Goal: Task Accomplishment & Management: Manage account settings

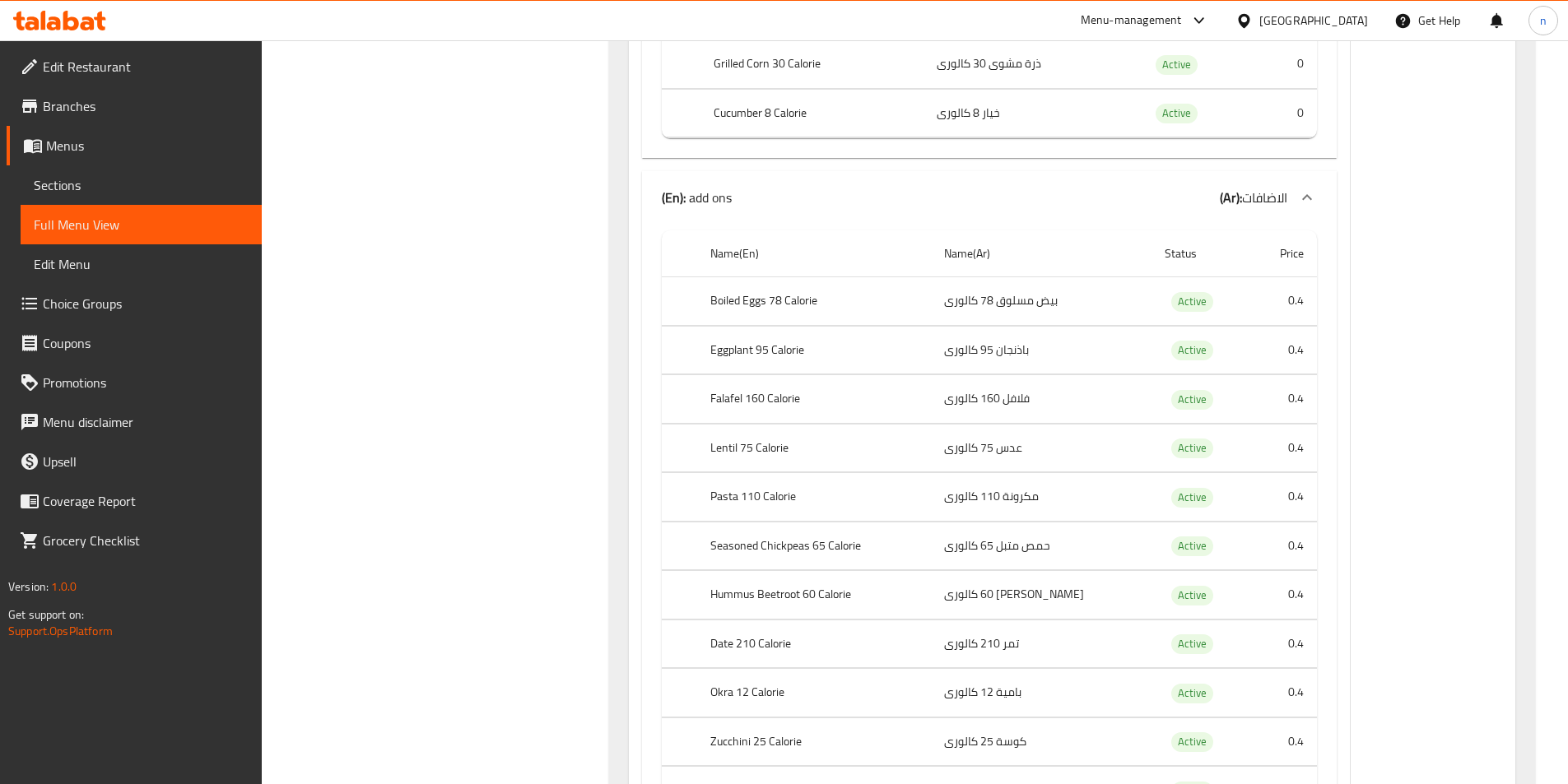
scroll to position [1399, 0]
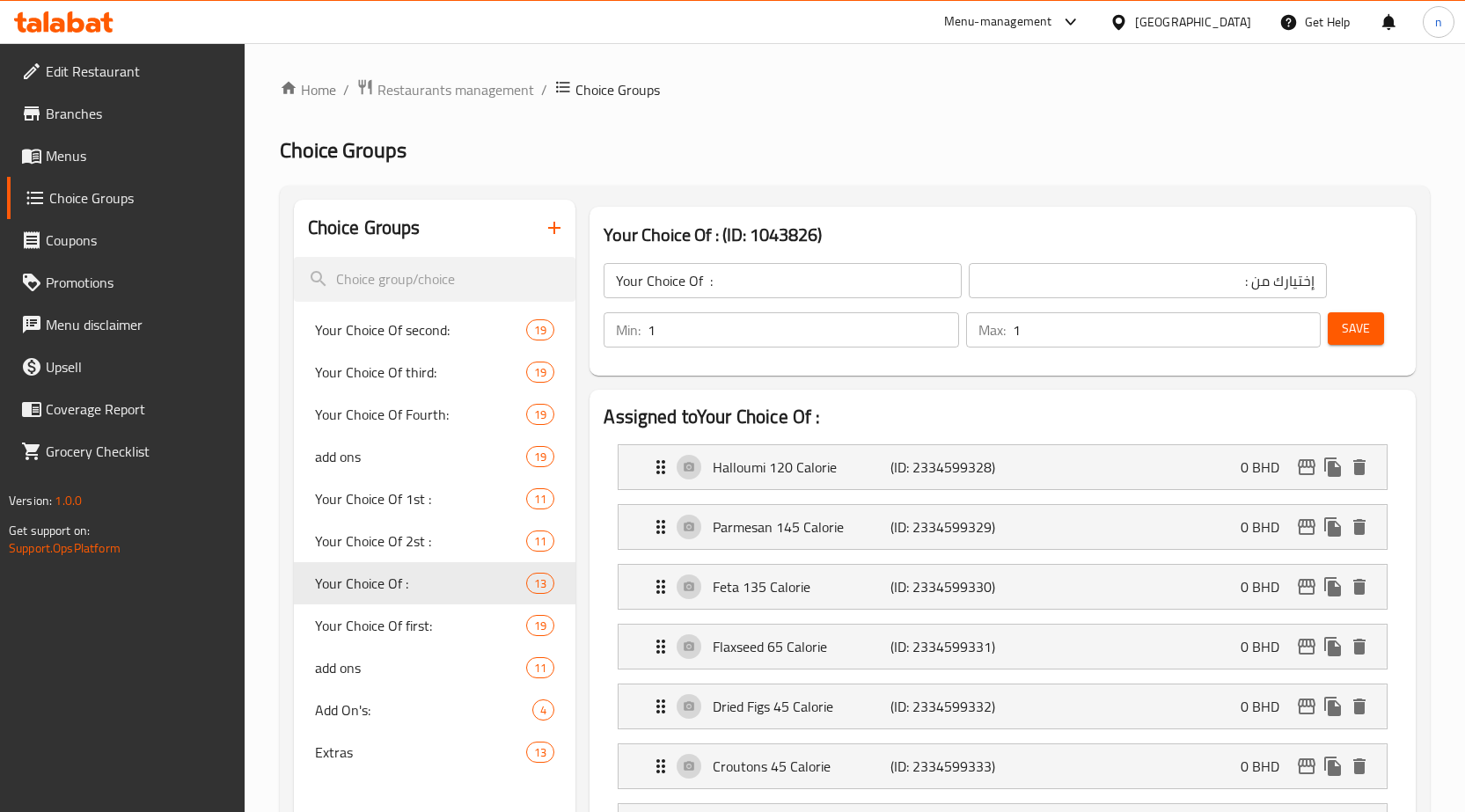
click at [87, 152] on span "Menus" at bounding box center [138, 156] width 185 height 22
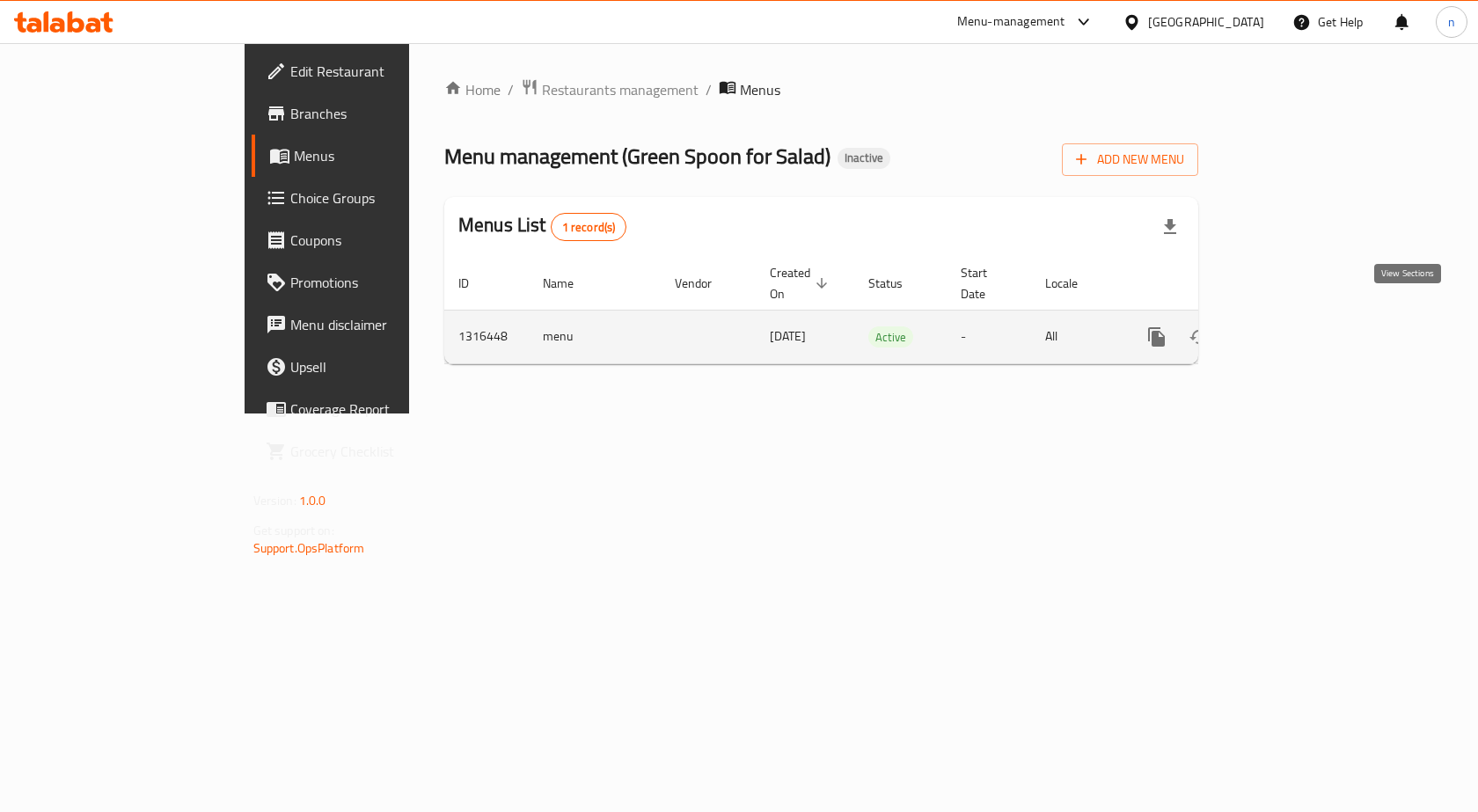
click at [1294, 326] on icon "enhanced table" at bounding box center [1284, 337] width 22 height 22
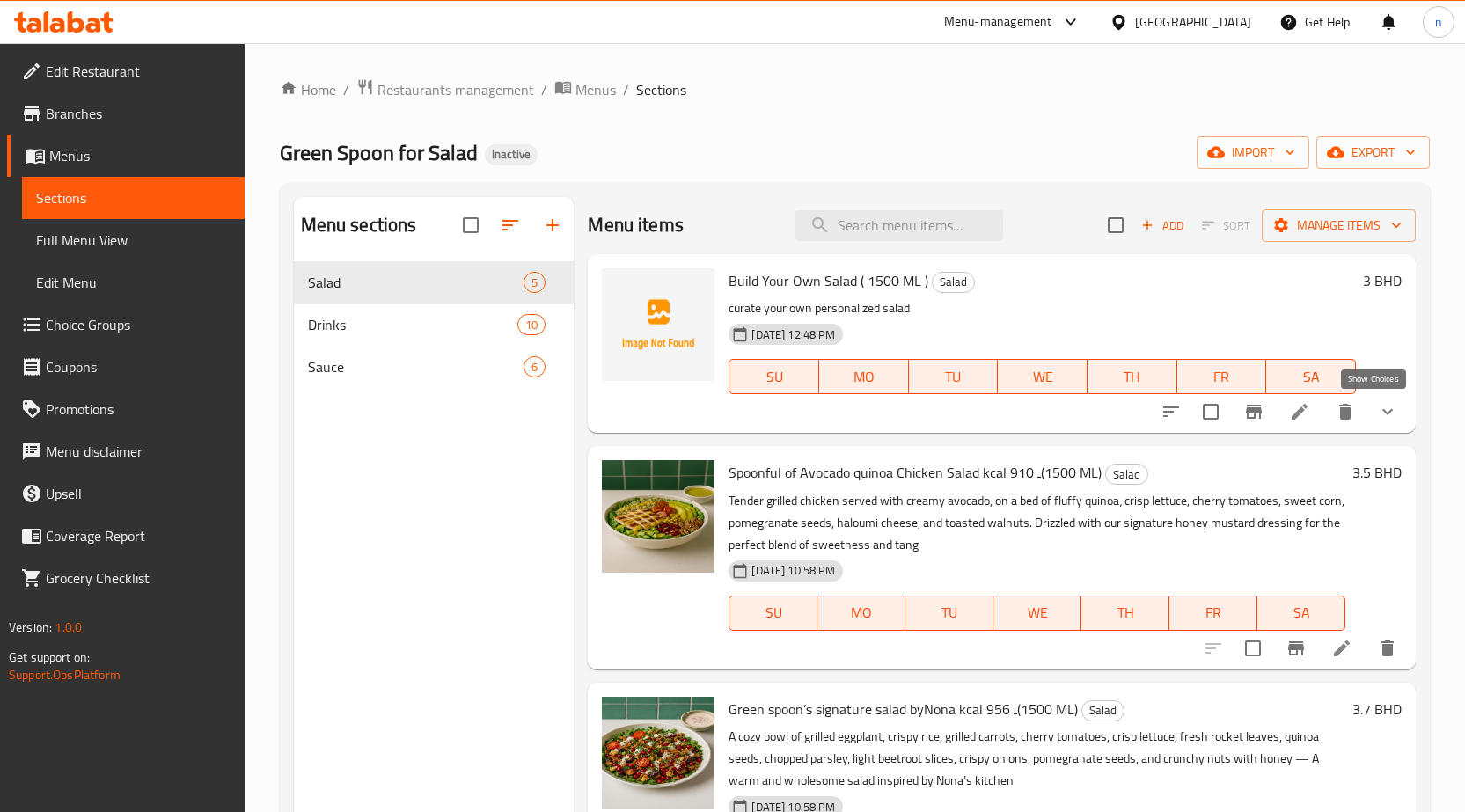
click at [1383, 410] on icon "show more" at bounding box center [1388, 411] width 11 height 6
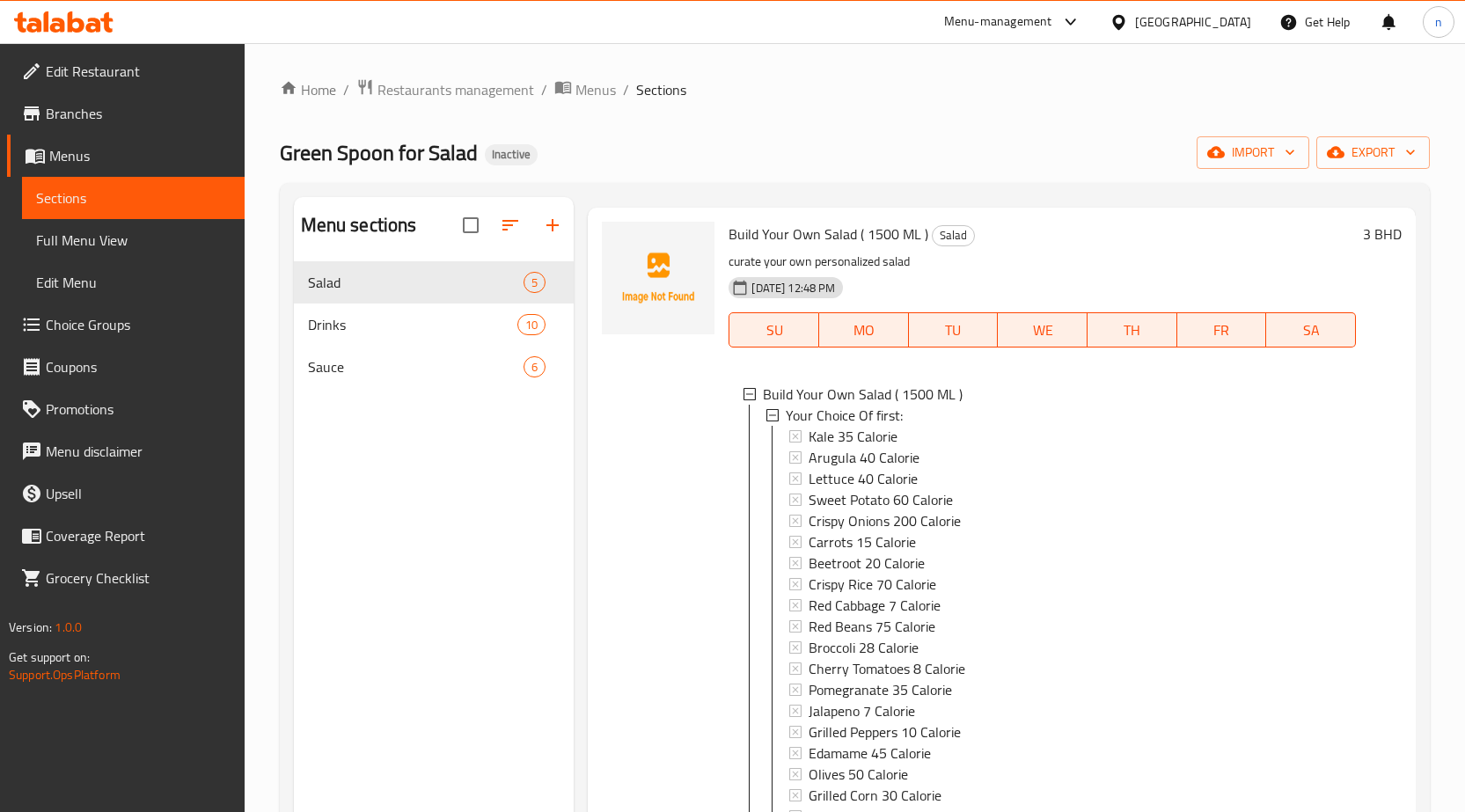
scroll to position [88, 0]
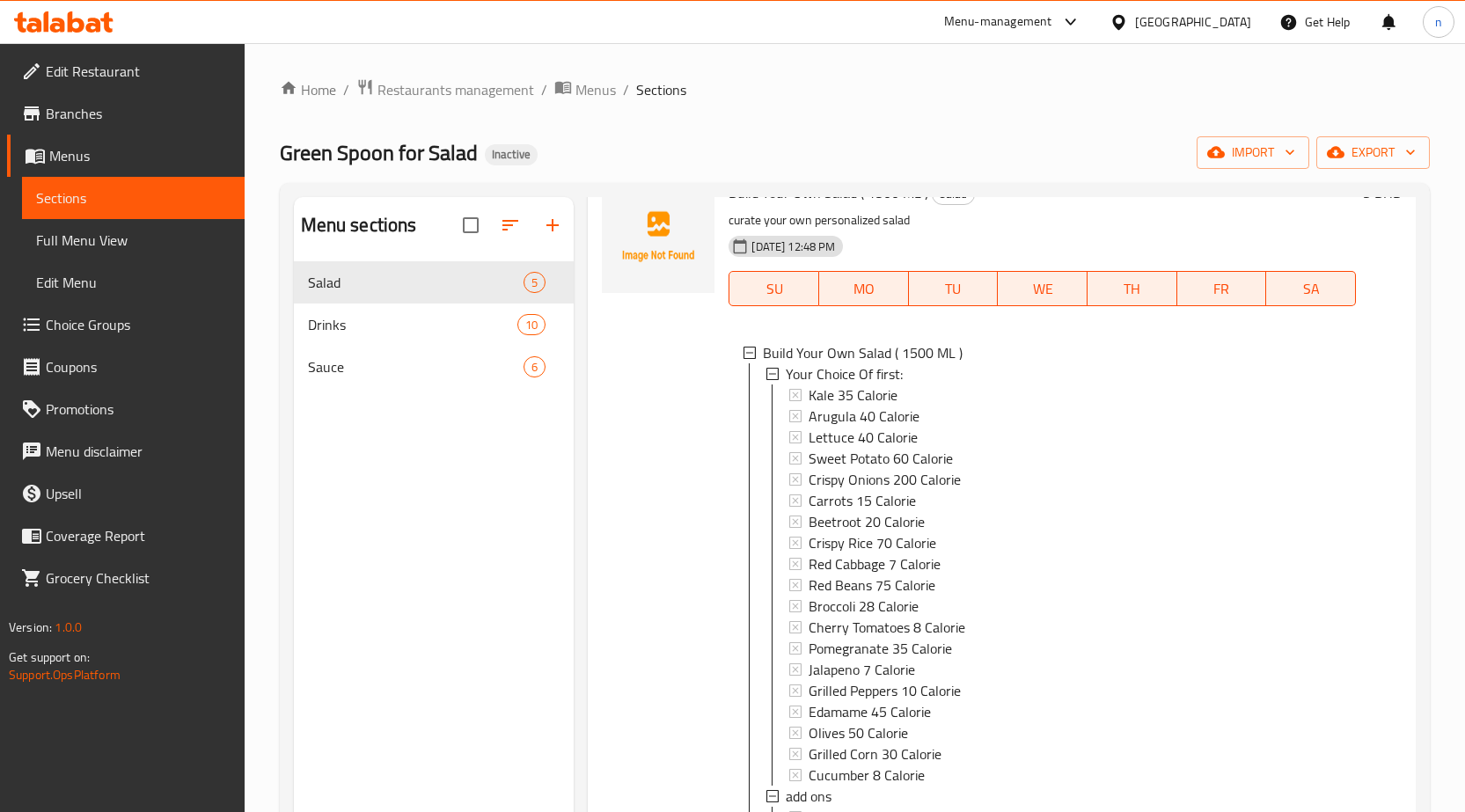
click at [72, 231] on span "Full Menu View" at bounding box center [133, 240] width 195 height 22
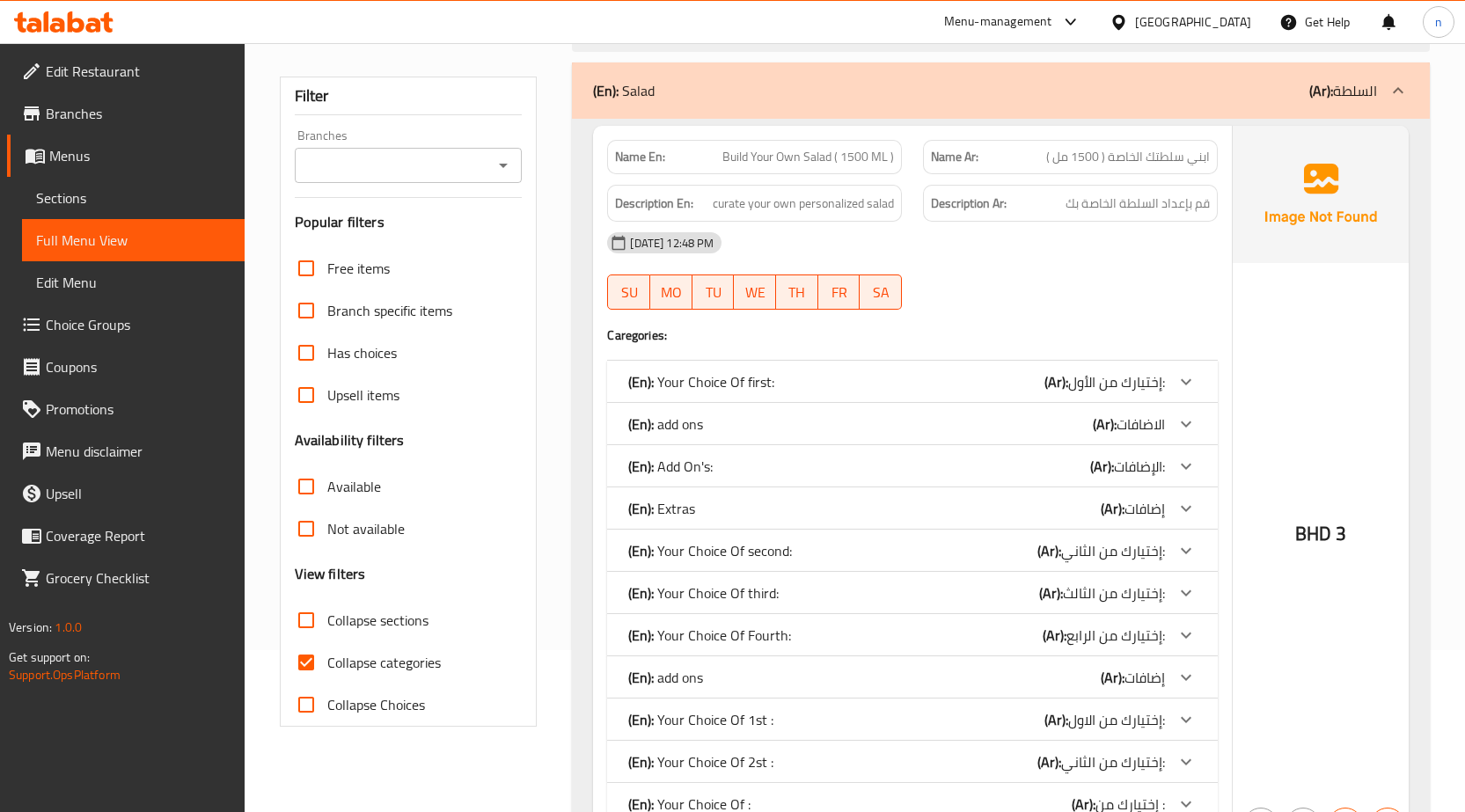
scroll to position [263, 0]
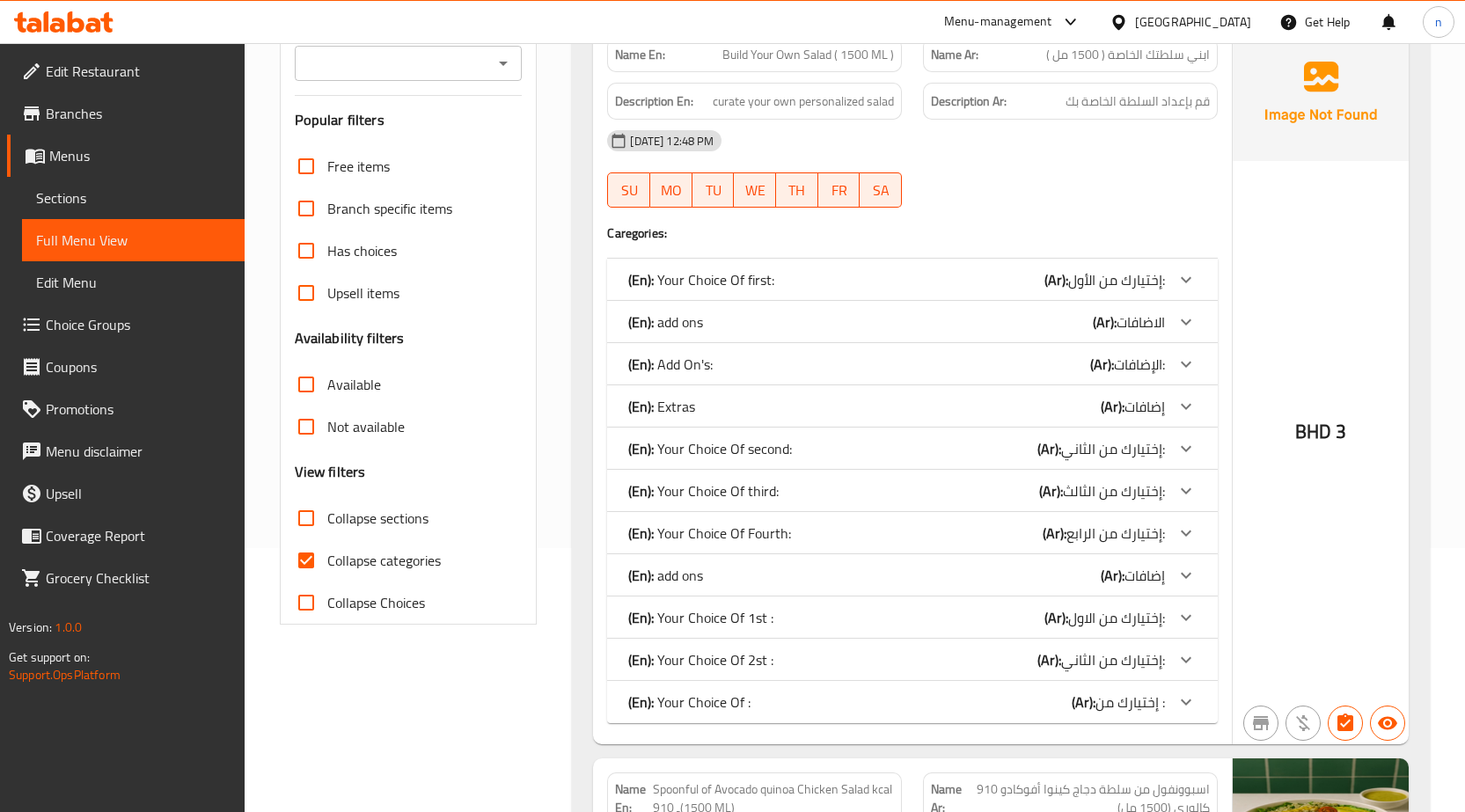
click at [1132, 282] on span "إختيارك من الأول:" at bounding box center [1117, 279] width 97 height 26
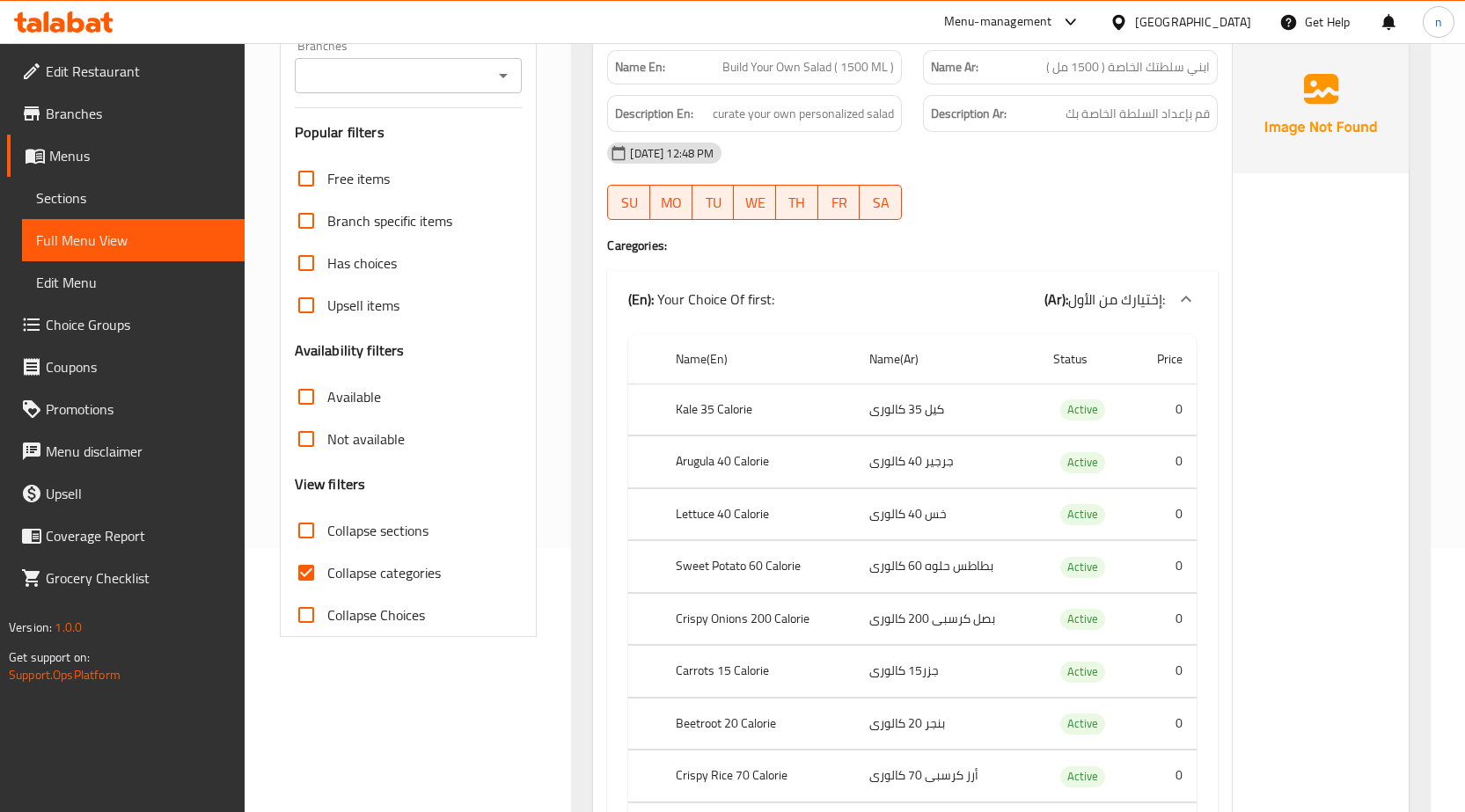
drag, startPoint x: 304, startPoint y: 567, endPoint x: 316, endPoint y: 570, distance: 12.4
click at [304, 567] on input "Collapse categories" at bounding box center [306, 572] width 42 height 42
checkbox input "false"
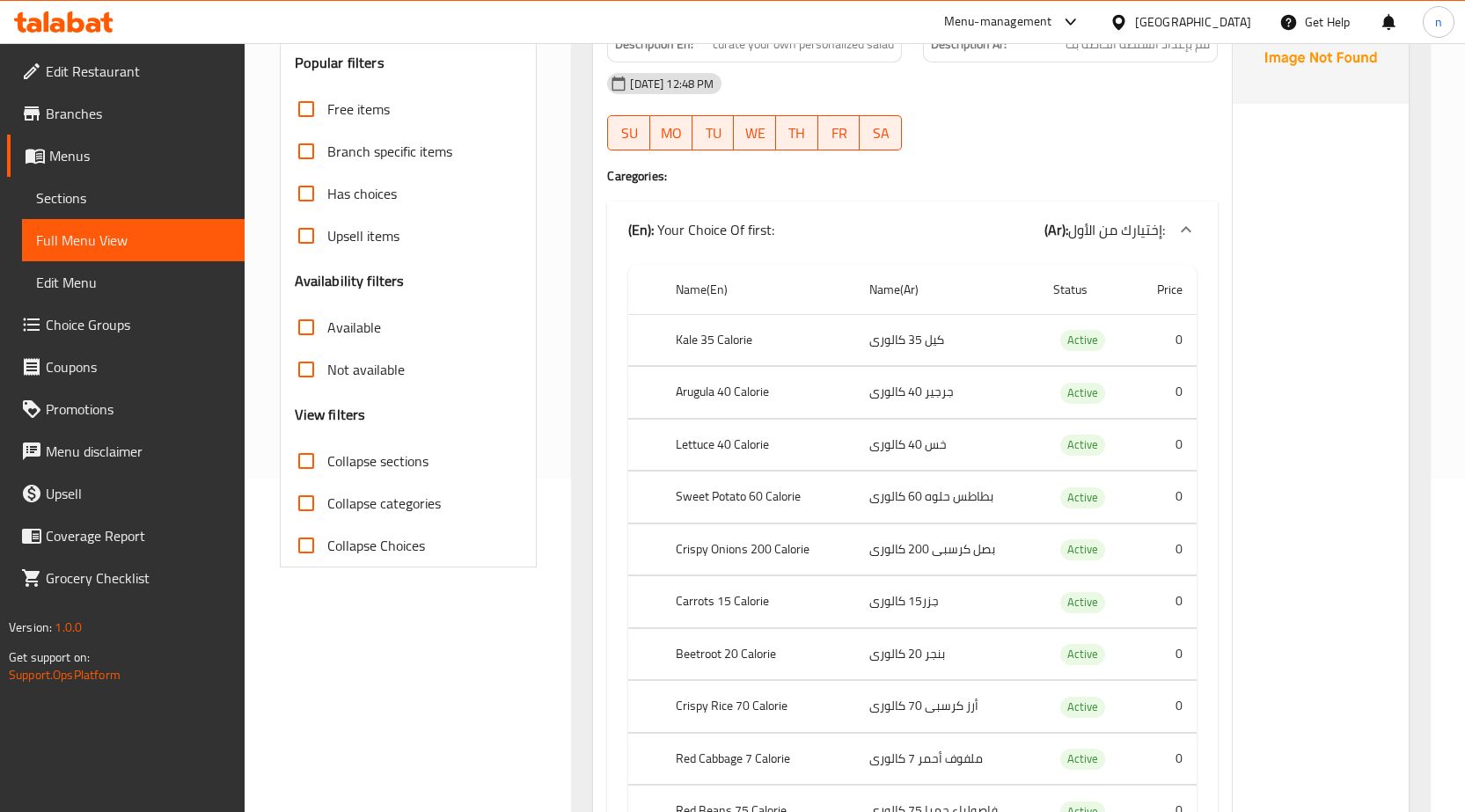
scroll to position [0, 0]
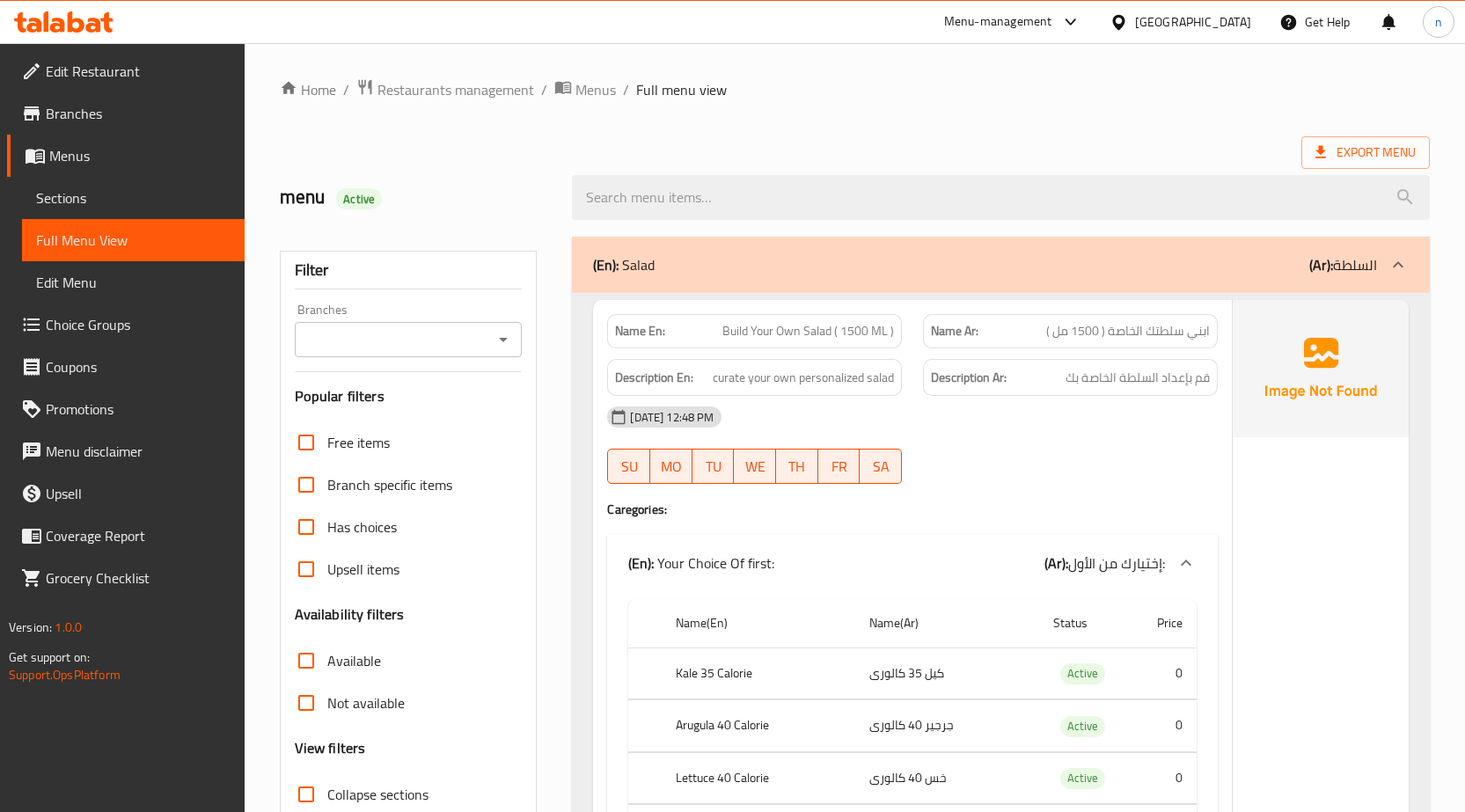
click at [822, 332] on span "Build Your Own Salad ( 1500 ML )" at bounding box center [808, 331] width 171 height 19
copy span "Build Your Own Salad ( 1500 ML )"
click at [851, 143] on div "Export Menu" at bounding box center [854, 152] width 1150 height 32
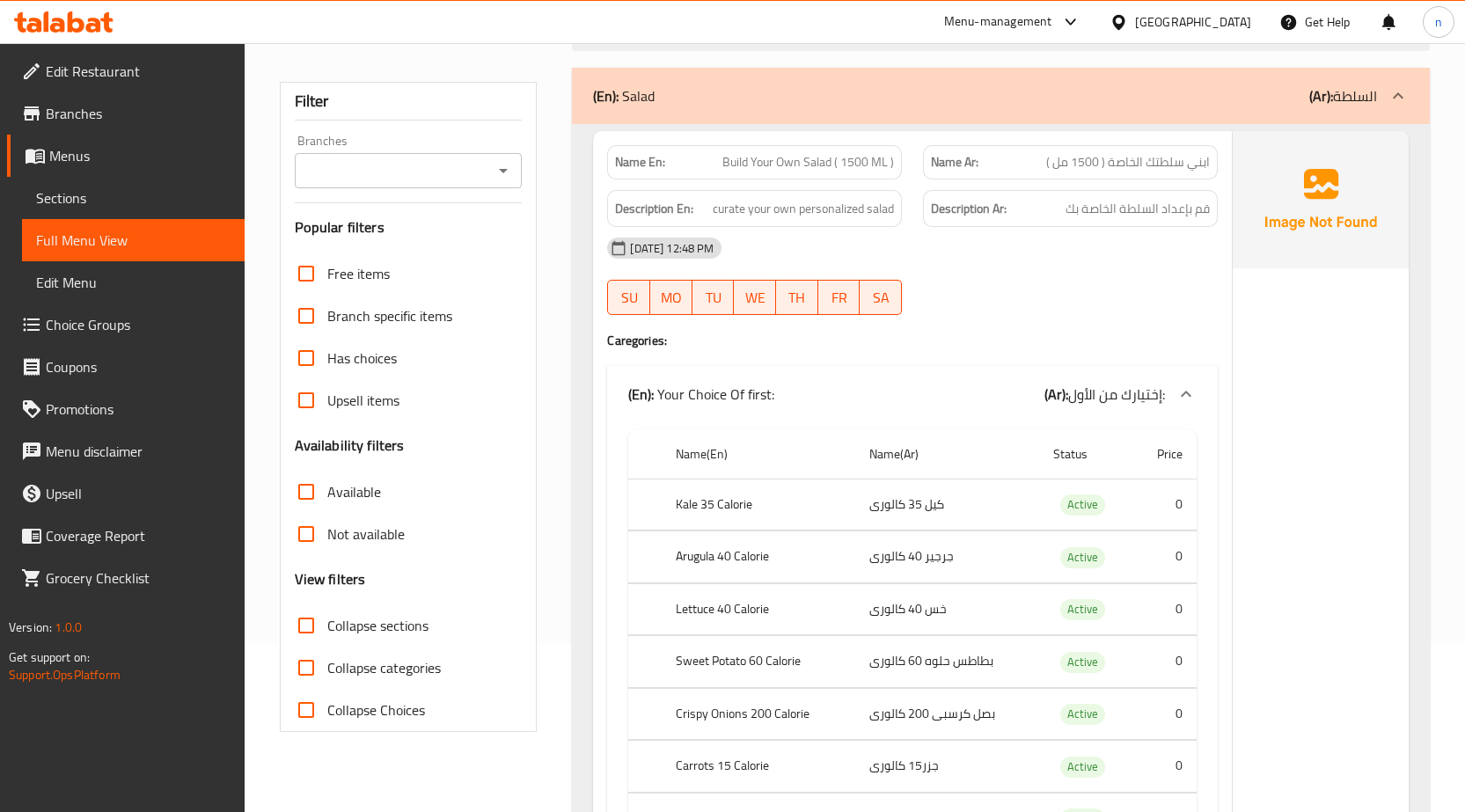
scroll to position [176, 0]
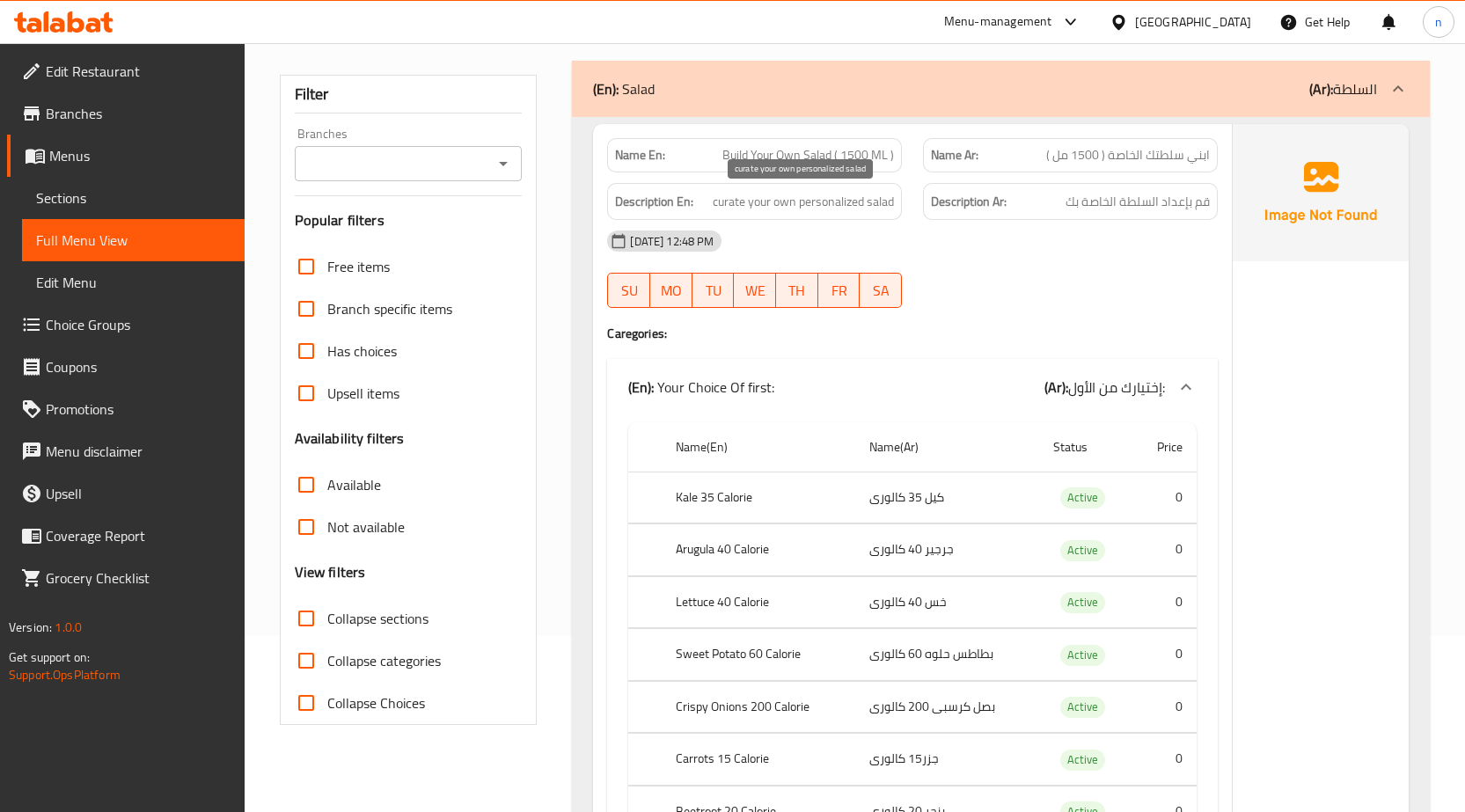
click at [864, 204] on span "curate your own personalized salad" at bounding box center [803, 202] width 181 height 22
copy span "curate your own personalized salad"
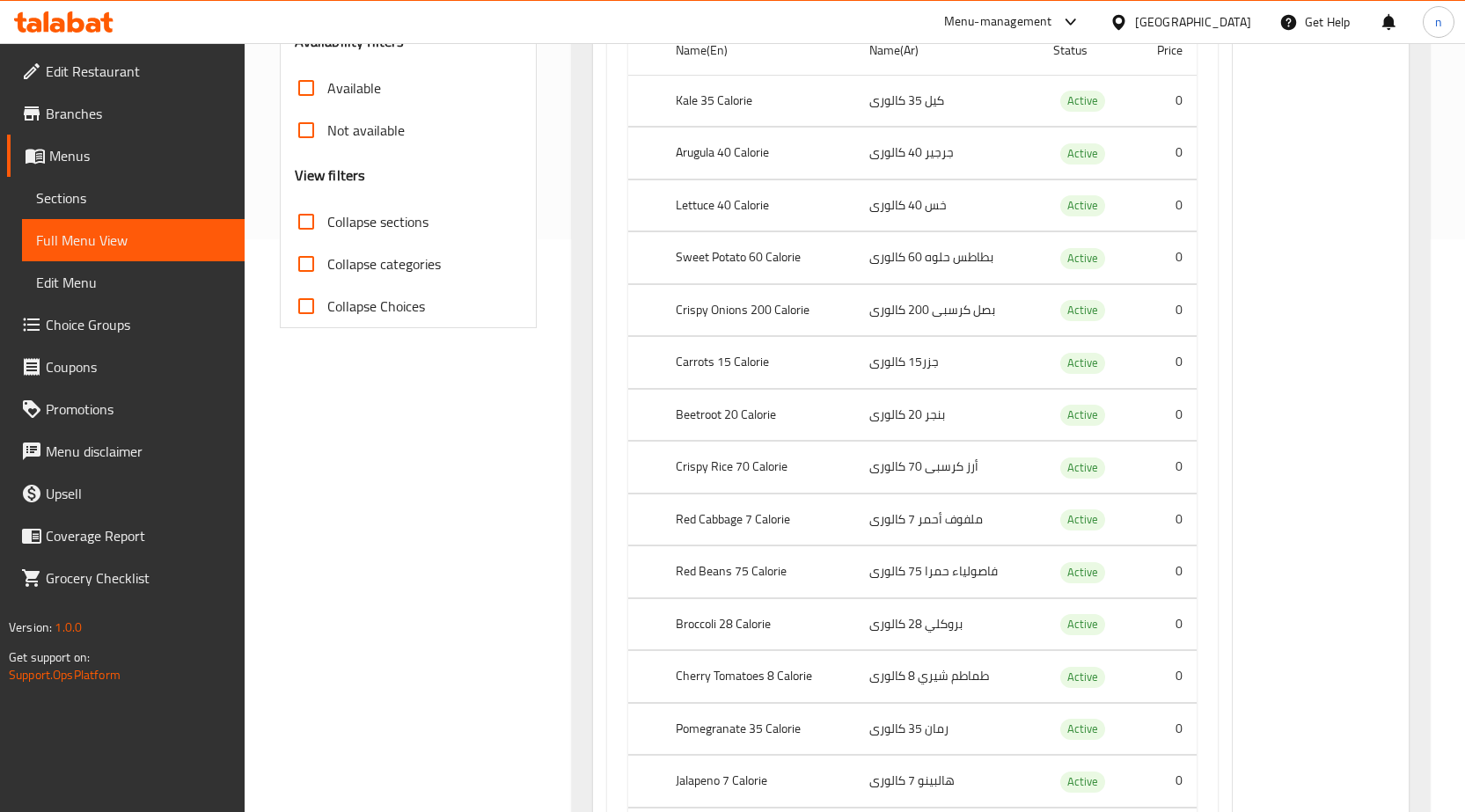
scroll to position [616, 0]
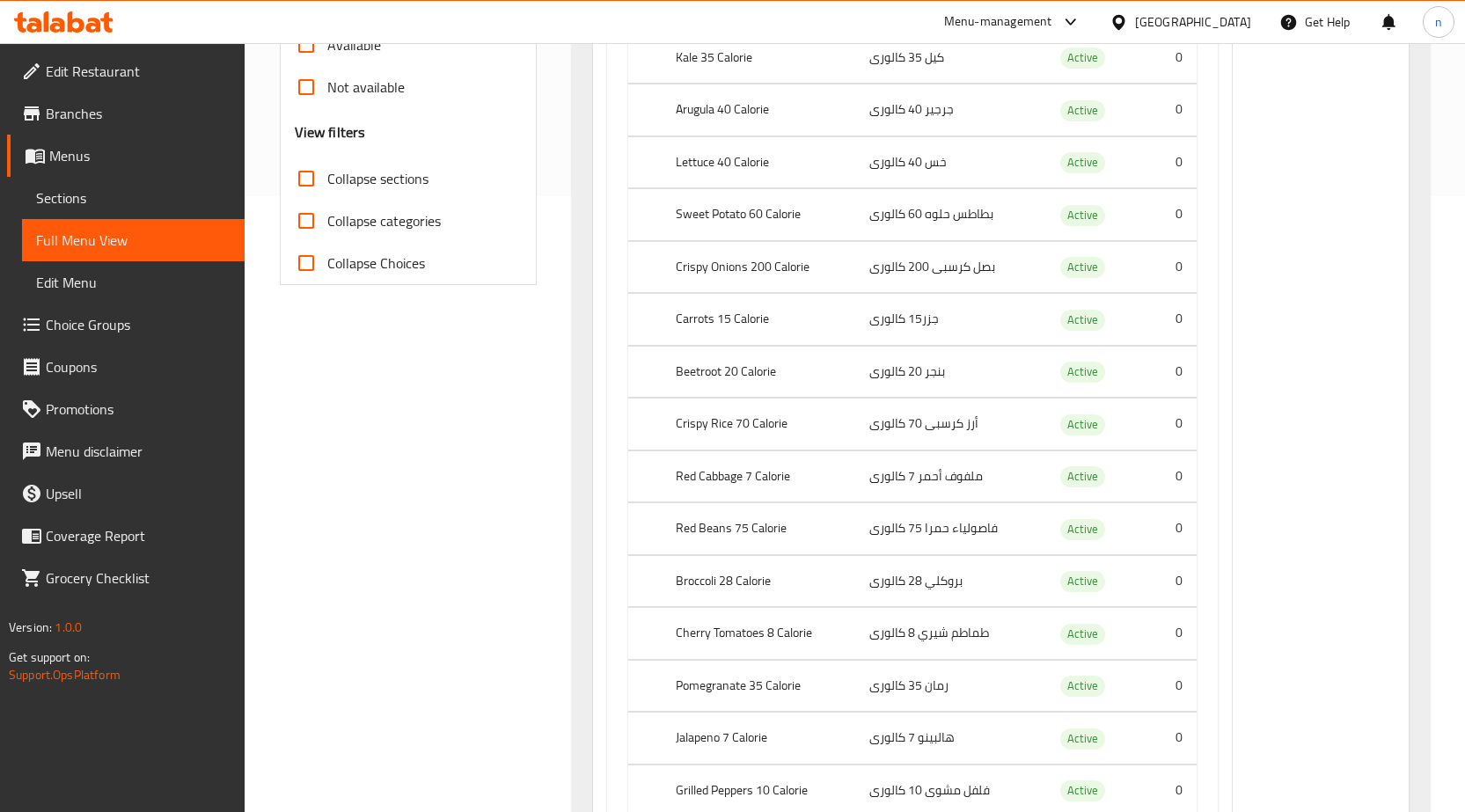
drag, startPoint x: 822, startPoint y: 304, endPoint x: 1067, endPoint y: 349, distance: 249.1
click at [974, 334] on tr "Carrots 15 Calorie جزر15 كالورى Active 0" at bounding box center [913, 320] width 568 height 52
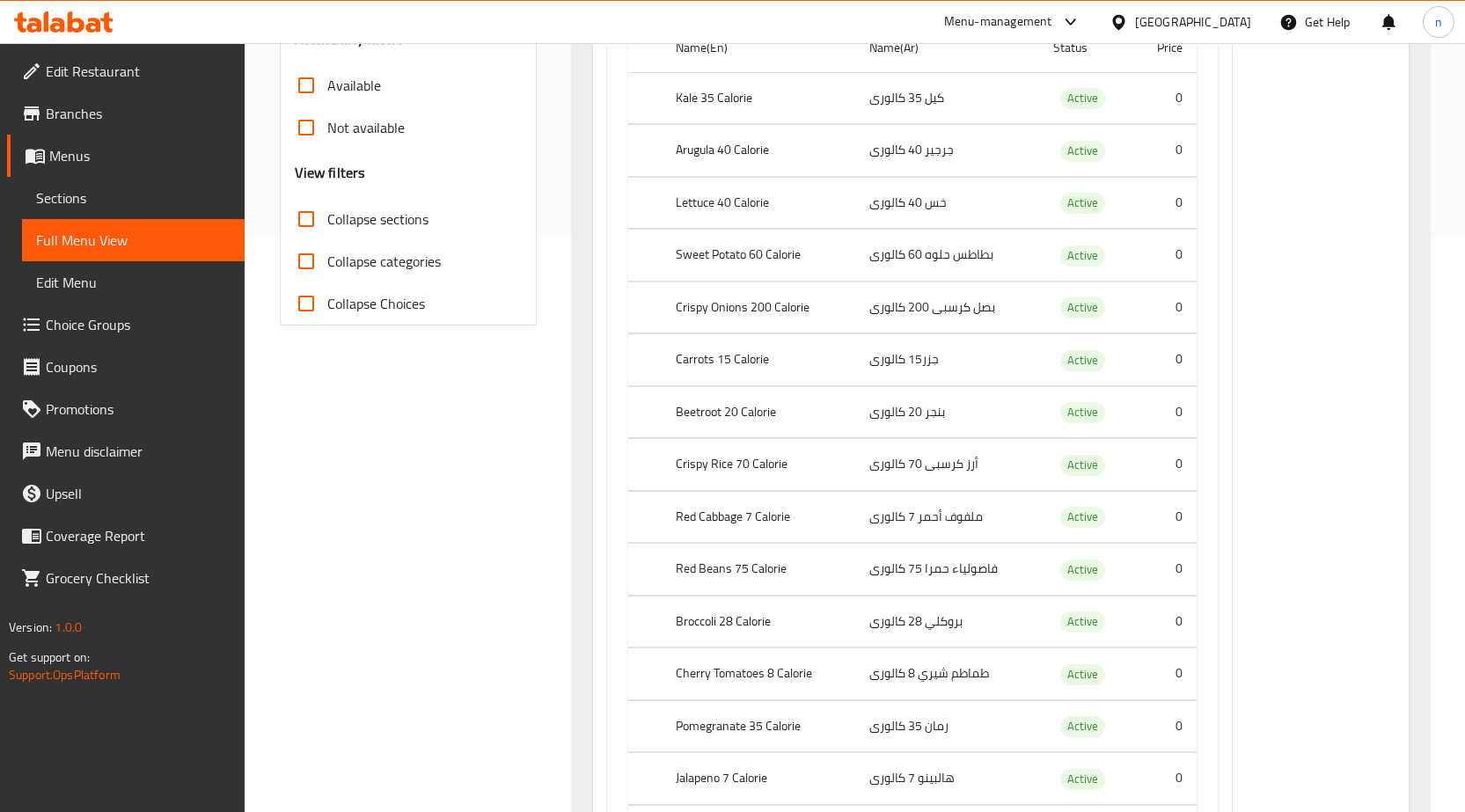
scroll to position [528, 0]
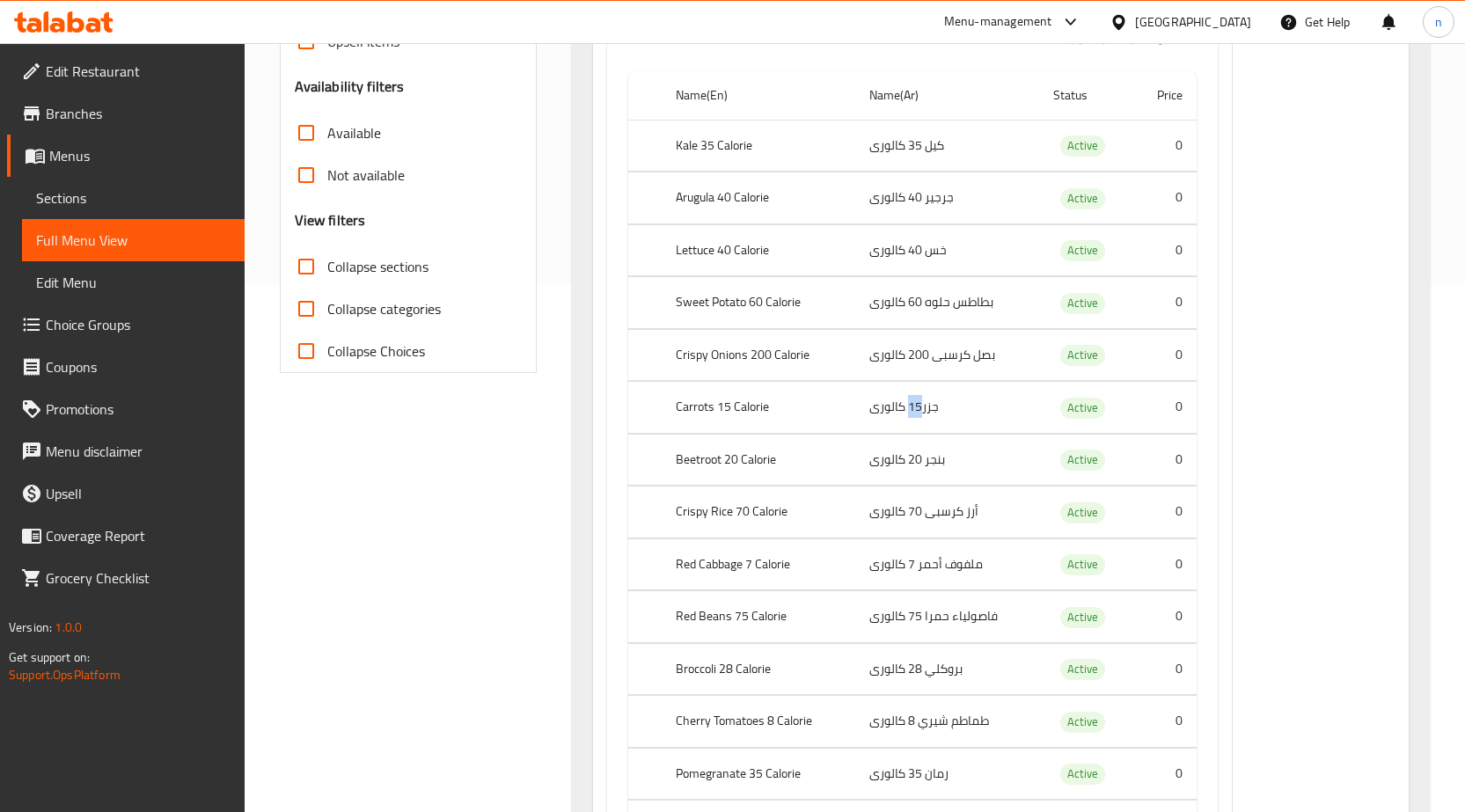
drag, startPoint x: 923, startPoint y: 408, endPoint x: 909, endPoint y: 412, distance: 14.6
click at [909, 412] on td "جزر15 كالورى" at bounding box center [947, 408] width 184 height 52
click at [837, 419] on th "Carrots 15 Calorie" at bounding box center [759, 408] width 194 height 52
click at [923, 401] on td "جزر15 كالورى" at bounding box center [947, 408] width 184 height 52
click at [919, 413] on td "جزر15 كالورى" at bounding box center [947, 408] width 184 height 52
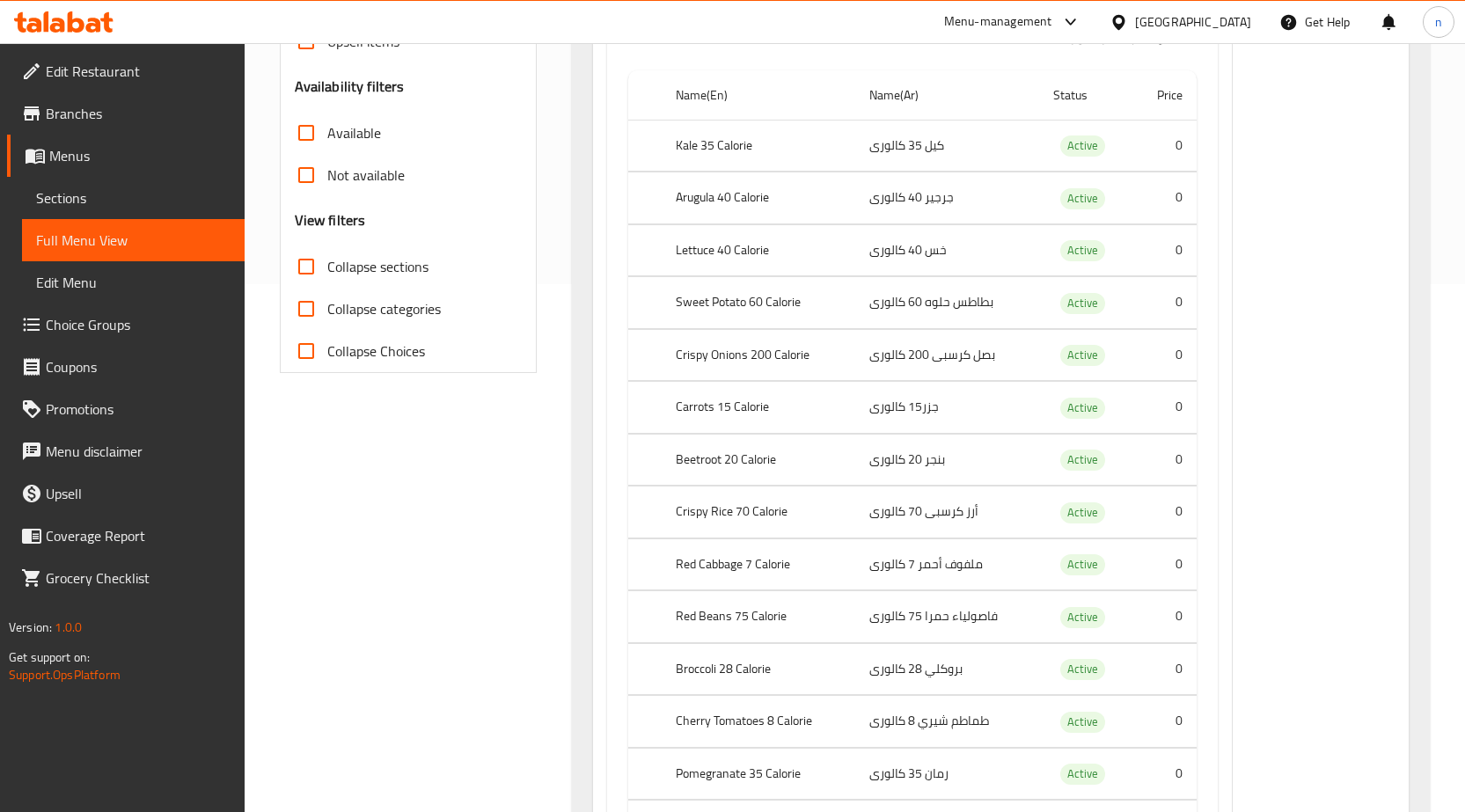
click at [921, 408] on td "جزر15 كالورى" at bounding box center [947, 408] width 184 height 52
click at [911, 405] on td "جزر15 كالورى" at bounding box center [947, 408] width 184 height 52
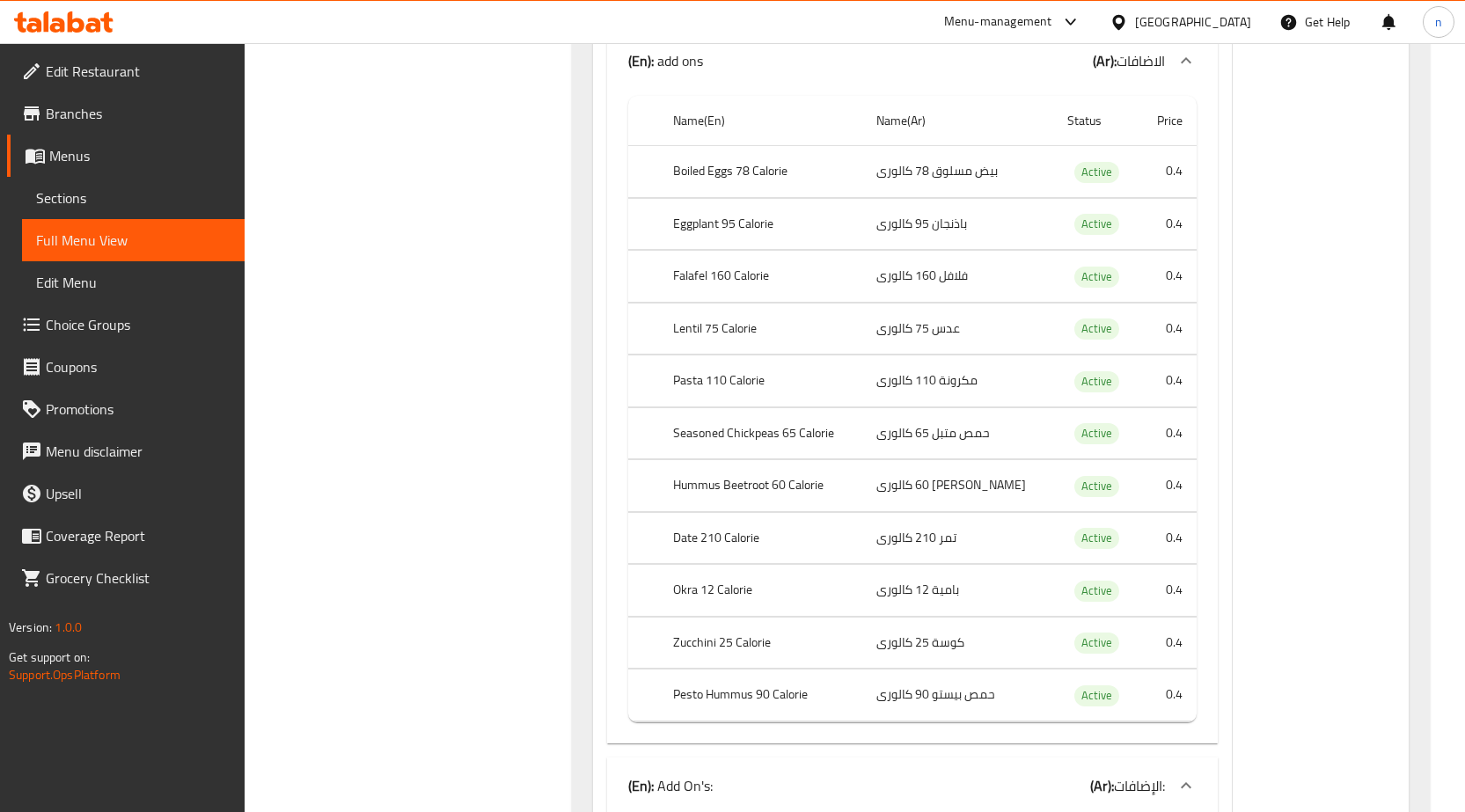
scroll to position [1672, 0]
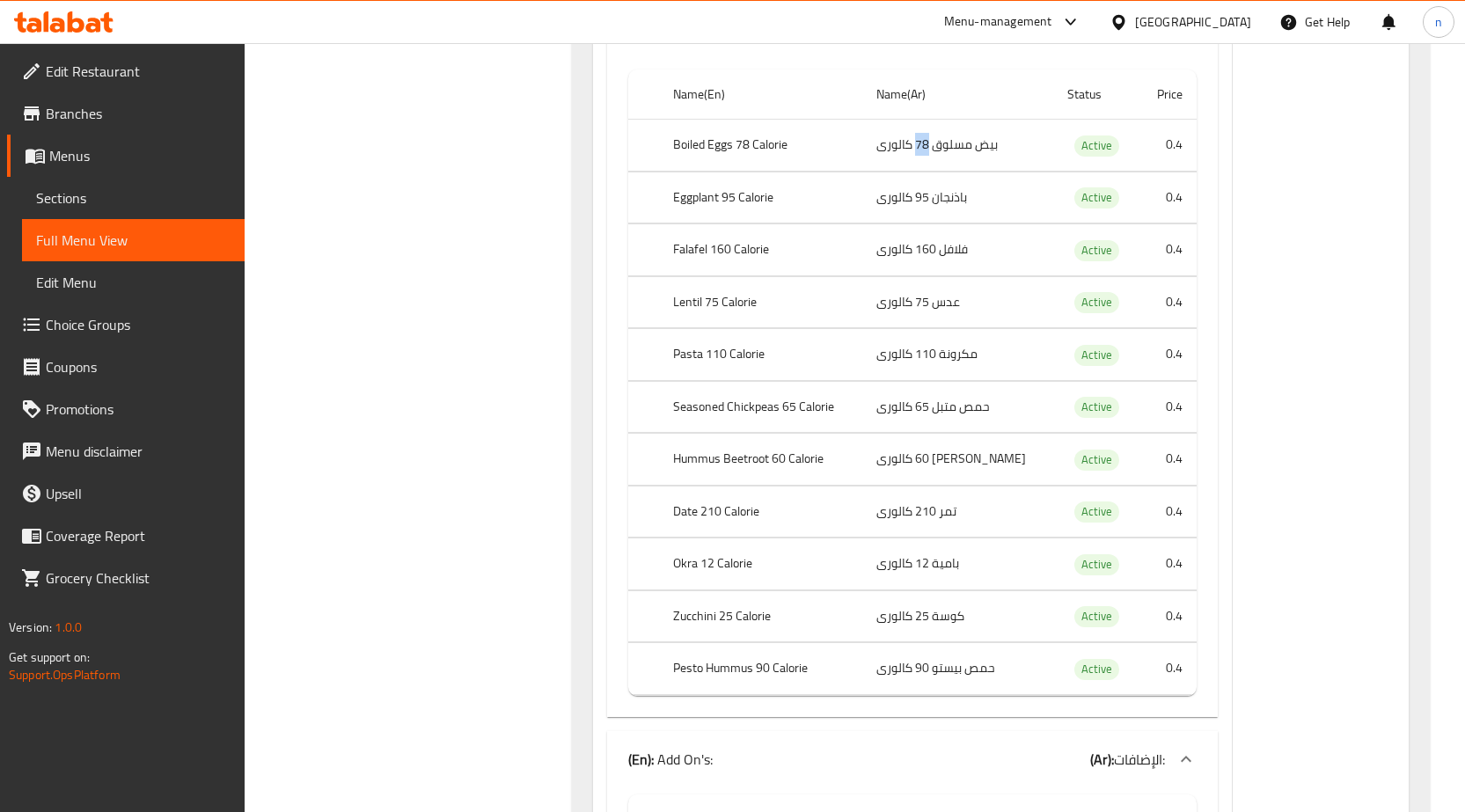
drag, startPoint x: 942, startPoint y: 144, endPoint x: 930, endPoint y: 149, distance: 13.0
click at [930, 149] on td "بيض مسلوق 78 كالورى" at bounding box center [958, 145] width 191 height 52
click at [875, 106] on th "Name(Ar)" at bounding box center [958, 95] width 191 height 50
click at [694, 143] on th "Boiled Eggs 78 Calorie" at bounding box center [760, 145] width 204 height 52
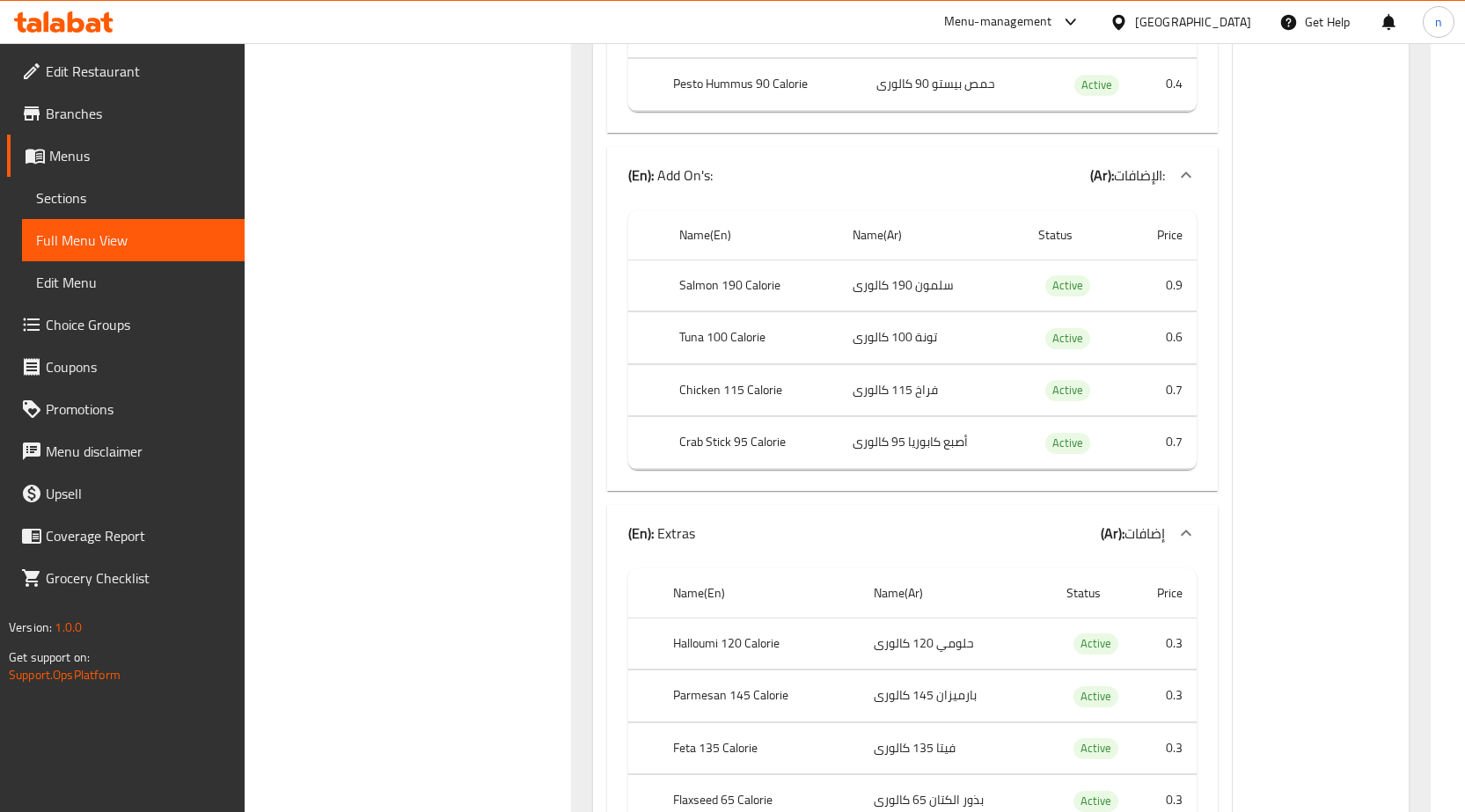
scroll to position [2287, 0]
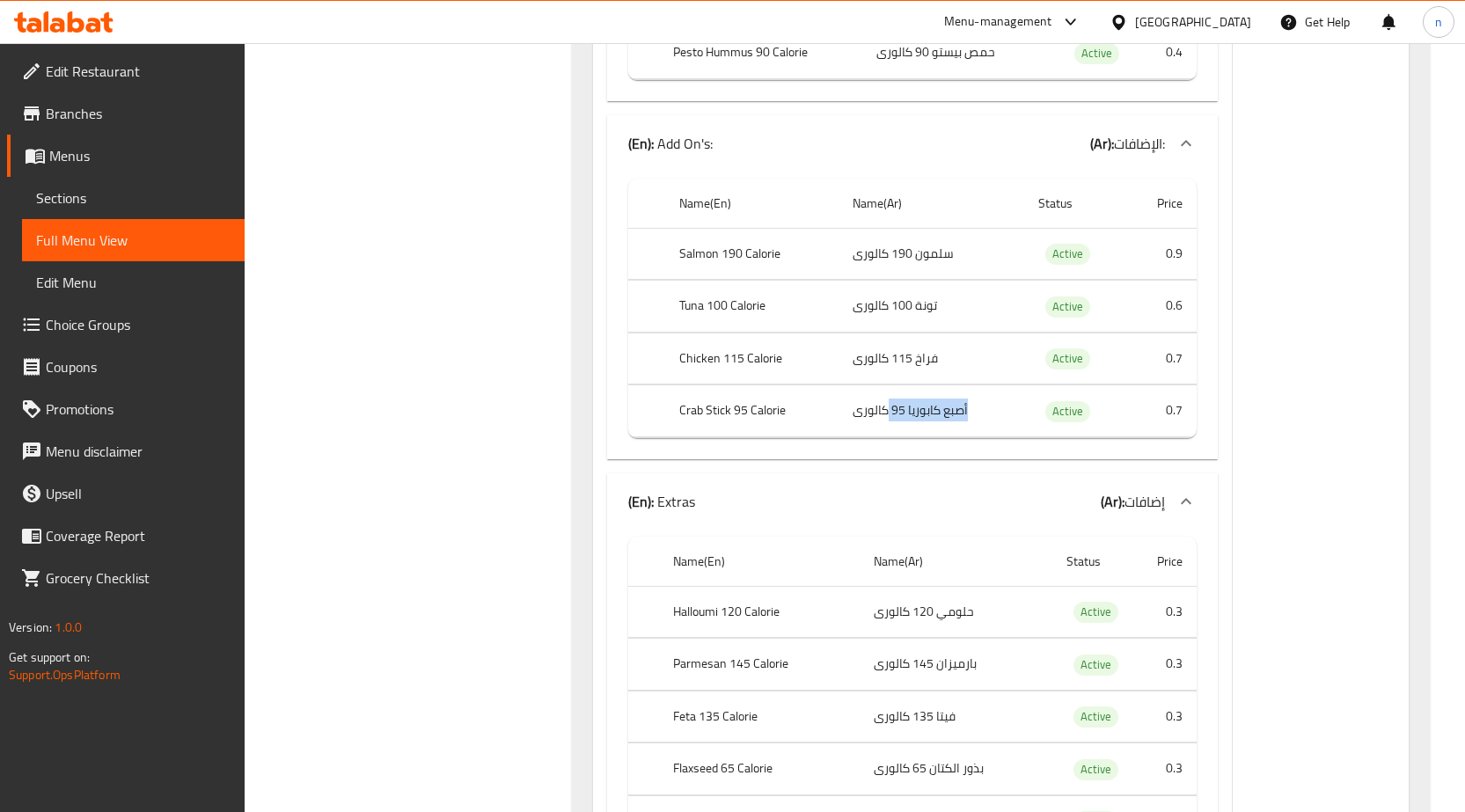
drag, startPoint x: 971, startPoint y: 409, endPoint x: 889, endPoint y: 419, distance: 82.6
click at [889, 419] on td "أصبع كابوريا 95 كالورى" at bounding box center [931, 411] width 185 height 52
click at [941, 415] on td "أصبع كابوريا 95 كالورى" at bounding box center [931, 411] width 185 height 52
click at [958, 405] on td "أصبع كابوريا 95 كالورى" at bounding box center [931, 411] width 185 height 52
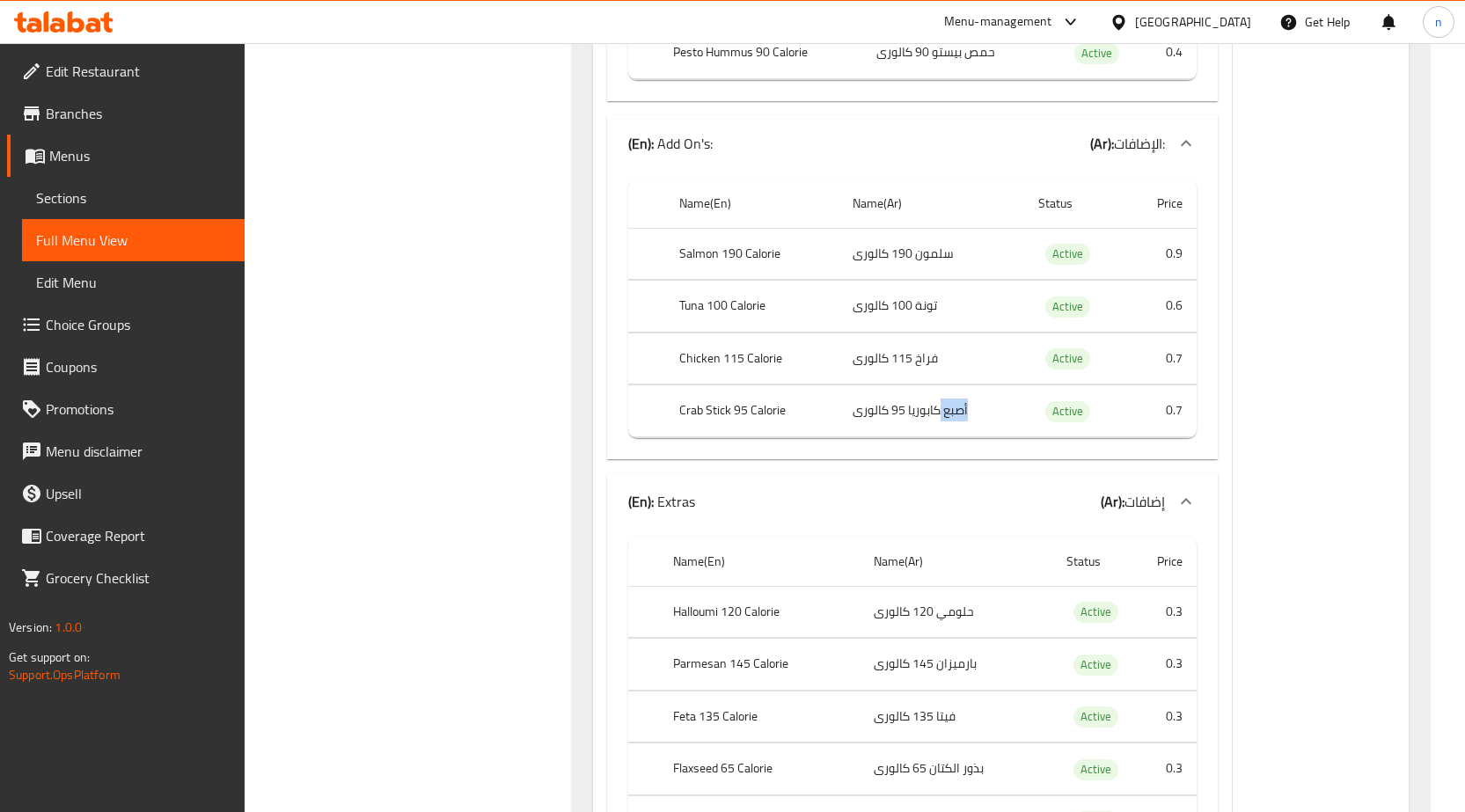
click at [953, 415] on td "أصبع كابوريا 95 كالورى" at bounding box center [931, 411] width 185 height 52
drag, startPoint x: 972, startPoint y: 405, endPoint x: 867, endPoint y: 419, distance: 105.9
click at [867, 419] on td "أصبع كابوريا 95 كالورى" at bounding box center [931, 411] width 185 height 52
click at [897, 415] on td "أصبع كابوريا 95 كالورى" at bounding box center [931, 411] width 185 height 52
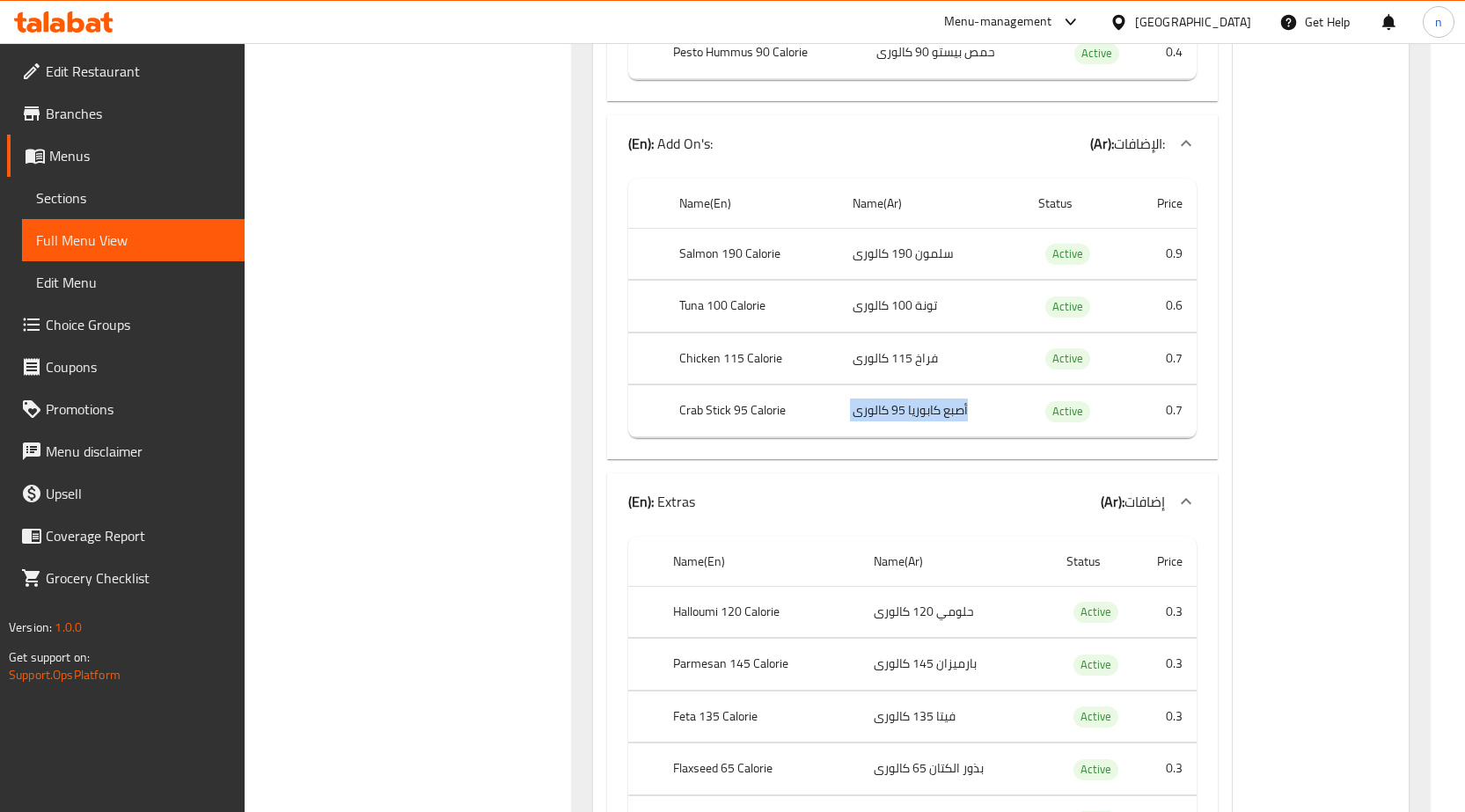
click at [897, 415] on td "أصبع كابوريا 95 كالورى" at bounding box center [931, 411] width 185 height 52
click at [923, 402] on td "أصبع كابوريا 95 كالورى" at bounding box center [931, 411] width 185 height 52
click at [728, 403] on th "Crab Stick 95 Calorie" at bounding box center [752, 411] width 174 height 52
click at [728, 418] on th "Crab Stick 95 Calorie" at bounding box center [752, 411] width 174 height 52
click at [902, 402] on td "أصبع كابوريا 95 كالورى" at bounding box center [931, 411] width 185 height 52
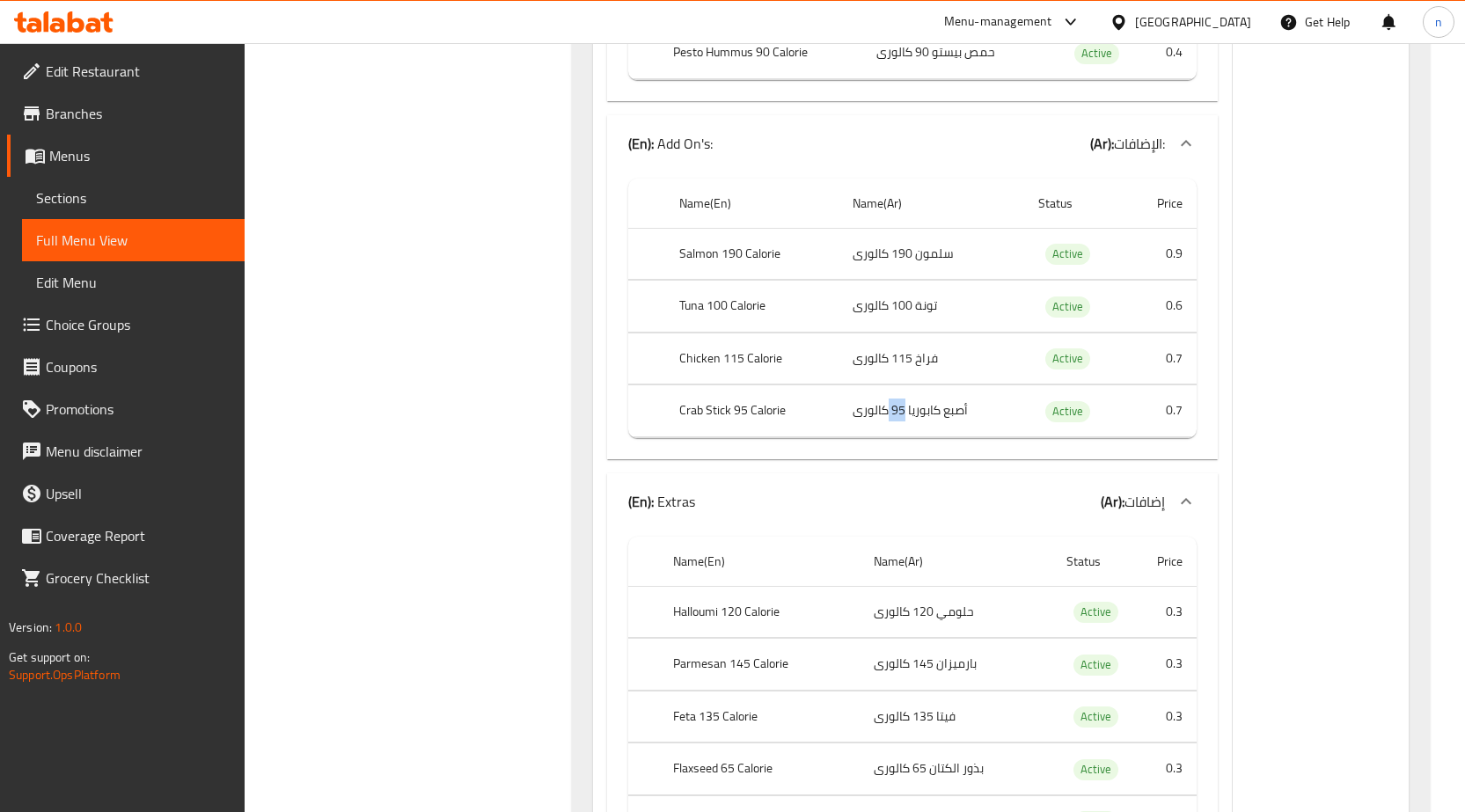
click at [902, 402] on td "أصبع كابوريا 95 كالورى" at bounding box center [931, 411] width 185 height 52
click at [968, 398] on td "أصبع كابوريا 95 كالورى" at bounding box center [931, 411] width 185 height 52
click at [978, 408] on td "أصبع كابوريا 95 كالورى" at bounding box center [931, 411] width 185 height 52
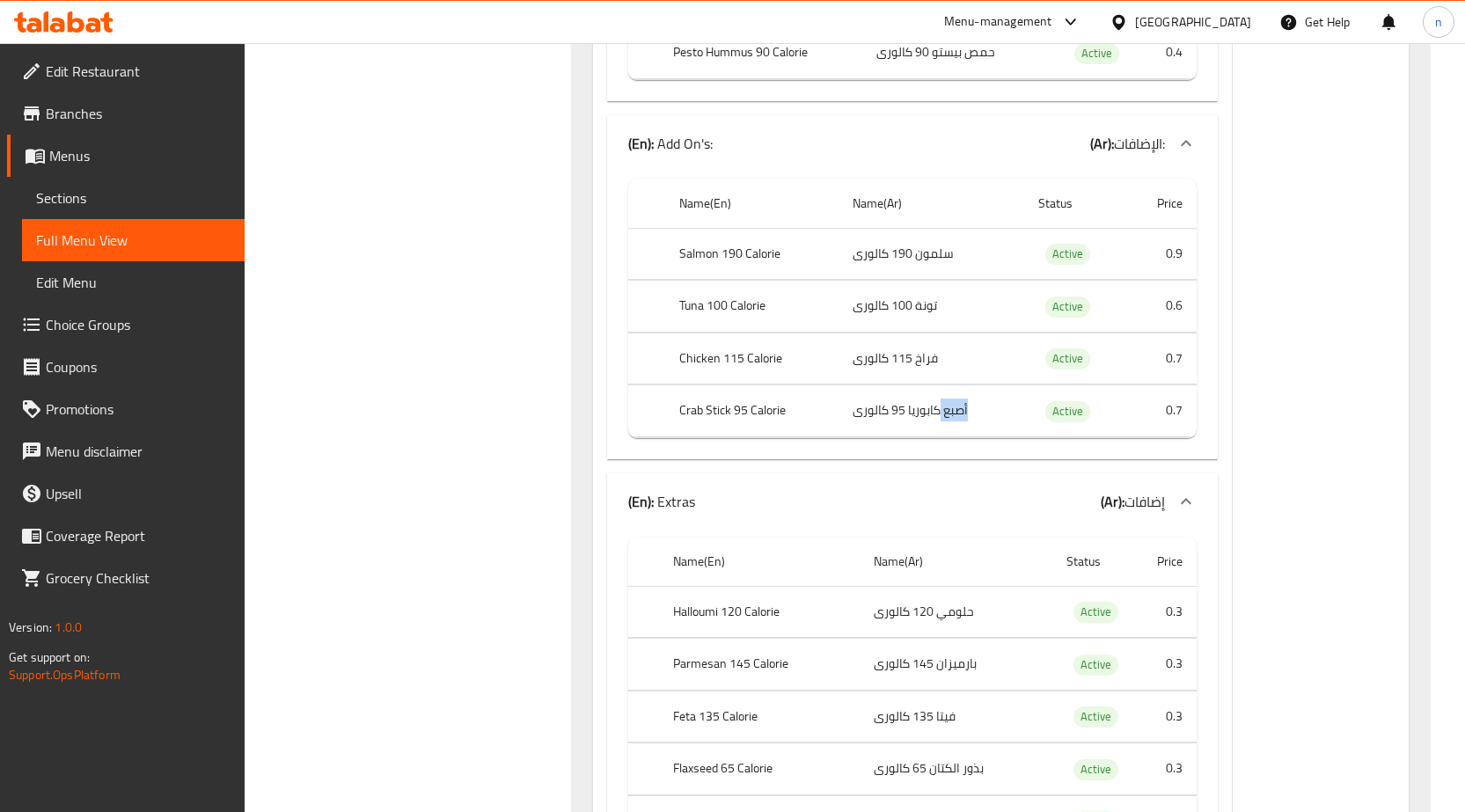
click at [949, 404] on td "أصبع كابوريا 95 كالورى" at bounding box center [931, 411] width 185 height 52
click at [925, 420] on td "أصبع كابوريا 95 كالورى" at bounding box center [931, 411] width 185 height 52
click at [943, 409] on td "أصبع كابوريا 95 كالورى" at bounding box center [931, 411] width 185 height 52
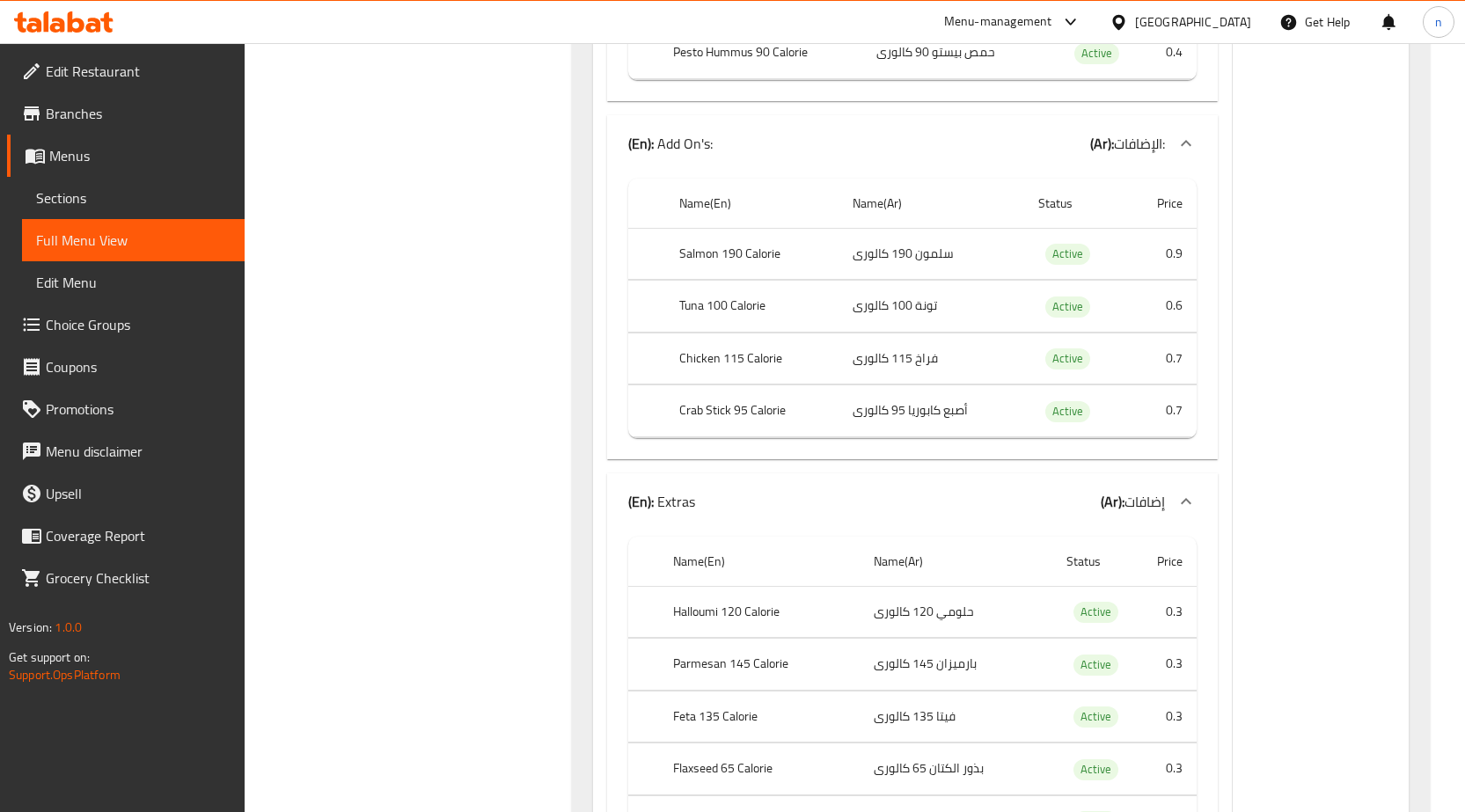
click at [943, 409] on td "أصبع كابوريا 95 كالورى" at bounding box center [931, 411] width 185 height 52
click at [835, 387] on th "Crab Stick 95 Calorie" at bounding box center [752, 411] width 174 height 52
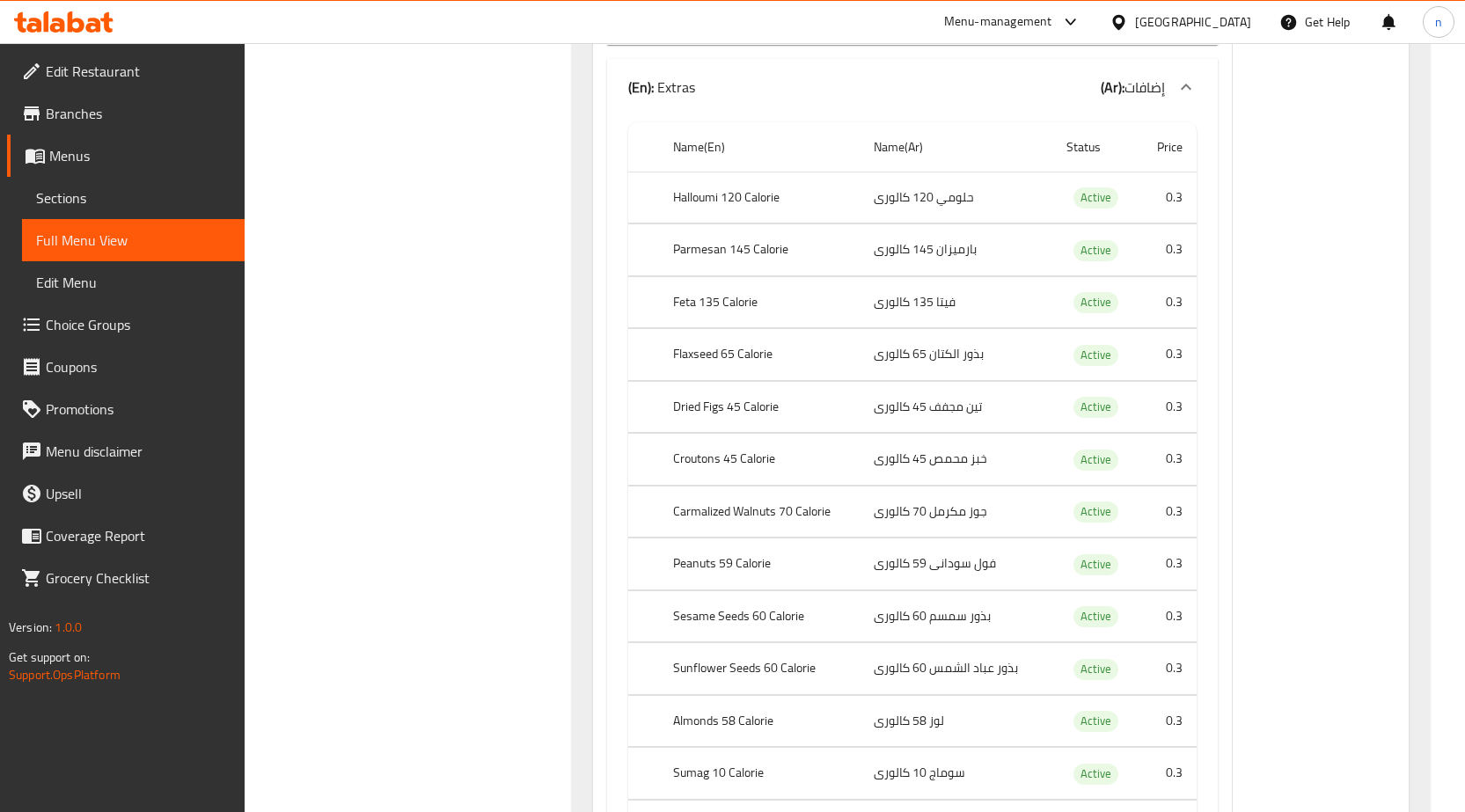
scroll to position [2789, 0]
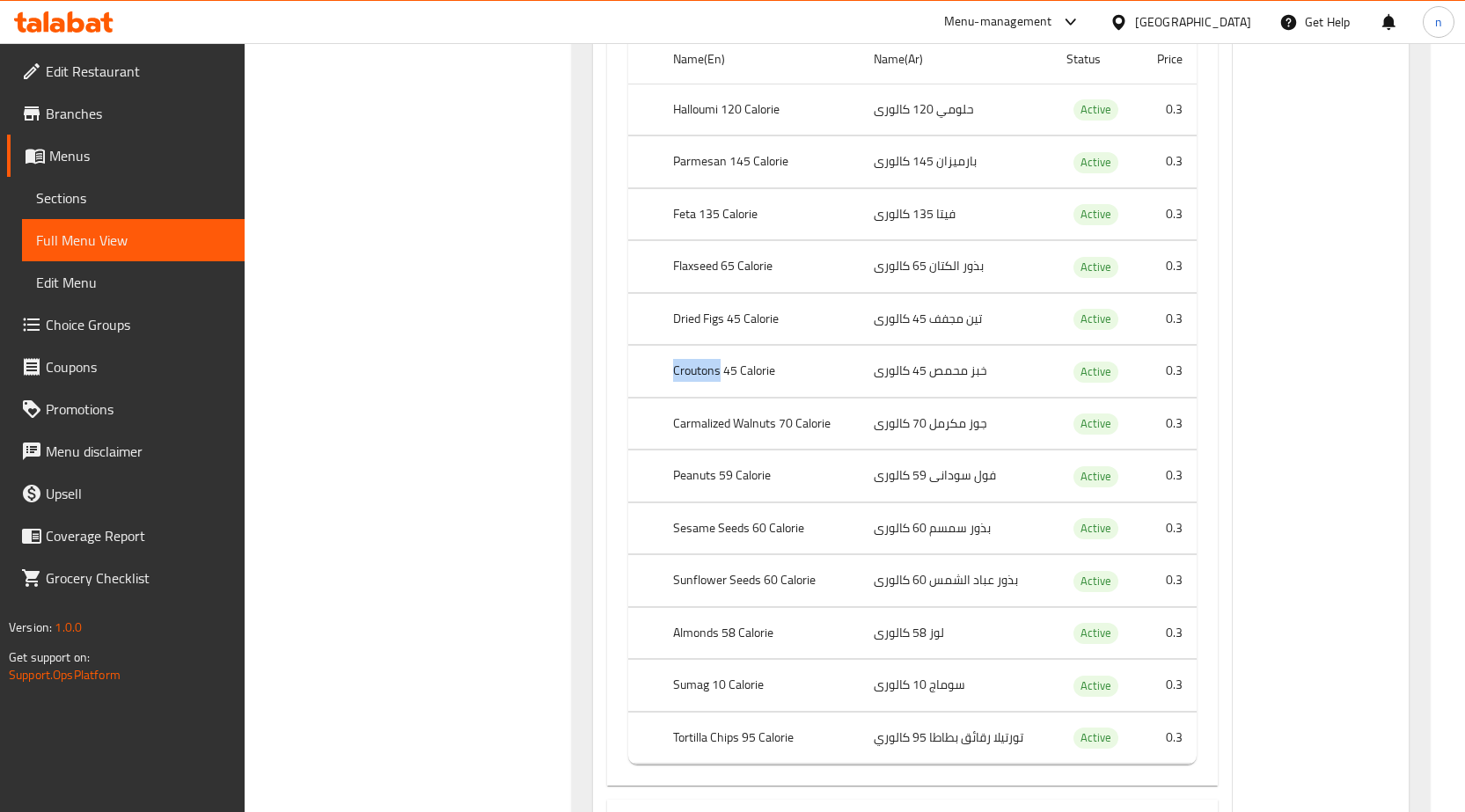
drag, startPoint x: 721, startPoint y: 372, endPoint x: 668, endPoint y: 376, distance: 53.2
click at [668, 376] on th "Croutons 45 Calorie" at bounding box center [759, 372] width 201 height 52
copy th "Croutons"
click at [918, 384] on td "خبز محمص 45 كالورى" at bounding box center [956, 372] width 192 height 52
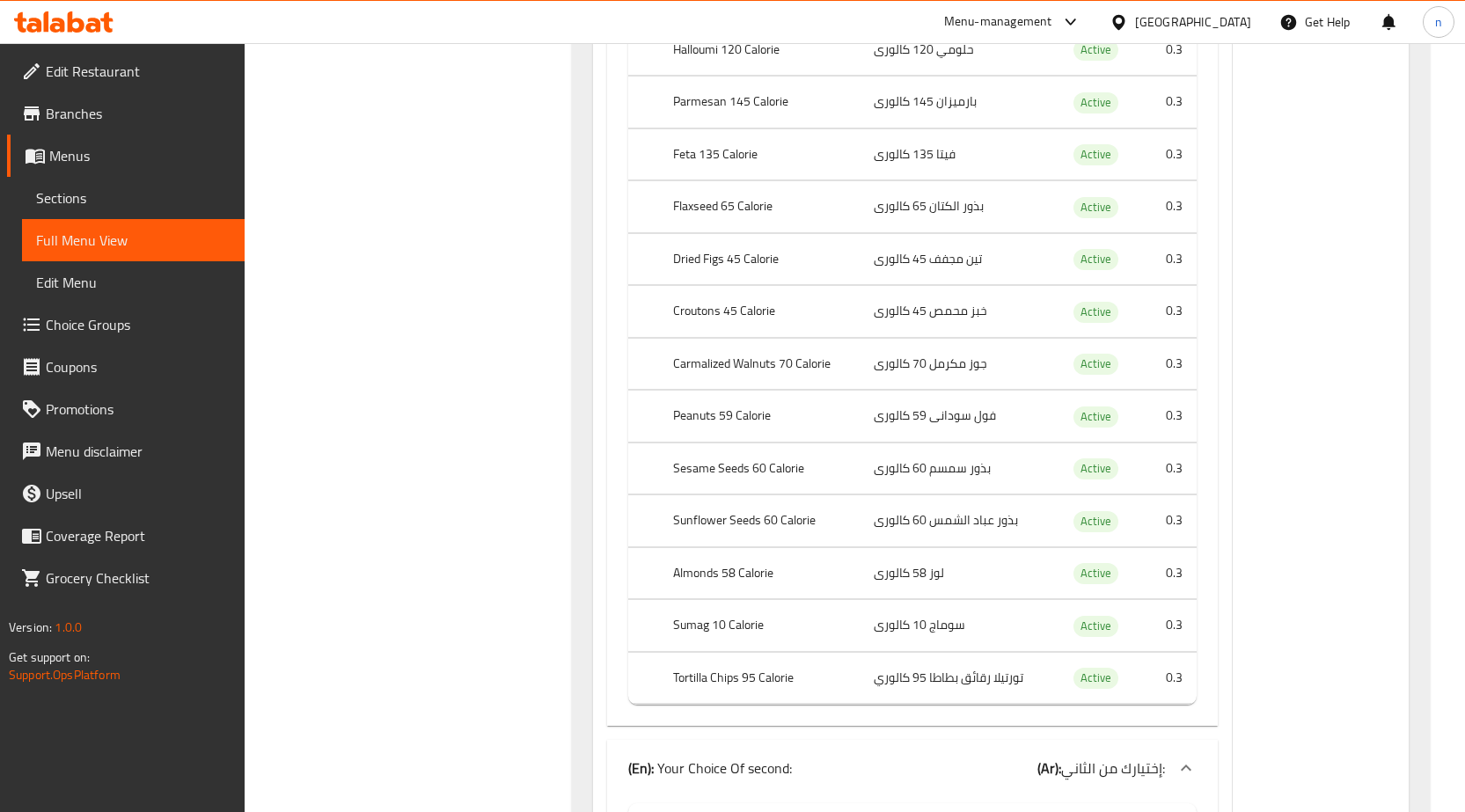
scroll to position [2878, 0]
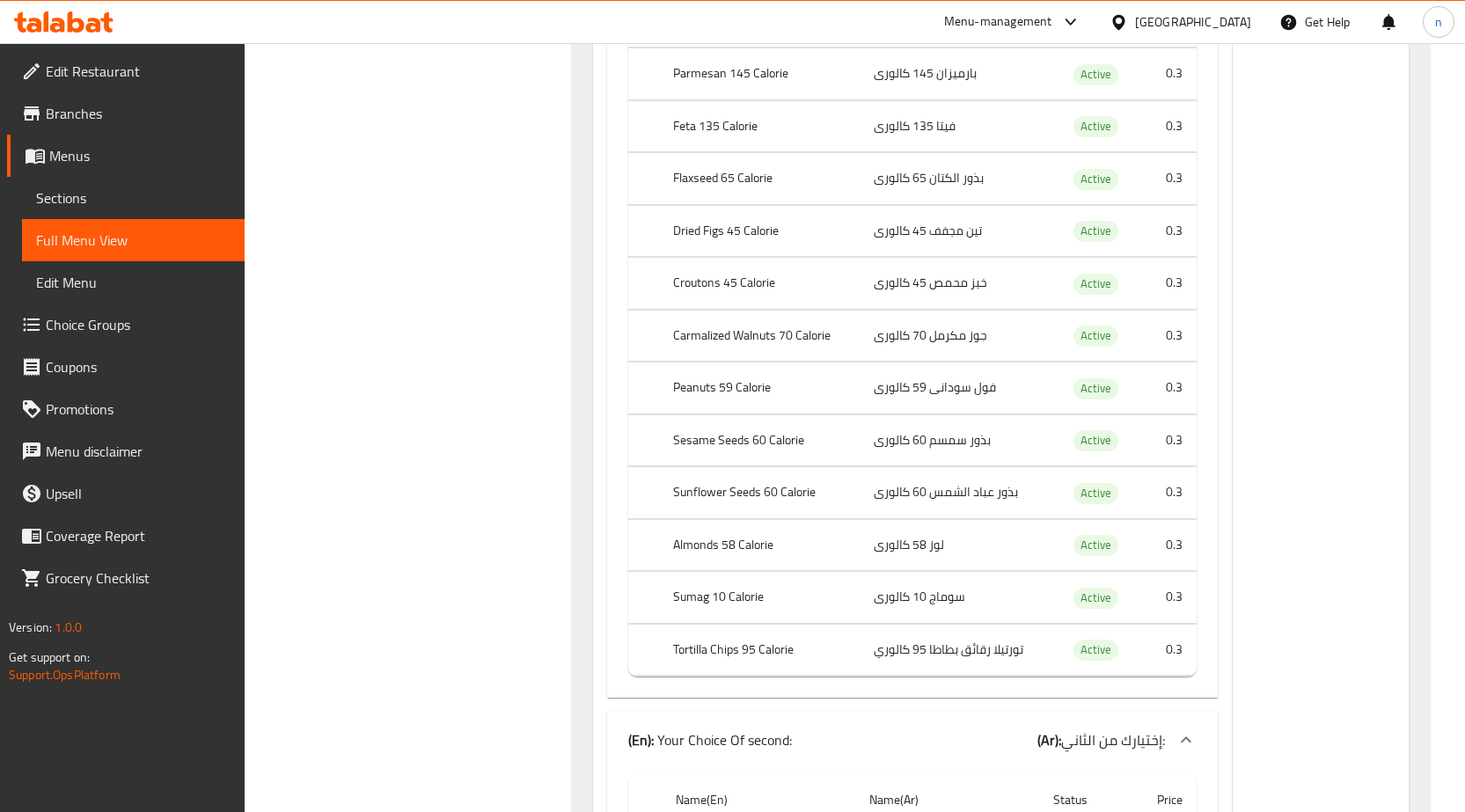
click at [957, 398] on td "فول سودانى 59 كالورى" at bounding box center [956, 388] width 192 height 52
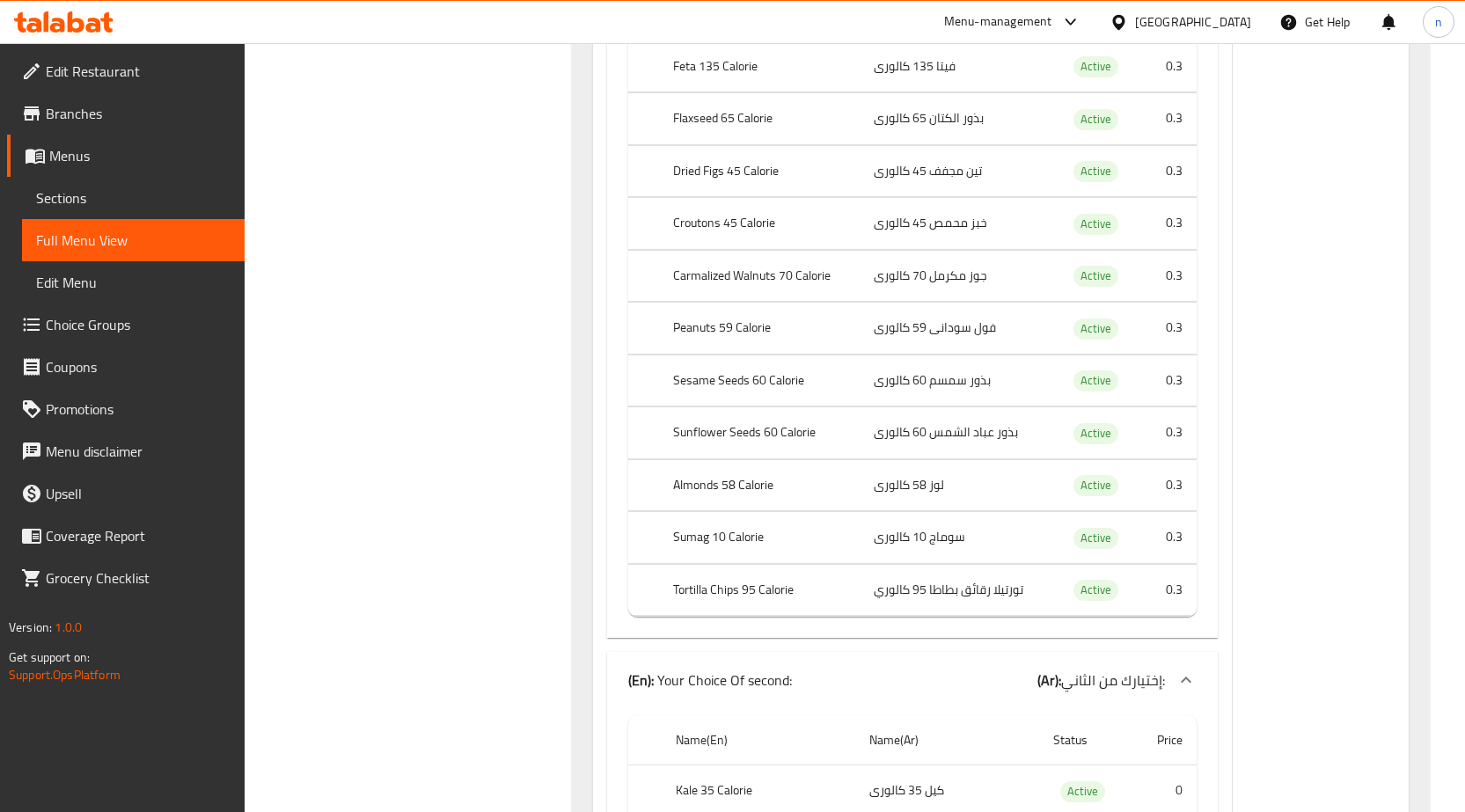
scroll to position [2966, 0]
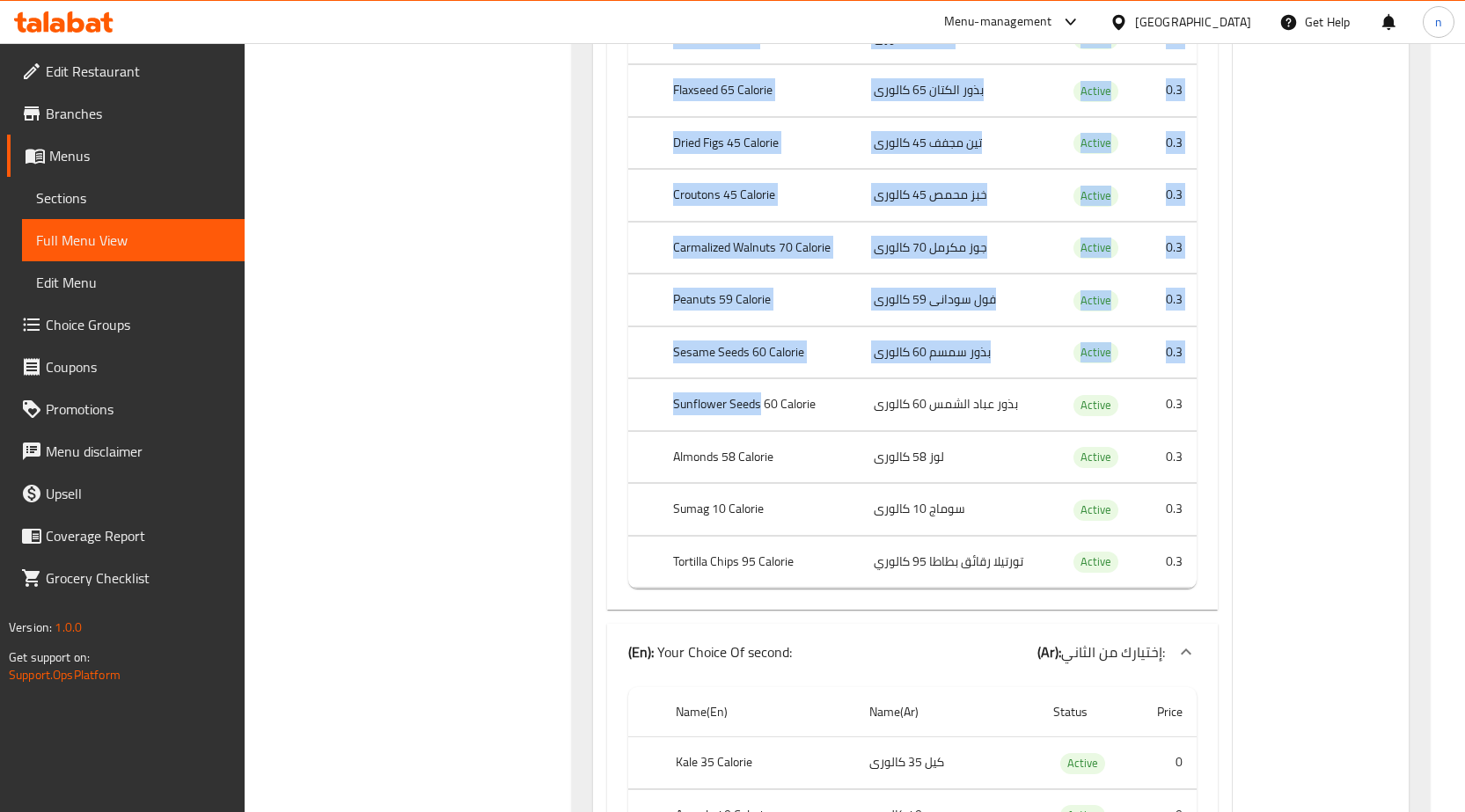
drag, startPoint x: 760, startPoint y: 405, endPoint x: 618, endPoint y: 413, distance: 142.2
click at [618, 413] on div "Name(En) Name(Ar) Status Price Halloumi 120 Calorie حلومي 120 كالورى Active 0.3…" at bounding box center [912, 230] width 611 height 759
click at [725, 415] on th "Sunflower Seeds 60 Calorie" at bounding box center [759, 405] width 201 height 52
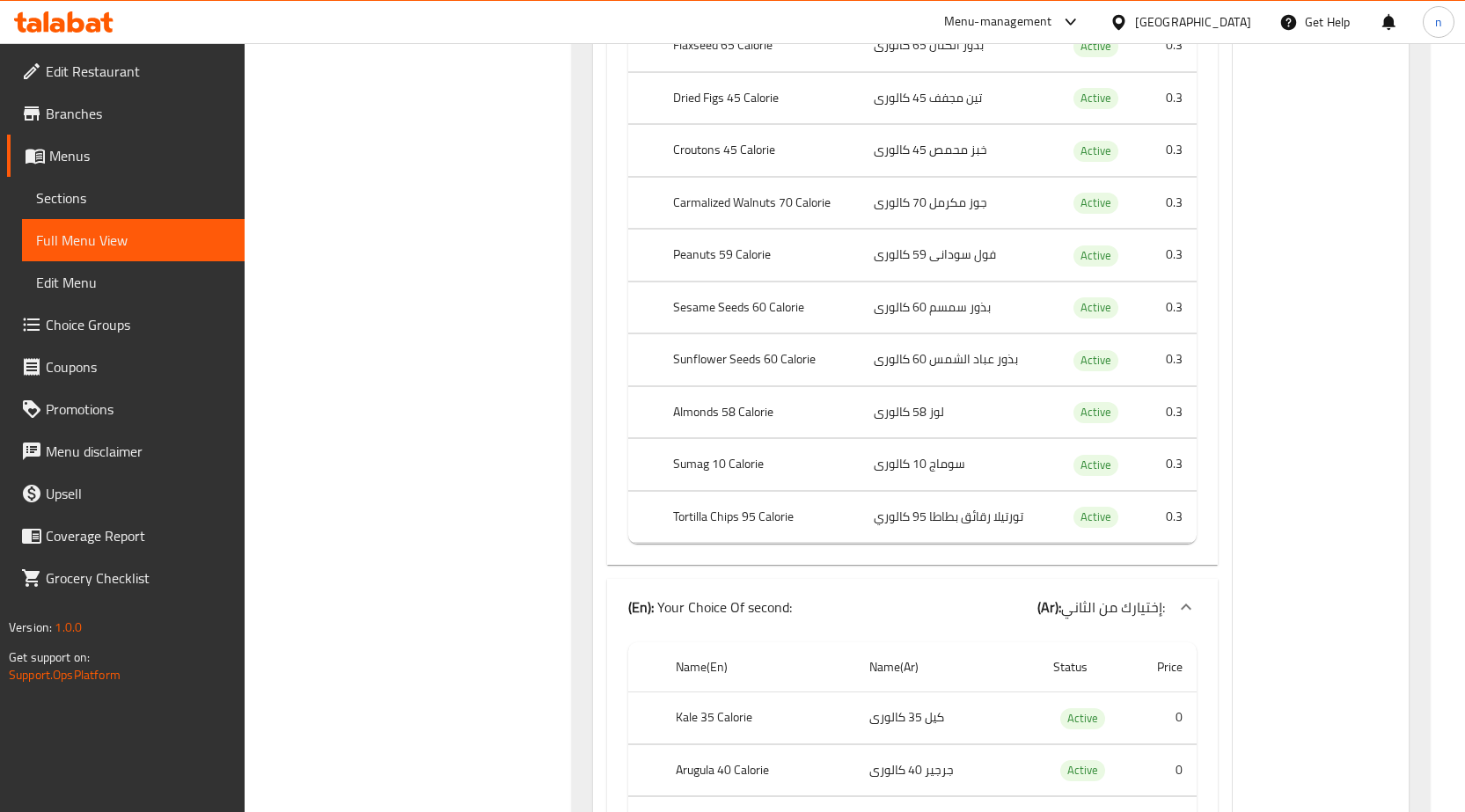
scroll to position [3054, 0]
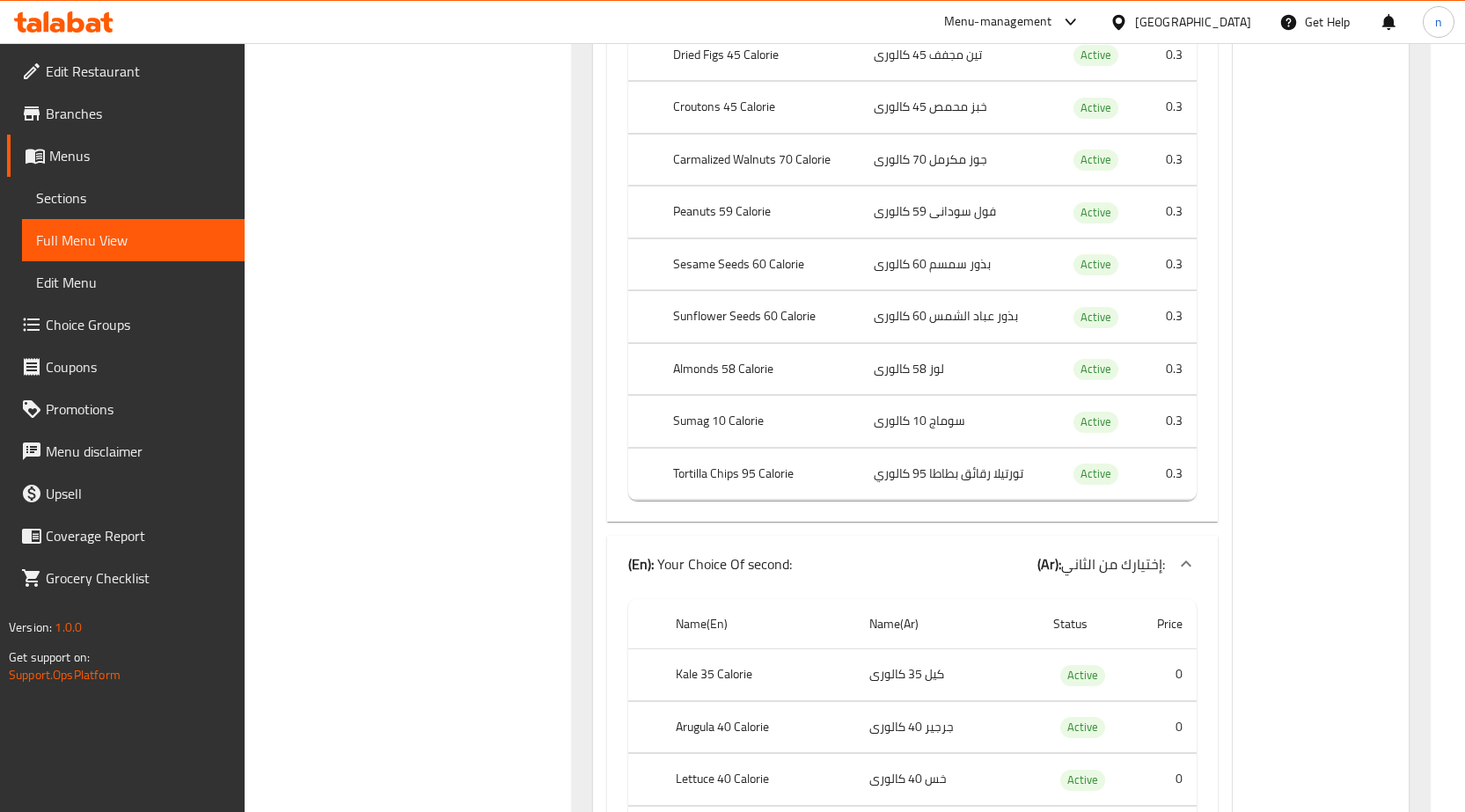
click at [675, 474] on th "Tortilla Chips 95 Calorie" at bounding box center [759, 474] width 201 height 52
click at [712, 474] on th "Tortilla Chips 95 Calorie" at bounding box center [759, 474] width 201 height 52
drag, startPoint x: 712, startPoint y: 474, endPoint x: 730, endPoint y: 483, distance: 20.1
click at [730, 483] on th "Tortilla Chips 95 Calorie" at bounding box center [759, 474] width 201 height 52
copy th "Chips"
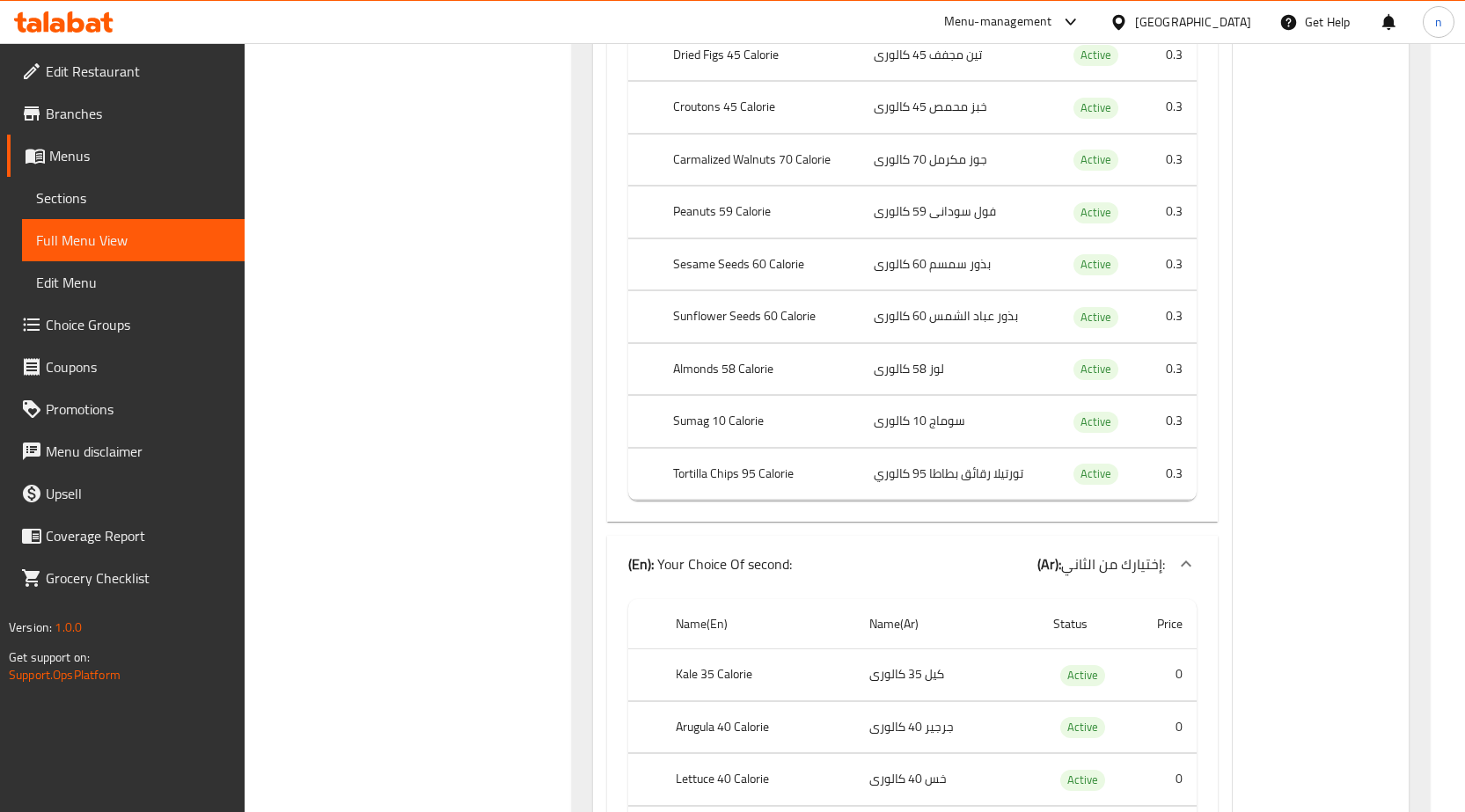
click at [1108, 459] on td "Active" at bounding box center [1096, 474] width 86 height 52
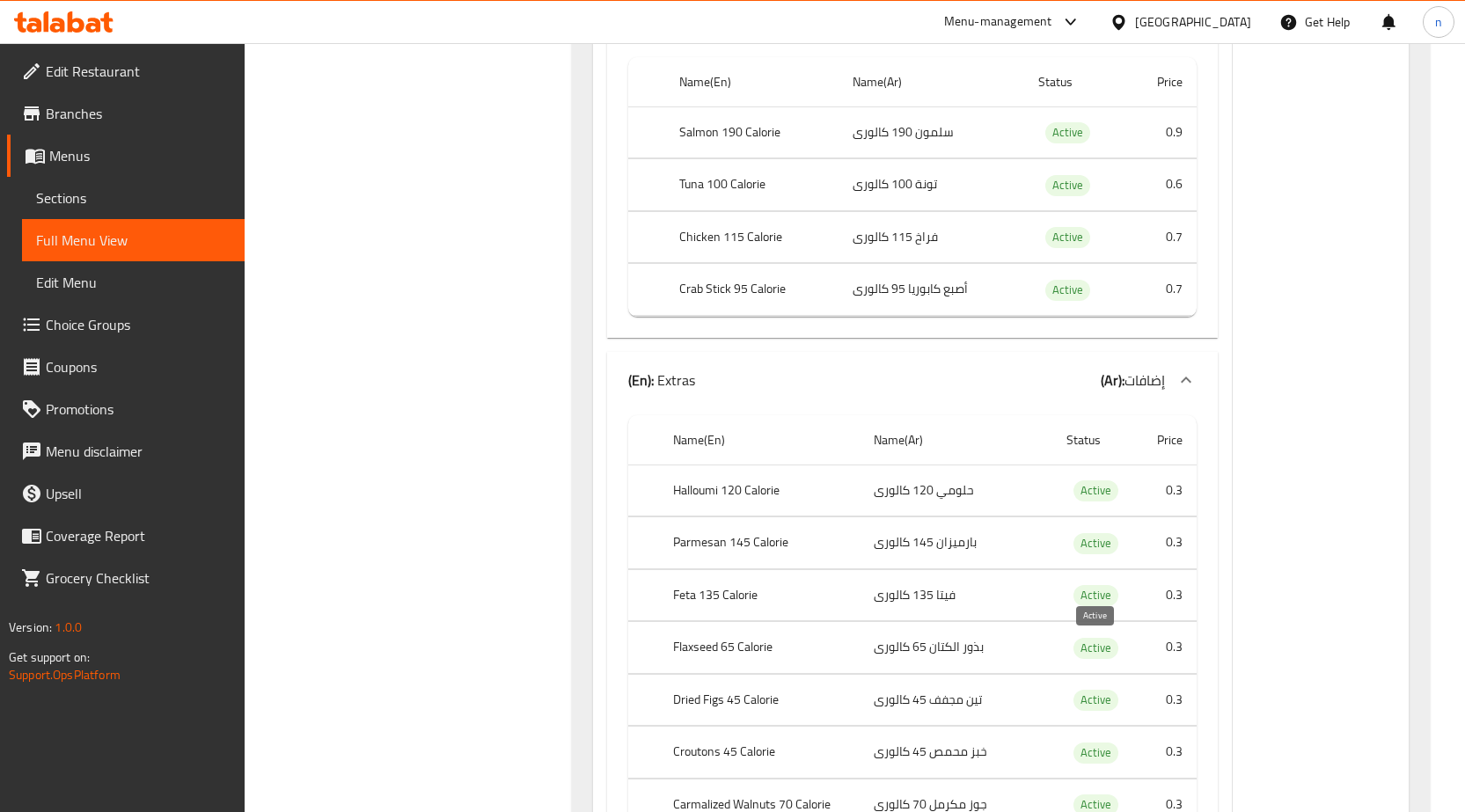
scroll to position [2350, 0]
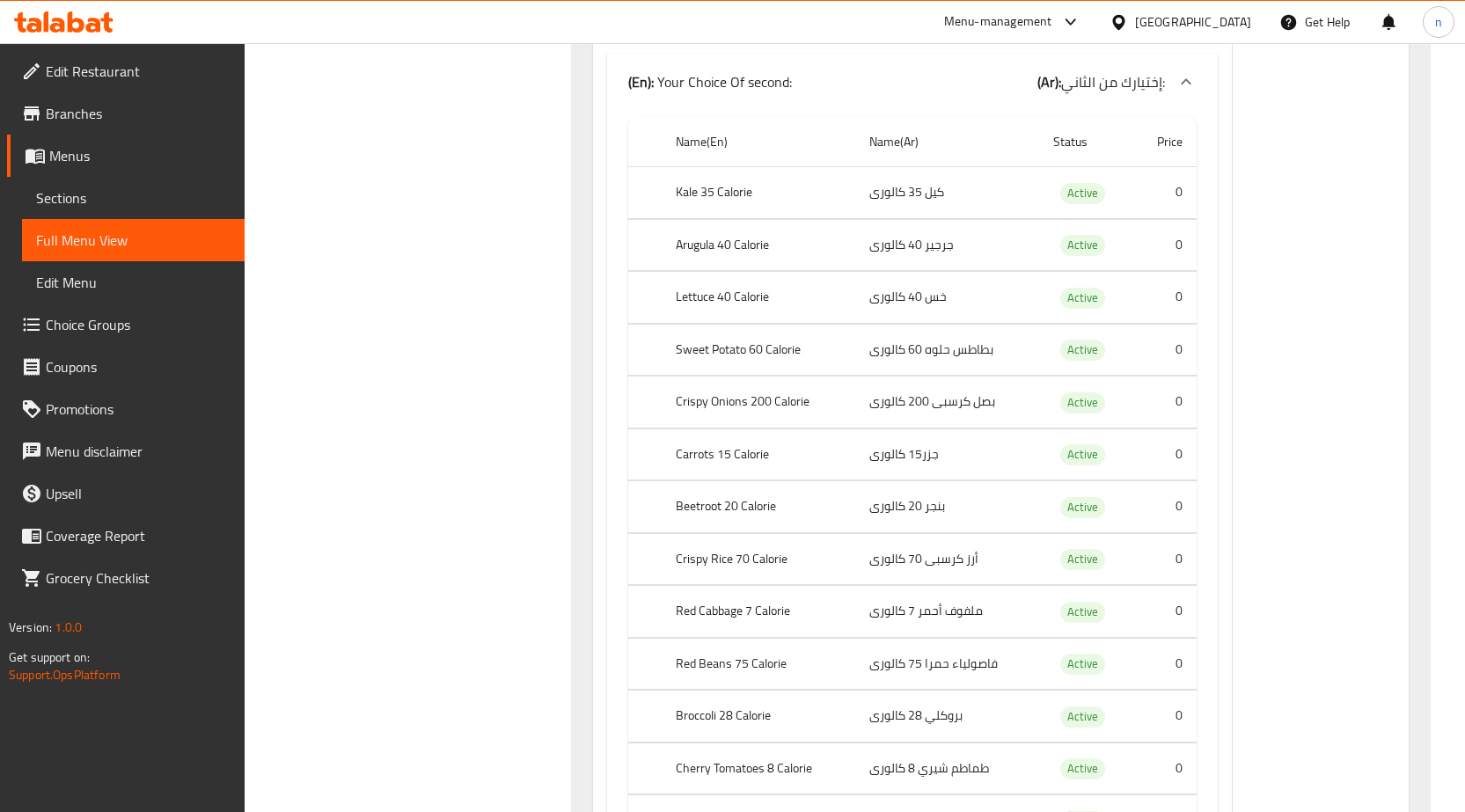
scroll to position [3494, 0]
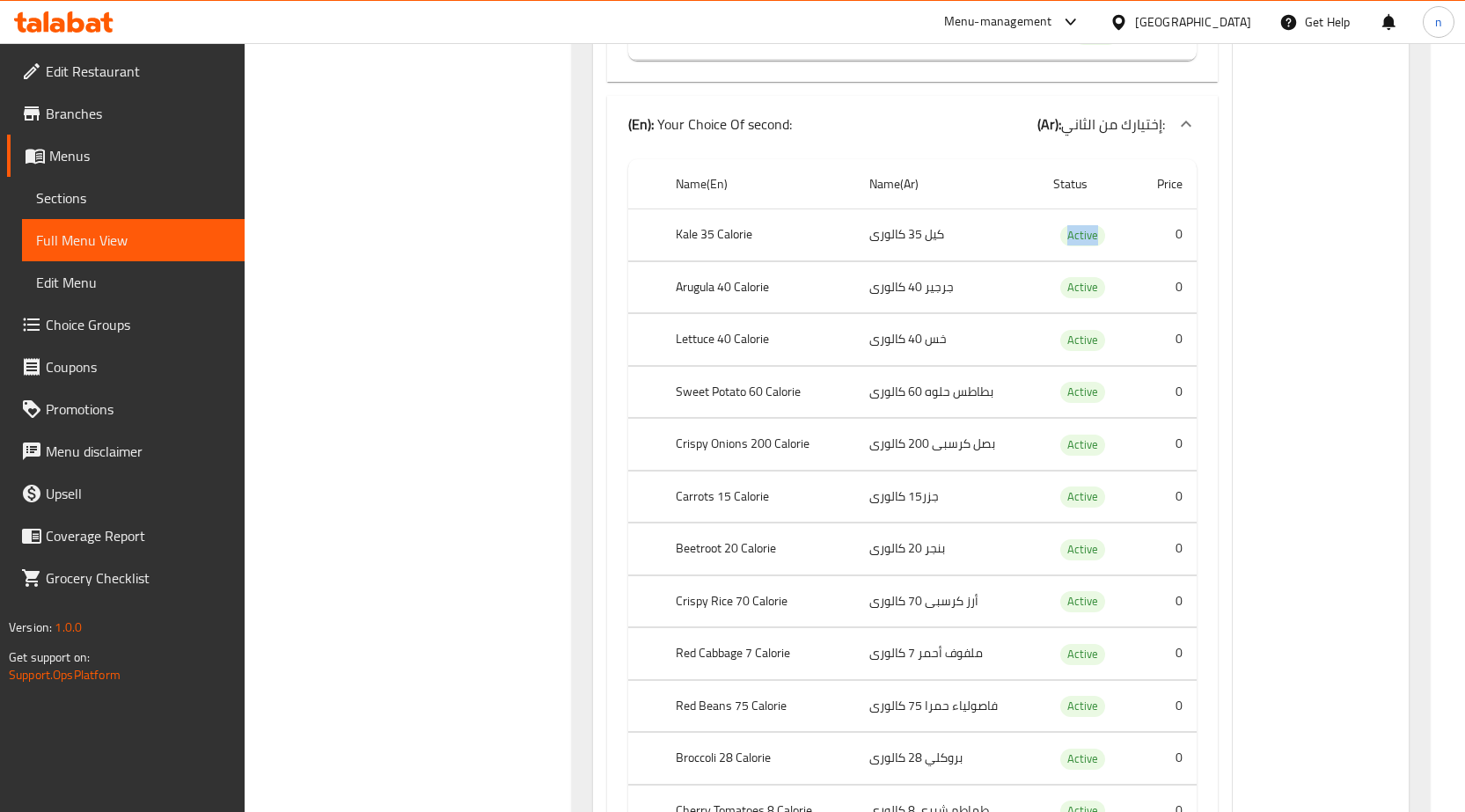
drag, startPoint x: 1061, startPoint y: 229, endPoint x: 1115, endPoint y: 230, distance: 54.0
click at [1115, 230] on td "Active" at bounding box center [1086, 236] width 94 height 52
drag, startPoint x: 1101, startPoint y: 244, endPoint x: 1113, endPoint y: 259, distance: 19.2
click at [1113, 259] on td "Active" at bounding box center [1086, 236] width 94 height 52
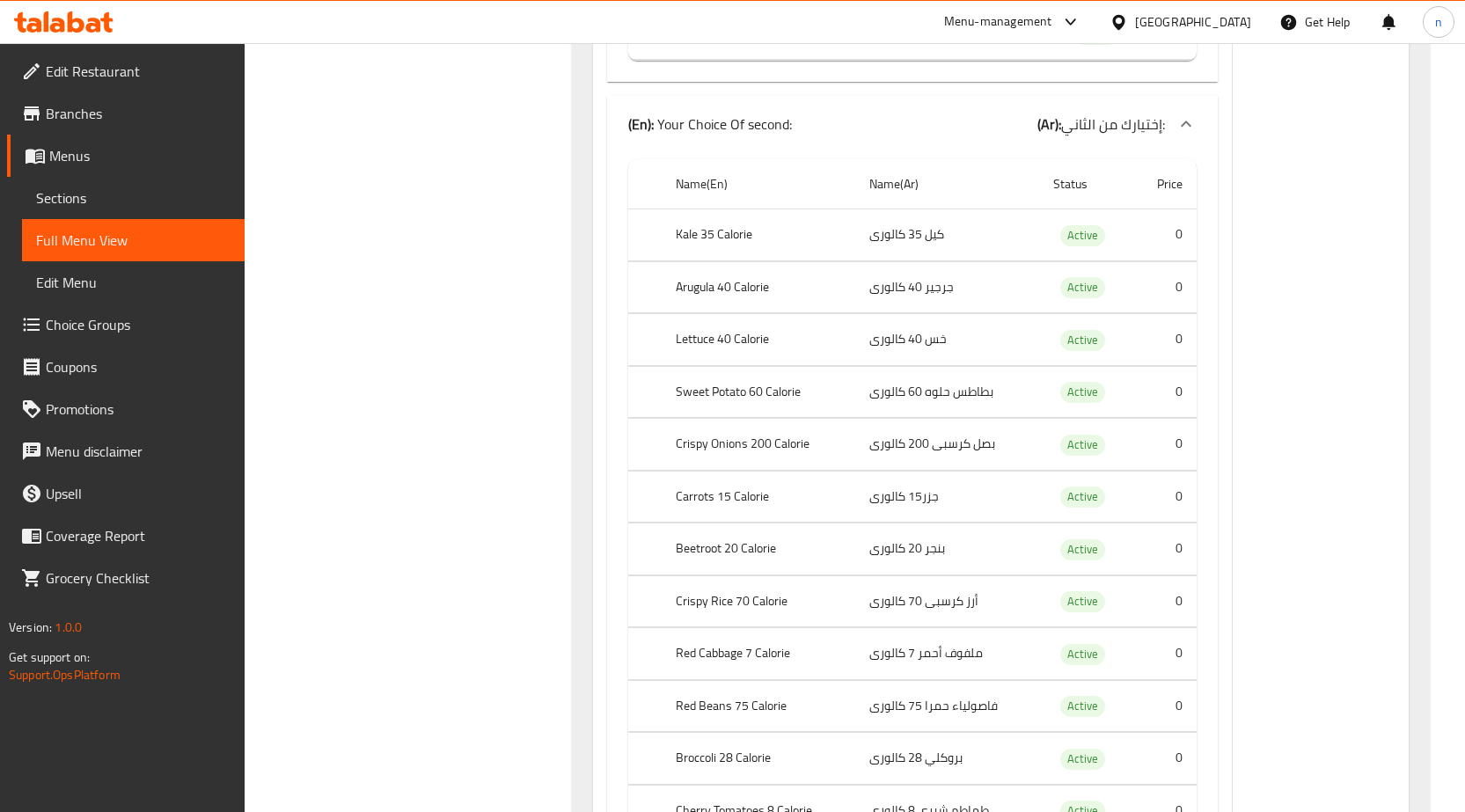
click at [1112, 246] on td "Active" at bounding box center [1086, 236] width 94 height 52
drag, startPoint x: 1060, startPoint y: 228, endPoint x: 1112, endPoint y: 250, distance: 56.5
click at [1112, 246] on td "Active" at bounding box center [1086, 236] width 94 height 52
click at [1112, 250] on td "Active" at bounding box center [1086, 236] width 94 height 52
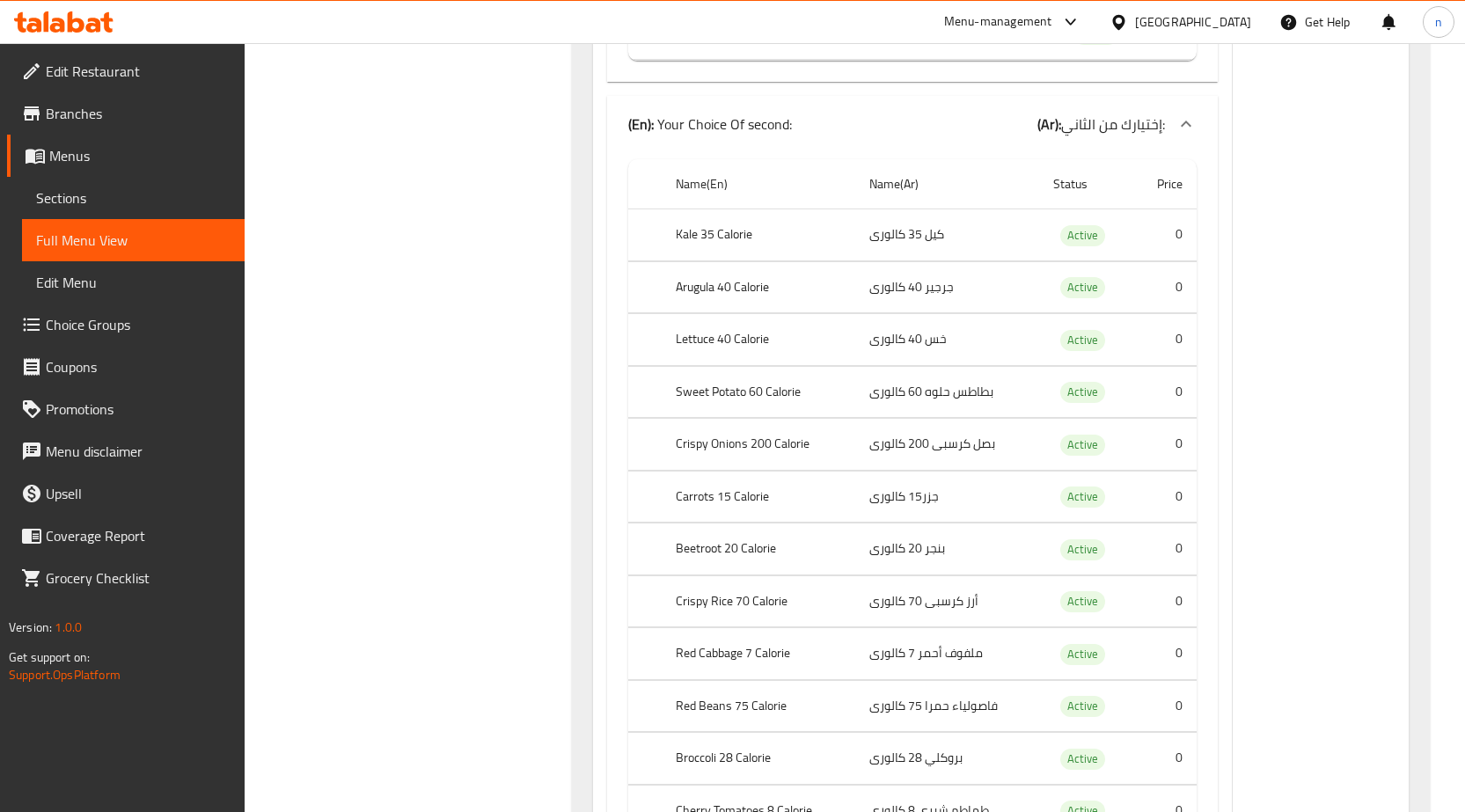
click at [1192, 394] on td "0" at bounding box center [1165, 392] width 64 height 52
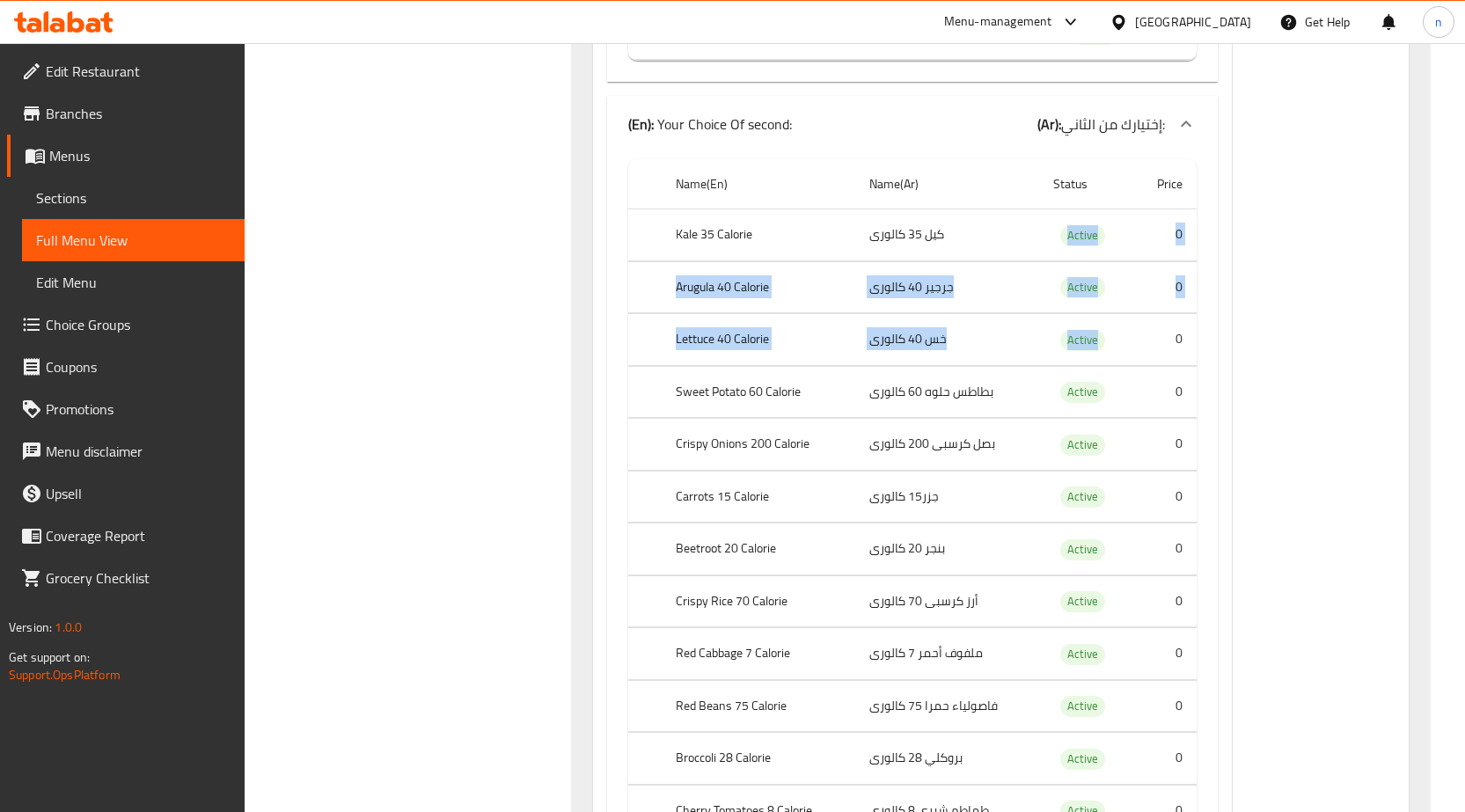
drag, startPoint x: 1062, startPoint y: 234, endPoint x: 1134, endPoint y: 272, distance: 81.4
click at [1113, 348] on tbody "Kale 35 Calorie كيل 35 كالورى Active 0 Arugula 40 Calorie جرجير 40 كالورى Activ…" at bounding box center [913, 707] width 568 height 995
click at [1131, 255] on td "Active" at bounding box center [1086, 236] width 94 height 52
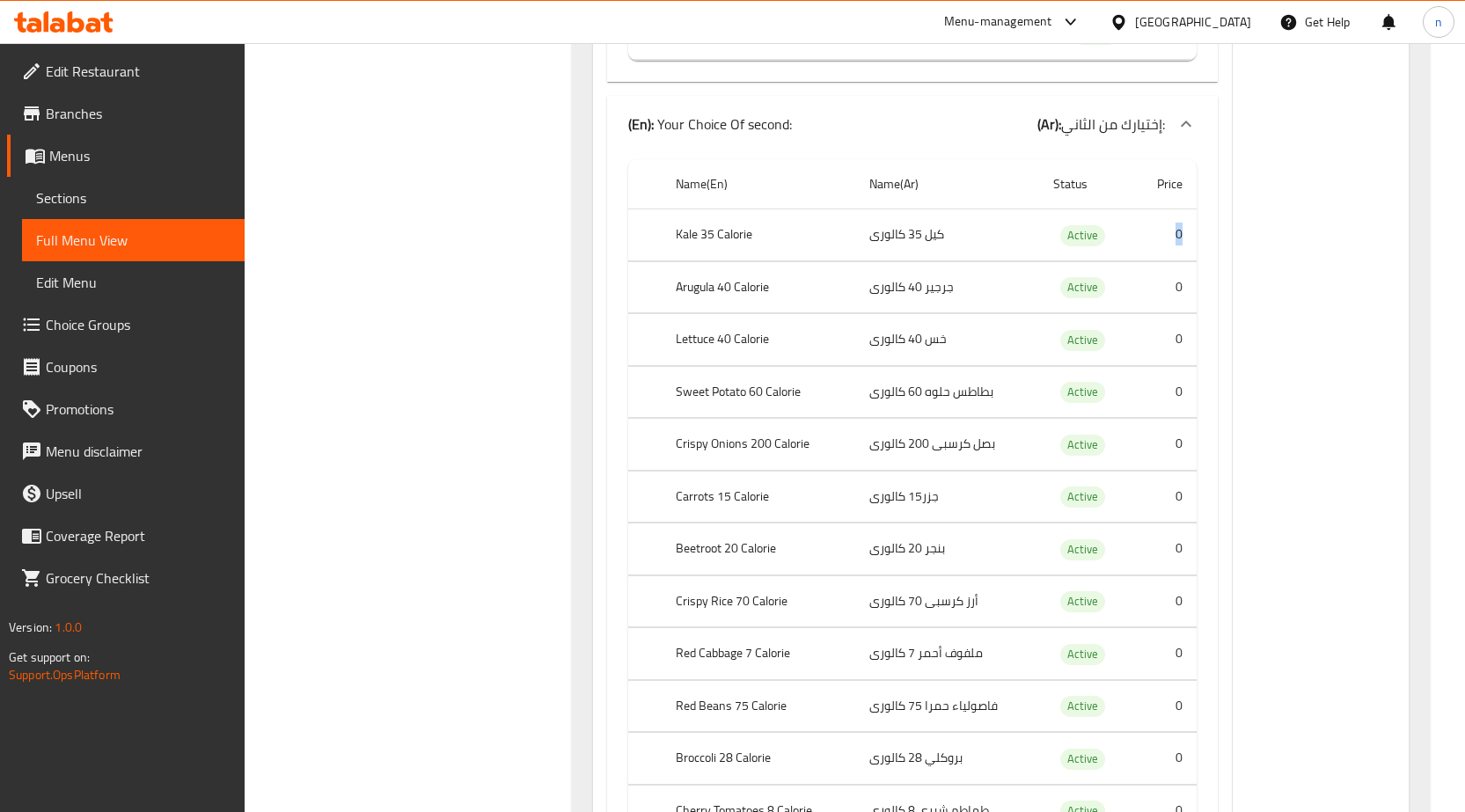
drag, startPoint x: 1175, startPoint y: 226, endPoint x: 1195, endPoint y: 242, distance: 25.6
click at [1195, 242] on td "0" at bounding box center [1165, 236] width 64 height 52
click at [1199, 238] on div "Name(En) Name(Ar) Status Price Kale 35 Calorie كيل 35 كالورى Active 0 Arugula 4…" at bounding box center [912, 688] width 611 height 1073
drag, startPoint x: 954, startPoint y: 242, endPoint x: 852, endPoint y: 247, distance: 102.1
click at [852, 247] on tr "Kale 35 Calorie كيل 35 كالورى Active 0" at bounding box center [913, 236] width 568 height 52
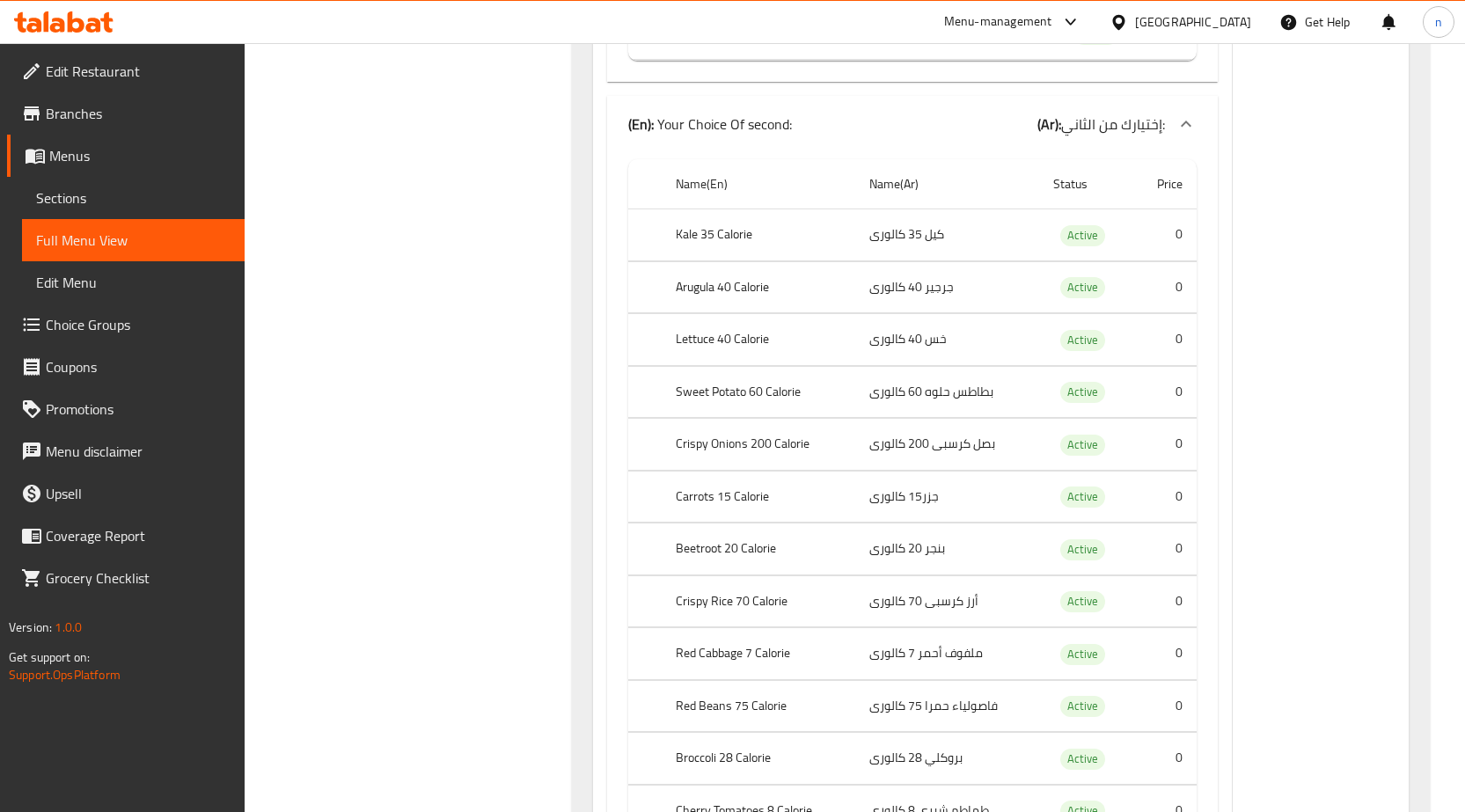
click at [886, 245] on td "كيل 35 كالورى" at bounding box center [947, 236] width 184 height 52
drag, startPoint x: 999, startPoint y: 295, endPoint x: 937, endPoint y: 300, distance: 62.2
click at [919, 303] on td "جرجير 40 كالورى" at bounding box center [947, 288] width 184 height 52
drag, startPoint x: 1020, startPoint y: 355, endPoint x: 932, endPoint y: 368, distance: 89.0
click at [932, 368] on tbody "Kale 35 Calorie كيل 35 كالورى Active 0 Arugula 40 Calorie جرجير 40 كالورى Activ…" at bounding box center [913, 707] width 568 height 995
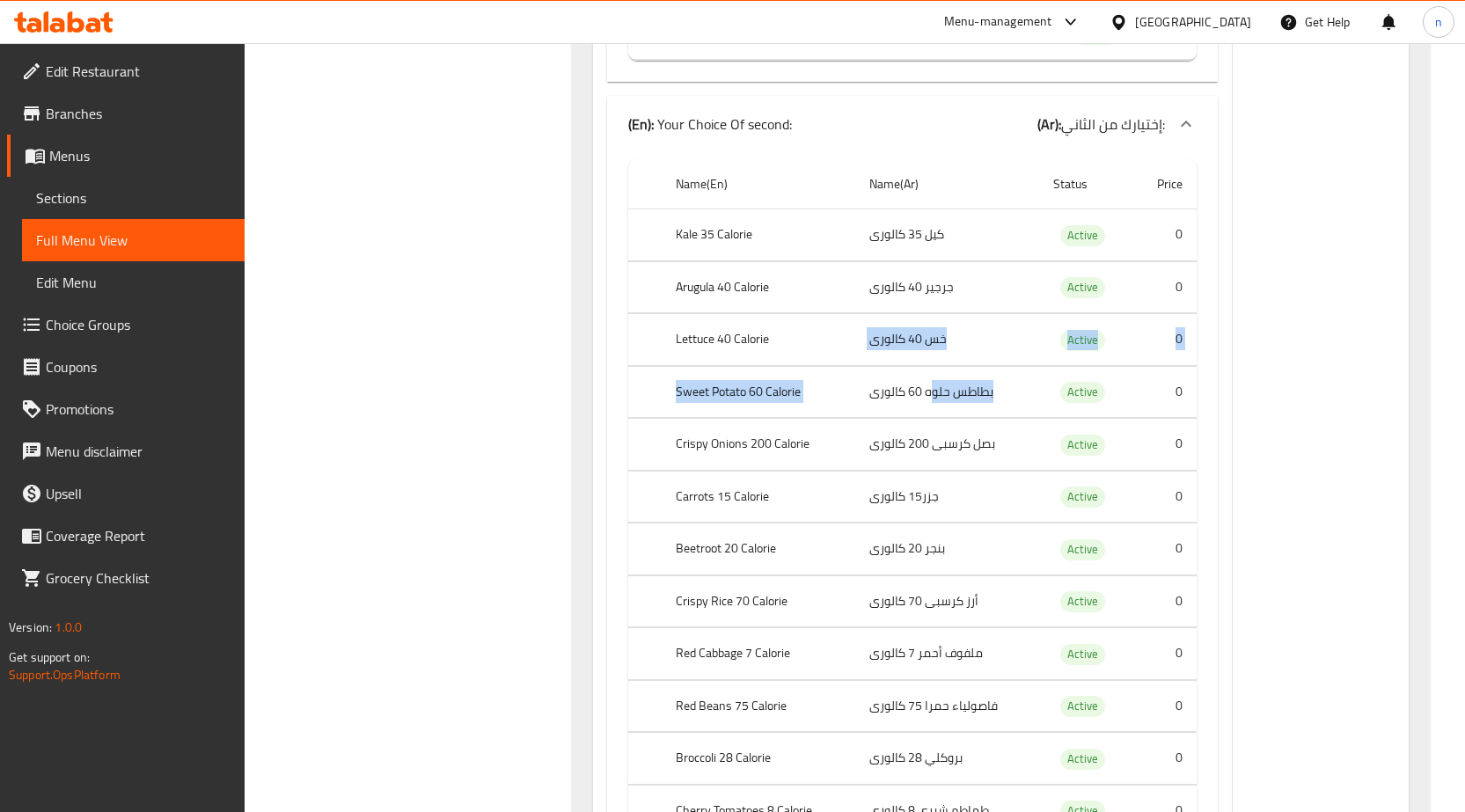
click at [958, 403] on td "بطاطس حلوه 60 كالورى" at bounding box center [947, 392] width 184 height 52
click at [907, 400] on td "بطاطس حلوه 60 كالورى" at bounding box center [947, 392] width 184 height 52
click at [941, 436] on td "بصل كرسبى 200 كالورى" at bounding box center [947, 445] width 184 height 52
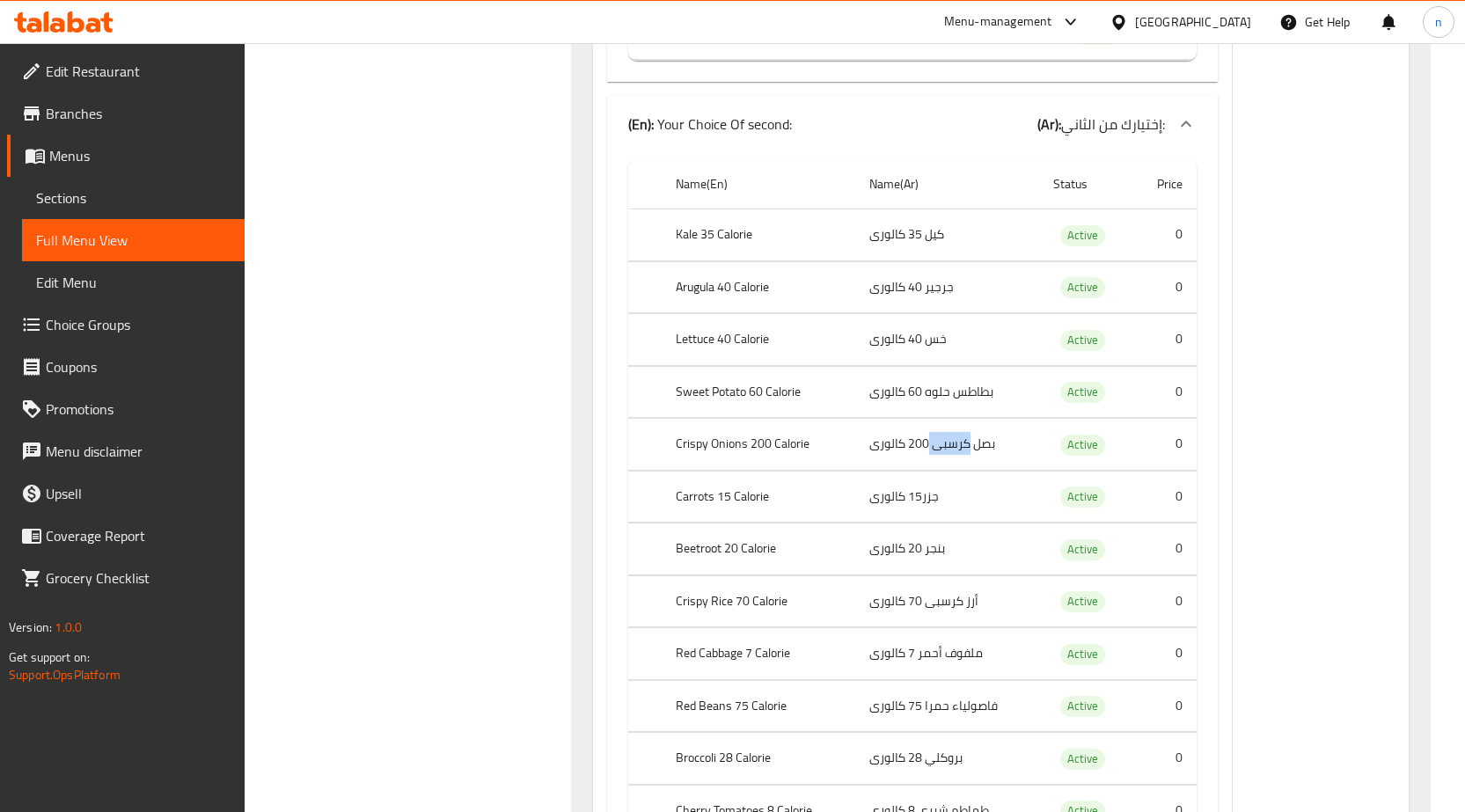
click at [941, 436] on td "بصل كرسبى 200 كالورى" at bounding box center [947, 445] width 184 height 52
drag, startPoint x: 906, startPoint y: 519, endPoint x: 908, endPoint y: 503, distance: 16.1
click at [908, 519] on td "جزر15 كالورى" at bounding box center [947, 497] width 184 height 52
click at [908, 503] on td "جزر15 كالورى" at bounding box center [947, 497] width 184 height 52
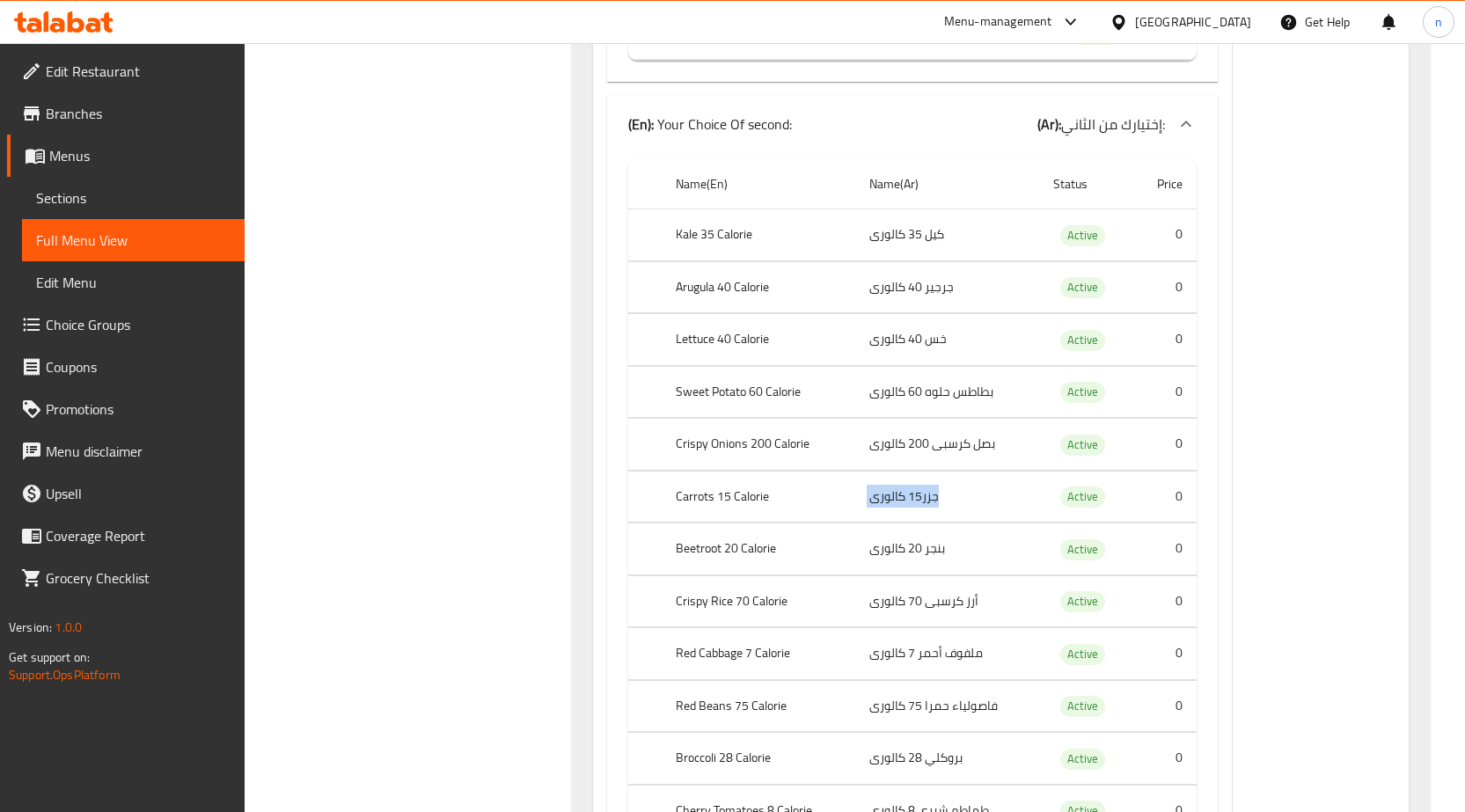
click at [908, 503] on td "جزر15 كالورى" at bounding box center [947, 497] width 184 height 52
click at [906, 553] on td "بنجر 20 كالورى" at bounding box center [947, 549] width 184 height 52
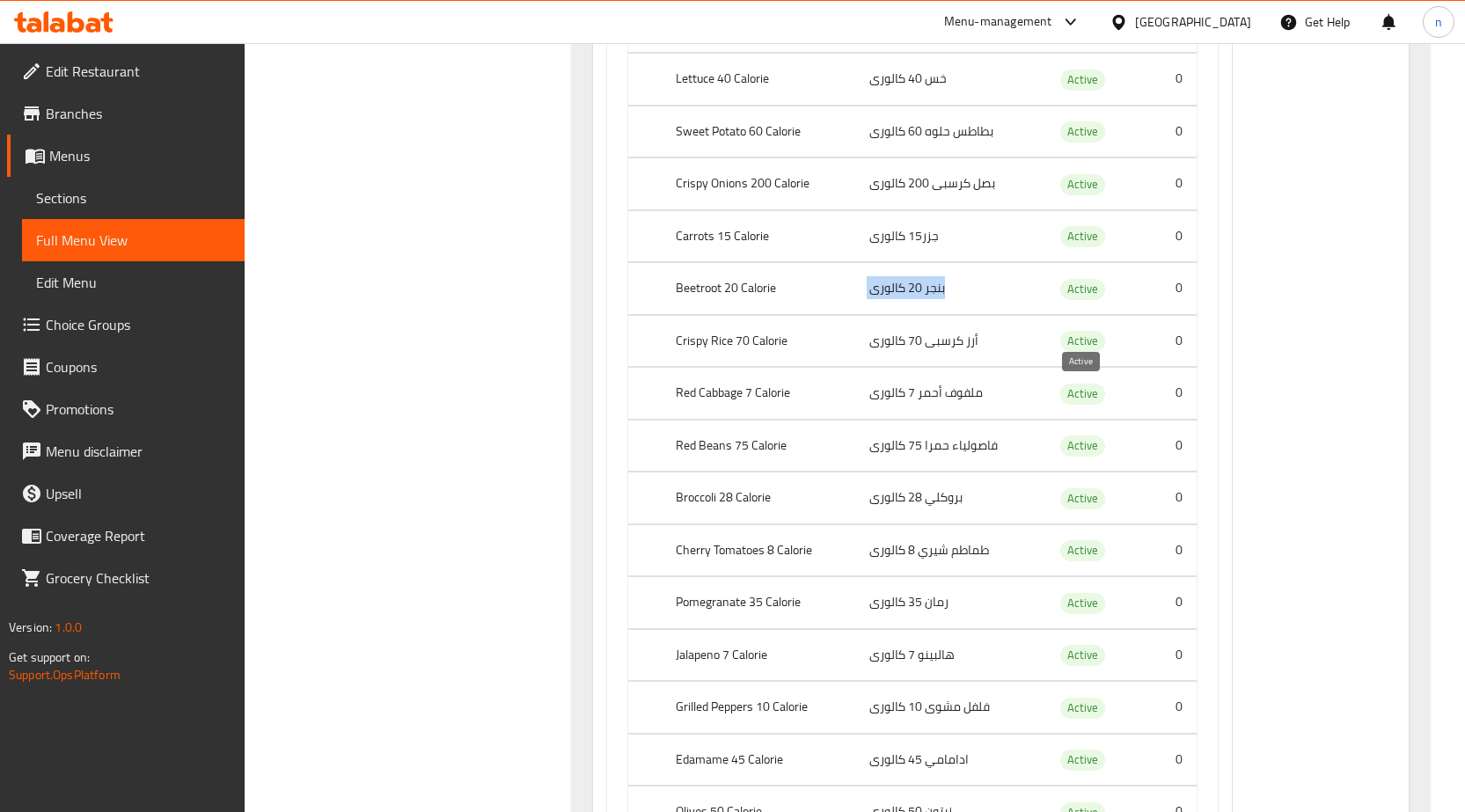
scroll to position [3933, 0]
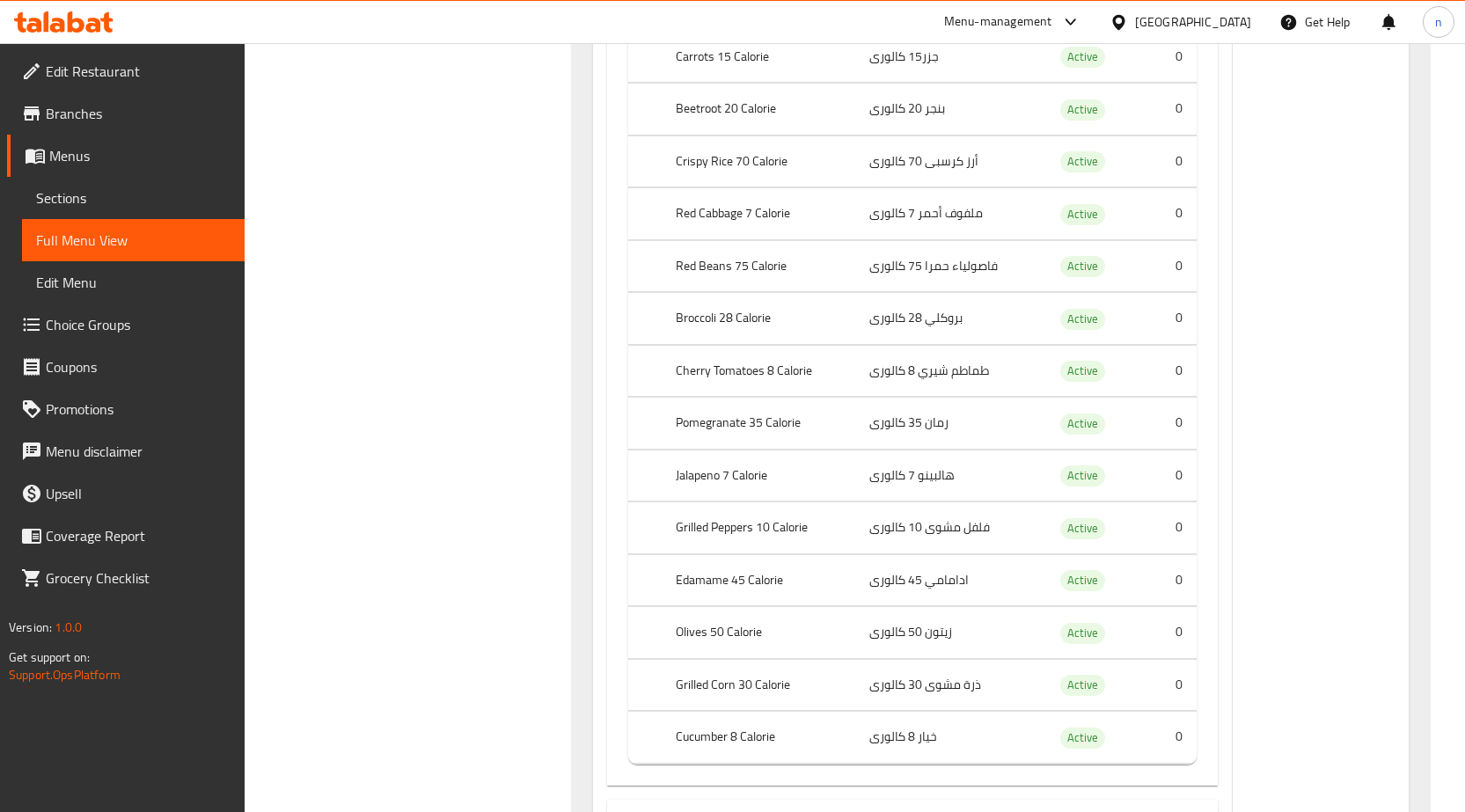
click at [1089, 545] on td "Active" at bounding box center [1086, 528] width 94 height 52
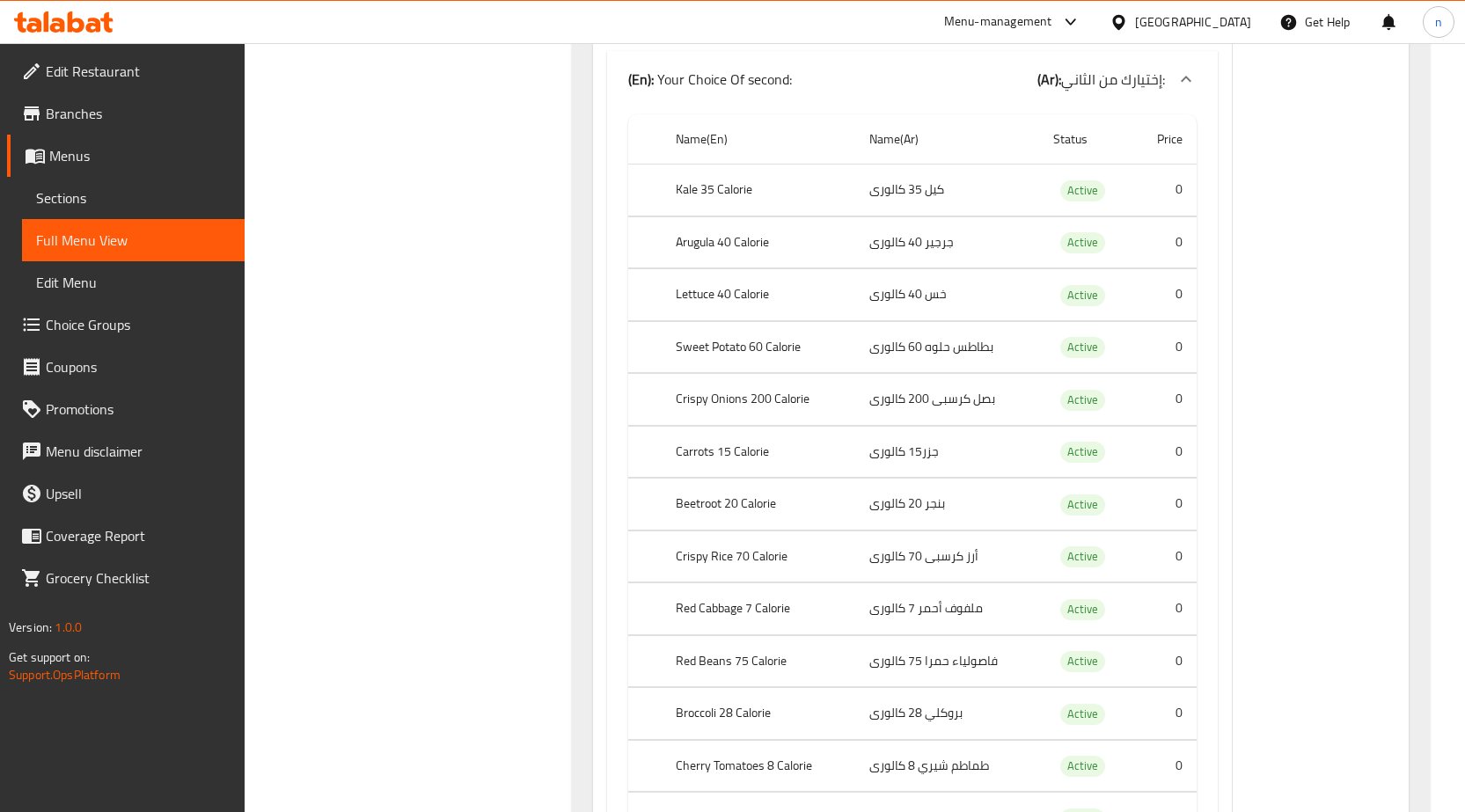
scroll to position [3581, 0]
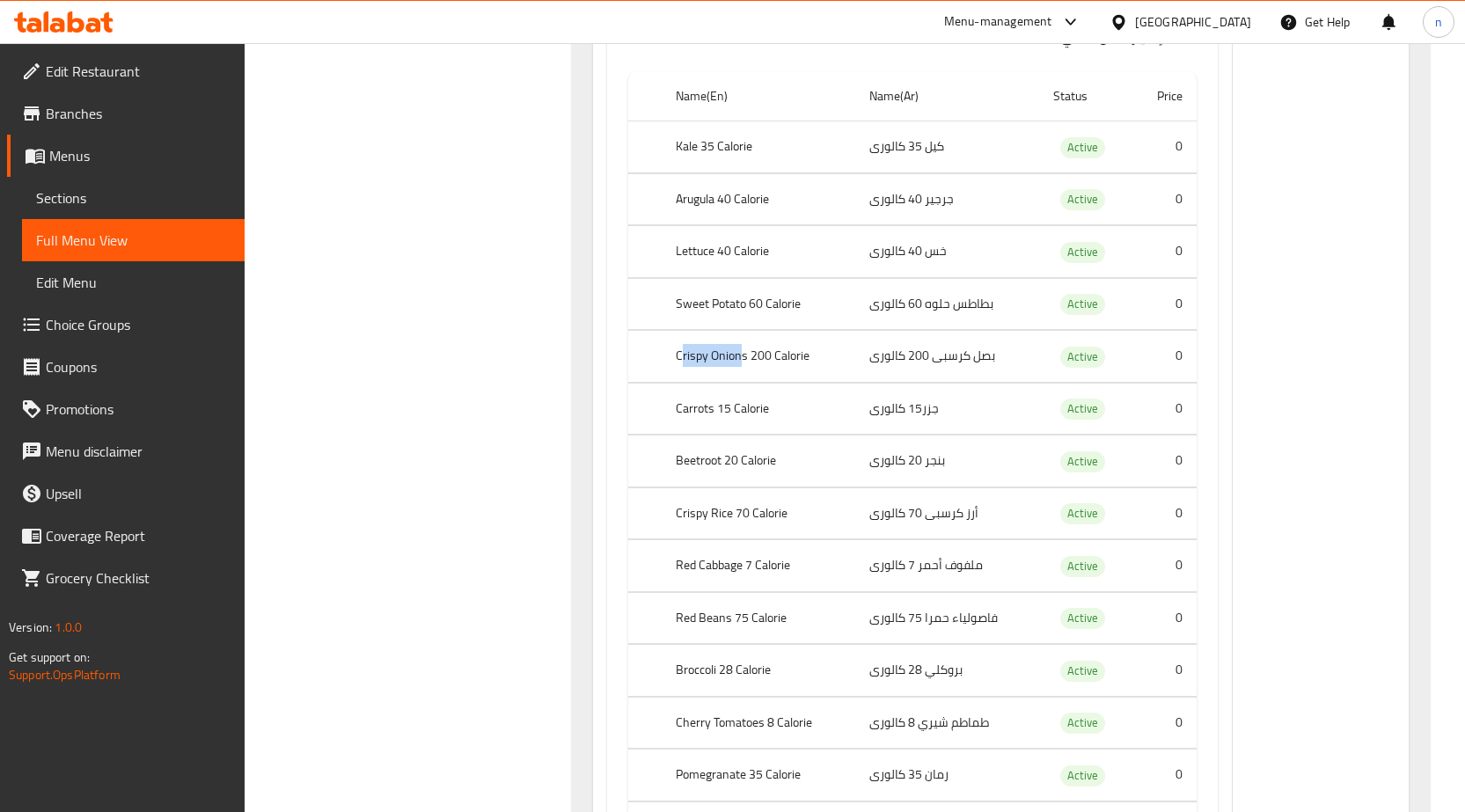
drag, startPoint x: 683, startPoint y: 357, endPoint x: 740, endPoint y: 341, distance: 59.2
click at [740, 341] on th "Crispy Onions 200 Calorie" at bounding box center [759, 357] width 194 height 52
drag, startPoint x: 740, startPoint y: 341, endPoint x: 680, endPoint y: 356, distance: 61.8
click at [738, 342] on th "Crispy Onions 200 Calorie" at bounding box center [759, 357] width 194 height 52
click at [678, 355] on th "Crispy Onions 200 Calorie" at bounding box center [759, 357] width 194 height 52
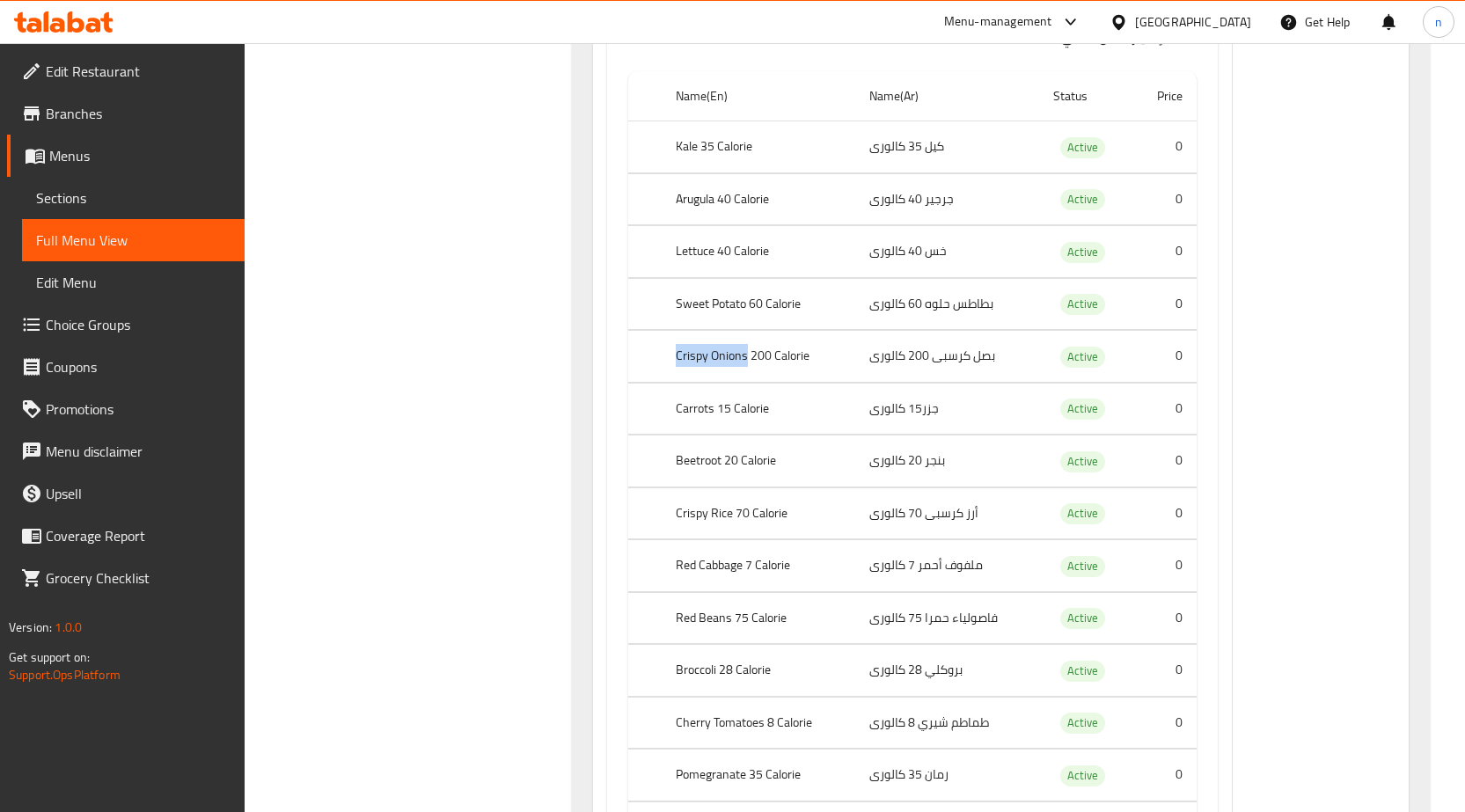
drag, startPoint x: 678, startPoint y: 355, endPoint x: 739, endPoint y: 362, distance: 61.4
click at [739, 362] on th "Crispy Onions 200 Calorie" at bounding box center [759, 357] width 194 height 52
click at [735, 364] on th "Crispy Onions 200 Calorie" at bounding box center [759, 357] width 194 height 52
drag, startPoint x: 936, startPoint y: 364, endPoint x: 964, endPoint y: 364, distance: 28.0
click at [964, 364] on td "بصل كرسبى 200 كالورى" at bounding box center [947, 357] width 184 height 52
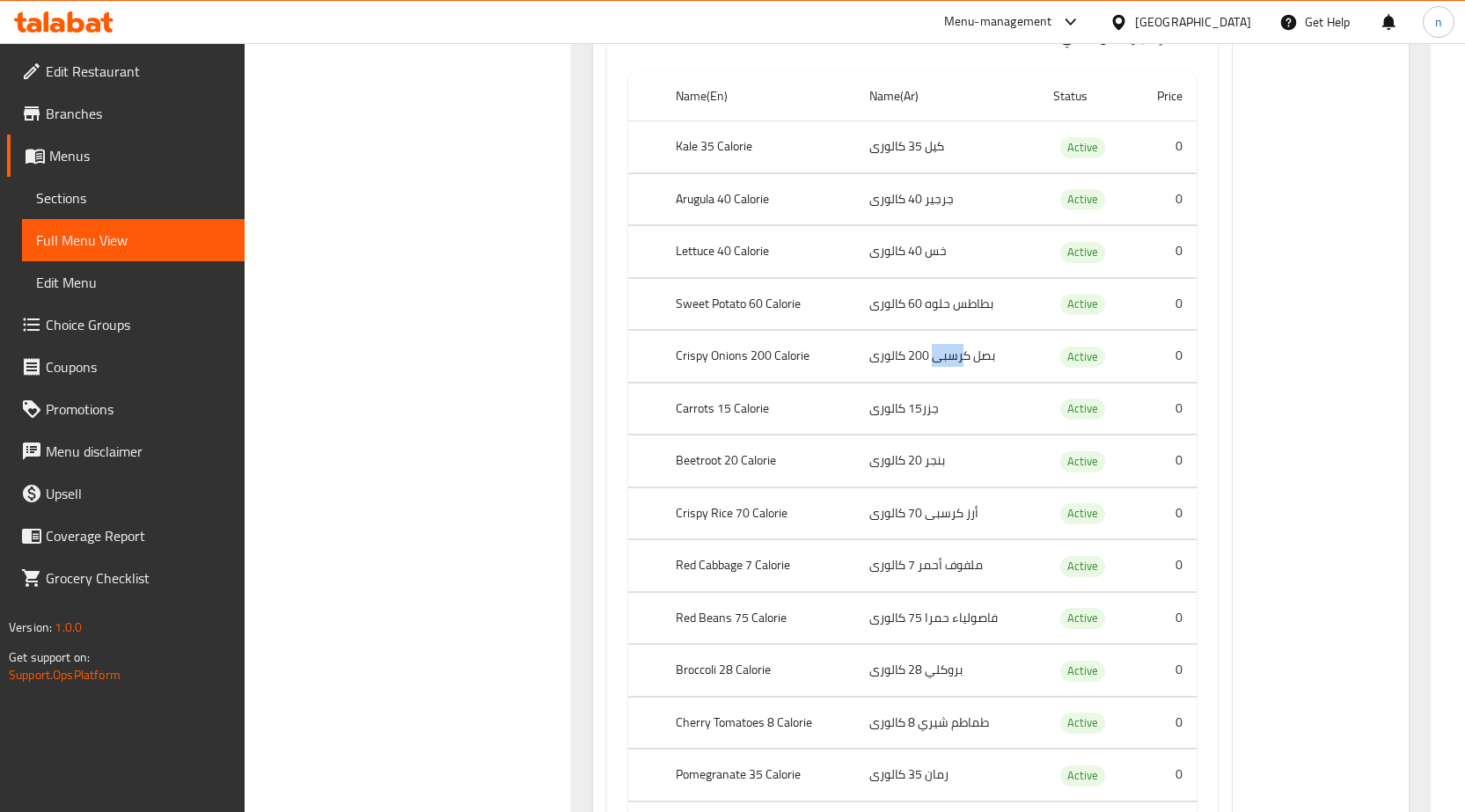
click at [956, 365] on td "بصل كرسبى 200 كالورى" at bounding box center [947, 357] width 184 height 52
click at [974, 363] on td "بصل كرسبى 200 كالورى" at bounding box center [947, 357] width 184 height 52
click at [967, 363] on td "بصل كرسبى 200 كالورى" at bounding box center [947, 357] width 184 height 52
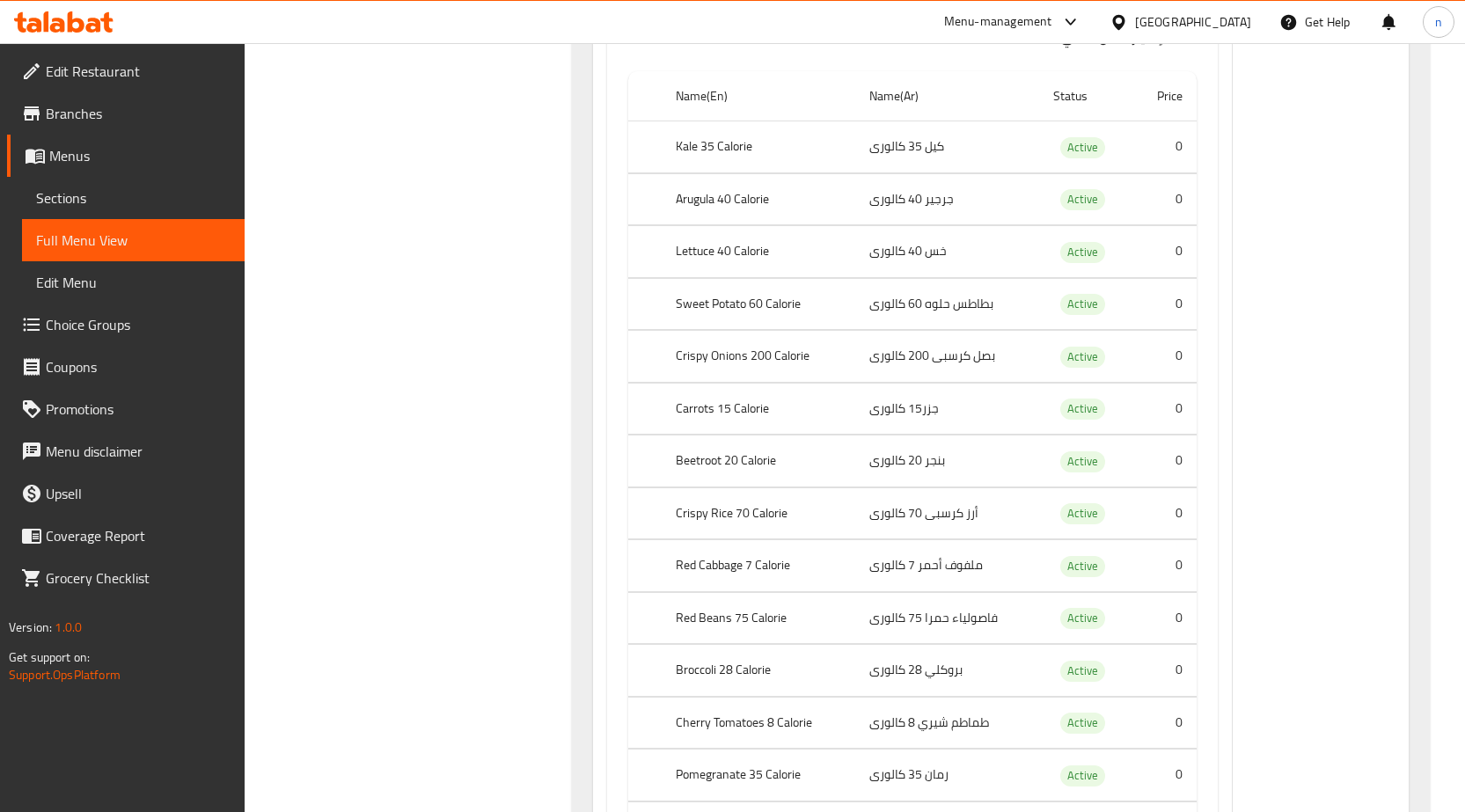
click at [889, 419] on td "جزر15 كالورى" at bounding box center [947, 409] width 184 height 52
click at [937, 408] on td "جزر15 كالورى" at bounding box center [947, 409] width 184 height 52
click at [935, 436] on td "بنجر 20 كالورى" at bounding box center [947, 462] width 184 height 52
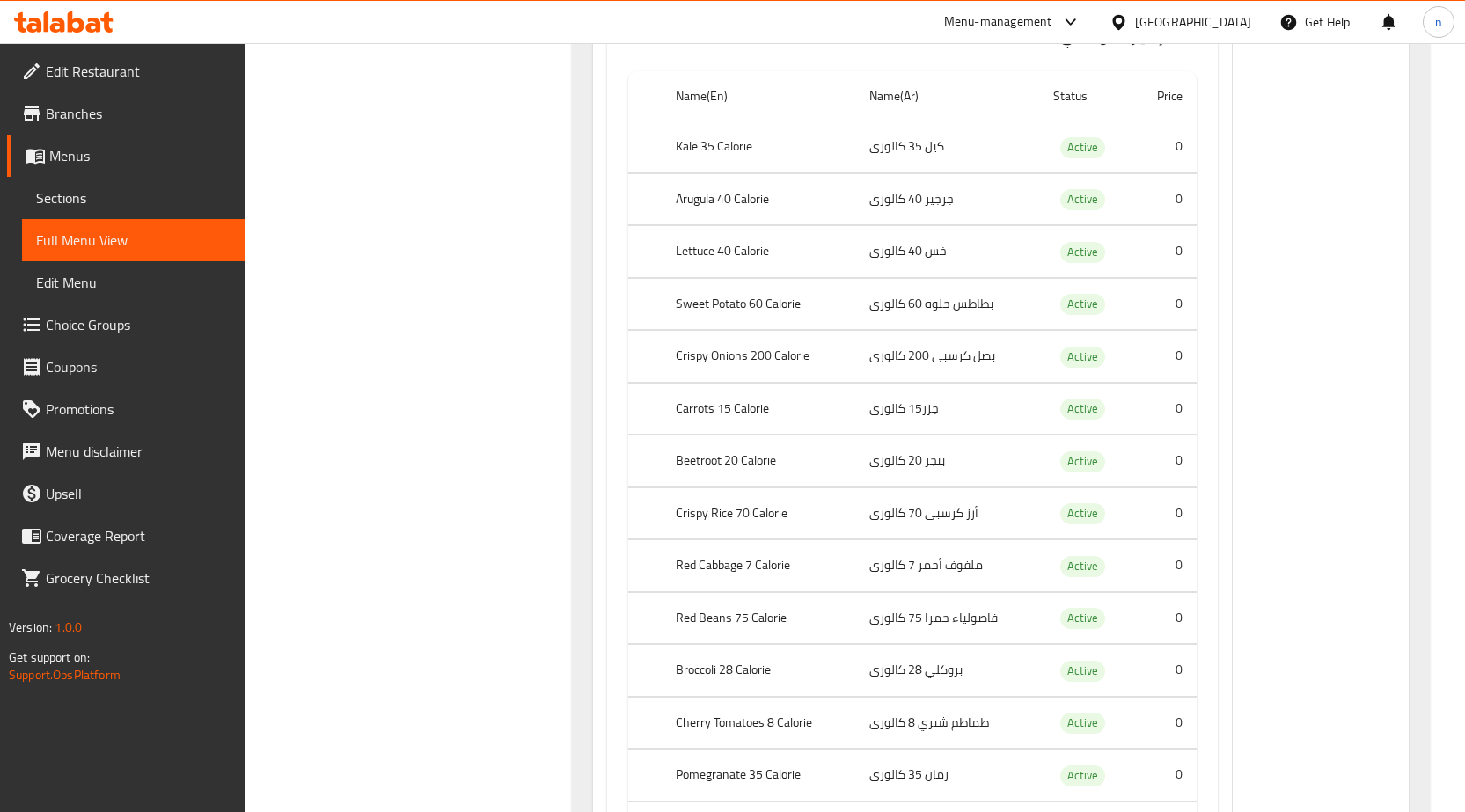
click at [929, 462] on td "بنجر 20 كالورى" at bounding box center [947, 462] width 184 height 52
click at [929, 488] on td "أرز كرسبى 70 كالورى" at bounding box center [947, 514] width 184 height 52
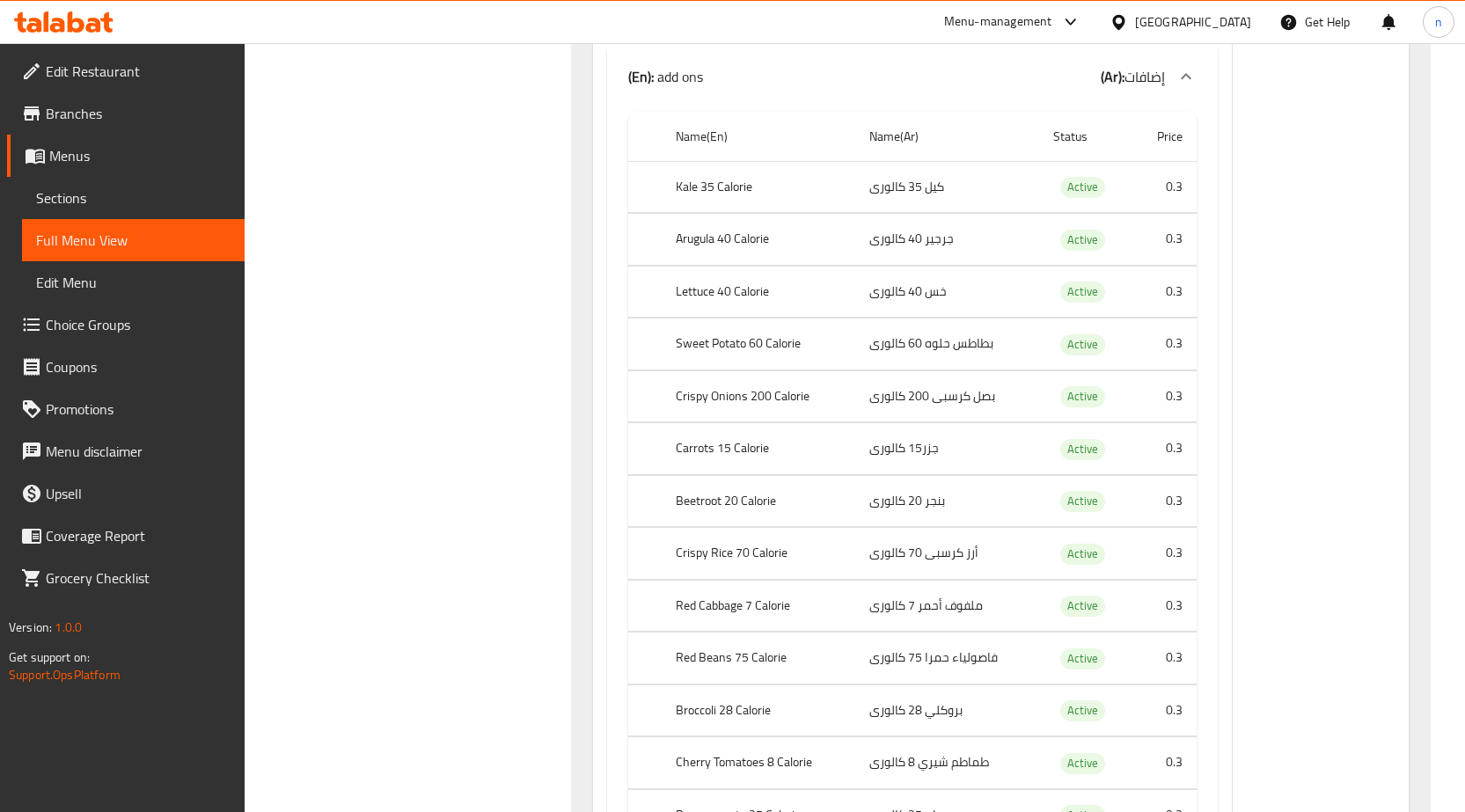
scroll to position [7012, 0]
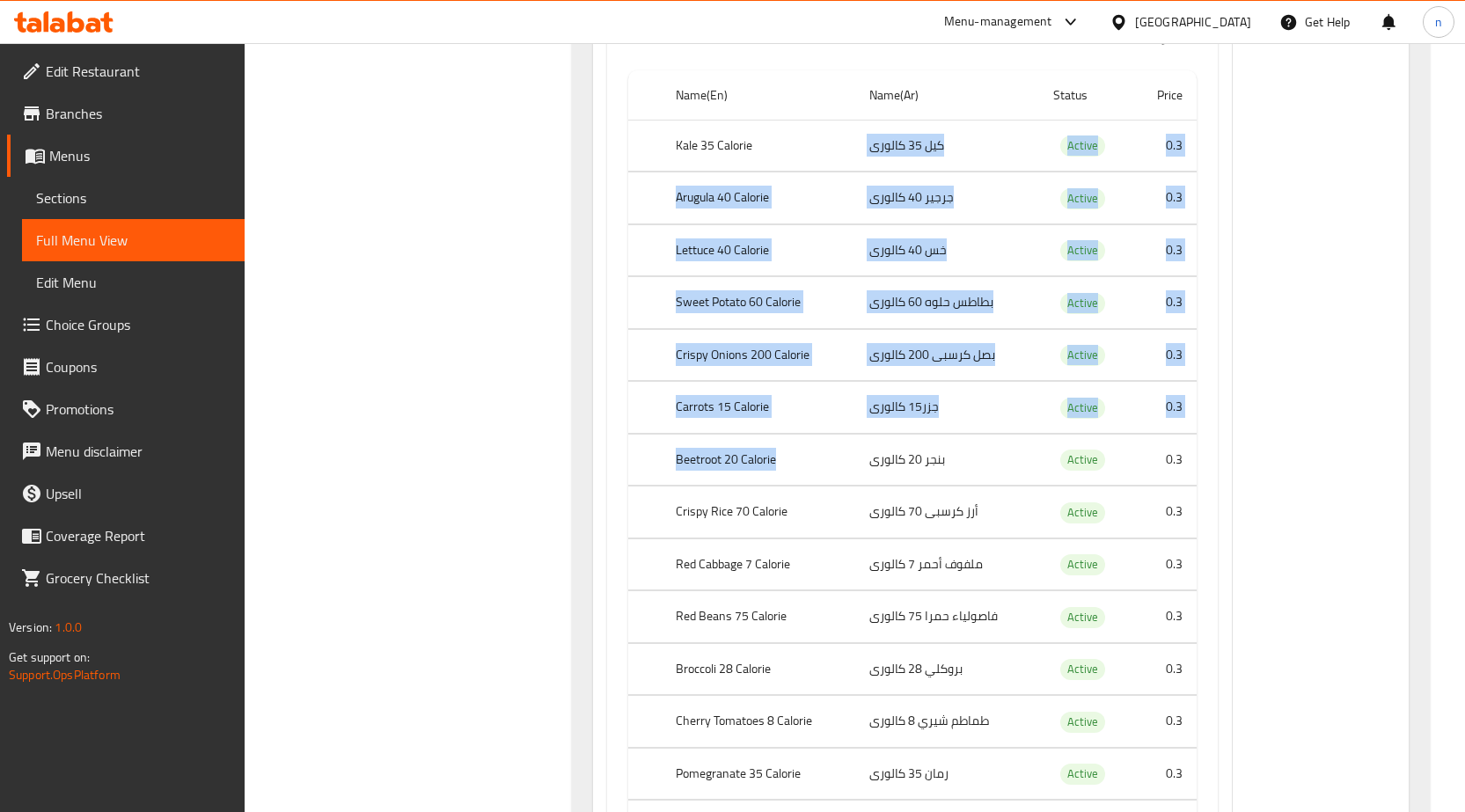
drag, startPoint x: 970, startPoint y: 152, endPoint x: 905, endPoint y: 214, distance: 89.8
click at [835, 411] on tbody "Kale 35 Calorie كيل 35 كالورى Active 0.3 Arugula 40 Calorie جرجير 40 كالورى Act…" at bounding box center [913, 617] width 568 height 995
click at [905, 214] on td "جرجير 40 كالورى" at bounding box center [947, 198] width 184 height 52
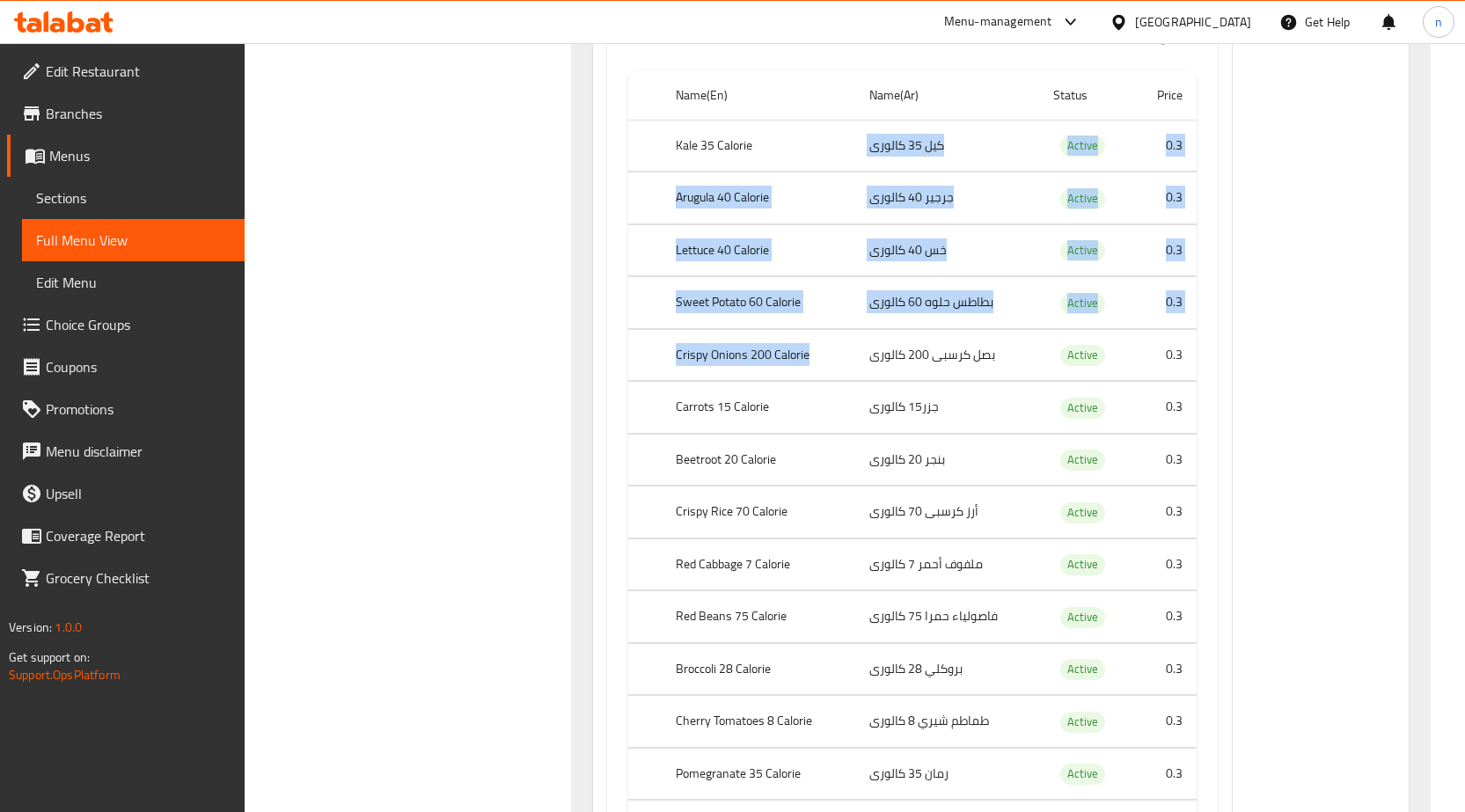
drag, startPoint x: 975, startPoint y: 163, endPoint x: 888, endPoint y: 208, distance: 97.9
click at [856, 287] on tbody "Kale 35 Calorie كيل 35 كالورى Active 0.3 Arugula 40 Calorie جرجير 40 كالورى Act…" at bounding box center [913, 617] width 568 height 995
click at [968, 137] on td "كيل 35 كالورى" at bounding box center [947, 145] width 184 height 52
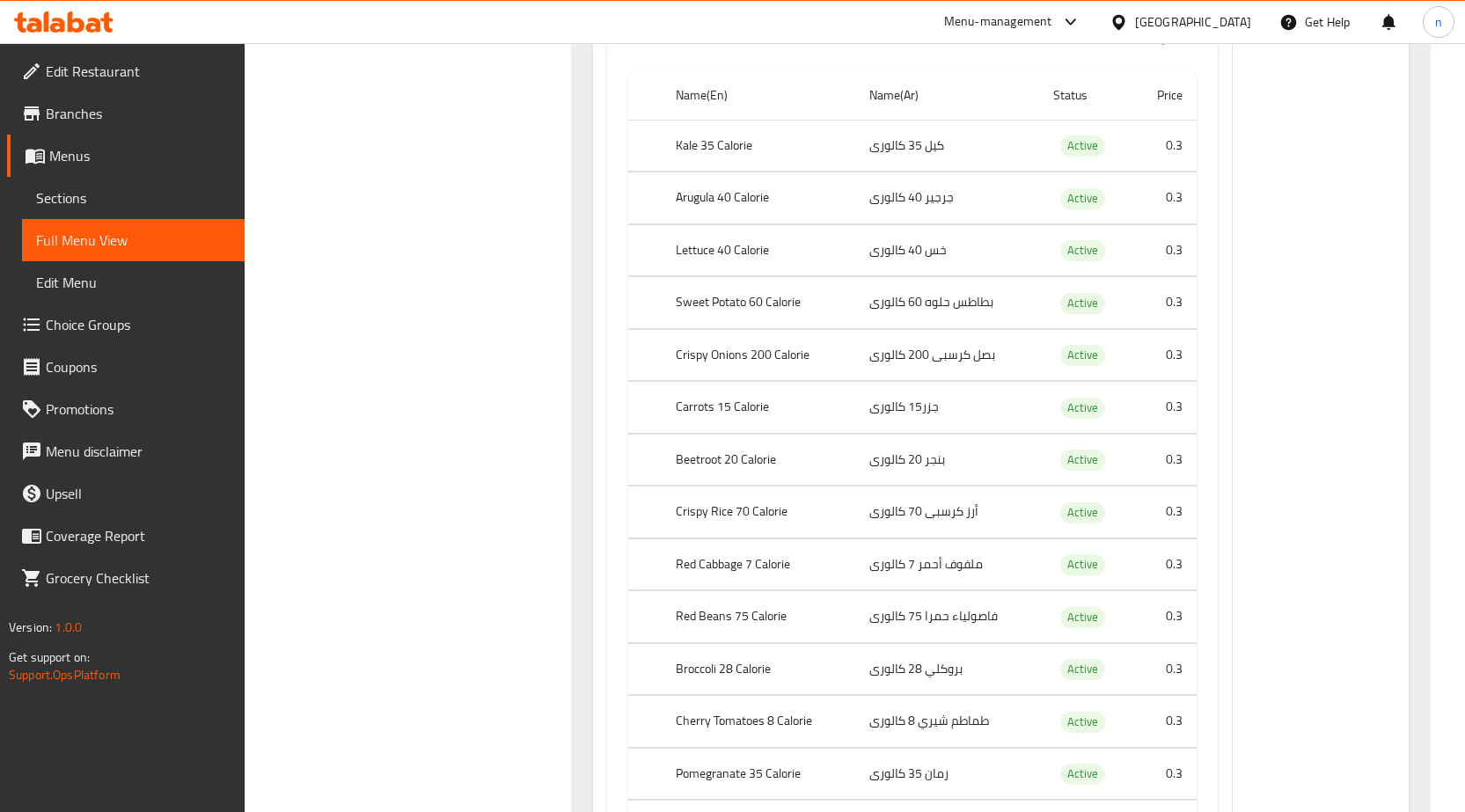
click at [968, 137] on td "كيل 35 كالورى" at bounding box center [947, 145] width 184 height 52
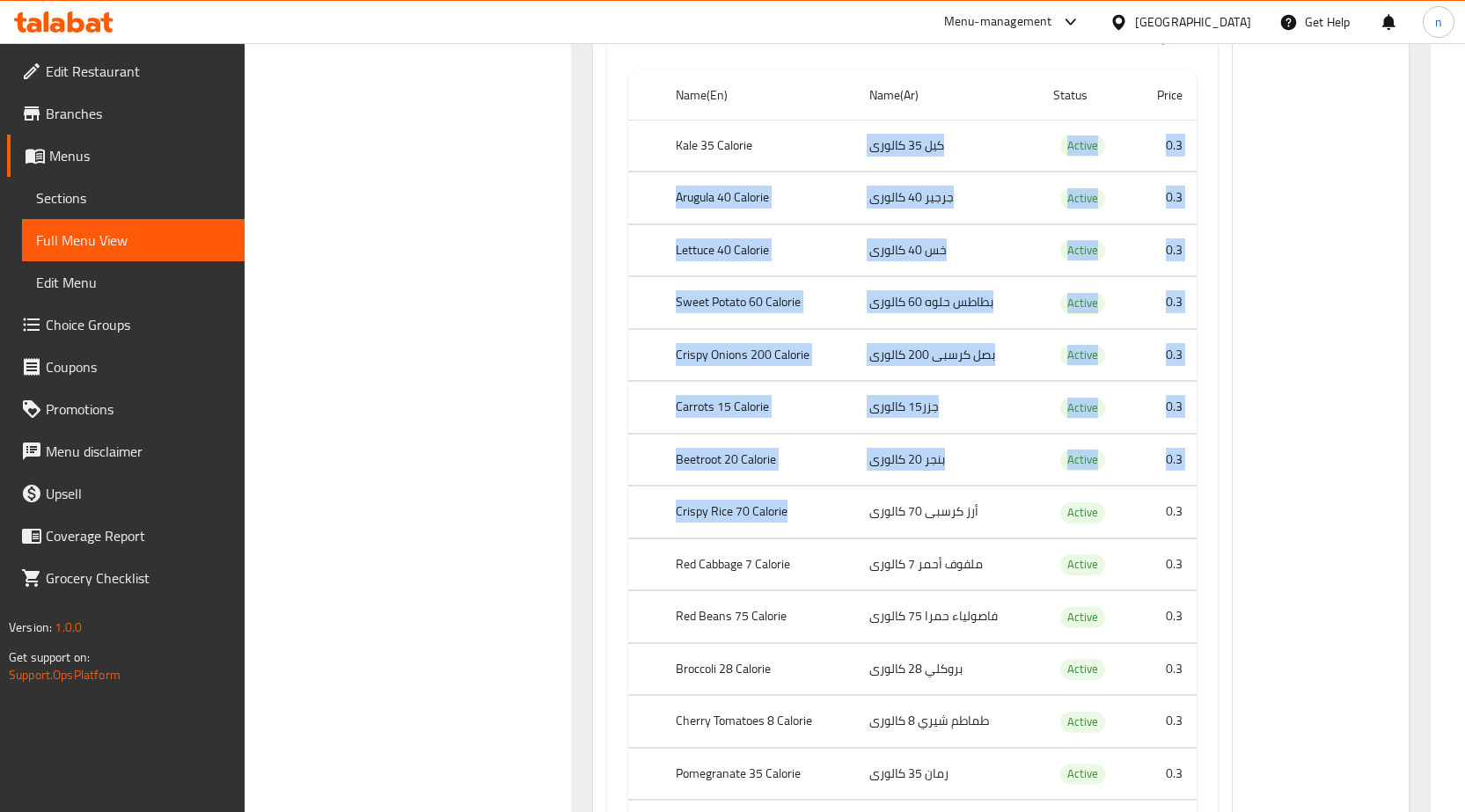
drag, startPoint x: 968, startPoint y: 137, endPoint x: 894, endPoint y: 439, distance: 310.9
click at [873, 467] on tbody "Kale 35 Calorie كيل 35 كالورى Active 0.3 Arugula 40 Calorie جرجير 40 كالورى Act…" at bounding box center [913, 617] width 568 height 995
click at [935, 384] on td "جزر15 كالورى" at bounding box center [947, 408] width 184 height 52
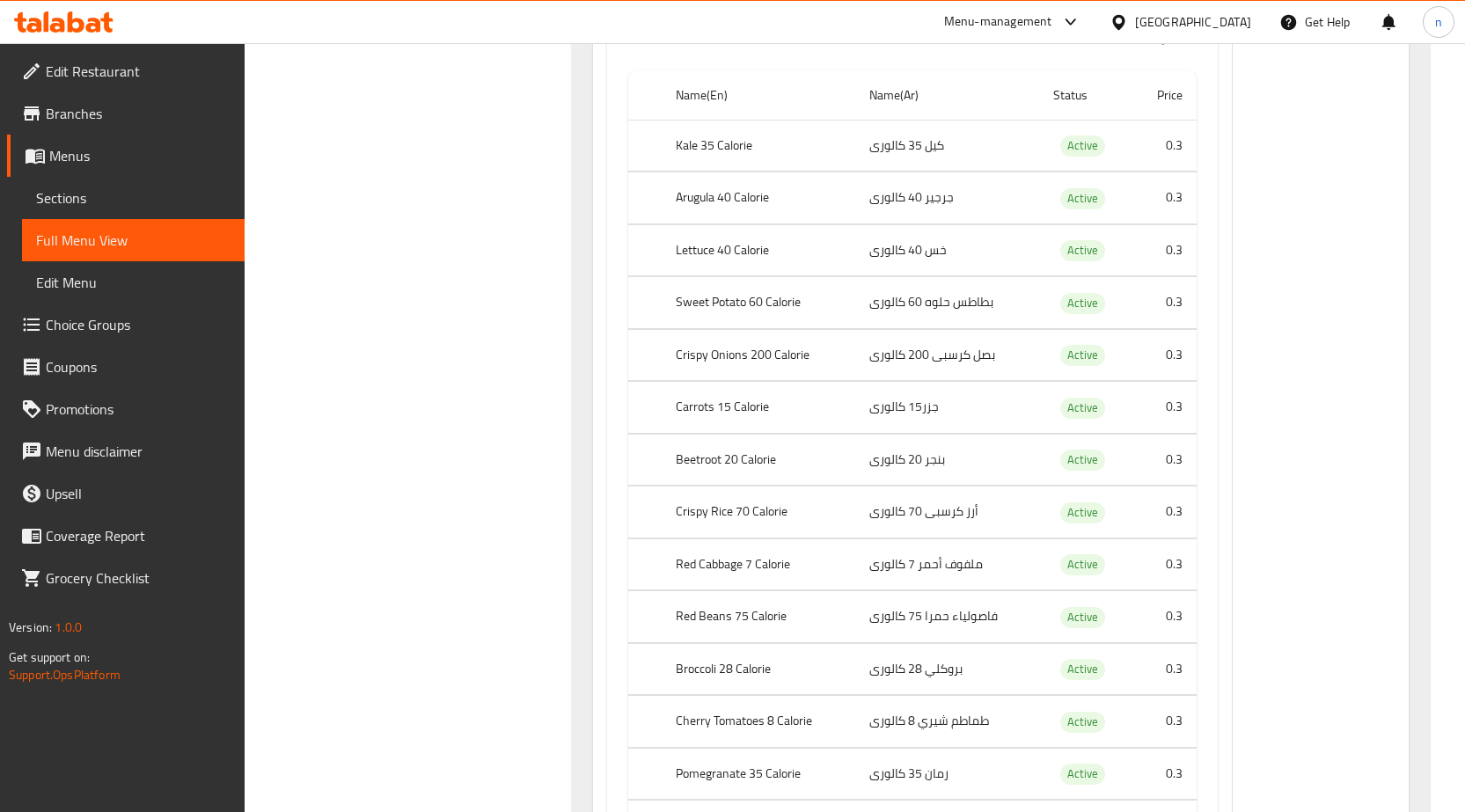
drag, startPoint x: 975, startPoint y: 147, endPoint x: 872, endPoint y: 156, distance: 103.4
click at [964, 147] on td "كيل 35 كالورى" at bounding box center [947, 145] width 184 height 52
drag, startPoint x: 872, startPoint y: 156, endPoint x: 846, endPoint y: 194, distance: 46.0
click at [846, 194] on tbody "Kale 35 Calorie كيل 35 كالورى Active 0.3 Arugula 40 Calorie جرجير 40 كالورى Act…" at bounding box center [913, 617] width 568 height 995
click at [932, 151] on td "كيل 35 كالورى" at bounding box center [947, 145] width 184 height 52
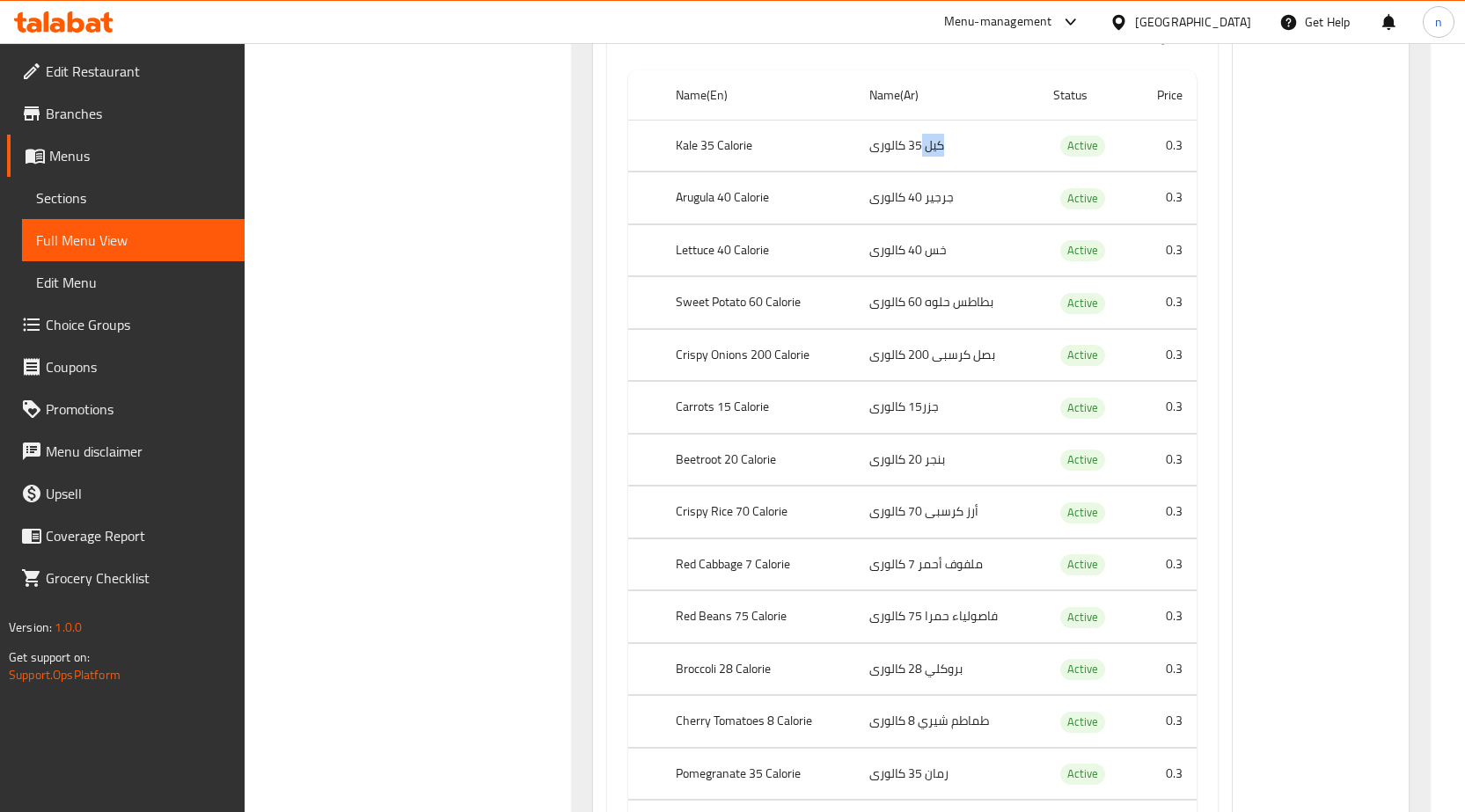
click at [932, 151] on td "كيل 35 كالورى" at bounding box center [947, 145] width 184 height 52
click at [959, 154] on td "كيل 35 كالورى" at bounding box center [947, 145] width 184 height 52
drag, startPoint x: 960, startPoint y: 159, endPoint x: 949, endPoint y: 137, distance: 24.6
click at [961, 158] on td "كيل 35 كالورى" at bounding box center [947, 145] width 184 height 52
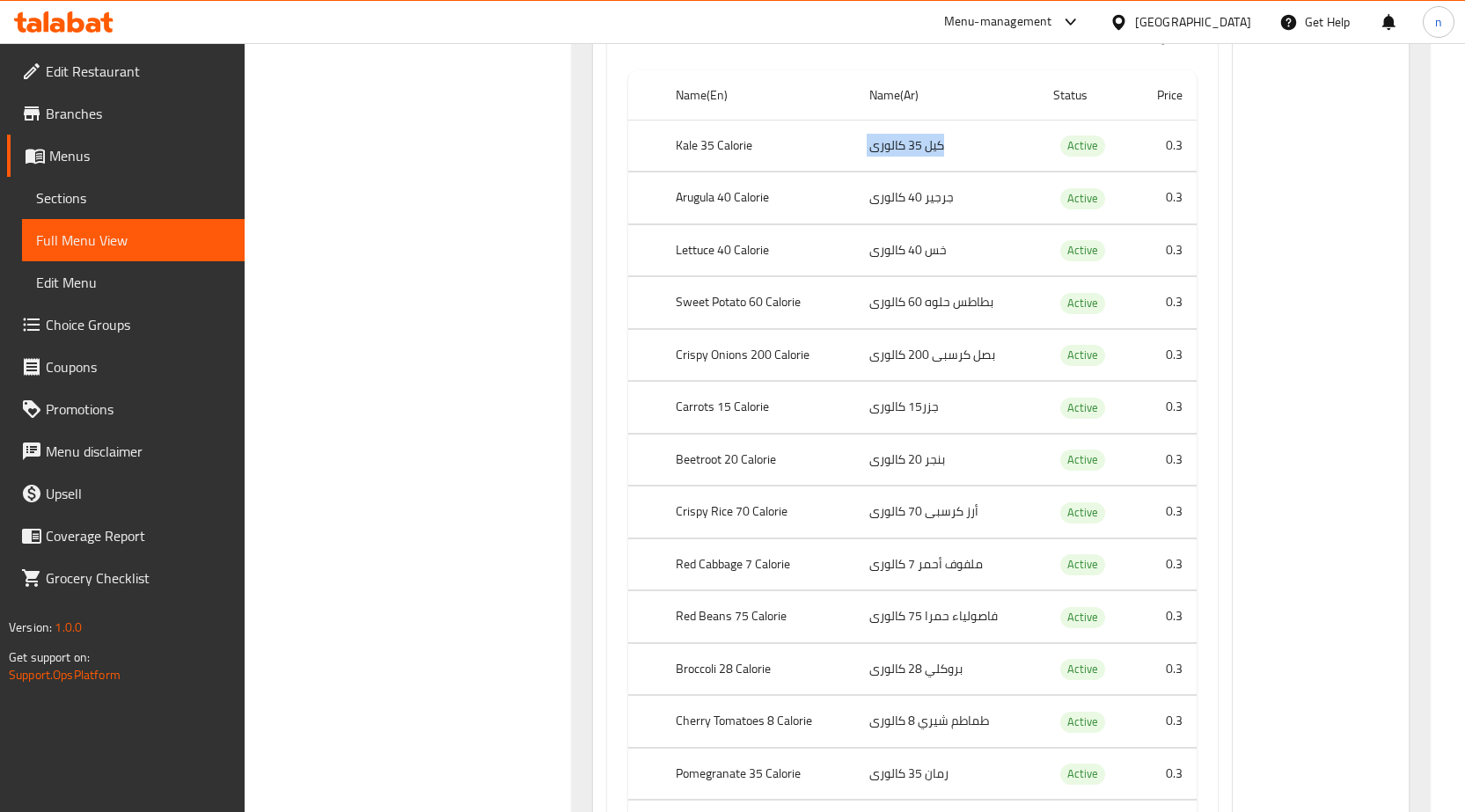
click at [949, 135] on td "كيل 35 كالورى" at bounding box center [947, 145] width 184 height 52
click at [957, 138] on td "كيل 35 كالورى" at bounding box center [947, 145] width 184 height 52
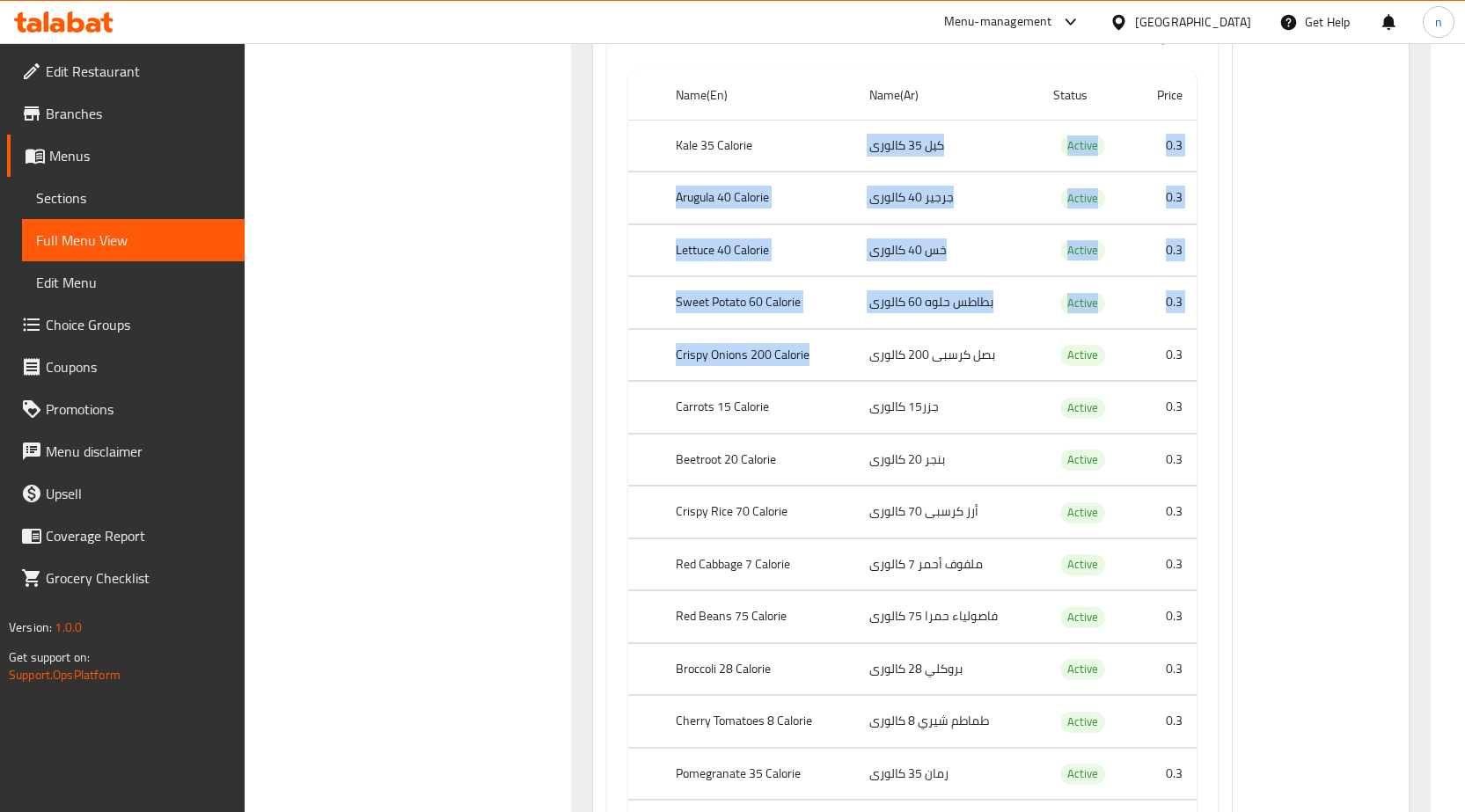
drag, startPoint x: 957, startPoint y: 138, endPoint x: 931, endPoint y: 234, distance: 99.5
click at [861, 317] on tbody "Kale 35 Calorie كيل 35 كالورى Active 0.3 Arugula 40 Calorie جرجير 40 كالورى Act…" at bounding box center [913, 617] width 568 height 995
click at [1023, 143] on td "كيل 35 كالورى" at bounding box center [947, 145] width 184 height 52
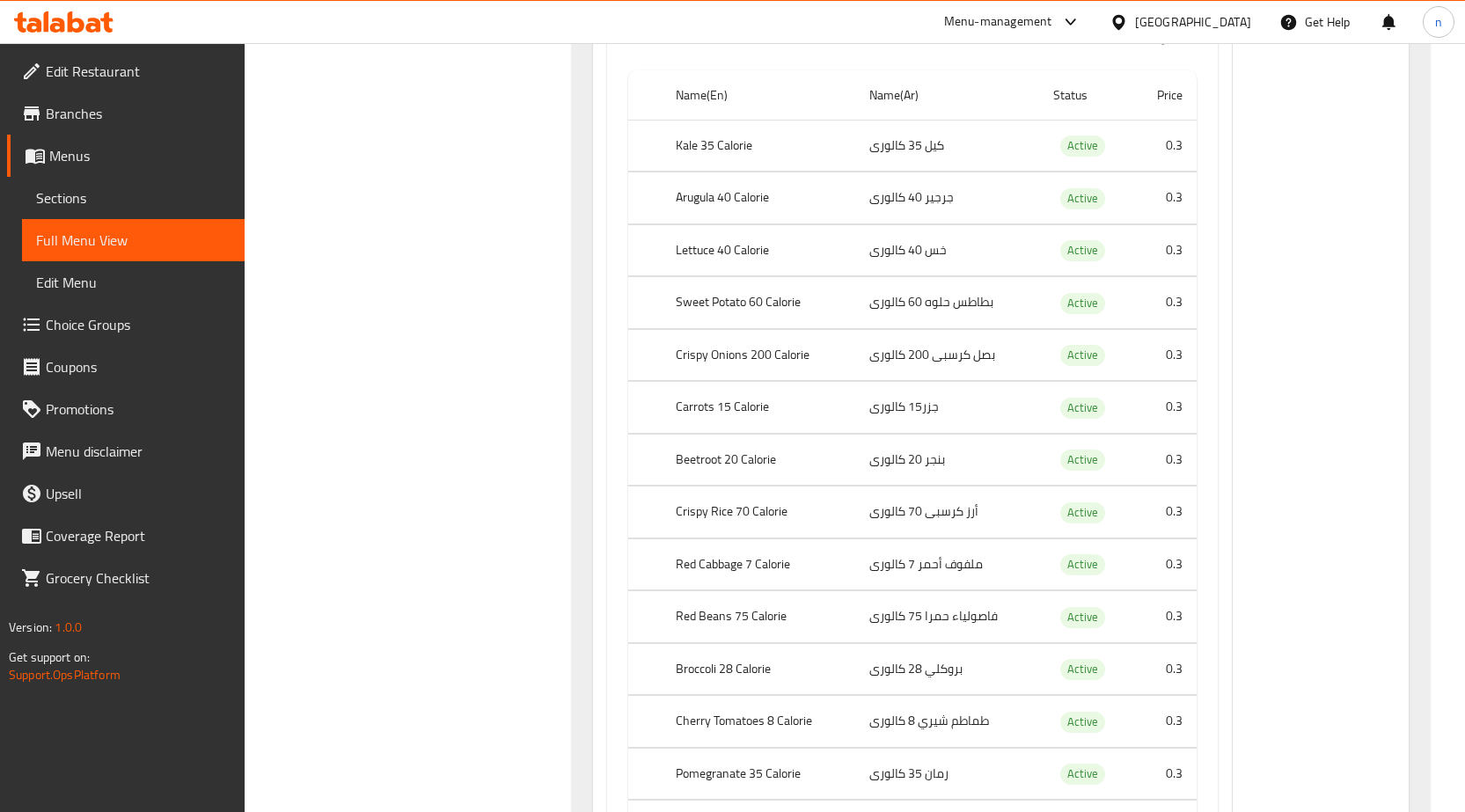
click at [1023, 143] on td "كيل 35 كالورى" at bounding box center [947, 145] width 184 height 52
drag, startPoint x: 1027, startPoint y: 143, endPoint x: 1027, endPoint y: 151, distance: 8.0
click at [1027, 144] on td "كيل 35 كالورى" at bounding box center [947, 145] width 184 height 52
click at [1027, 152] on td "كيل 35 كالورى" at bounding box center [947, 145] width 184 height 52
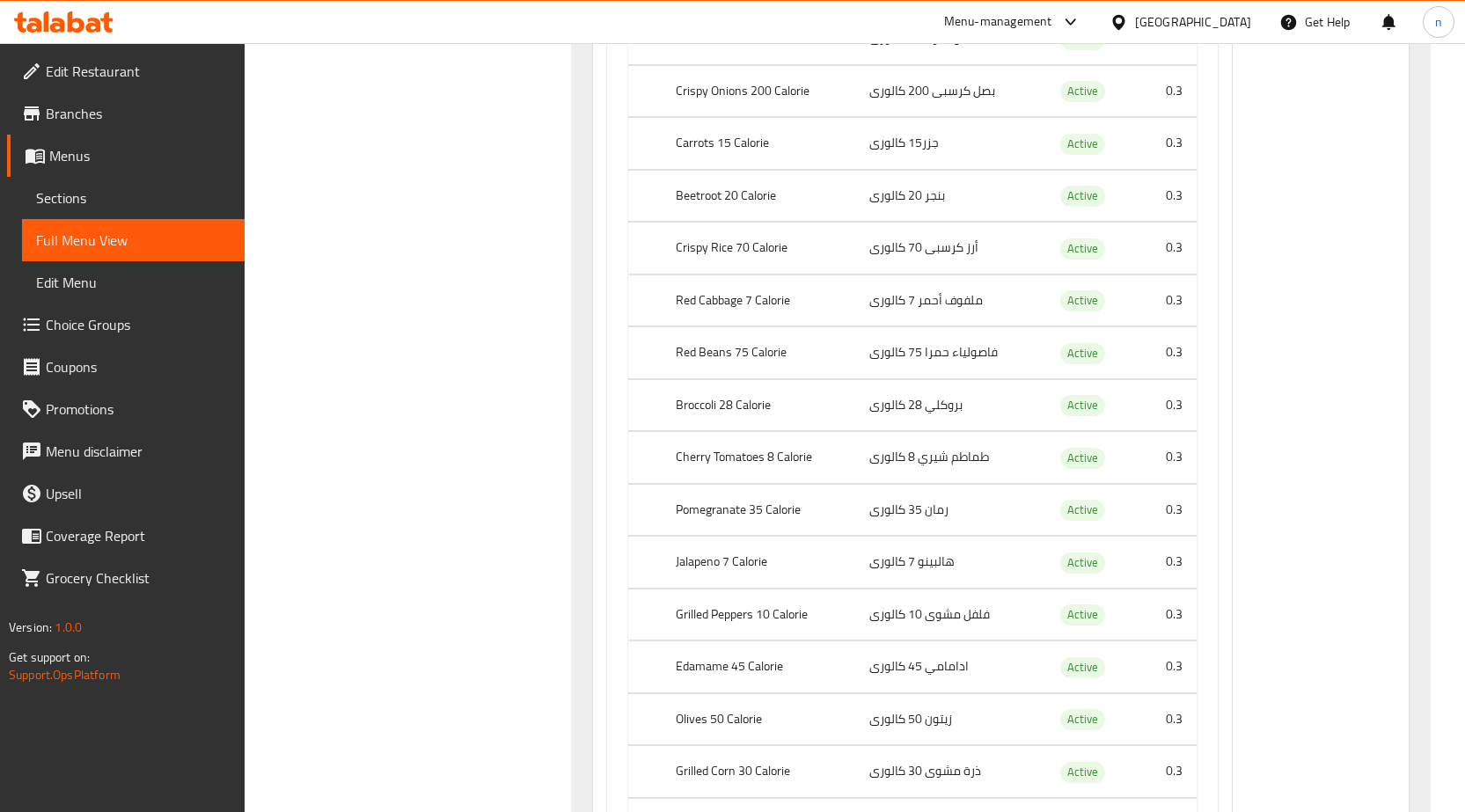
scroll to position [7188, 0]
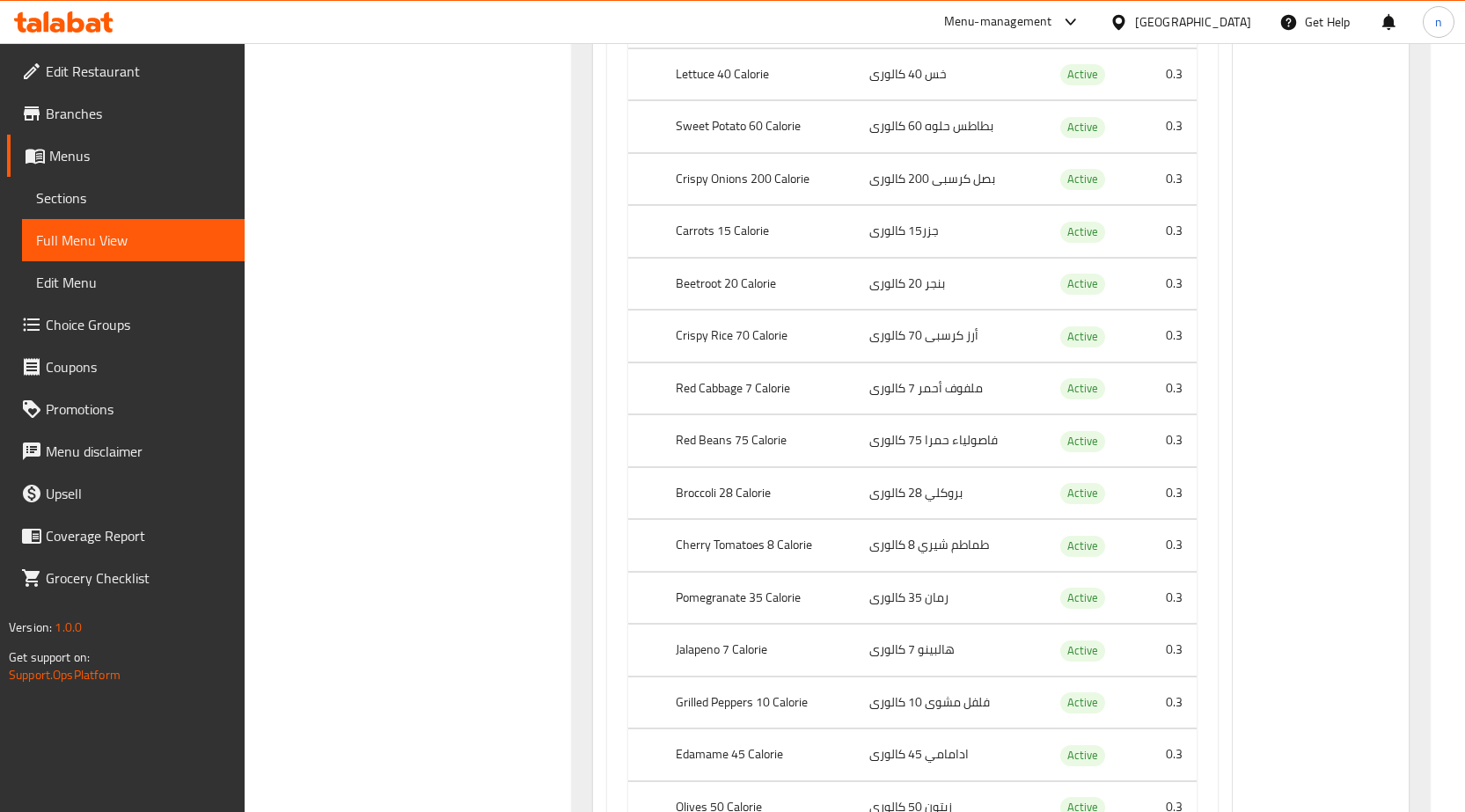
drag, startPoint x: 925, startPoint y: 233, endPoint x: 975, endPoint y: 786, distance: 555.3
click at [921, 241] on td "جزر15 كالورى" at bounding box center [947, 232] width 184 height 52
click at [1047, 445] on td "Active" at bounding box center [1086, 441] width 94 height 52
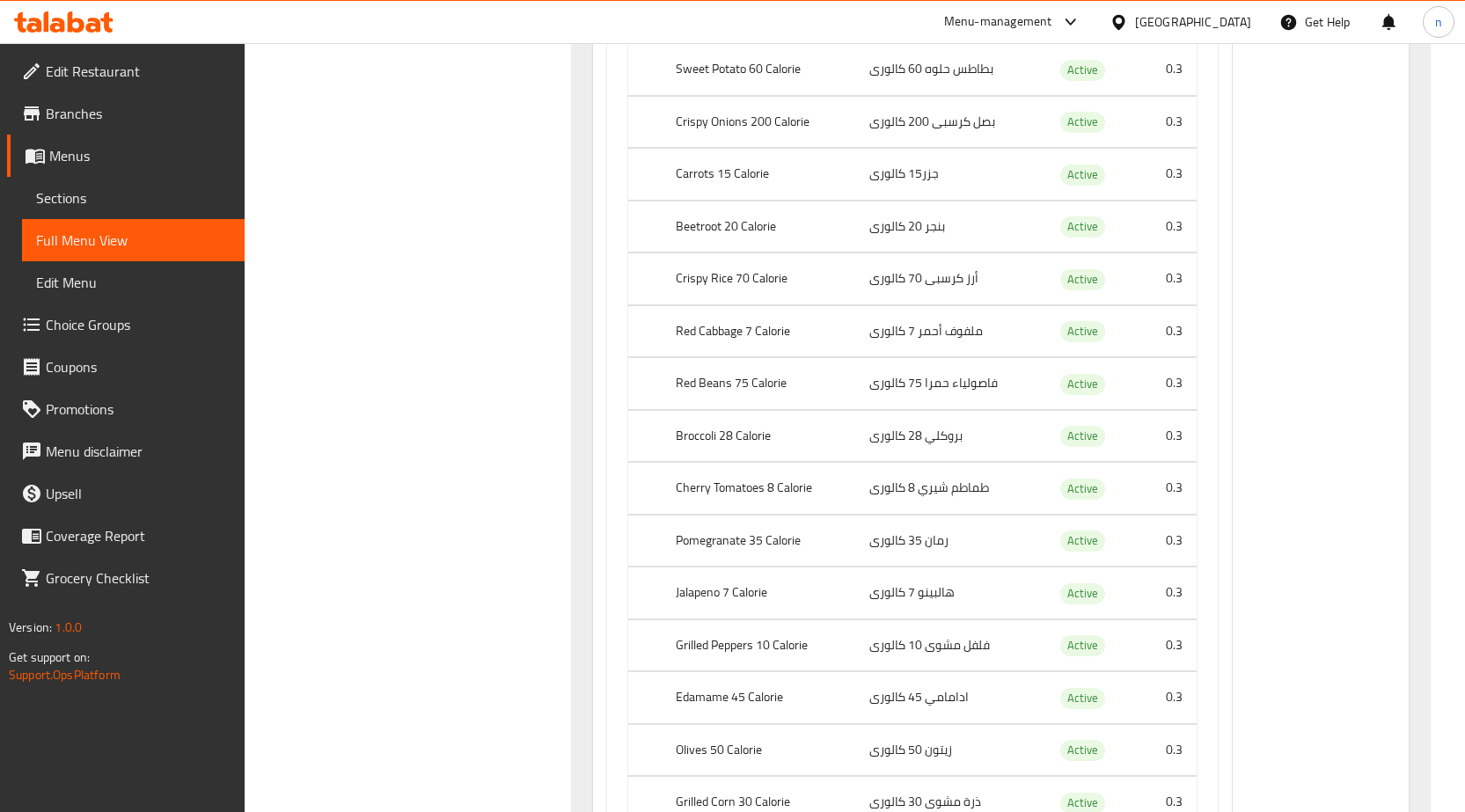
scroll to position [7276, 0]
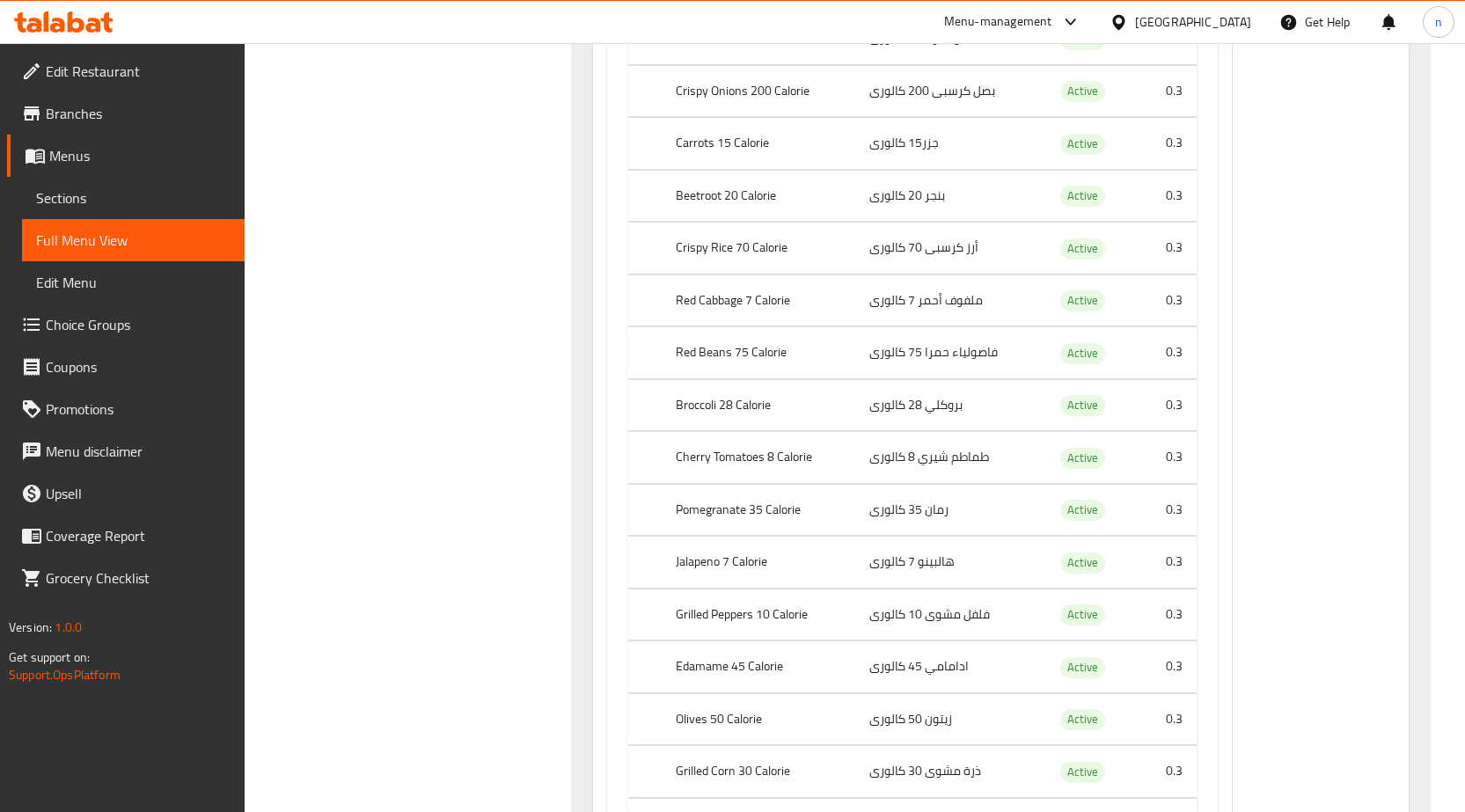
click at [1002, 250] on td "أرز كرسبى 70 كالورى" at bounding box center [947, 248] width 184 height 52
click at [1005, 267] on td "أرز كرسبى 70 كالورى" at bounding box center [947, 248] width 184 height 52
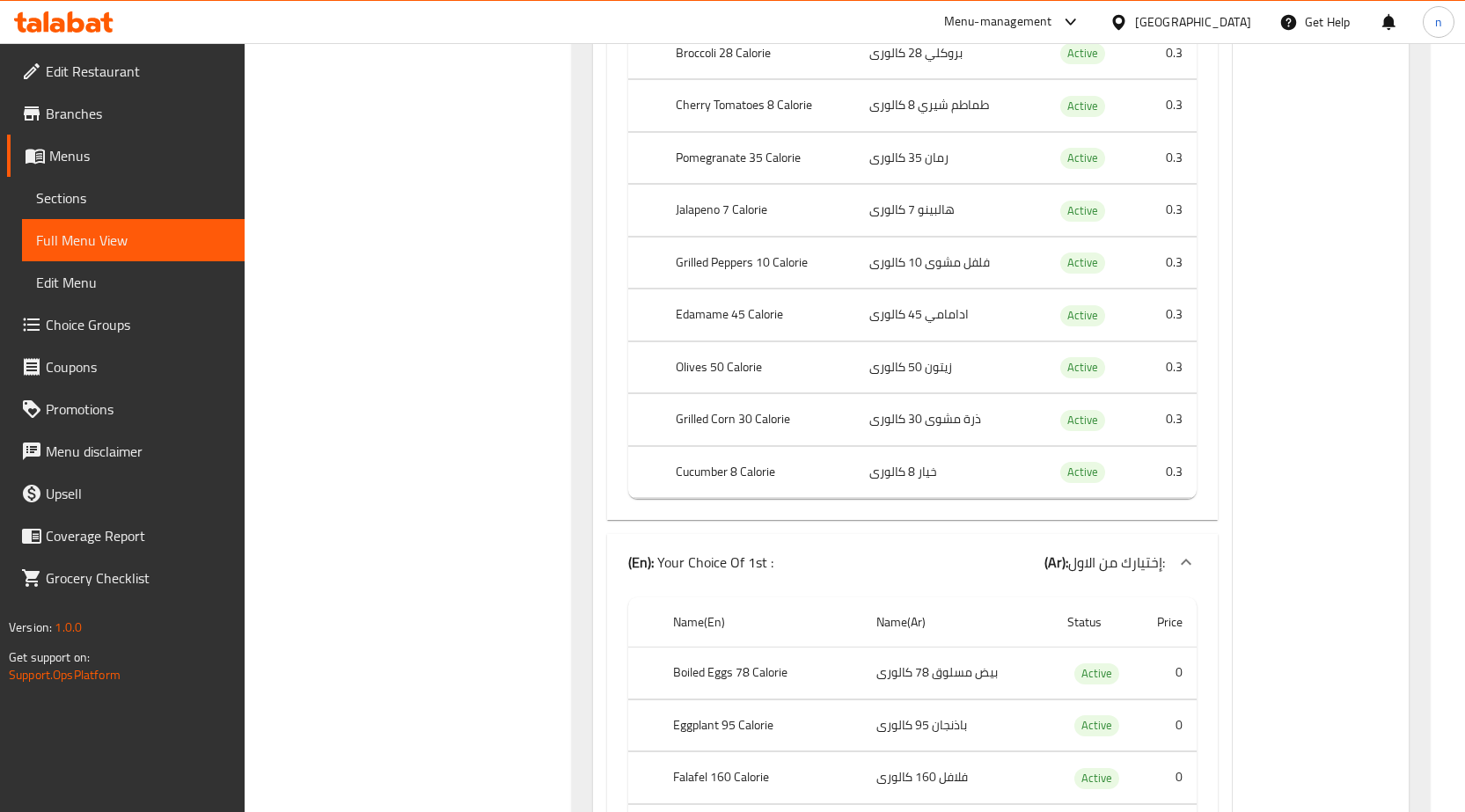
scroll to position [7716, 0]
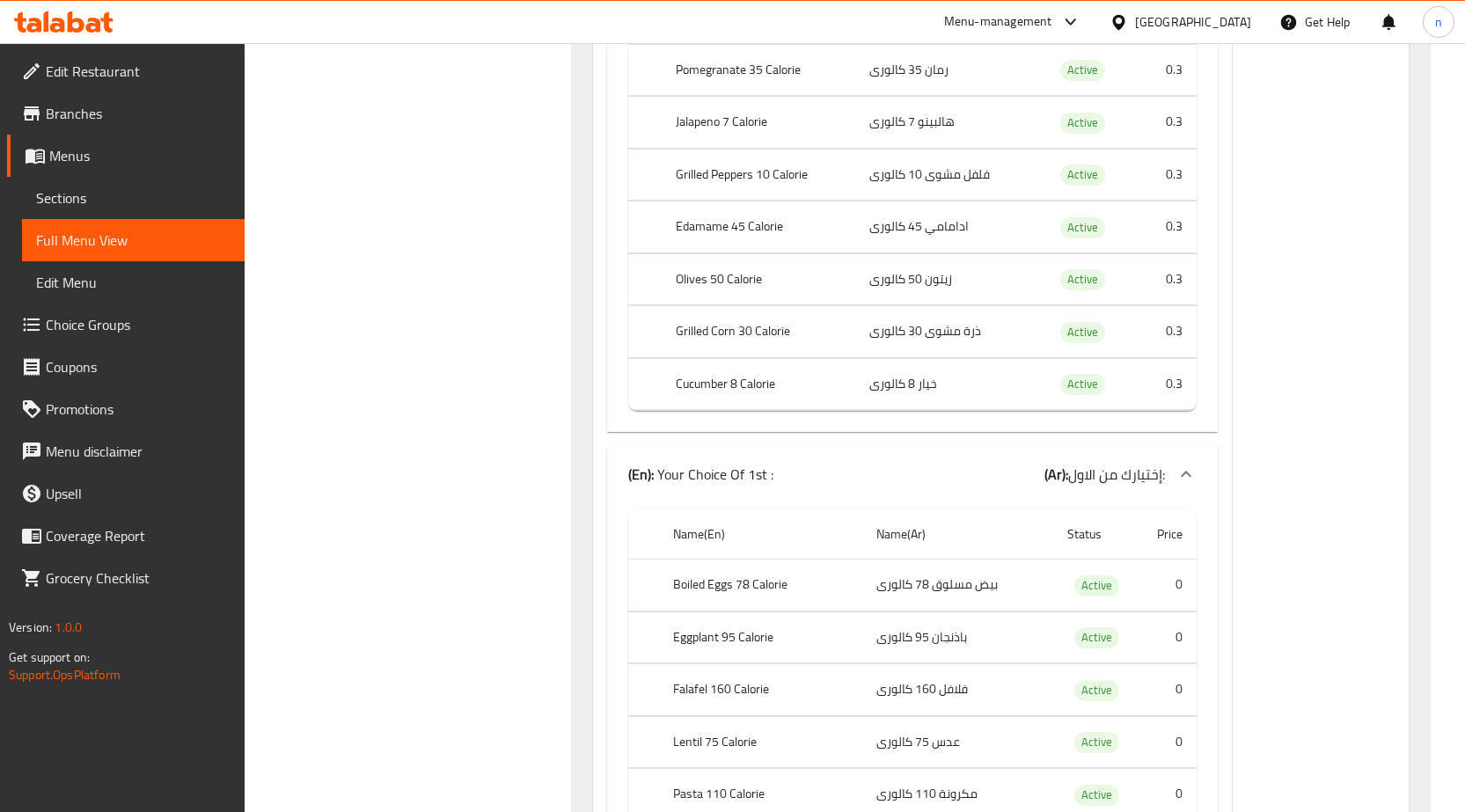
click at [1000, 384] on td "خيار 8 كالورى" at bounding box center [947, 384] width 184 height 52
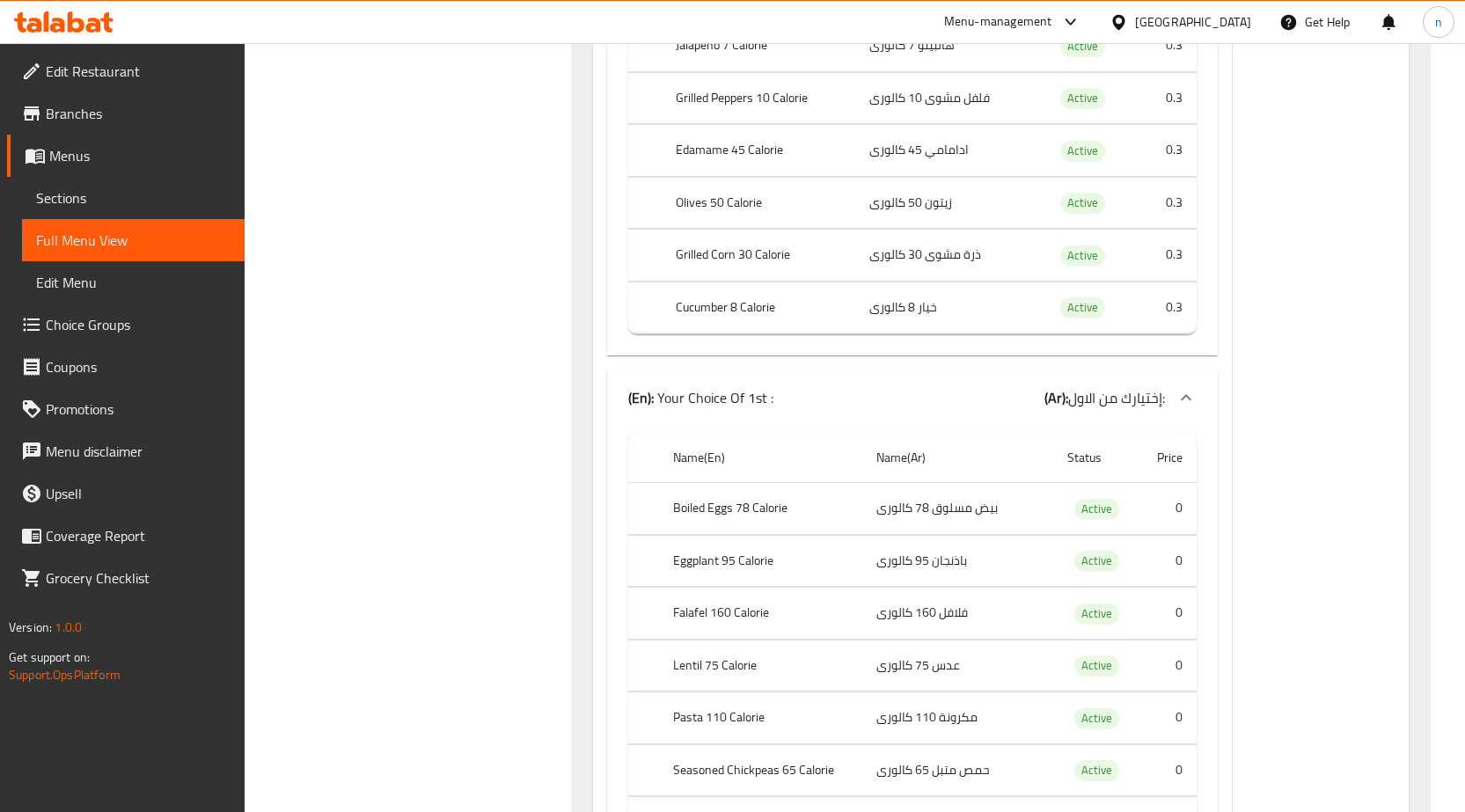
scroll to position [7891, 0]
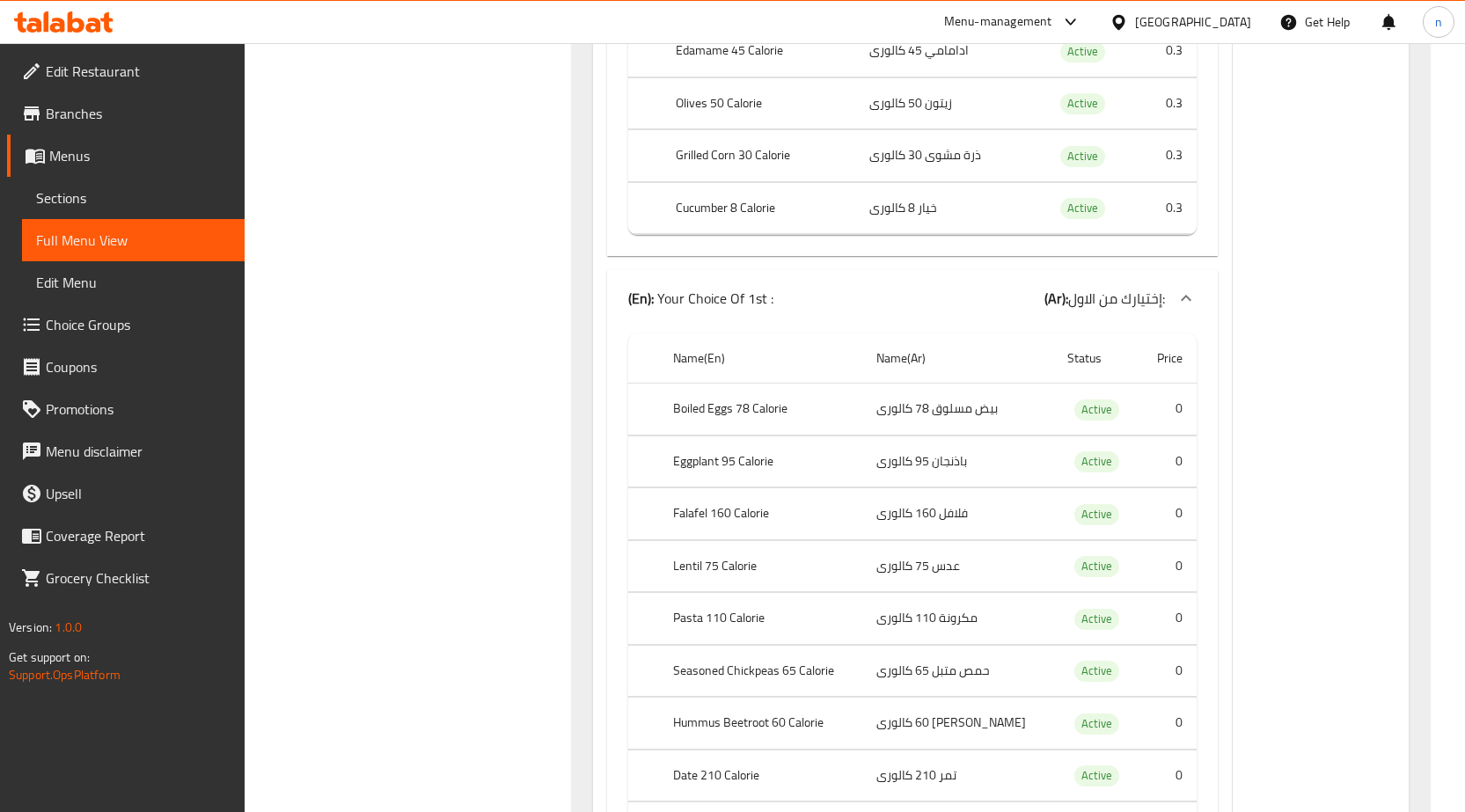
click at [975, 326] on div "(En): Your Choice Of 1st : (Ar): إختيارك من الاول:" at bounding box center [912, 298] width 611 height 56
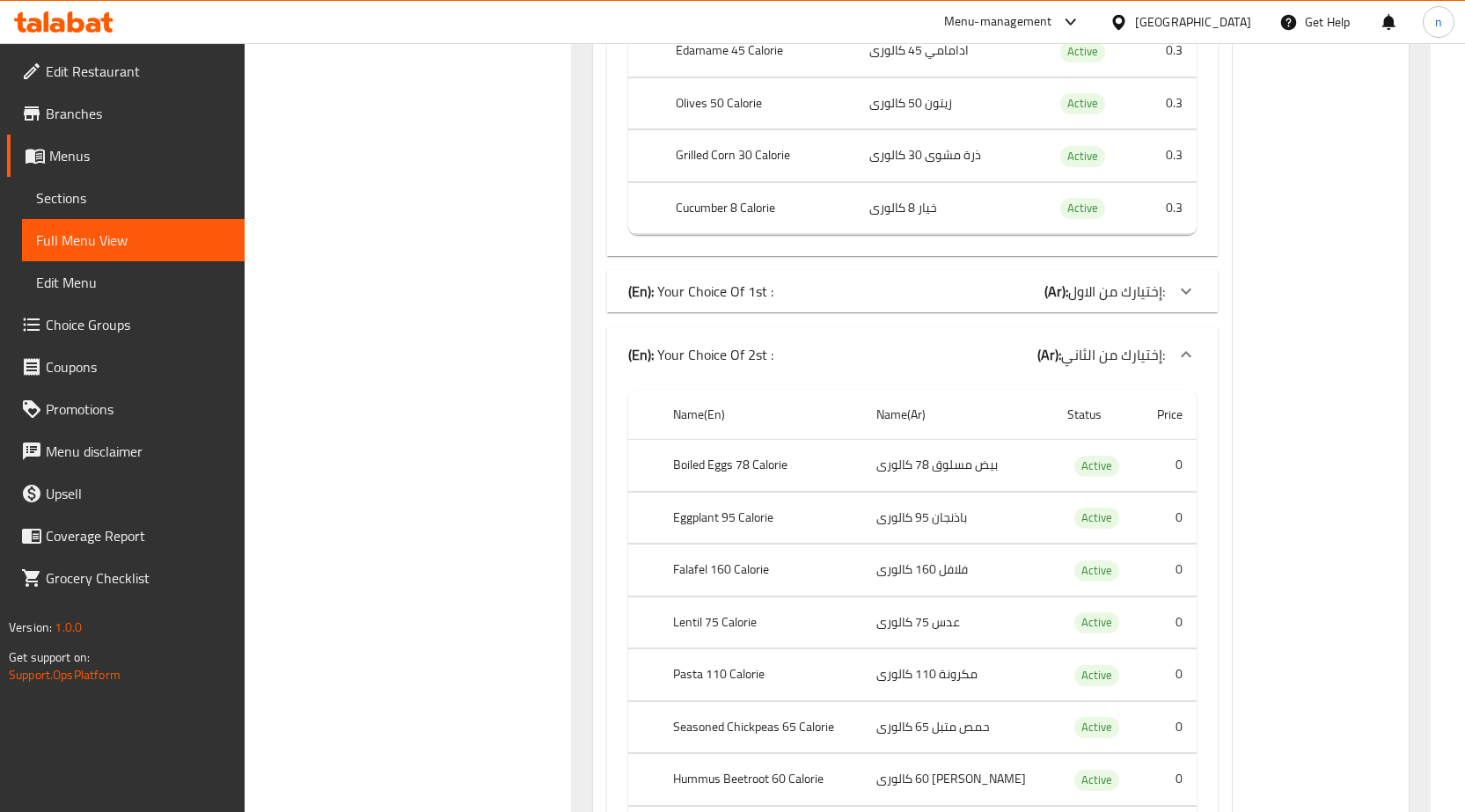
click at [967, 293] on div "(En): Your Choice Of 1st : (Ar): إختيارك من الاول:" at bounding box center [897, 291] width 537 height 22
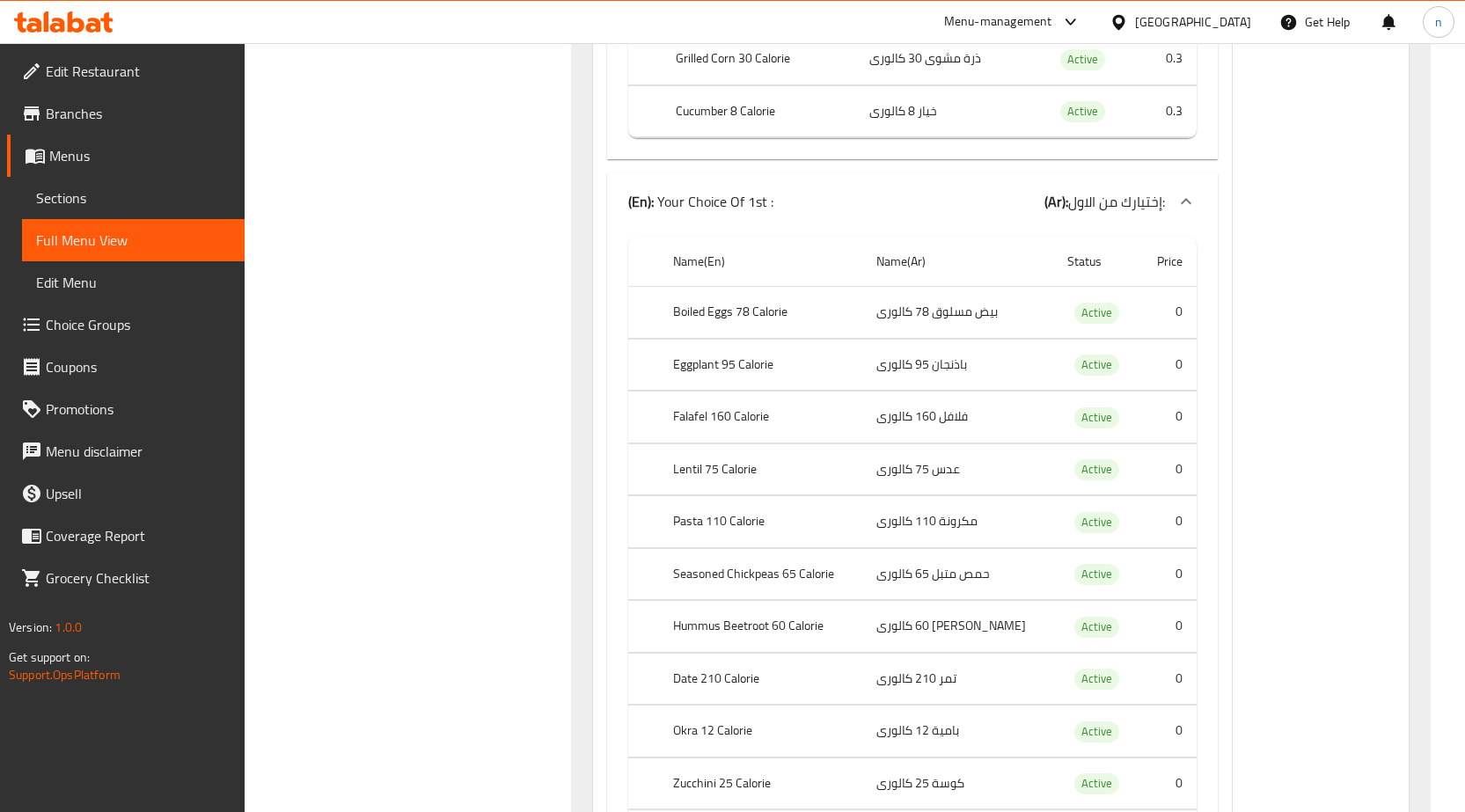
scroll to position [8068, 0]
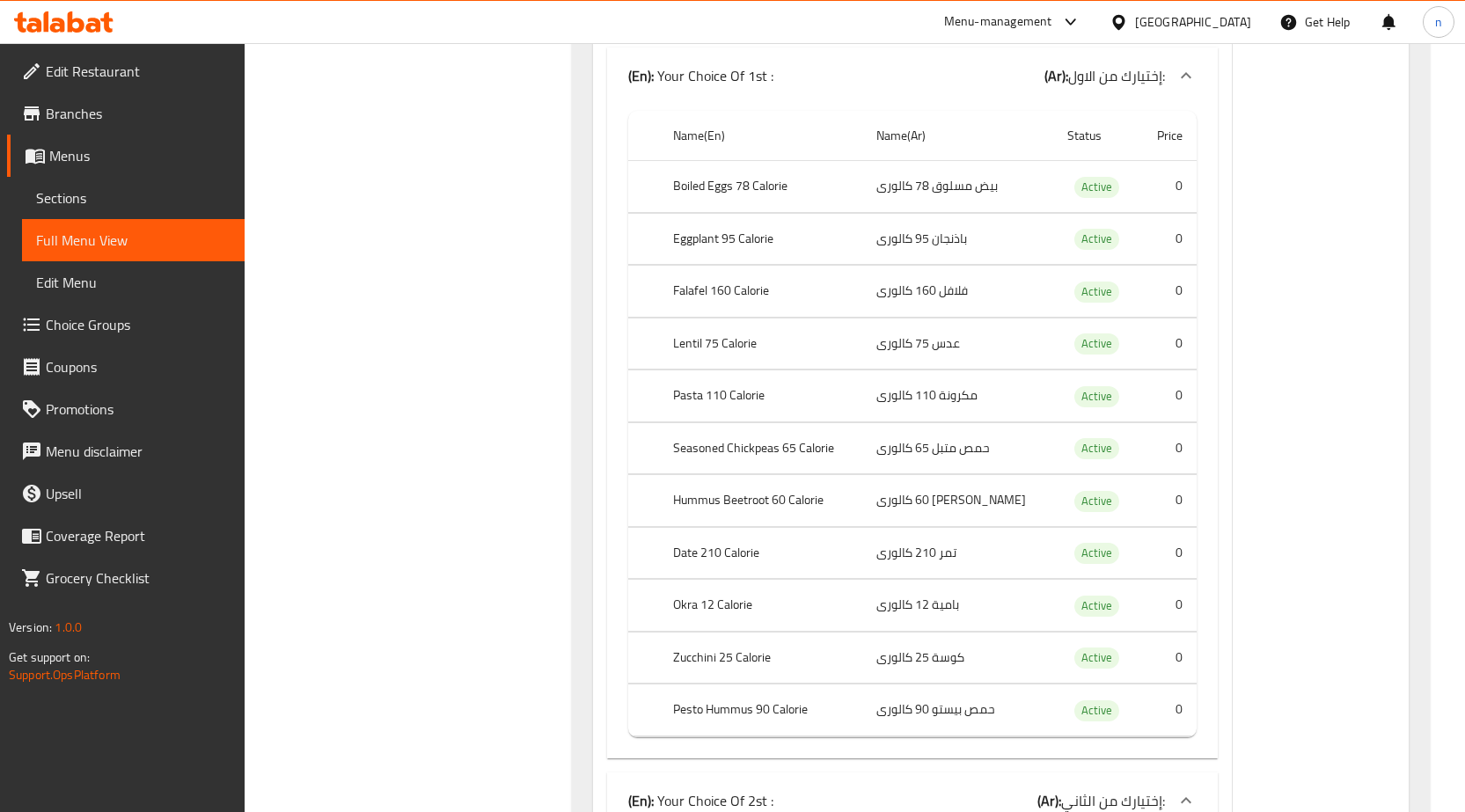
scroll to position [8156, 0]
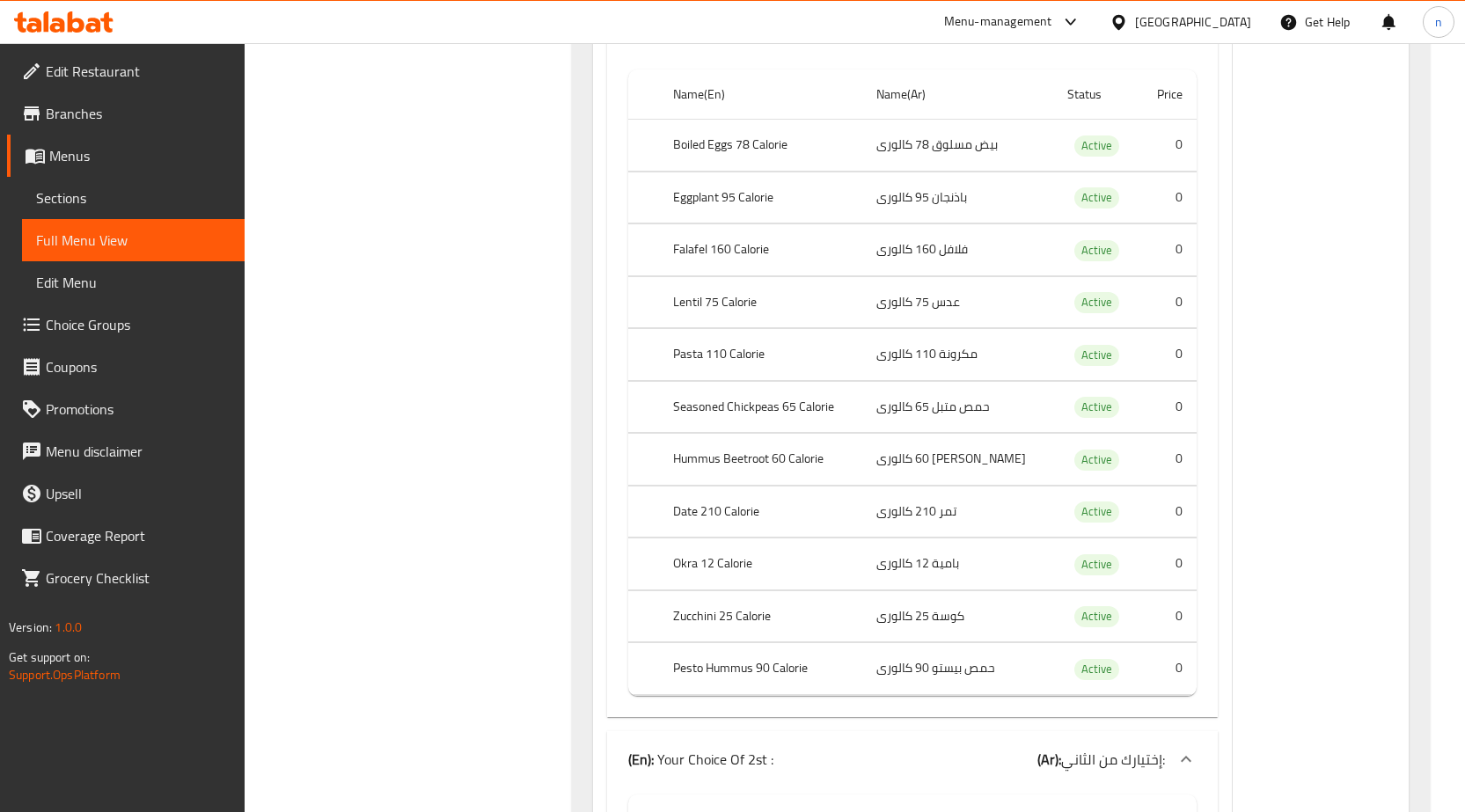
click at [607, 564] on div "Name(En) Name(Ar) Status Price Boiled Eggs 78 Calorie بيض مسلوق 78 كالورى Activ…" at bounding box center [912, 390] width 611 height 654
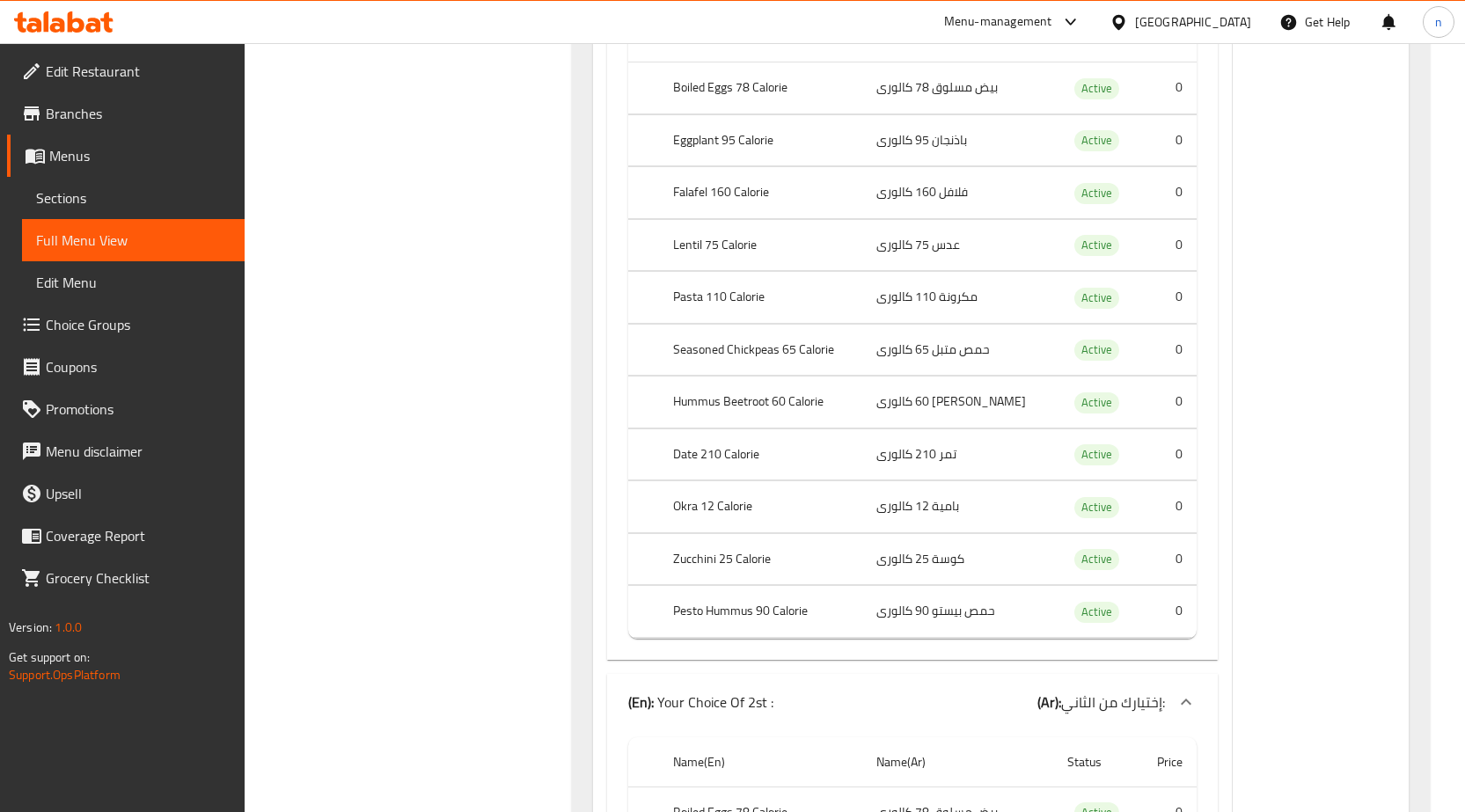
scroll to position [8244, 0]
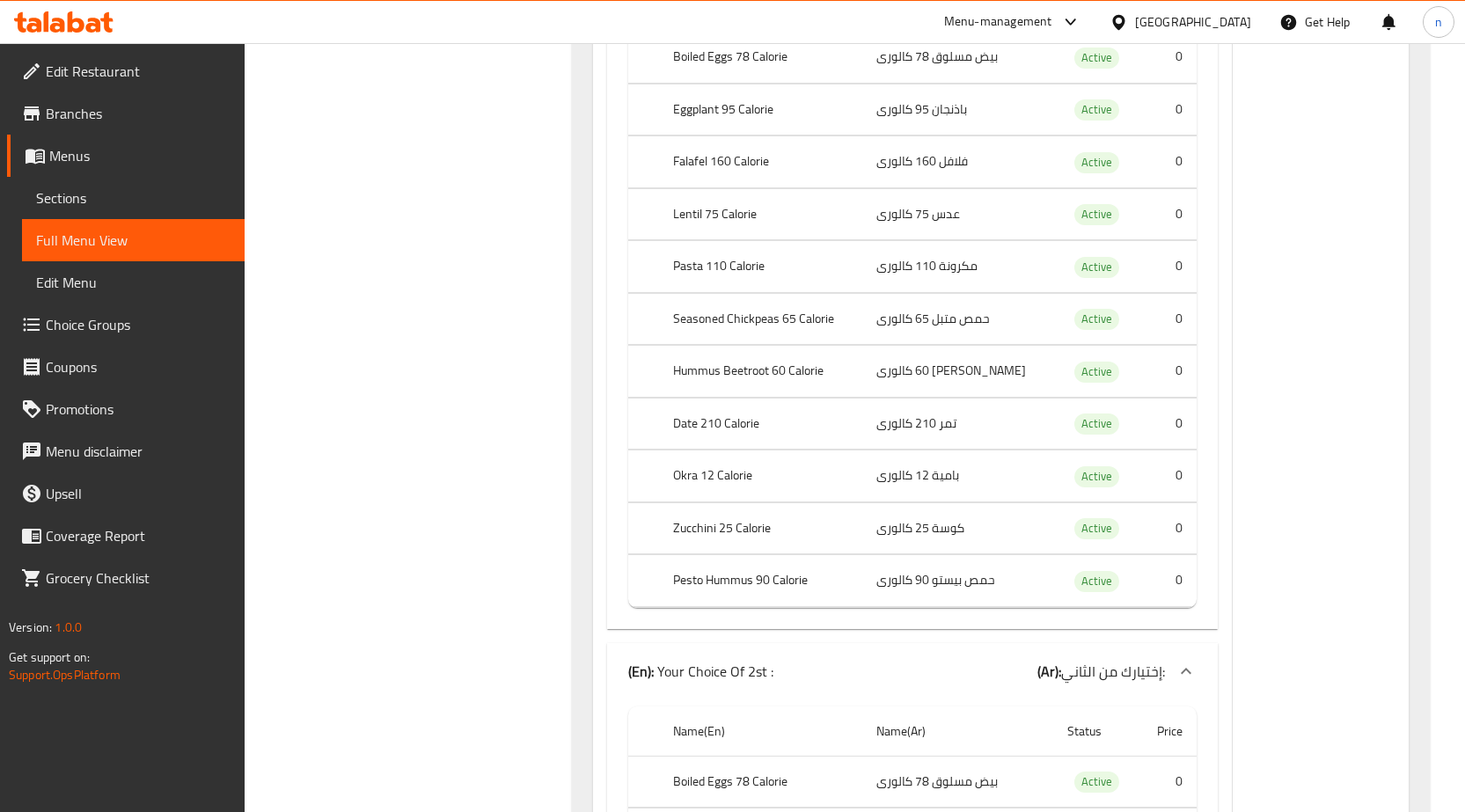
click at [881, 488] on td "بامية 12 كالورى" at bounding box center [958, 477] width 191 height 52
drag, startPoint x: 885, startPoint y: 483, endPoint x: 975, endPoint y: 478, distance: 90.1
click at [959, 479] on td "بامية 12 كالورى" at bounding box center [958, 477] width 191 height 52
click at [976, 477] on td "بامية 12 كالورى" at bounding box center [958, 477] width 191 height 52
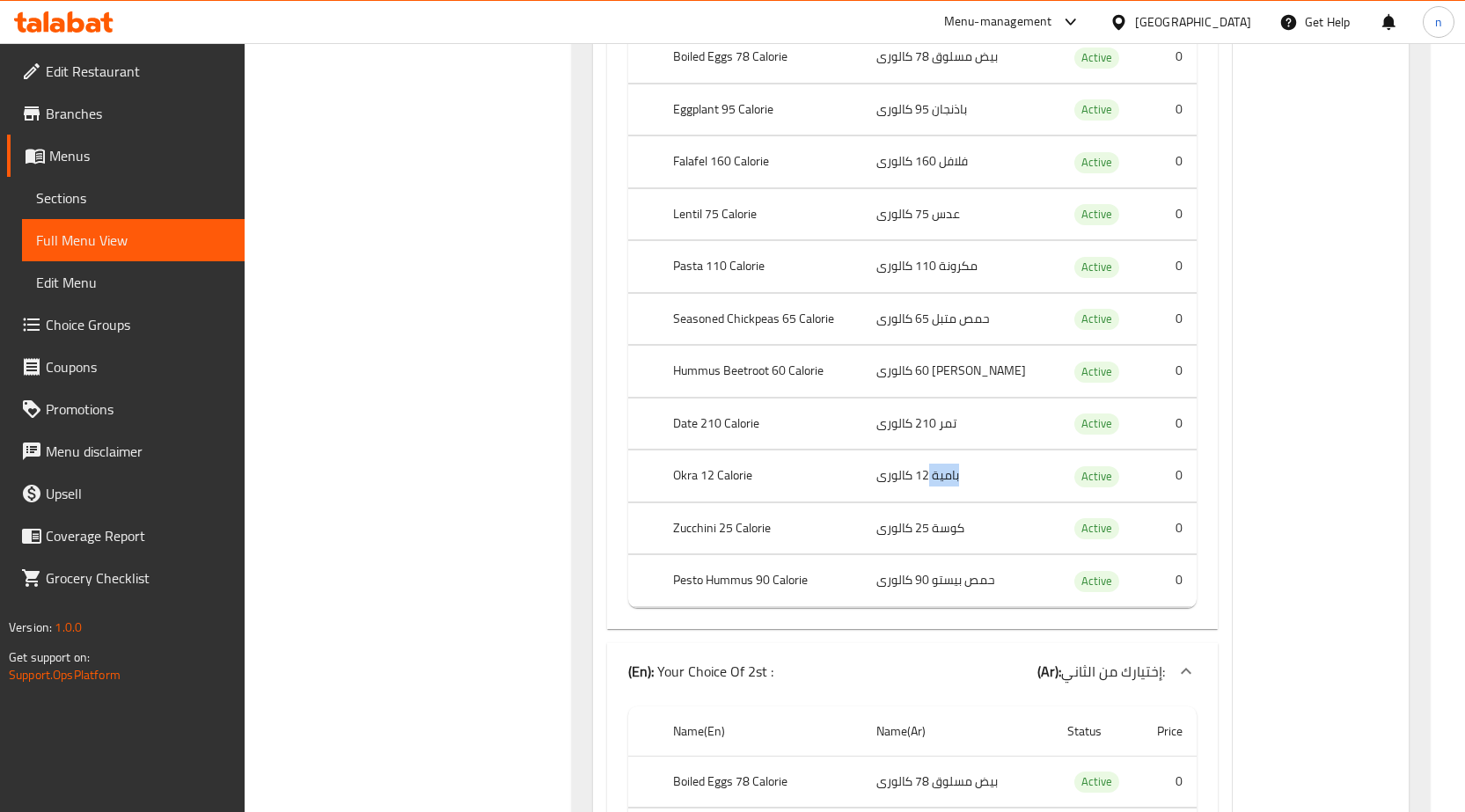
click at [976, 477] on td "بامية 12 كالورى" at bounding box center [958, 477] width 191 height 52
click at [1012, 471] on td "بامية 12 كالورى" at bounding box center [958, 477] width 191 height 52
click at [967, 482] on td "بامية 12 كالورى" at bounding box center [958, 477] width 191 height 52
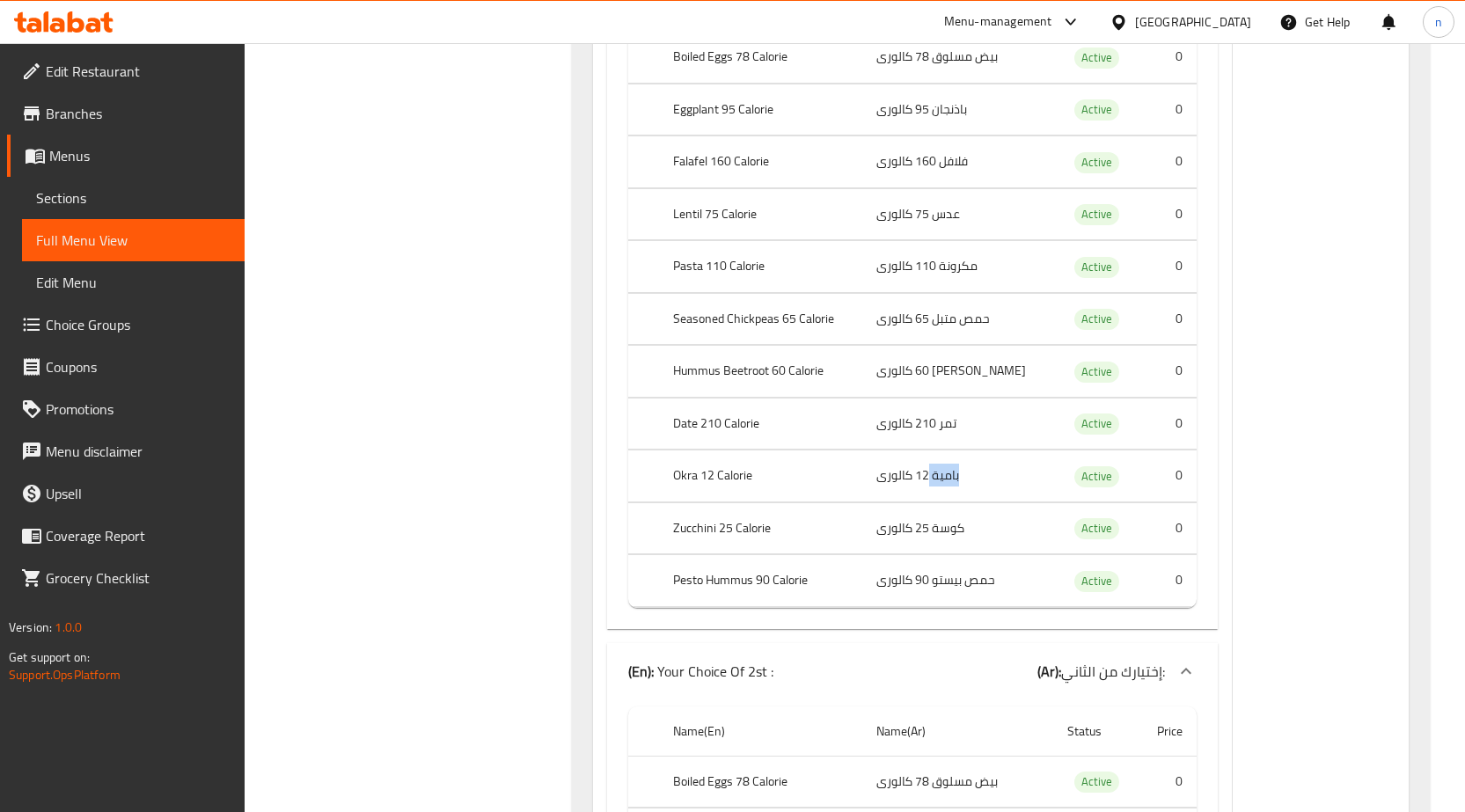
click at [967, 482] on td "بامية 12 كالورى" at bounding box center [958, 477] width 191 height 52
click at [983, 475] on td "بامية 12 كالورى" at bounding box center [958, 477] width 191 height 52
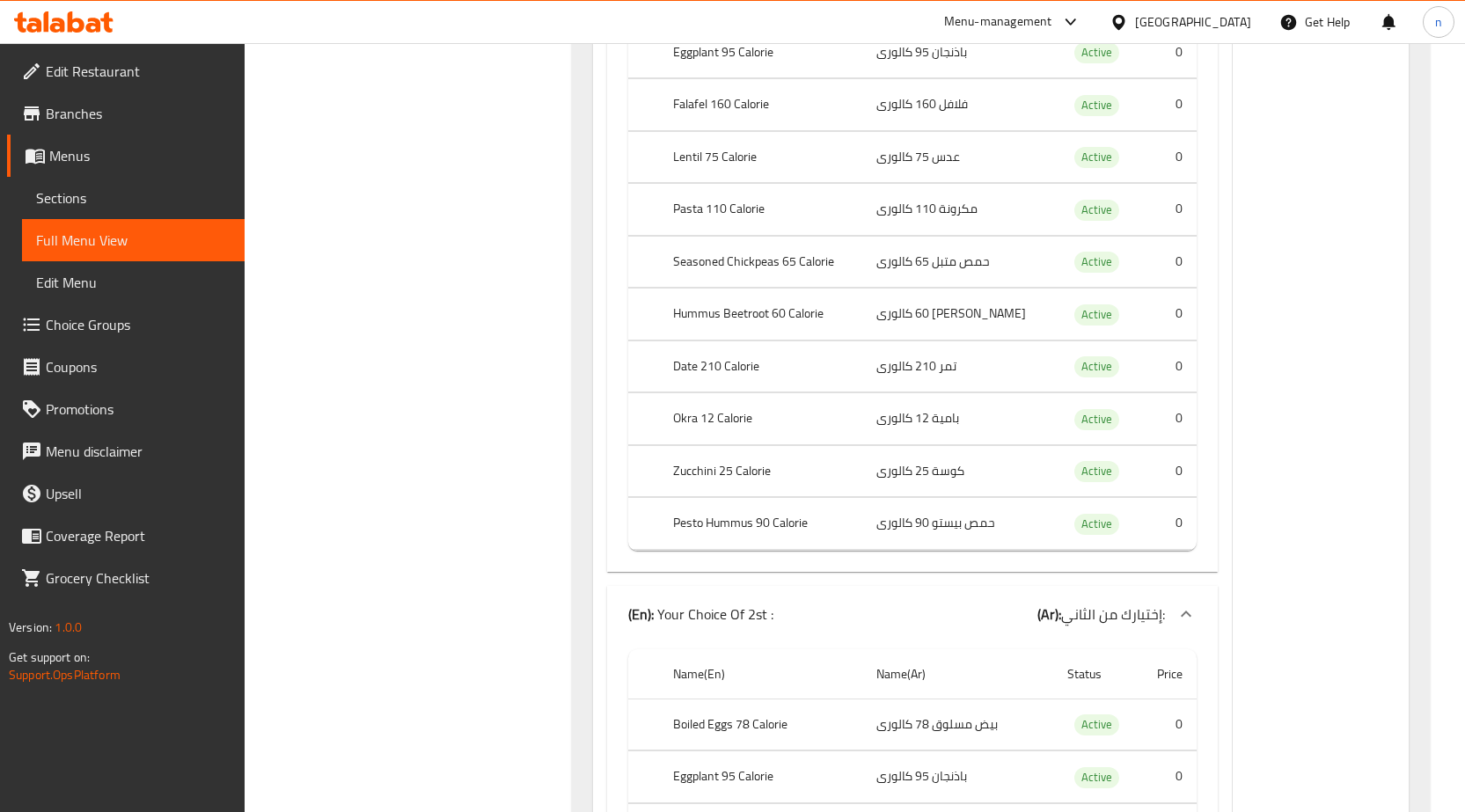
scroll to position [8332, 0]
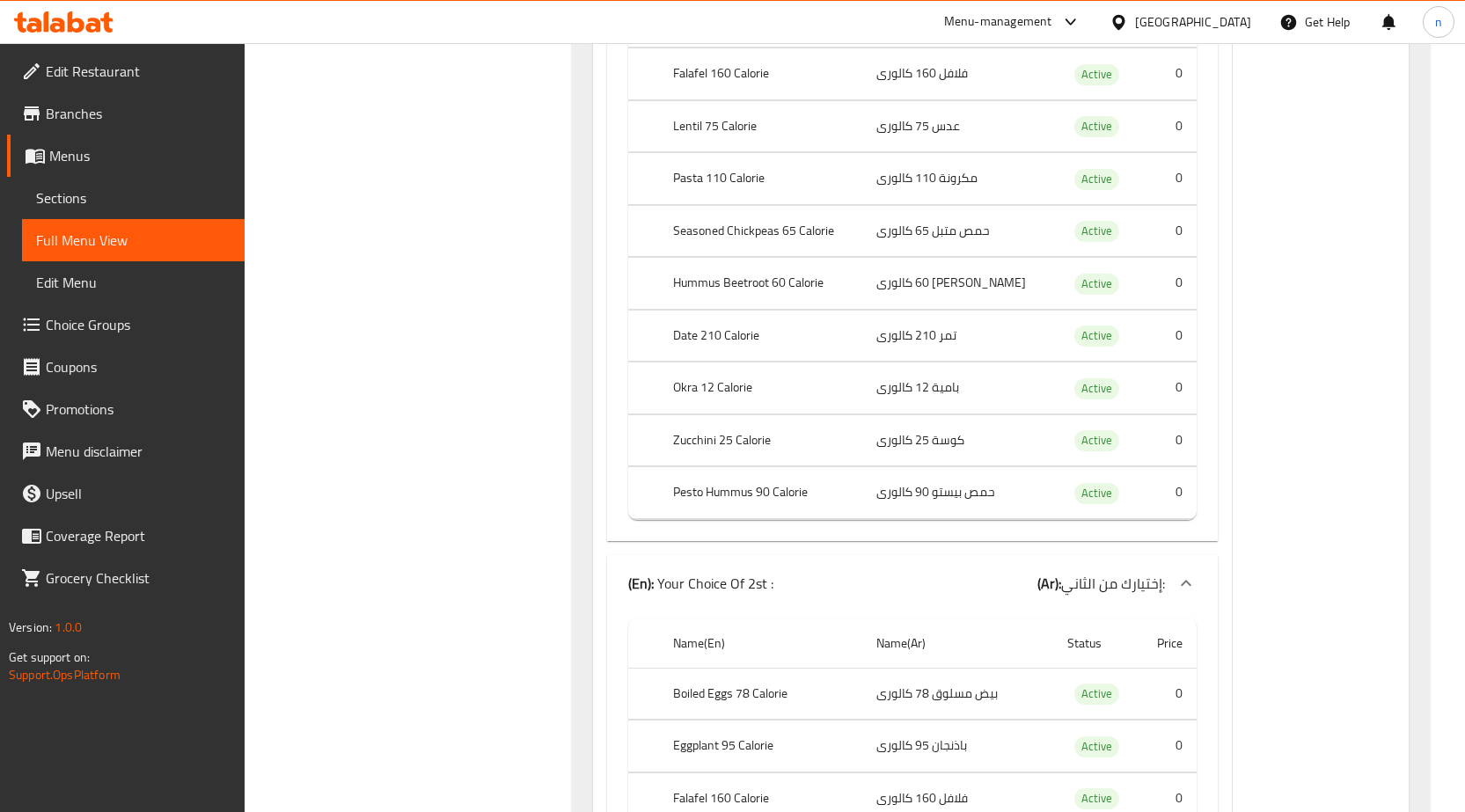
click at [920, 440] on td "كوسة 25 كالورى" at bounding box center [958, 440] width 191 height 52
click at [942, 436] on td "كوسة 25 كالورى" at bounding box center [958, 440] width 191 height 52
click at [962, 434] on td "كوسة 25 كالورى" at bounding box center [958, 440] width 191 height 52
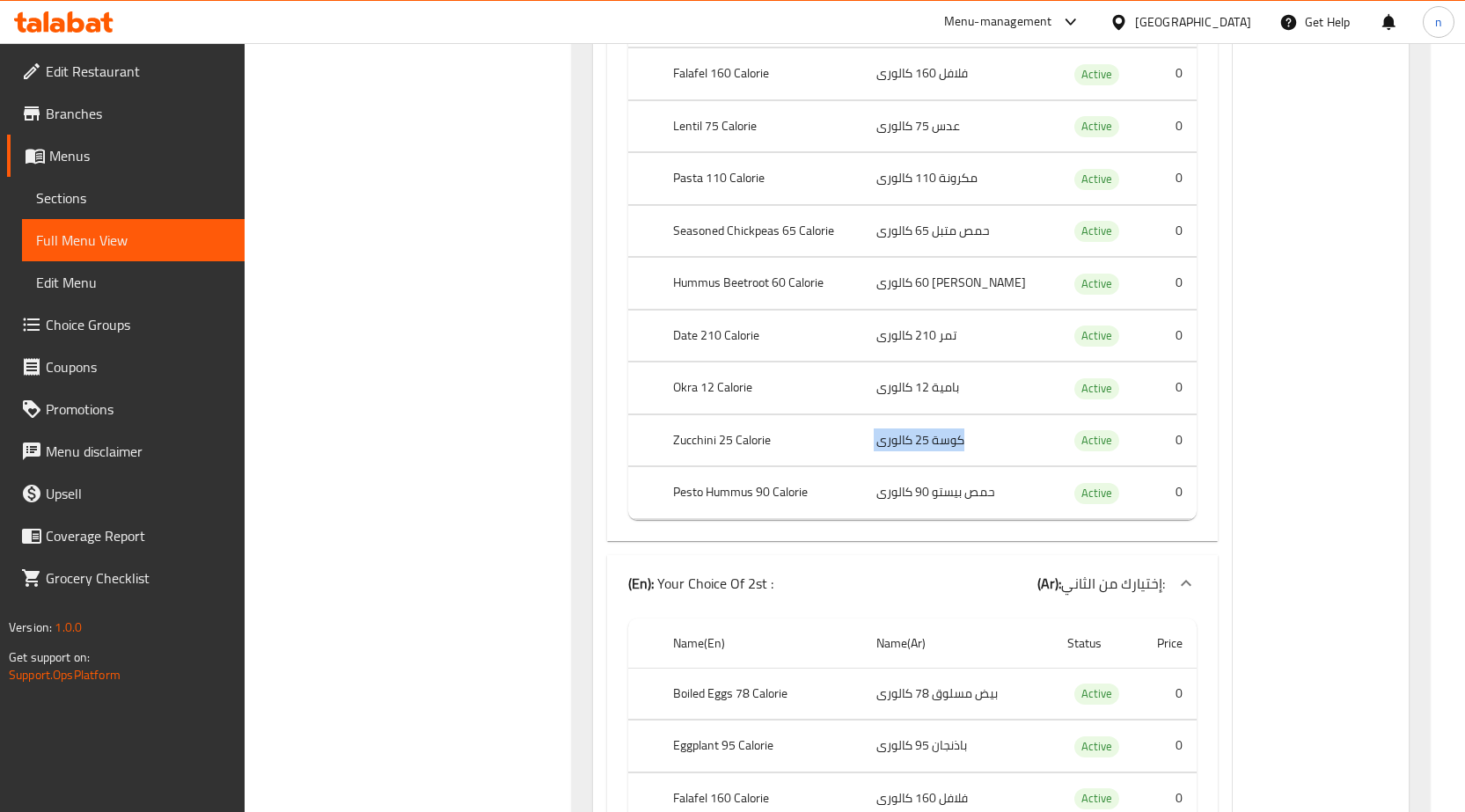
click at [962, 434] on td "كوسة 25 كالورى" at bounding box center [958, 440] width 191 height 52
click at [999, 420] on td "كوسة 25 كالورى" at bounding box center [958, 440] width 191 height 52
click at [970, 487] on td "حمص بيستو 90 كالورى" at bounding box center [958, 493] width 191 height 52
click at [969, 488] on td "حمص بيستو 90 كالورى" at bounding box center [958, 493] width 191 height 52
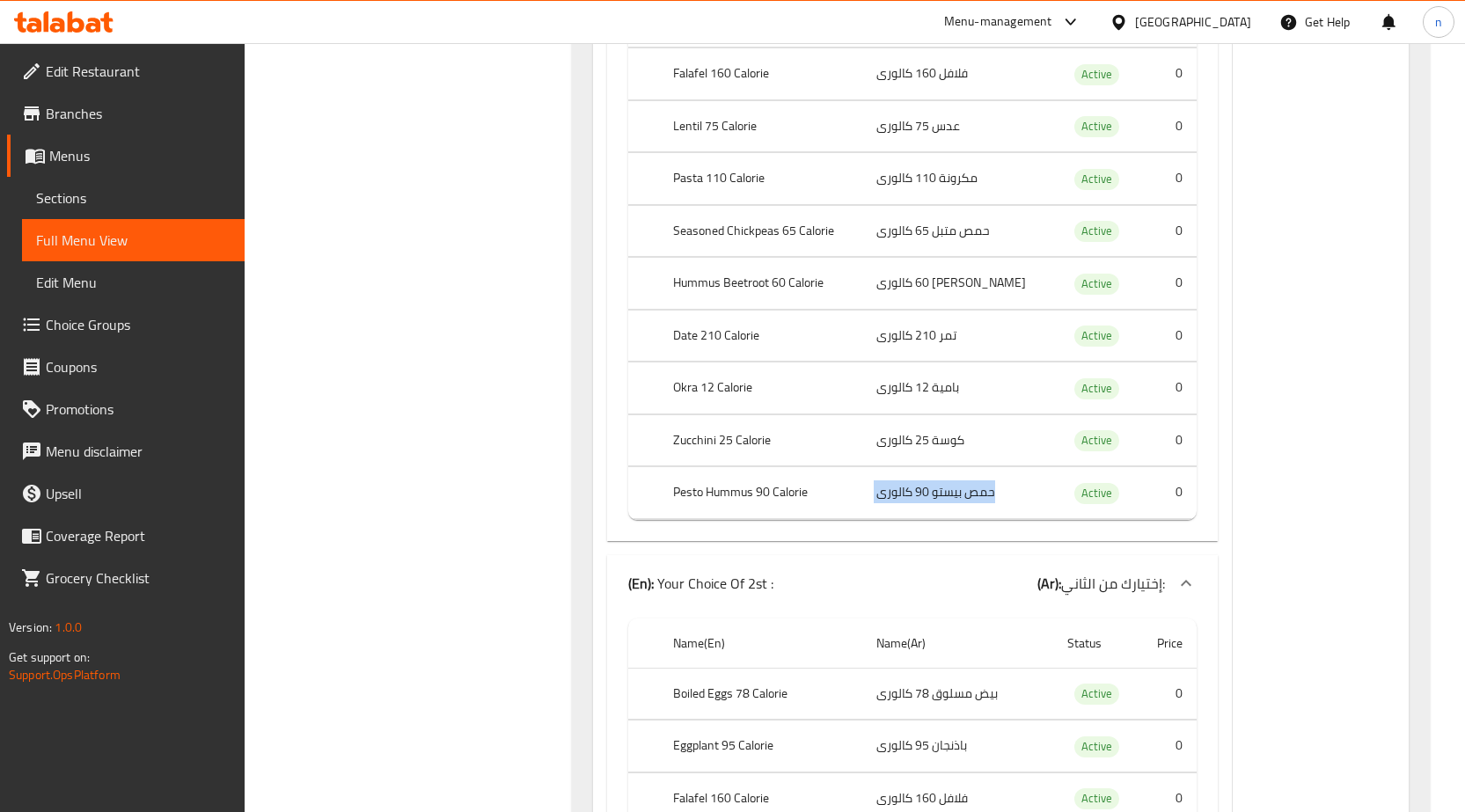
click at [969, 488] on td "حمص بيستو 90 كالورى" at bounding box center [958, 493] width 191 height 52
click at [996, 452] on td "كوسة 25 كالورى" at bounding box center [958, 440] width 191 height 52
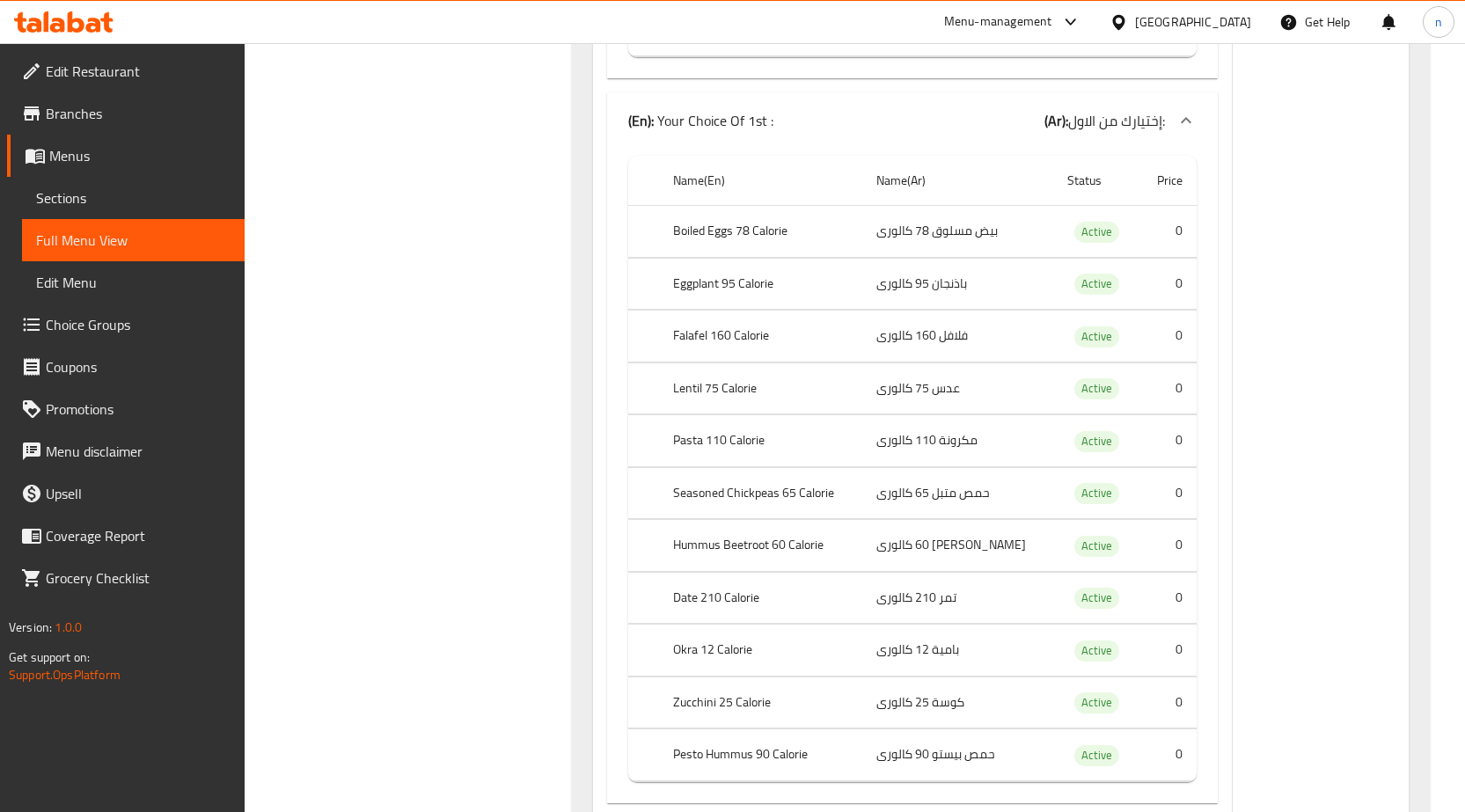
scroll to position [8156, 0]
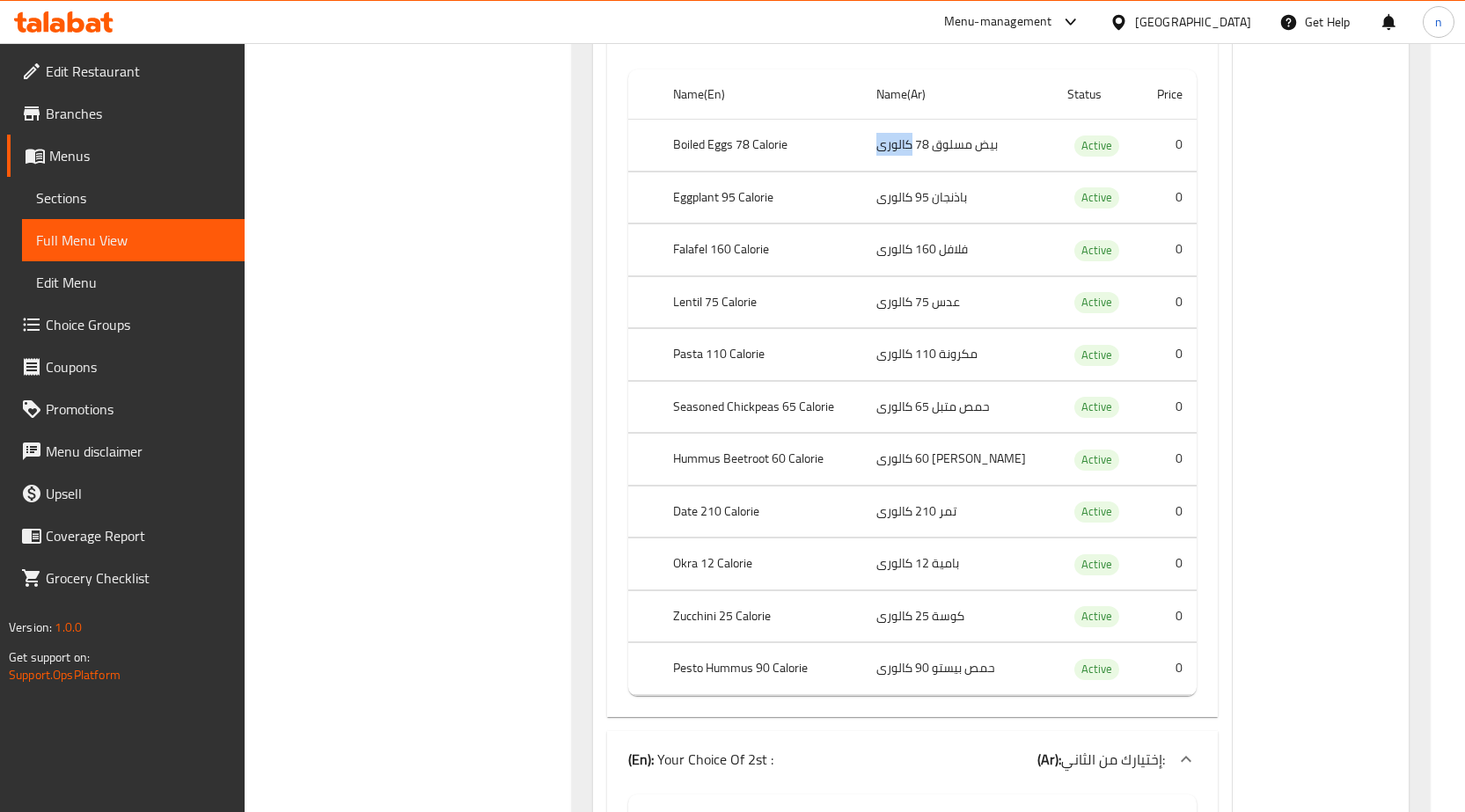
drag, startPoint x: 924, startPoint y: 144, endPoint x: 889, endPoint y: 154, distance: 36.4
click at [889, 154] on td "بيض مسلوق 78 كالورى" at bounding box center [958, 145] width 191 height 52
drag, startPoint x: 929, startPoint y: 198, endPoint x: 886, endPoint y: 210, distance: 44.6
click at [886, 210] on td "باذنجان 95 كالورى" at bounding box center [958, 197] width 191 height 52
click at [896, 238] on td "فلافل 160 كالورى" at bounding box center [958, 250] width 191 height 52
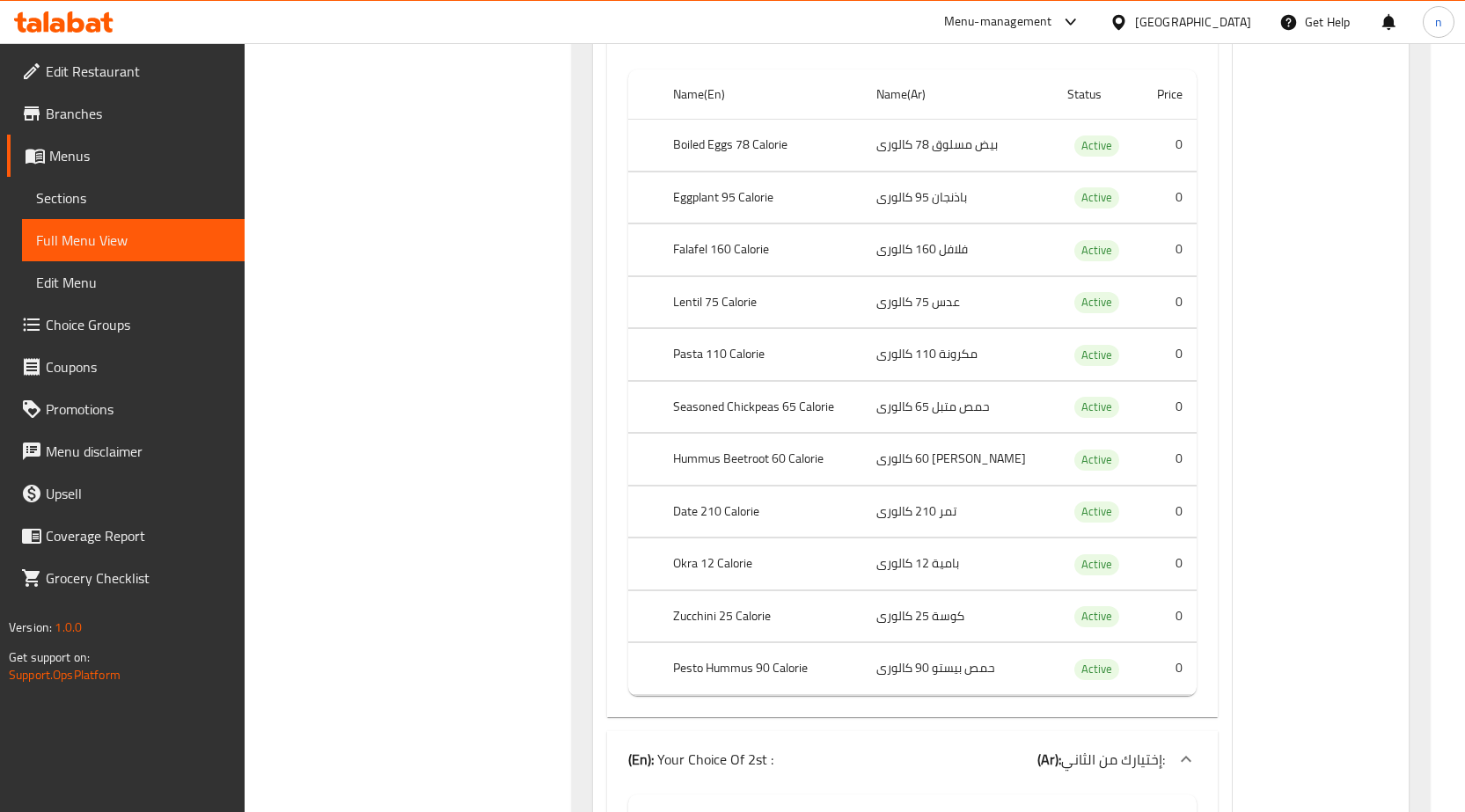
drag, startPoint x: 992, startPoint y: 149, endPoint x: 970, endPoint y: 151, distance: 22.1
click at [993, 148] on td "بيض مسلوق 78 كالورى" at bounding box center [958, 145] width 191 height 52
click at [657, 144] on td "choices table" at bounding box center [643, 145] width 30 height 52
click at [938, 158] on td "بيض مسلوق 78 كالورى" at bounding box center [958, 145] width 191 height 52
drag, startPoint x: 927, startPoint y: 141, endPoint x: 886, endPoint y: 142, distance: 41.0
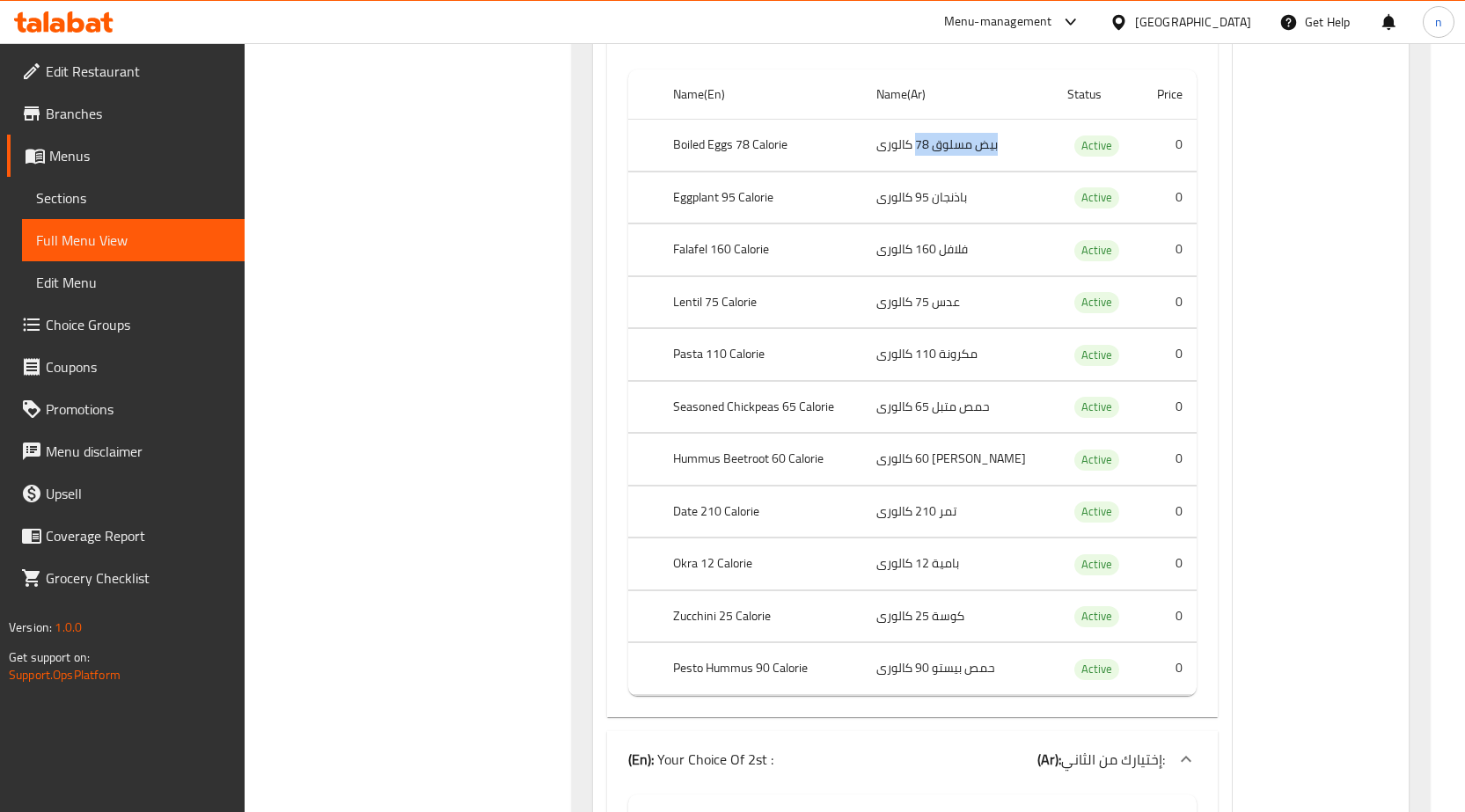
click at [872, 145] on tr "Boiled Eggs 78 Calorie بيض مسلوق 78 كالورى Active 0" at bounding box center [913, 145] width 568 height 52
click at [943, 139] on td "بيض مسلوق 78 كالورى" at bounding box center [958, 145] width 191 height 52
drag, startPoint x: 941, startPoint y: 139, endPoint x: 931, endPoint y: 143, distance: 10.8
click at [931, 143] on td "بيض مسلوق 78 كالورى" at bounding box center [958, 145] width 191 height 52
click at [971, 138] on td "بيض مسلوق 78 كالورى" at bounding box center [958, 145] width 191 height 52
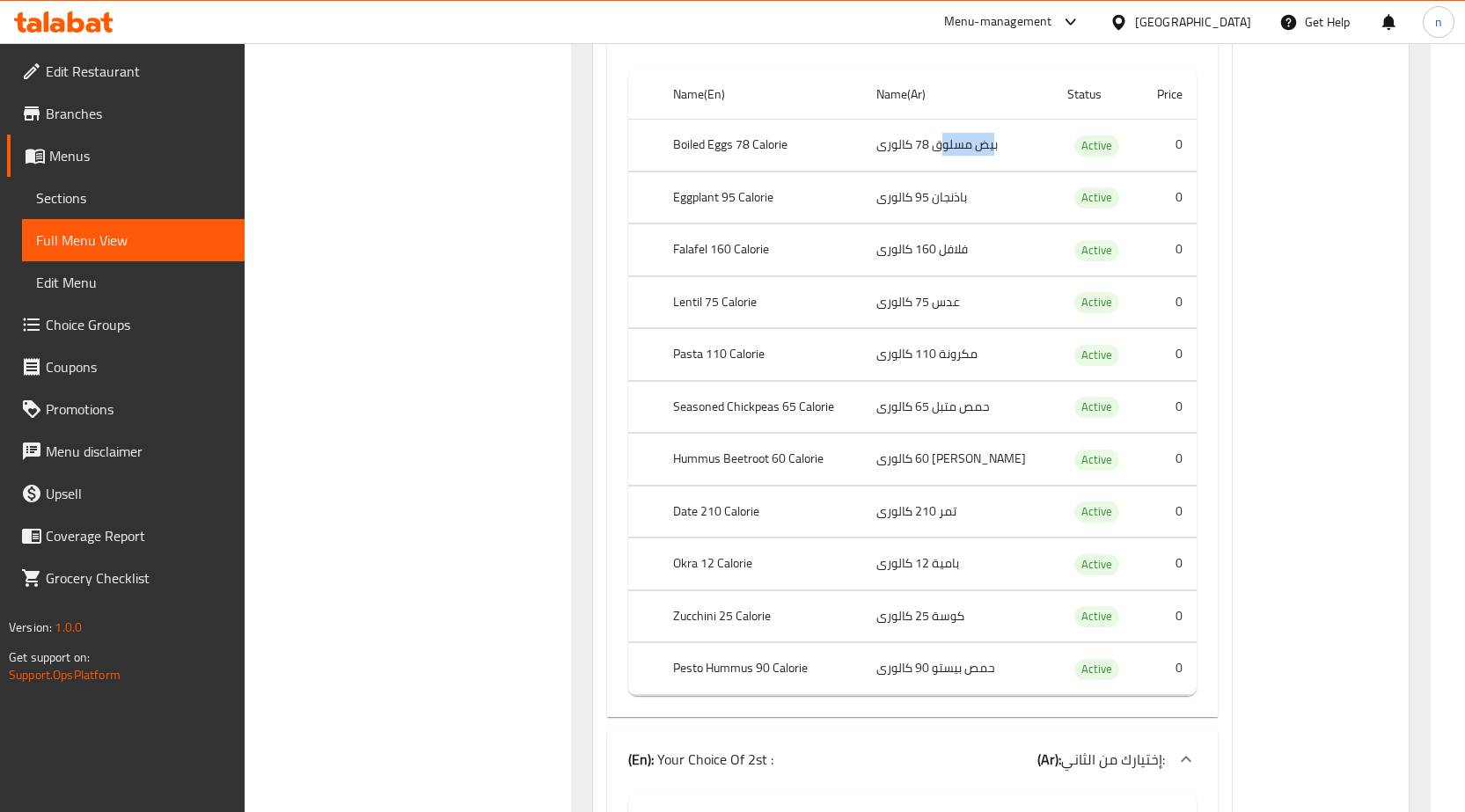
drag, startPoint x: 958, startPoint y: 145, endPoint x: 1008, endPoint y: 147, distance: 50.0
click at [1008, 147] on td "بيض مسلوق 78 كالورى" at bounding box center [958, 145] width 191 height 52
click at [967, 160] on td "بيض مسلوق 78 كالورى" at bounding box center [958, 145] width 191 height 52
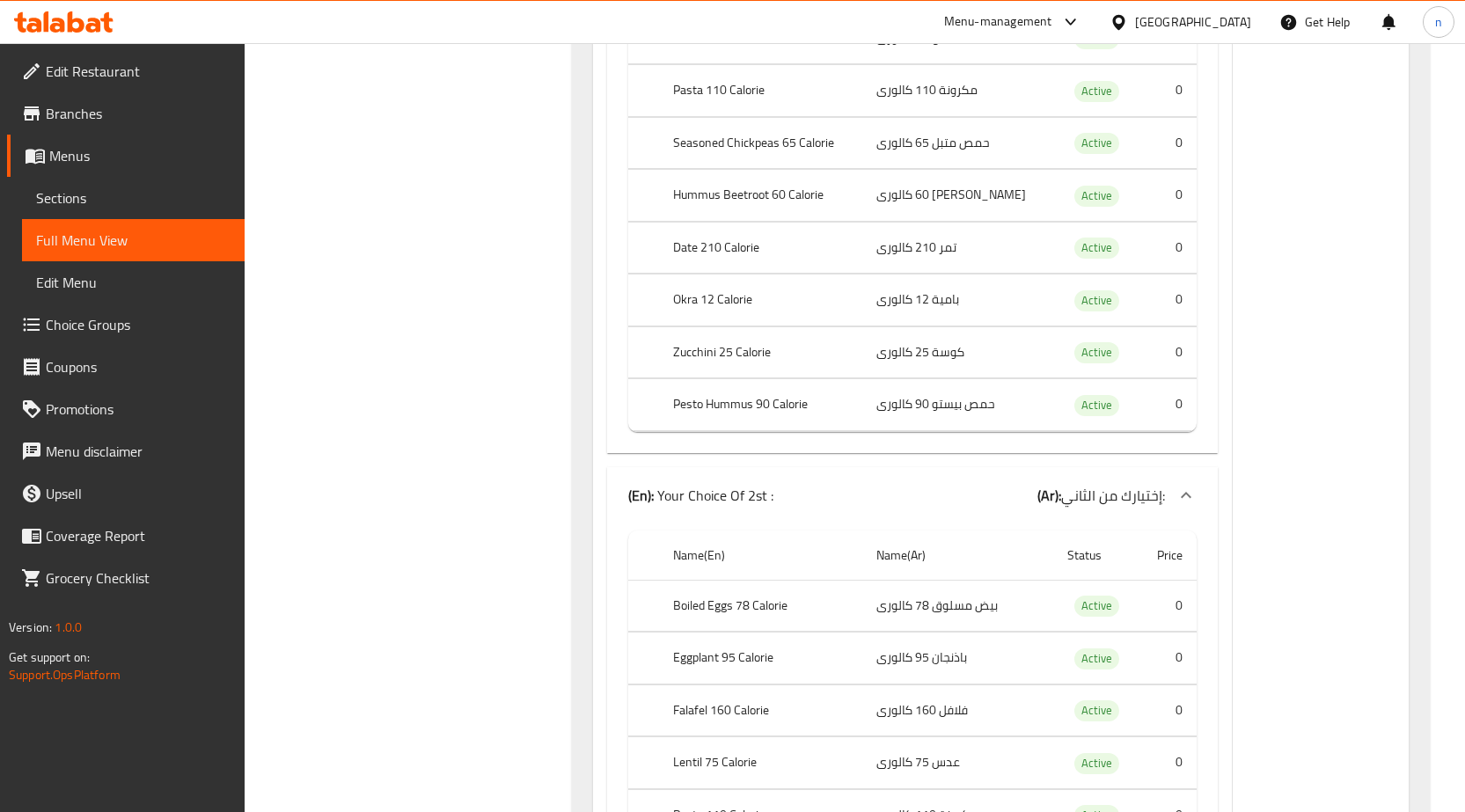
scroll to position [8507, 0]
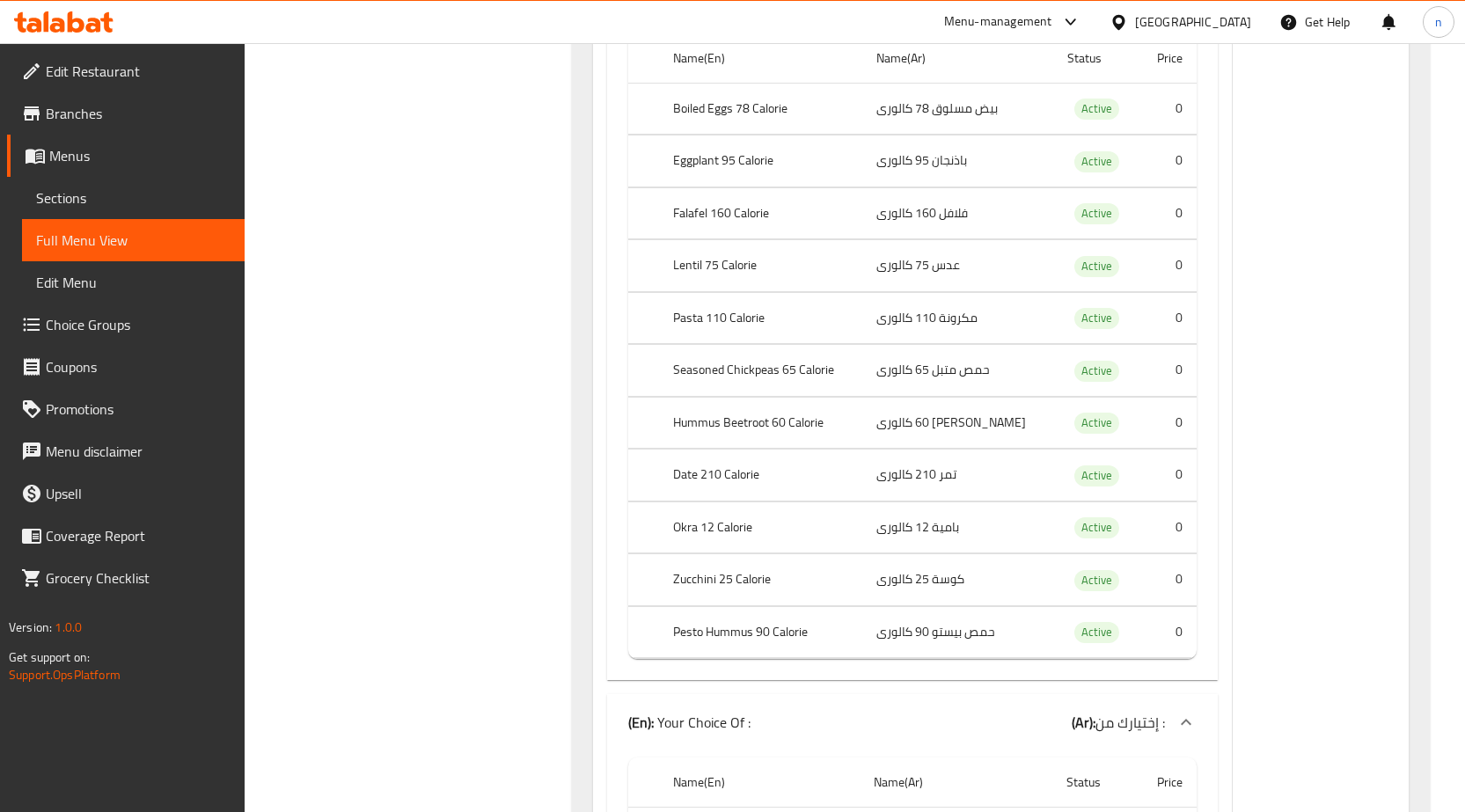
scroll to position [8947, 0]
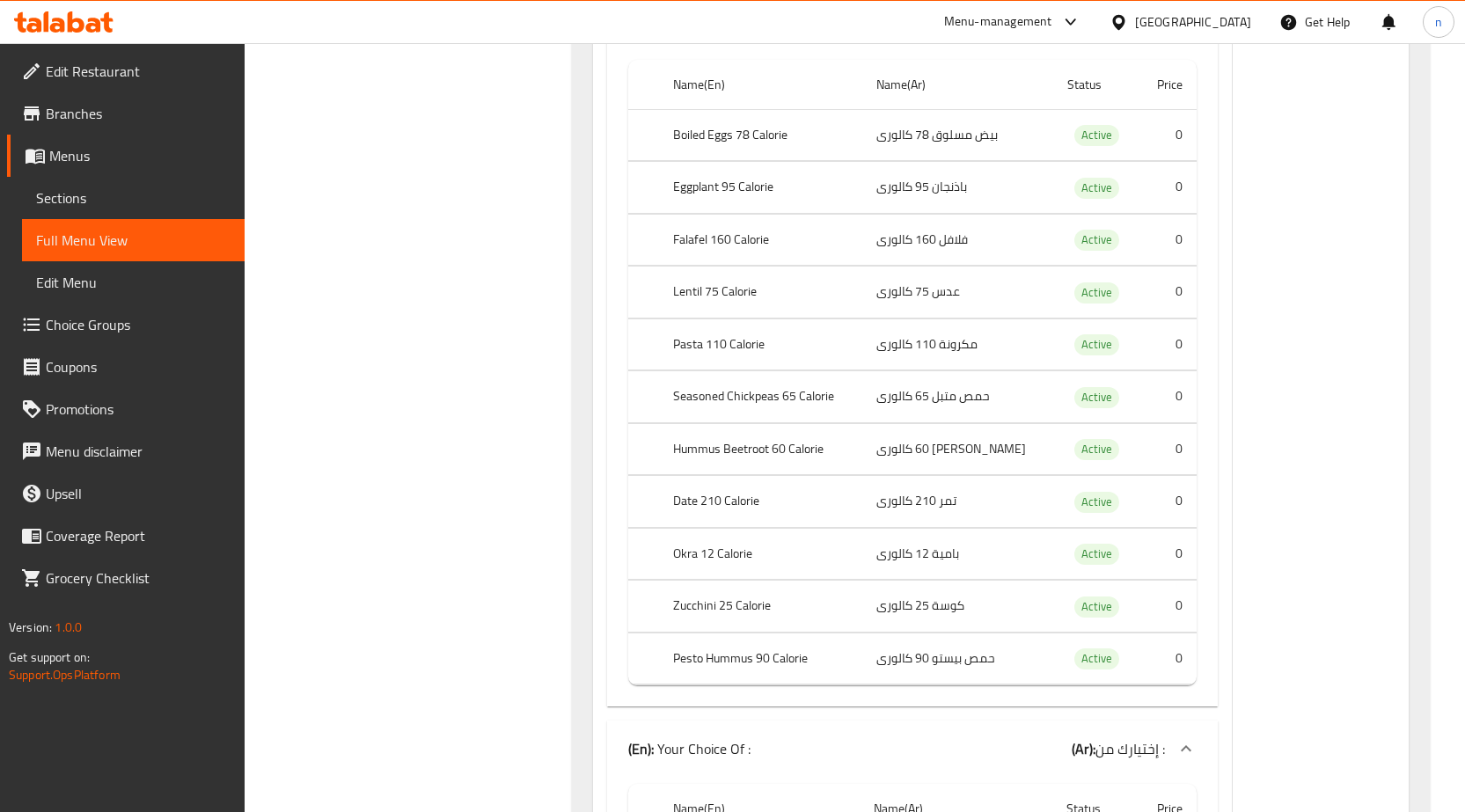
scroll to position [8859, 0]
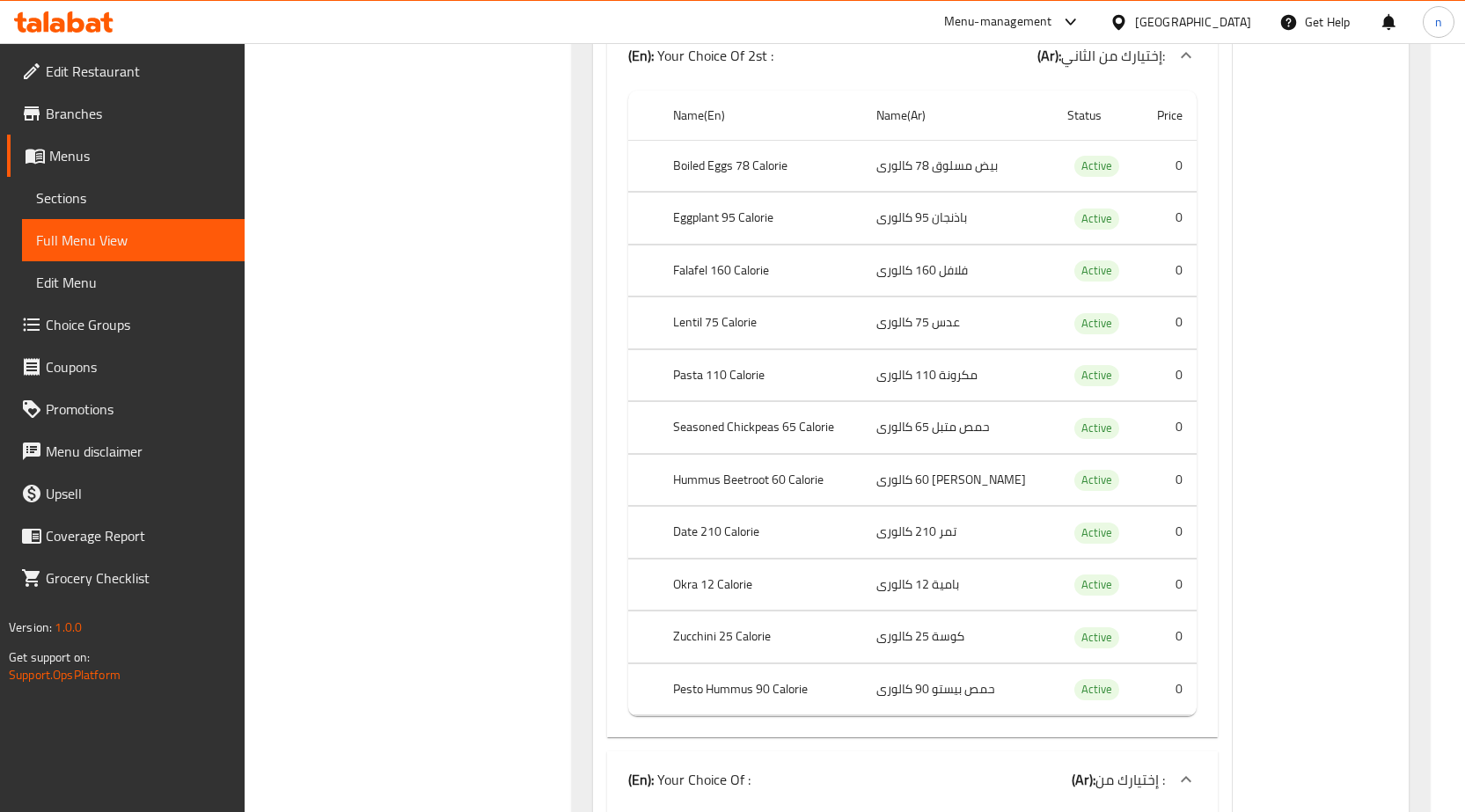
drag, startPoint x: 860, startPoint y: 318, endPoint x: 980, endPoint y: 326, distance: 120.3
click at [980, 326] on tr "Lentil 75 Calorie عدس 75 كالورى Active 0" at bounding box center [913, 324] width 568 height 52
click at [836, 315] on th "Lentil 75 Calorie" at bounding box center [760, 324] width 204 height 52
drag, startPoint x: 871, startPoint y: 328, endPoint x: 980, endPoint y: 330, distance: 109.0
click at [980, 329] on tr "Lentil 75 Calorie عدس 75 كالورى Active 0" at bounding box center [913, 324] width 568 height 52
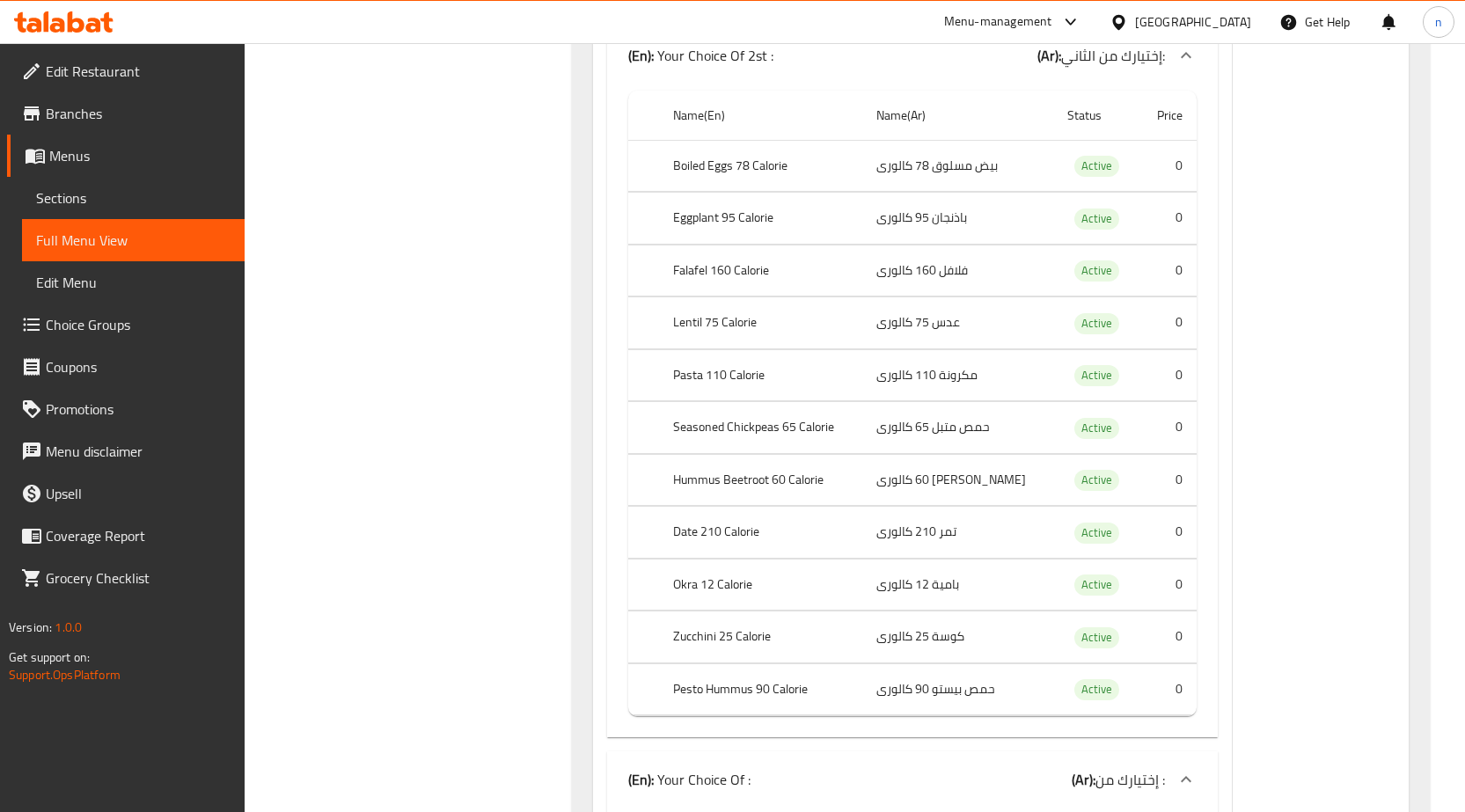
click at [915, 346] on td "عدس 75 كالورى" at bounding box center [958, 324] width 191 height 52
click at [905, 357] on td "مكرونة 110 كالورى" at bounding box center [958, 376] width 191 height 52
click at [919, 384] on td "مكرونة 110 كالورى" at bounding box center [958, 376] width 191 height 52
drag, startPoint x: 1018, startPoint y: 462, endPoint x: 864, endPoint y: 462, distance: 154.0
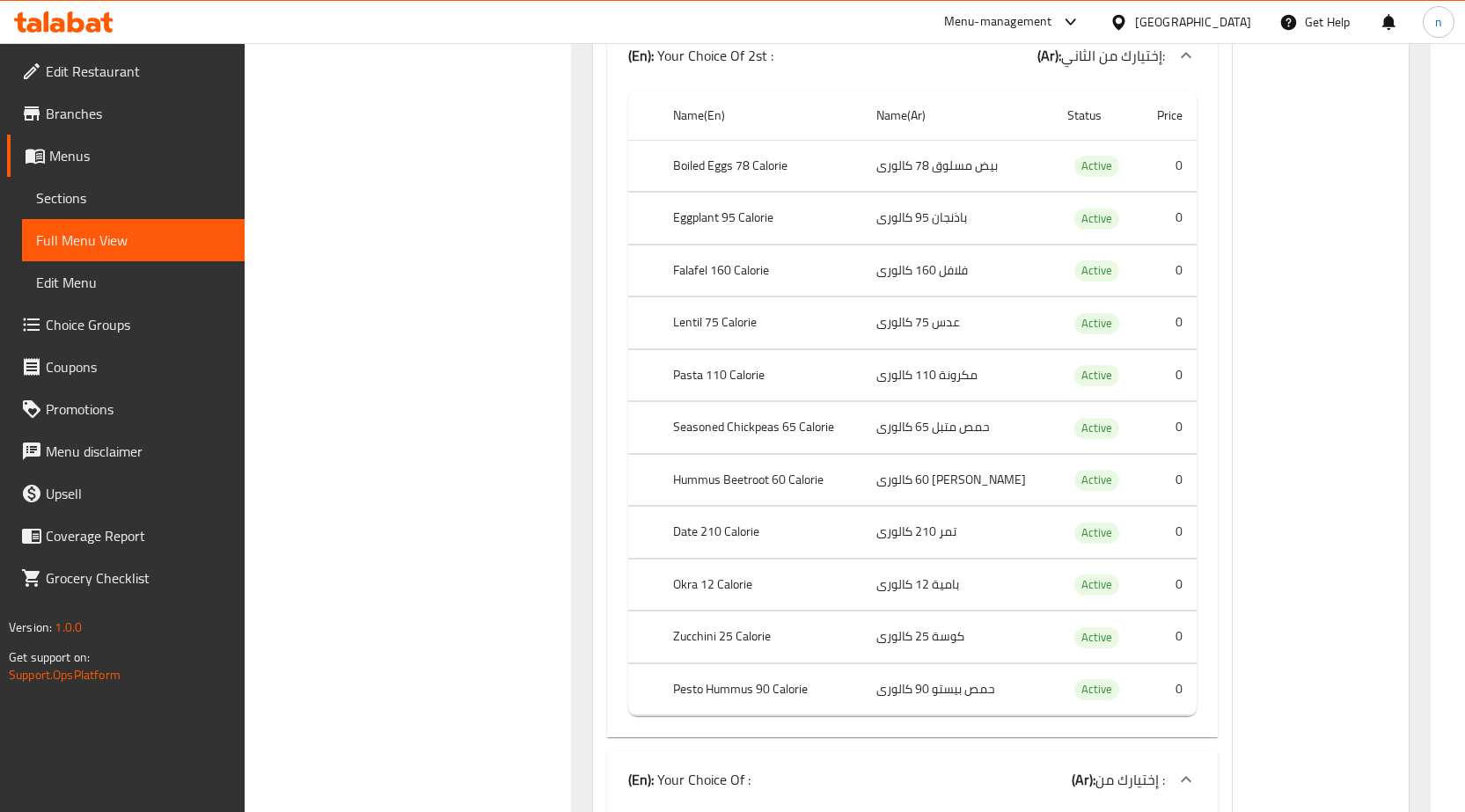
click at [865, 463] on tr "Hummus Beetroot 60 Calorie حمص بنجر 60 كالورى Active 0" at bounding box center [913, 479] width 568 height 52
click at [908, 454] on td "حمص بنجر 60 كالورى" at bounding box center [958, 479] width 191 height 52
click at [935, 423] on td "حمص متبل 65 كالورى" at bounding box center [958, 428] width 191 height 52
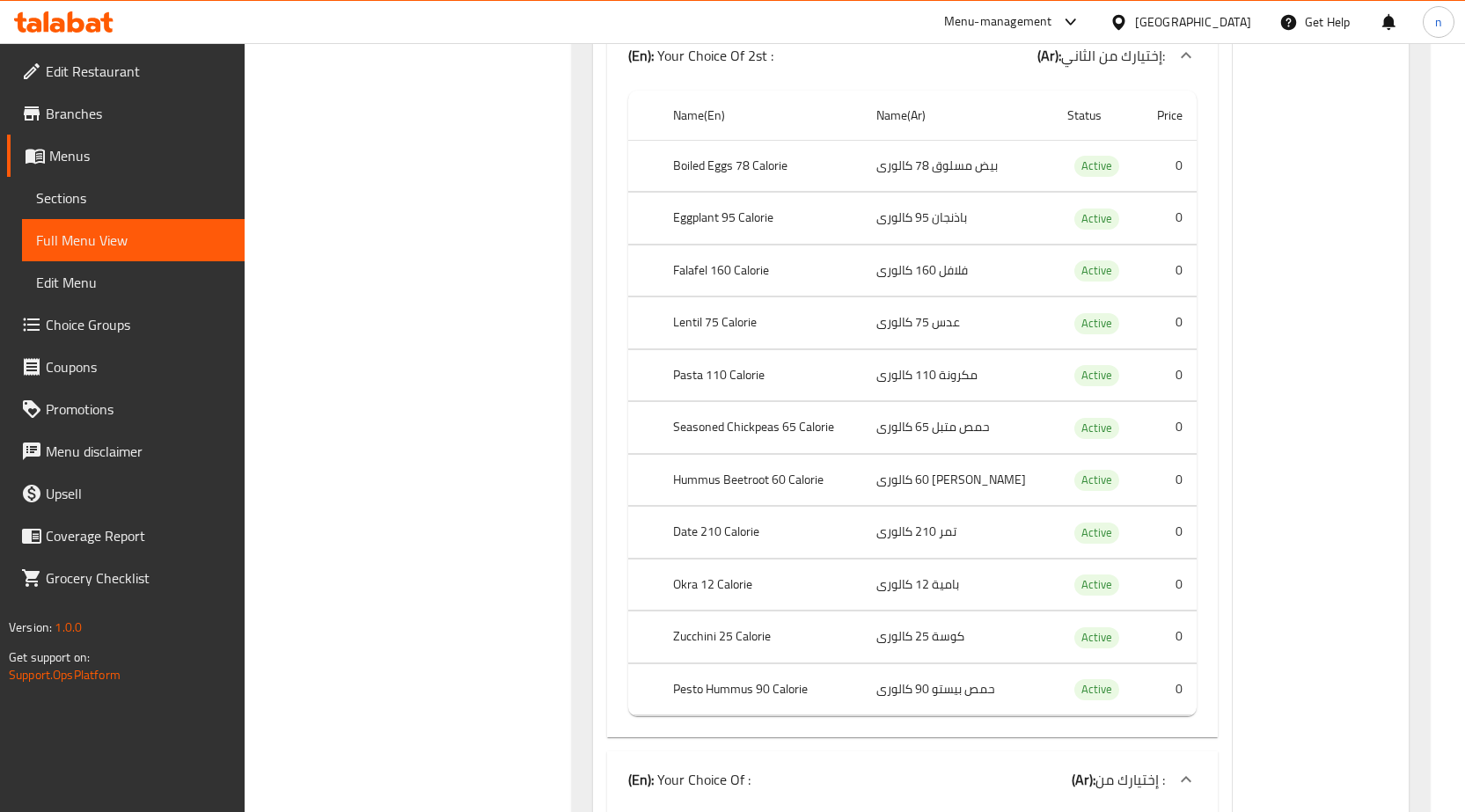
click at [978, 470] on td "حمص بنجر 60 كالورى" at bounding box center [958, 479] width 191 height 52
click at [963, 526] on td "تمر 210 كالورى" at bounding box center [958, 532] width 191 height 52
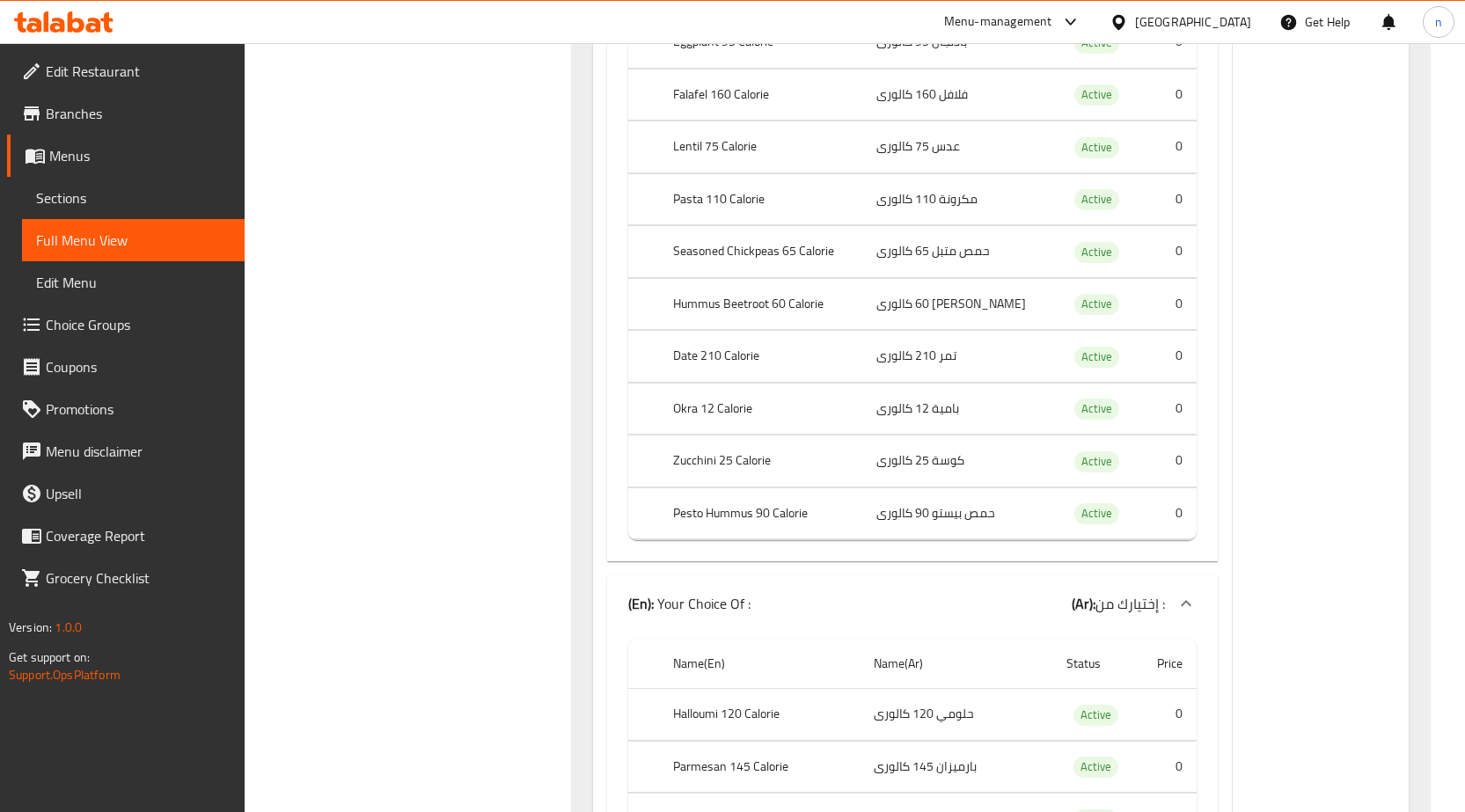
scroll to position [8947, 0]
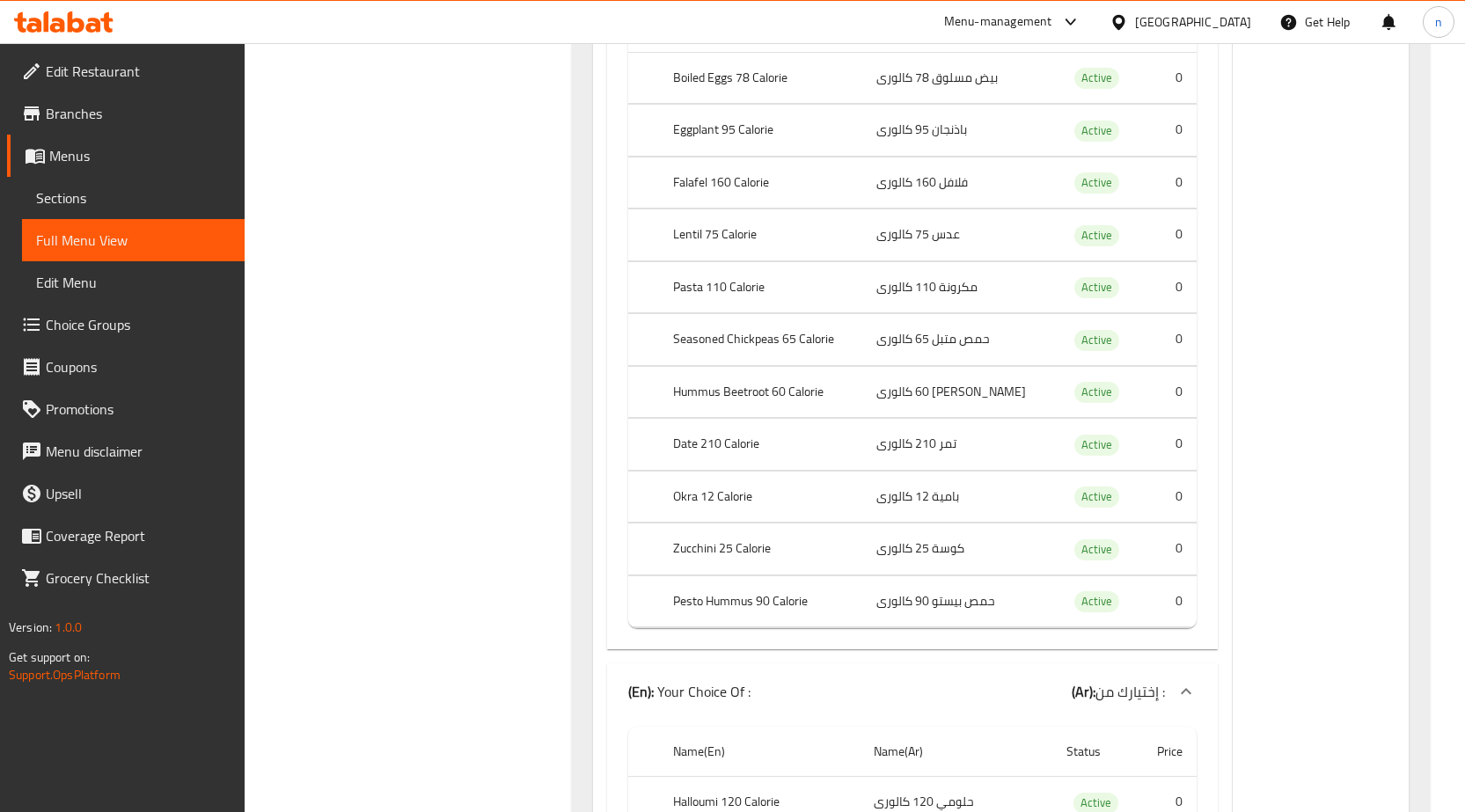
click at [967, 497] on td "بامية 12 كالورى" at bounding box center [958, 497] width 191 height 52
click at [993, 504] on td "بامية 12 كالورى" at bounding box center [958, 497] width 191 height 52
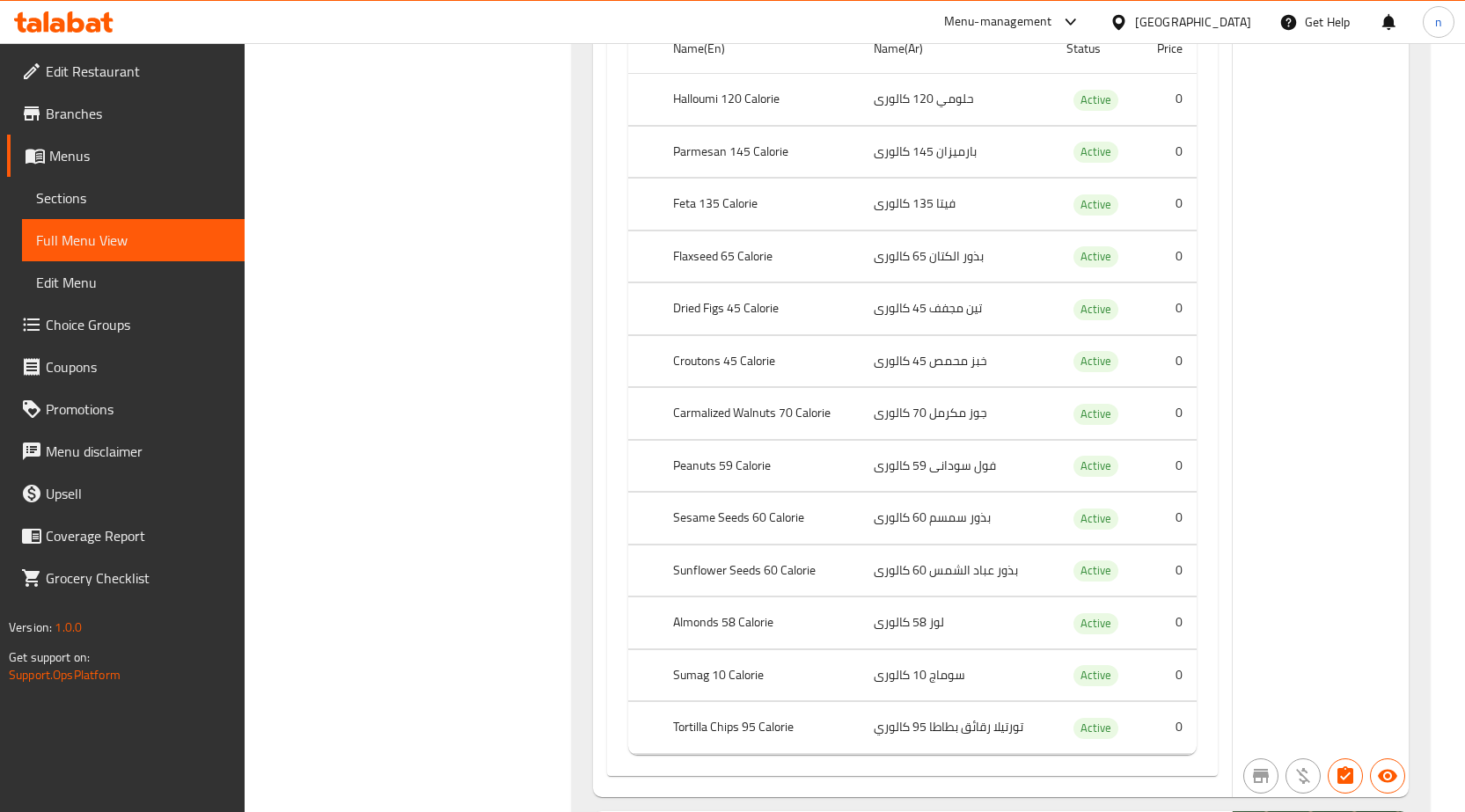
scroll to position [9651, 0]
drag, startPoint x: 954, startPoint y: 107, endPoint x: 852, endPoint y: 111, distance: 102.1
click at [852, 111] on tr "Halloumi 120 Calorie حلومي 120 كالورى Active 0" at bounding box center [913, 99] width 568 height 52
click at [874, 109] on td "حلومي 120 كالورى" at bounding box center [956, 99] width 192 height 52
click at [917, 96] on td "حلومي 120 كالورى" at bounding box center [956, 99] width 192 height 52
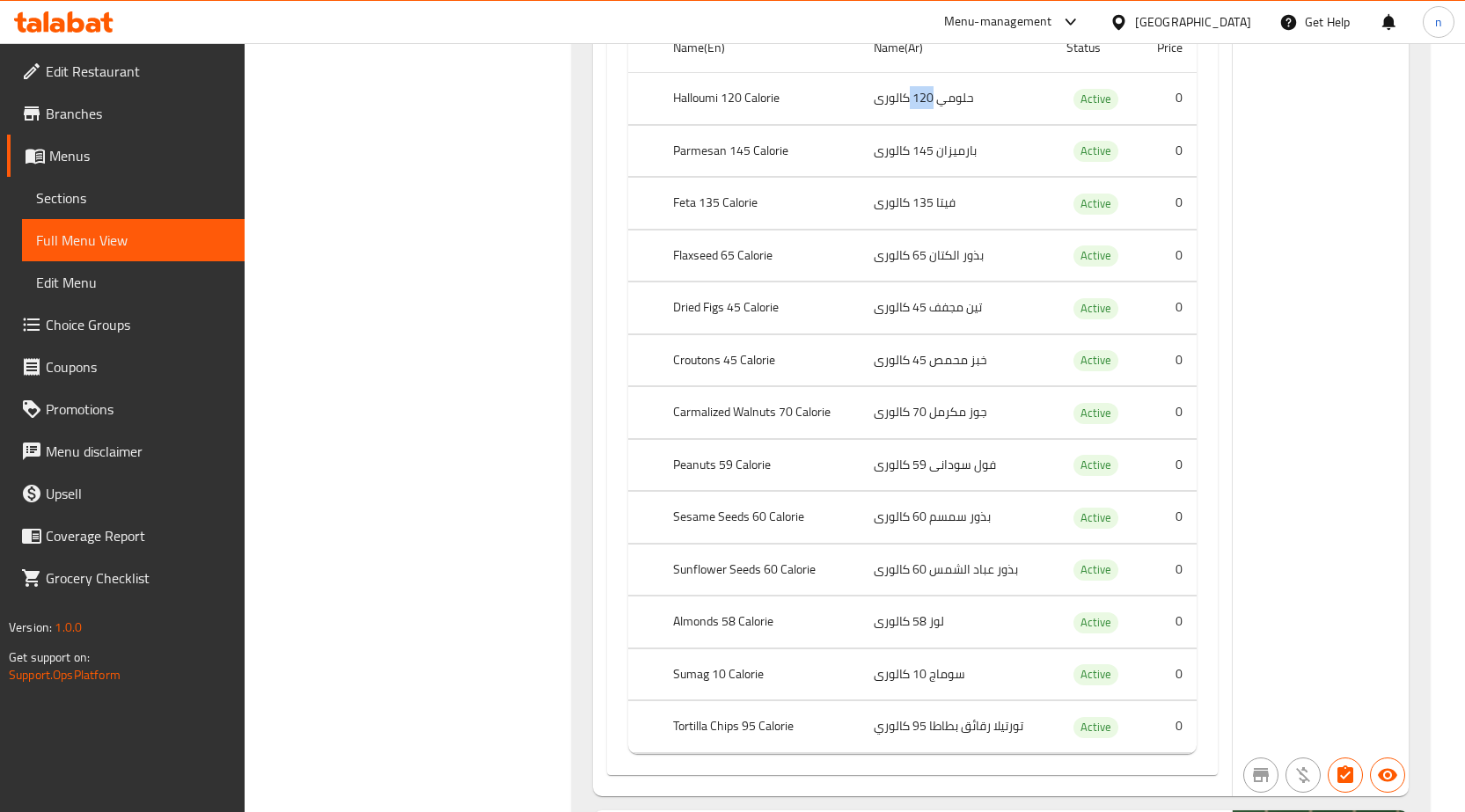
click at [917, 96] on td "حلومي 120 كالورى" at bounding box center [956, 99] width 192 height 52
click at [965, 96] on td "حلومي 120 كالورى" at bounding box center [956, 99] width 192 height 52
click at [983, 95] on td "حلومي 120 كالورى" at bounding box center [956, 99] width 192 height 52
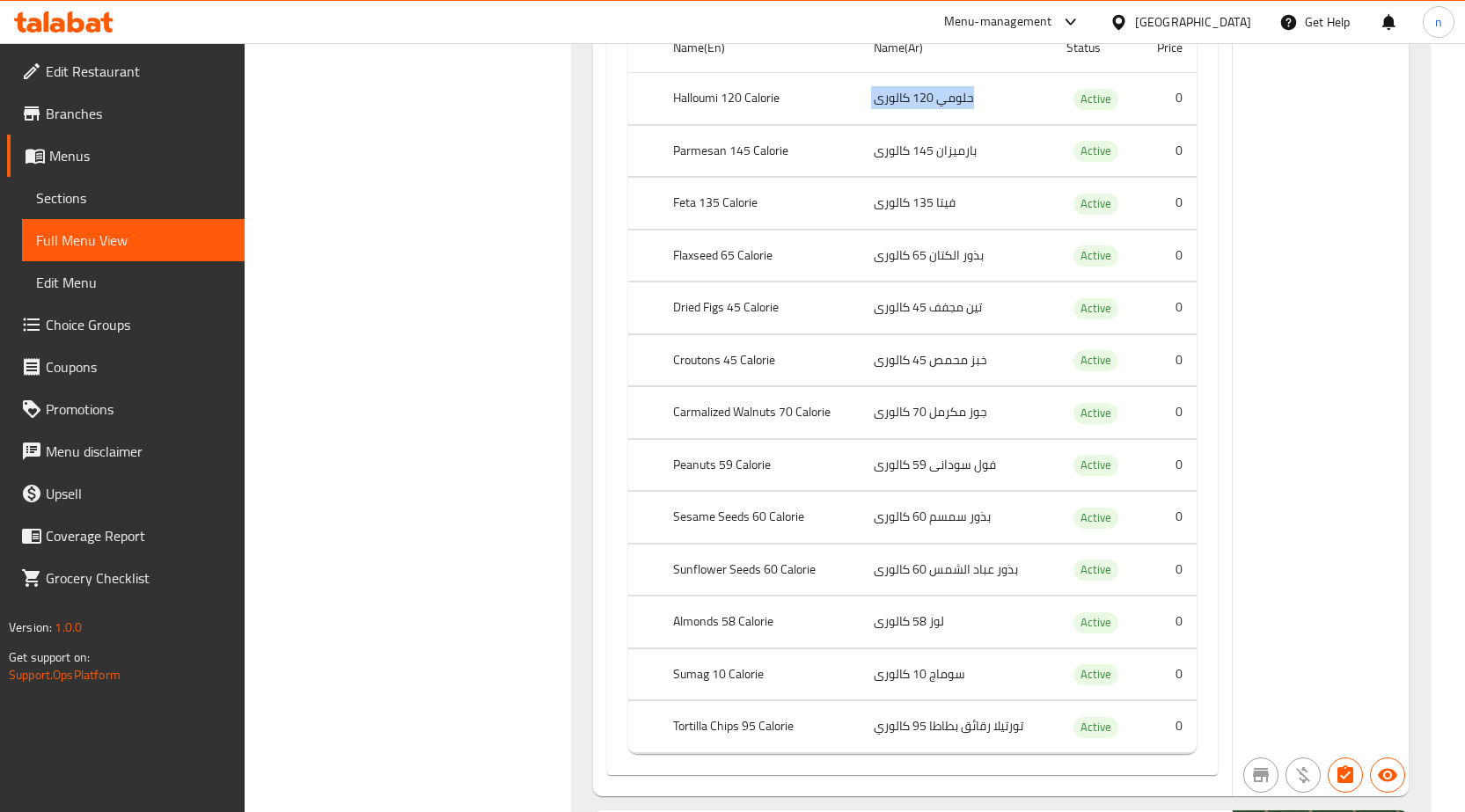
click at [983, 95] on td "حلومي 120 كالورى" at bounding box center [956, 99] width 192 height 52
click at [993, 110] on td "حلومي 120 كالورى" at bounding box center [956, 99] width 192 height 52
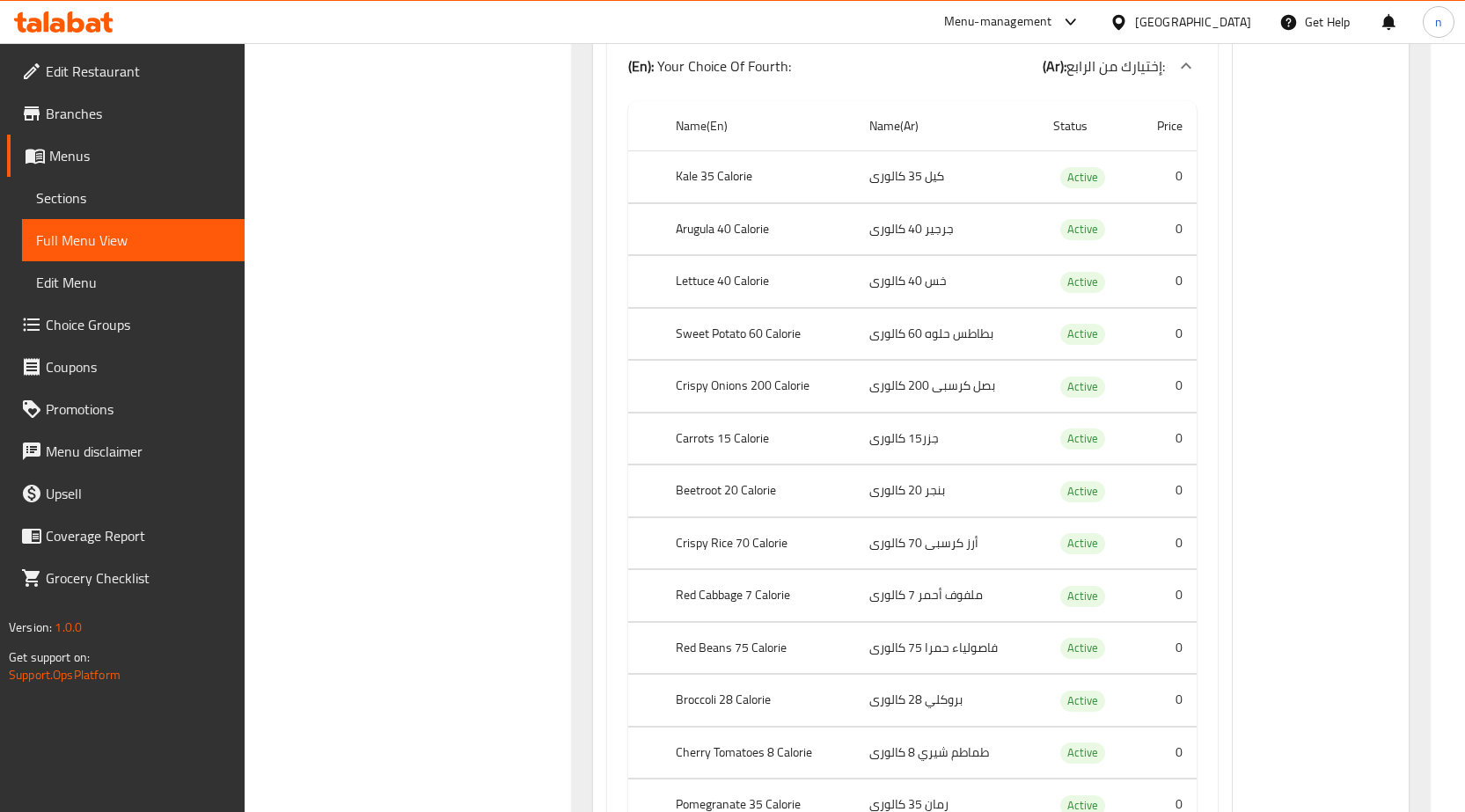
scroll to position [5869, 0]
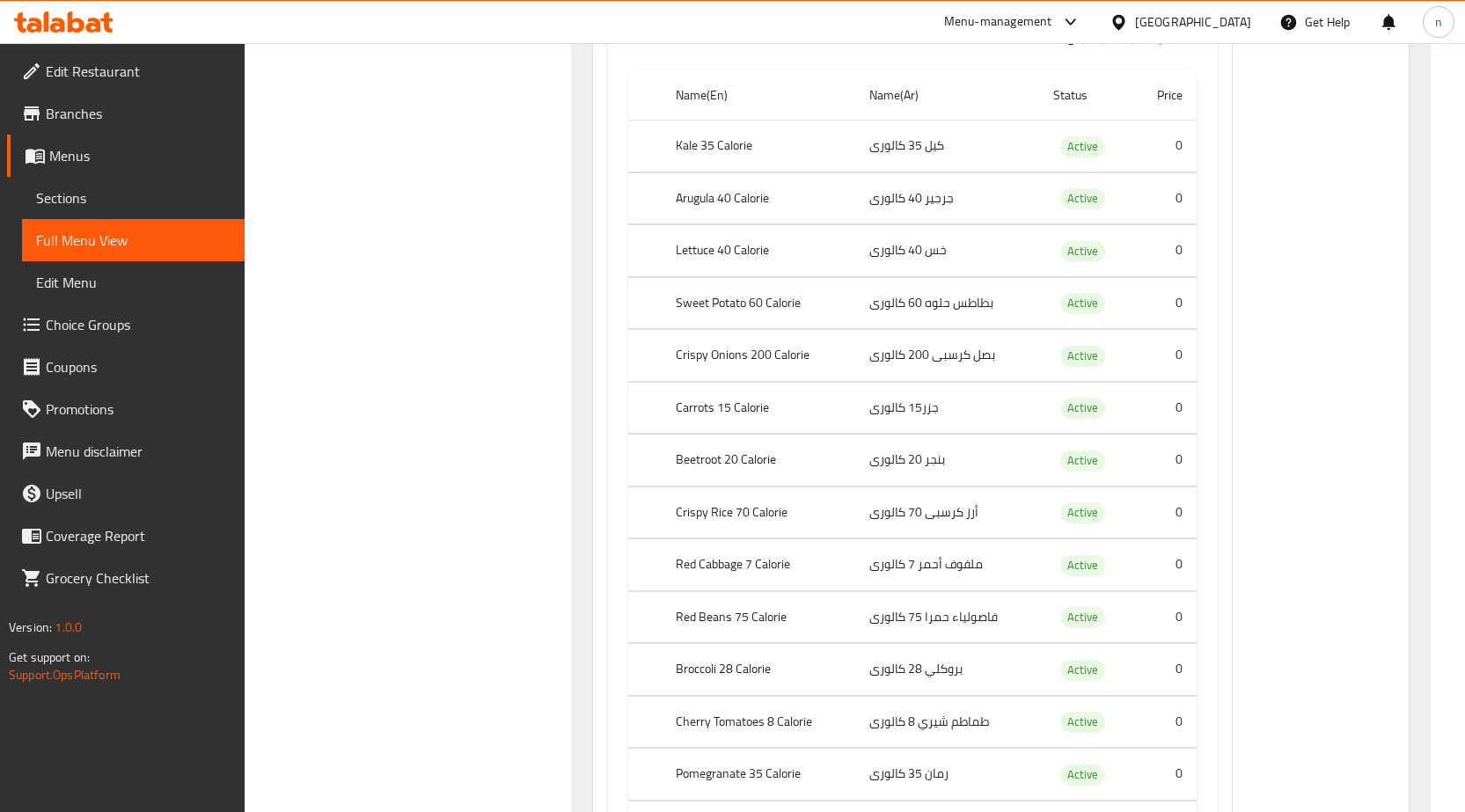
click at [724, 143] on th "Kale 35 Calorie" at bounding box center [759, 146] width 194 height 52
copy th "Kale 35 Calorie"
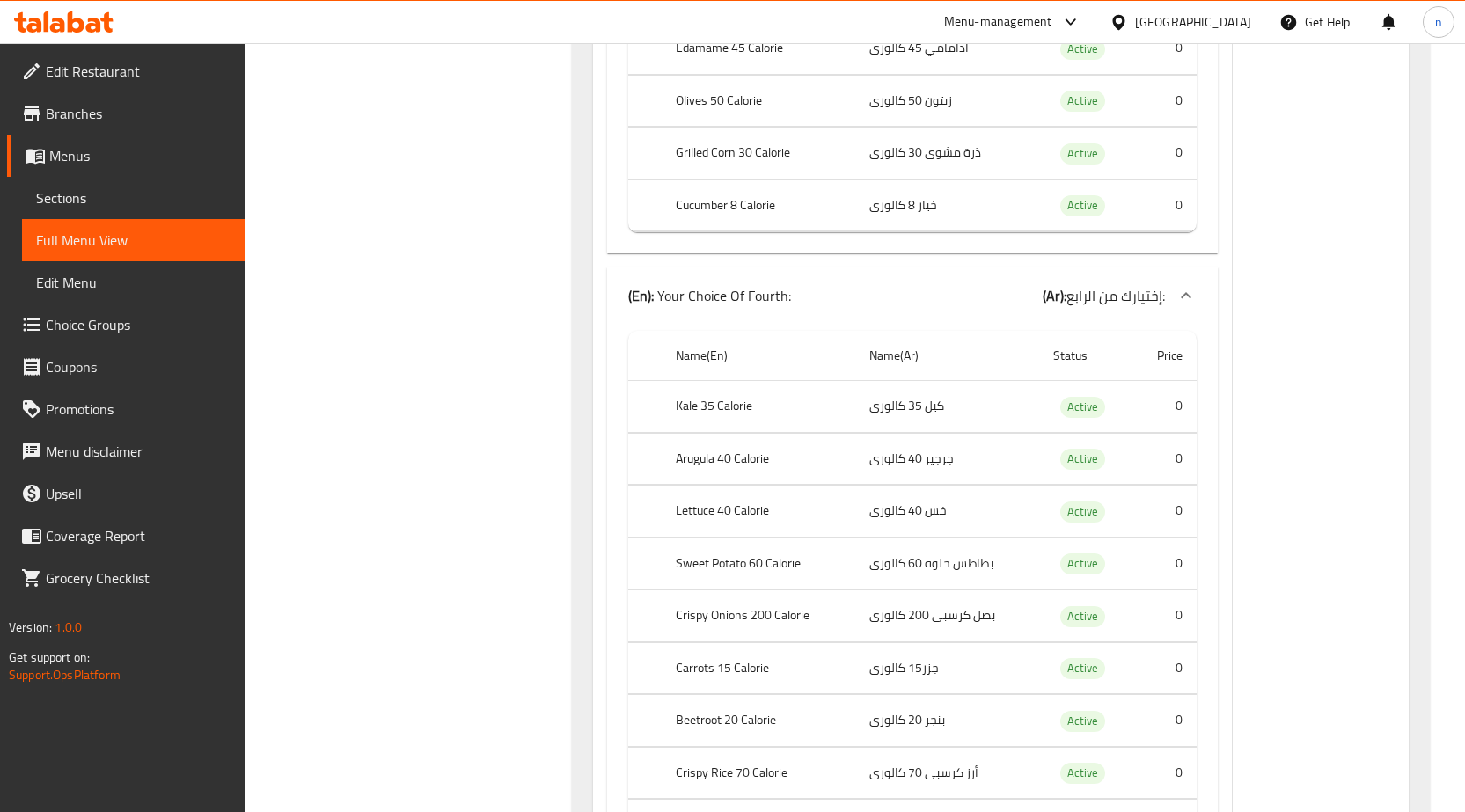
scroll to position [6751, 0]
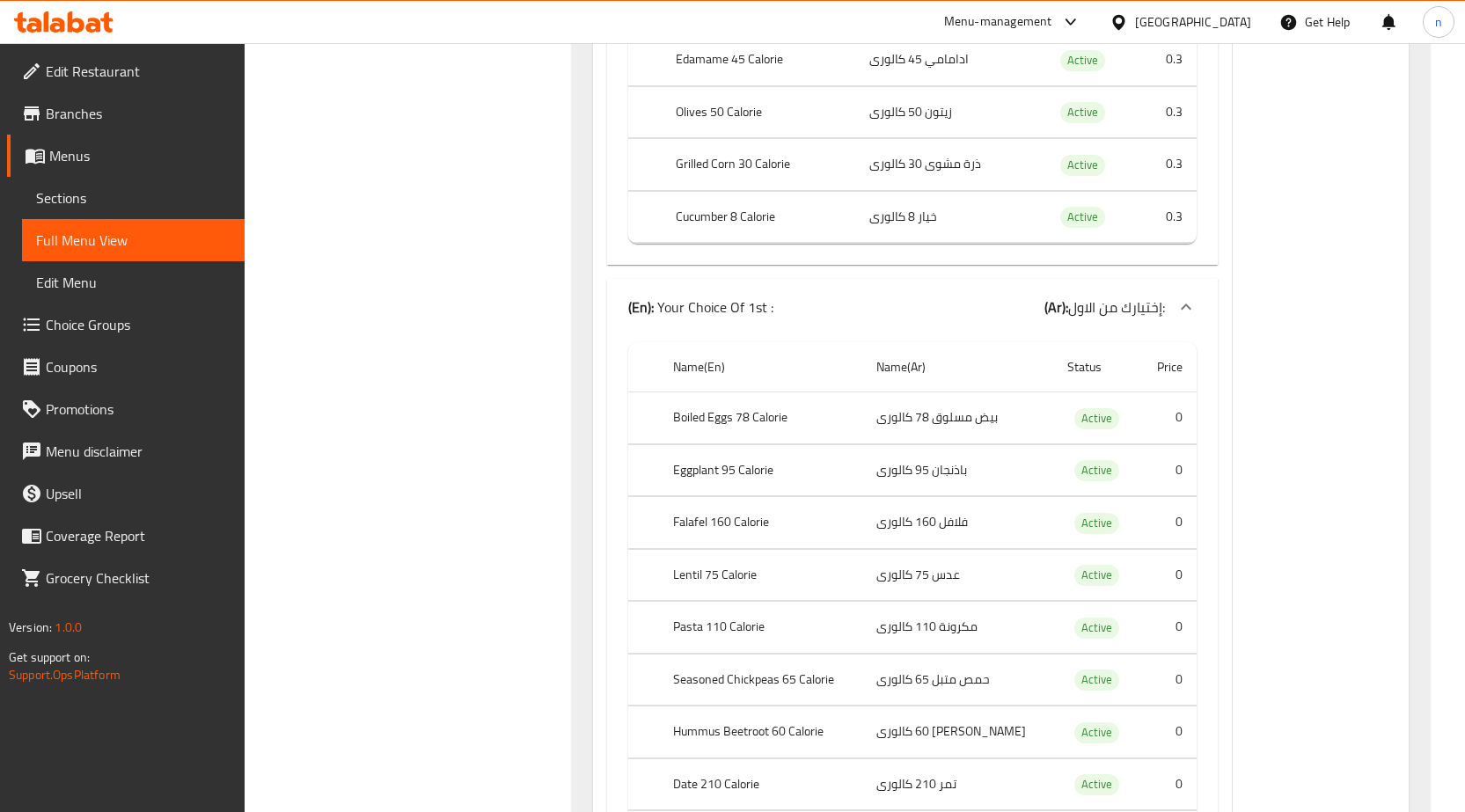
scroll to position [8071, 0]
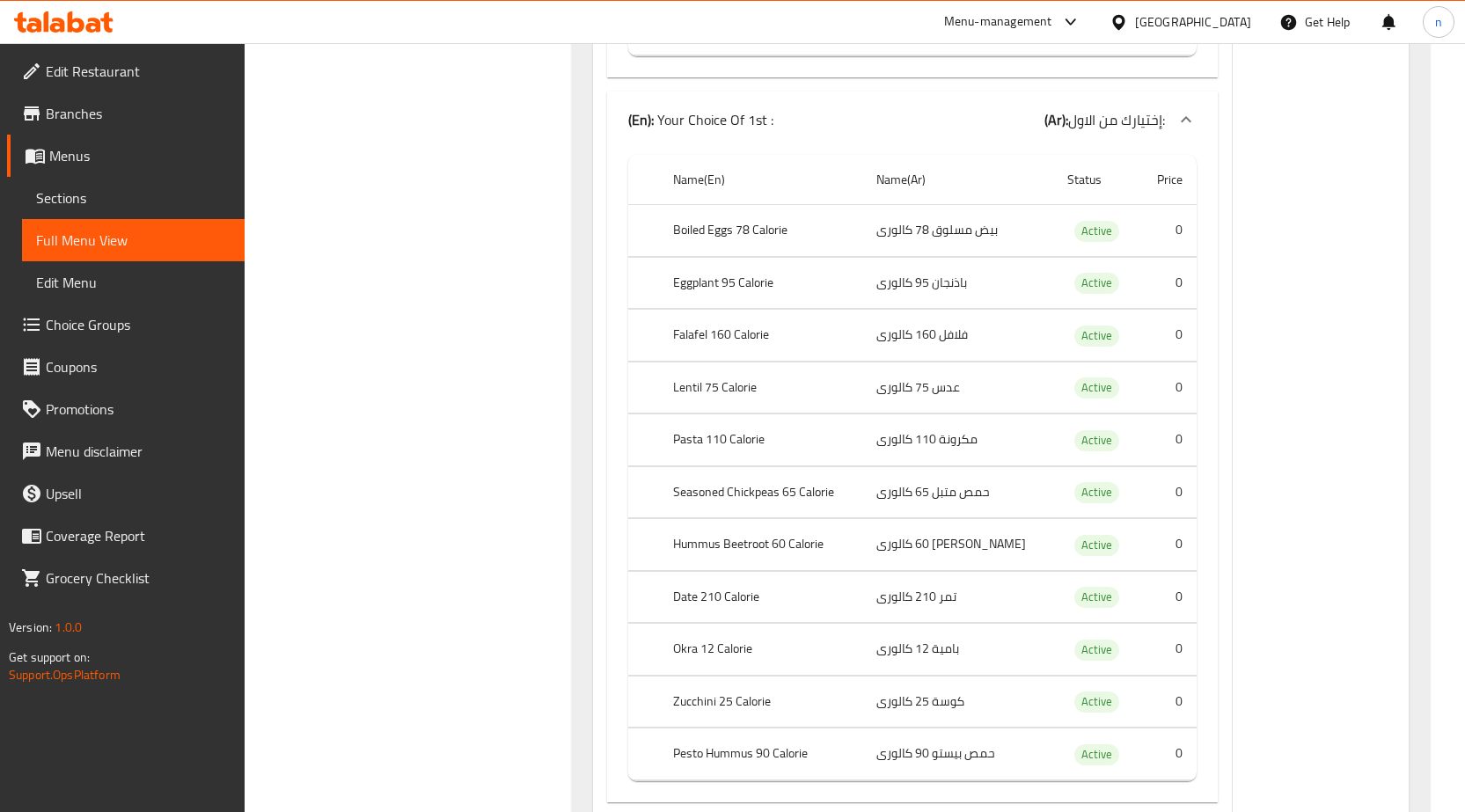
click at [704, 228] on th "Boiled Eggs 78 Calorie" at bounding box center [760, 231] width 204 height 52
copy th "Boiled Eggs 78 Calorie"
click at [546, 255] on div "Filter Branches Branches Popular filters Free items Branch specific items Has c…" at bounding box center [415, 363] width 293 height 16414
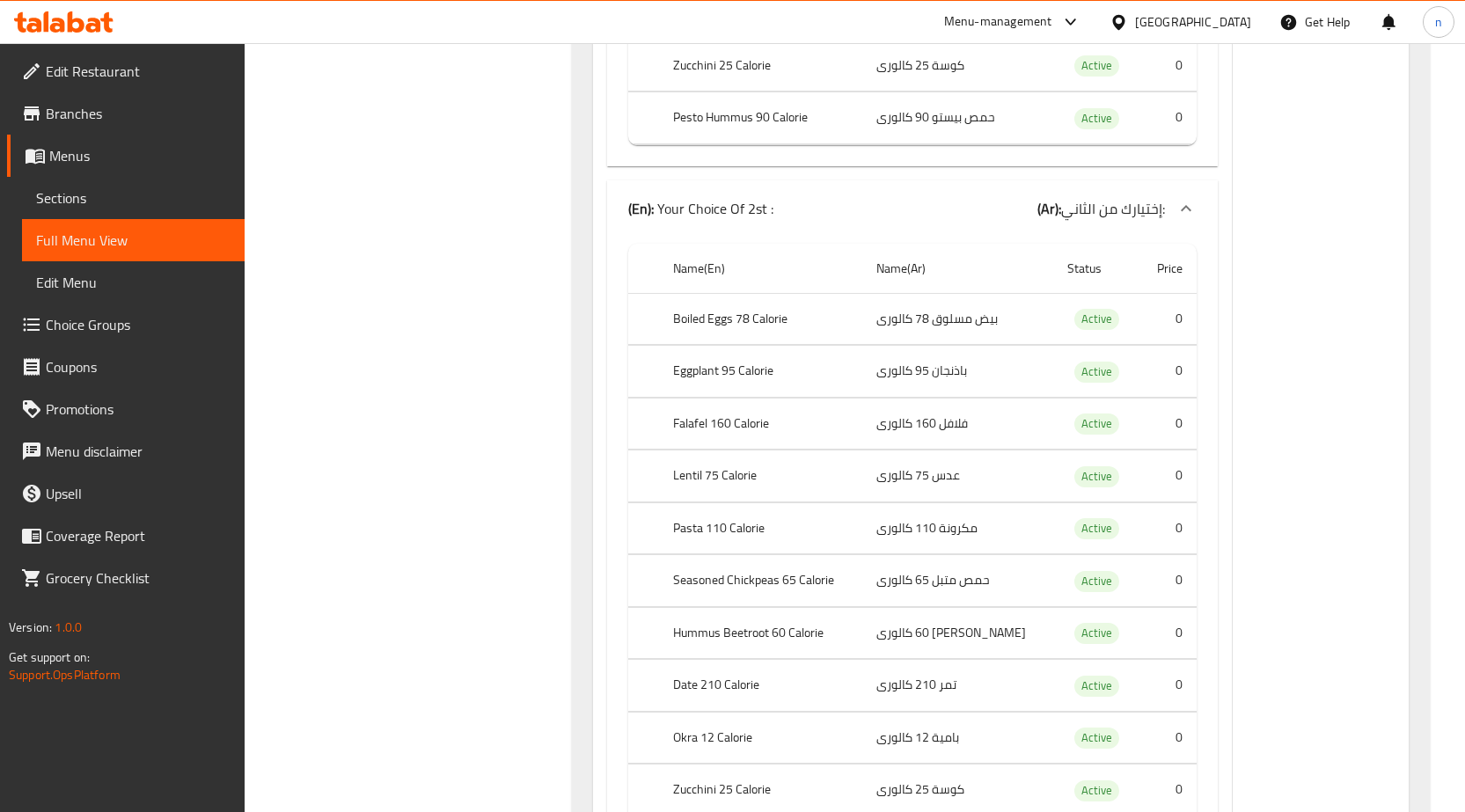
scroll to position [1410, 0]
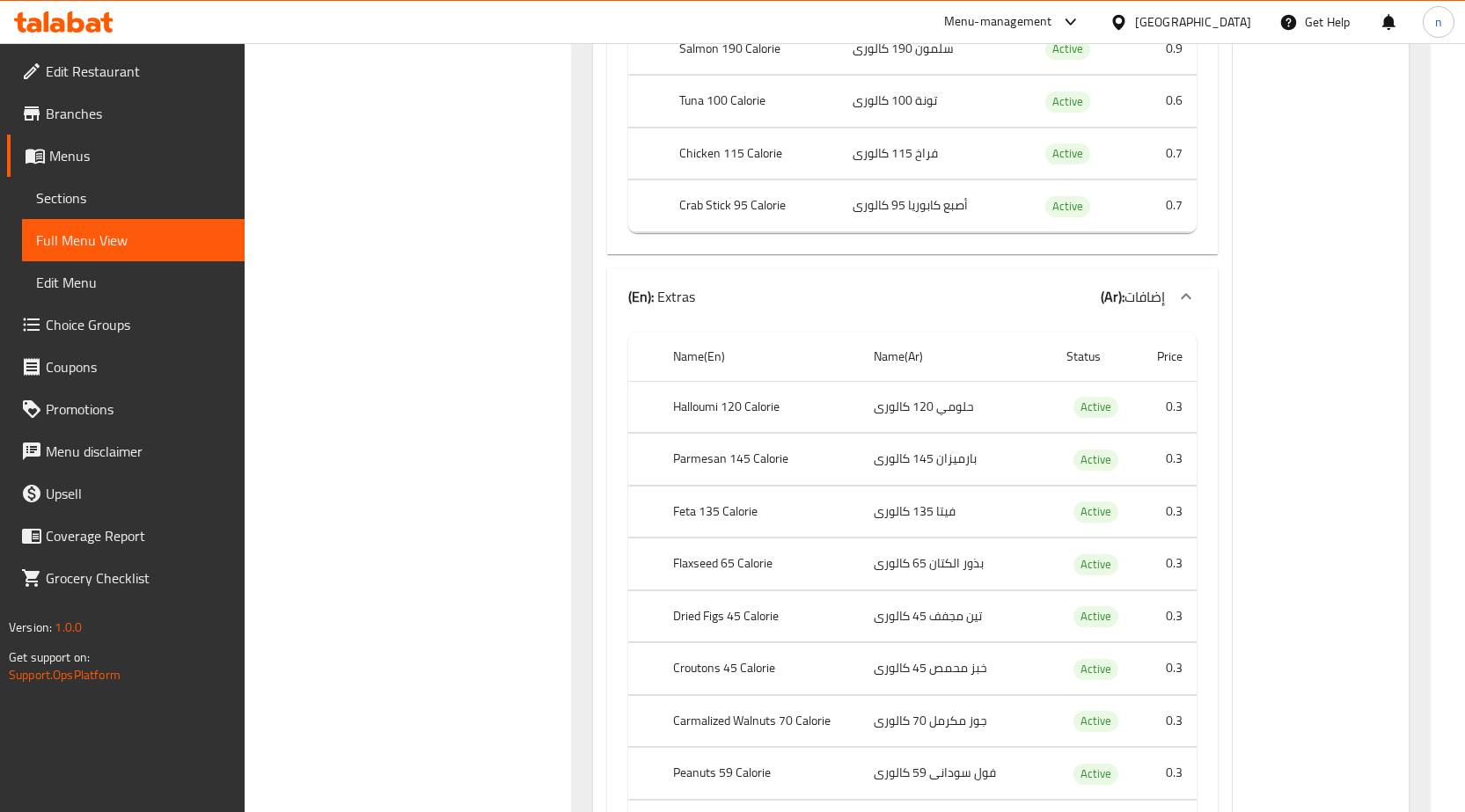
scroll to position [9343, 0]
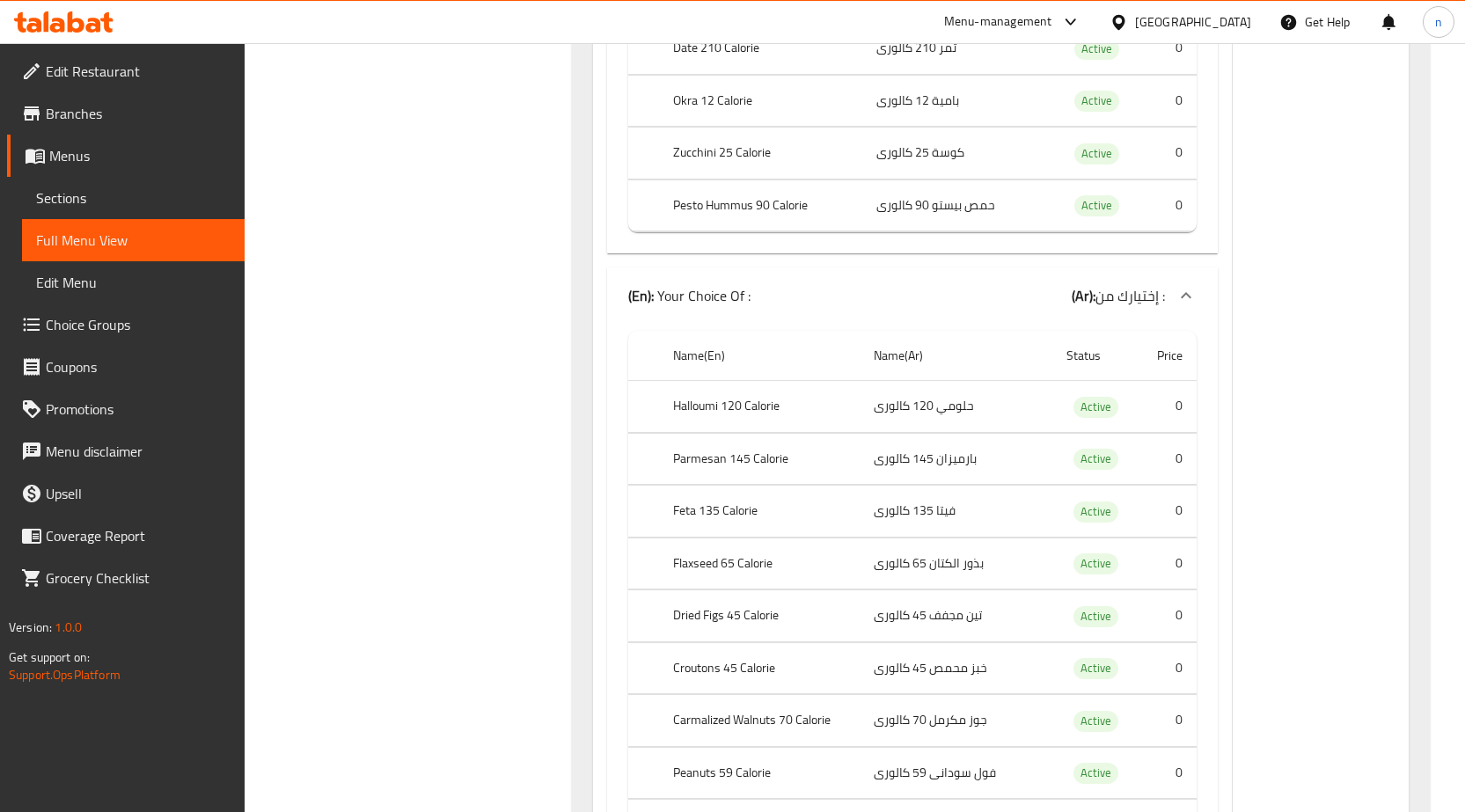
click at [711, 393] on th "Halloumi 120 Calorie" at bounding box center [759, 407] width 201 height 52
click at [711, 396] on th "Halloumi 120 Calorie" at bounding box center [759, 407] width 201 height 52
copy th "Halloumi 120 Calorie"
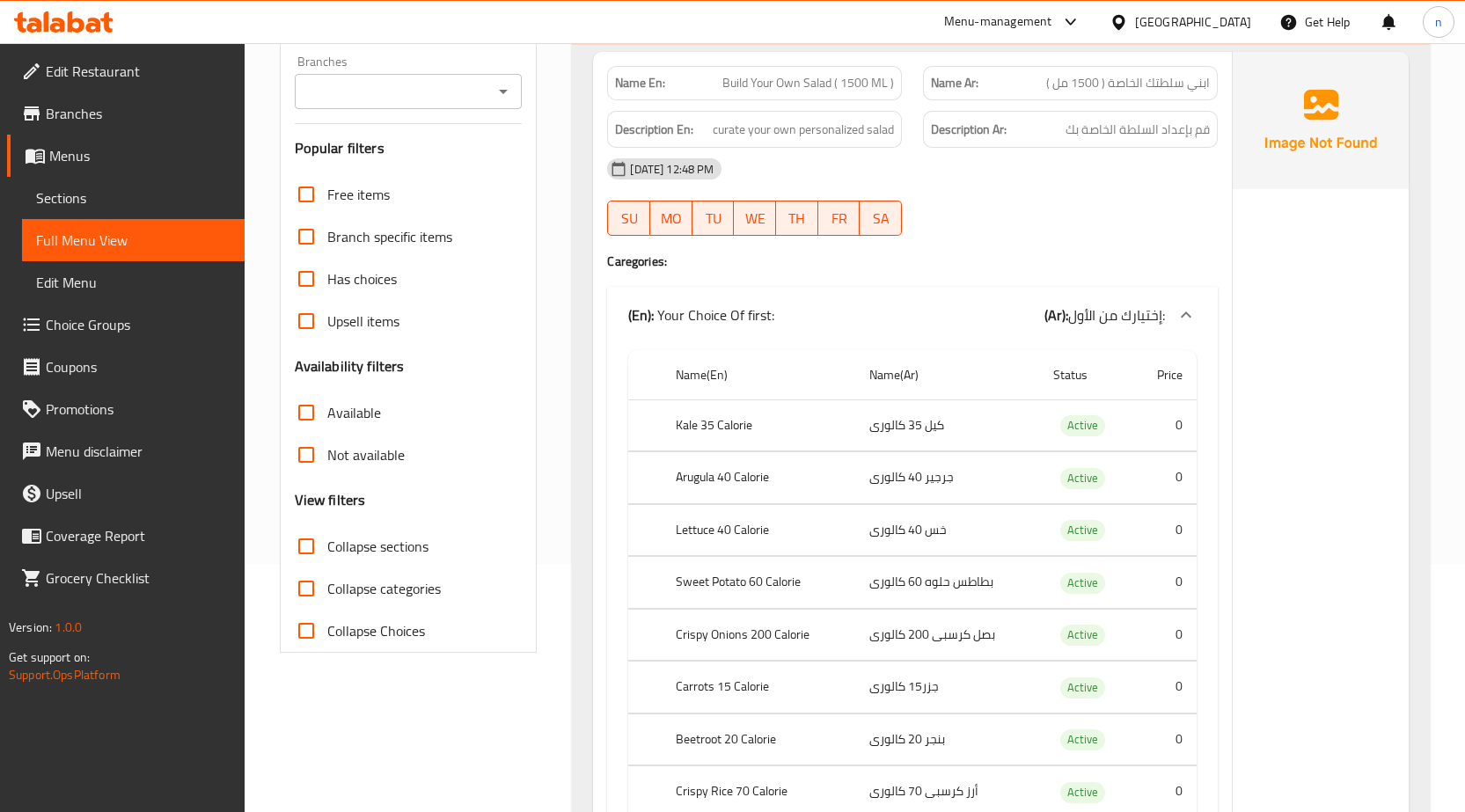
scroll to position [154, 0]
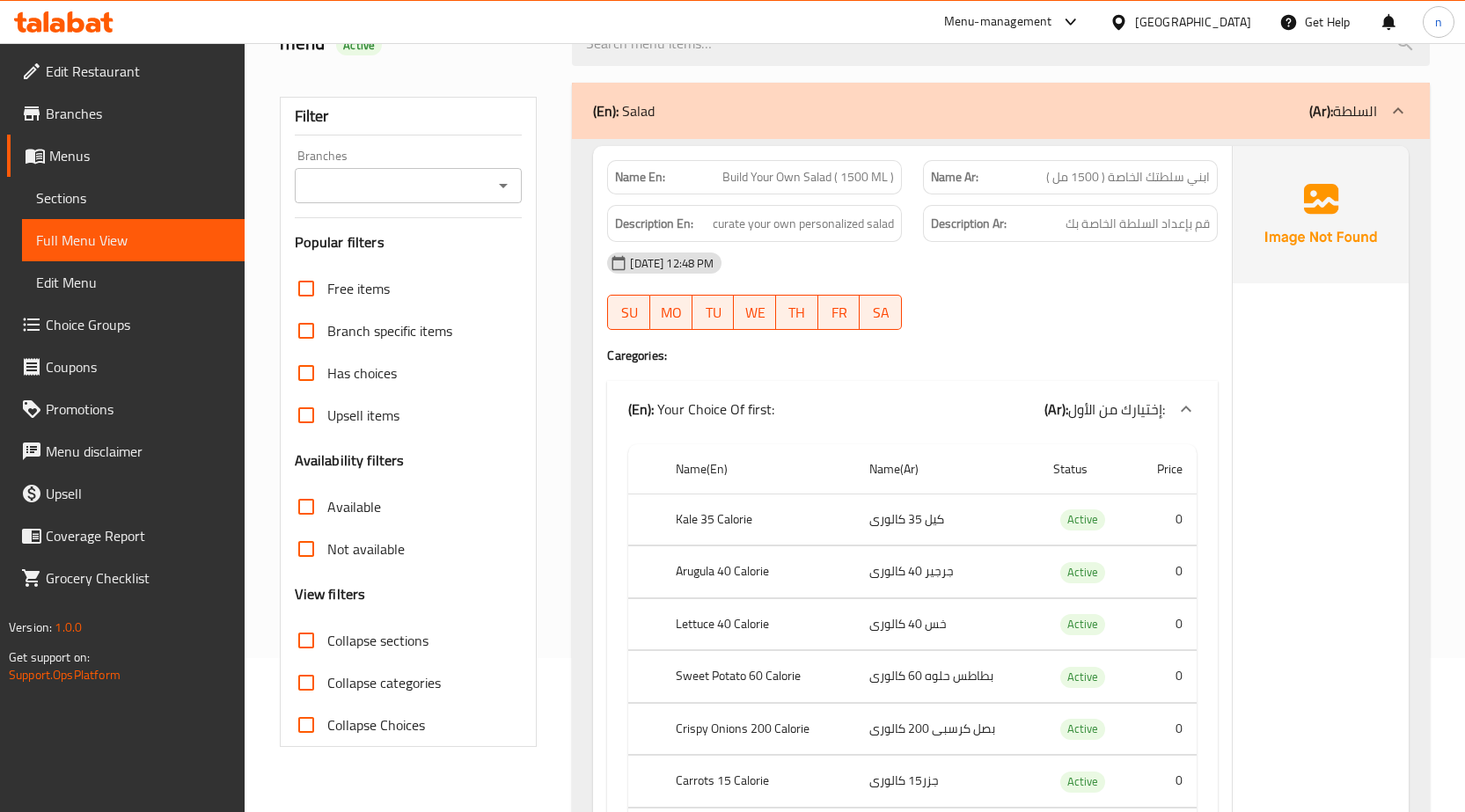
click at [306, 639] on input "Collapse sections" at bounding box center [306, 640] width 42 height 42
checkbox input "true"
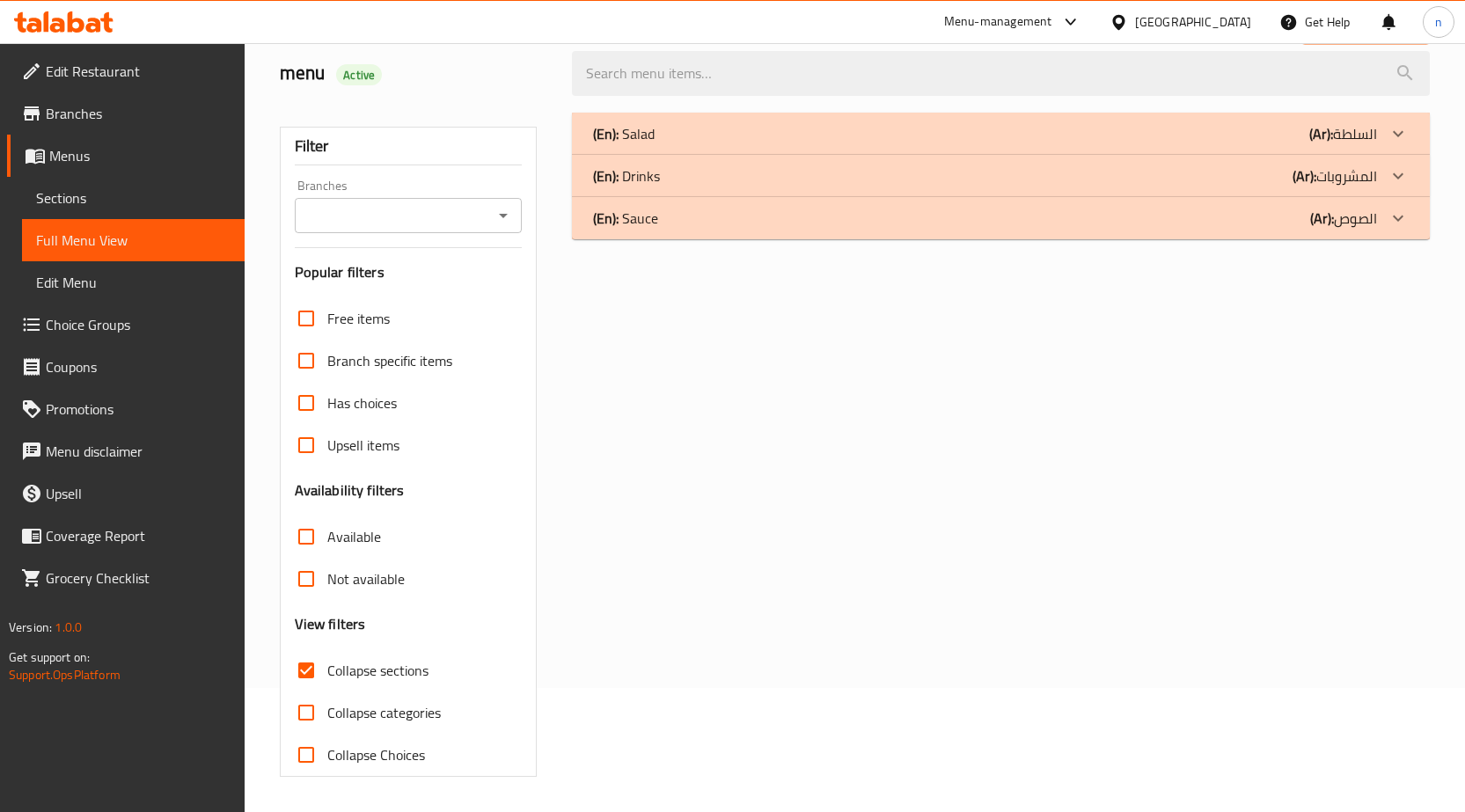
scroll to position [124, 0]
click at [949, 135] on div "(En): Salad (Ar): السلطة" at bounding box center [985, 134] width 785 height 22
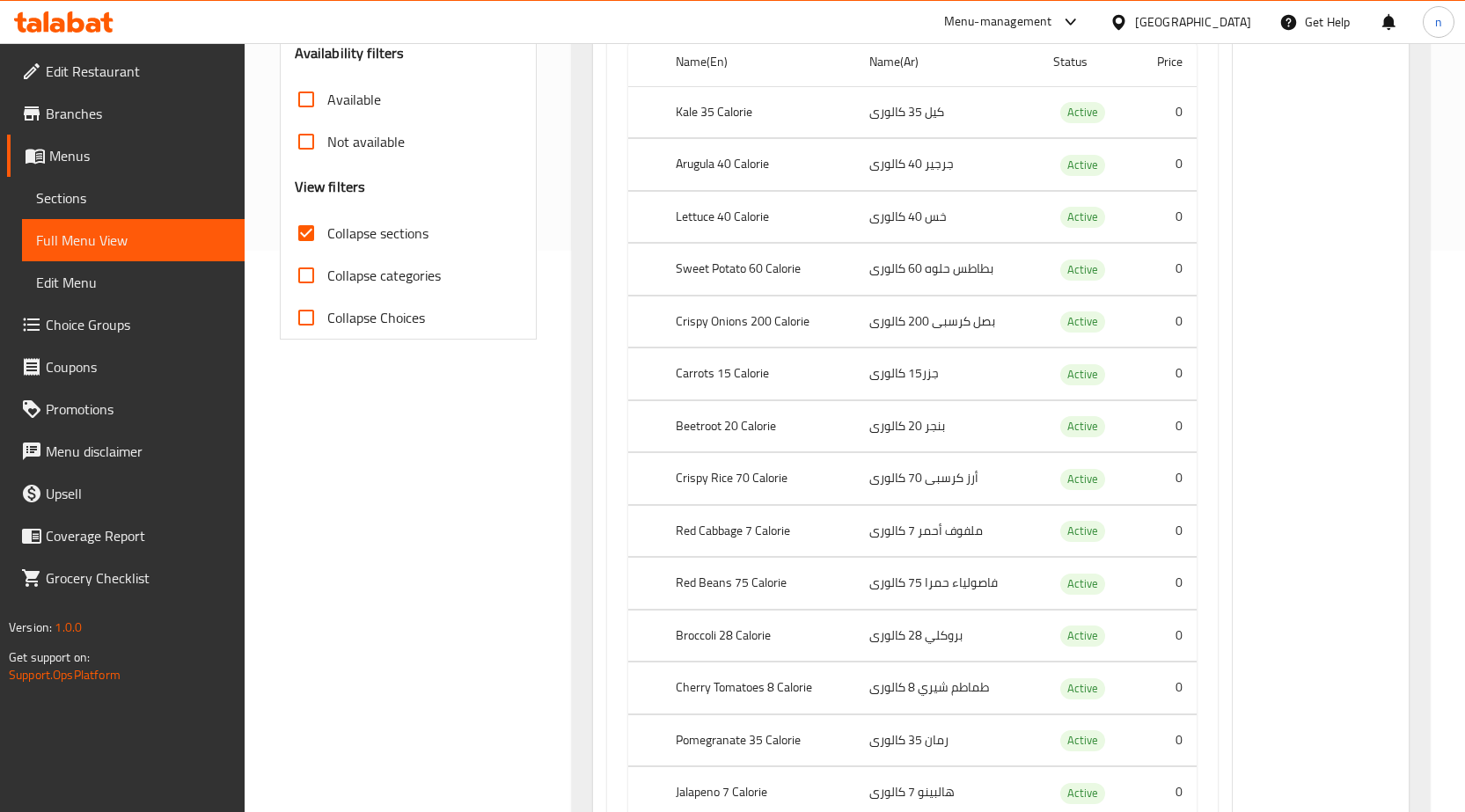
scroll to position [0, 0]
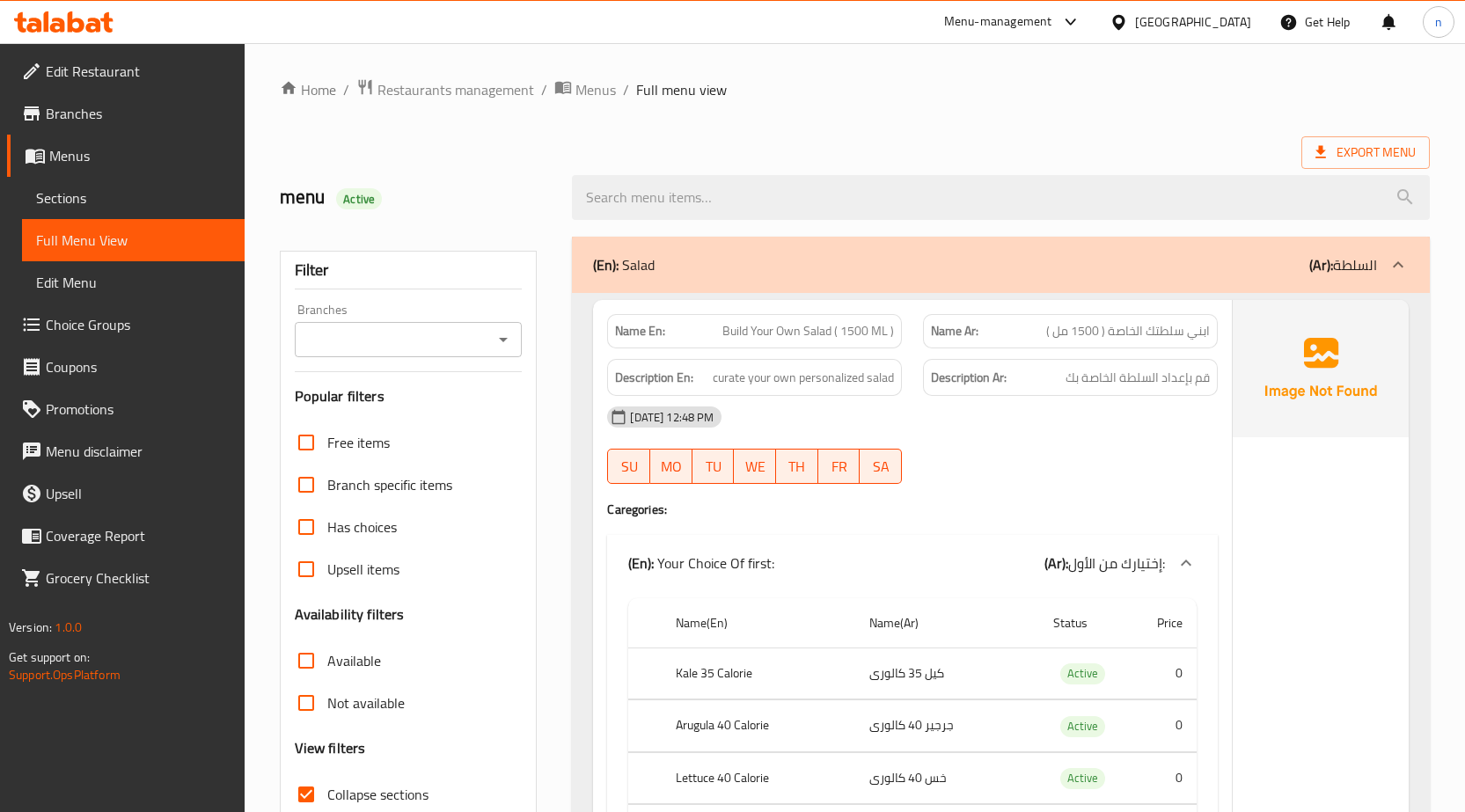
click at [1162, 445] on div "10-10-2025 12:48 PM SU MO TU WE TH FR SA" at bounding box center [912, 445] width 632 height 99
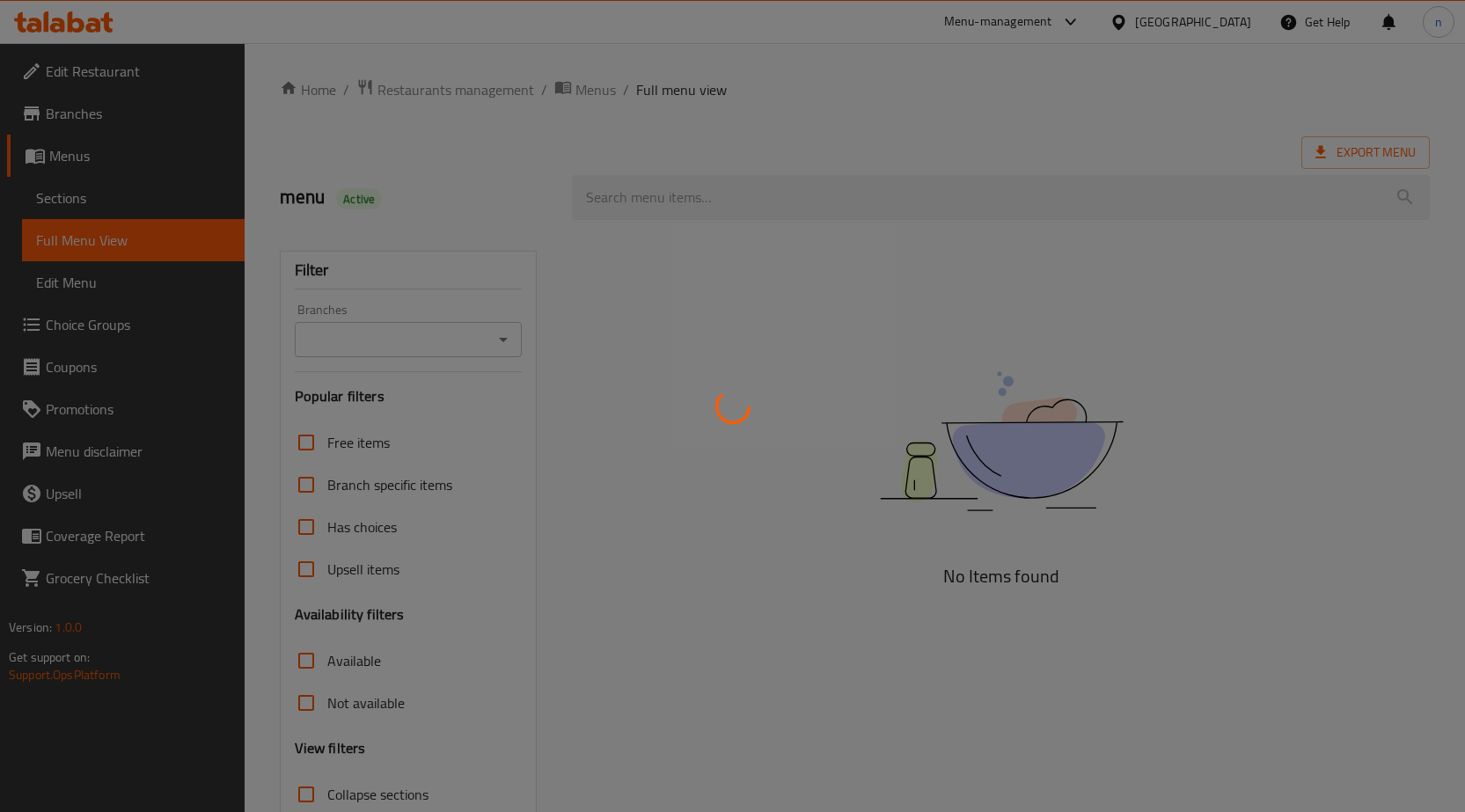
click at [120, 141] on div at bounding box center [732, 406] width 1465 height 812
click at [119, 154] on div at bounding box center [732, 406] width 1465 height 812
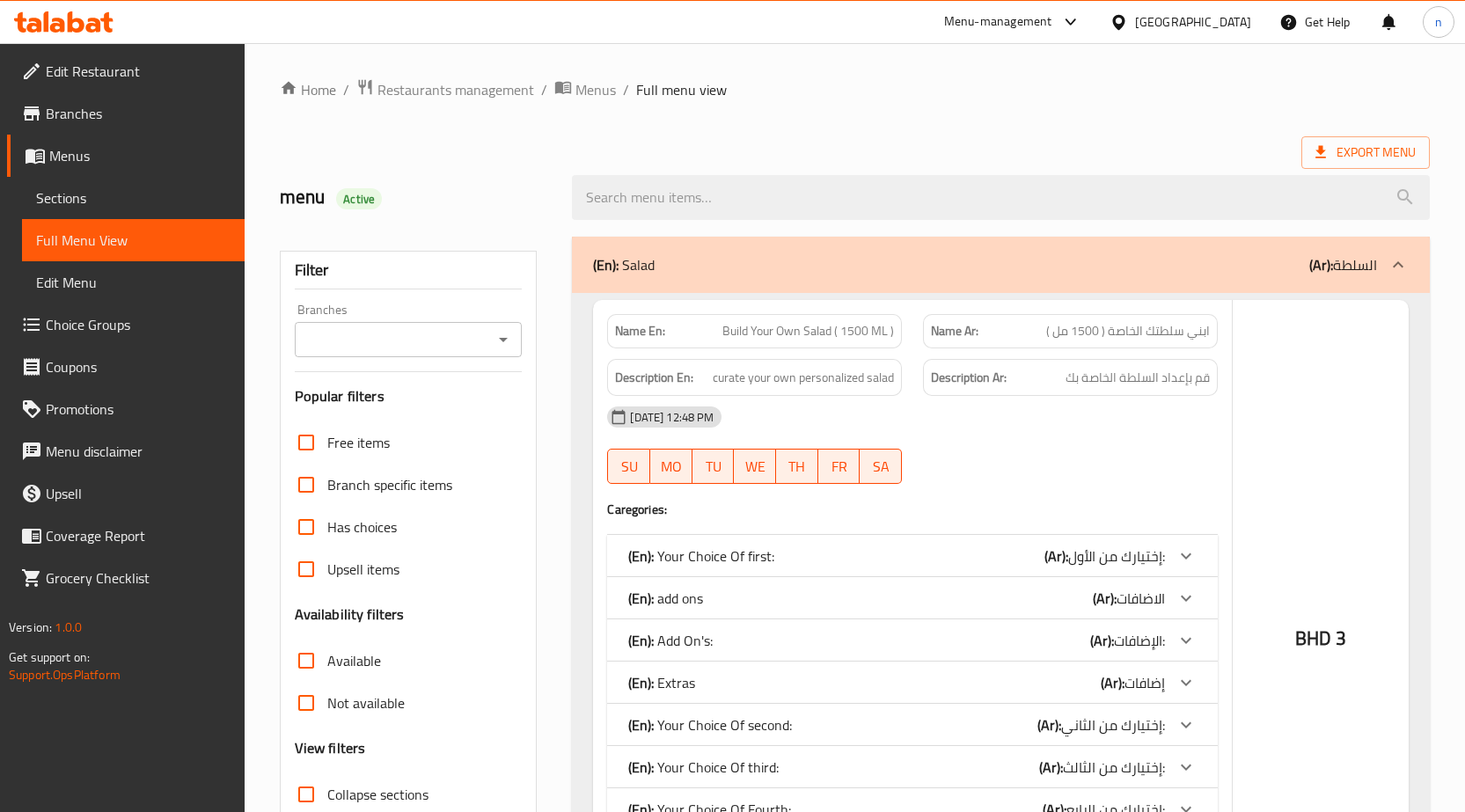
click at [119, 154] on div at bounding box center [732, 406] width 1465 height 812
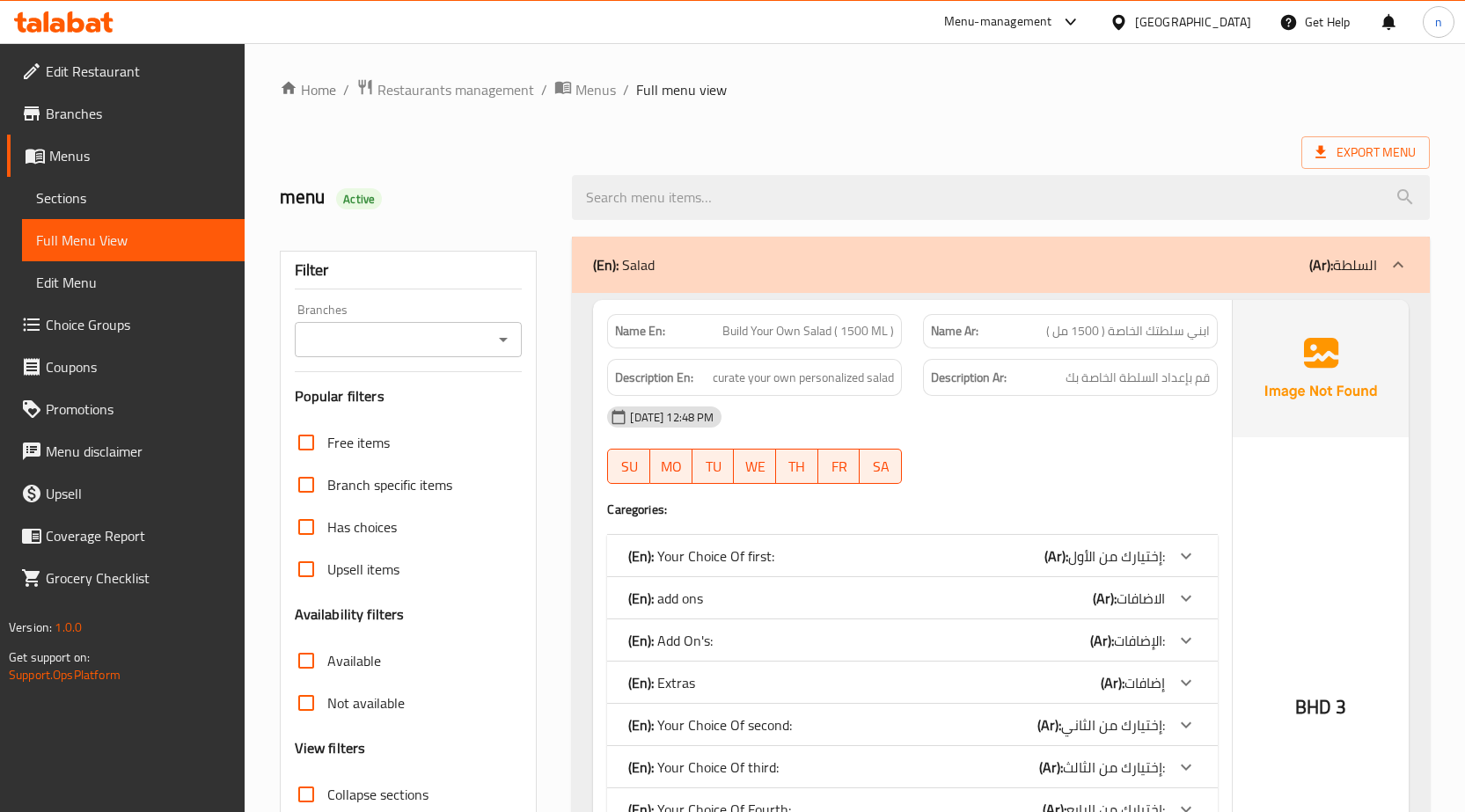
click at [119, 154] on span "Menus" at bounding box center [140, 156] width 181 height 22
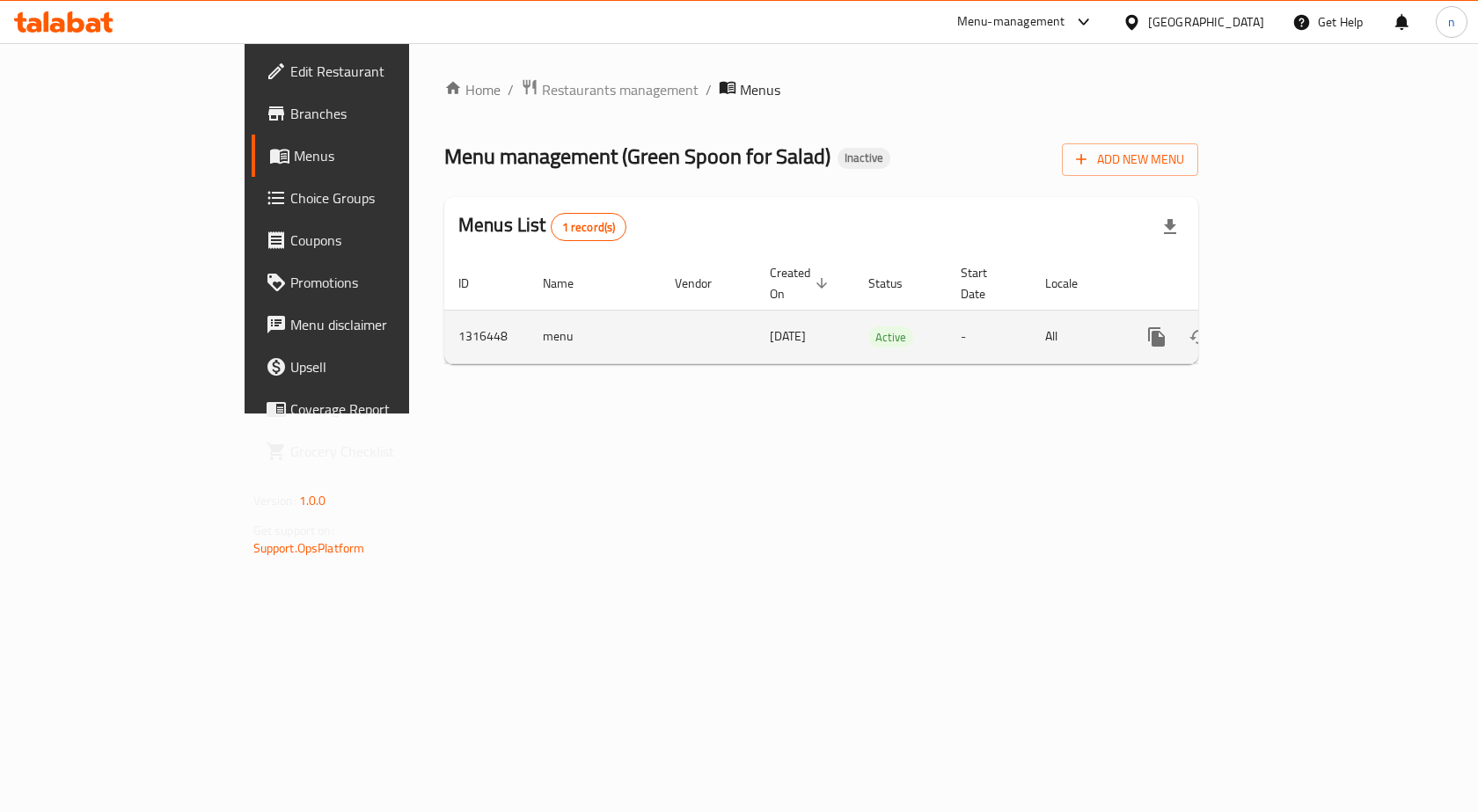
click at [1305, 315] on link "enhanced table" at bounding box center [1283, 336] width 42 height 42
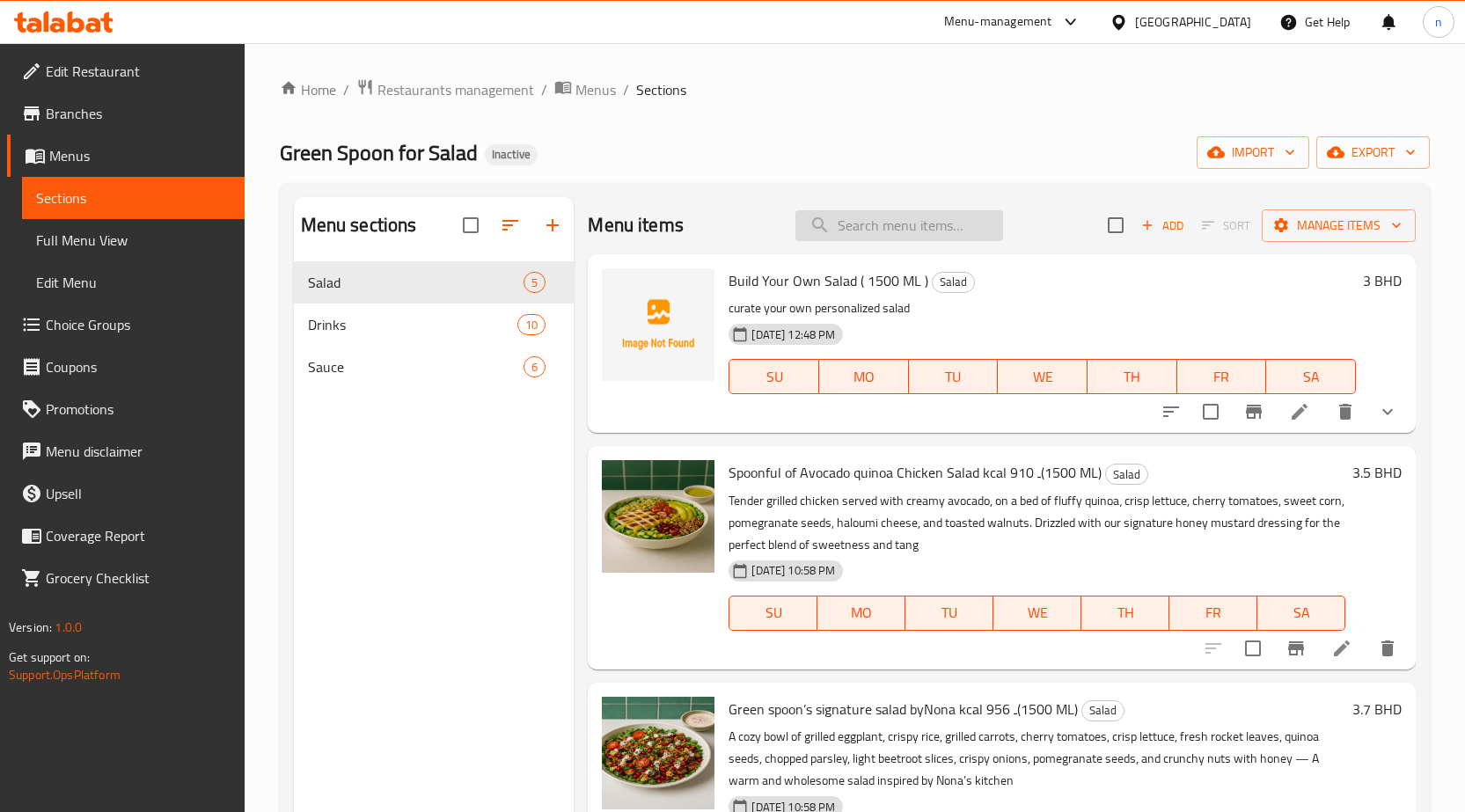
click at [943, 229] on input "search" at bounding box center [899, 226] width 208 height 30
paste input "Build Your Own Salad ( 1500 ML )"
type input "Build Your Own Salad ( 1500 ML )"
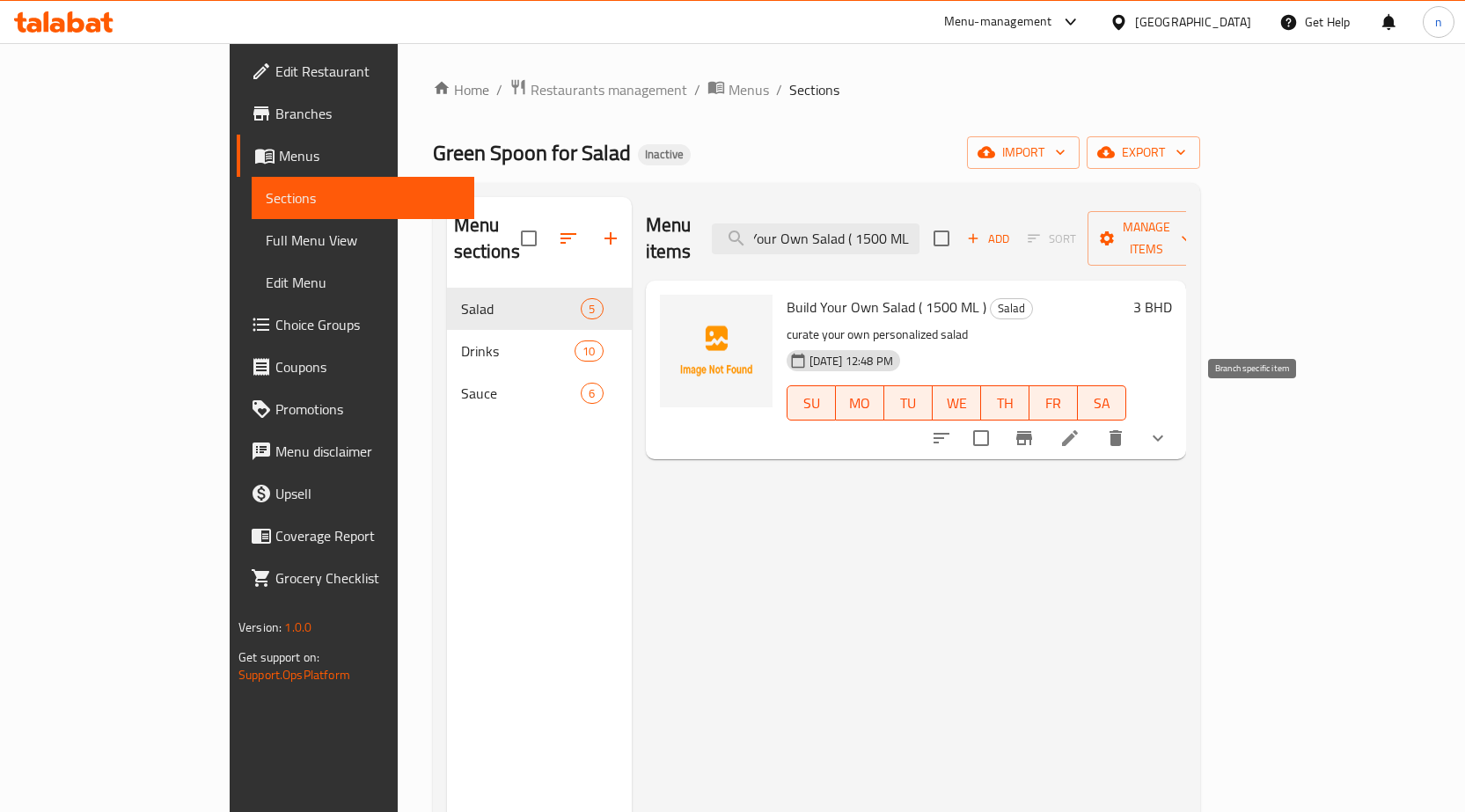
click at [1095, 422] on li at bounding box center [1070, 437] width 49 height 31
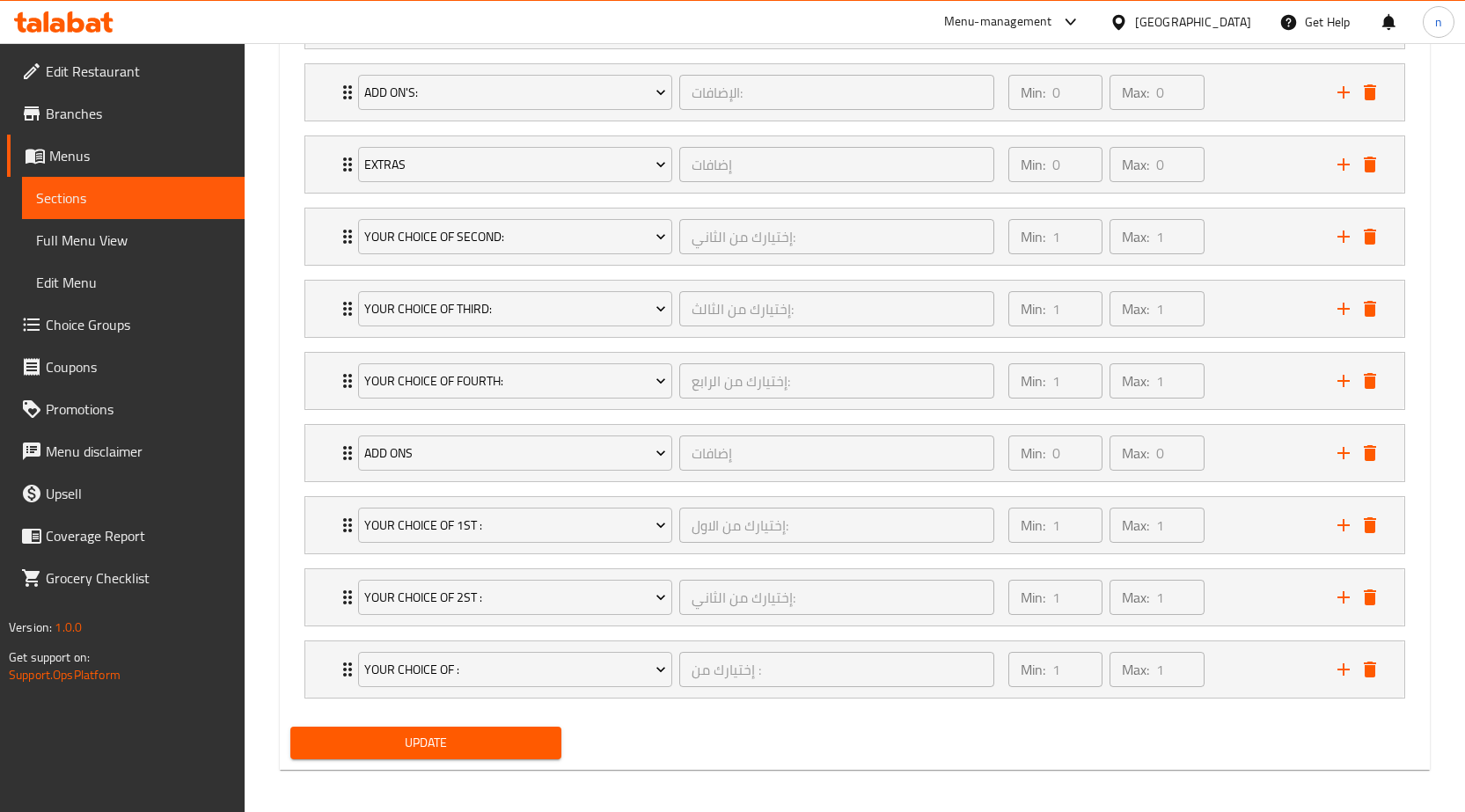
scroll to position [1181, 0]
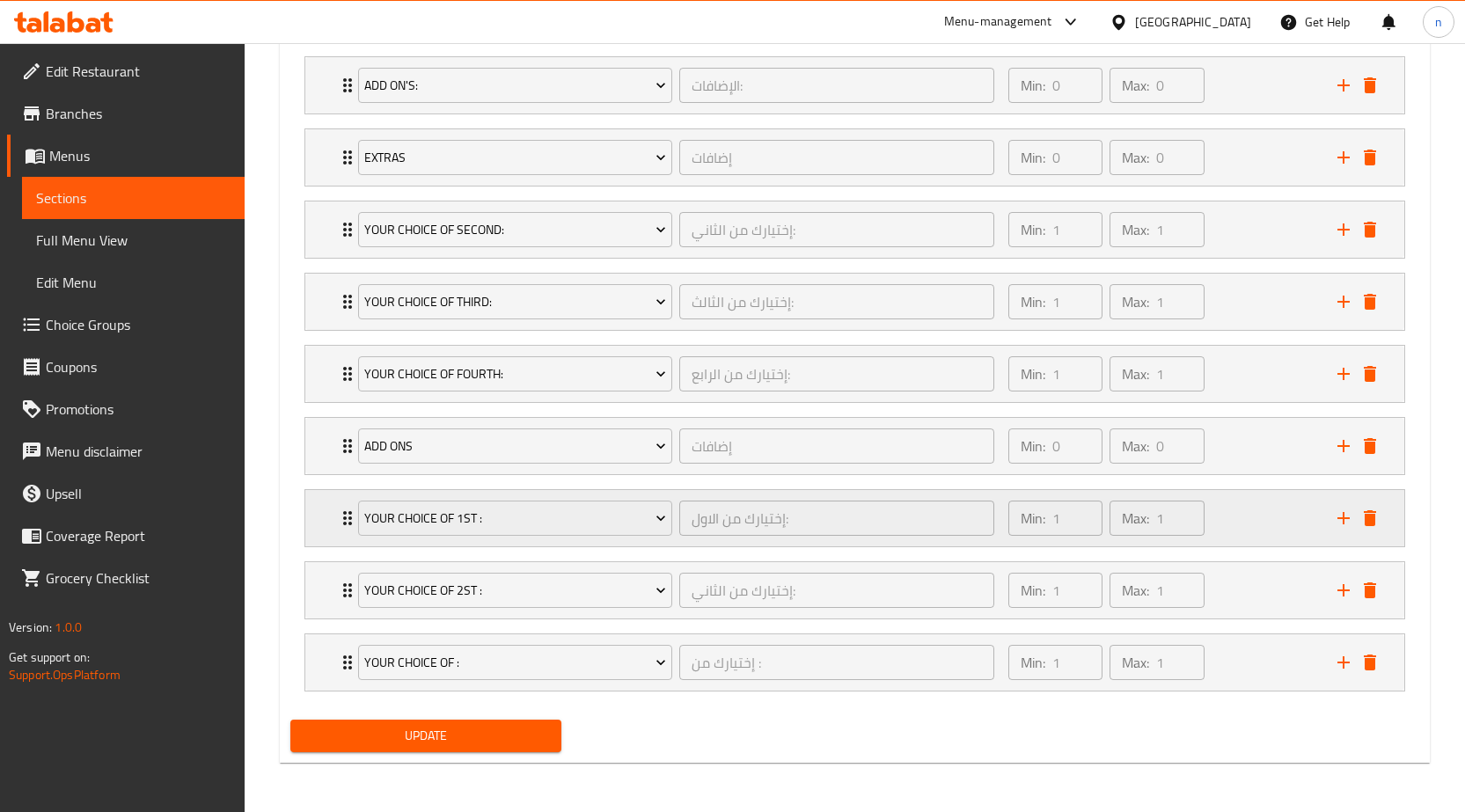
click at [1235, 519] on div "Min: 1 ​ Max: 1 ​" at bounding box center [1162, 518] width 329 height 56
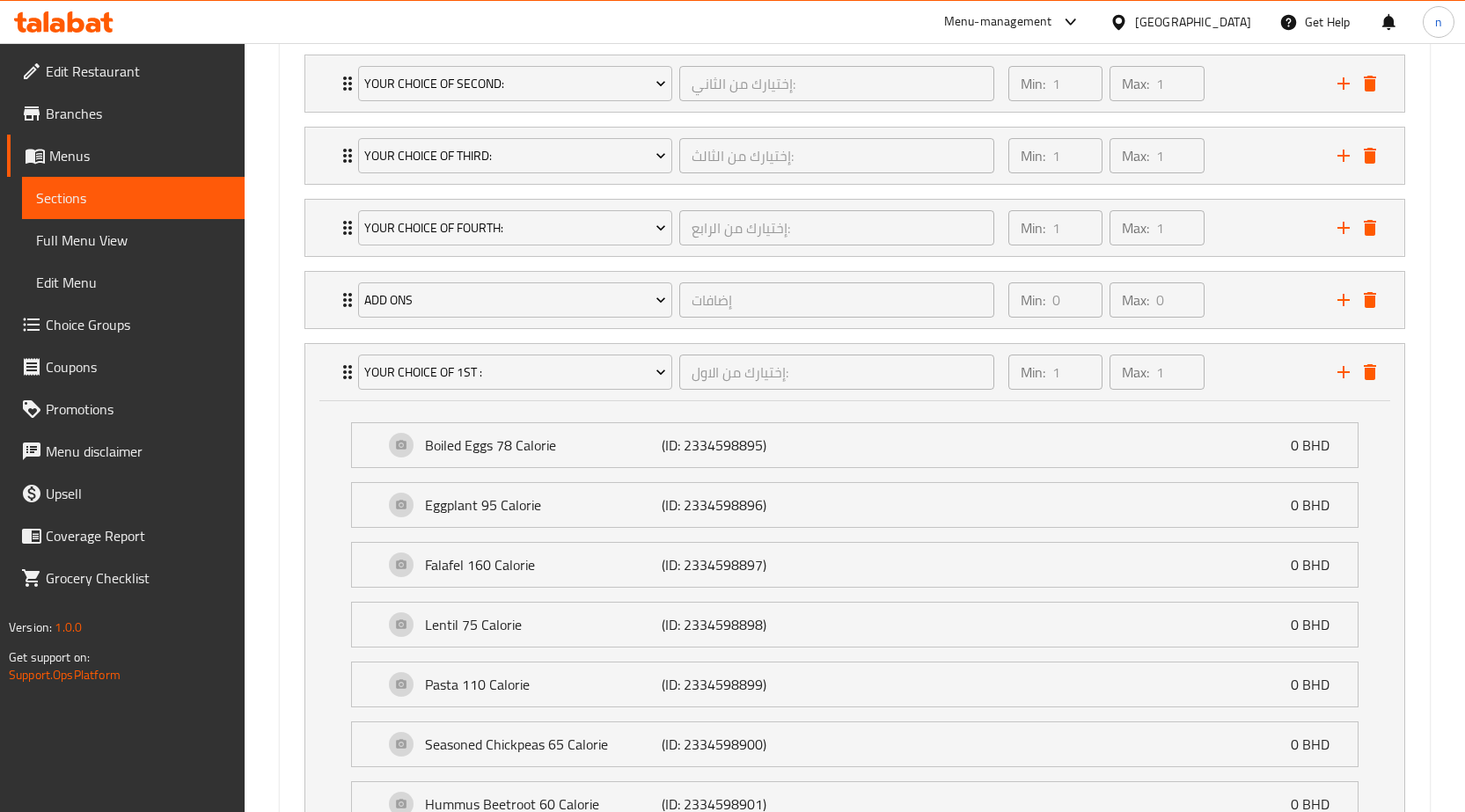
scroll to position [1358, 0]
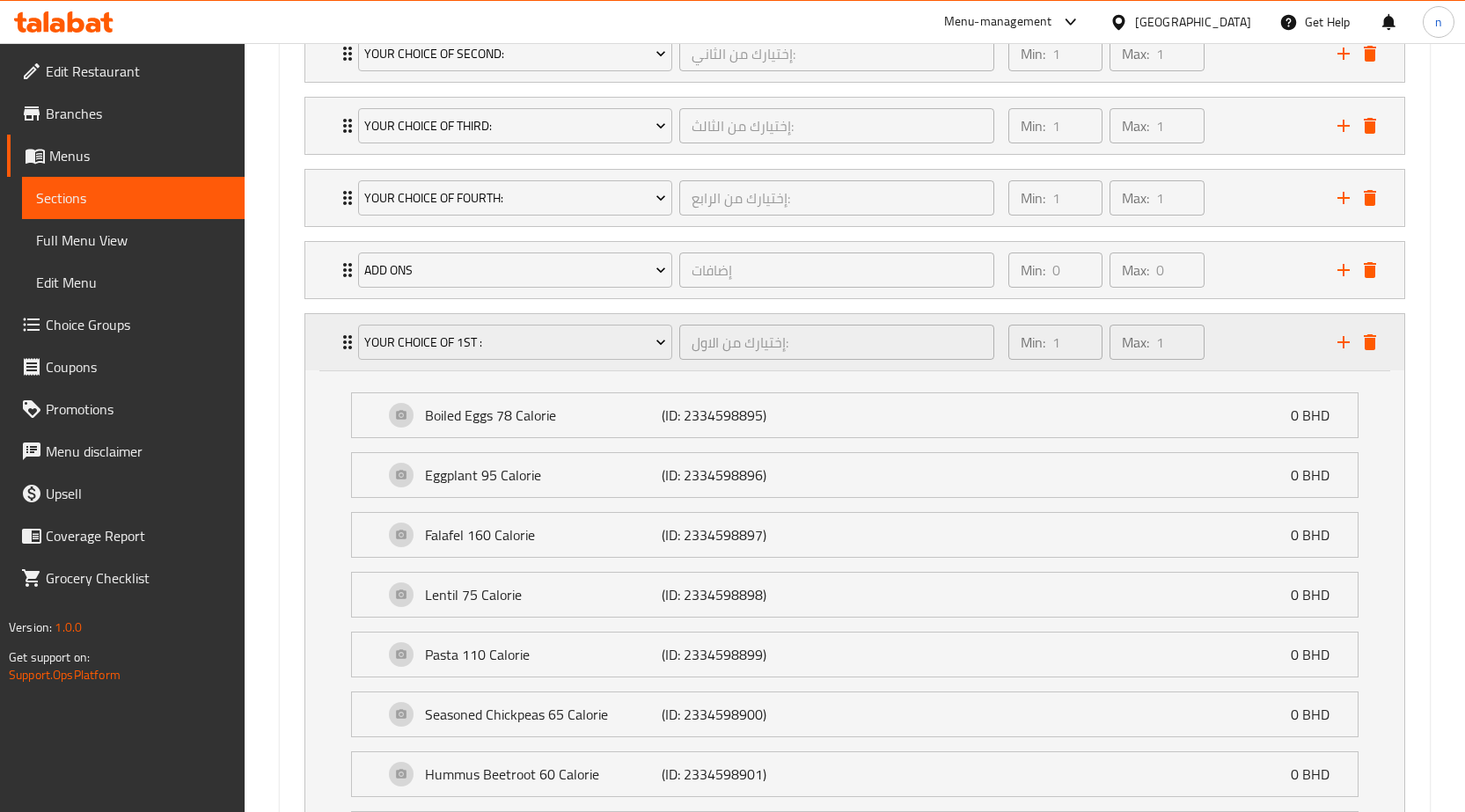
click at [1280, 343] on div "Min: 1 ​ Max: 1 ​" at bounding box center [1162, 341] width 329 height 56
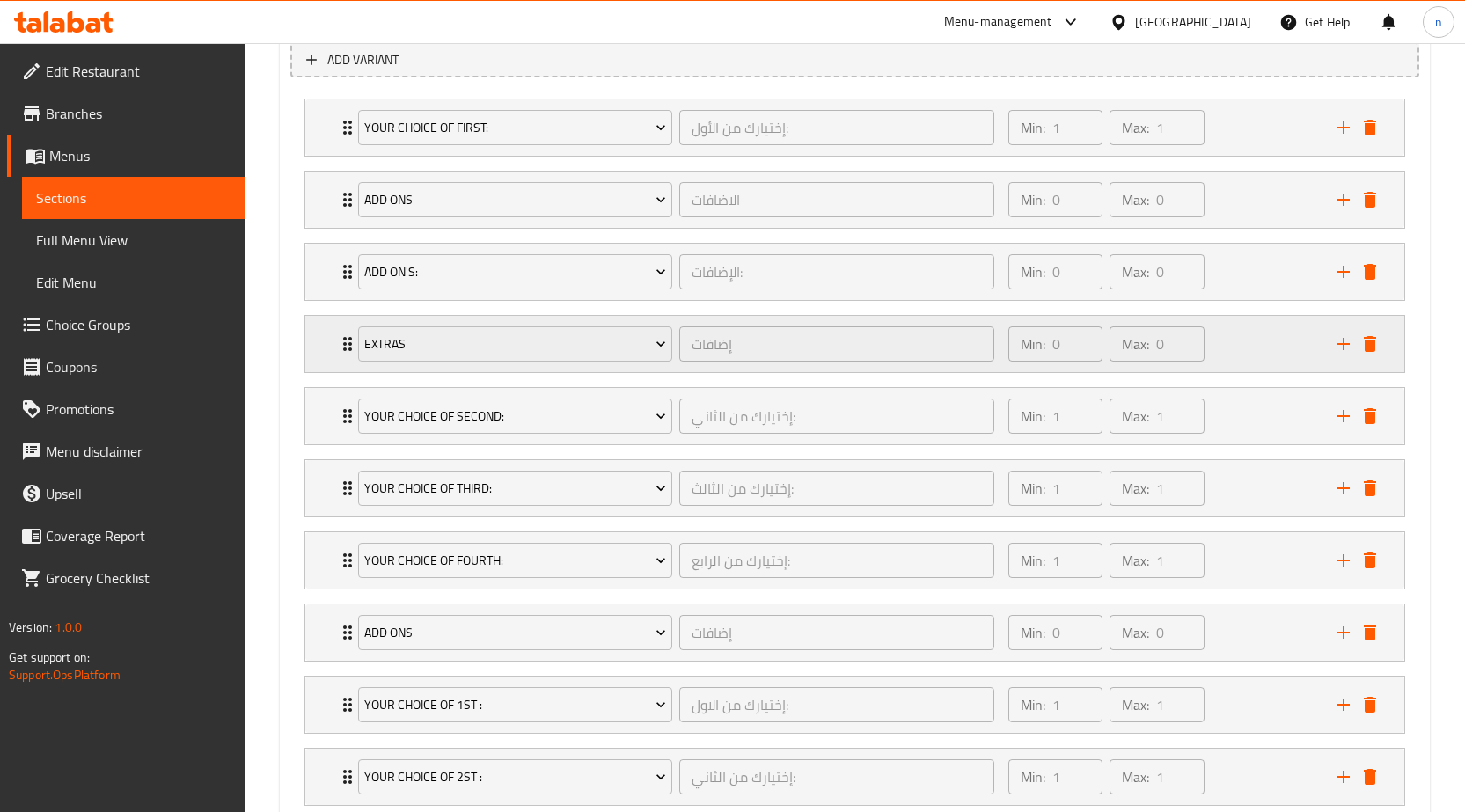
scroll to position [1181, 0]
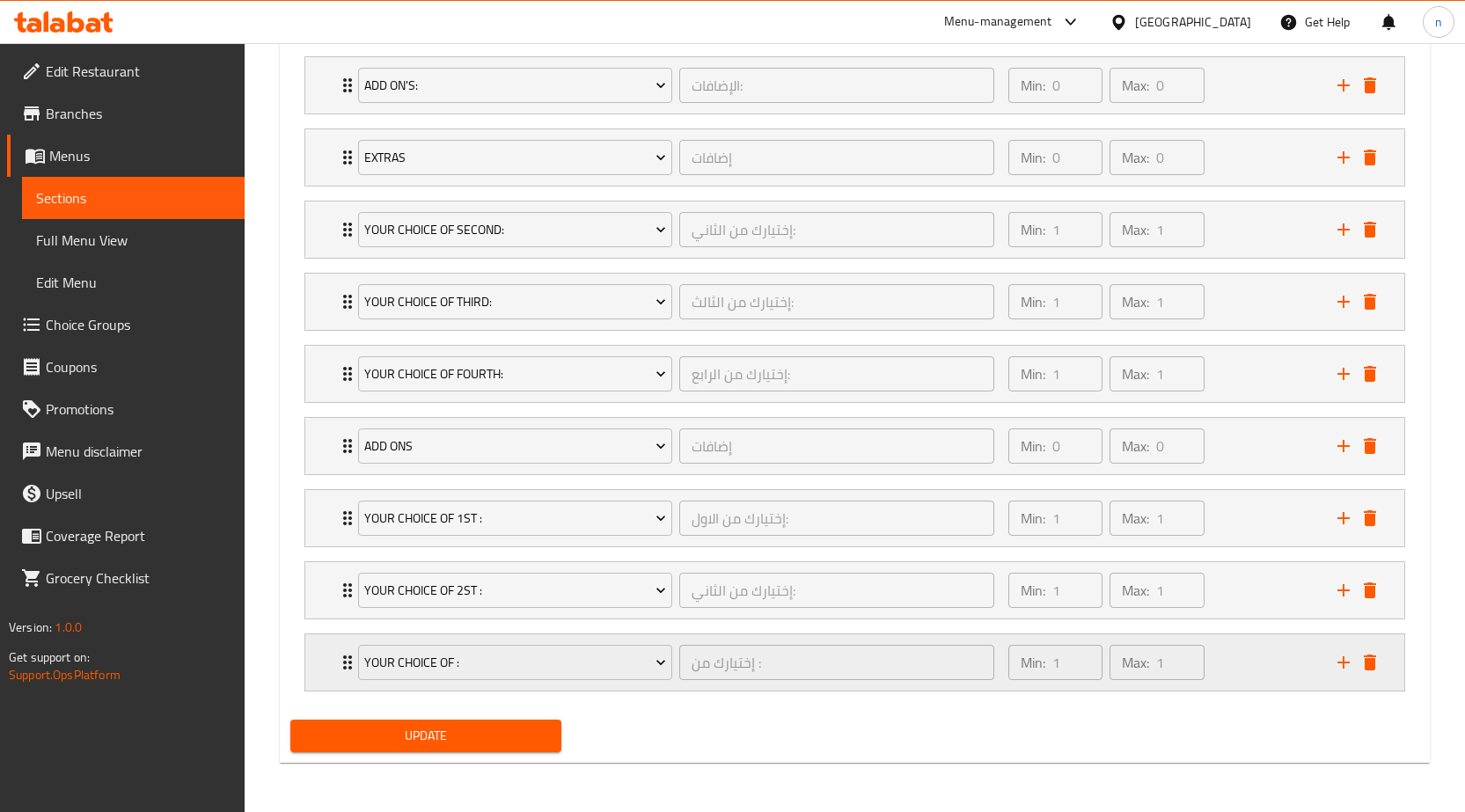
click at [1262, 660] on div "Min: 1 ​ Max: 1 ​" at bounding box center [1162, 662] width 329 height 56
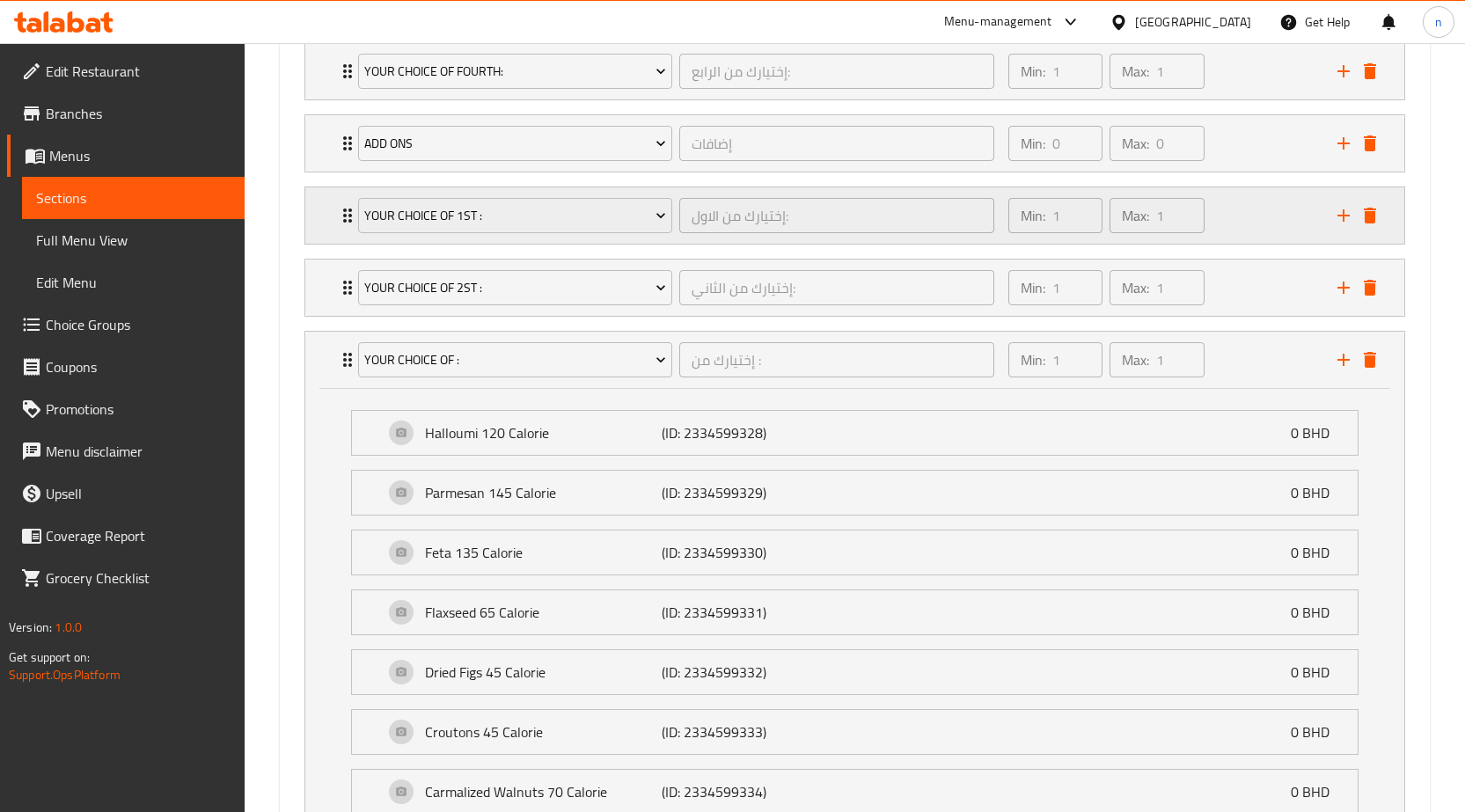
scroll to position [1273, 0]
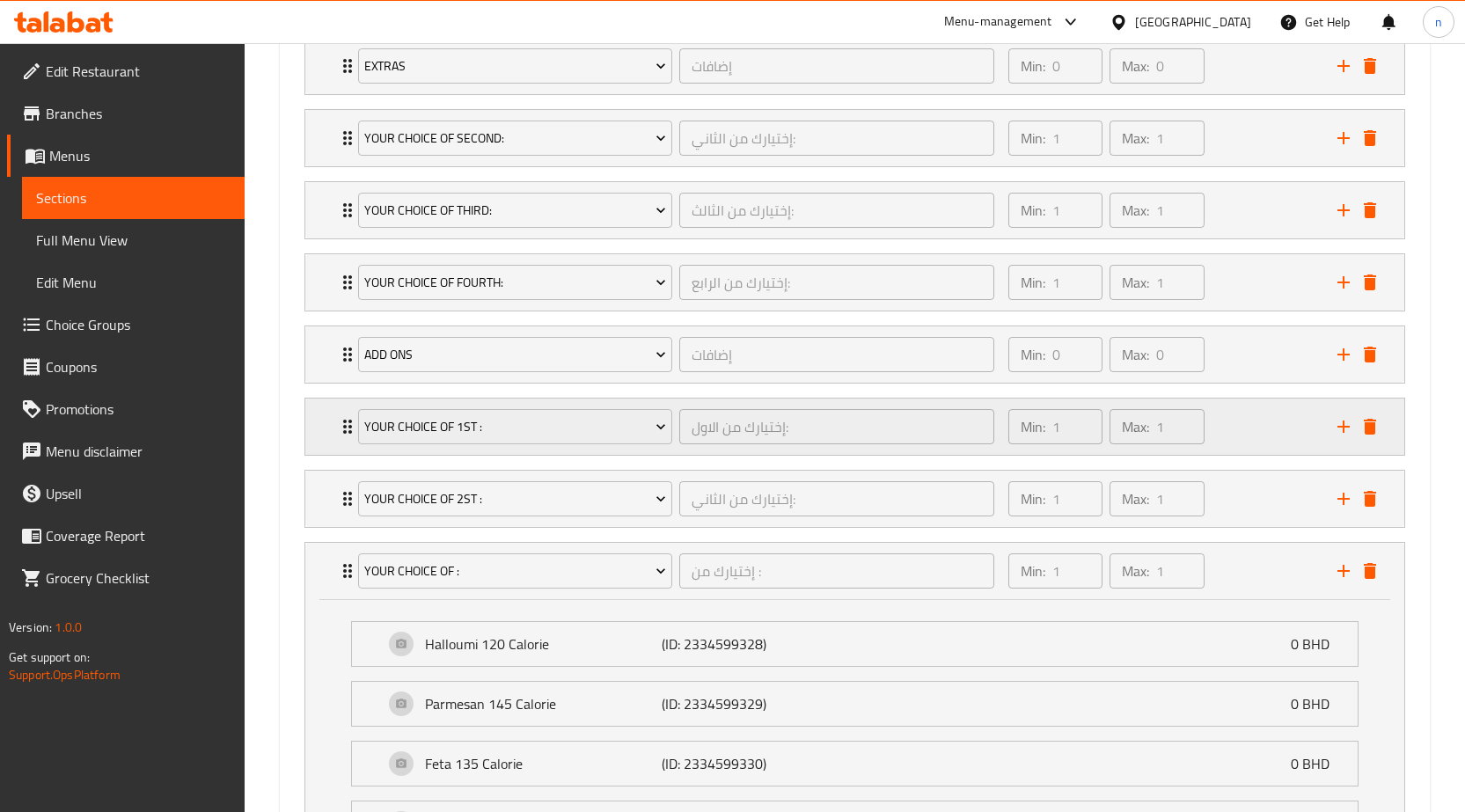
click at [1251, 442] on div "Min: 1 ​ Max: 1 ​" at bounding box center [1162, 427] width 329 height 56
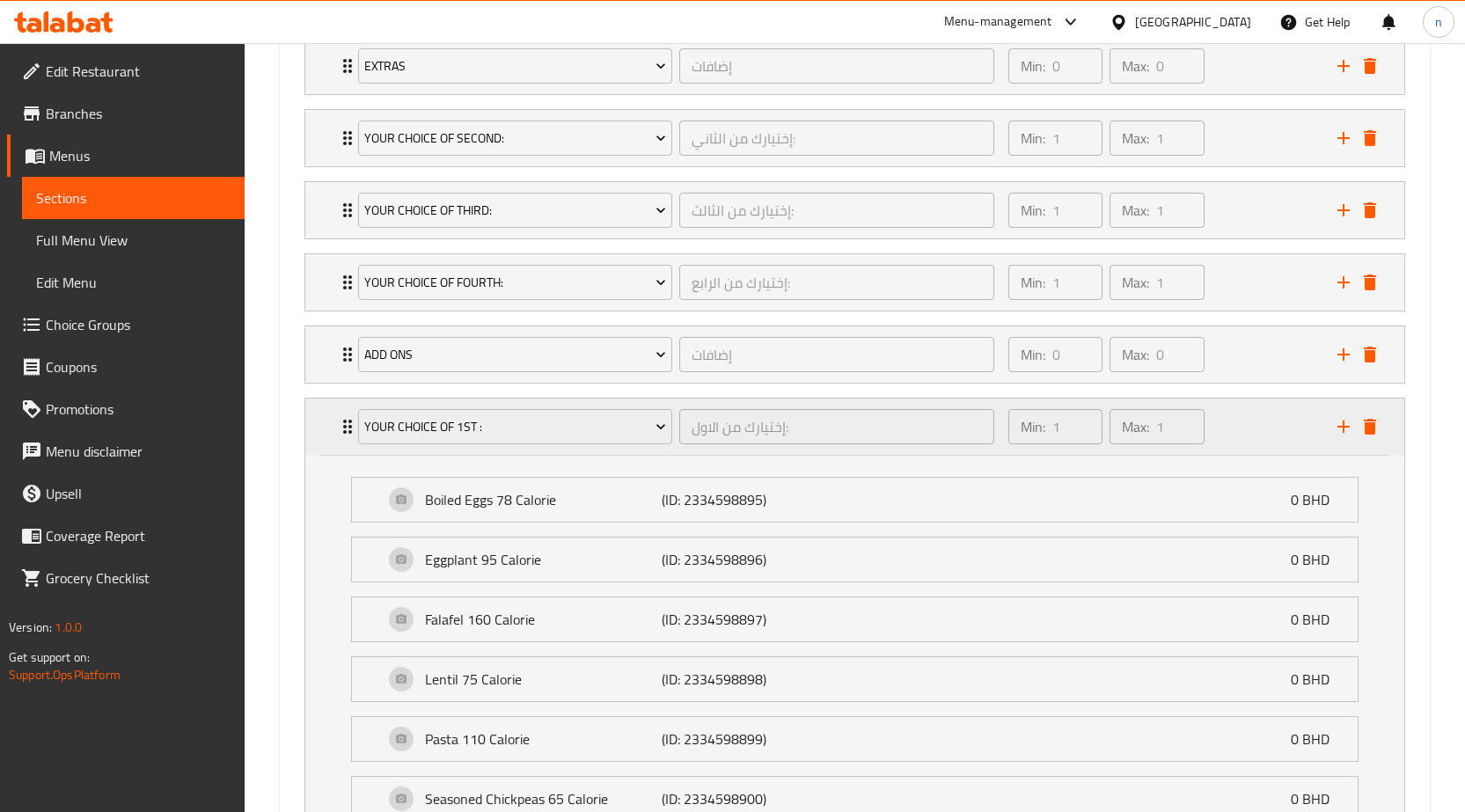
click at [1248, 435] on div "Min: 1 ​ Max: 1 ​" at bounding box center [1162, 427] width 329 height 56
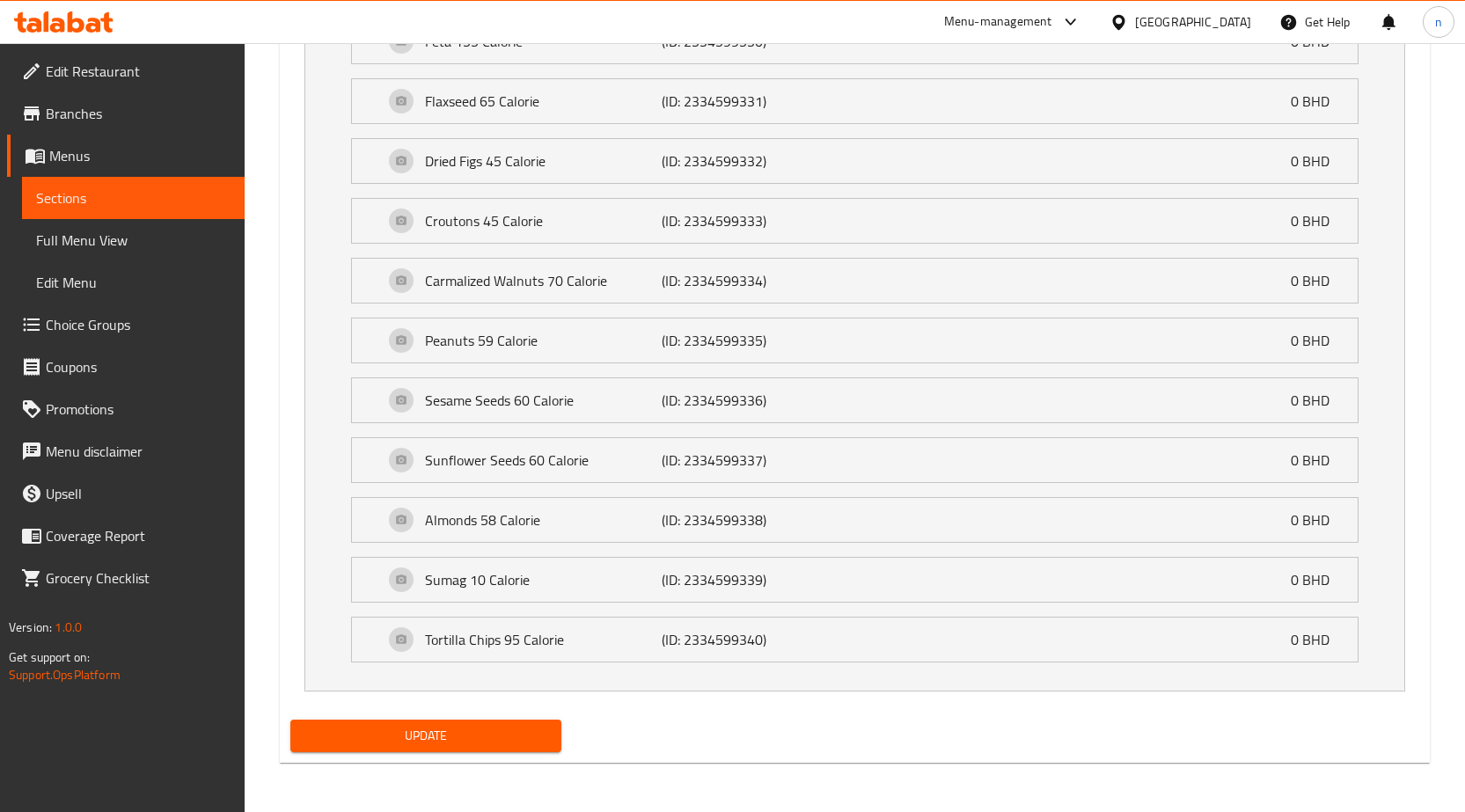
scroll to position [1467, 0]
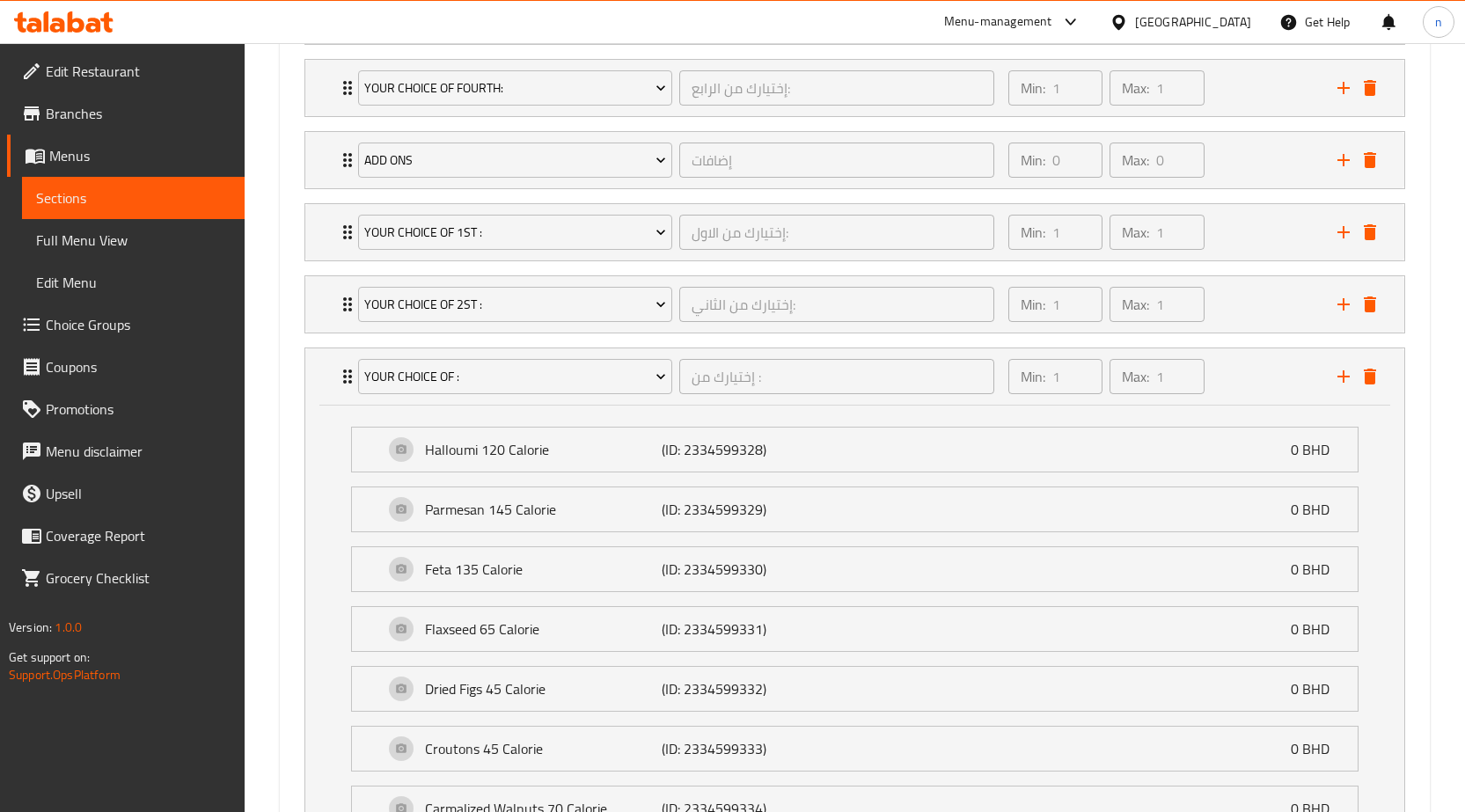
click at [1244, 384] on div "Min: 1 ​ Max: 1 ​" at bounding box center [1162, 376] width 329 height 56
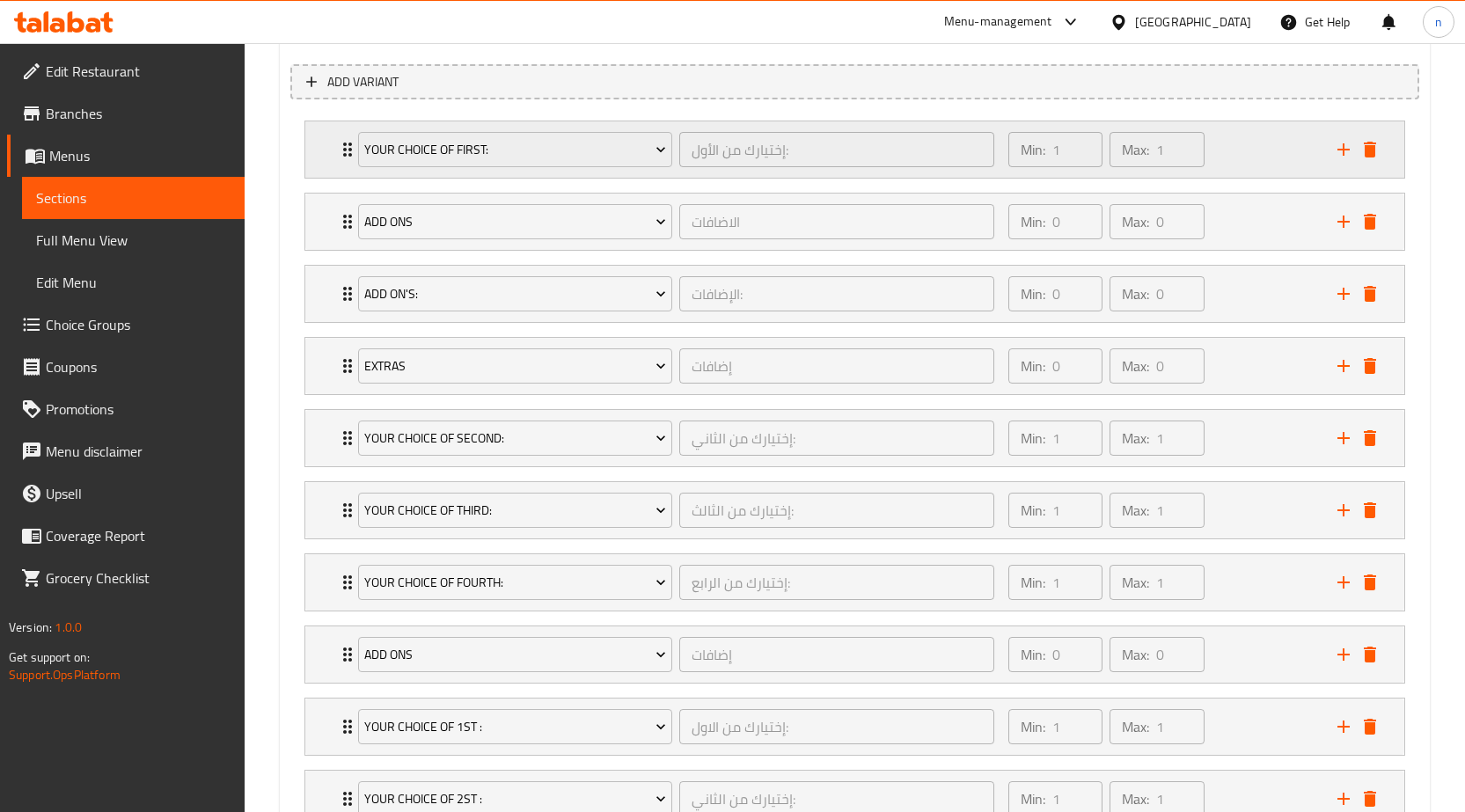
scroll to position [1144, 0]
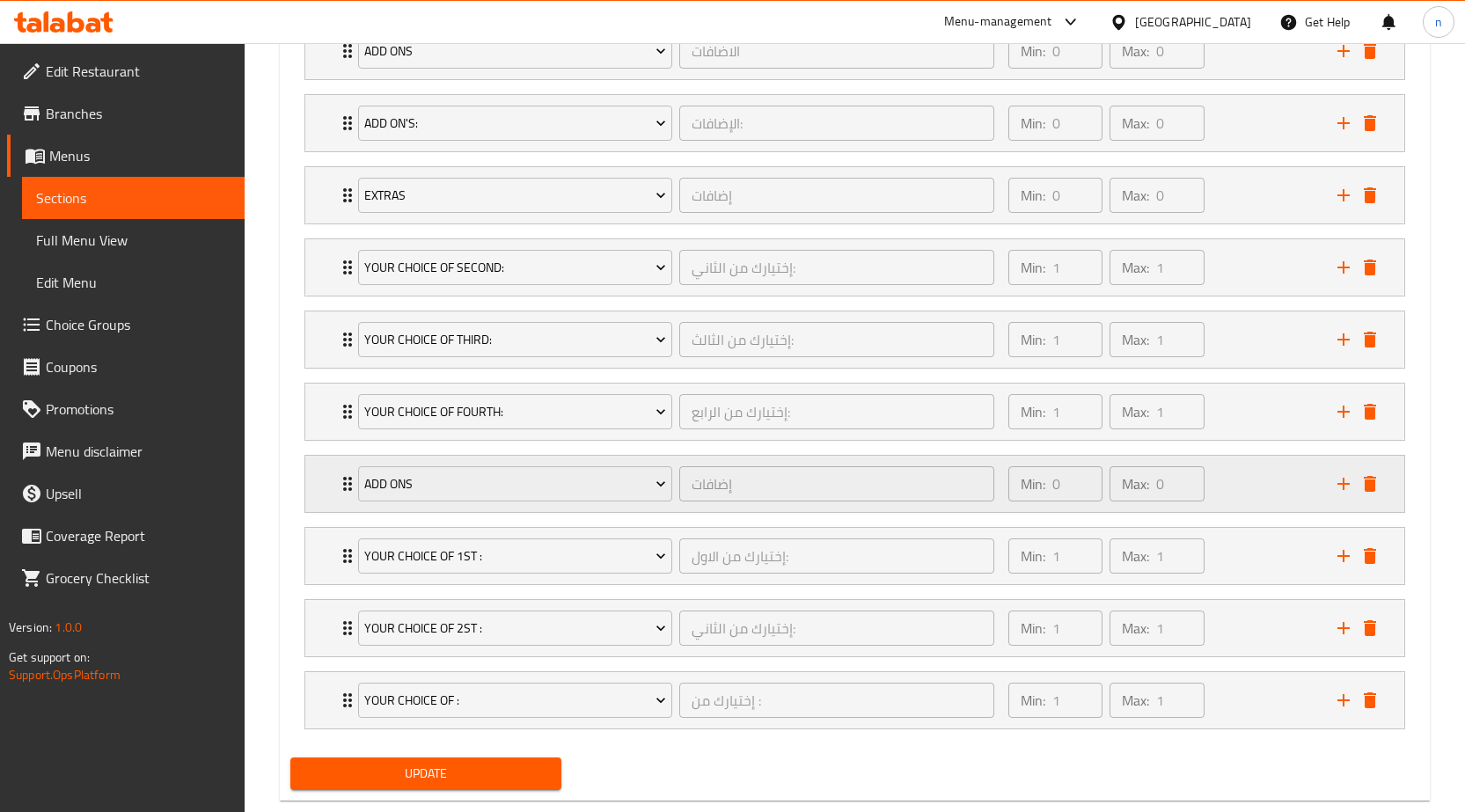
click at [1257, 479] on div "Min: 0 ​ Max: 0 ​" at bounding box center [1162, 483] width 329 height 56
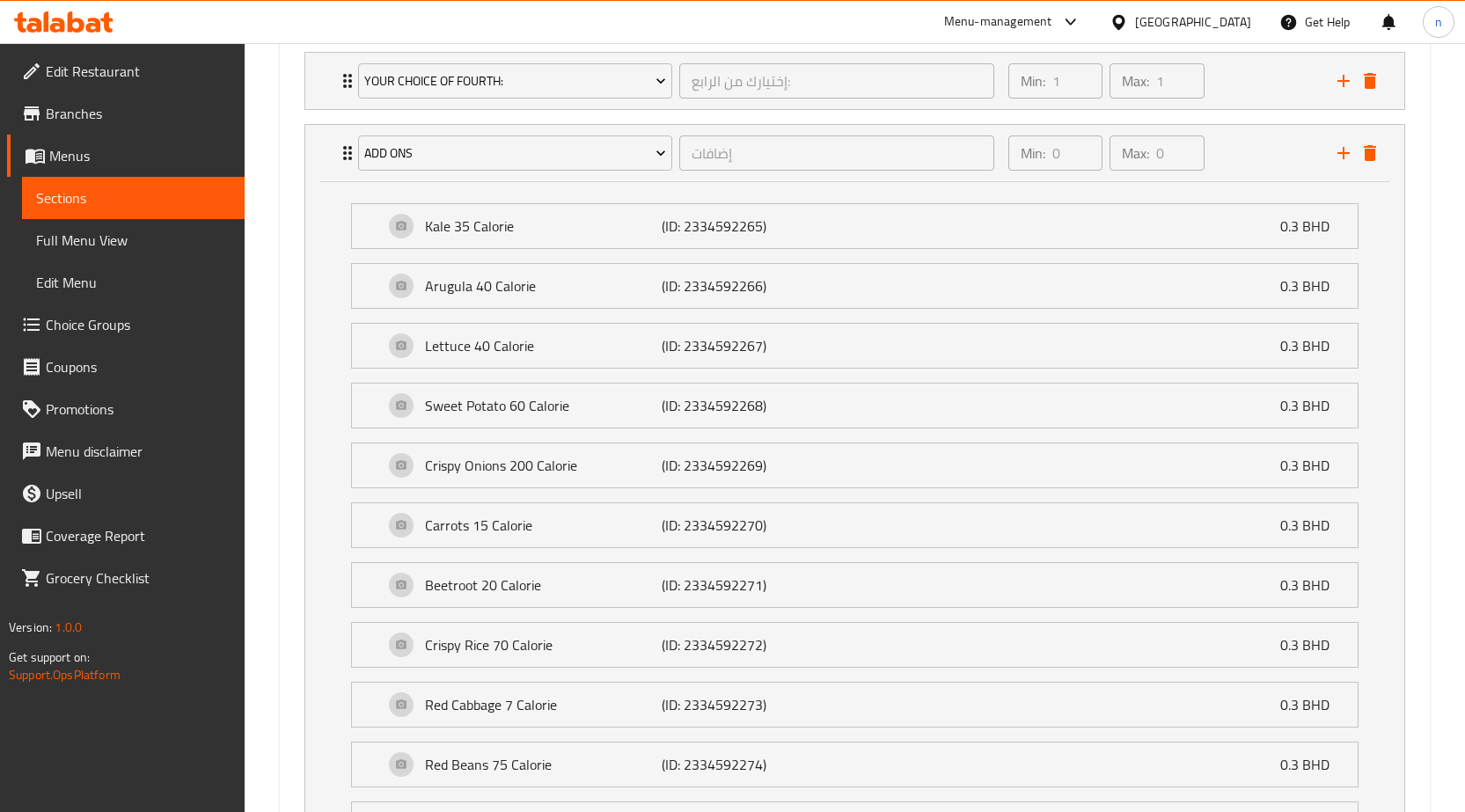
scroll to position [1034, 0]
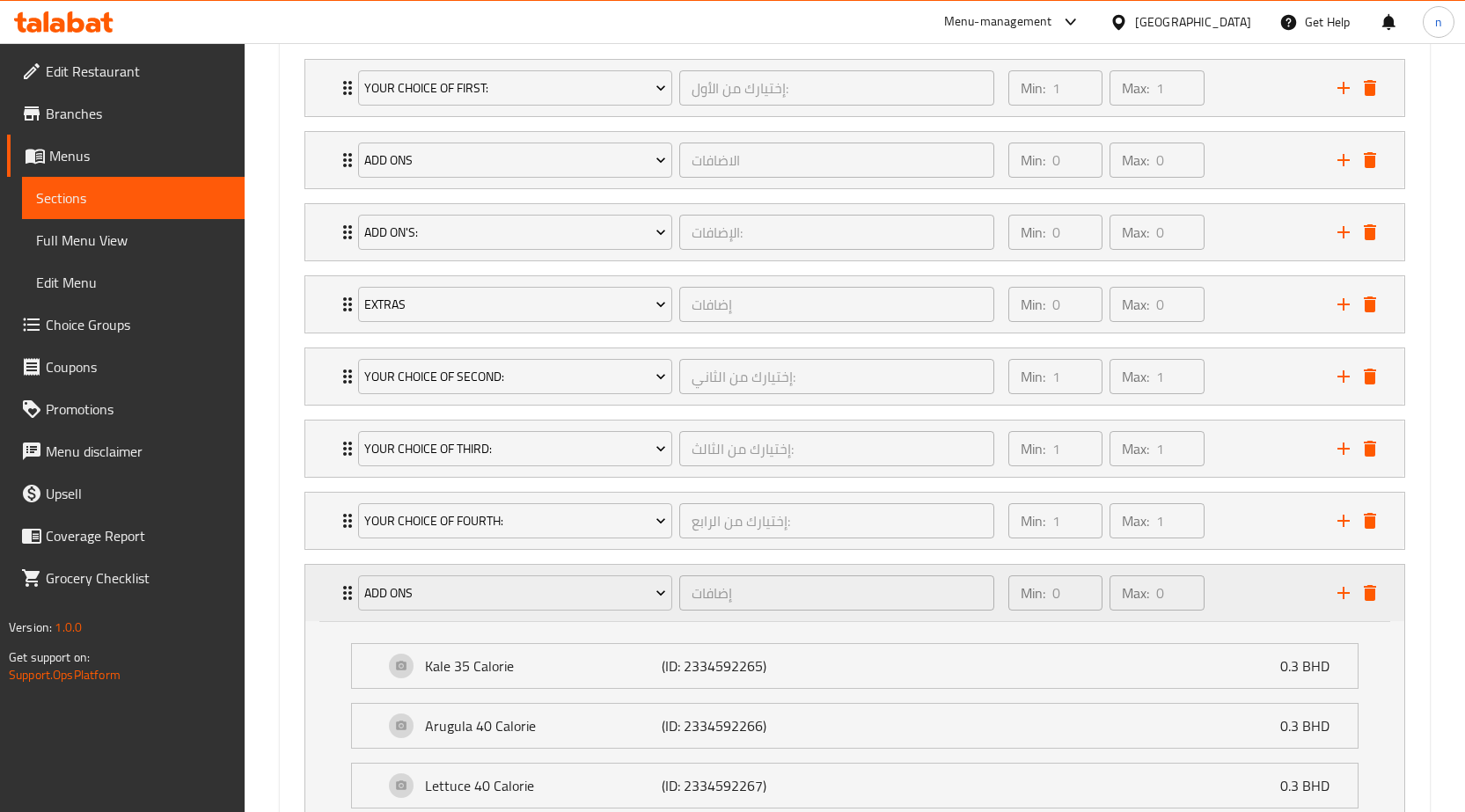
click at [1244, 595] on div "Min: 0 ​ Max: 0 ​" at bounding box center [1162, 592] width 329 height 56
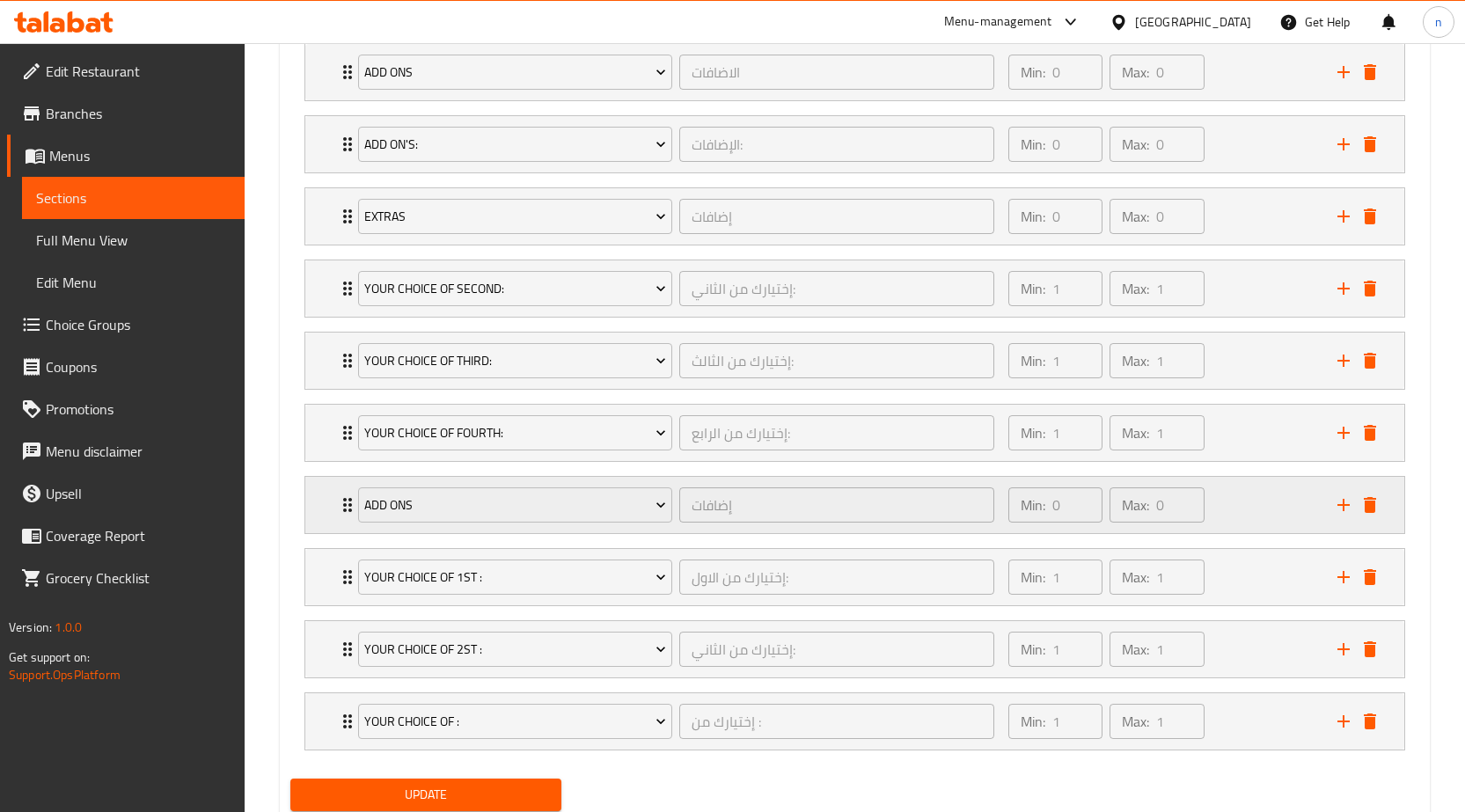
scroll to position [1181, 0]
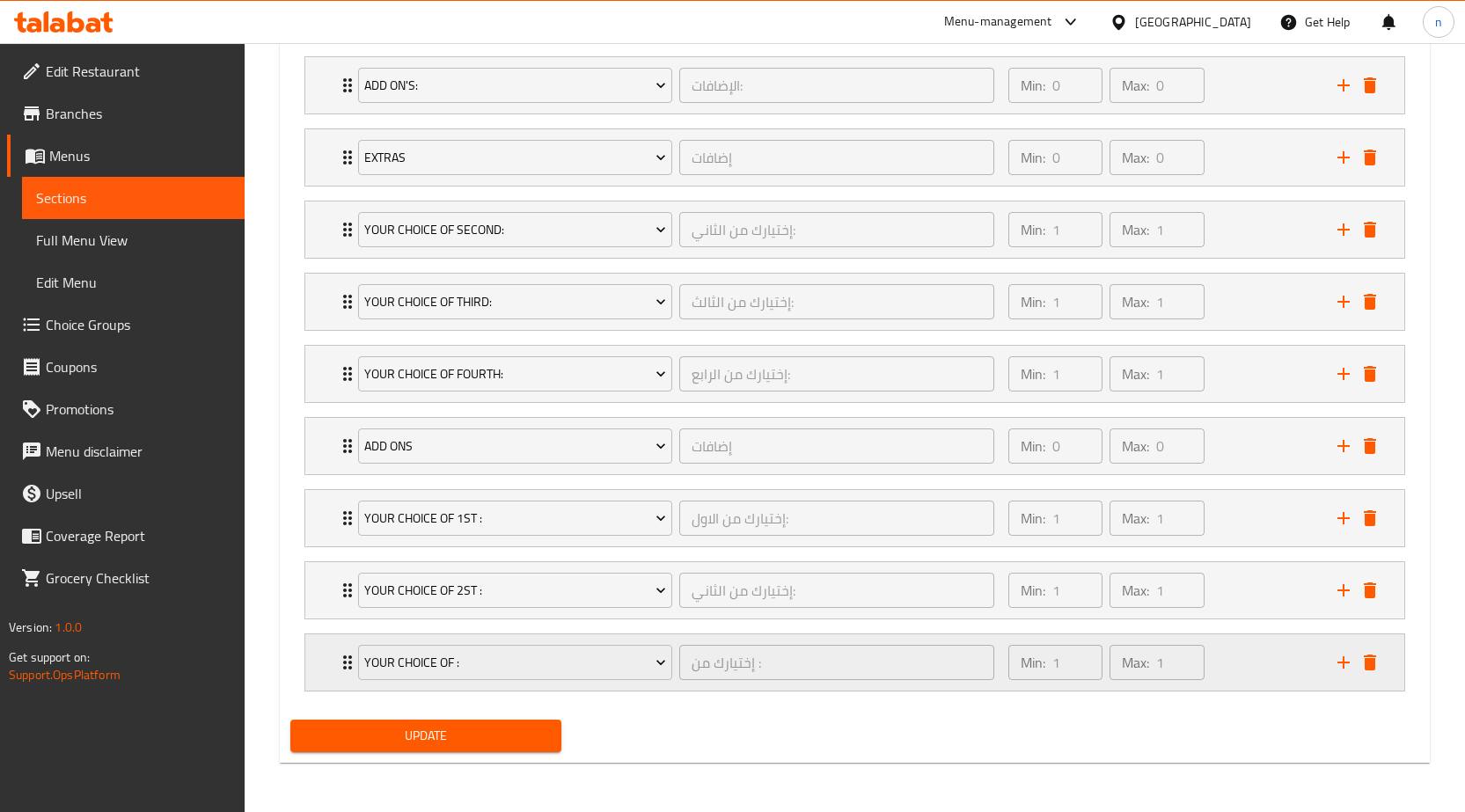
click at [1225, 663] on div "Min: 1 ​ Max: 1 ​" at bounding box center [1162, 662] width 329 height 56
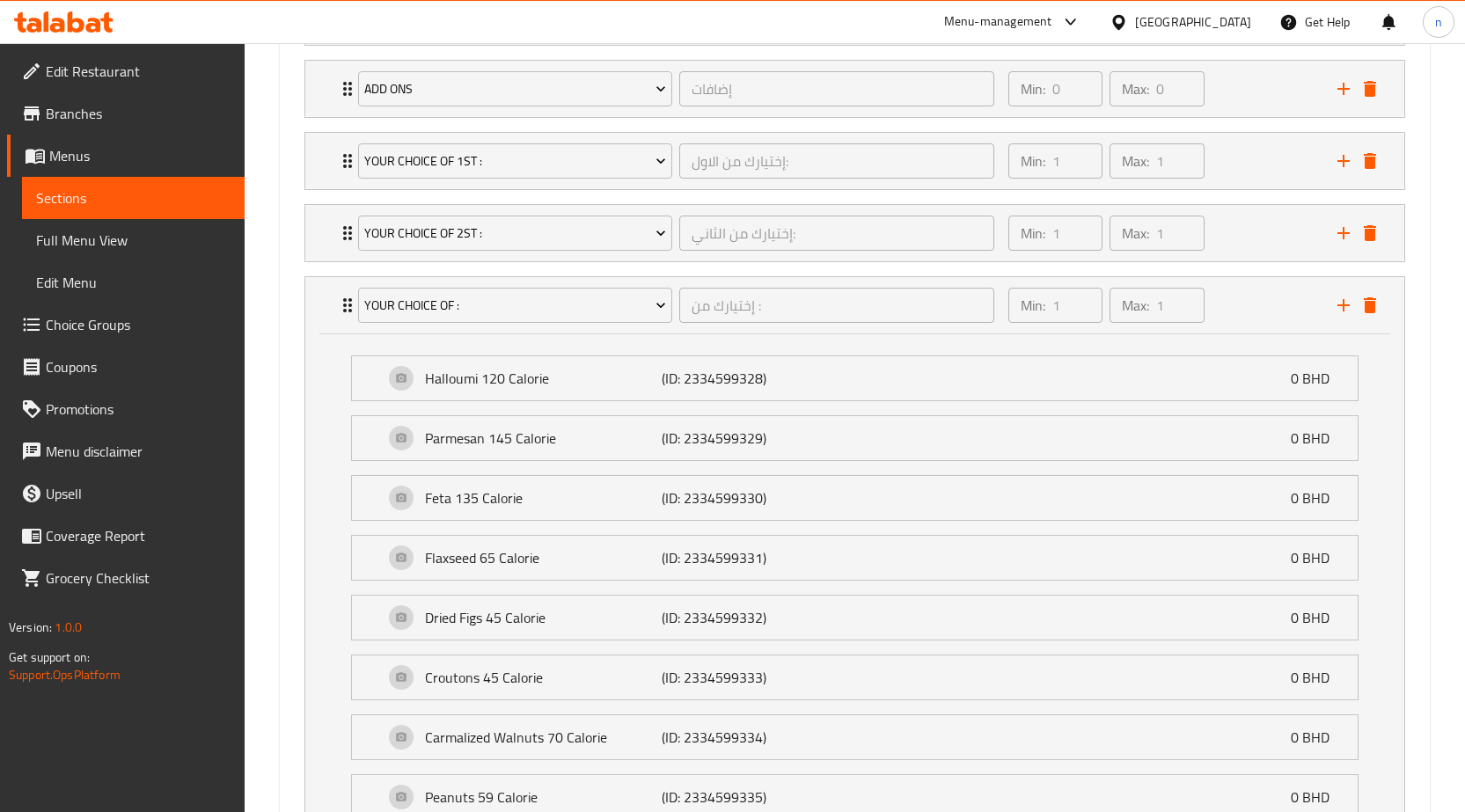
scroll to position [1446, 0]
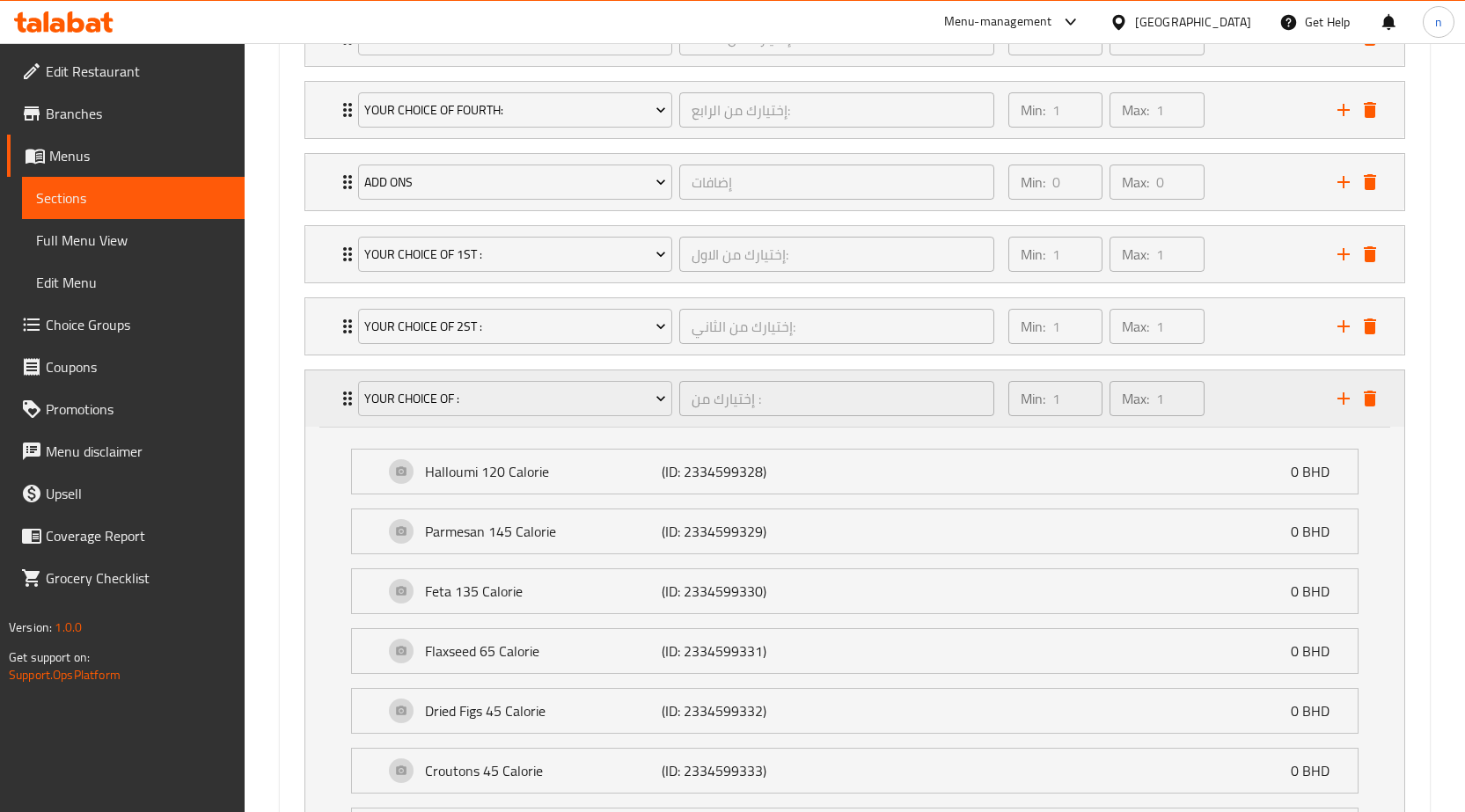
click at [1230, 397] on div "Min: 1 ​ Max: 1 ​" at bounding box center [1162, 398] width 329 height 56
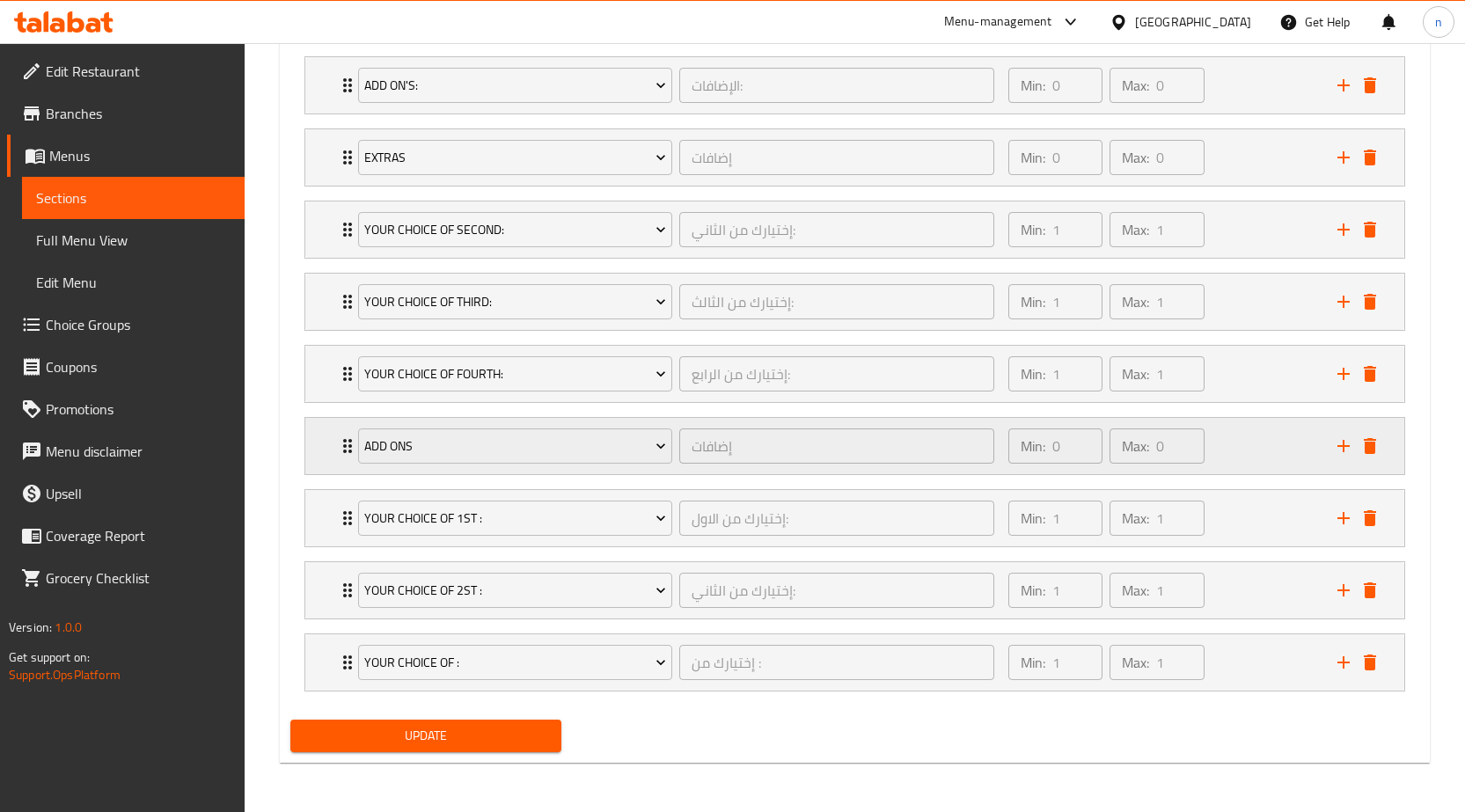
scroll to position [1152, 0]
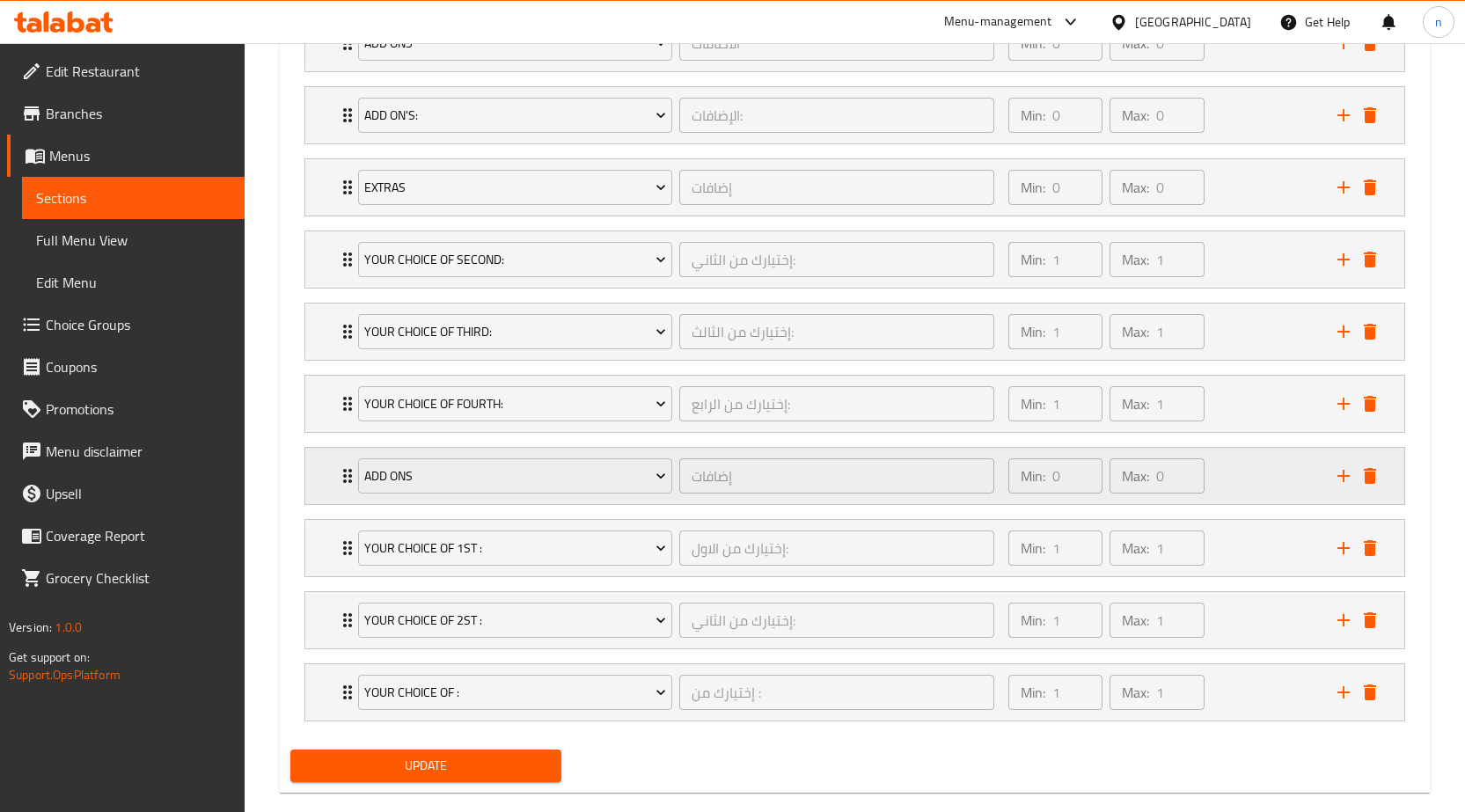
click at [1224, 477] on div "Min: 0 ​ Max: 0 ​" at bounding box center [1162, 476] width 329 height 56
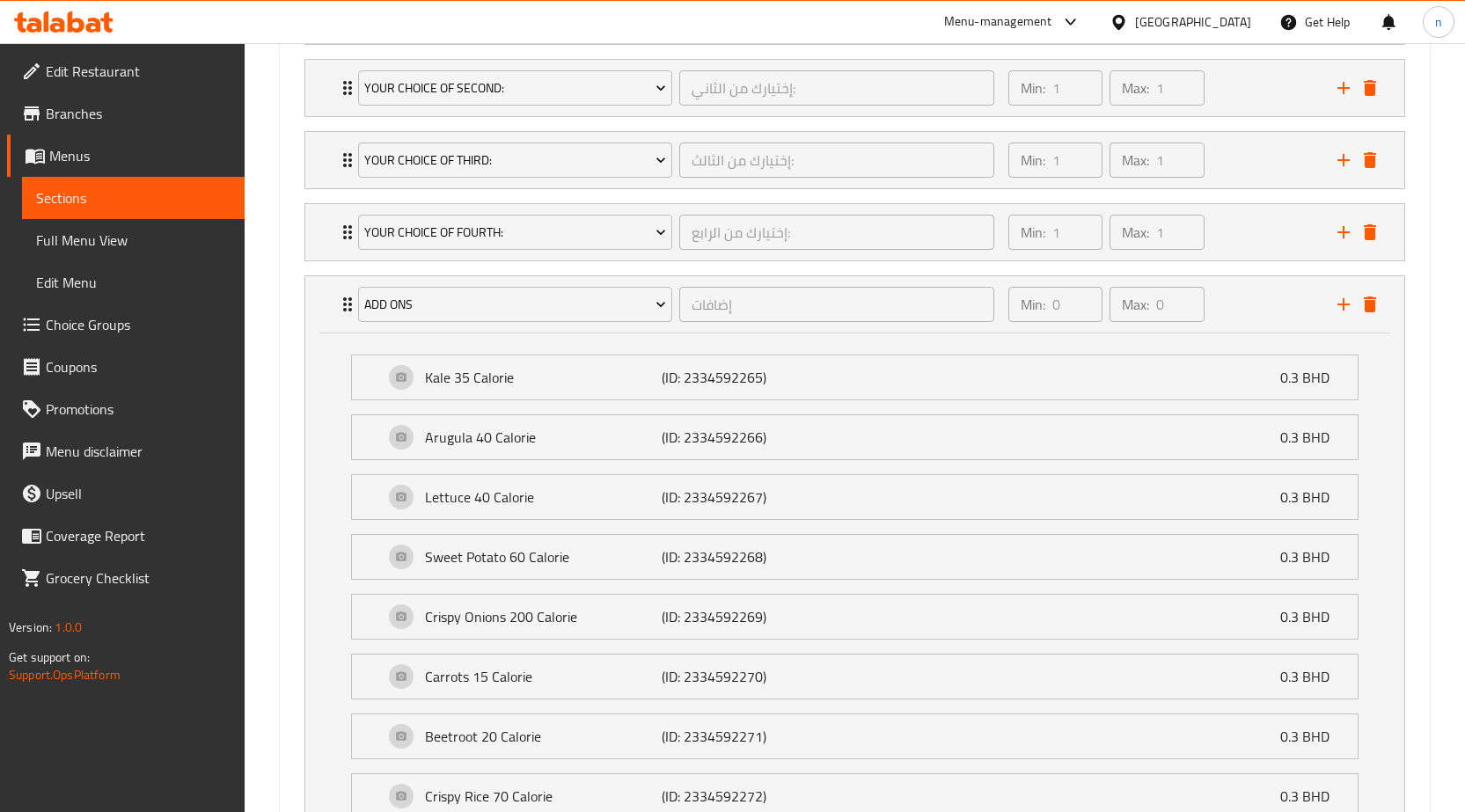
scroll to position [976, 0]
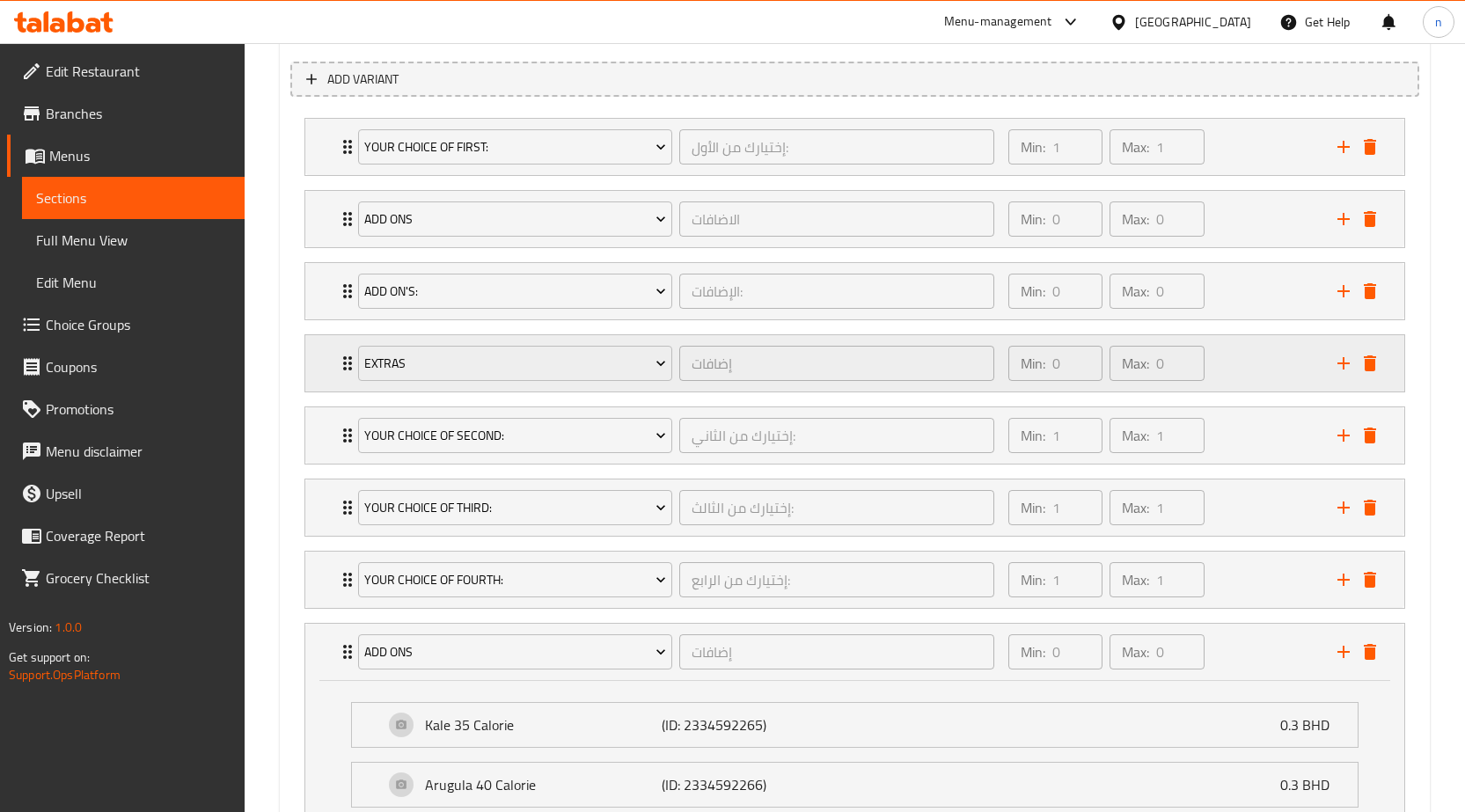
click at [1246, 368] on div "Min: 0 ​ Max: 0 ​" at bounding box center [1162, 363] width 329 height 56
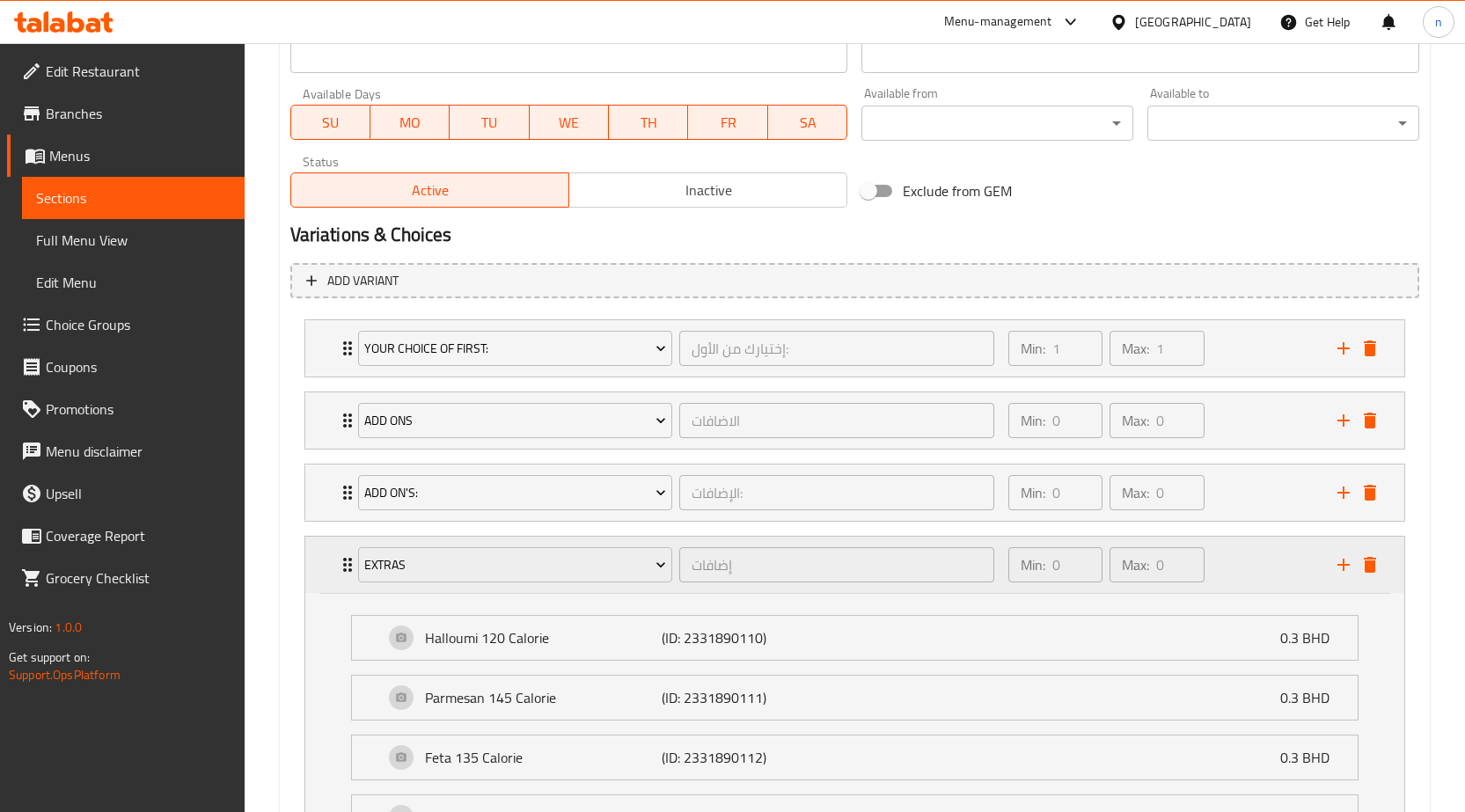
scroll to position [799, 0]
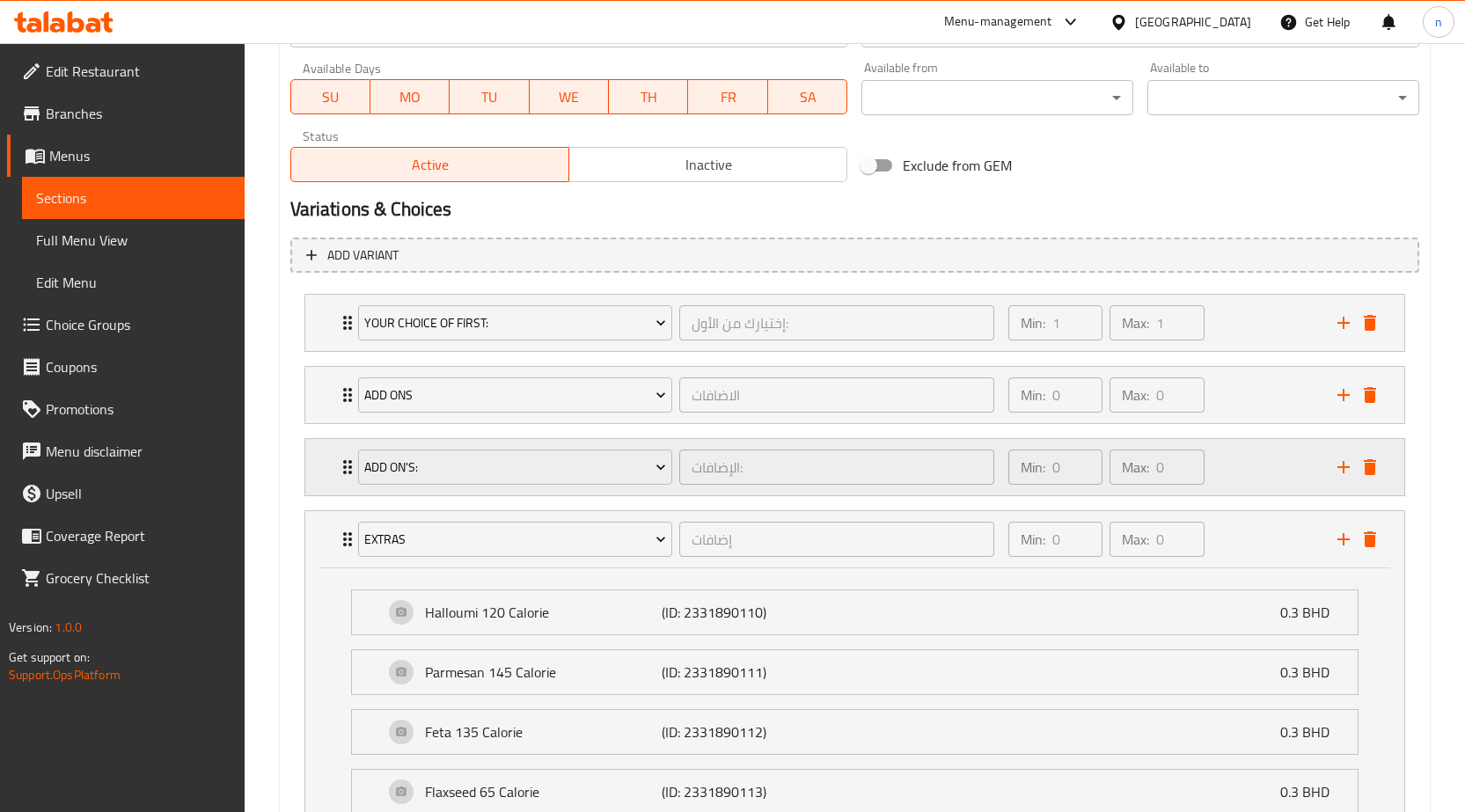
click at [1224, 465] on div "Min: 0 ​ Max: 0 ​" at bounding box center [1162, 467] width 329 height 56
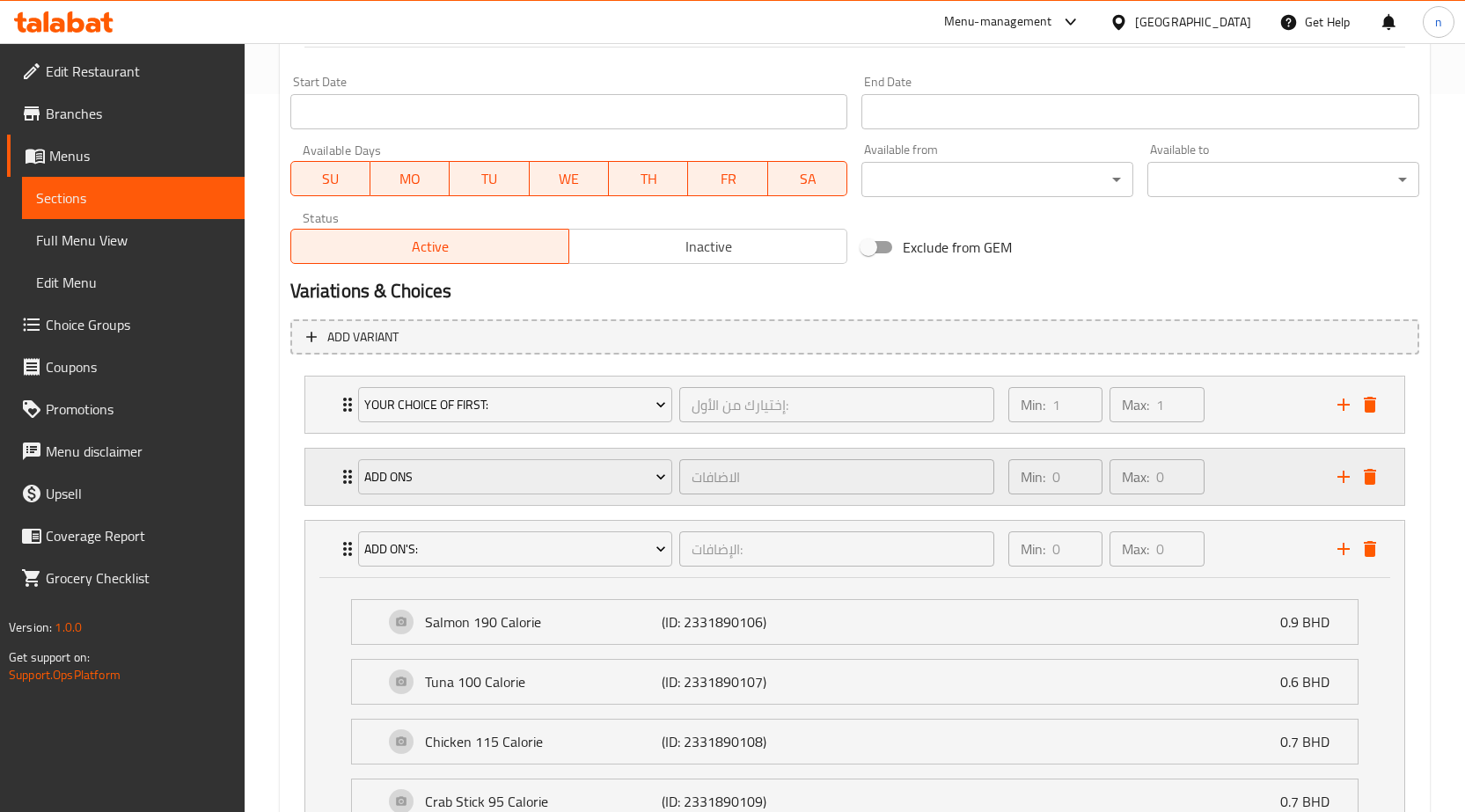
scroll to position [712, 0]
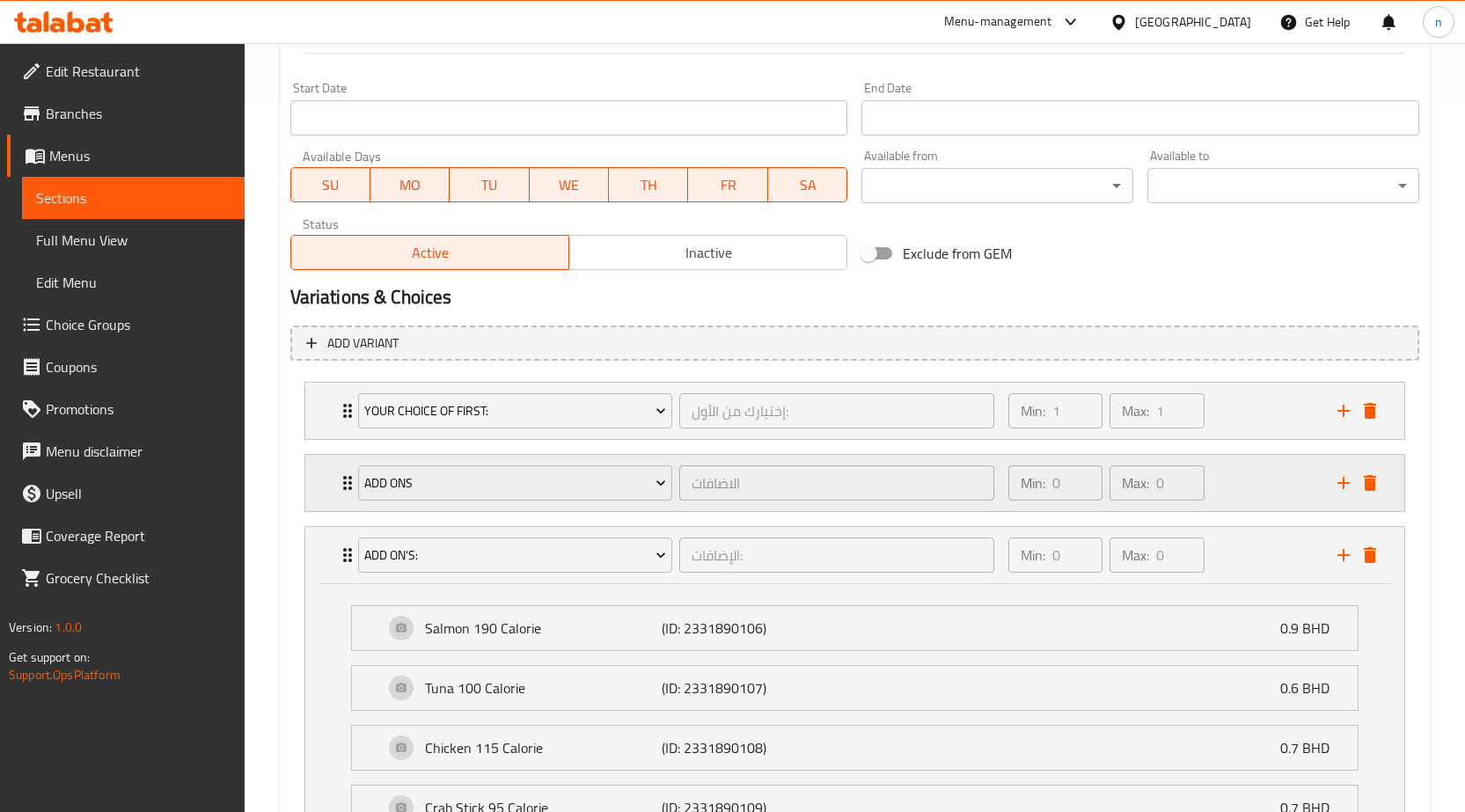
click at [1233, 476] on div "Min: 0 ​ Max: 0 ​" at bounding box center [1162, 482] width 329 height 56
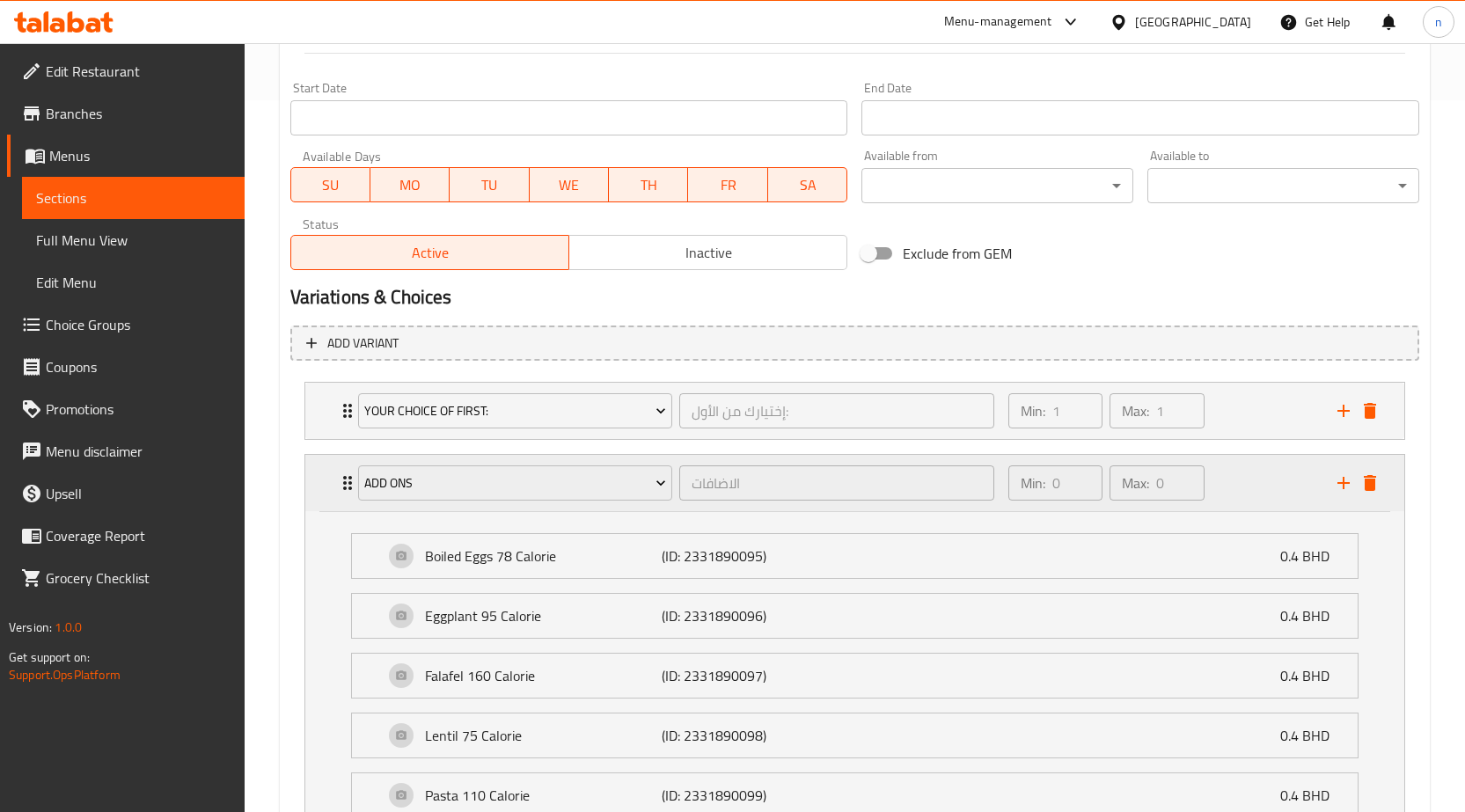
click at [1233, 465] on div "Min: 0 ​ Max: 0 ​" at bounding box center [1162, 482] width 329 height 56
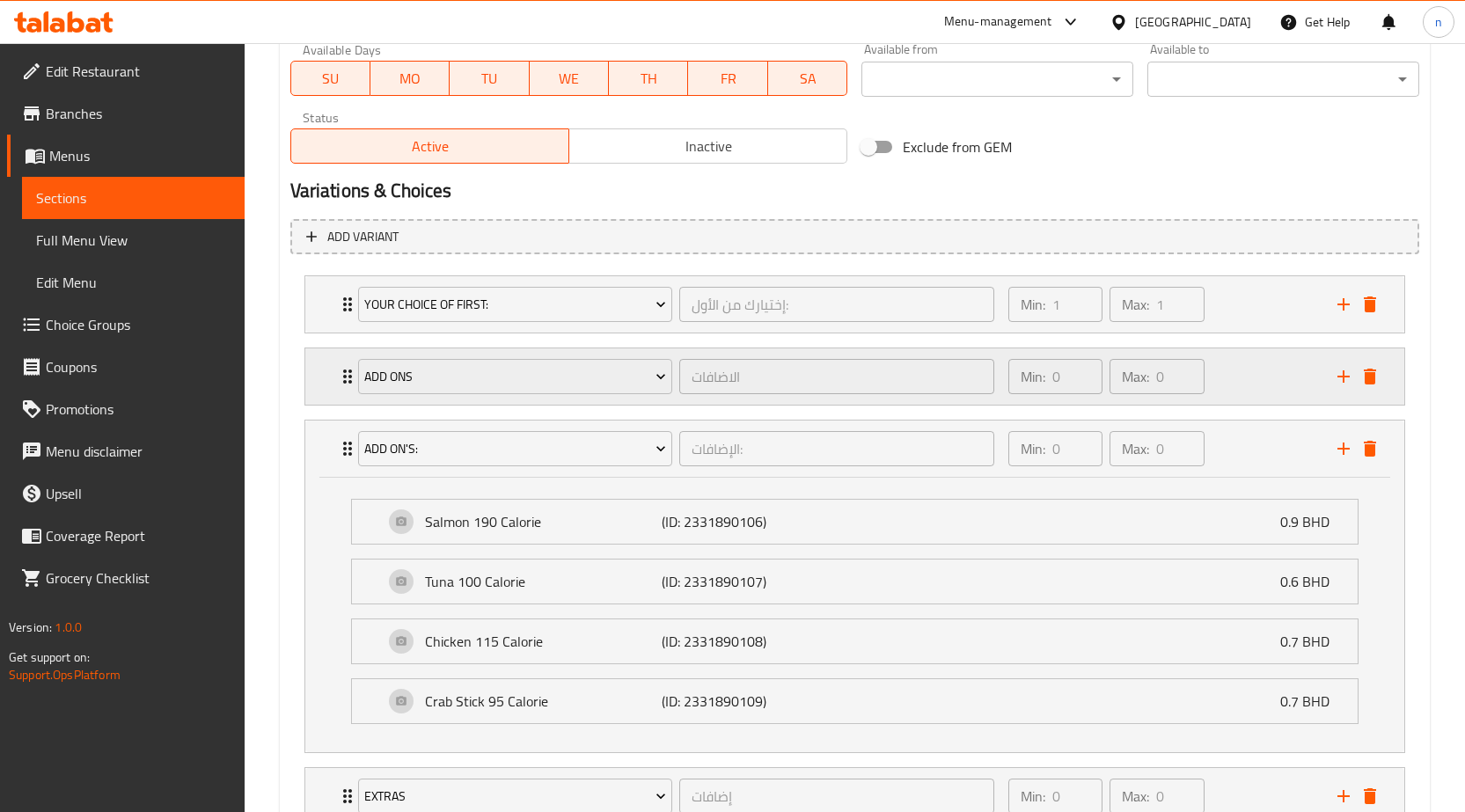
scroll to position [887, 0]
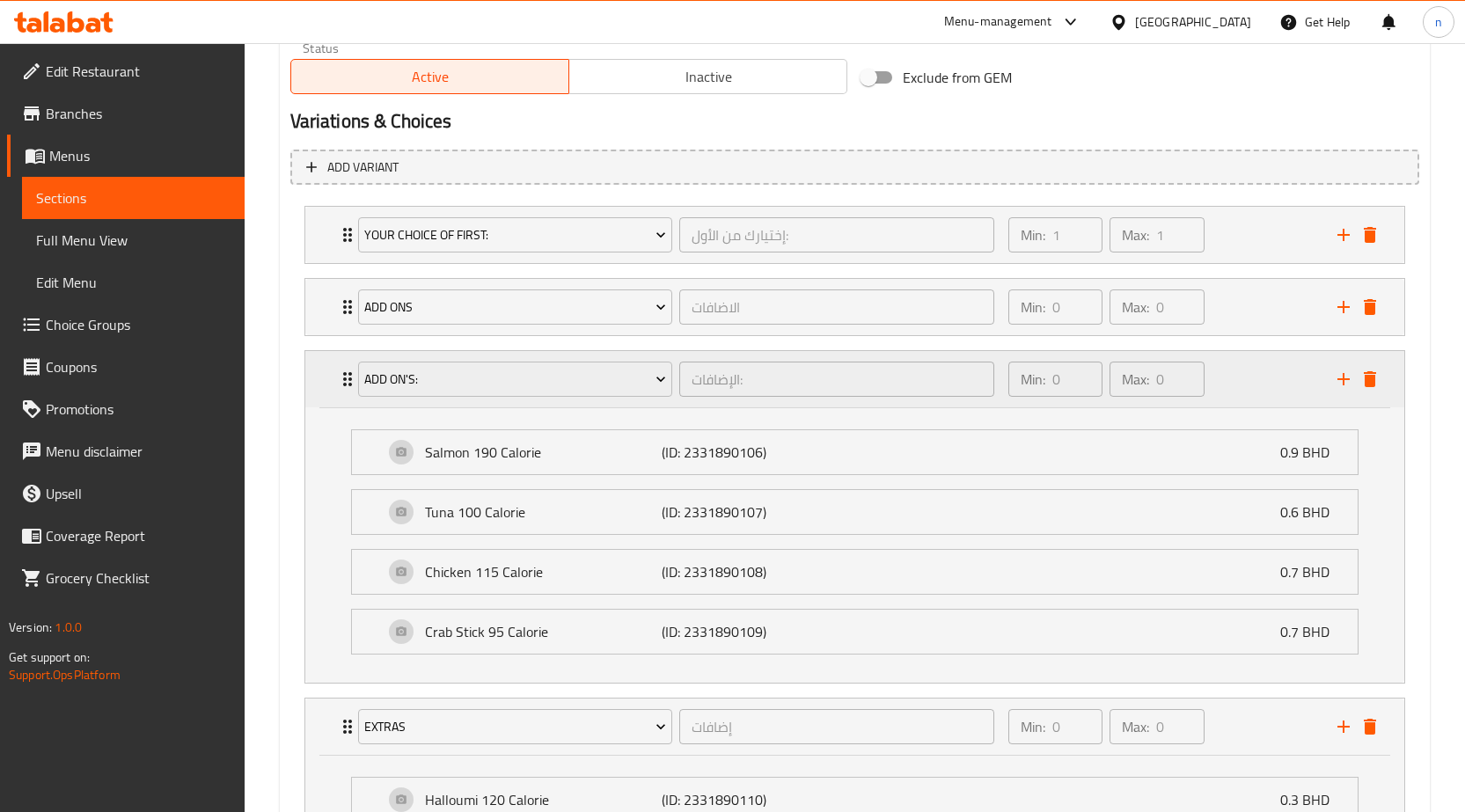
click at [1238, 381] on div "Min: 0 ​ Max: 0 ​" at bounding box center [1162, 379] width 329 height 56
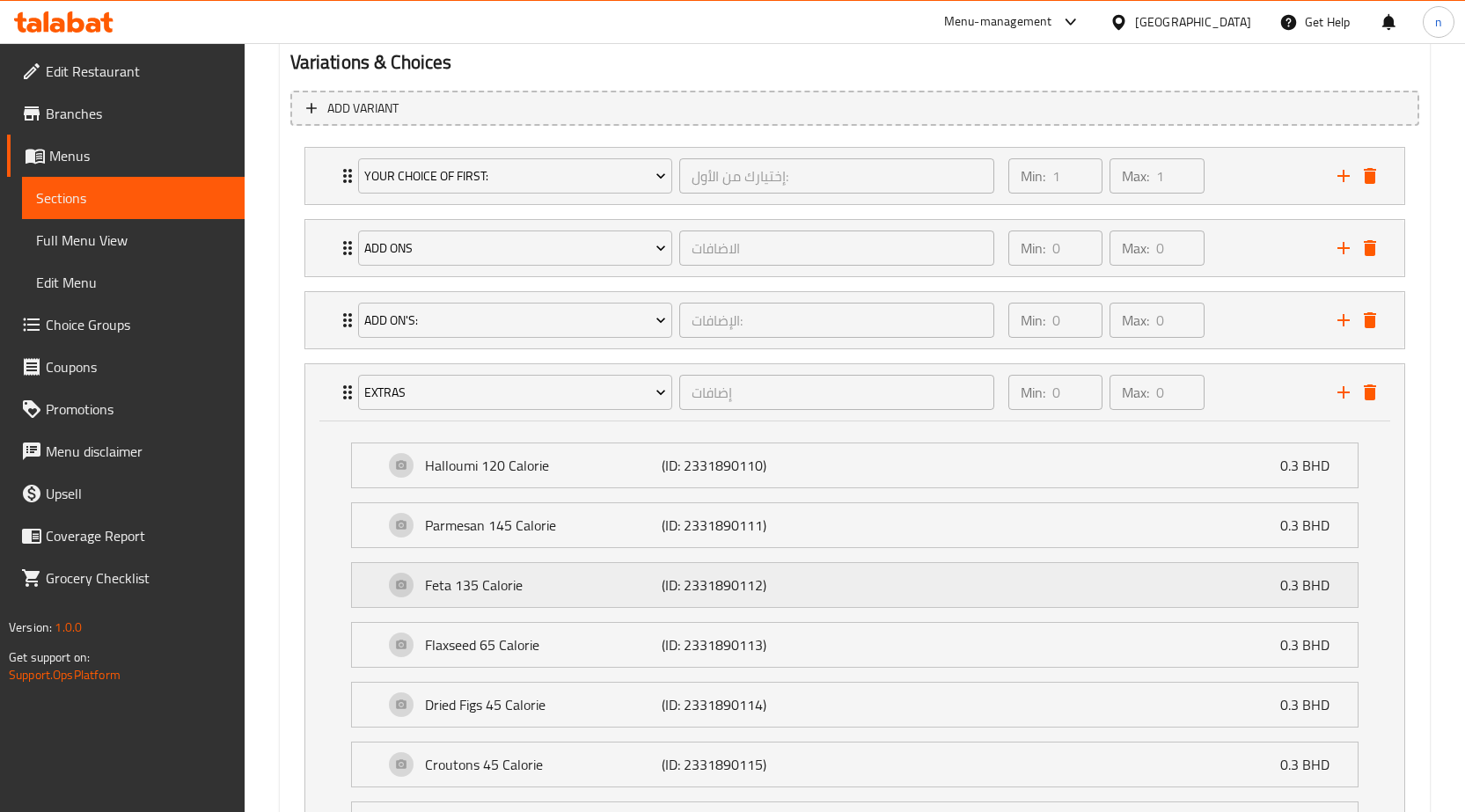
scroll to position [1064, 0]
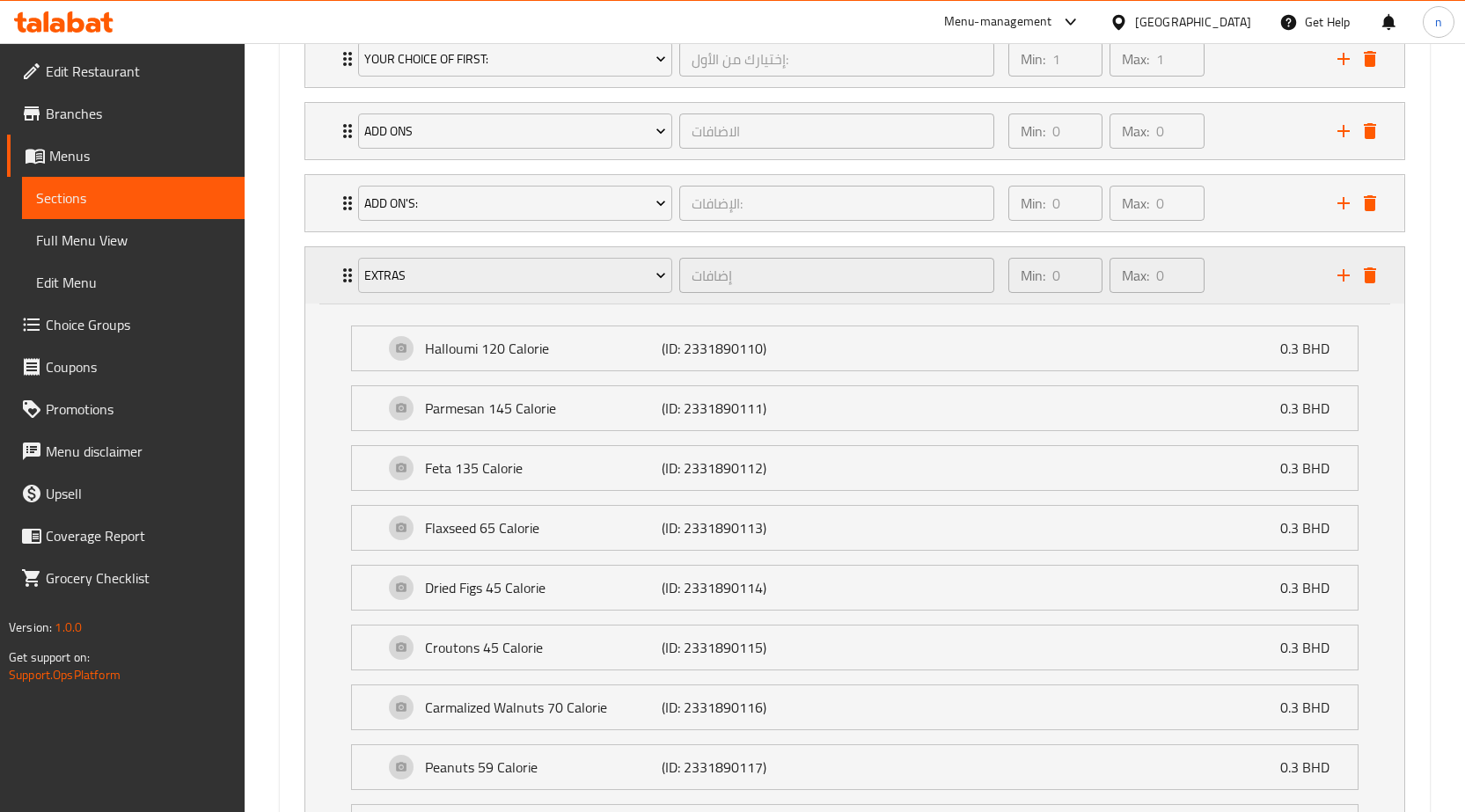
click at [1238, 298] on div "Min: 0 ​ Max: 0 ​" at bounding box center [1162, 275] width 329 height 56
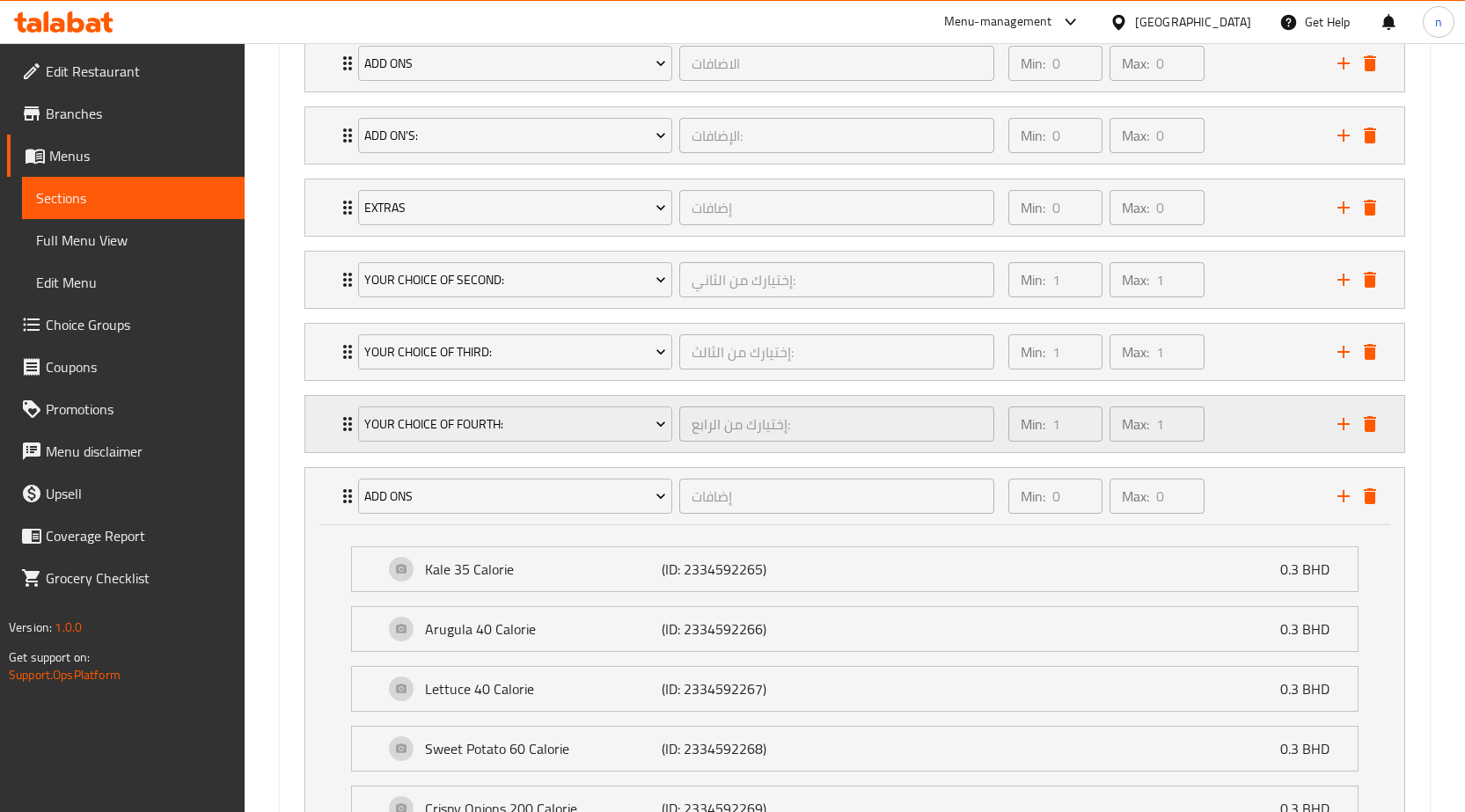
scroll to position [1152, 0]
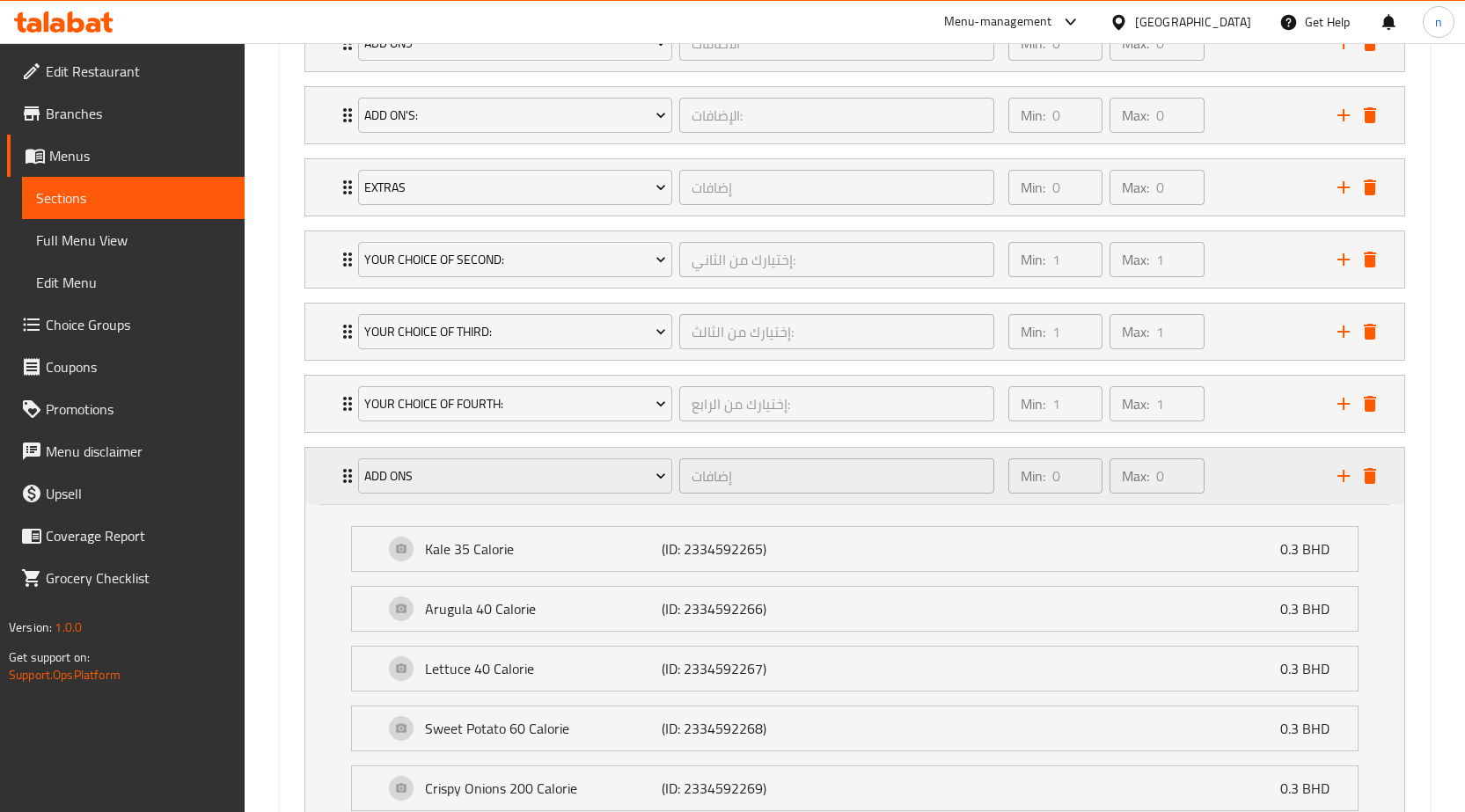
click at [1254, 479] on div "Min: 0 ​ Max: 0 ​" at bounding box center [1162, 476] width 329 height 56
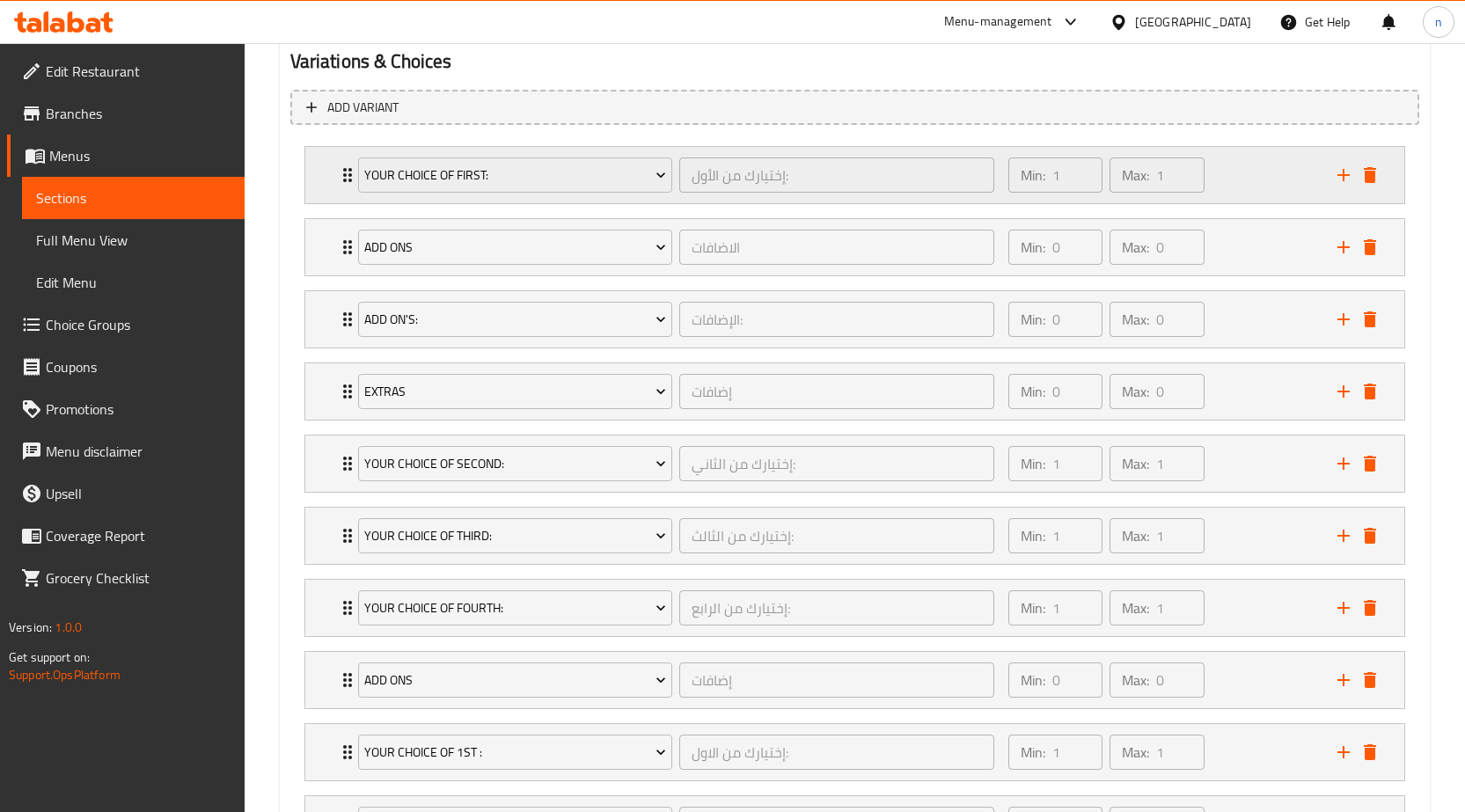
scroll to position [918, 0]
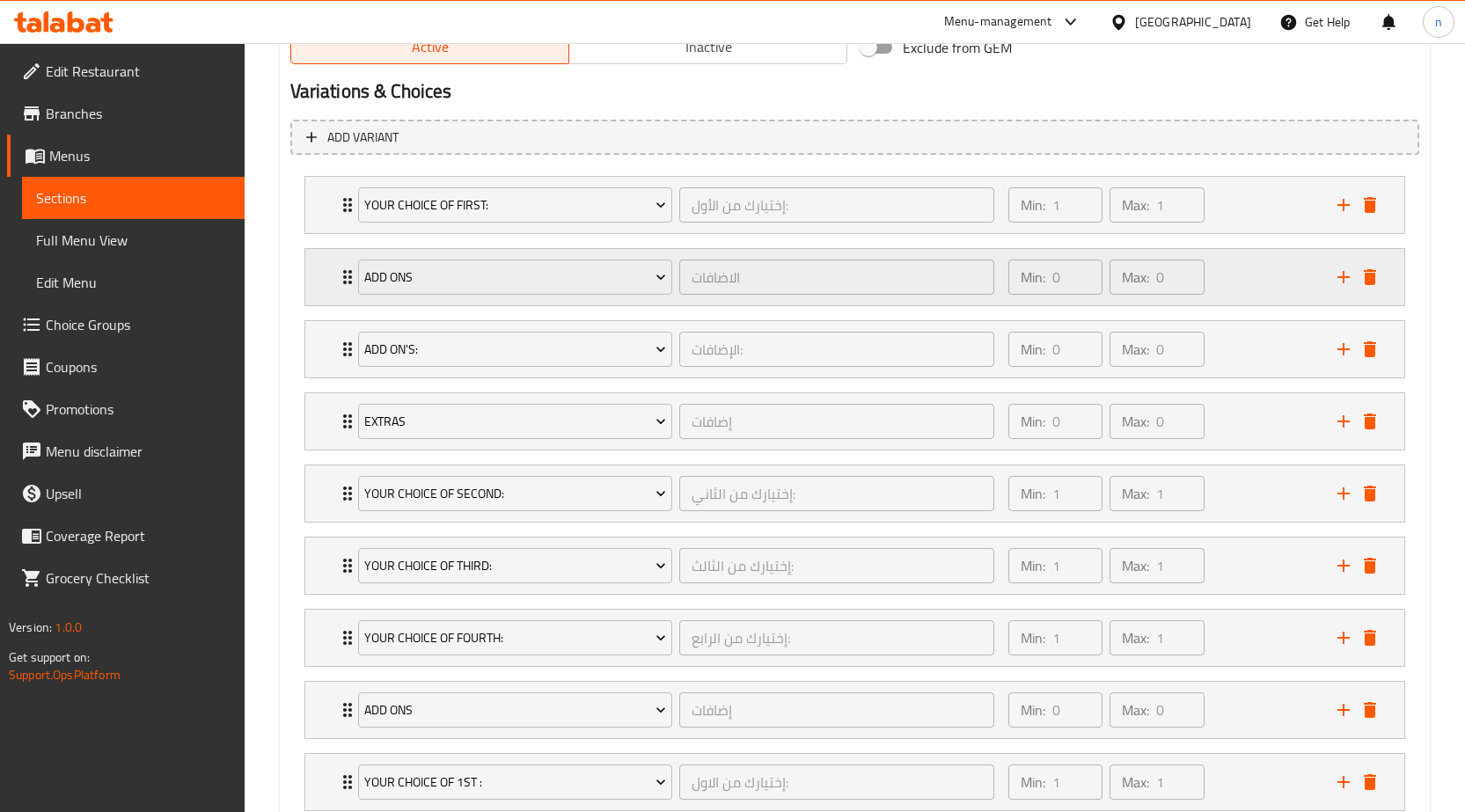
click at [1229, 286] on div "Min: 0 ​ Max: 0 ​" at bounding box center [1162, 277] width 329 height 56
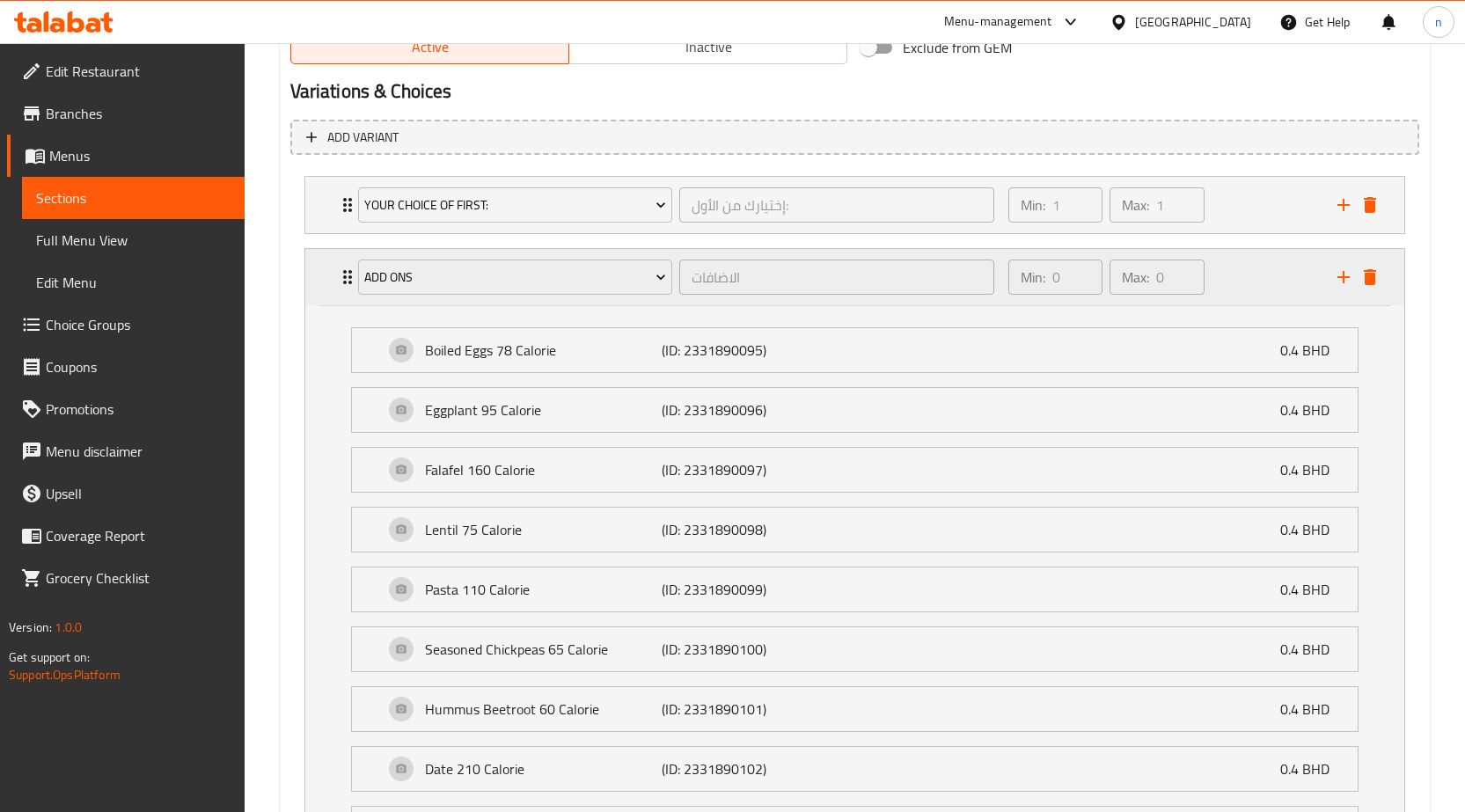
click at [1241, 277] on div "Min: 0 ​ Max: 0 ​" at bounding box center [1162, 277] width 329 height 56
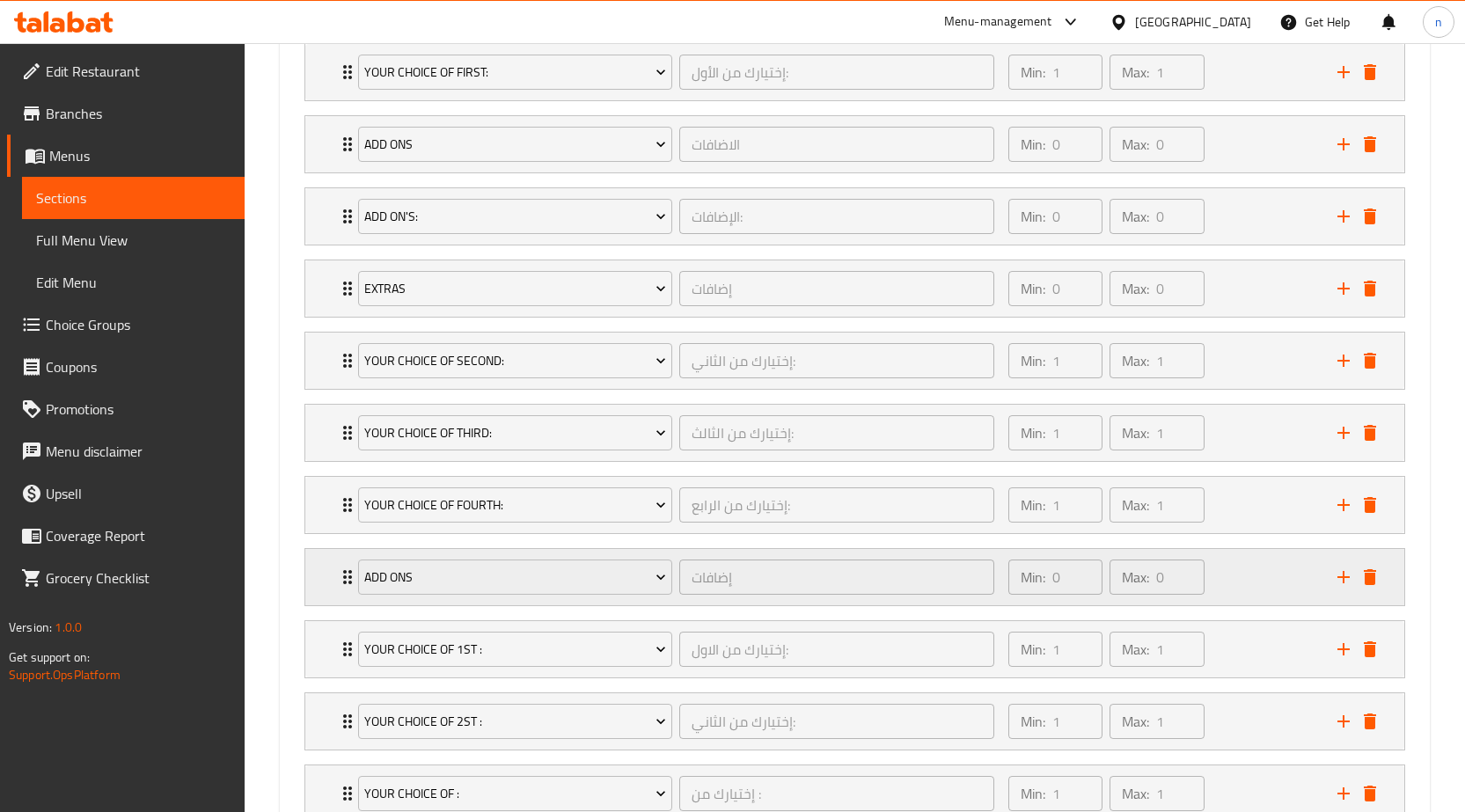
scroll to position [1181, 0]
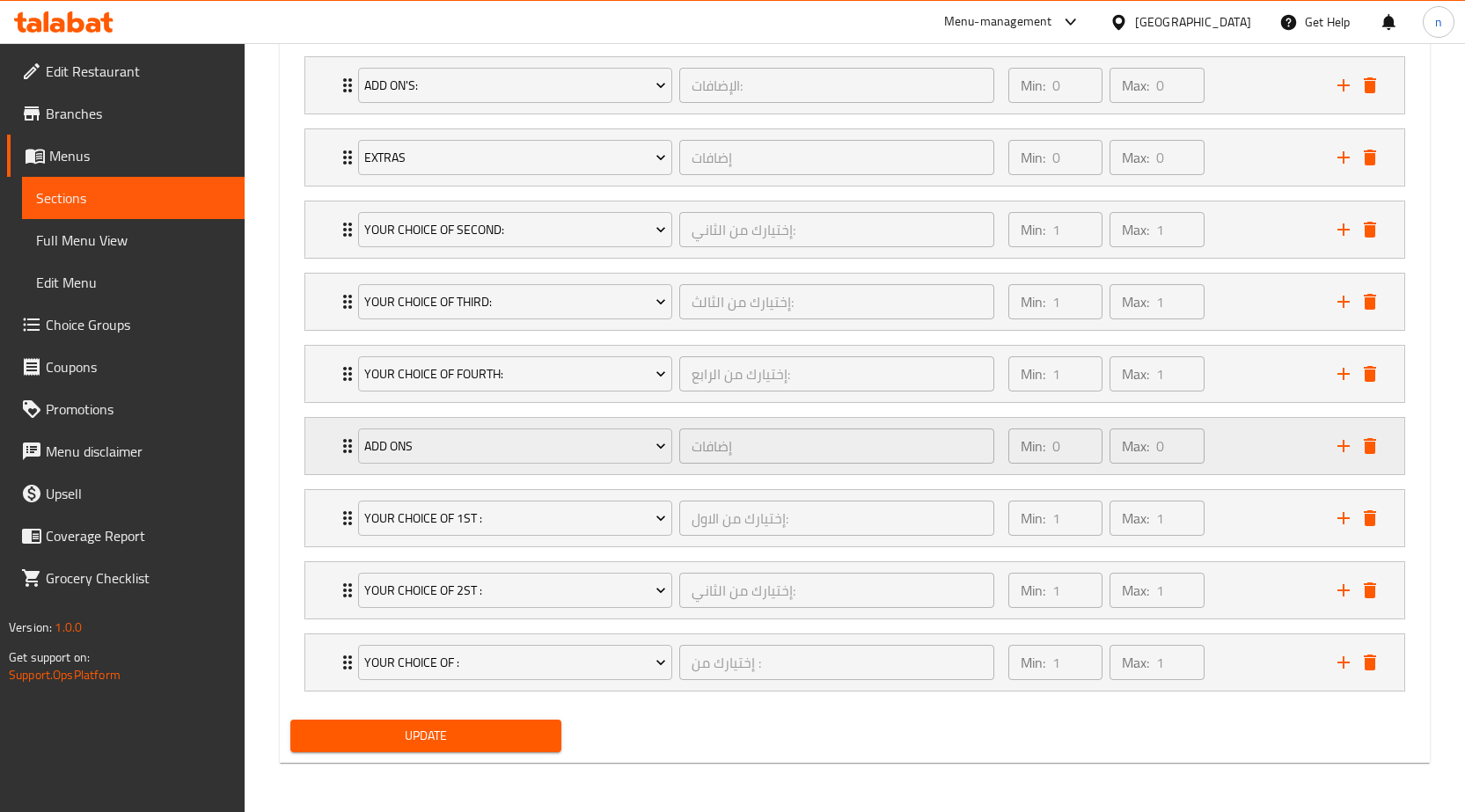
click at [1216, 446] on div "Min: 0 ​ Max: 0 ​" at bounding box center [1162, 445] width 329 height 56
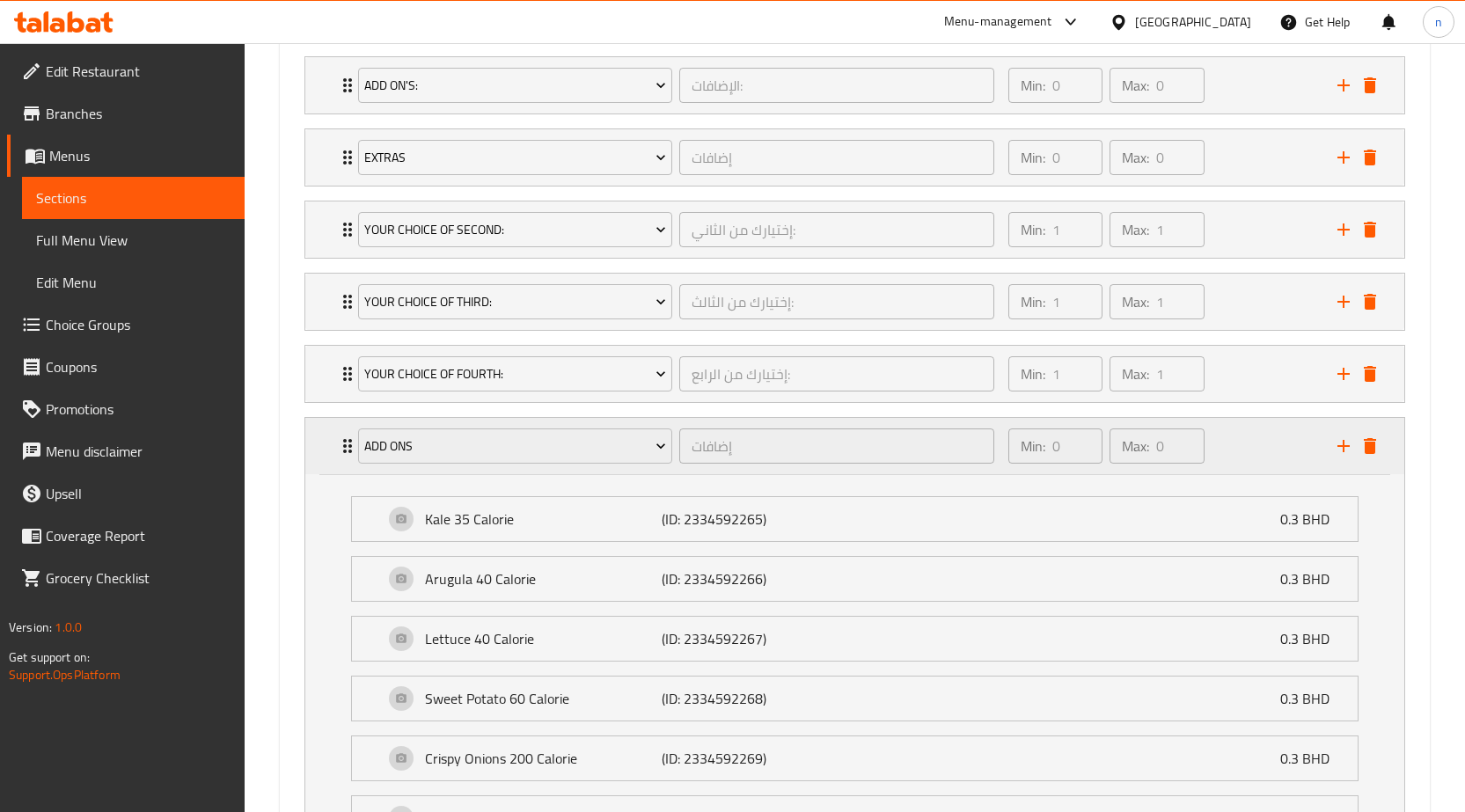
click at [1242, 443] on div "Min: 0 ​ Max: 0 ​" at bounding box center [1162, 445] width 329 height 56
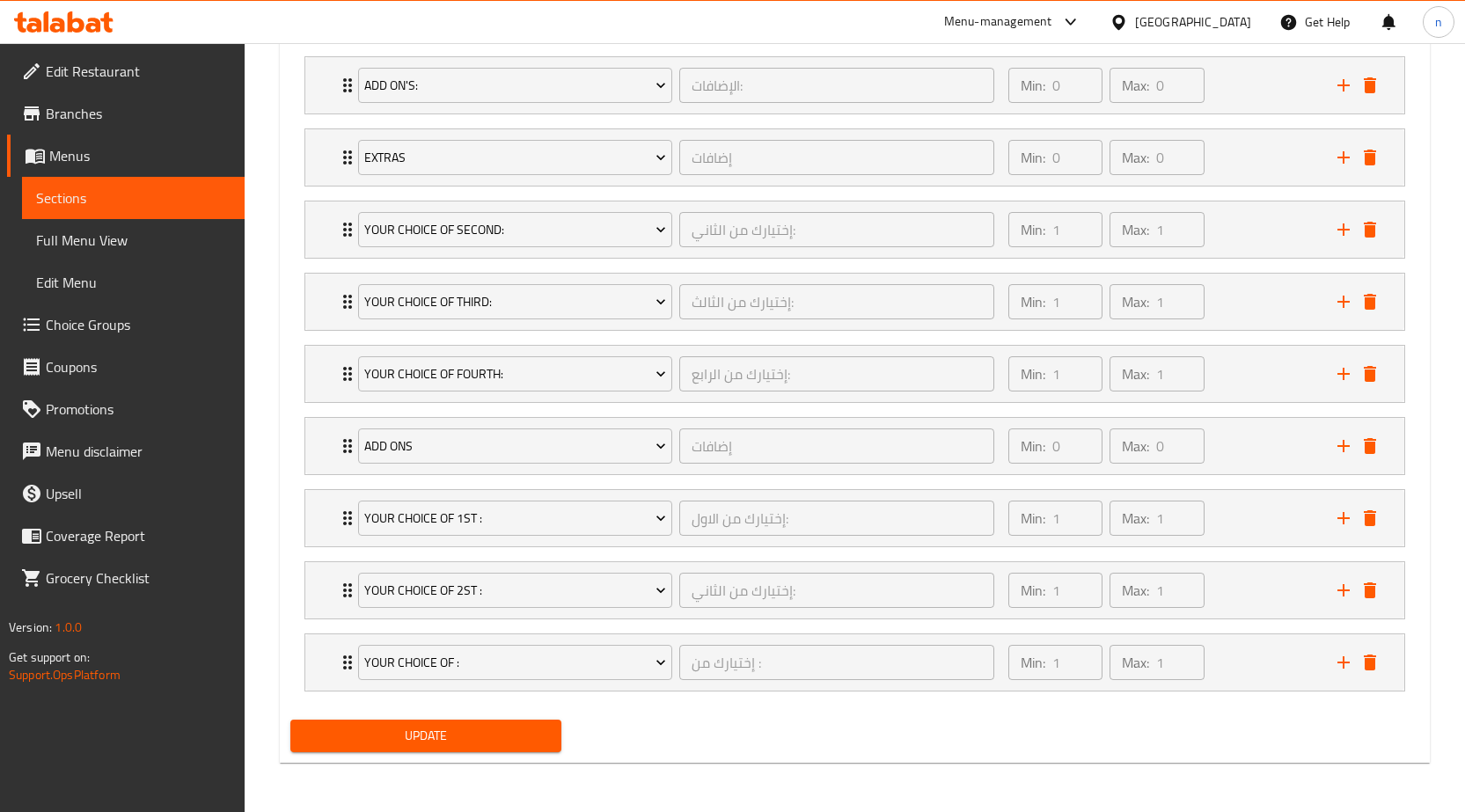
click at [1252, 658] on div "Min: 1 ​ Max: 1 ​" at bounding box center [1162, 662] width 329 height 56
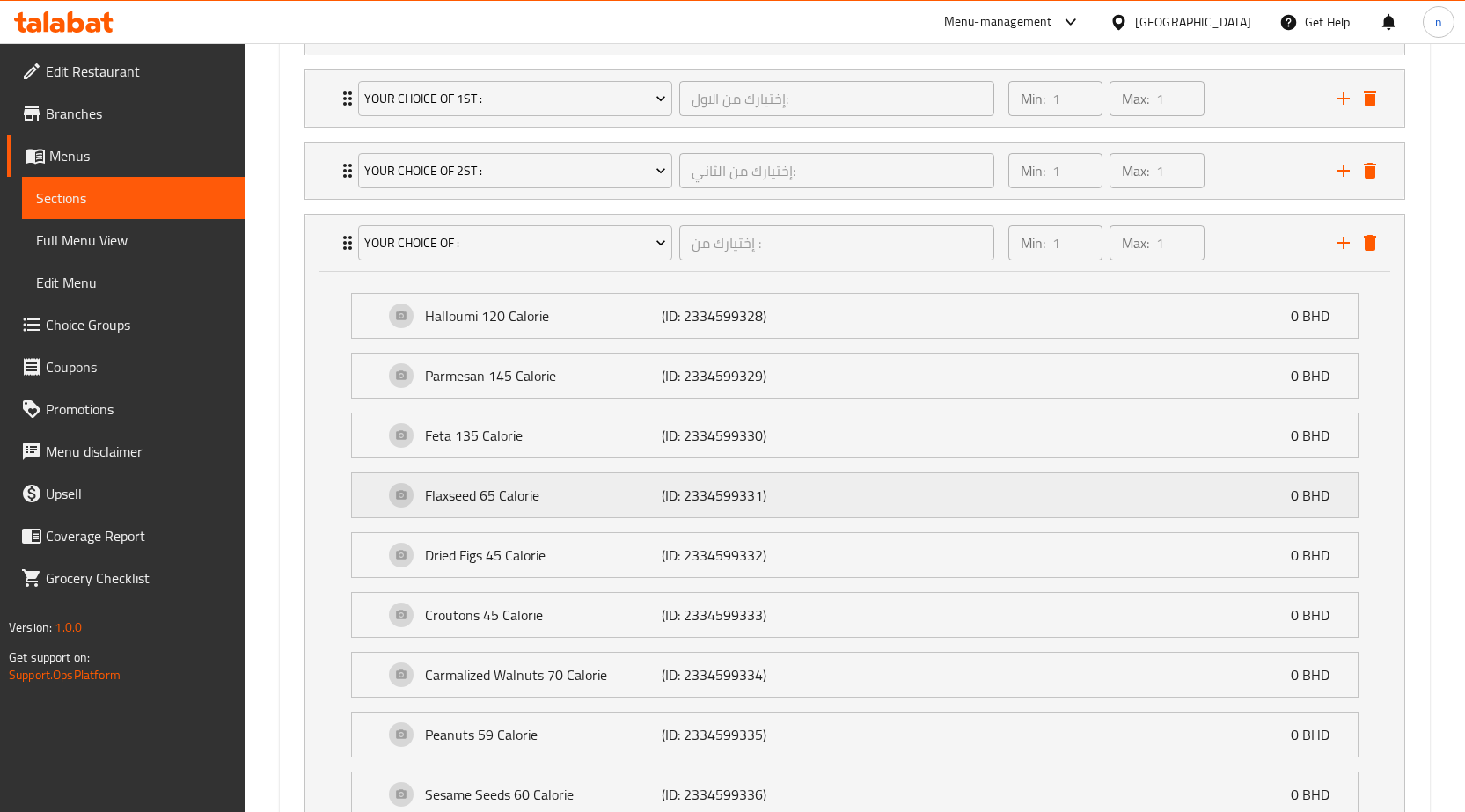
scroll to position [1555, 0]
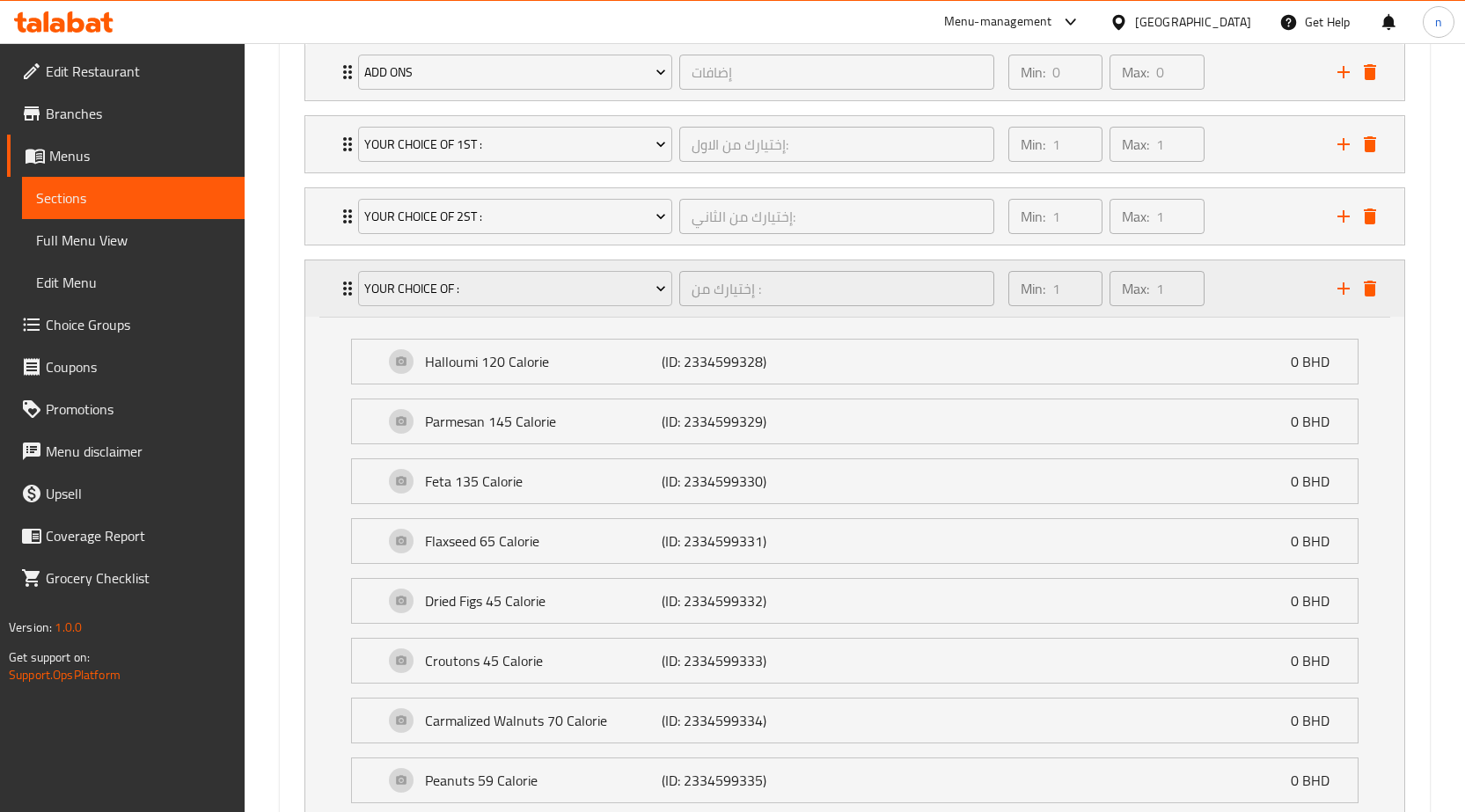
click at [1230, 304] on div "Min: 1 ​ Max: 1 ​" at bounding box center [1162, 289] width 329 height 56
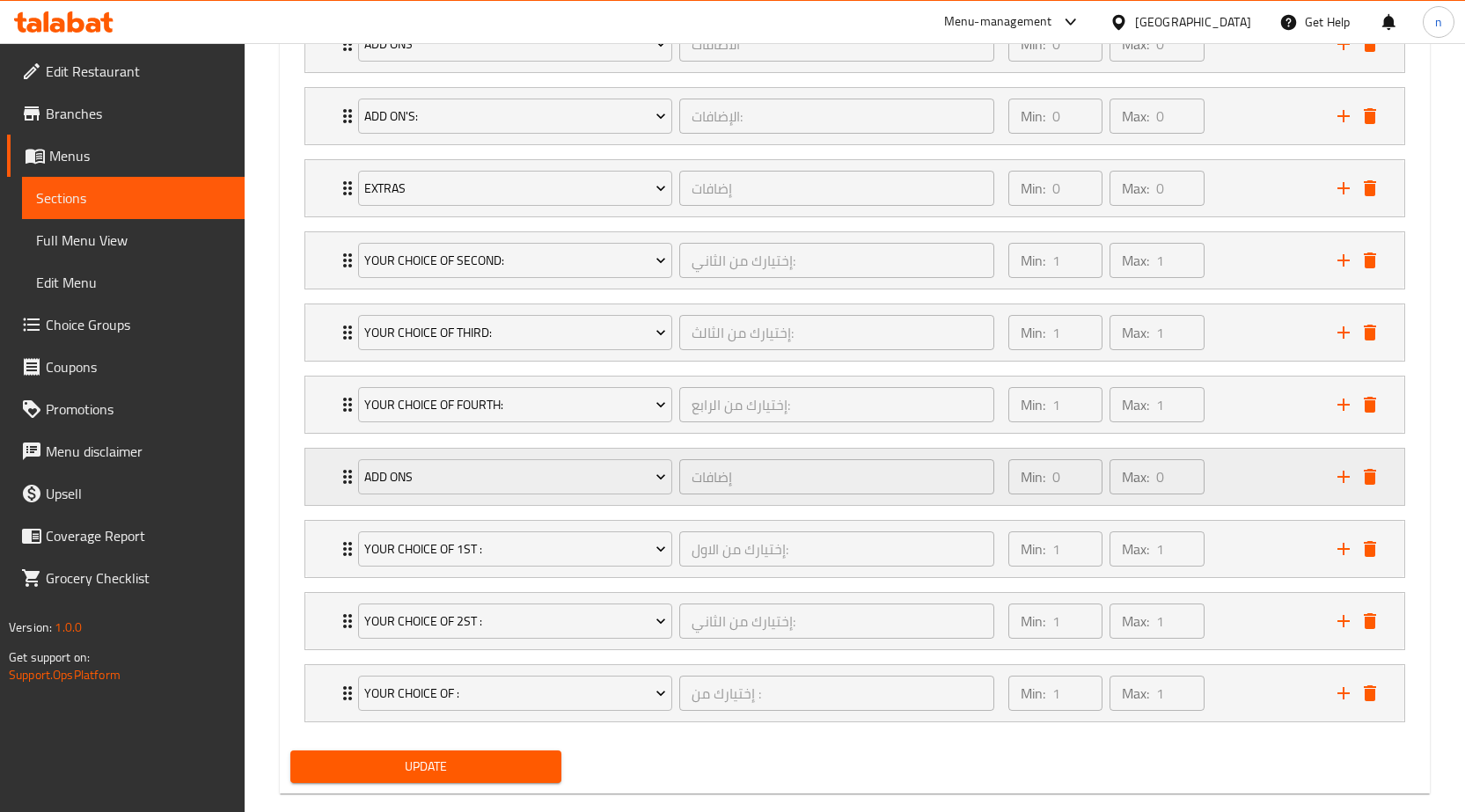
scroll to position [1181, 0]
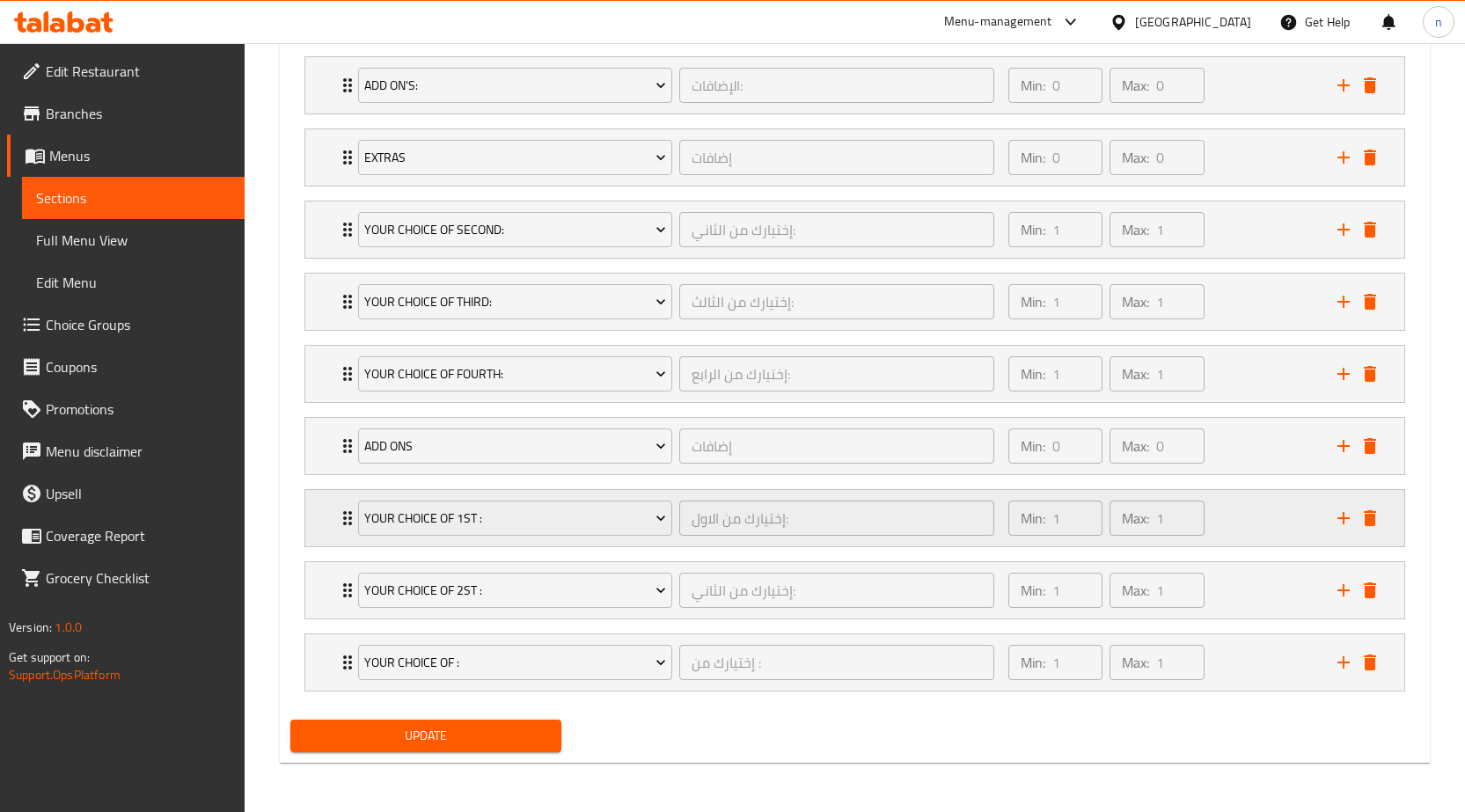
click at [1241, 542] on div "Min: 1 ​ Max: 1 ​" at bounding box center [1162, 518] width 329 height 56
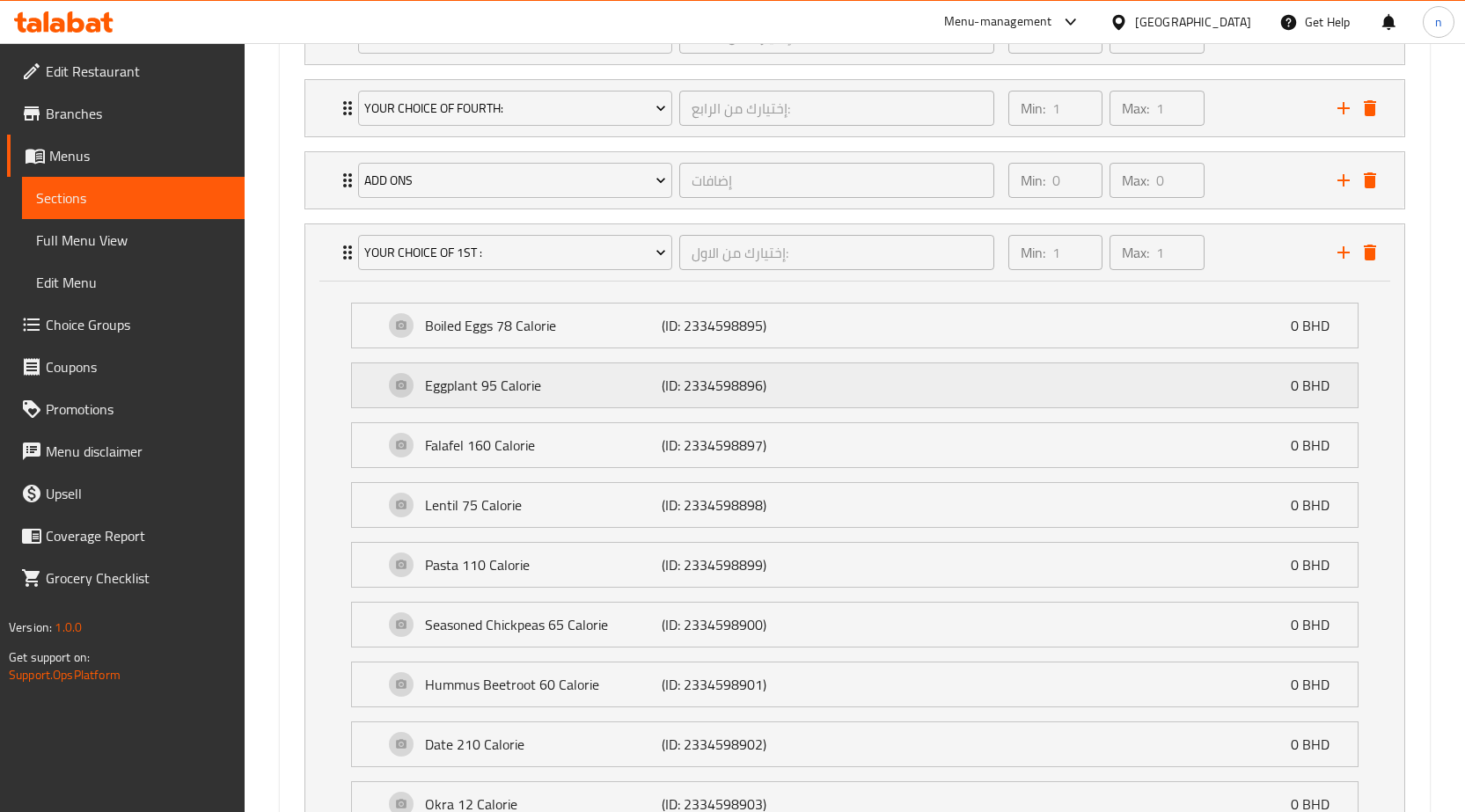
scroll to position [1436, 0]
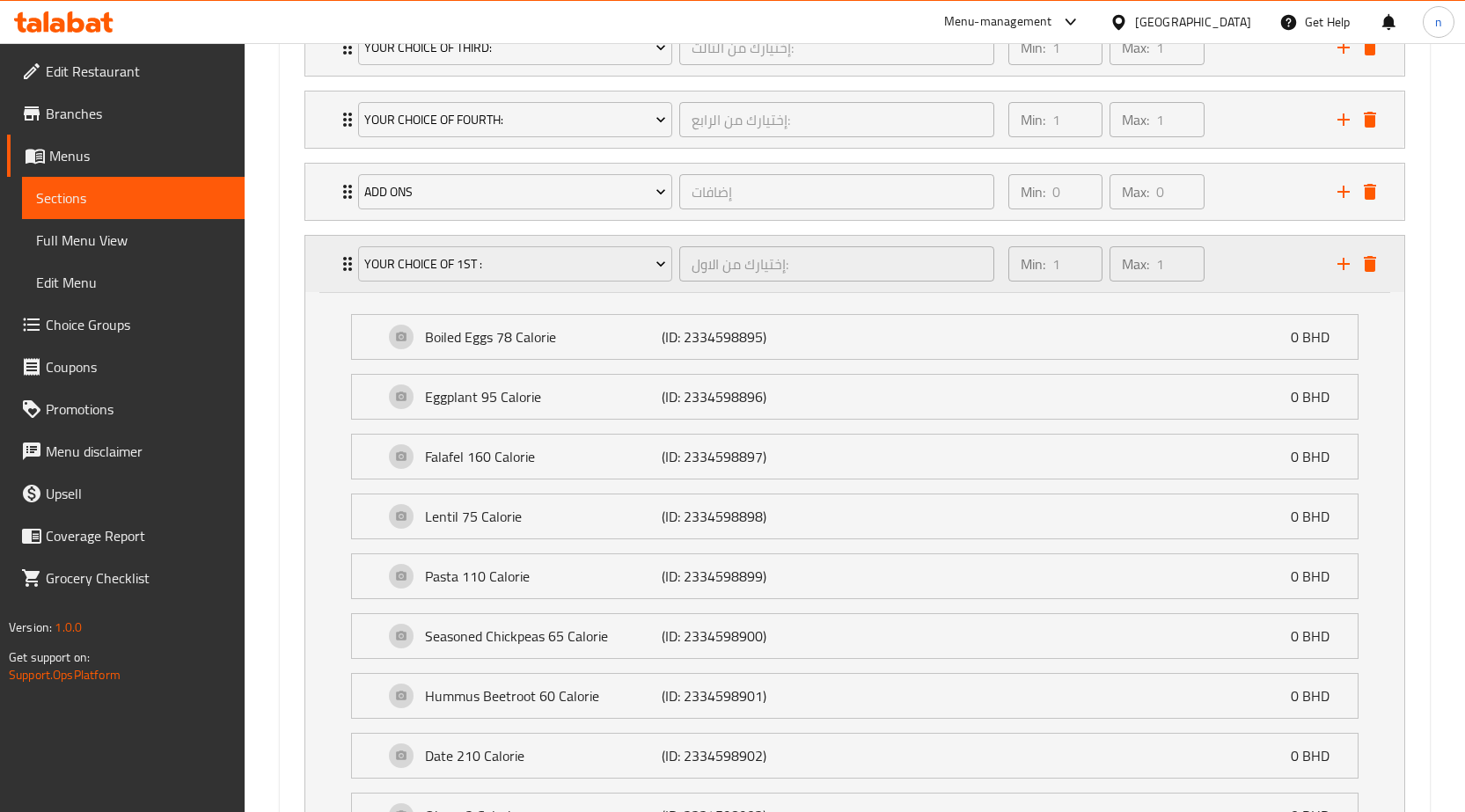
click at [1229, 268] on div "Min: 1 ​ Max: 1 ​" at bounding box center [1162, 263] width 329 height 56
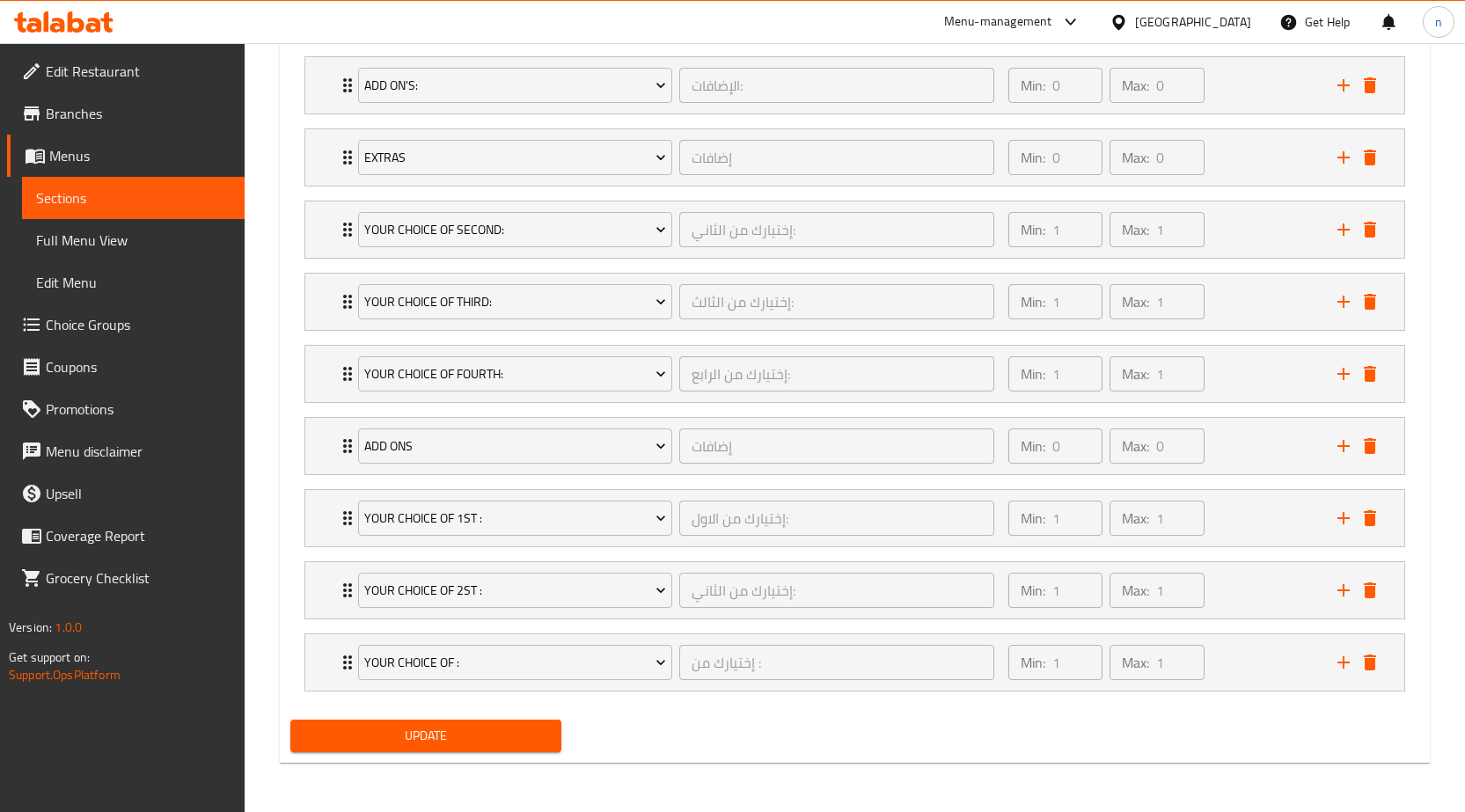
scroll to position [1181, 0]
click at [1242, 521] on div "Min: 1 ​ Max: 1 ​" at bounding box center [1162, 518] width 329 height 56
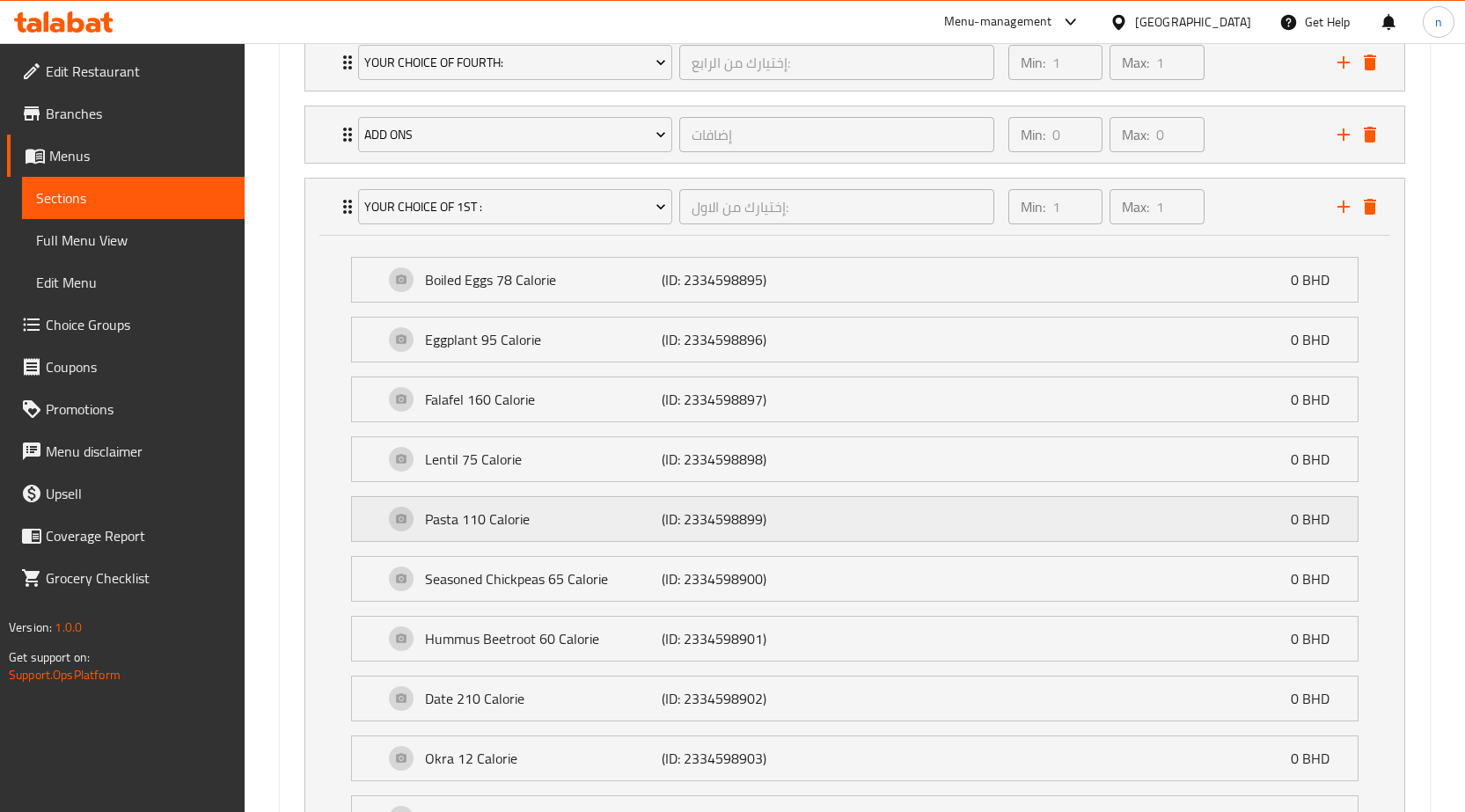
scroll to position [1524, 0]
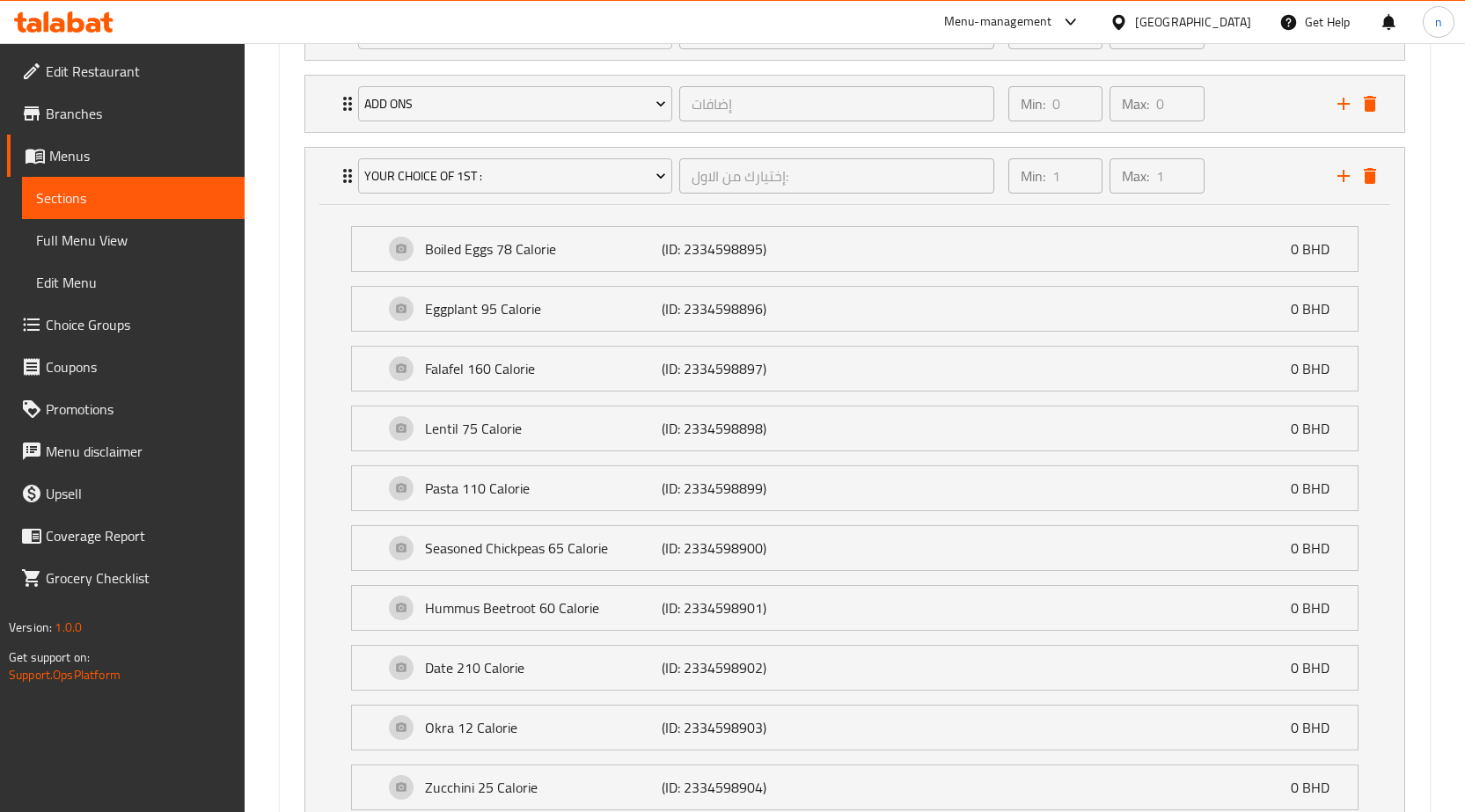
click at [1262, 222] on li "Boiled Eggs 78 Calorie (ID: 2334598895) 0 BHD Name (En) Boiled Eggs 78 Calorie …" at bounding box center [854, 248] width 1036 height 60
click at [1255, 195] on div "Min: 1 ​ Max: 1 ​" at bounding box center [1162, 176] width 329 height 56
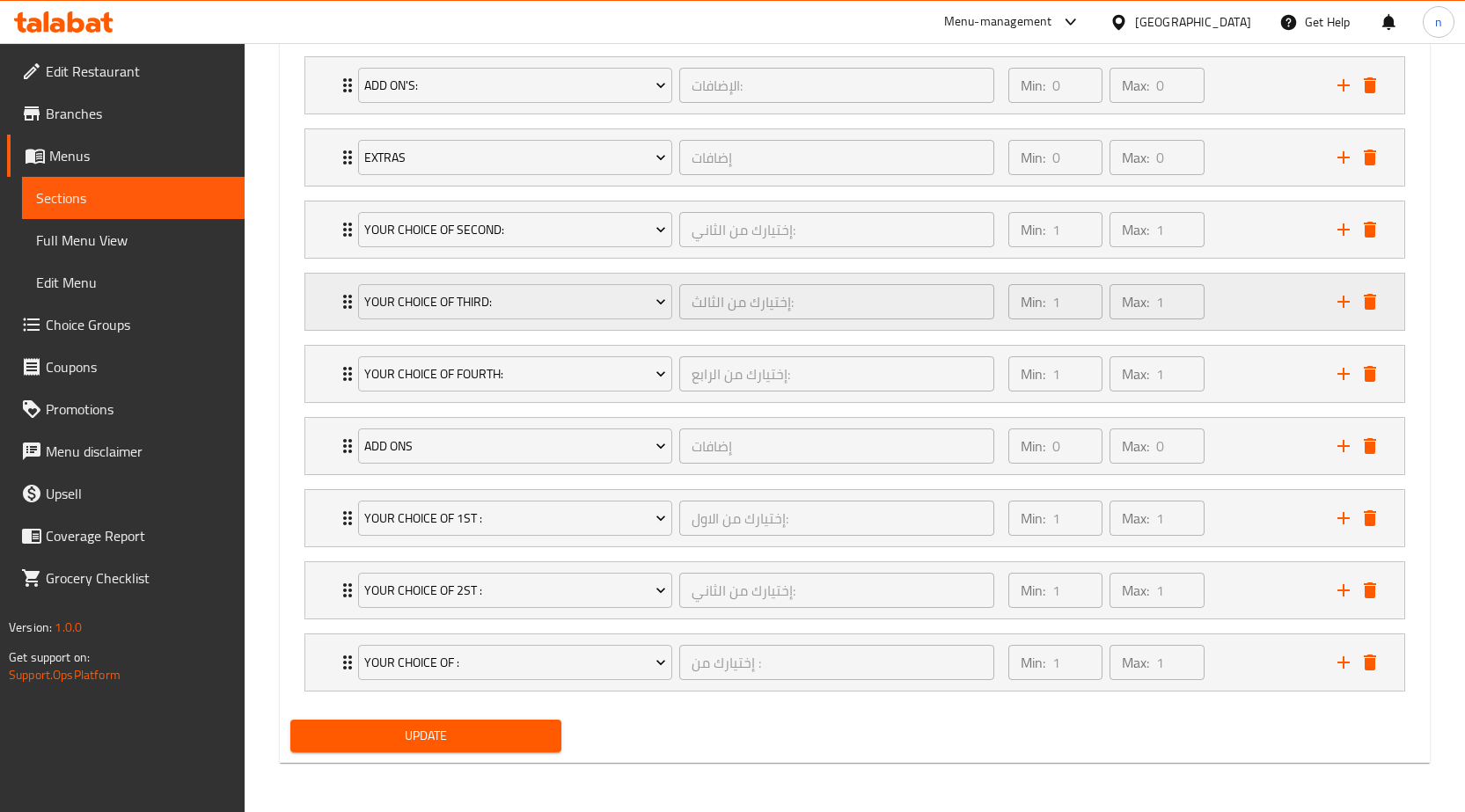
scroll to position [1181, 0]
click at [1222, 595] on div "Min: 1 ​ Max: 1 ​" at bounding box center [1162, 590] width 329 height 56
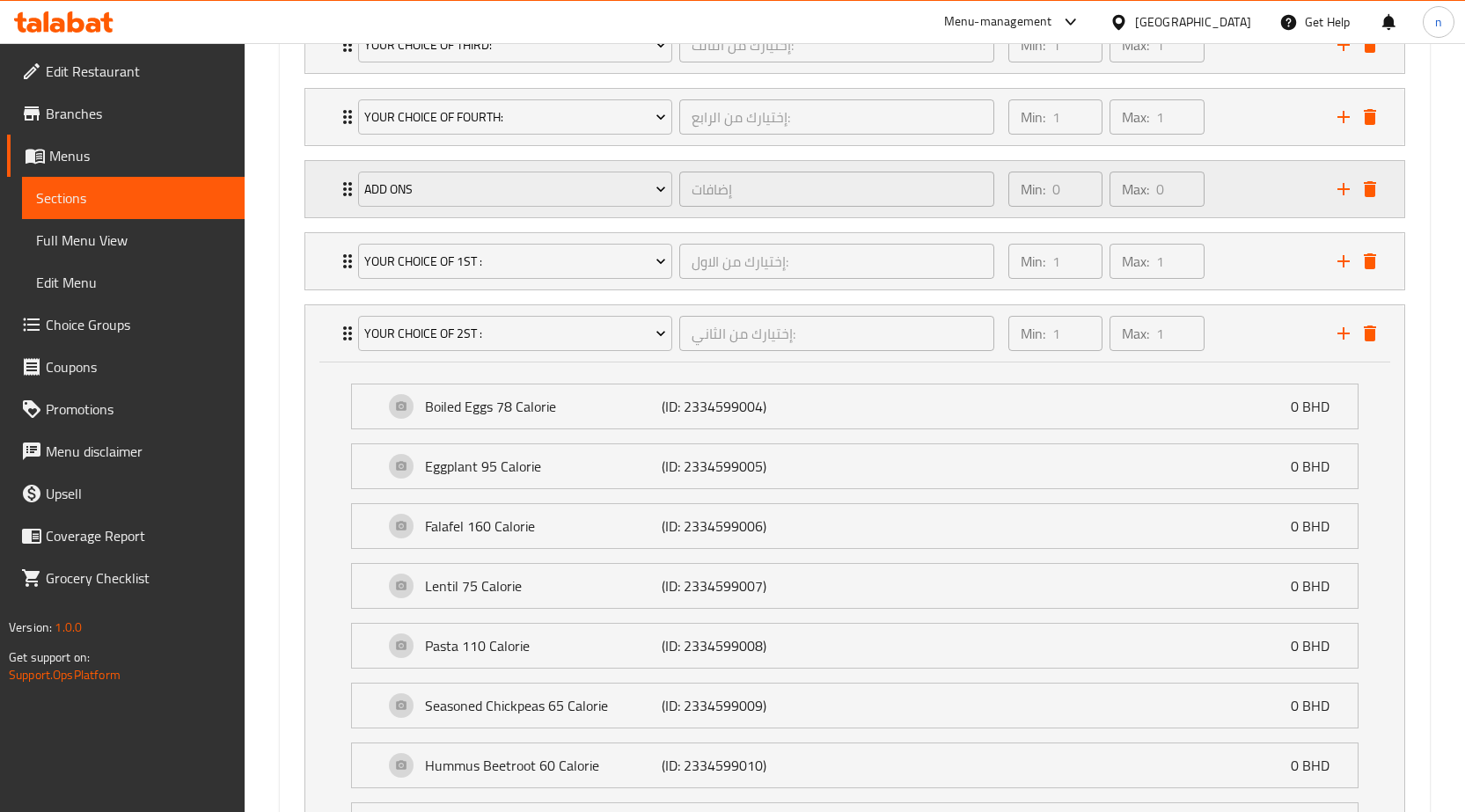
scroll to position [1260, 0]
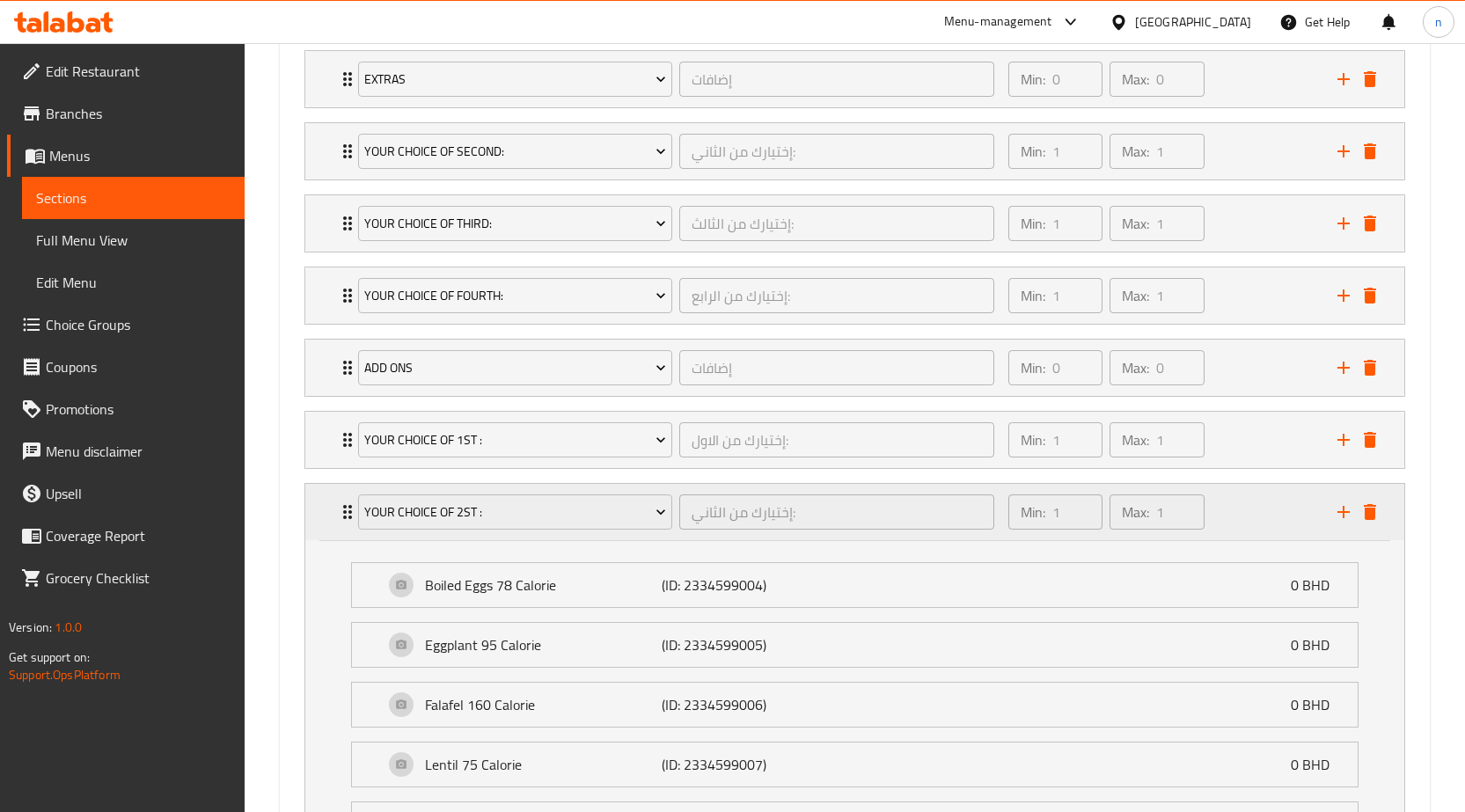
click at [1236, 494] on div "Min: 1 ​ Max: 1 ​" at bounding box center [1162, 512] width 329 height 56
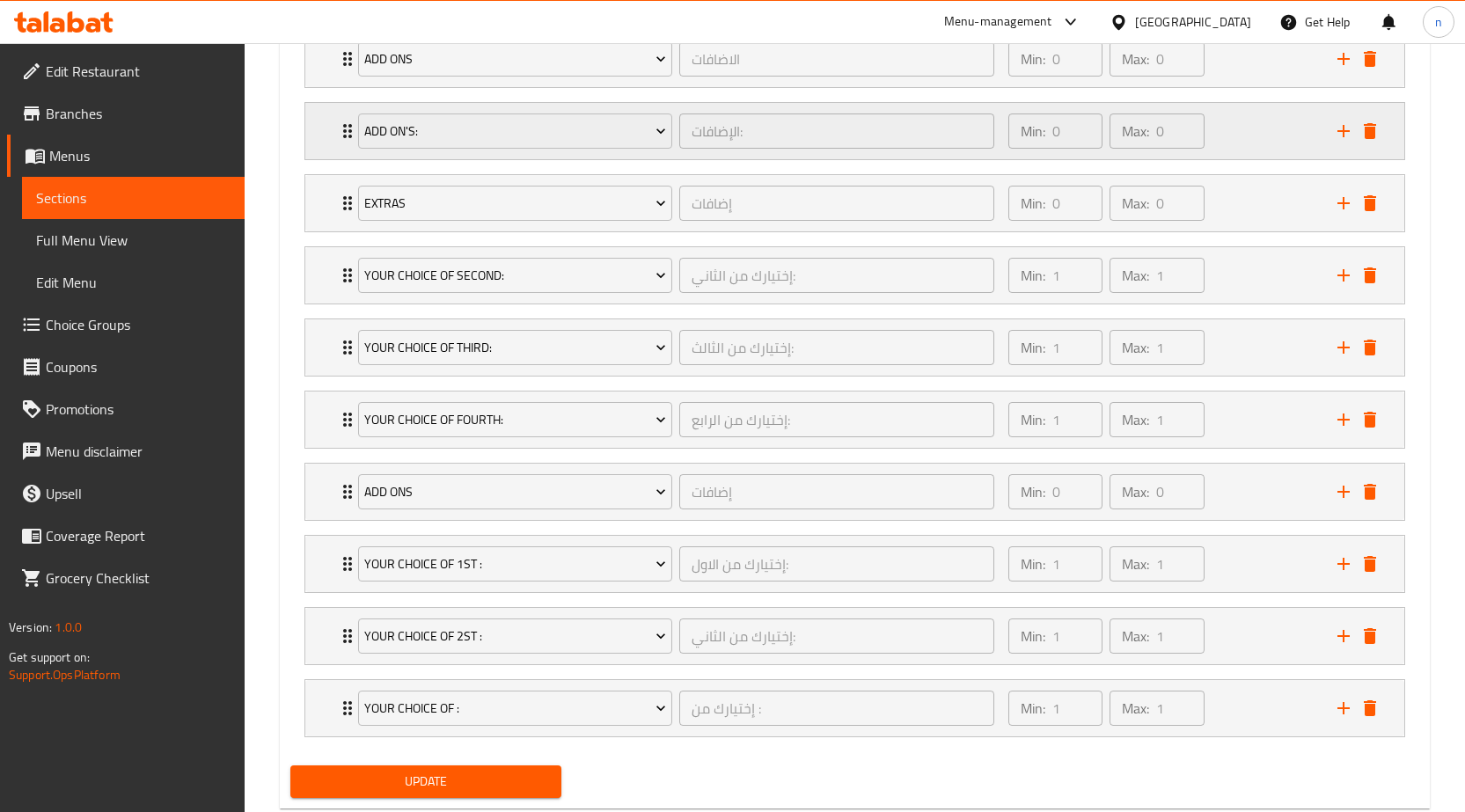
scroll to position [1093, 0]
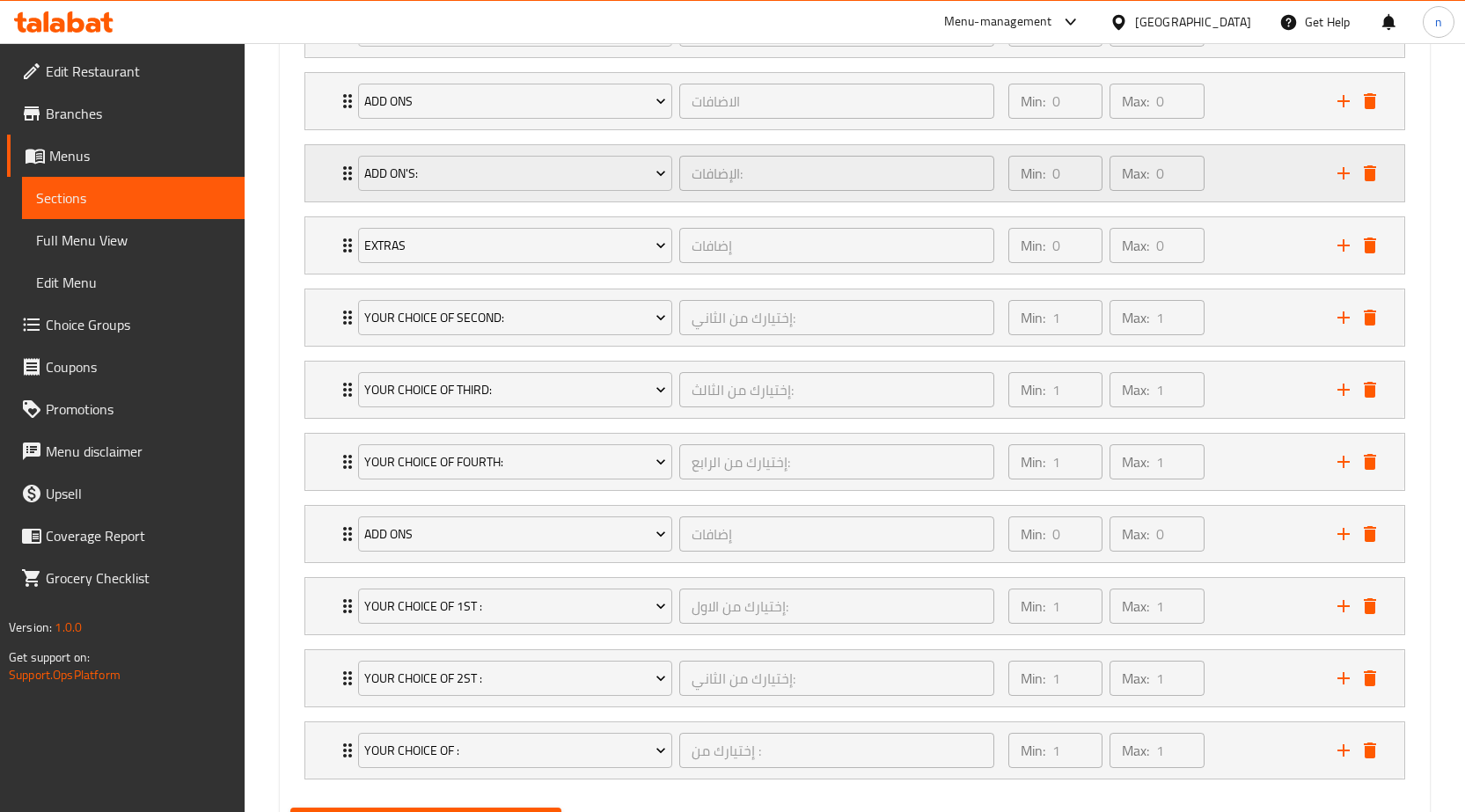
click at [1240, 177] on div "Min: 0 ​ Max: 0 ​" at bounding box center [1162, 173] width 329 height 56
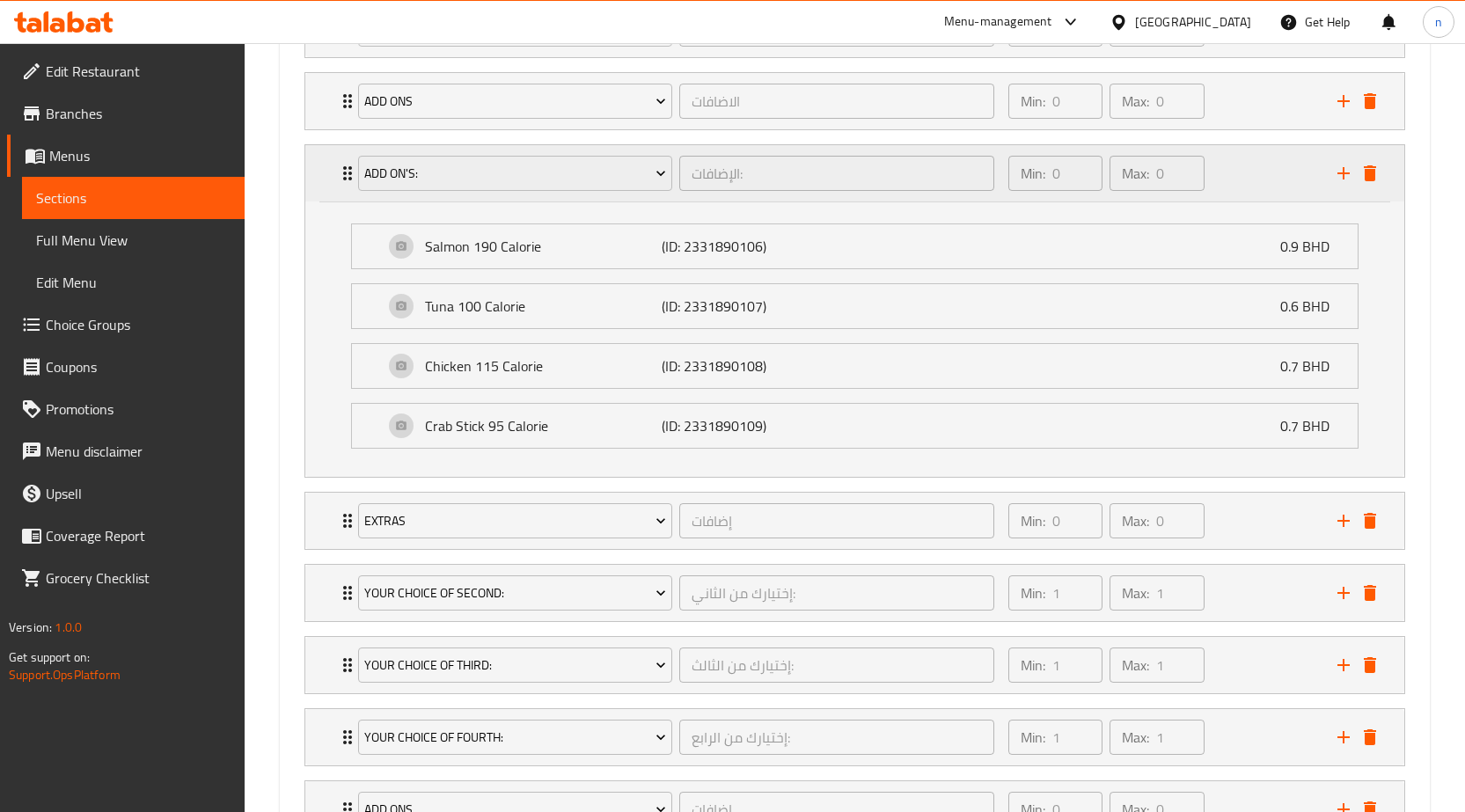
click at [1240, 177] on div "Min: 0 ​ Max: 0 ​" at bounding box center [1162, 173] width 329 height 56
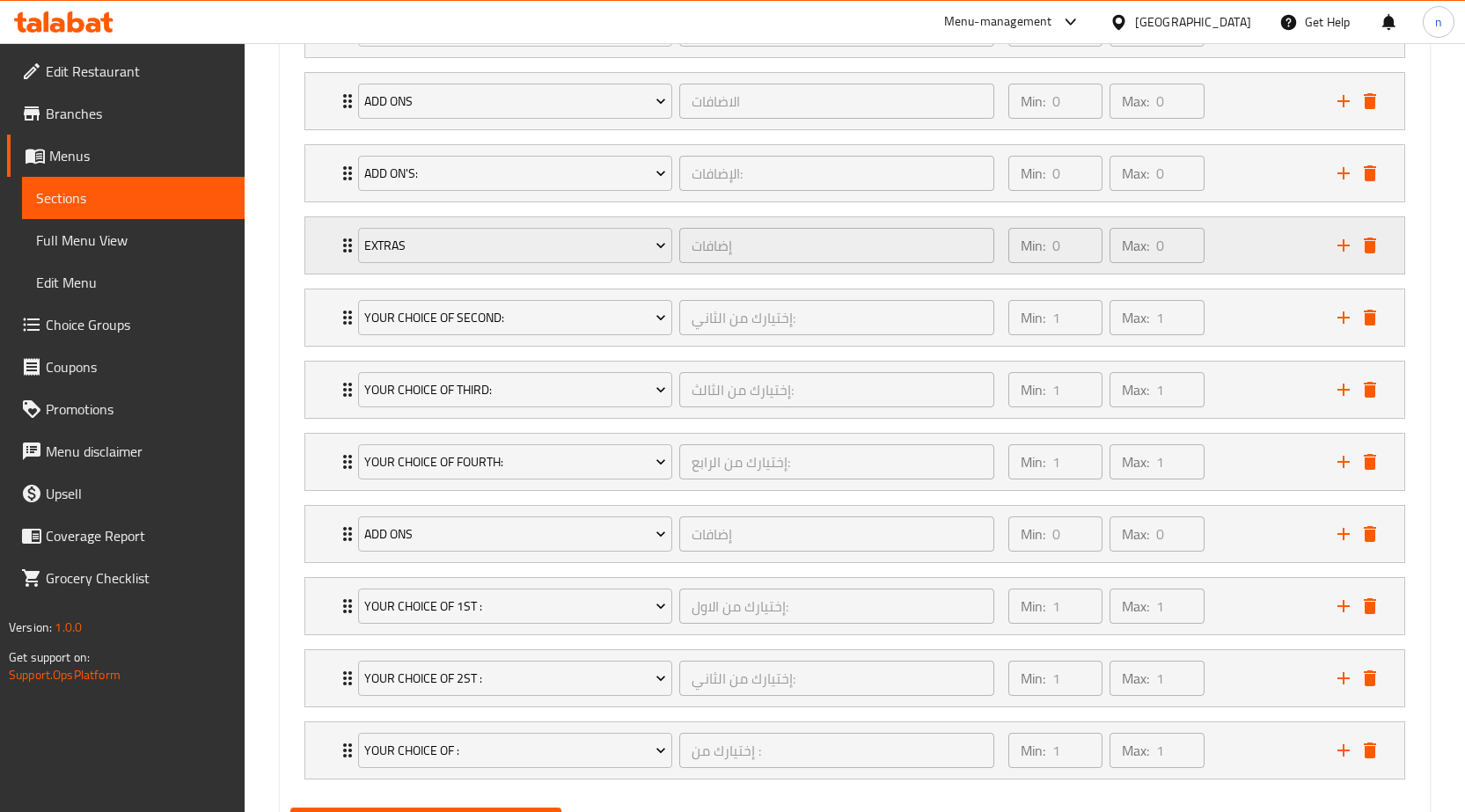
click at [1238, 247] on div "Min: 0 ​ Max: 0 ​" at bounding box center [1162, 245] width 329 height 56
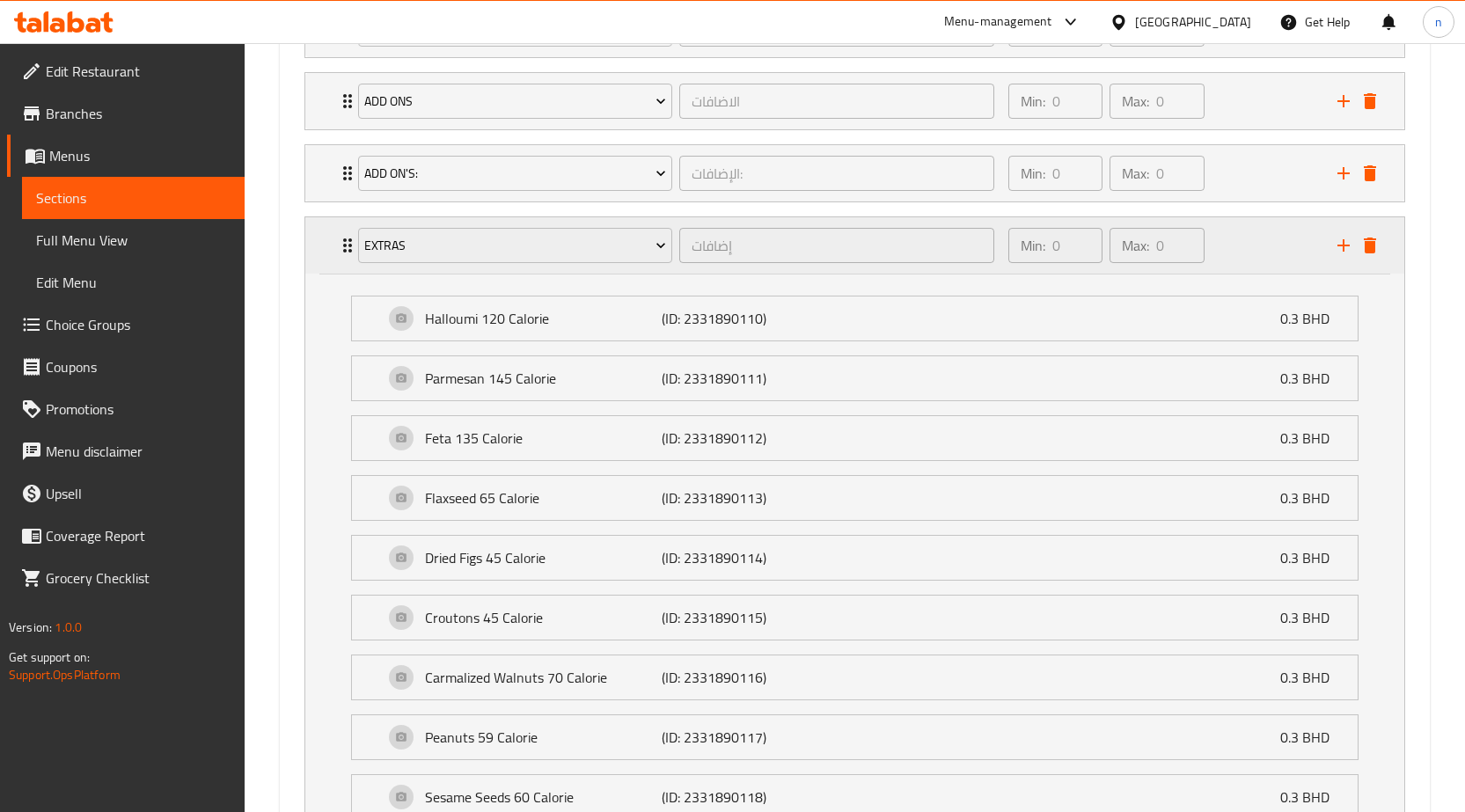
click at [1238, 247] on div "Min: 0 ​ Max: 0 ​" at bounding box center [1162, 245] width 329 height 56
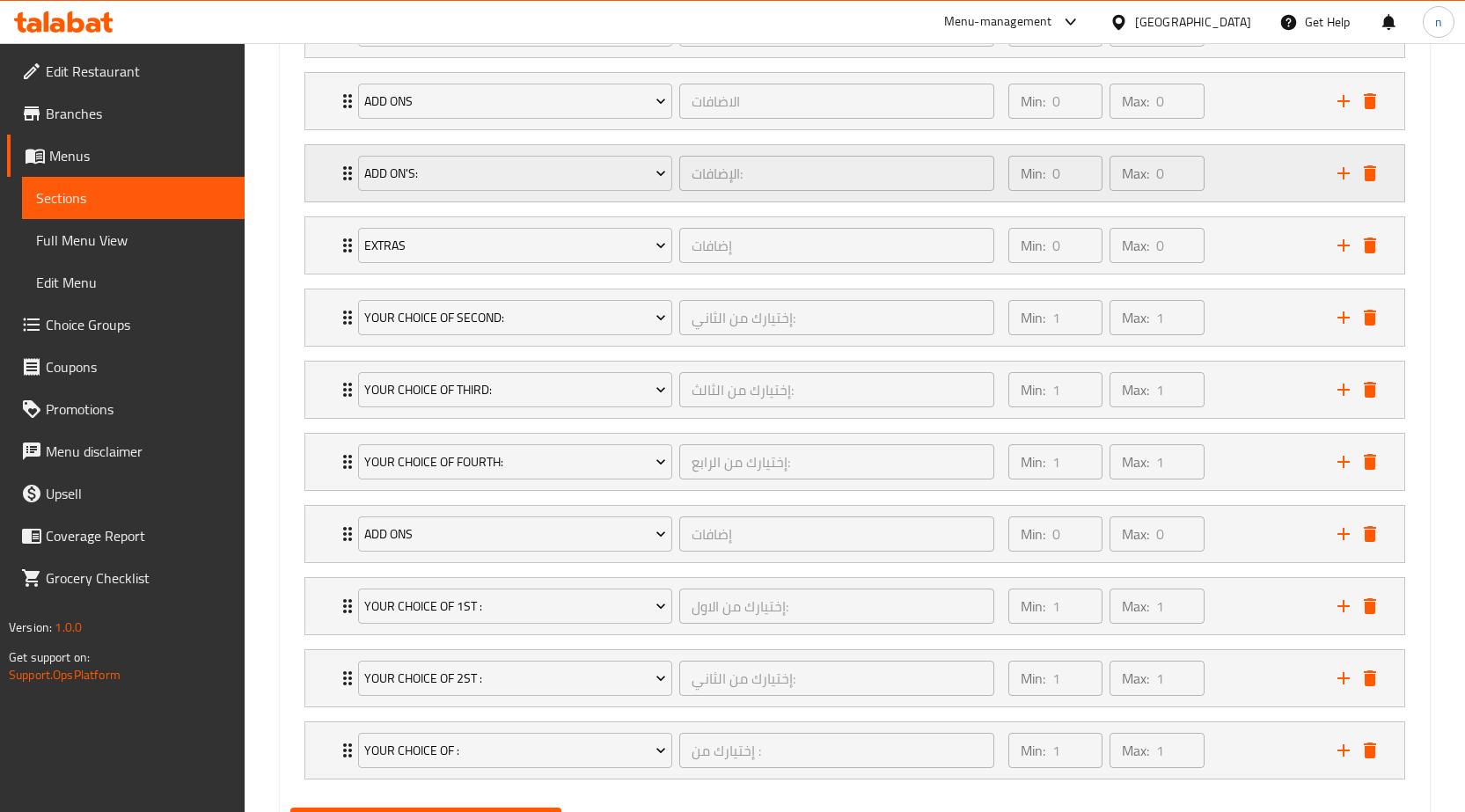
click at [1244, 111] on div "Min: 0 ​ Max: 0 ​" at bounding box center [1162, 100] width 329 height 56
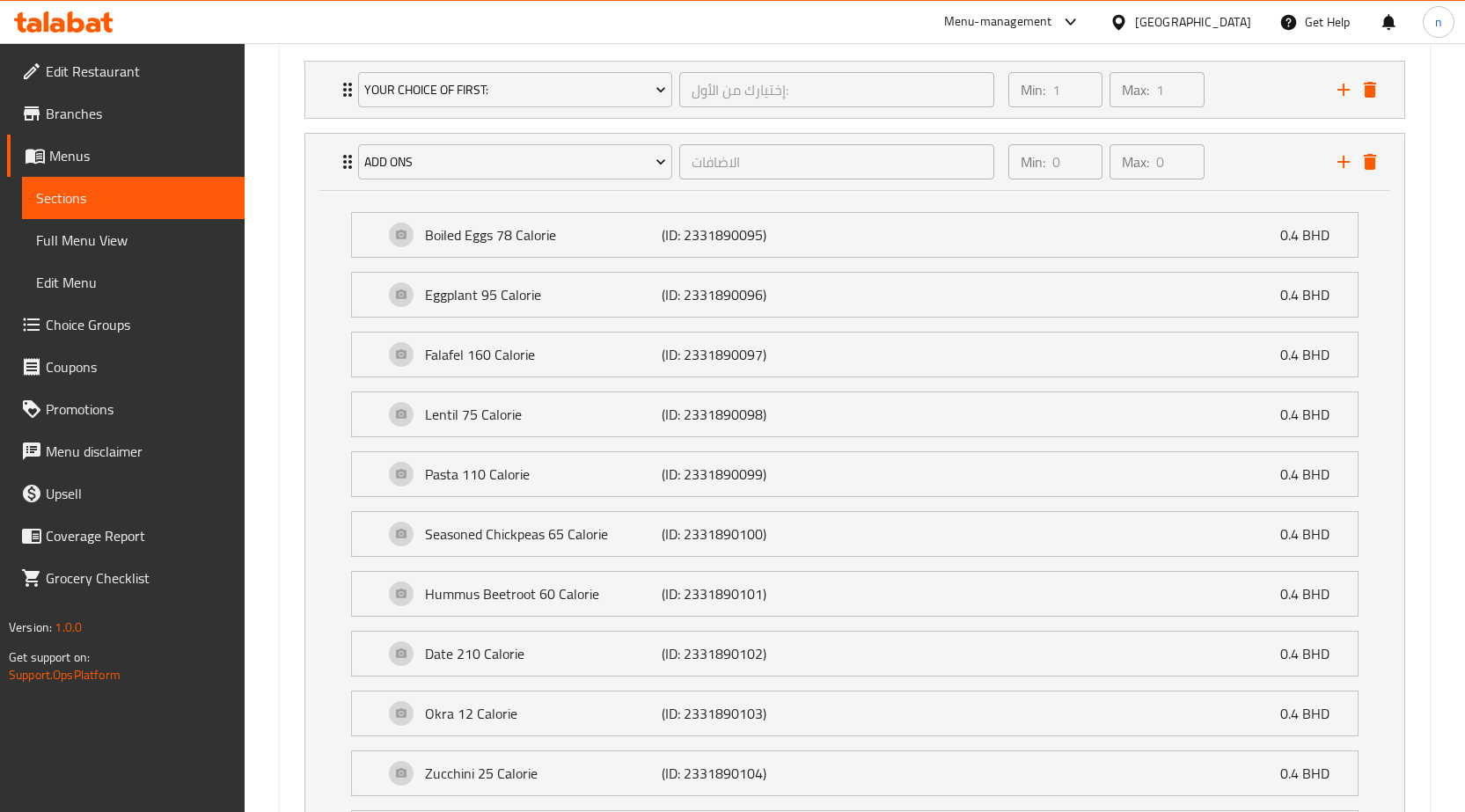
scroll to position [1006, 0]
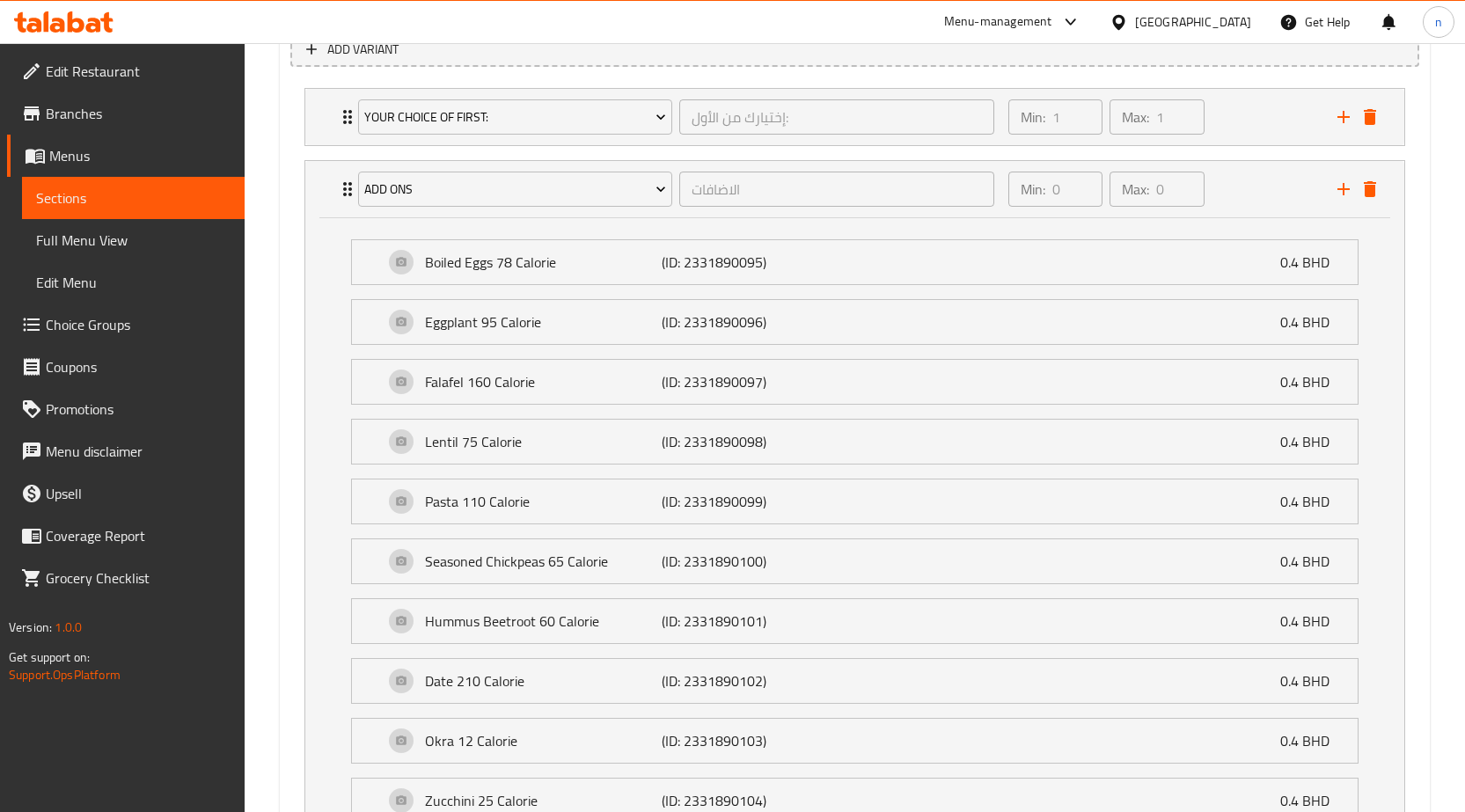
click at [1251, 201] on div "Min: 0 ​ Max: 0 ​" at bounding box center [1162, 189] width 329 height 56
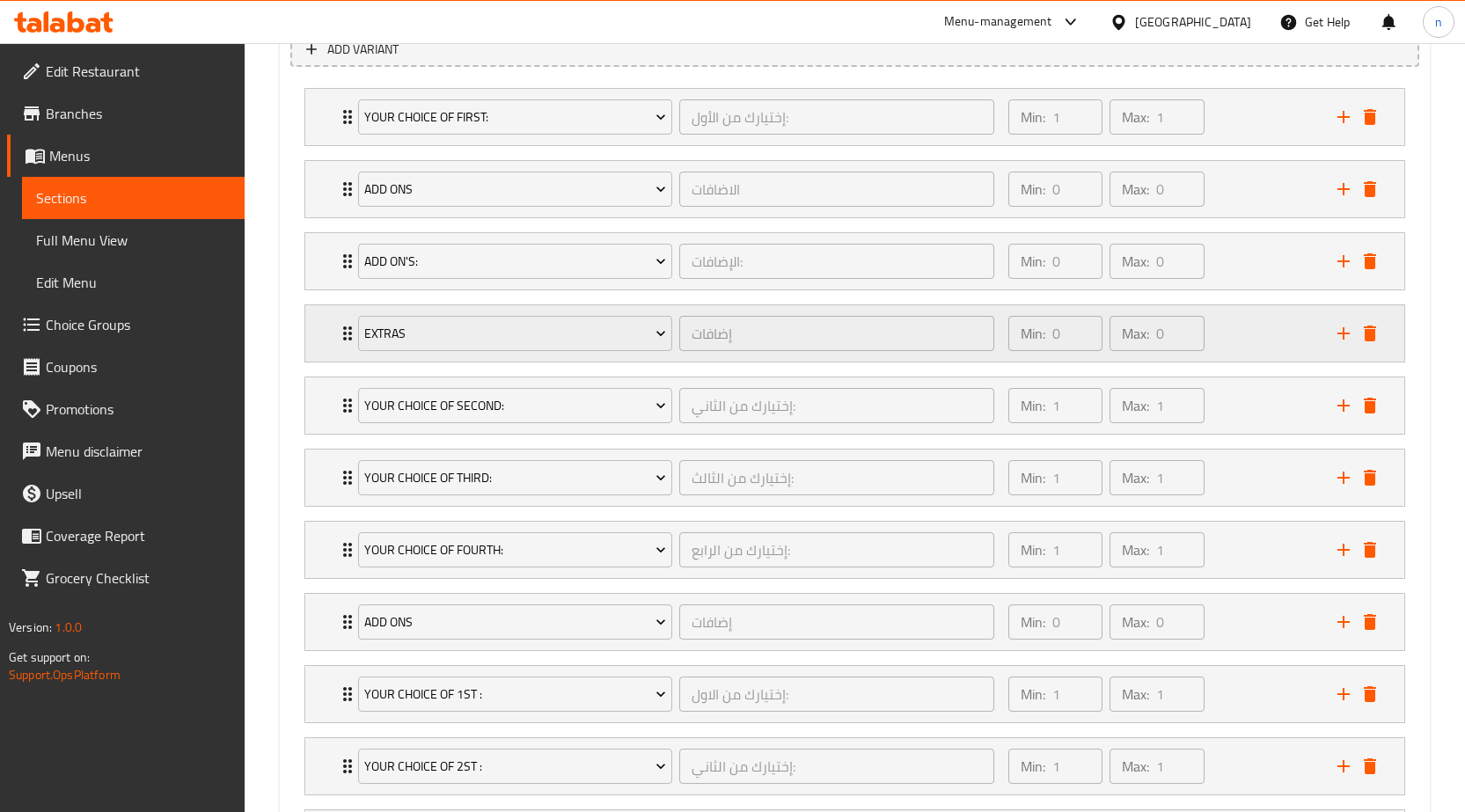
click at [1259, 339] on div "Min: 0 ​ Max: 0 ​" at bounding box center [1162, 333] width 329 height 56
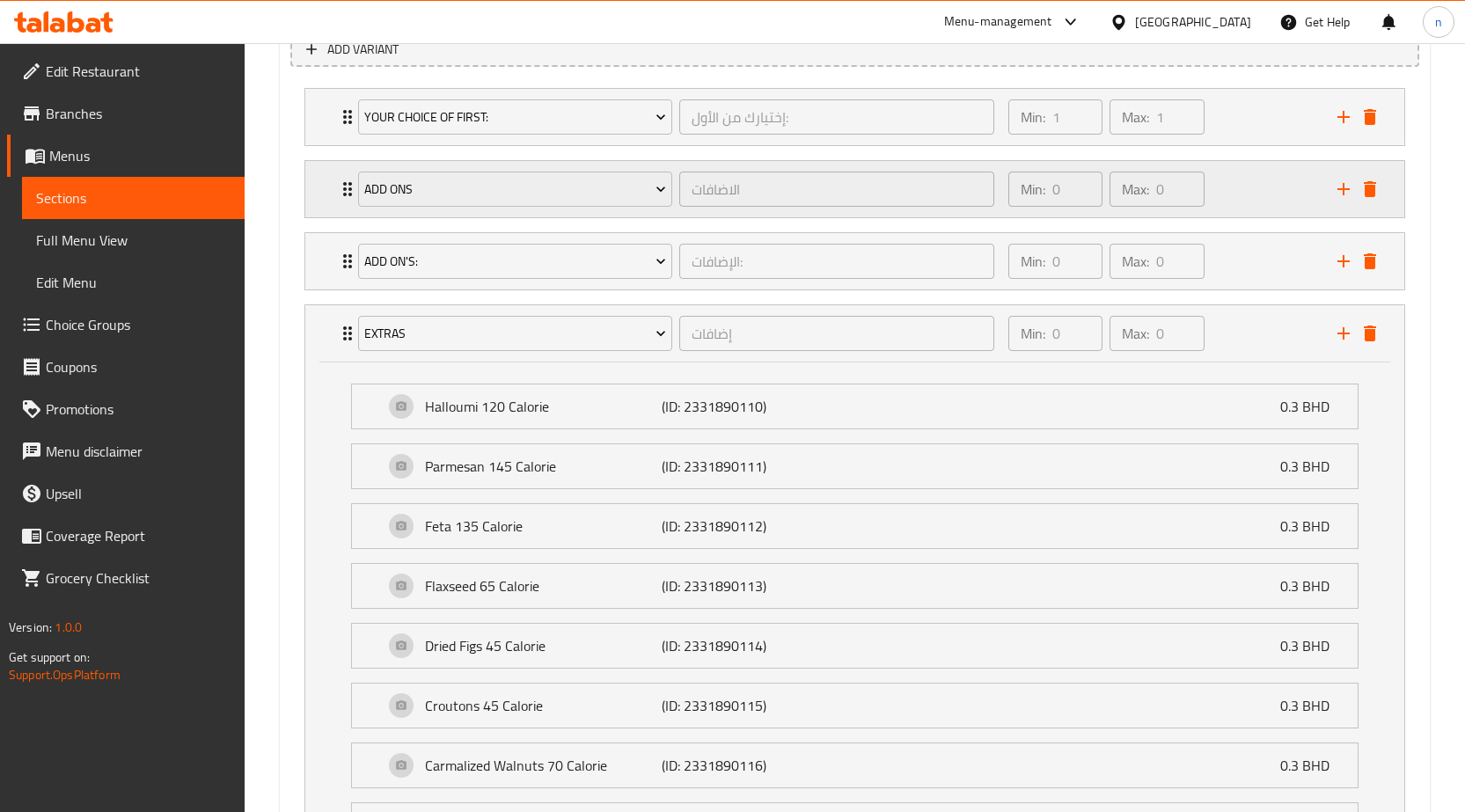
click at [1257, 333] on div "Min: 0 ​ Max: 0 ​" at bounding box center [1162, 333] width 329 height 56
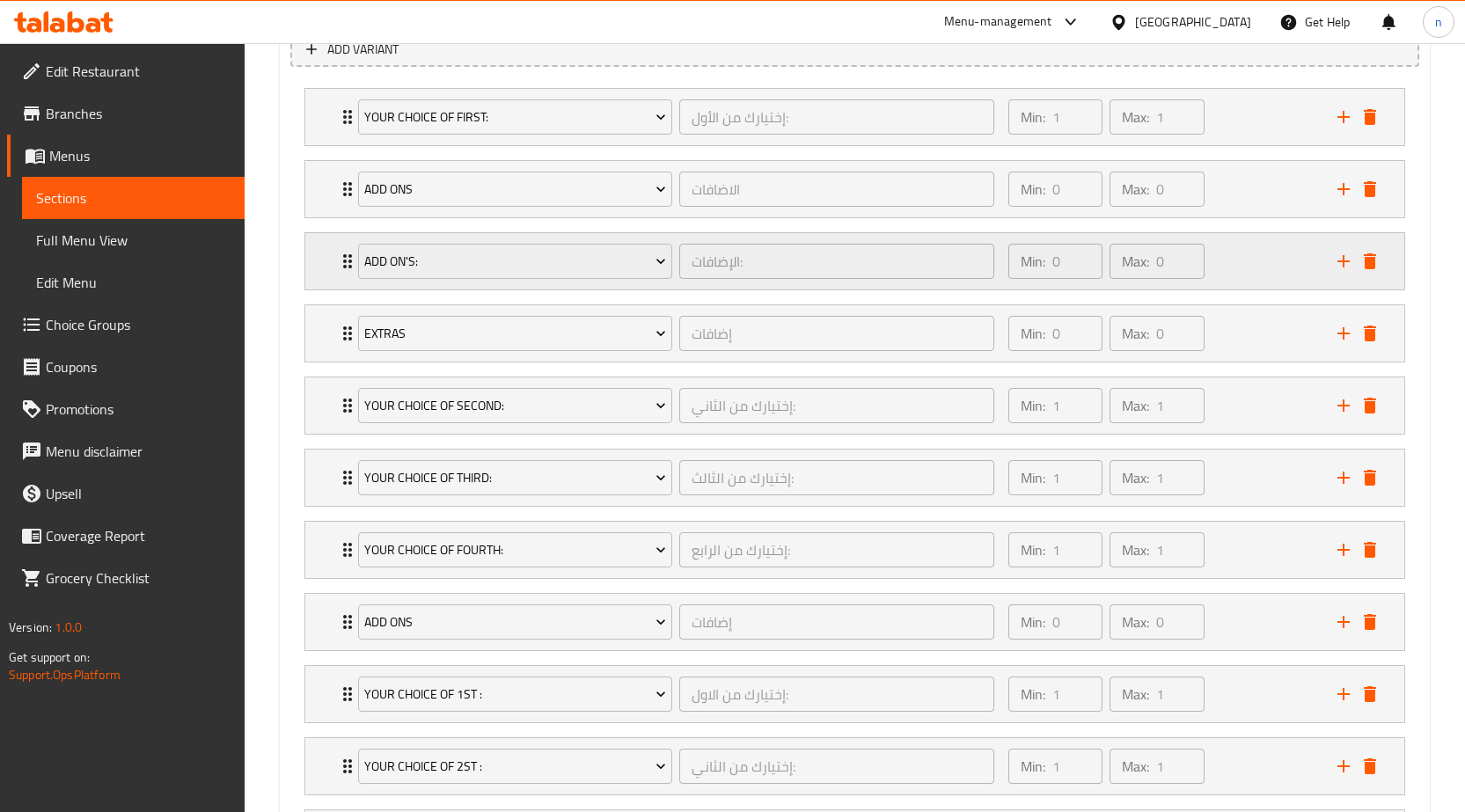
click at [1253, 251] on div "Min: 0 ​ Max: 0 ​" at bounding box center [1162, 261] width 329 height 56
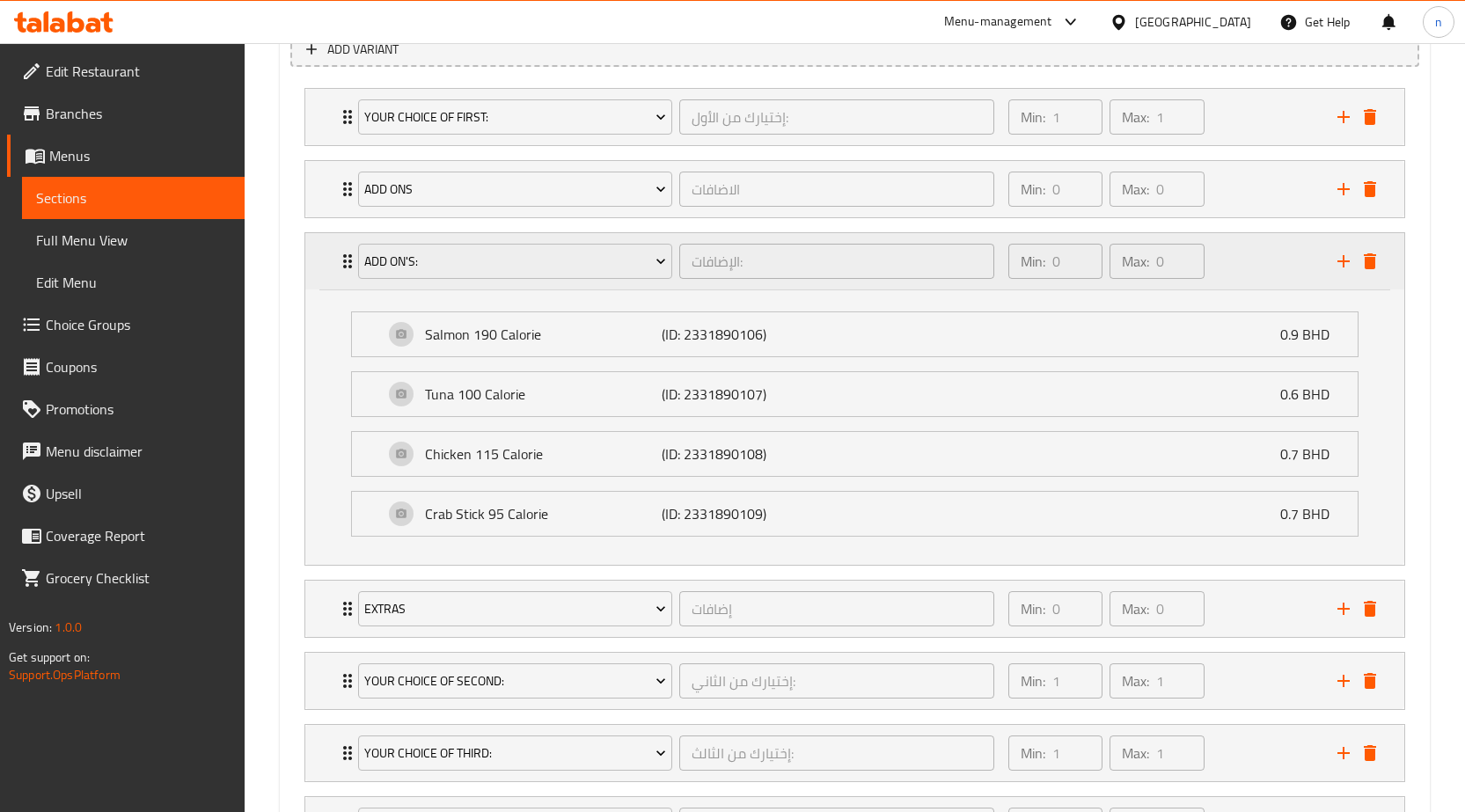
click at [1253, 251] on div "Min: 0 ​ Max: 0 ​" at bounding box center [1162, 261] width 329 height 56
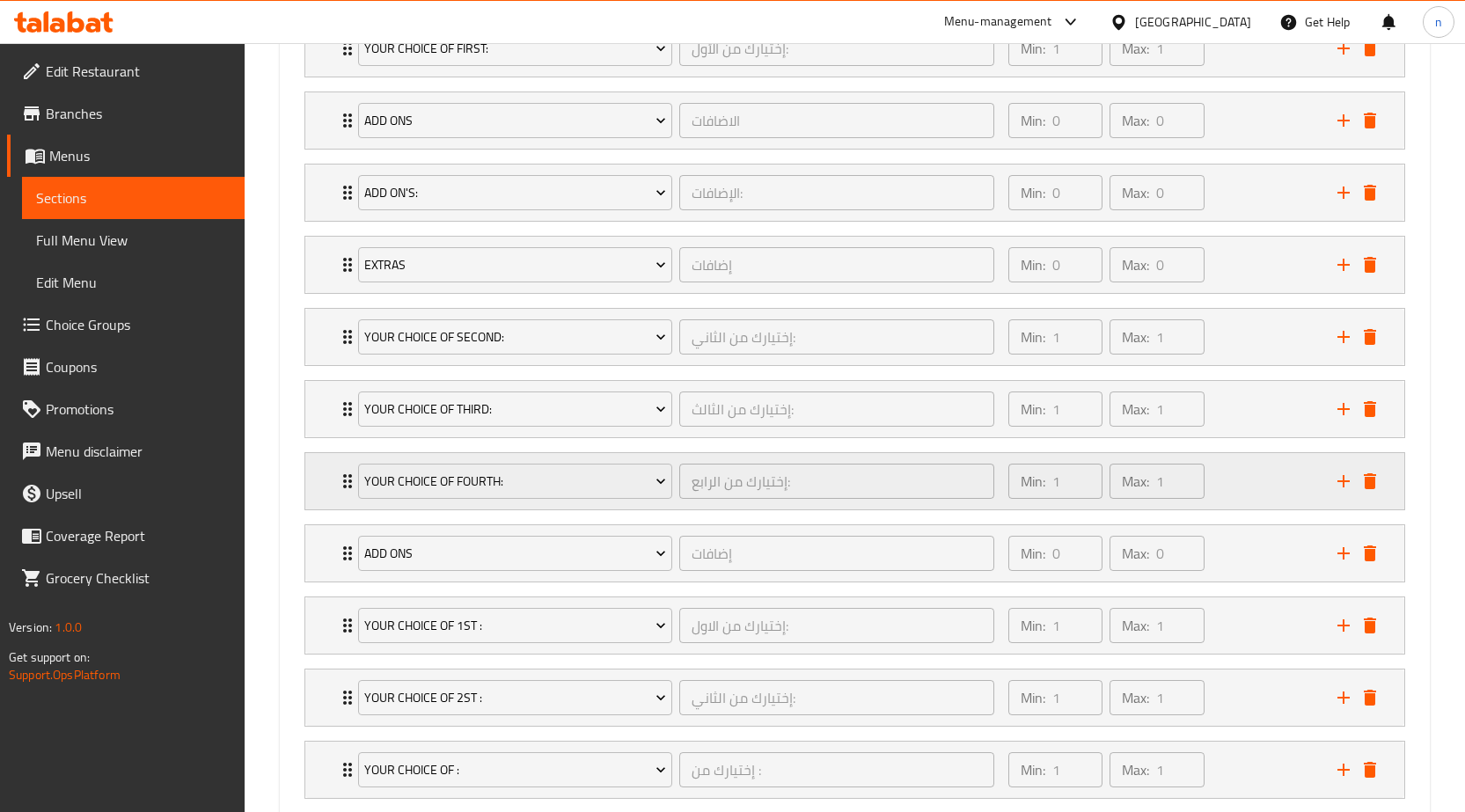
scroll to position [1181, 0]
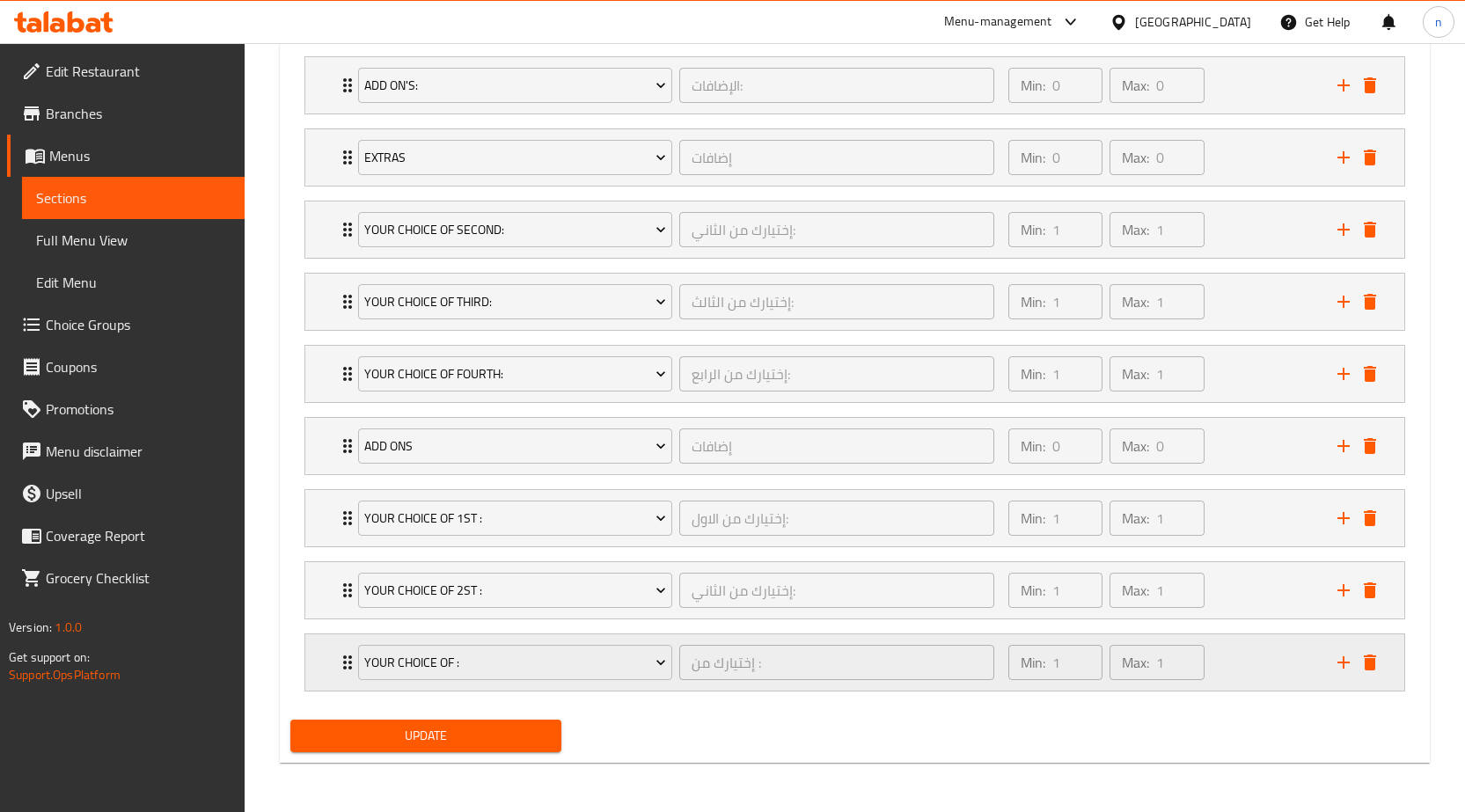
click at [1251, 668] on div "Min: 1 ​ Max: 1 ​" at bounding box center [1162, 662] width 329 height 56
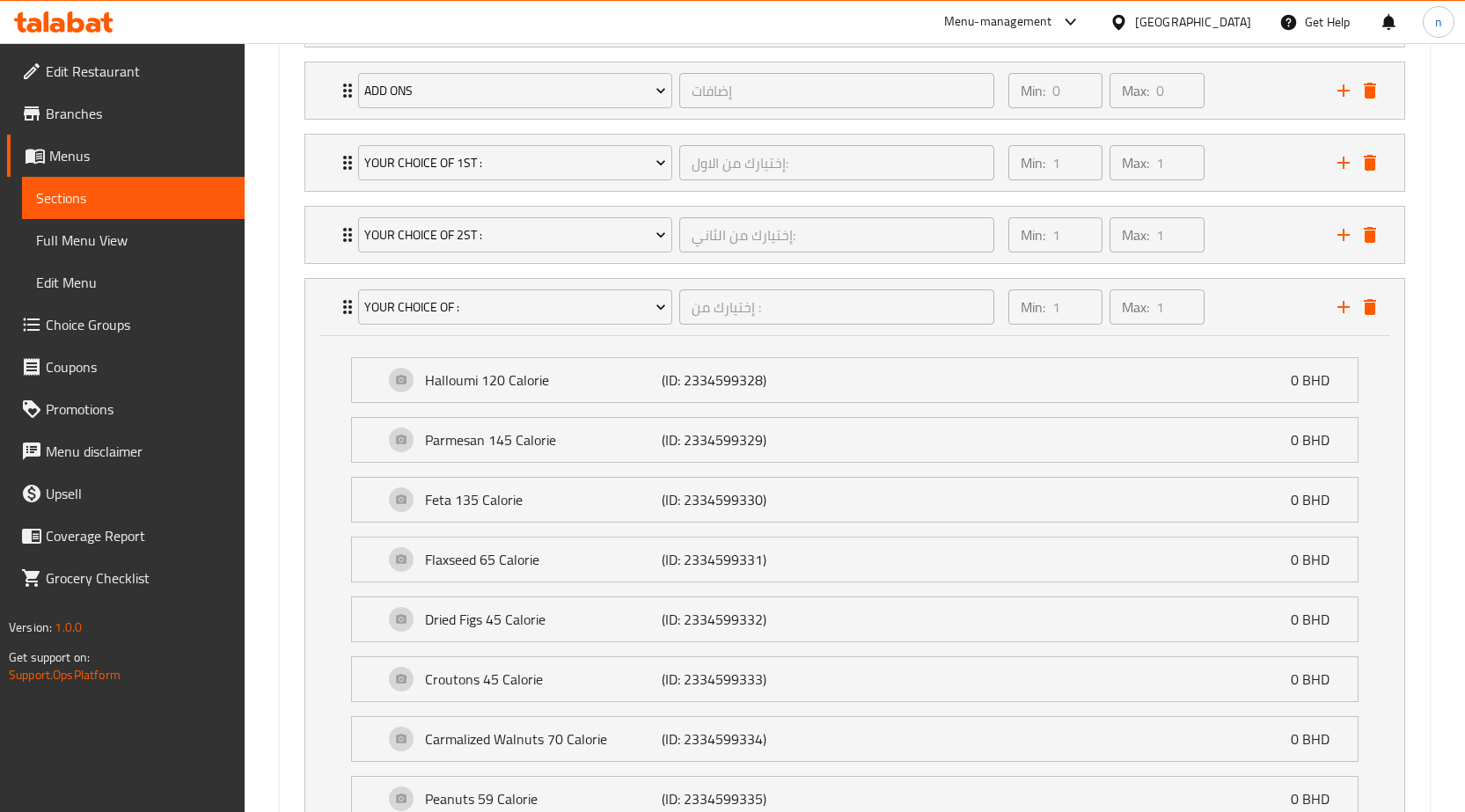
scroll to position [1291, 0]
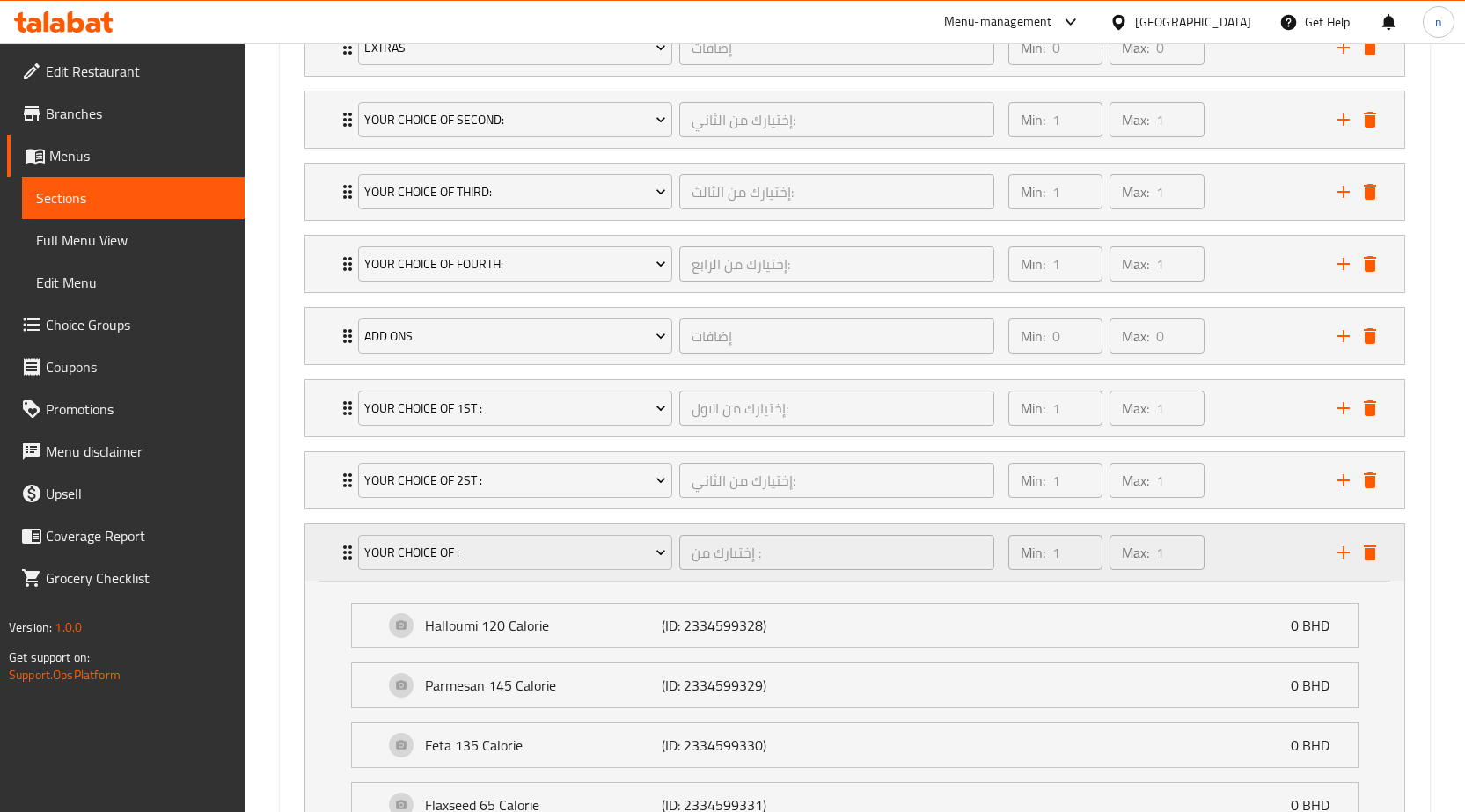
click at [1254, 555] on div "Min: 1 ​ Max: 1 ​" at bounding box center [1162, 552] width 329 height 56
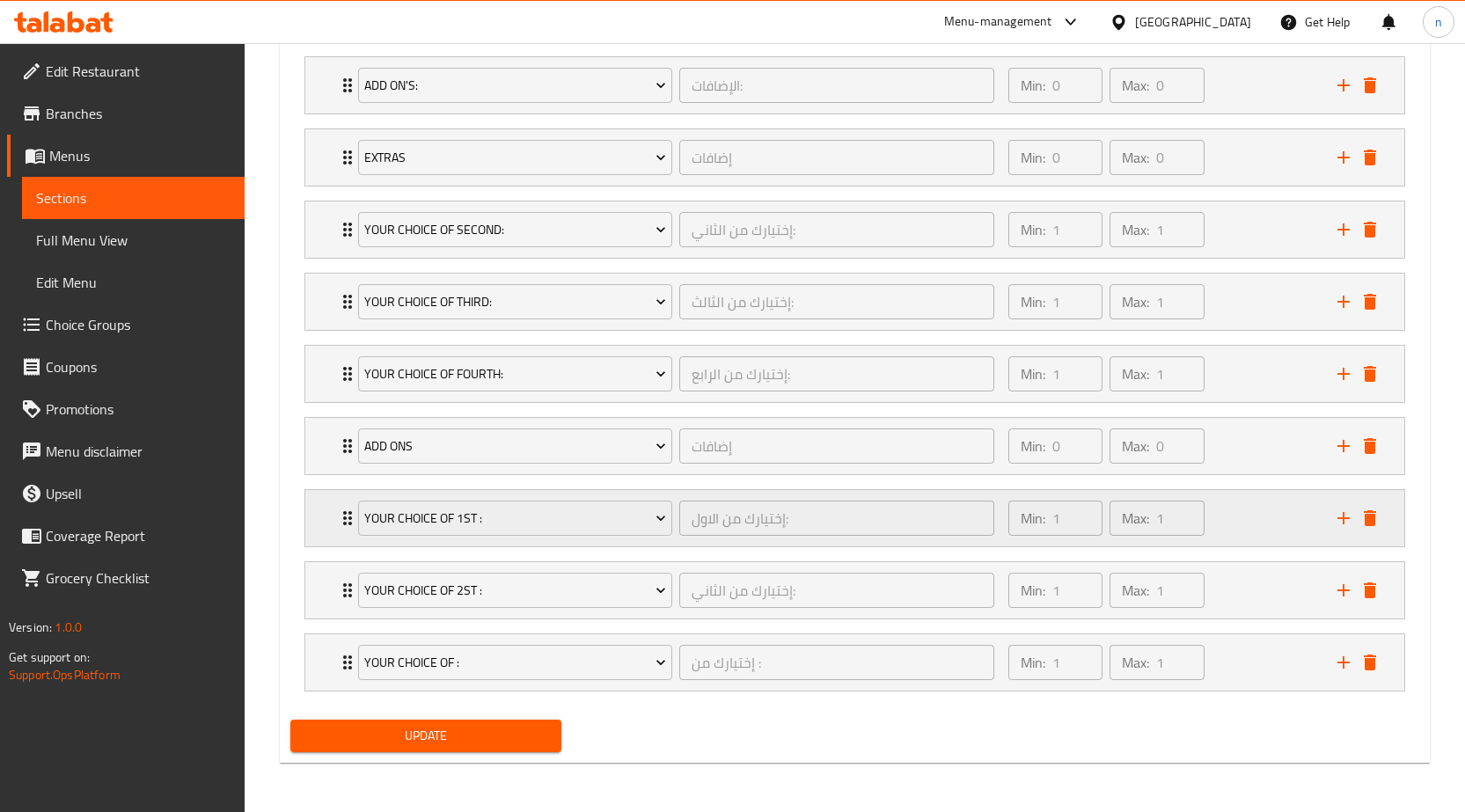
scroll to position [1165, 0]
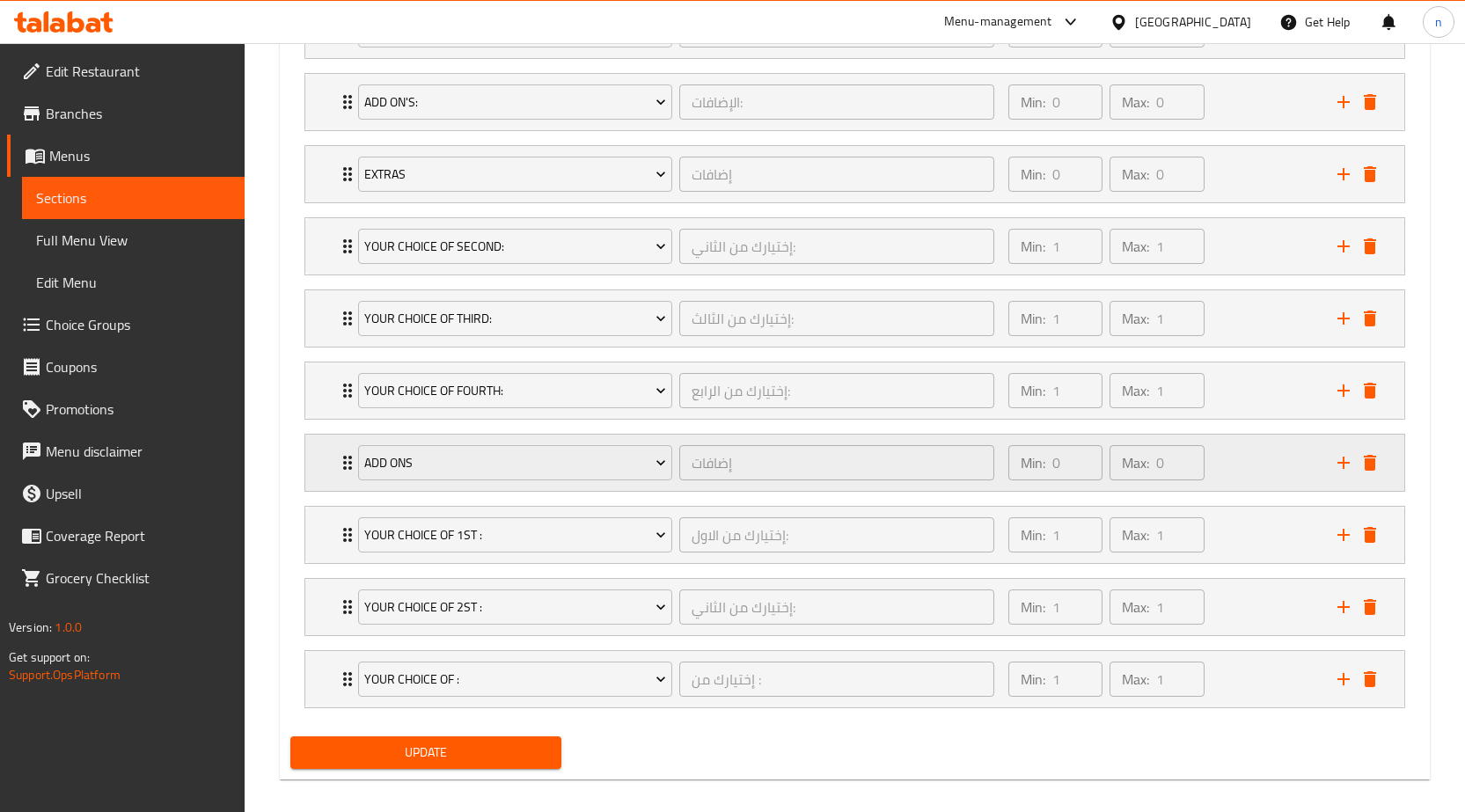
click at [1238, 471] on div "Min: 0 ​ Max: 0 ​" at bounding box center [1162, 462] width 329 height 56
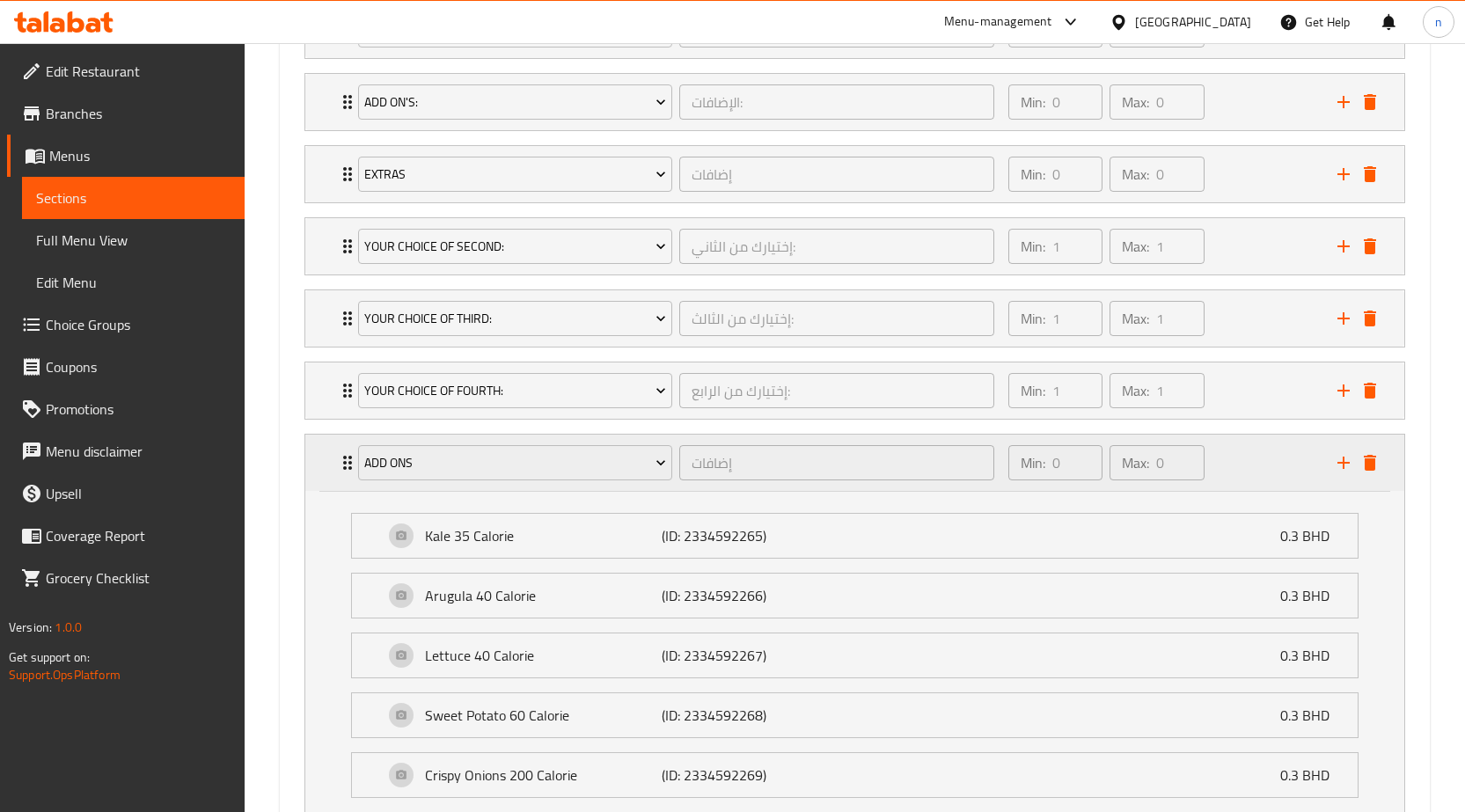
click at [1261, 460] on div "Min: 0 ​ Max: 0 ​" at bounding box center [1162, 462] width 329 height 56
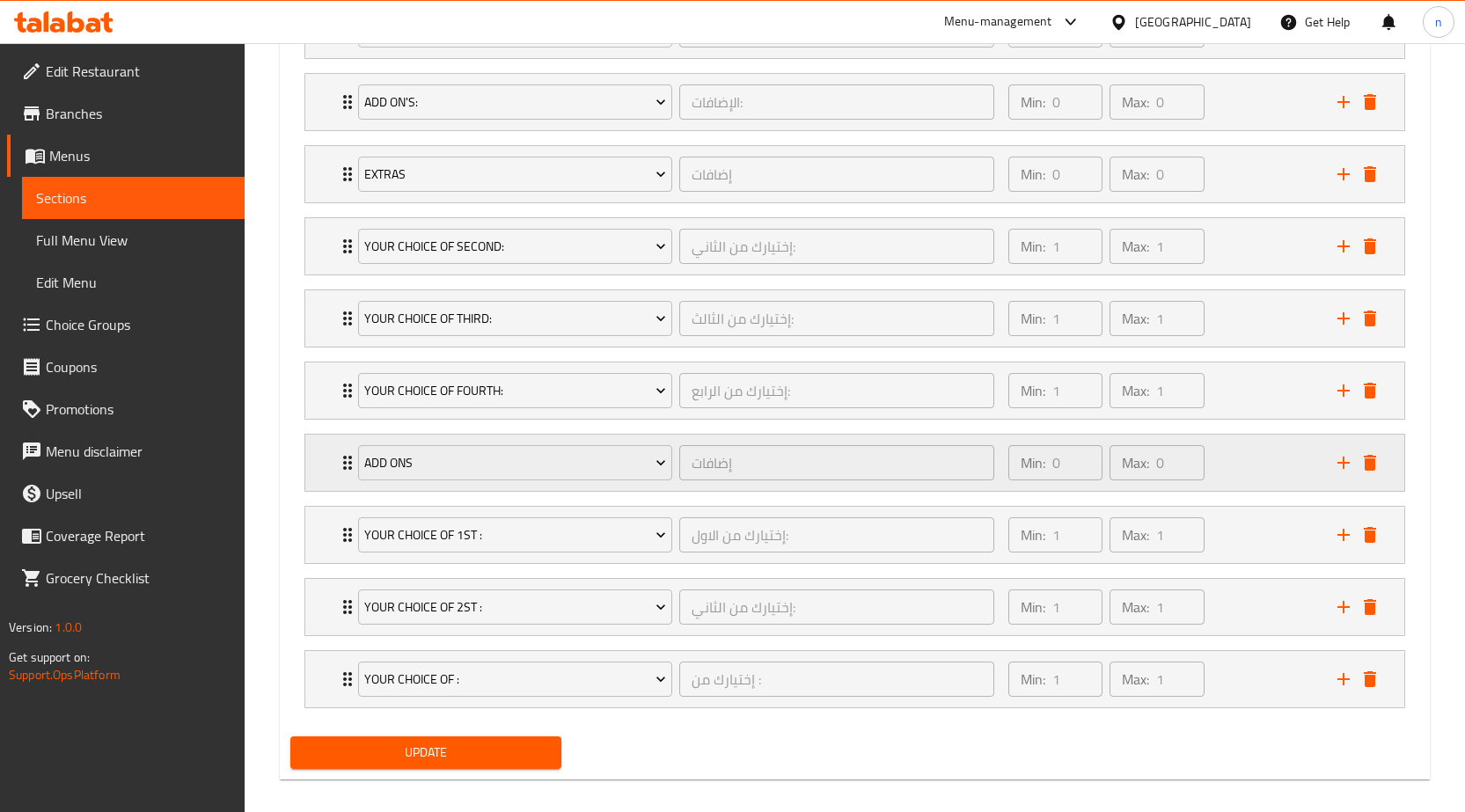
scroll to position [989, 0]
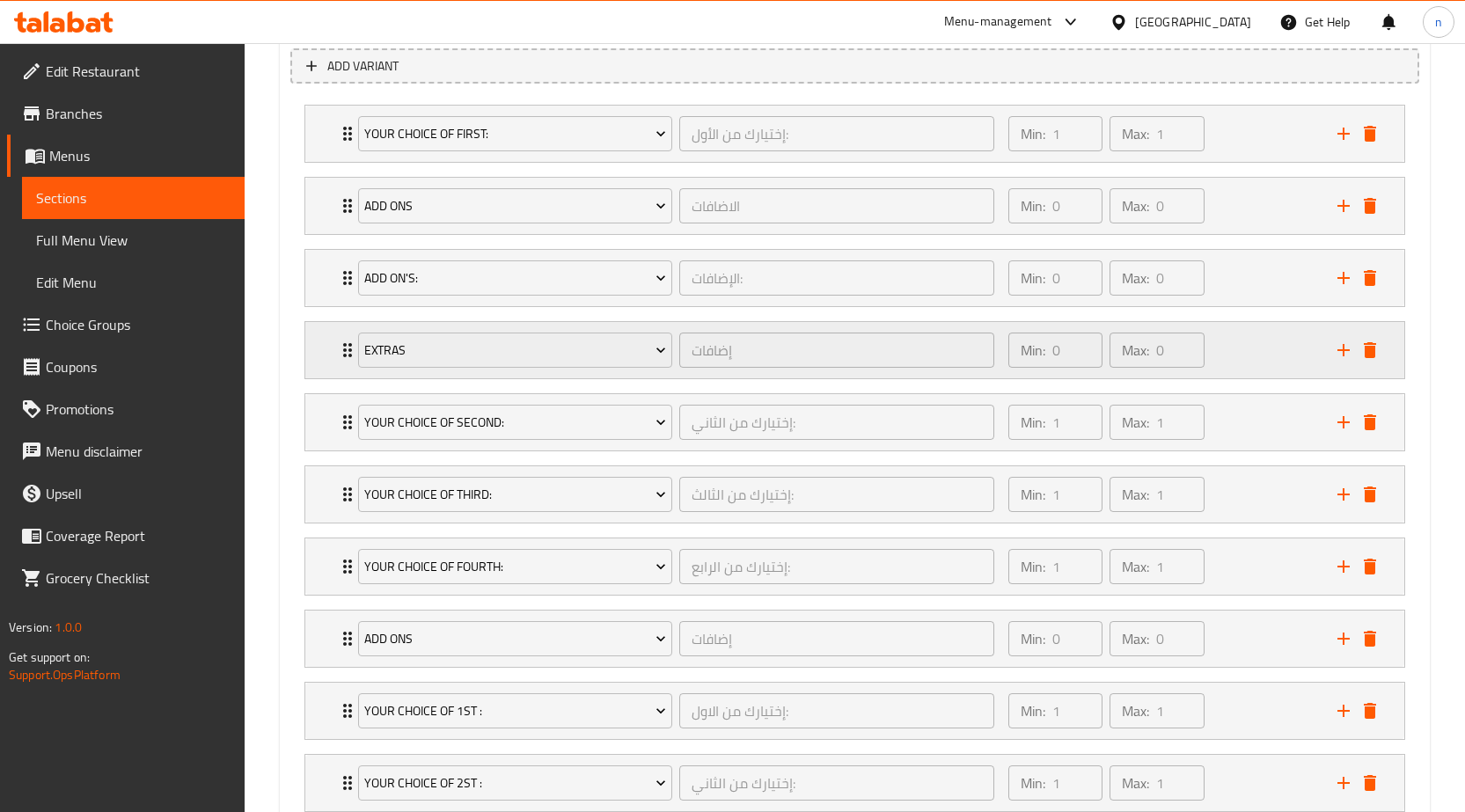
click at [1220, 340] on div "Min: 0 ​ Max: 0 ​" at bounding box center [1162, 350] width 329 height 56
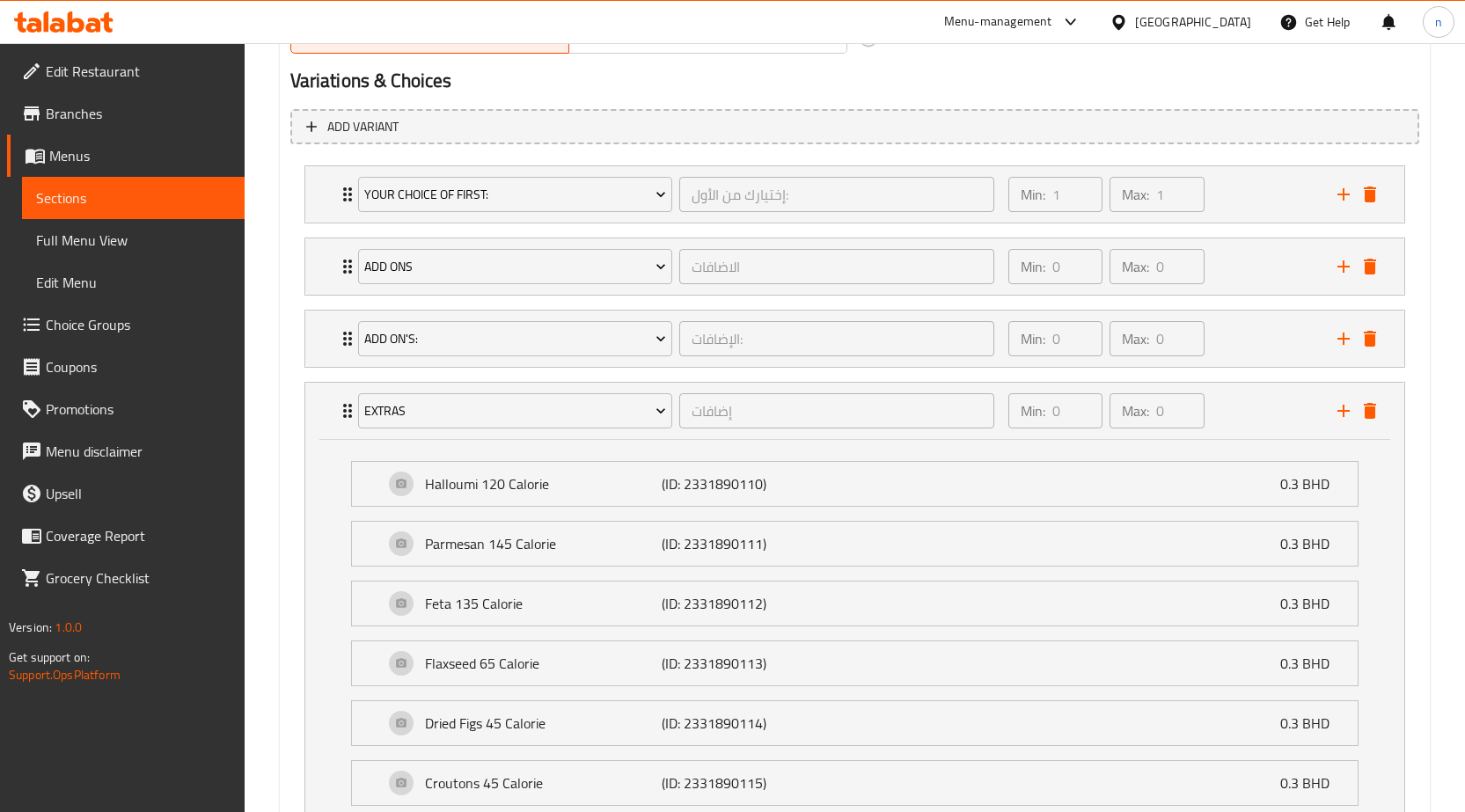
scroll to position [901, 0]
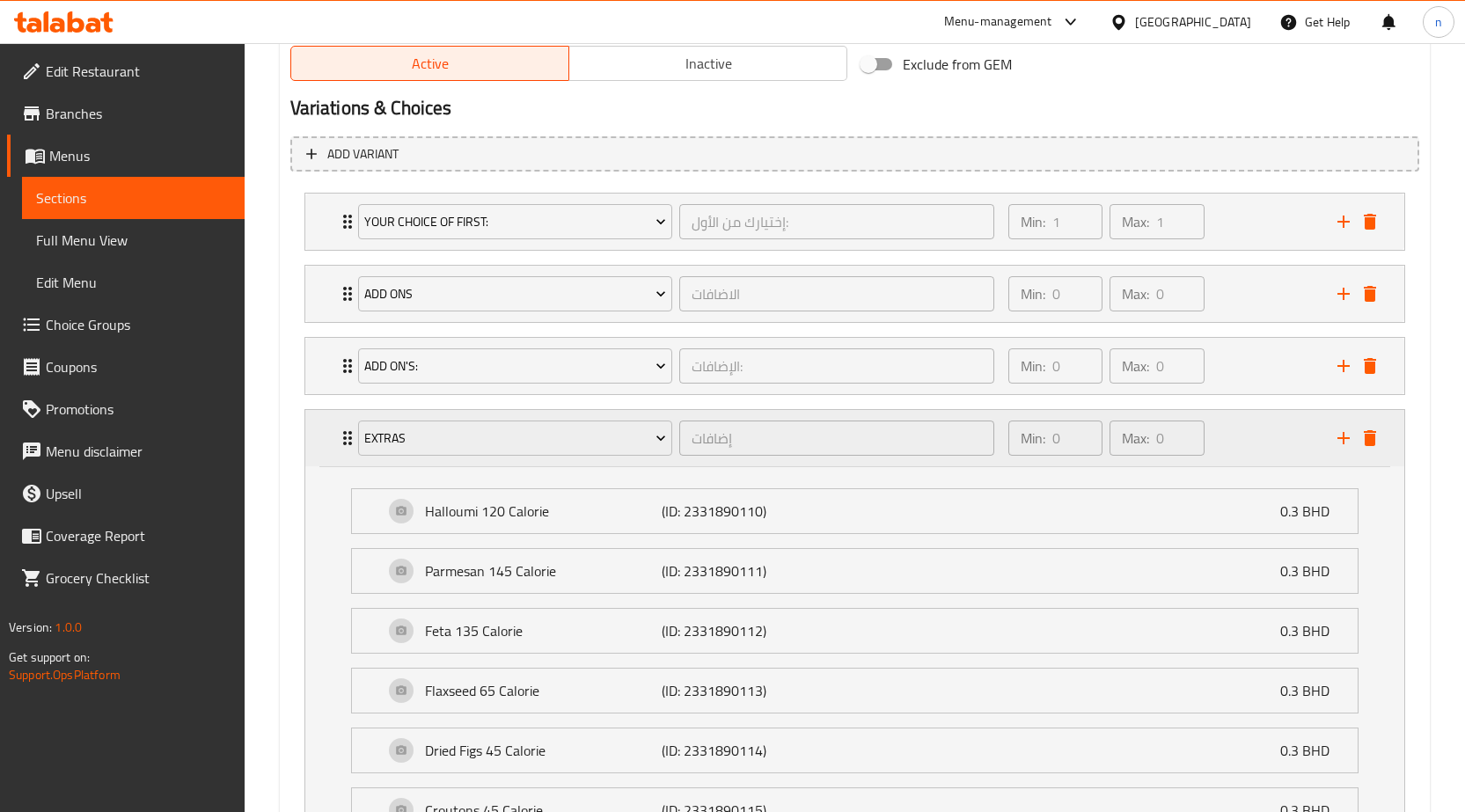
click at [1244, 434] on div "Min: 0 ​ Max: 0 ​" at bounding box center [1162, 437] width 329 height 56
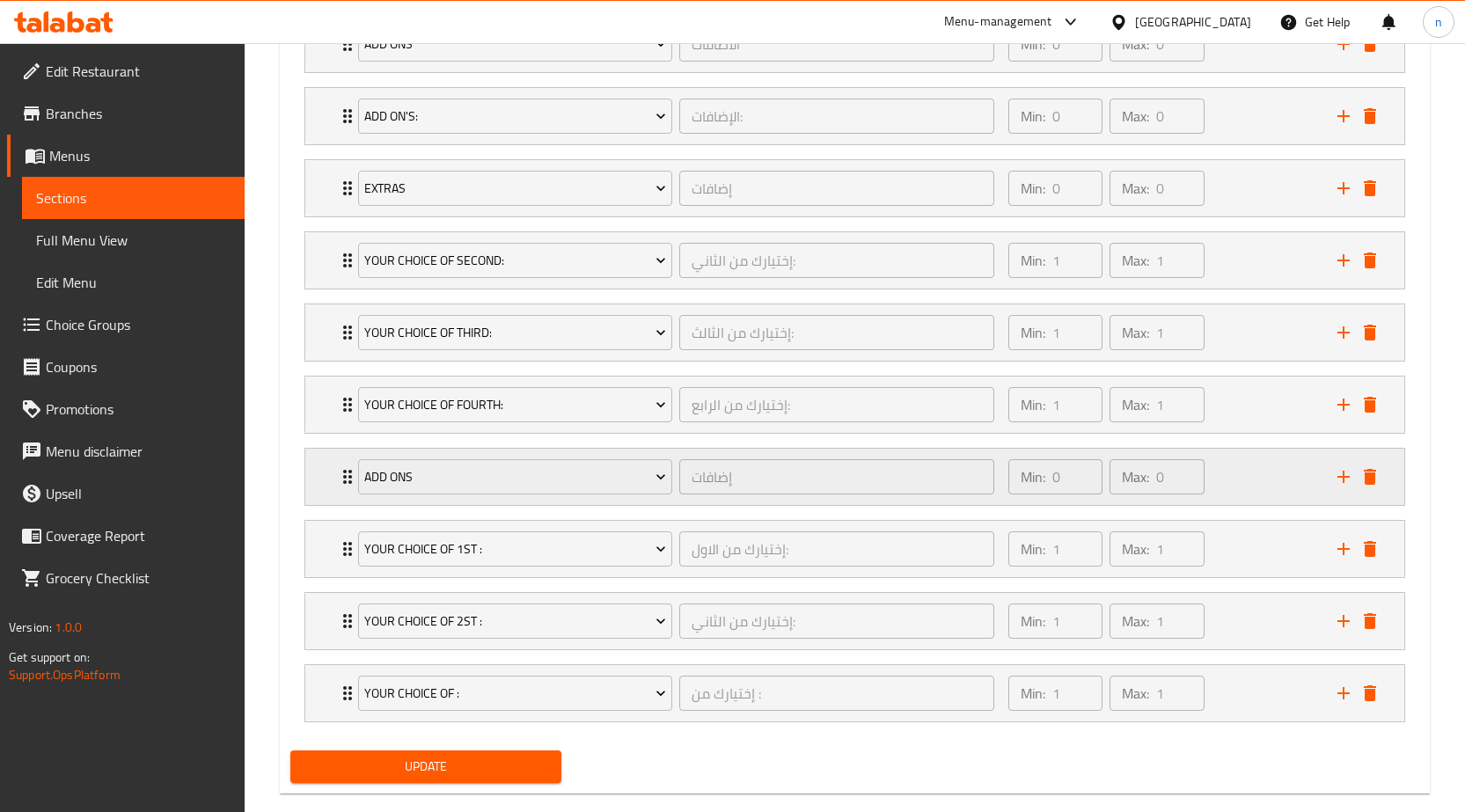
scroll to position [1181, 0]
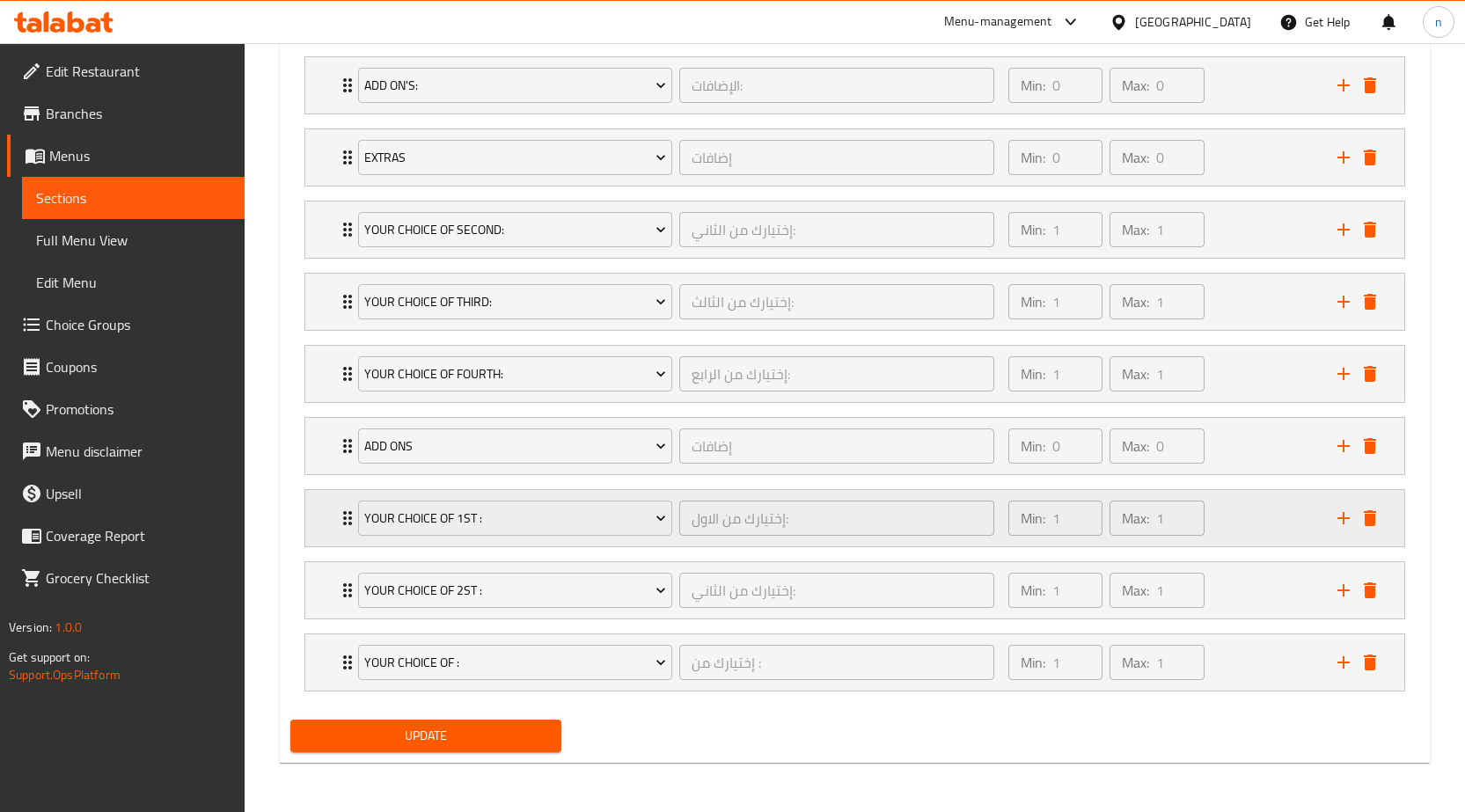
click at [1261, 512] on div "Min: 1 ​ Max: 1 ​" at bounding box center [1162, 518] width 329 height 56
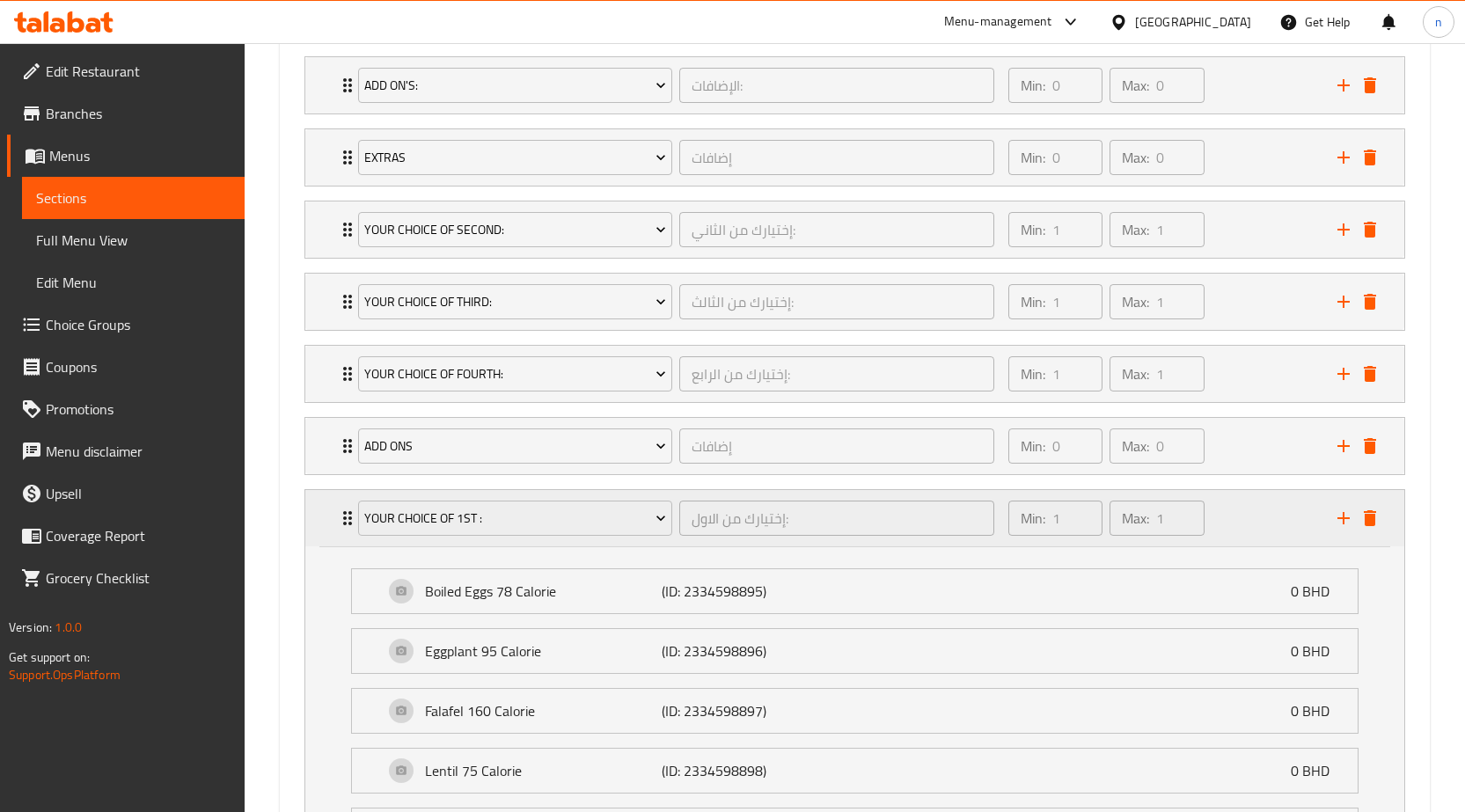
click at [1261, 512] on div "Min: 1 ​ Max: 1 ​" at bounding box center [1162, 518] width 329 height 56
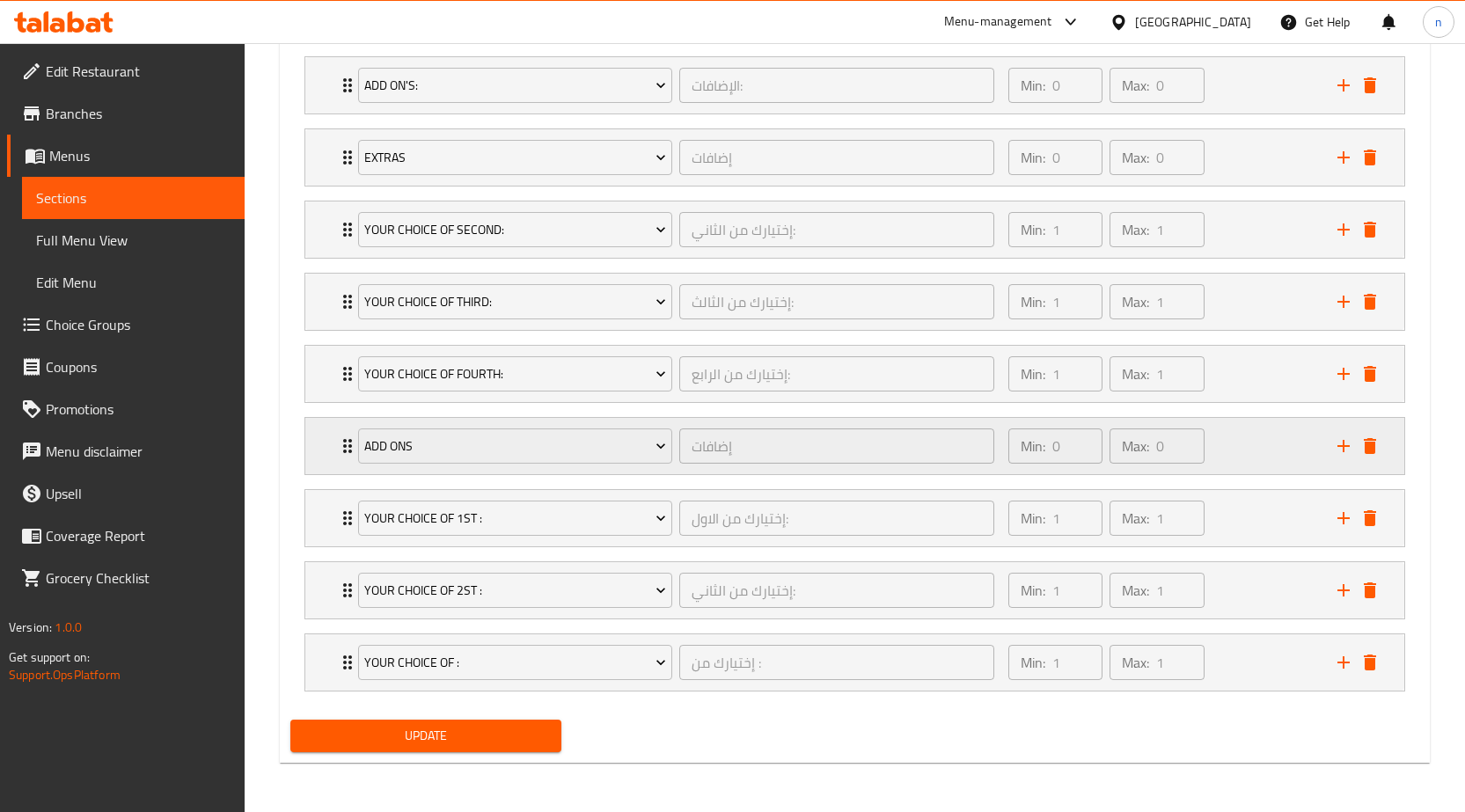
click at [1248, 440] on div "Min: 0 ​ Max: 0 ​" at bounding box center [1162, 445] width 329 height 56
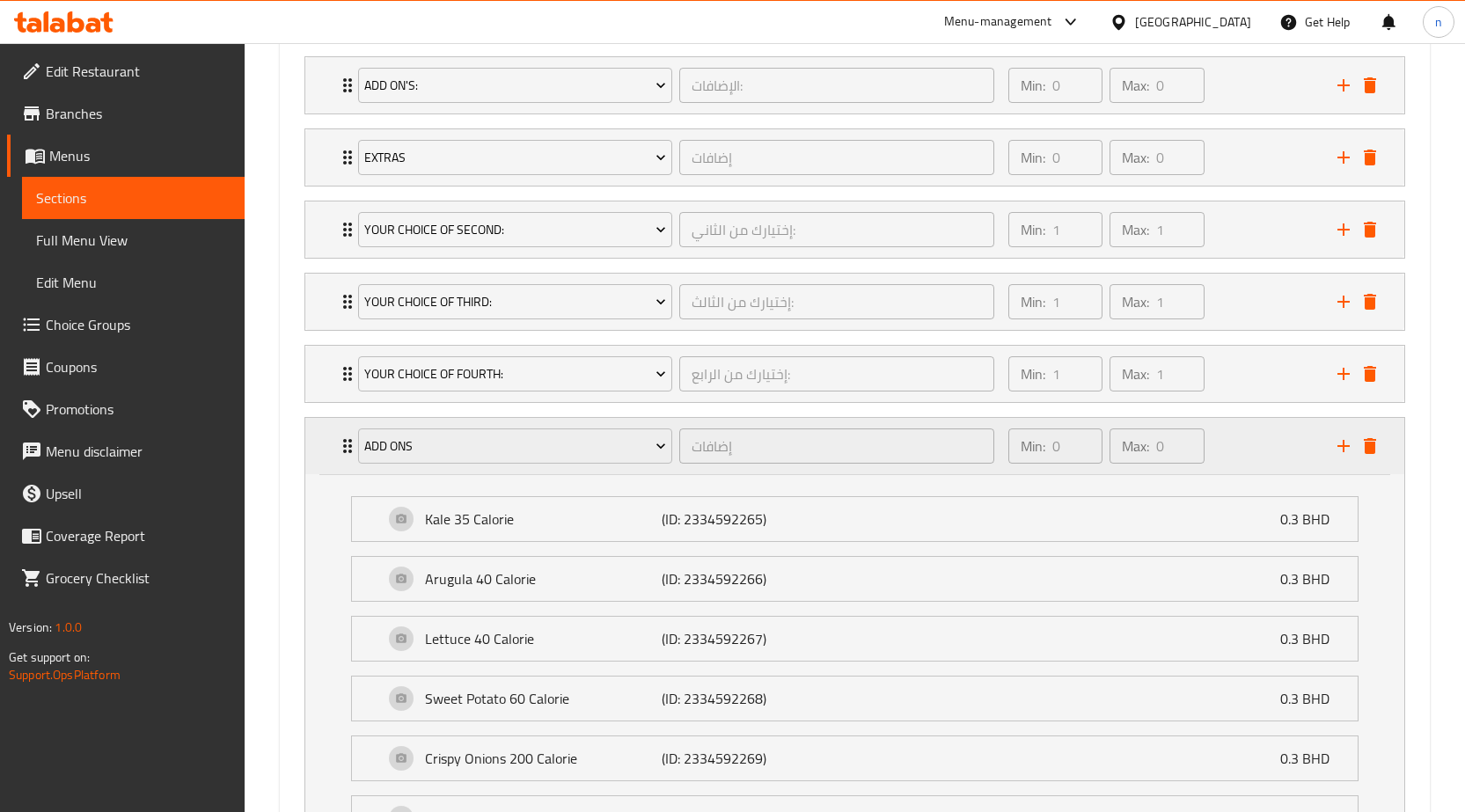
click at [1248, 440] on div "Min: 0 ​ Max: 0 ​" at bounding box center [1162, 445] width 329 height 56
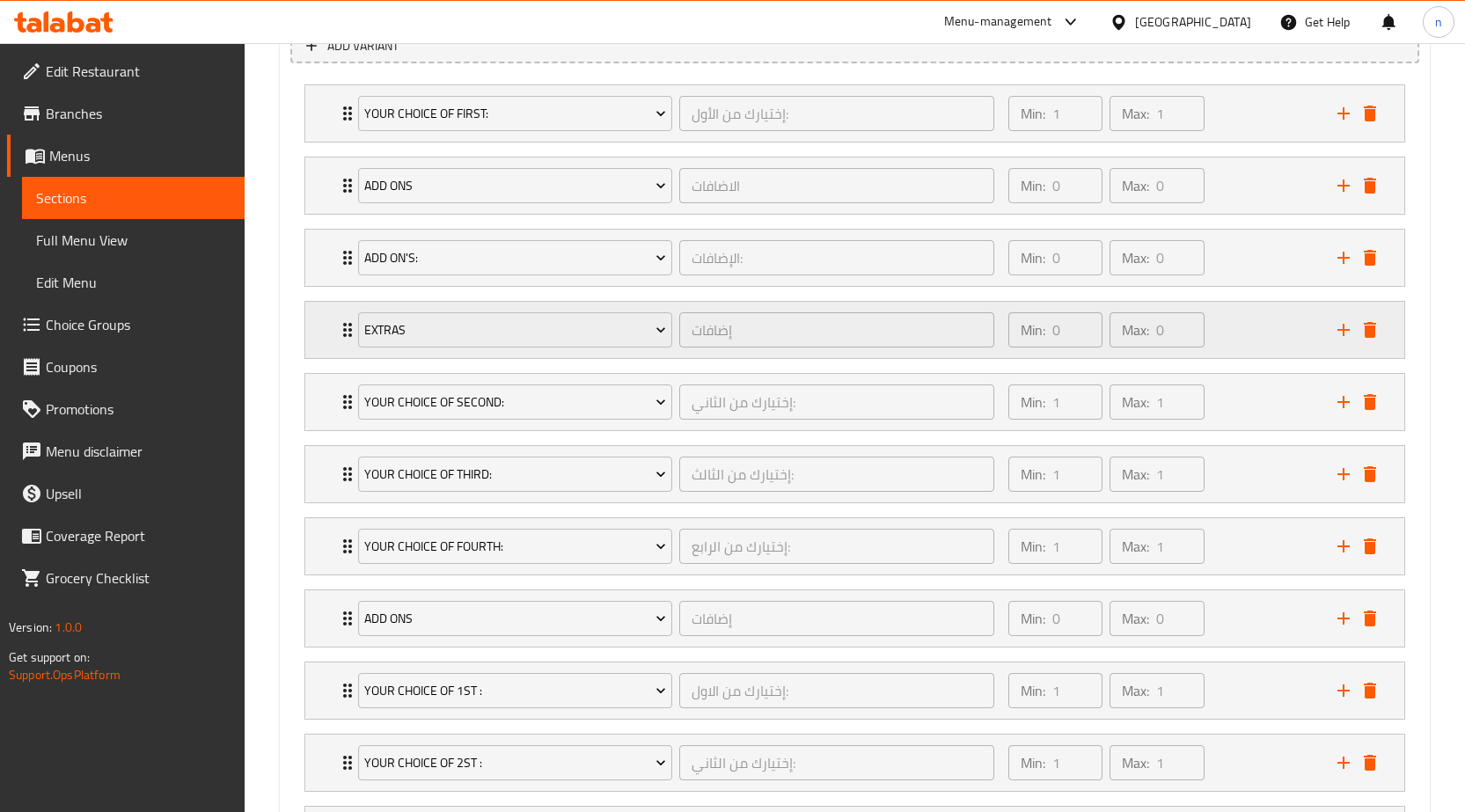
scroll to position [1006, 0]
click at [1223, 342] on div "Min: 0 ​ Max: 0 ​" at bounding box center [1162, 333] width 329 height 56
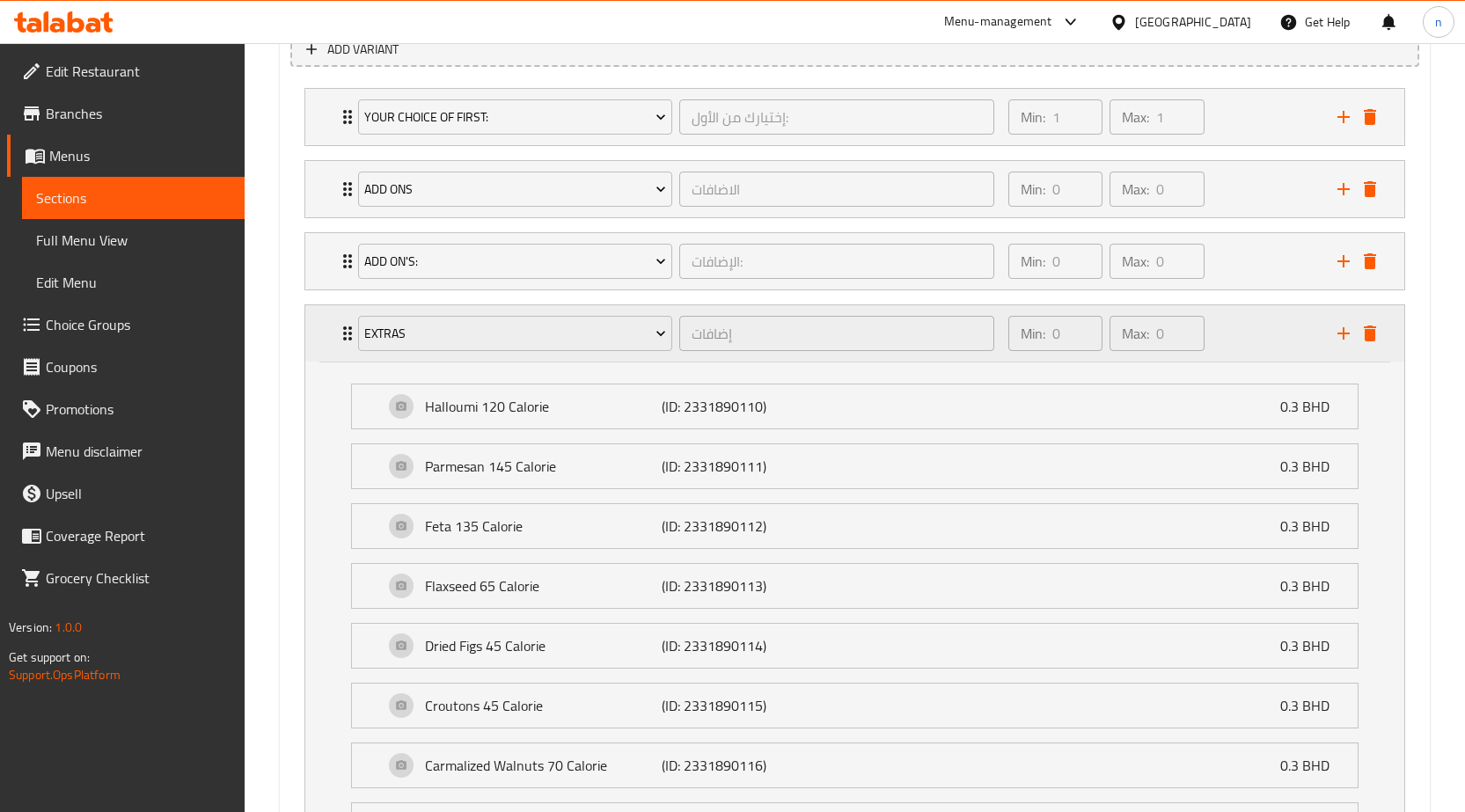
click at [1228, 340] on div "Min: 0 ​ Max: 0 ​" at bounding box center [1162, 333] width 329 height 56
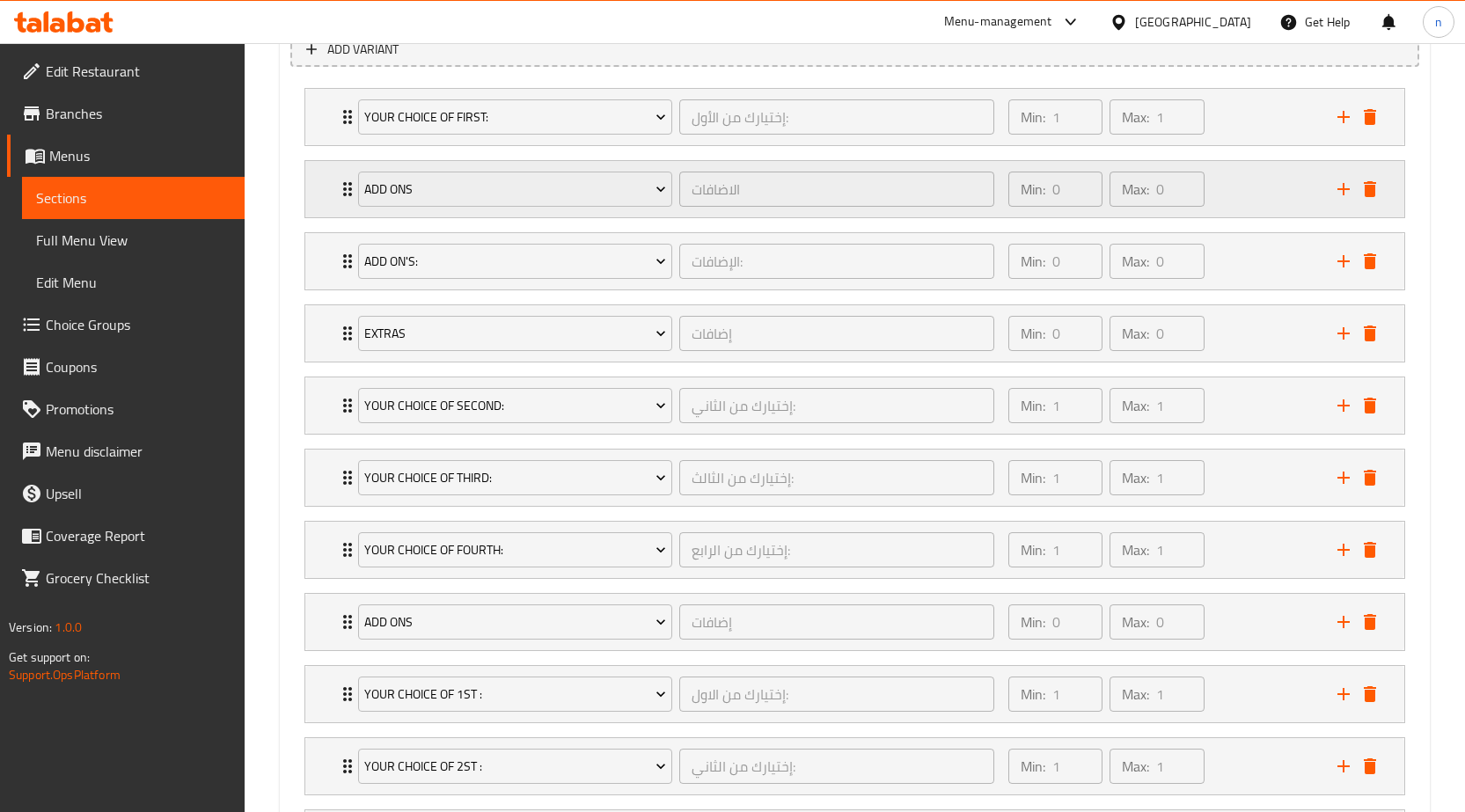
click at [1256, 197] on div "Min: 0 ​ Max: 0 ​" at bounding box center [1162, 189] width 329 height 56
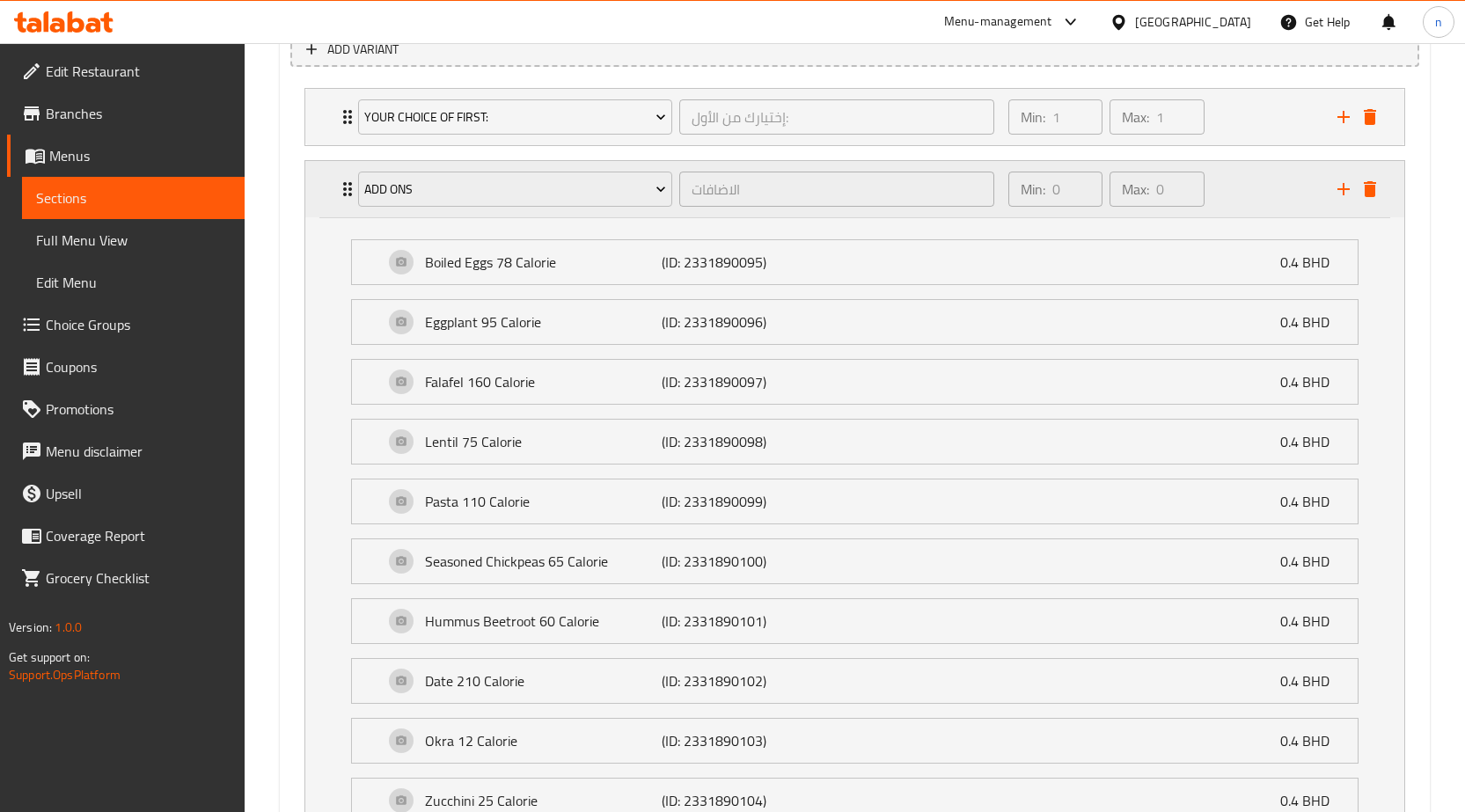
click at [1256, 197] on div "Min: 0 ​ Max: 0 ​" at bounding box center [1162, 189] width 329 height 56
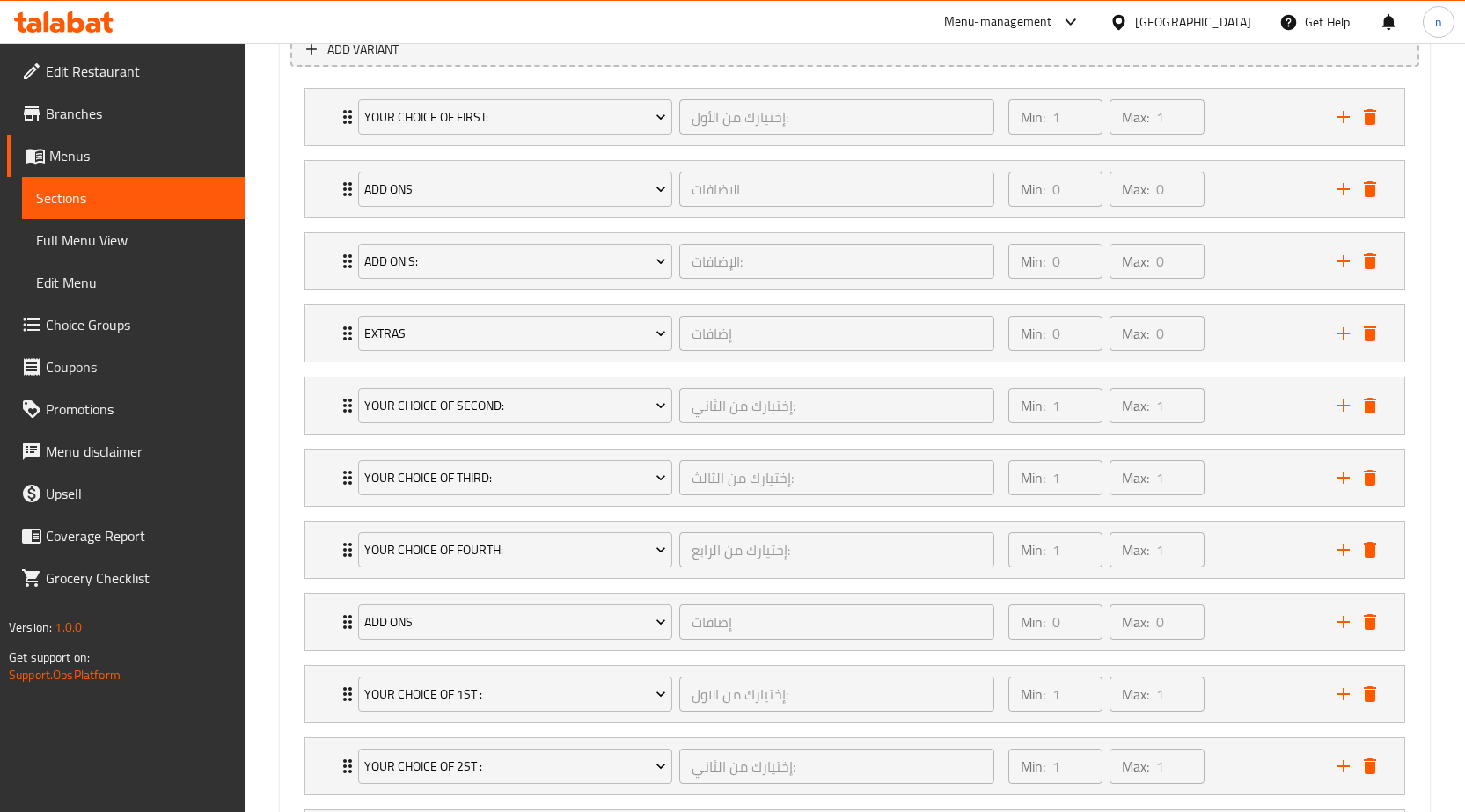
click at [1247, 293] on li "Add On's: الإضافات: ​ Min: 0 ​ Max: 0 ​ Salmon 190 Calorie (ID: 2331890106) 0.9…" at bounding box center [854, 261] width 1129 height 72
click at [1250, 274] on div "Min: 0 ​ Max: 0 ​" at bounding box center [1162, 261] width 329 height 56
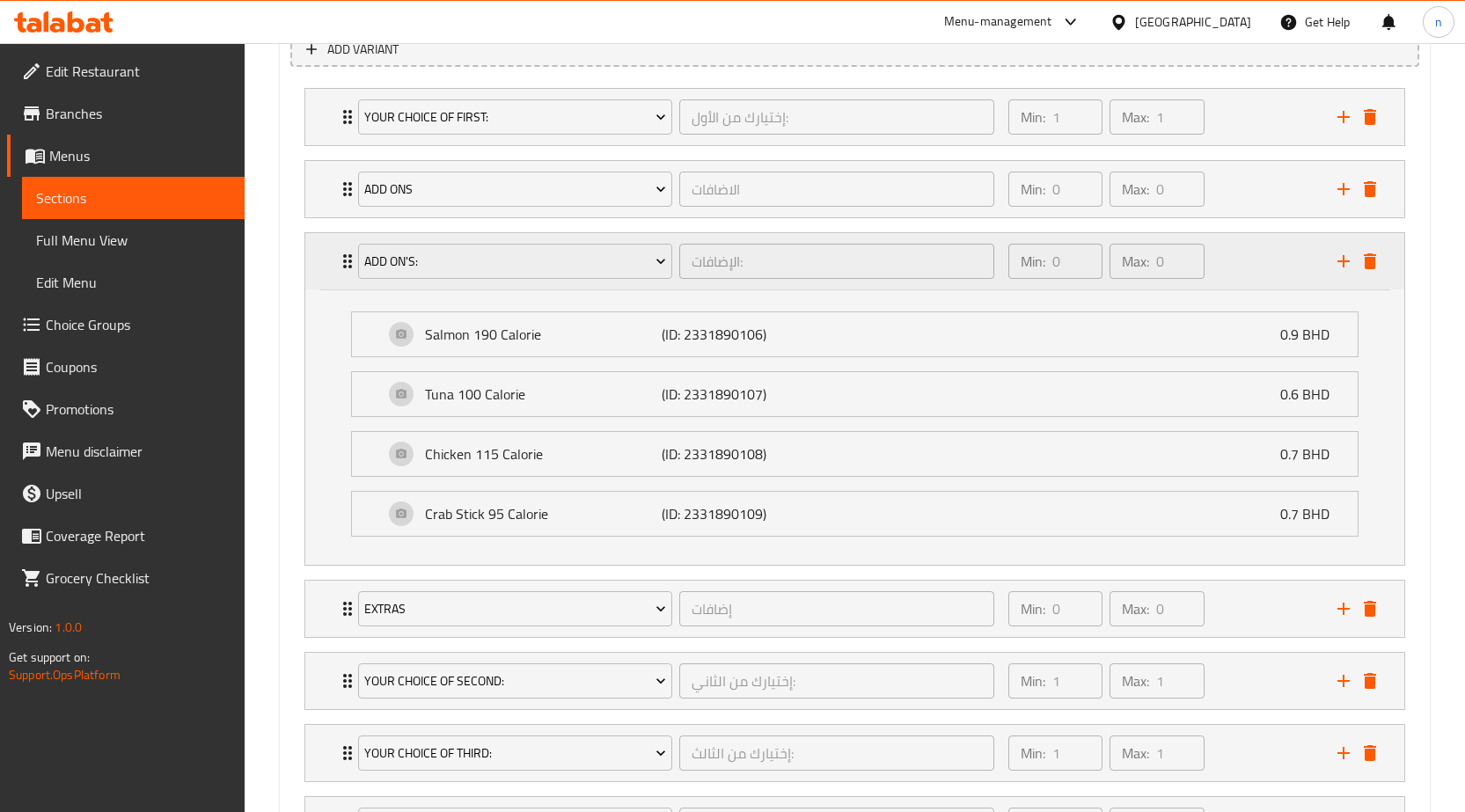
click at [1224, 262] on div "Min: 0 ​ Max: 0 ​" at bounding box center [1162, 261] width 329 height 56
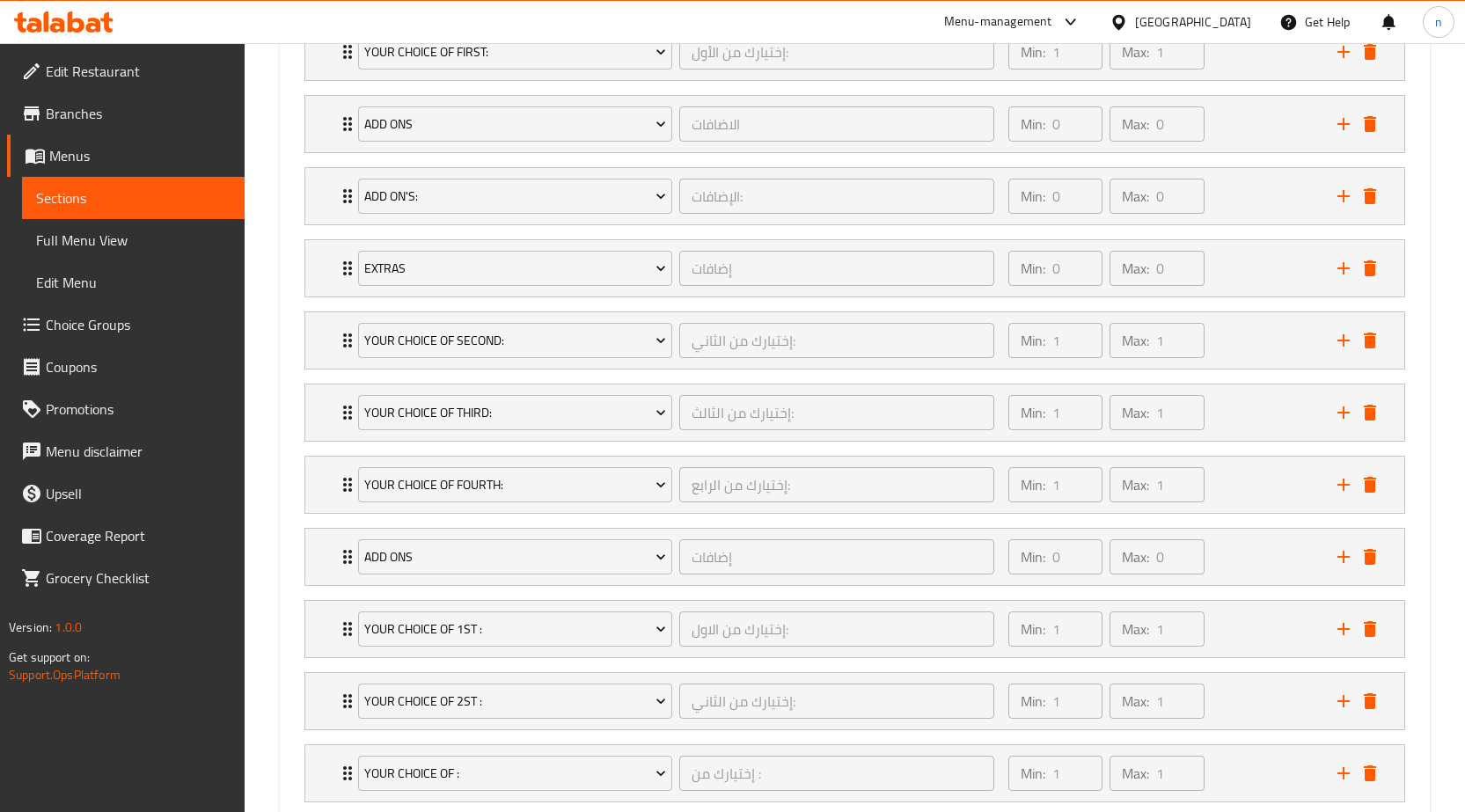
scroll to position [918, 0]
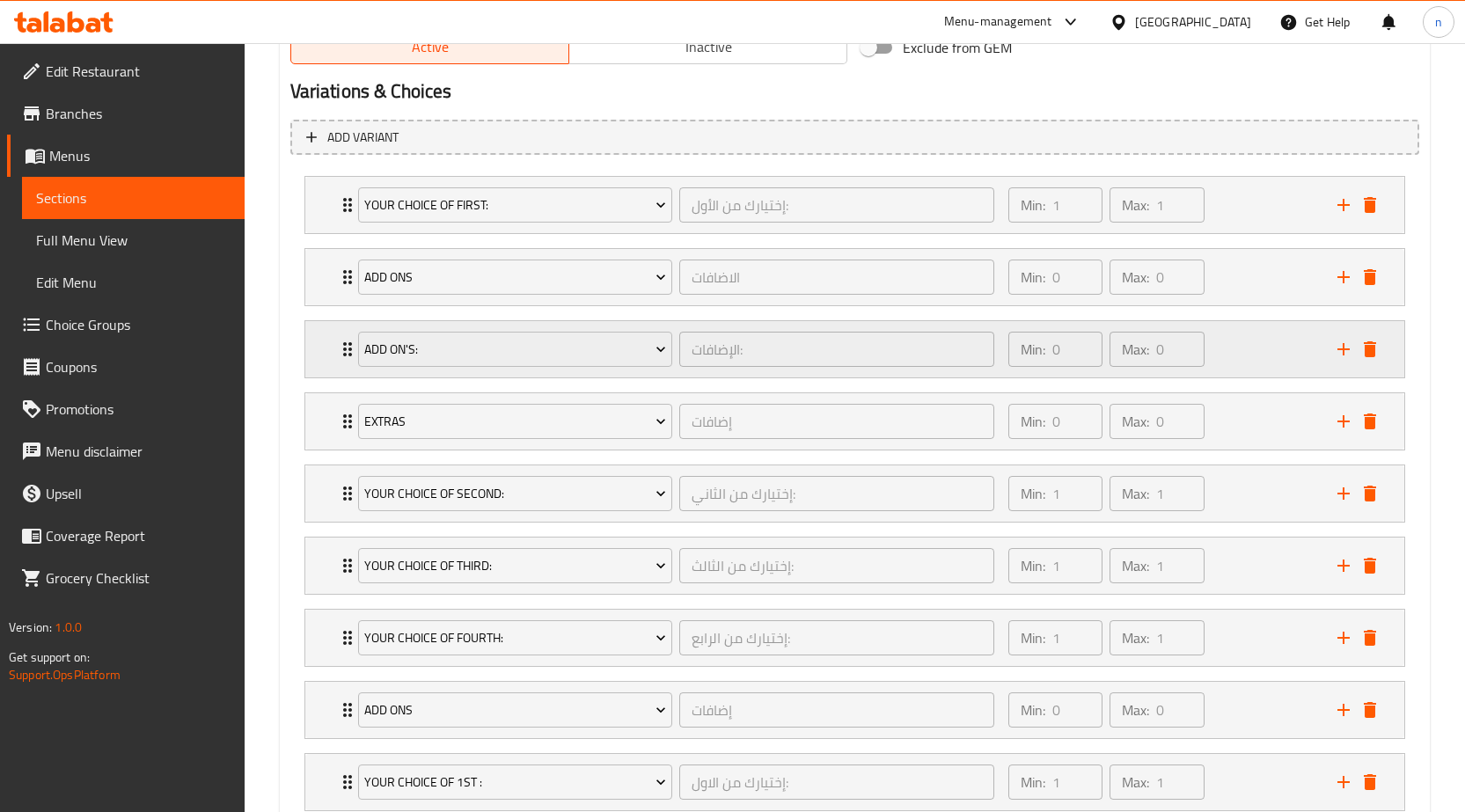
click at [1240, 357] on div "Min: 0 ​ Max: 0 ​" at bounding box center [1162, 349] width 329 height 56
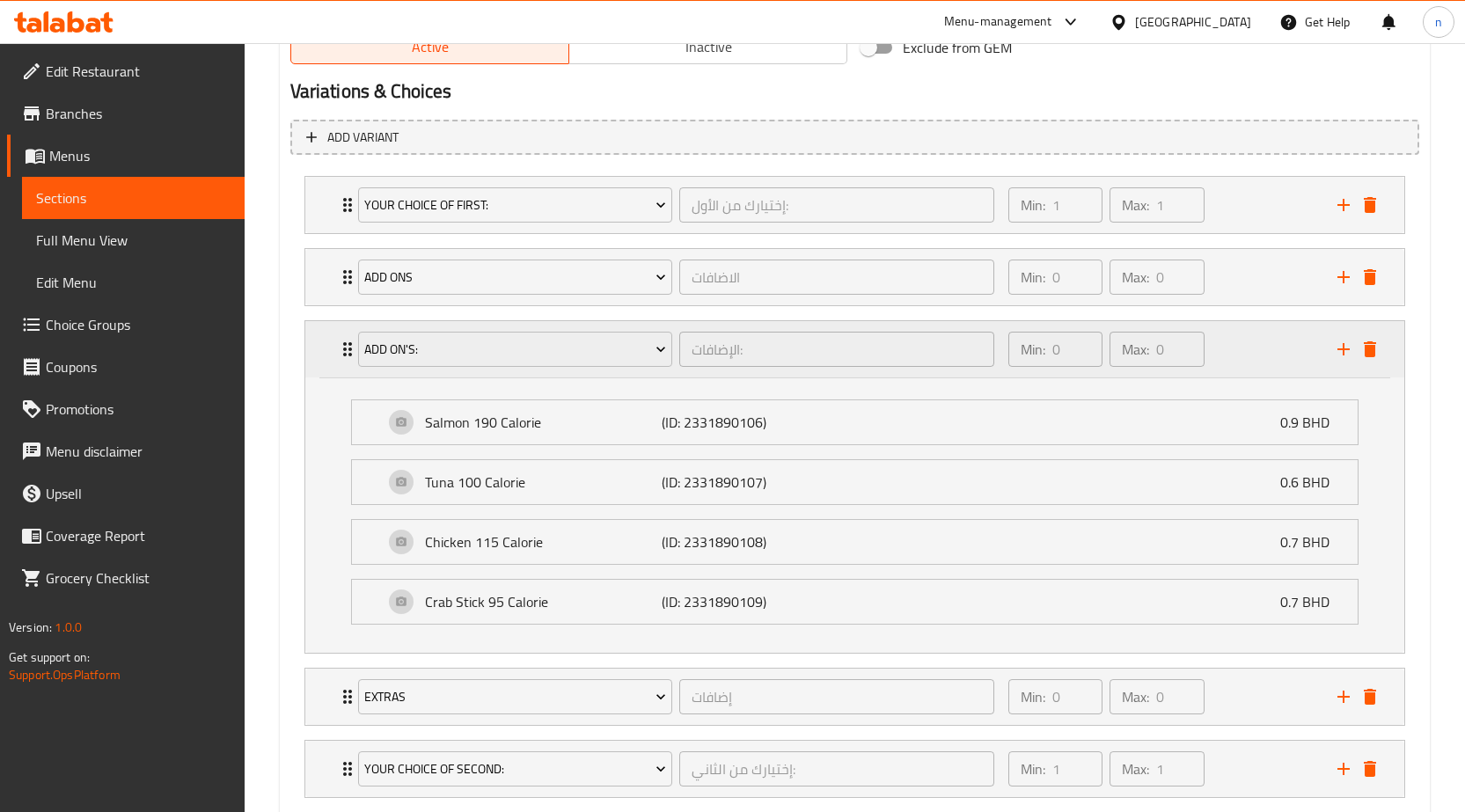
click at [1240, 357] on div "Min: 0 ​ Max: 0 ​" at bounding box center [1162, 349] width 329 height 56
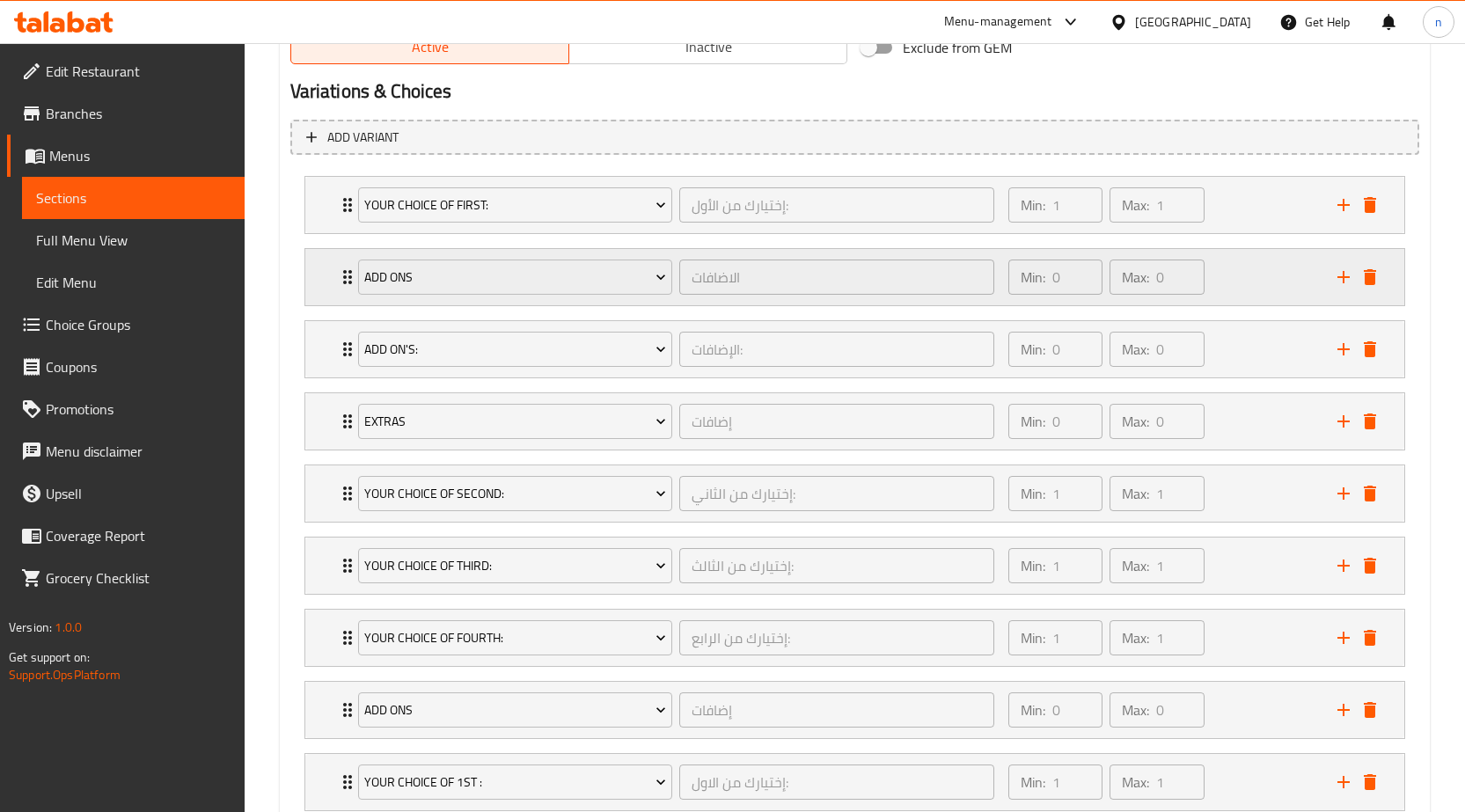
click at [1243, 269] on div "Min: 0 ​ Max: 0 ​" at bounding box center [1162, 277] width 329 height 56
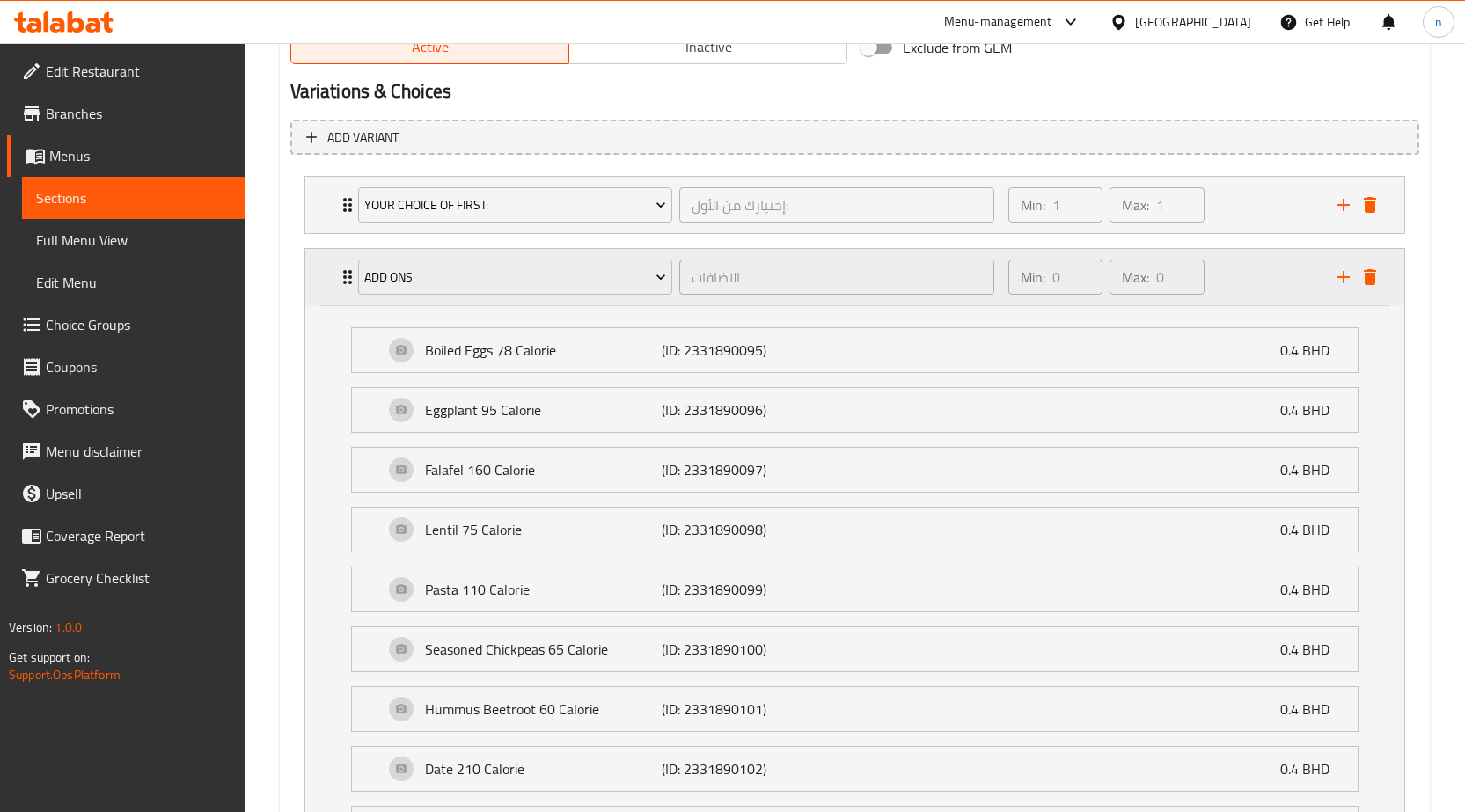
click at [1243, 269] on div "Min: 0 ​ Max: 0 ​" at bounding box center [1162, 277] width 329 height 56
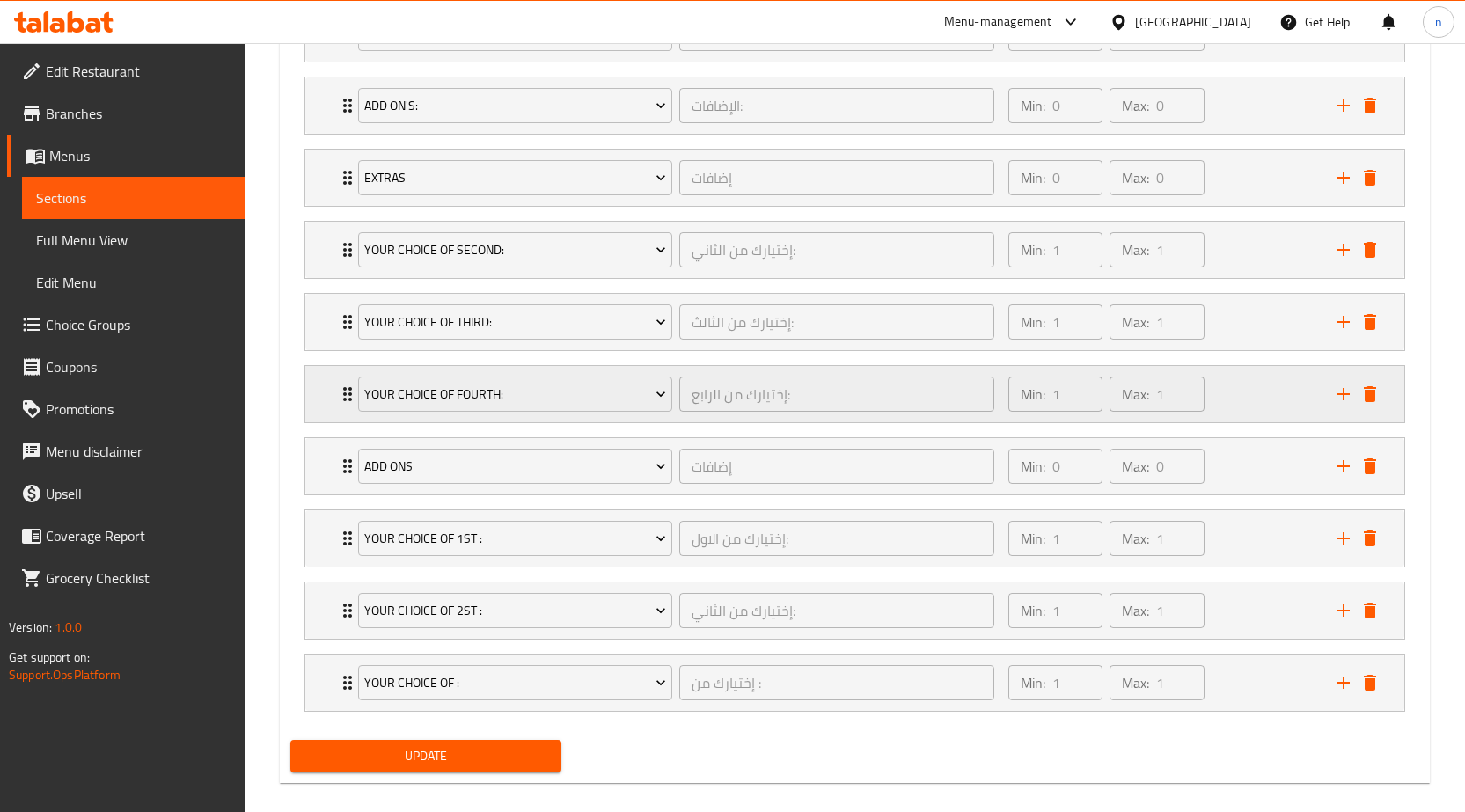
scroll to position [1181, 0]
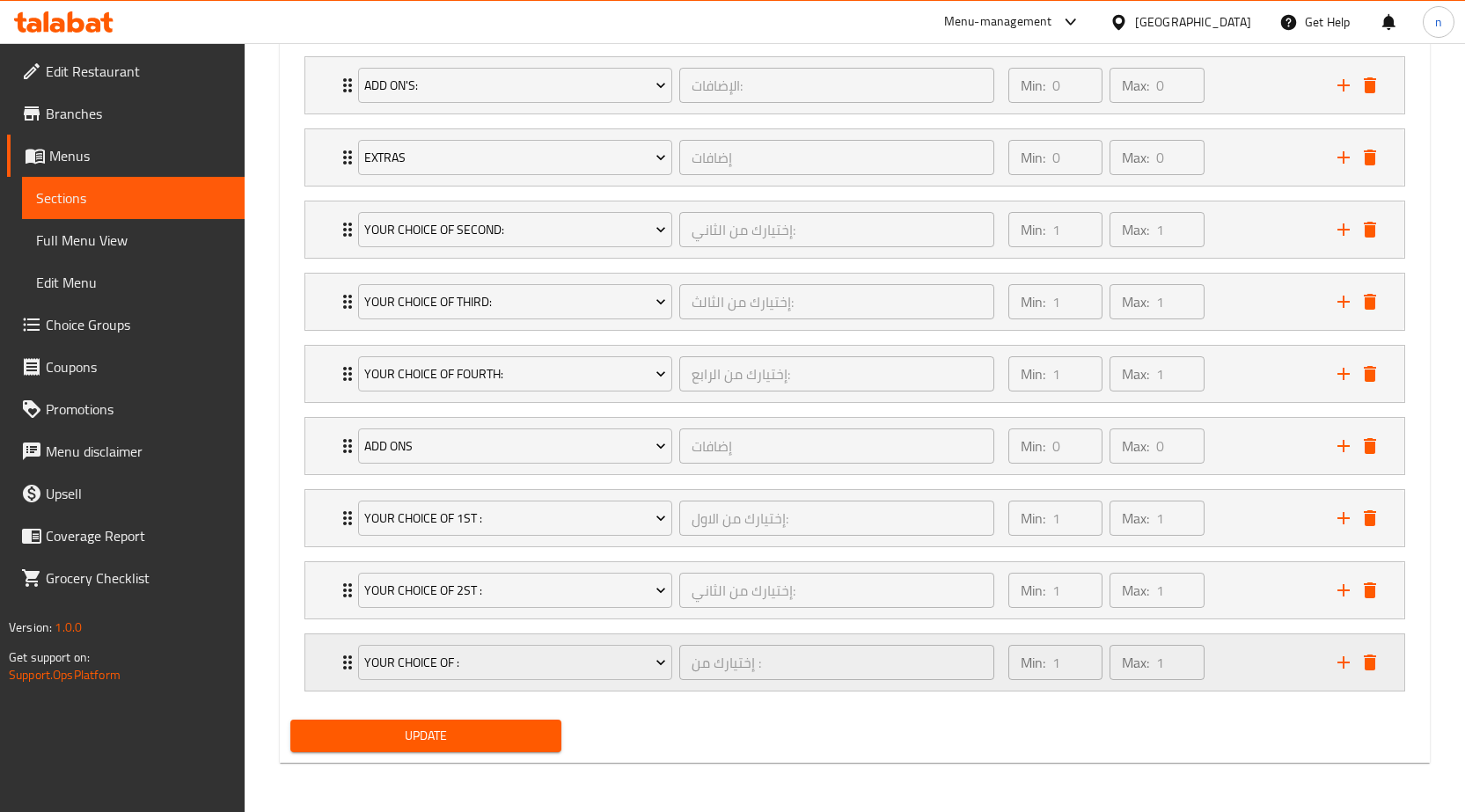
click at [1223, 661] on div "Min: 1 ​ Max: 1 ​" at bounding box center [1162, 662] width 329 height 56
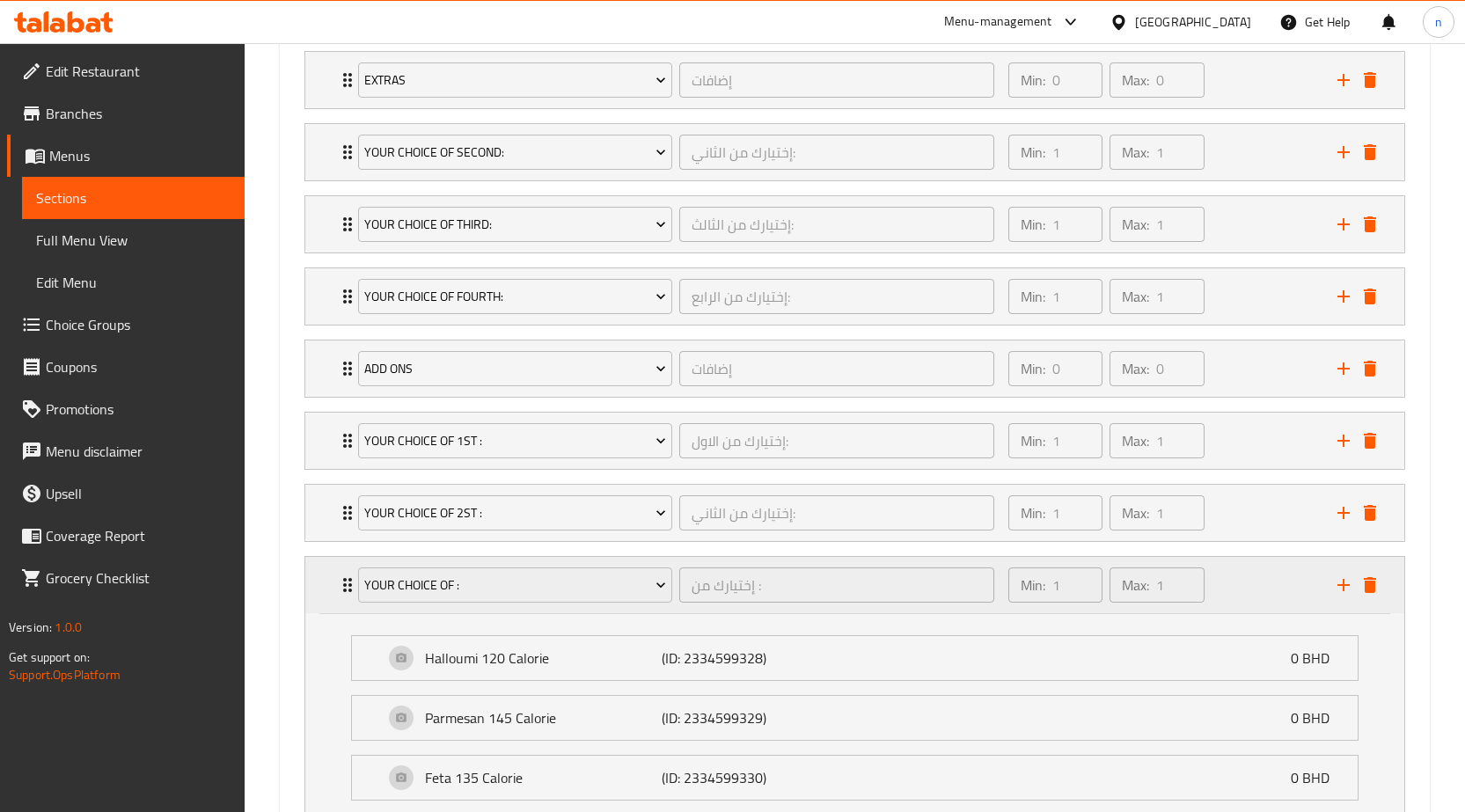
scroll to position [1361, 0]
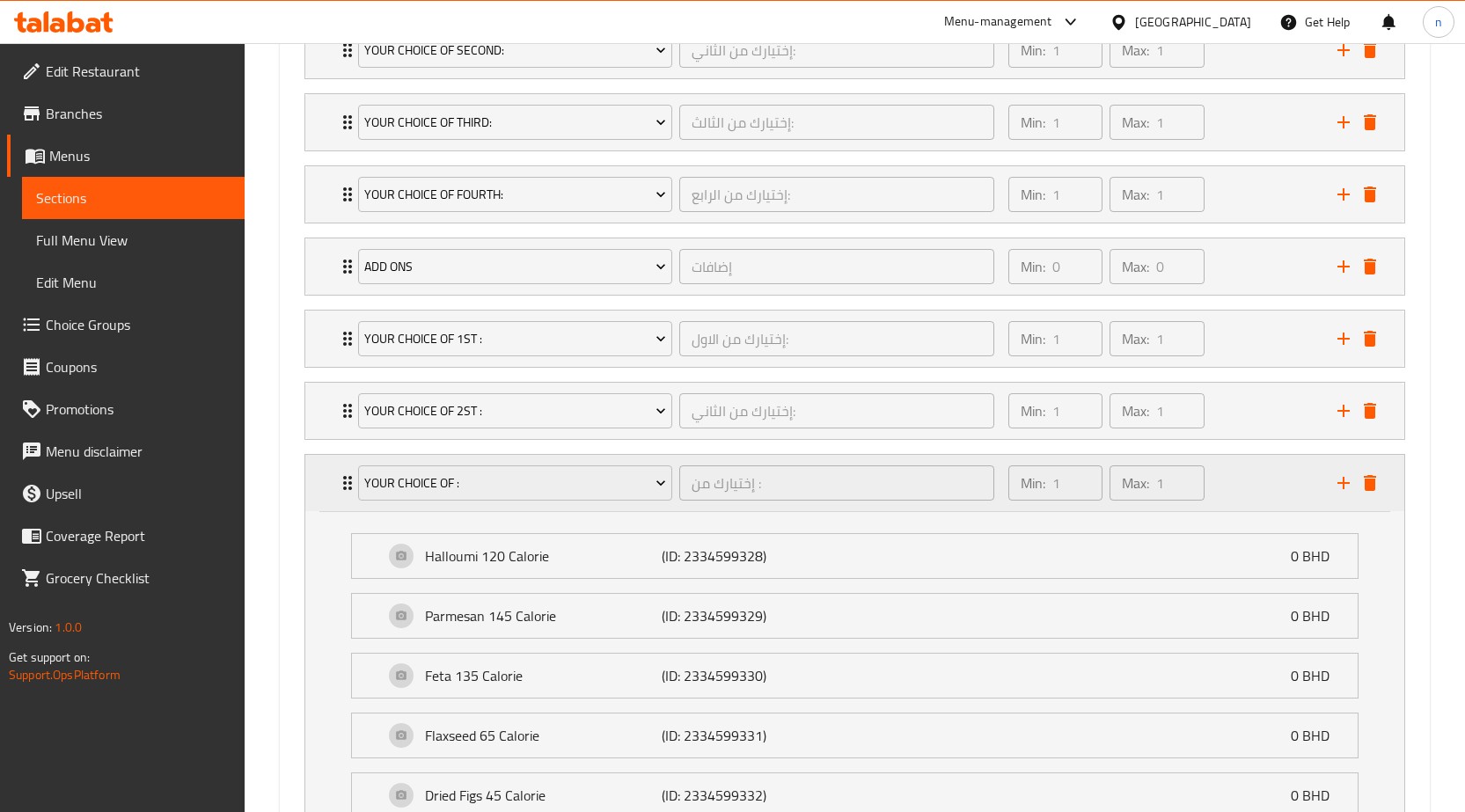
click at [1239, 475] on div "Min: 1 ​ Max: 1 ​" at bounding box center [1162, 482] width 329 height 56
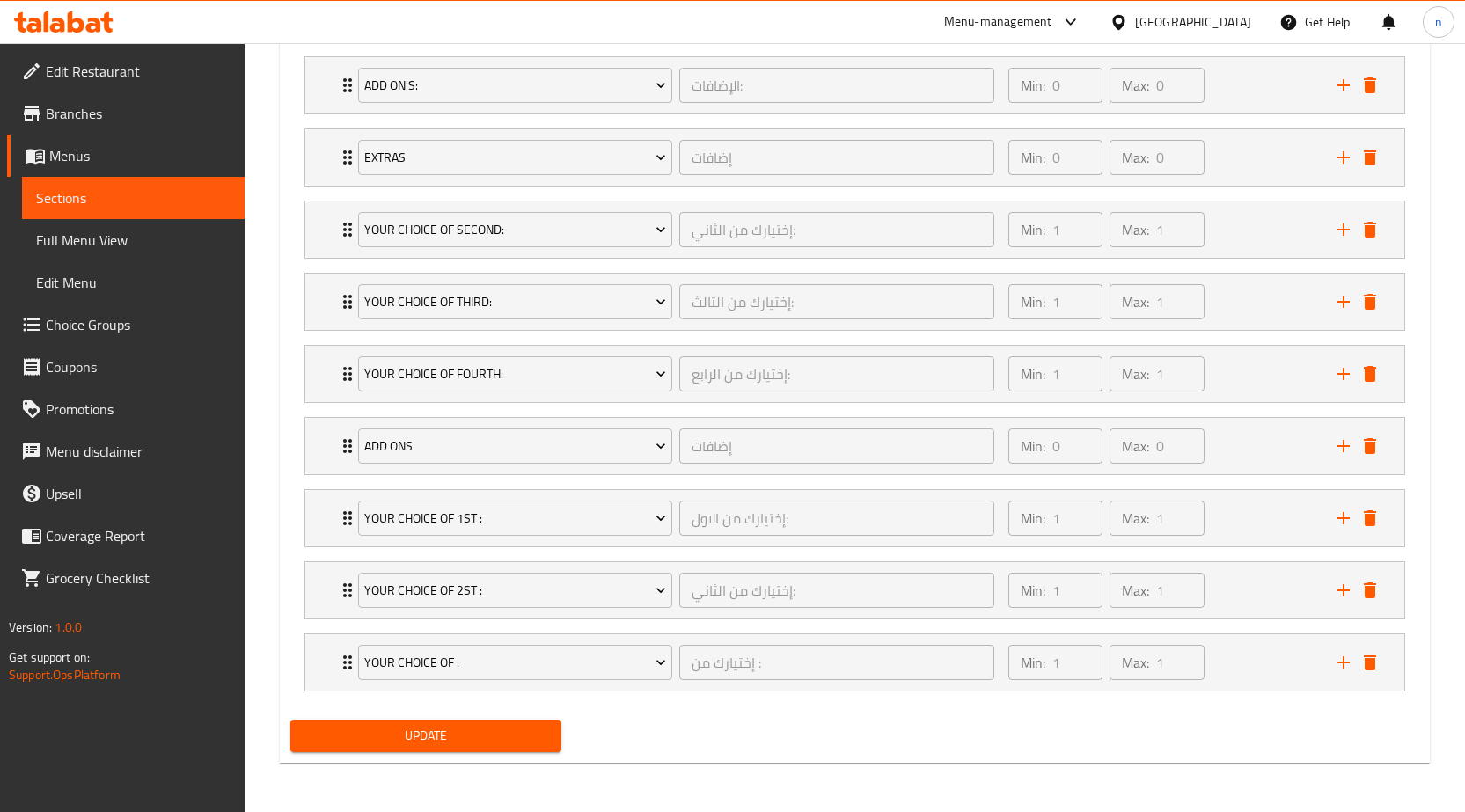
scroll to position [1181, 0]
click at [1239, 448] on div "Min: 0 ​ Max: 0 ​" at bounding box center [1162, 445] width 329 height 56
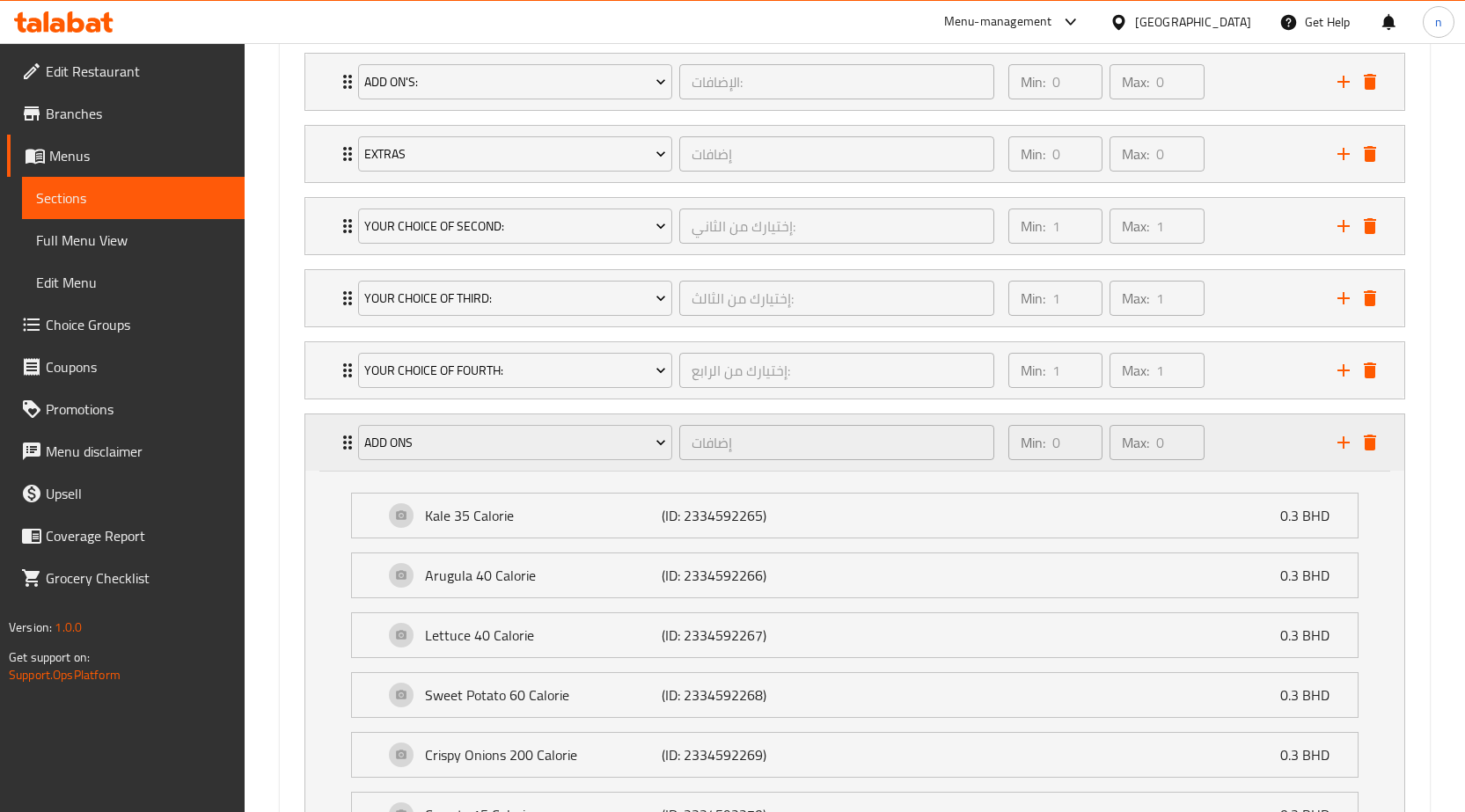
scroll to position [1361, 0]
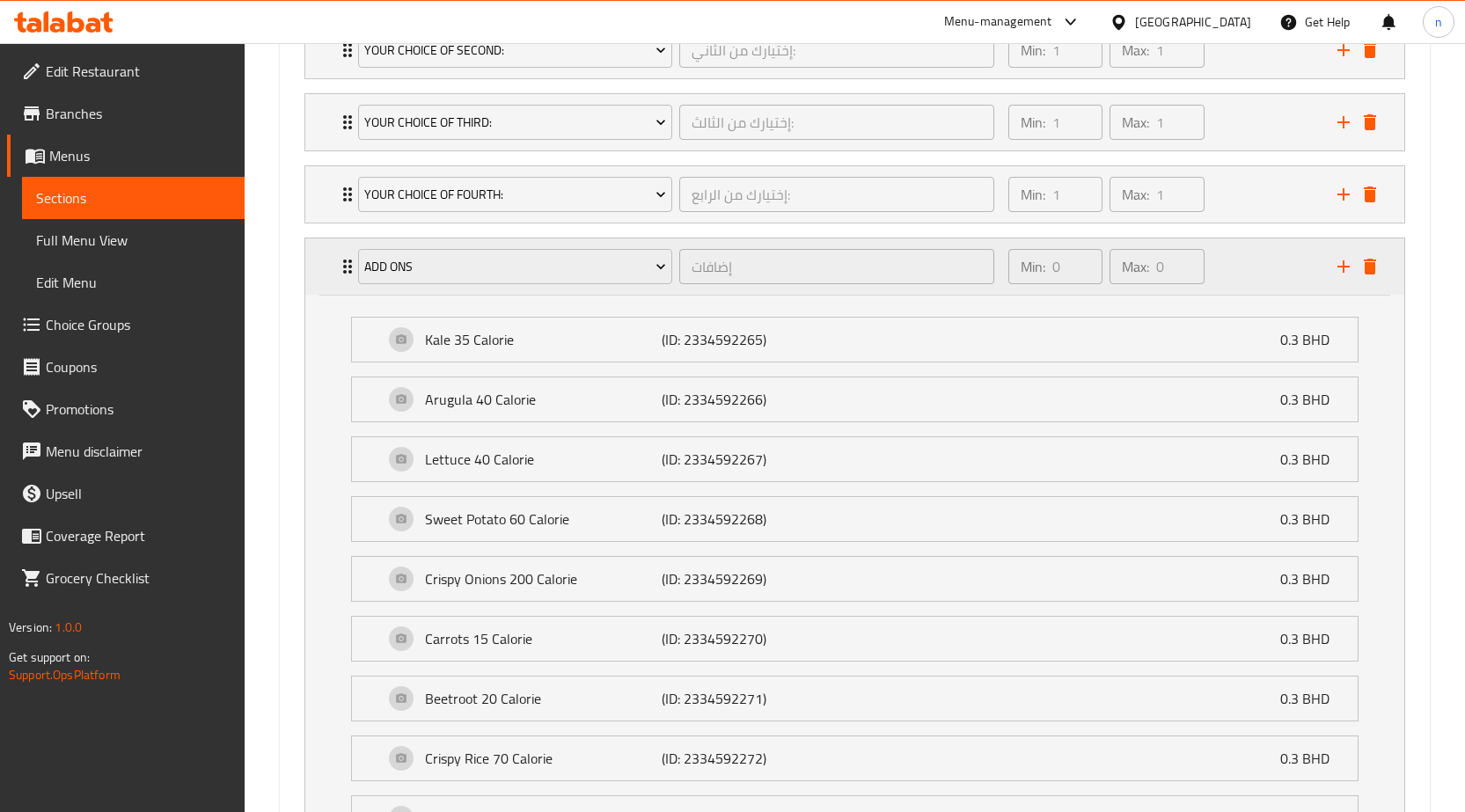
click at [1221, 268] on div "Min: 0 ​ Max: 0 ​" at bounding box center [1162, 266] width 329 height 56
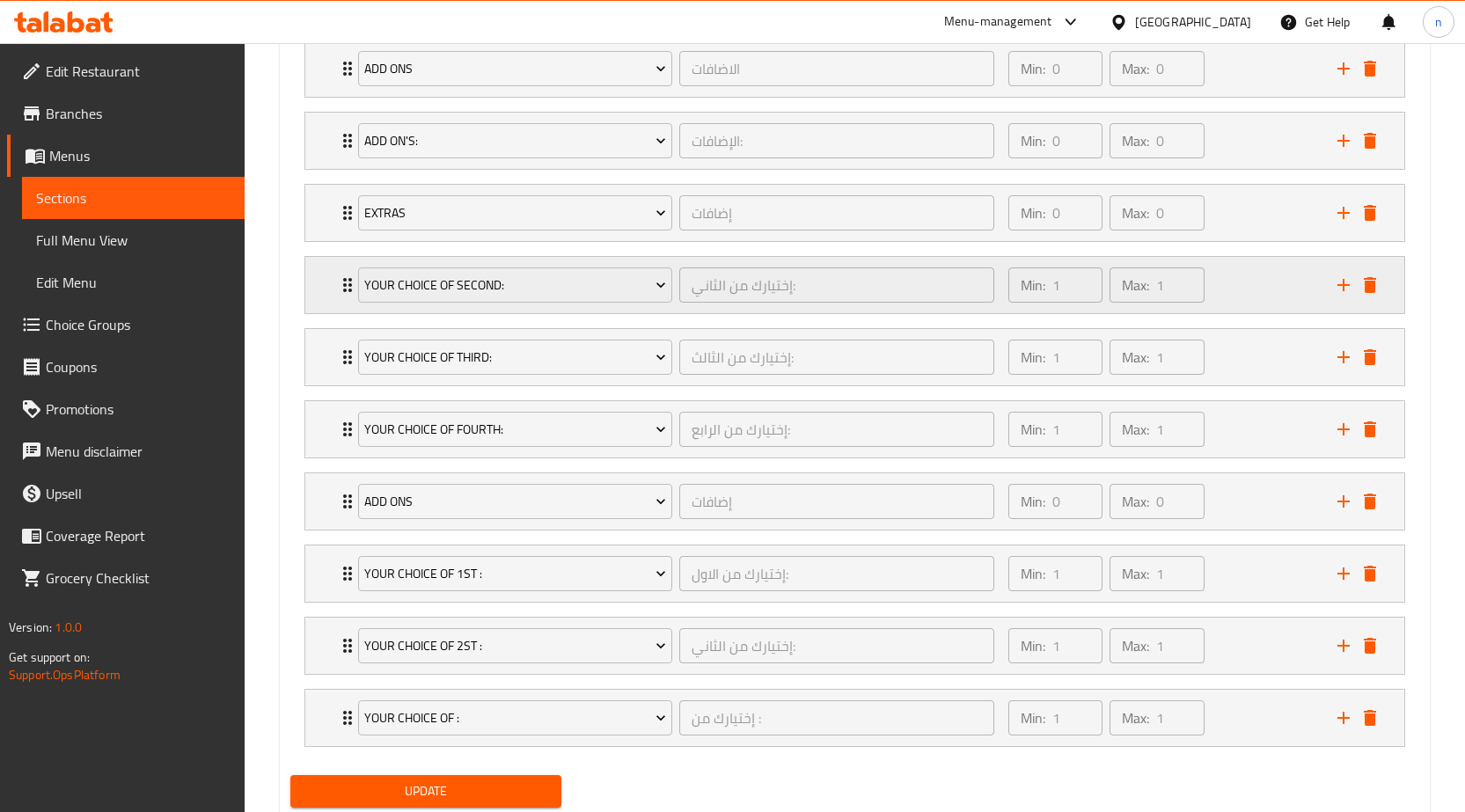
scroll to position [1181, 0]
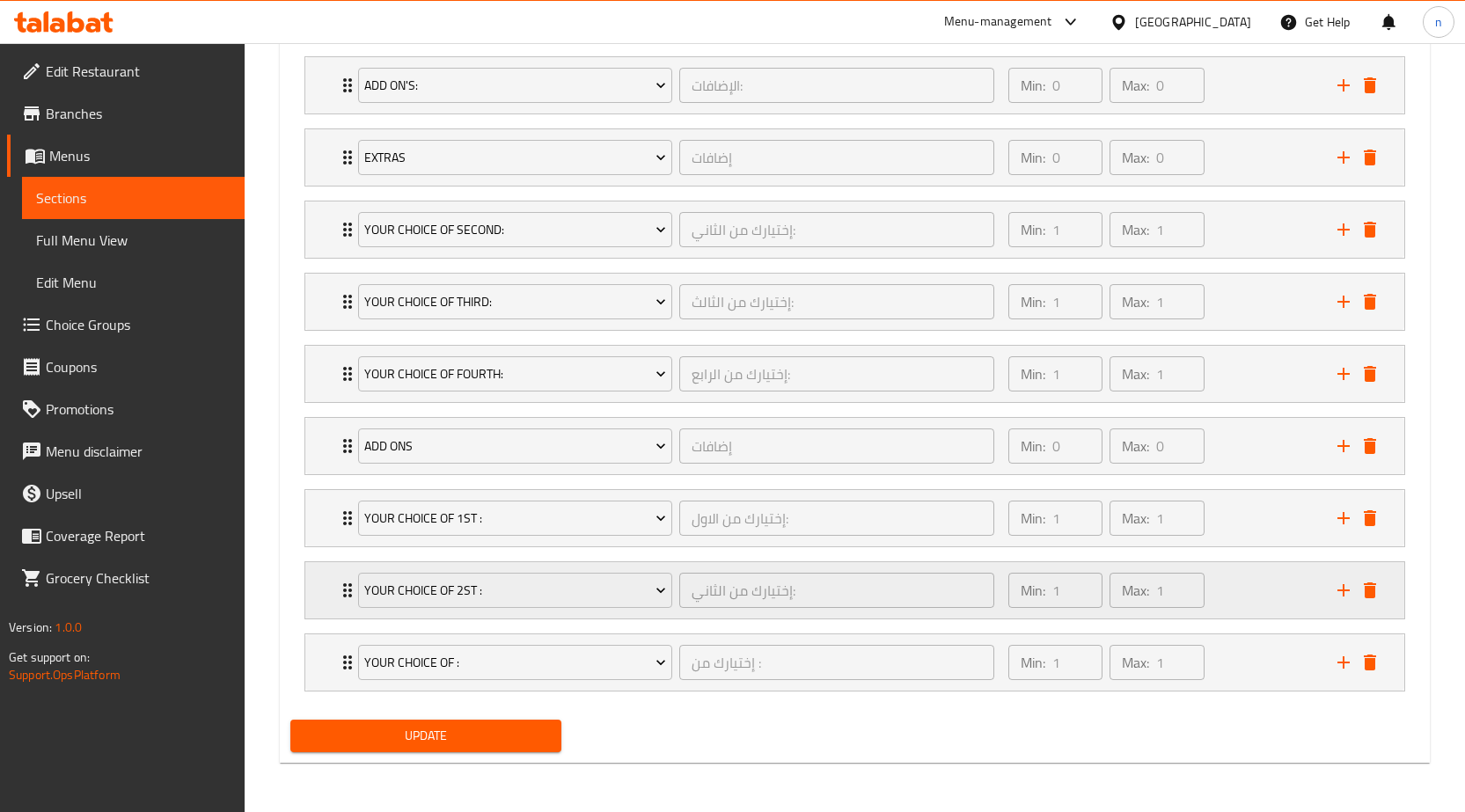
click at [1256, 584] on div "Min: 1 ​ Max: 1 ​" at bounding box center [1162, 590] width 329 height 56
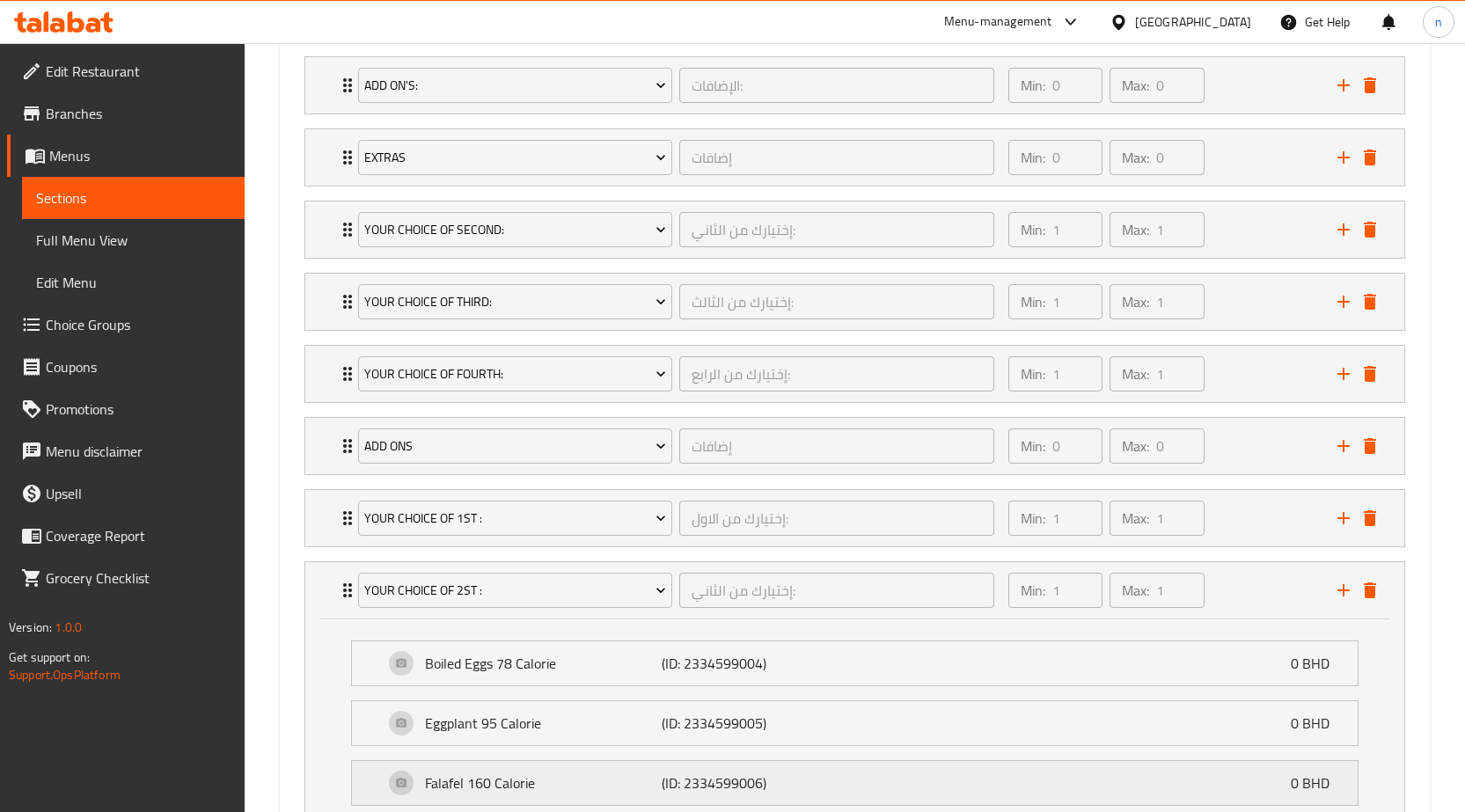
scroll to position [1358, 0]
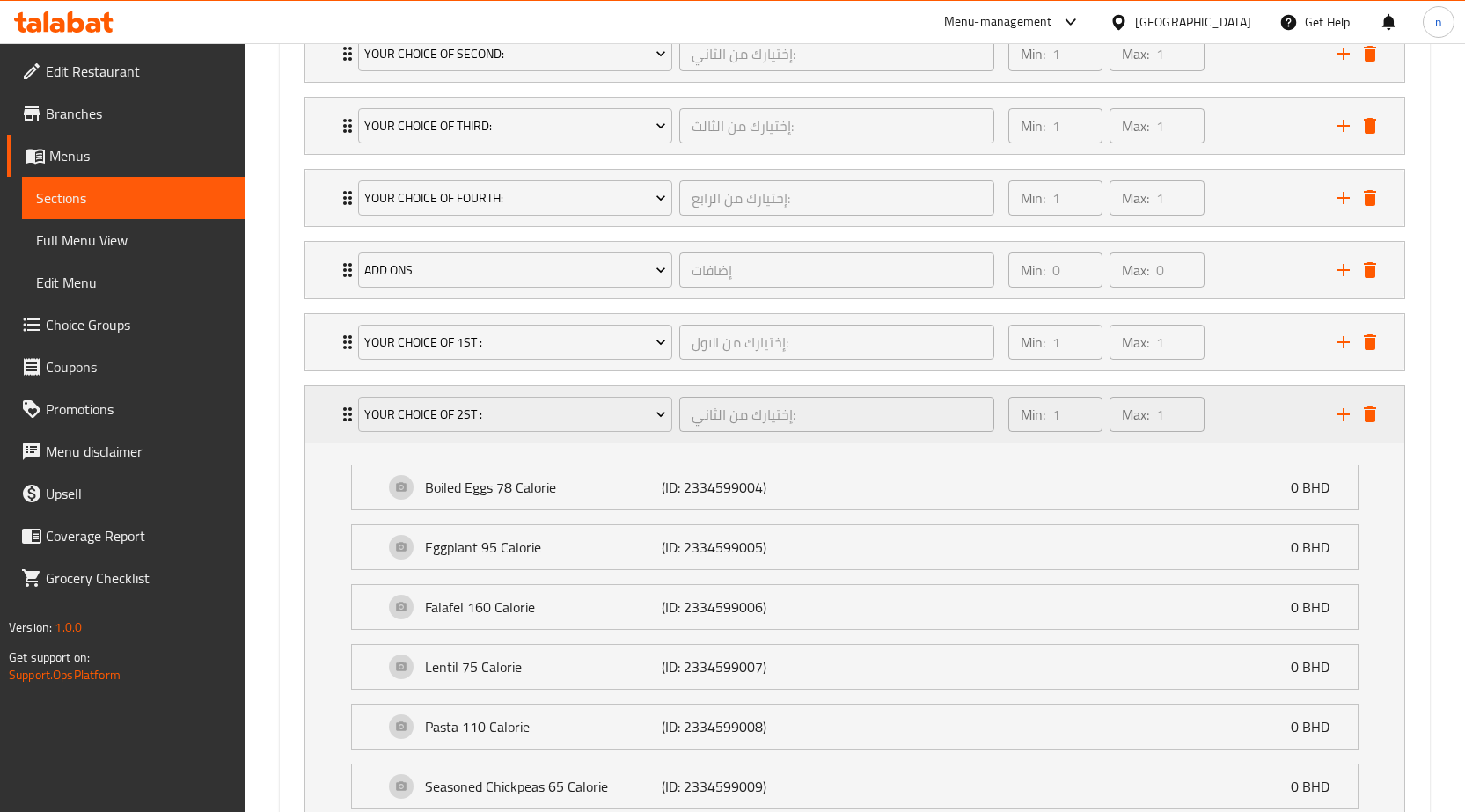
click at [1247, 400] on div "Min: 1 ​ Max: 1 ​" at bounding box center [1162, 414] width 329 height 56
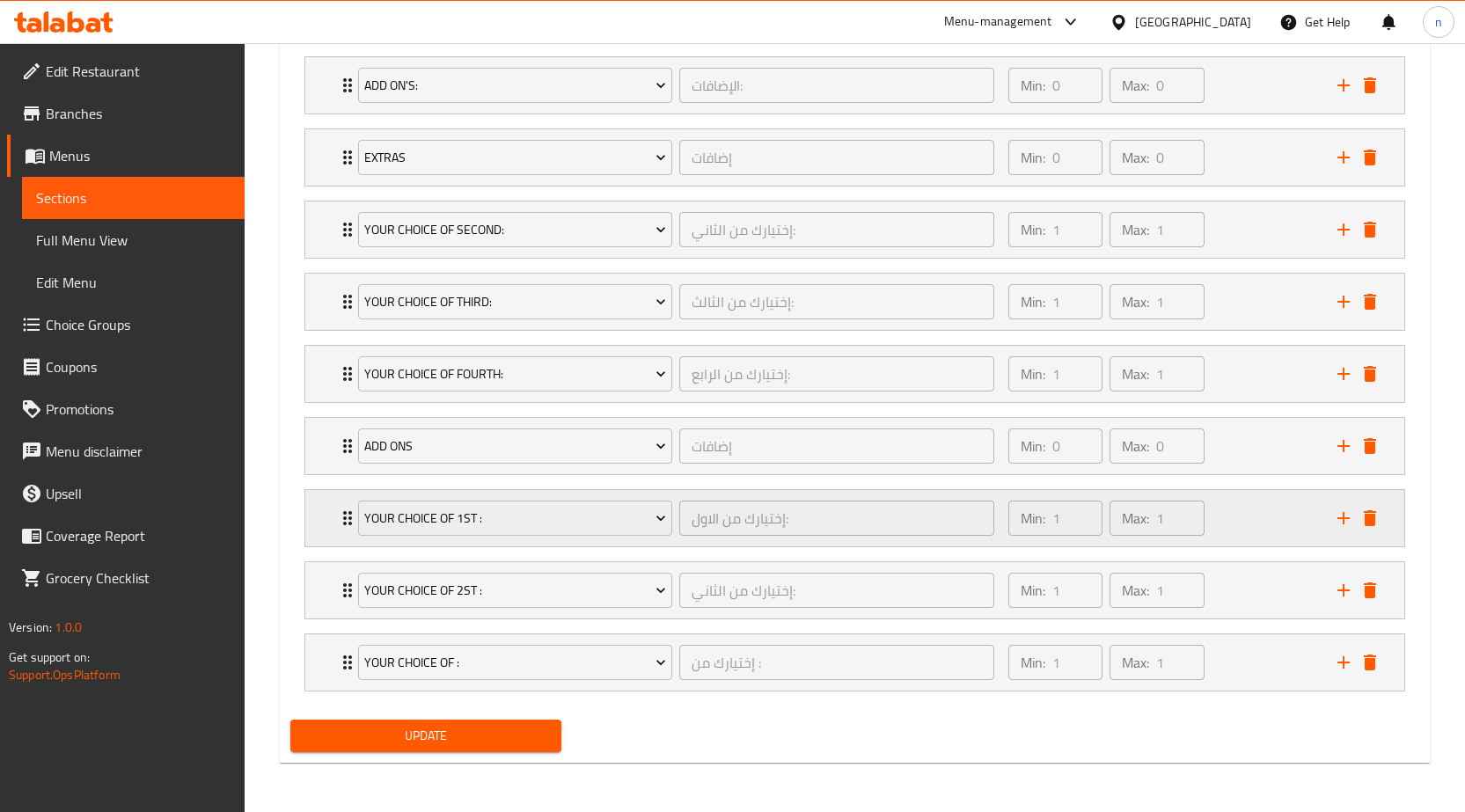
scroll to position [1181, 0]
click at [1244, 664] on div "Min: 1 ​ Max: 1 ​" at bounding box center [1162, 662] width 329 height 56
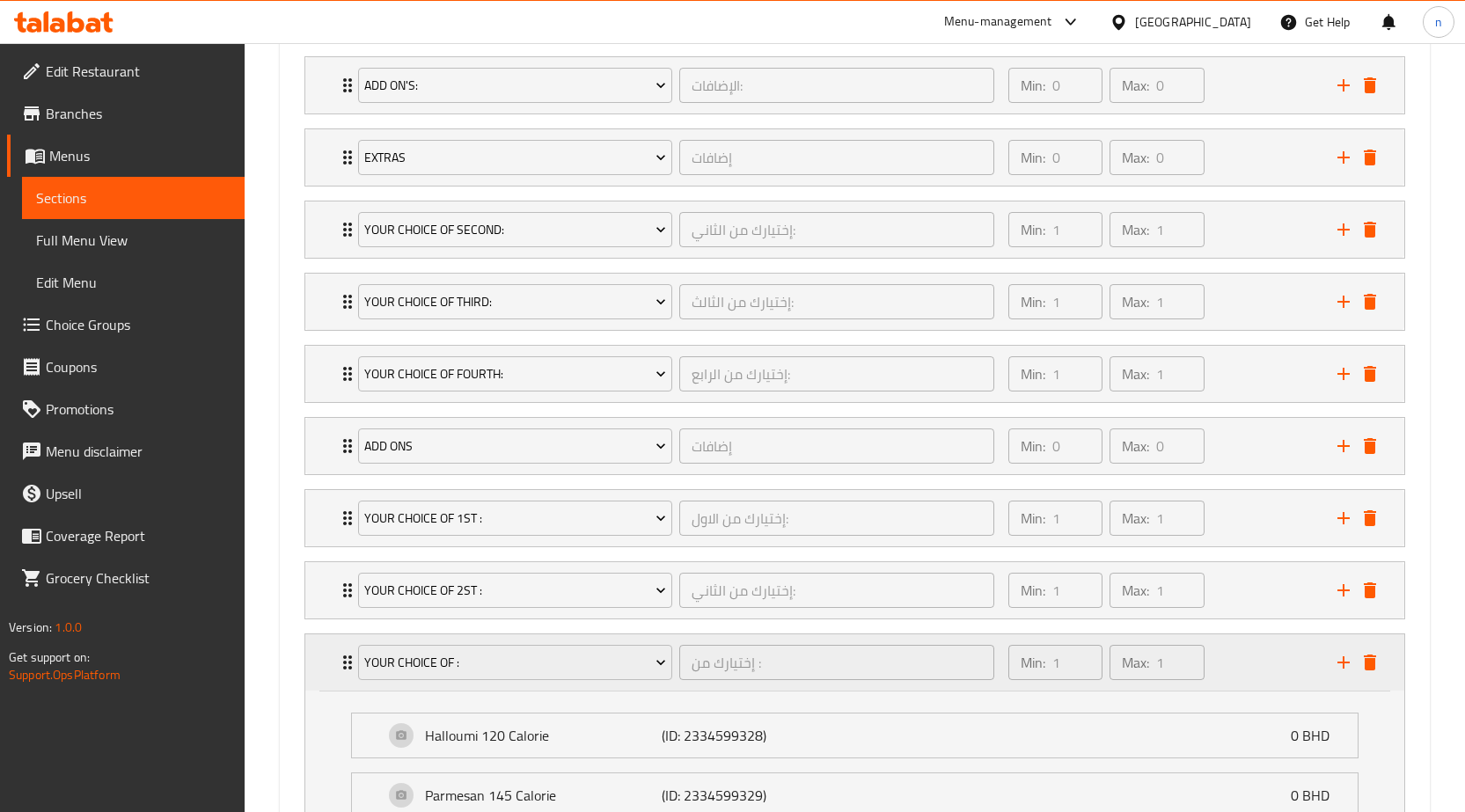
scroll to position [1358, 0]
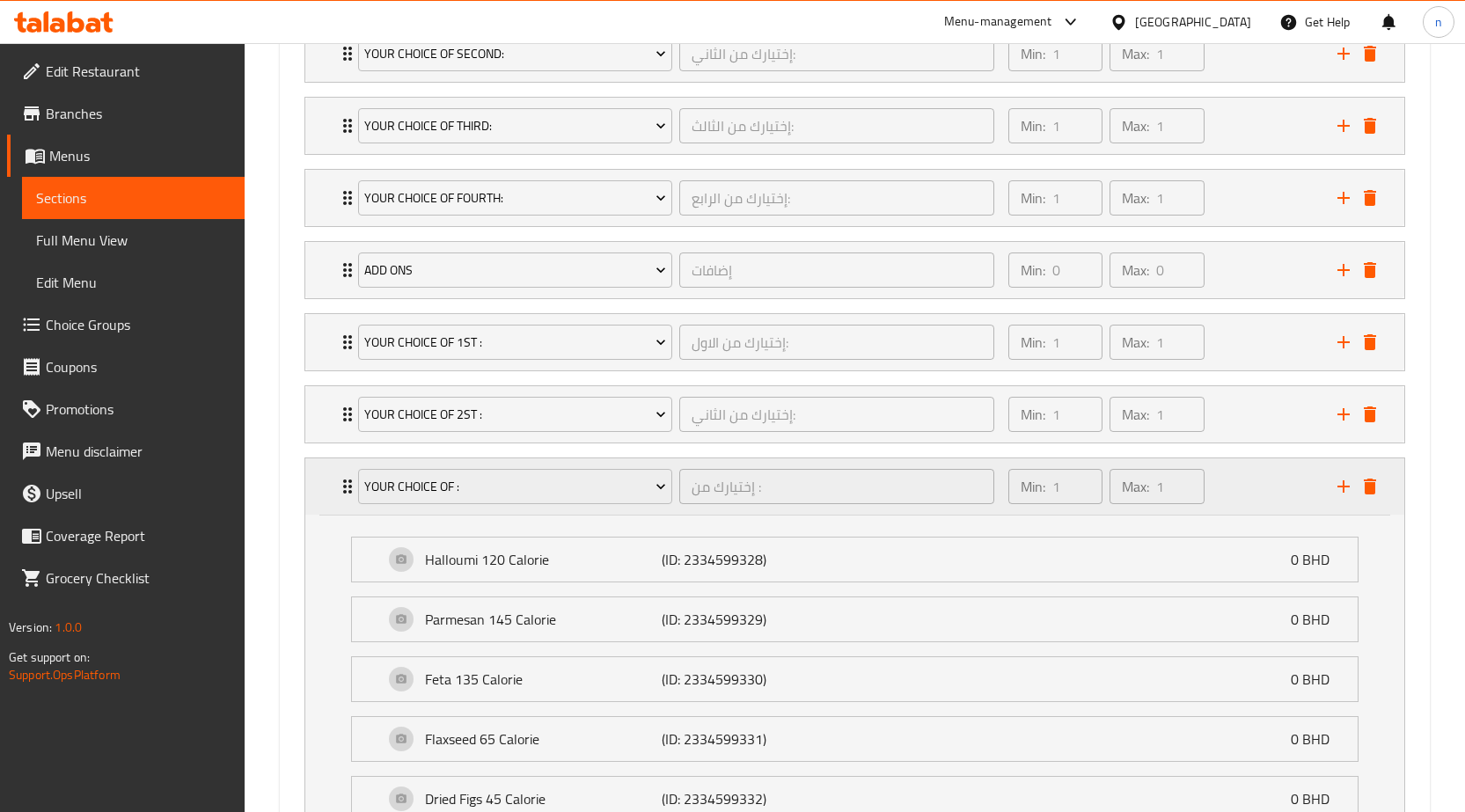
click at [1261, 468] on div "Min: 1 ​ Max: 1 ​" at bounding box center [1162, 486] width 329 height 56
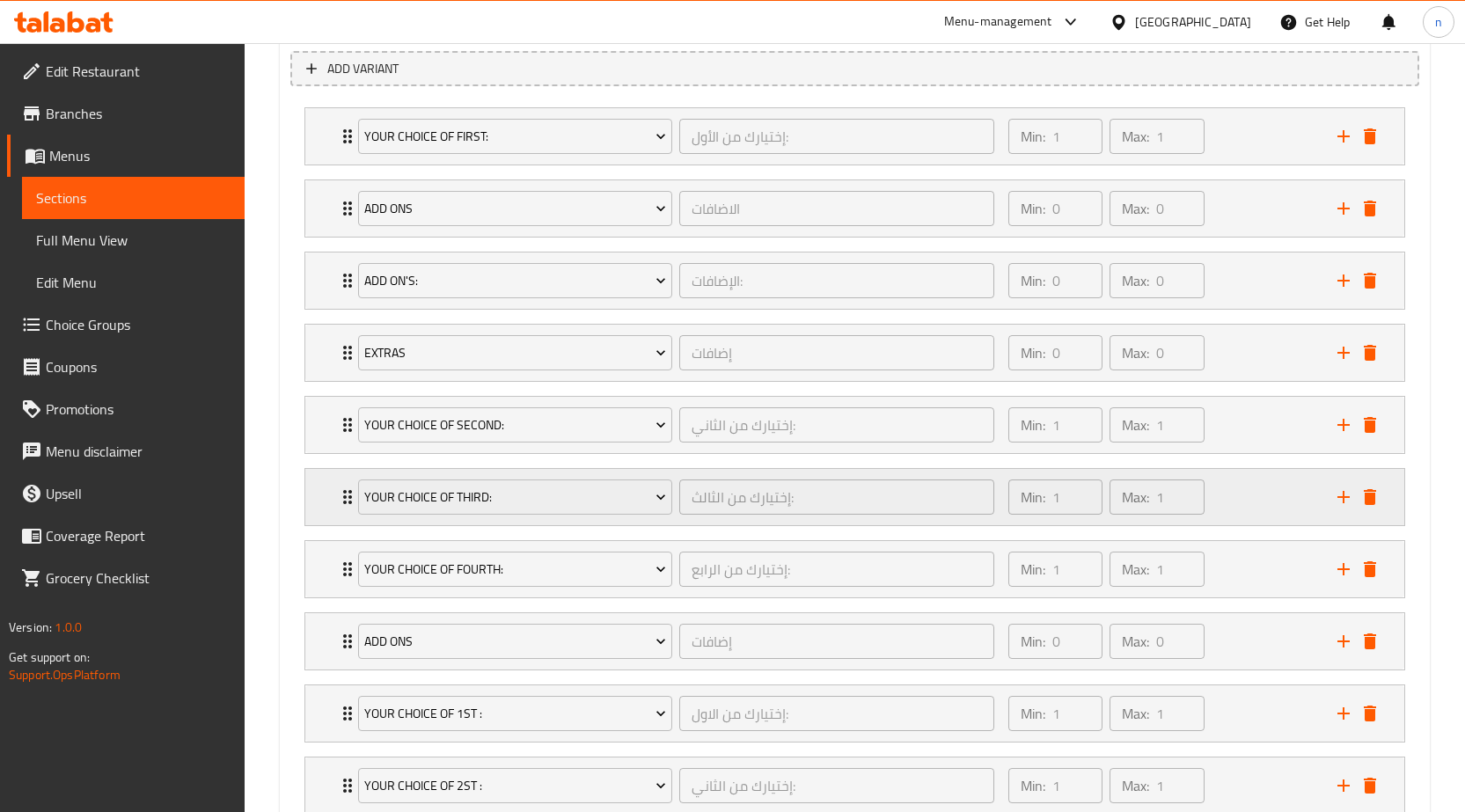
scroll to position [985, 0]
click at [1247, 220] on div "Min: 0 ​ Max: 0 ​" at bounding box center [1162, 209] width 329 height 56
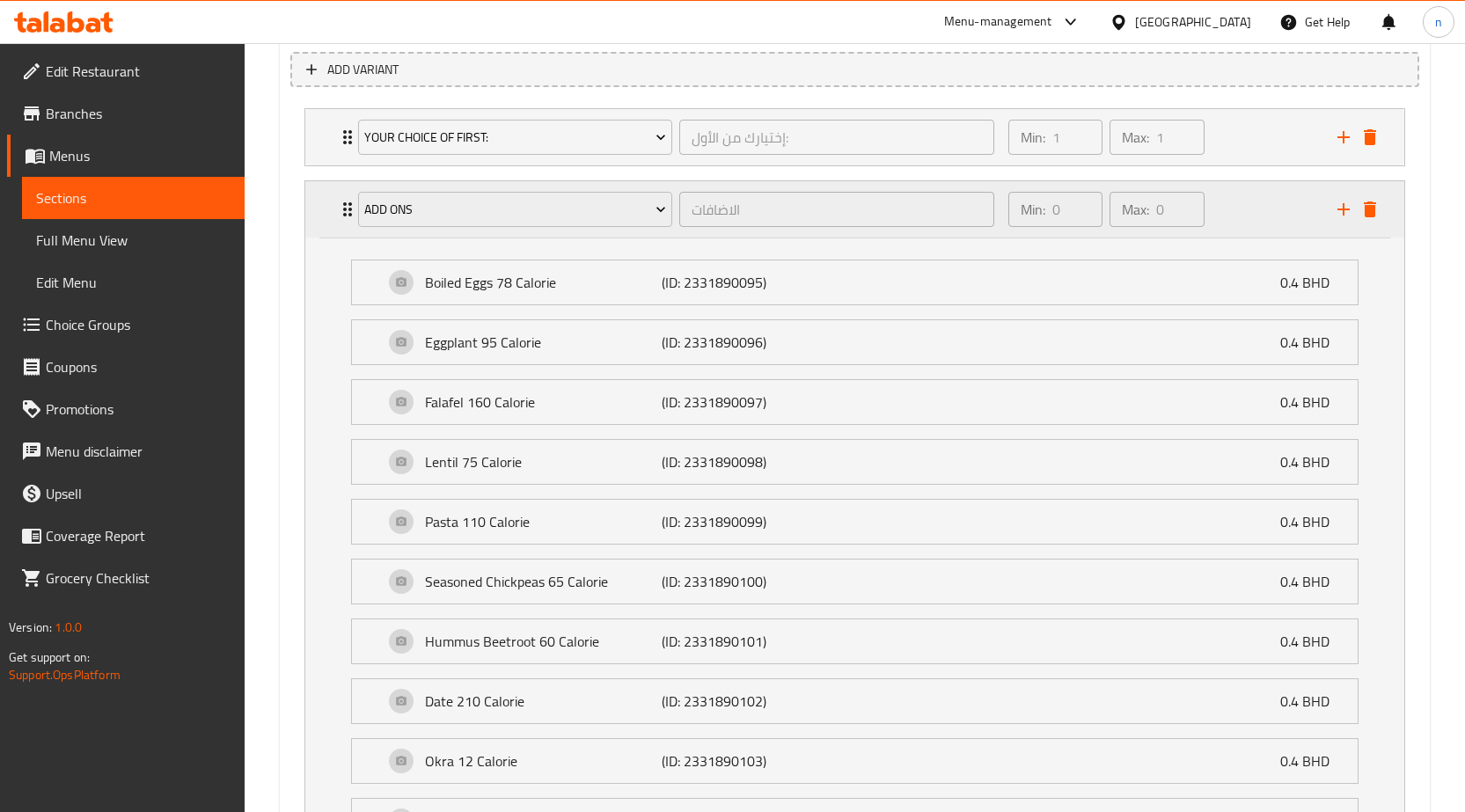
click at [1254, 207] on div "Min: 0 ​ Max: 0 ​" at bounding box center [1162, 209] width 329 height 56
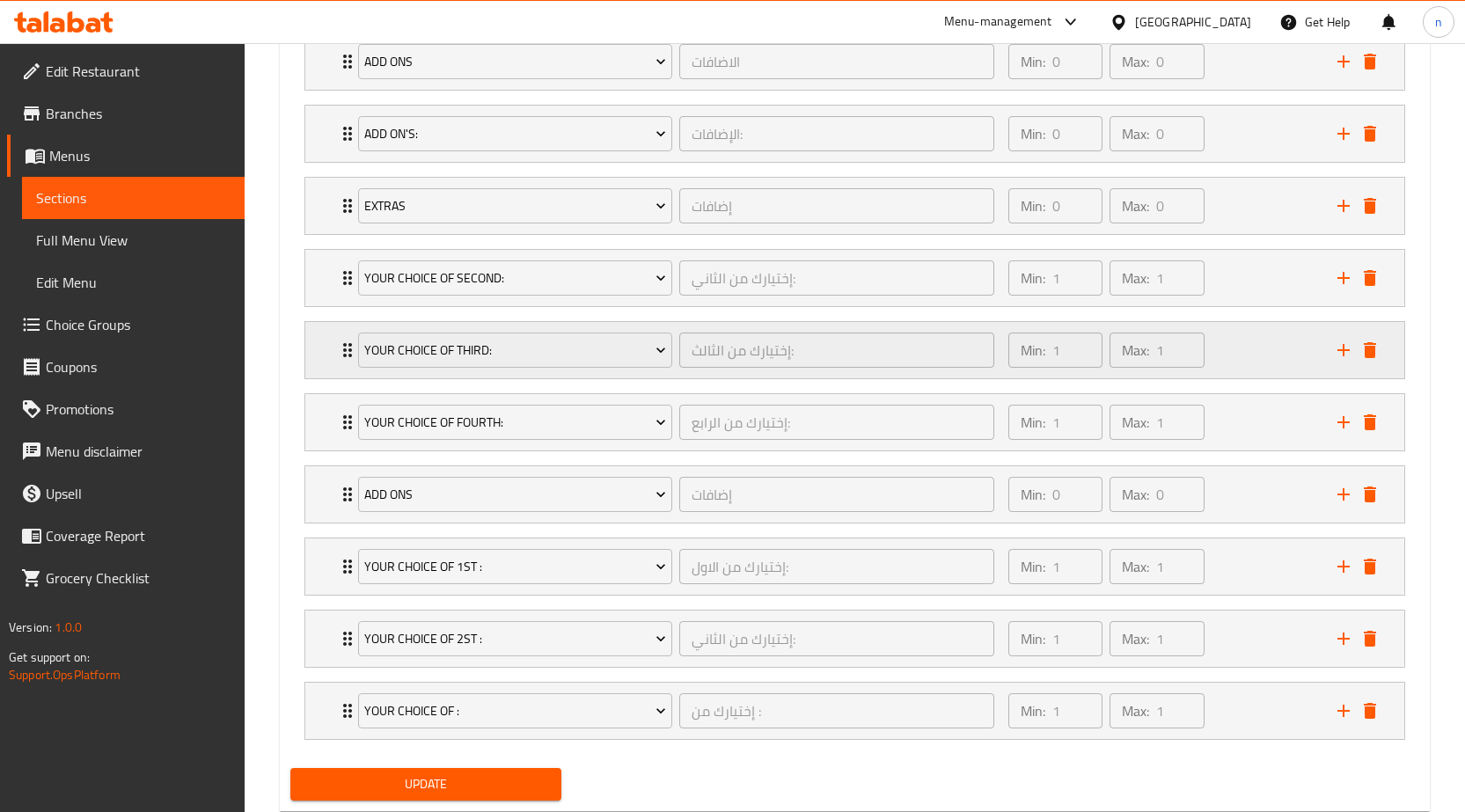
scroll to position [1093, 0]
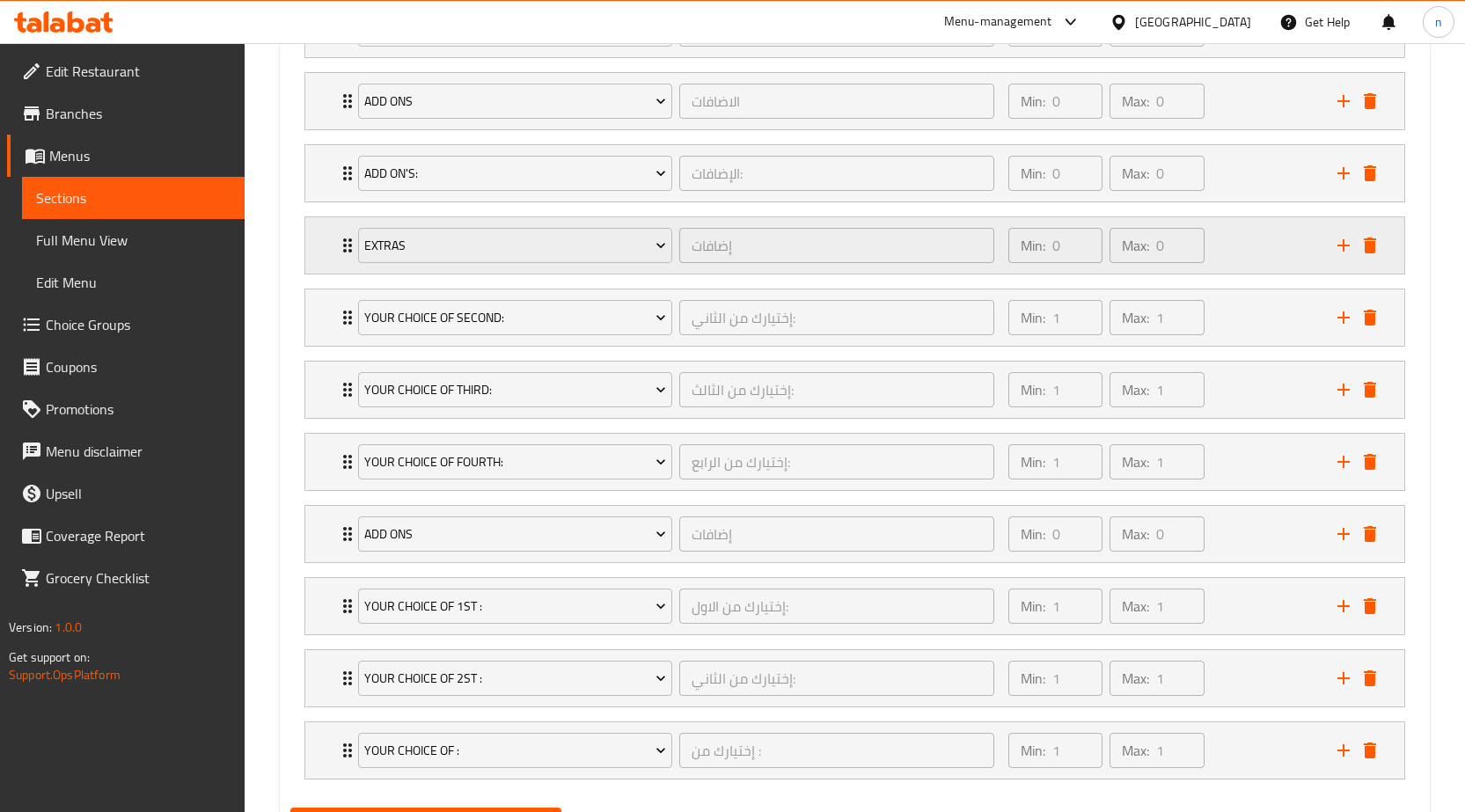
click at [1241, 261] on div "Min: 0 ​ Max: 0 ​" at bounding box center [1162, 245] width 329 height 56
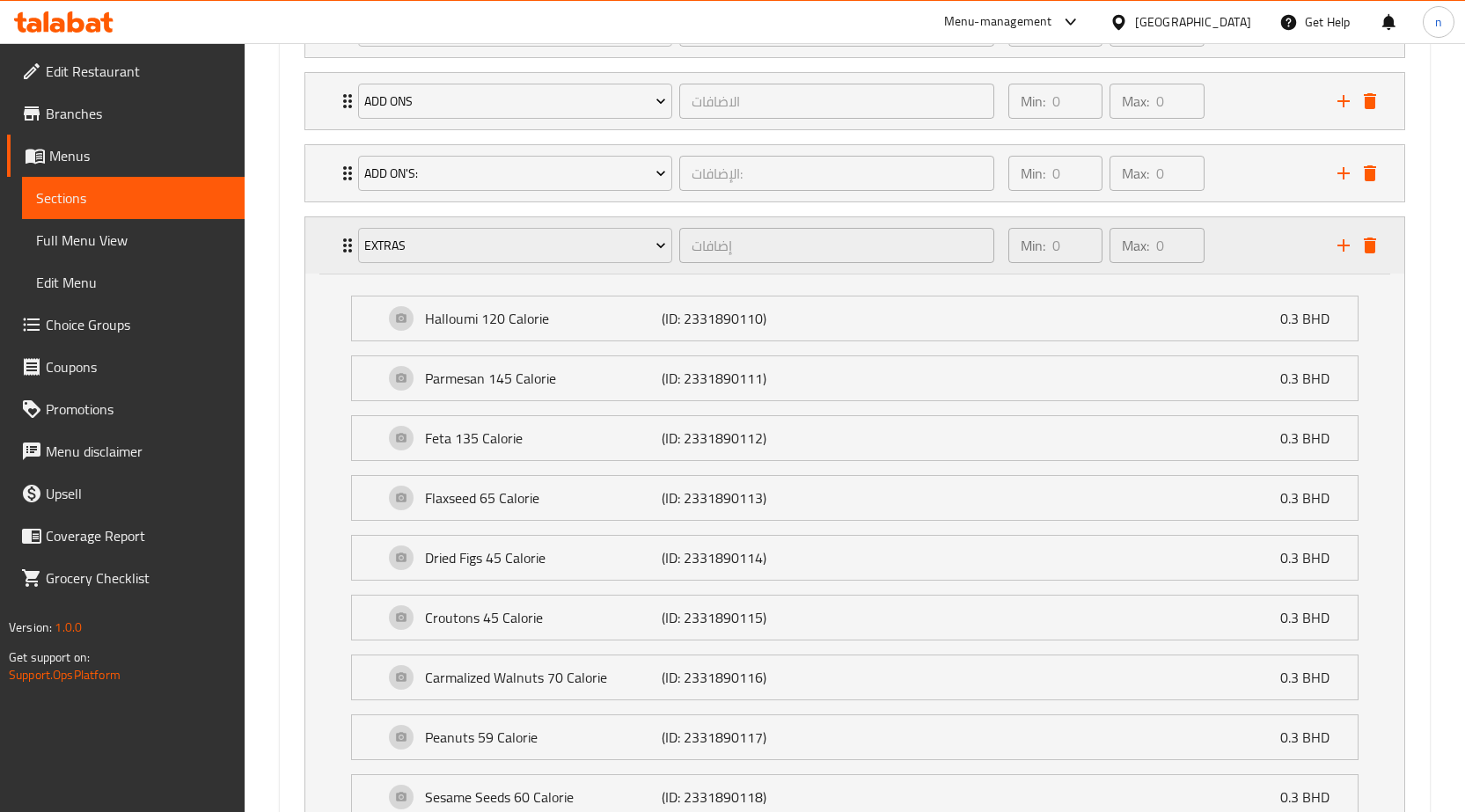
click at [1251, 255] on div "Min: 0 ​ Max: 0 ​" at bounding box center [1162, 245] width 329 height 56
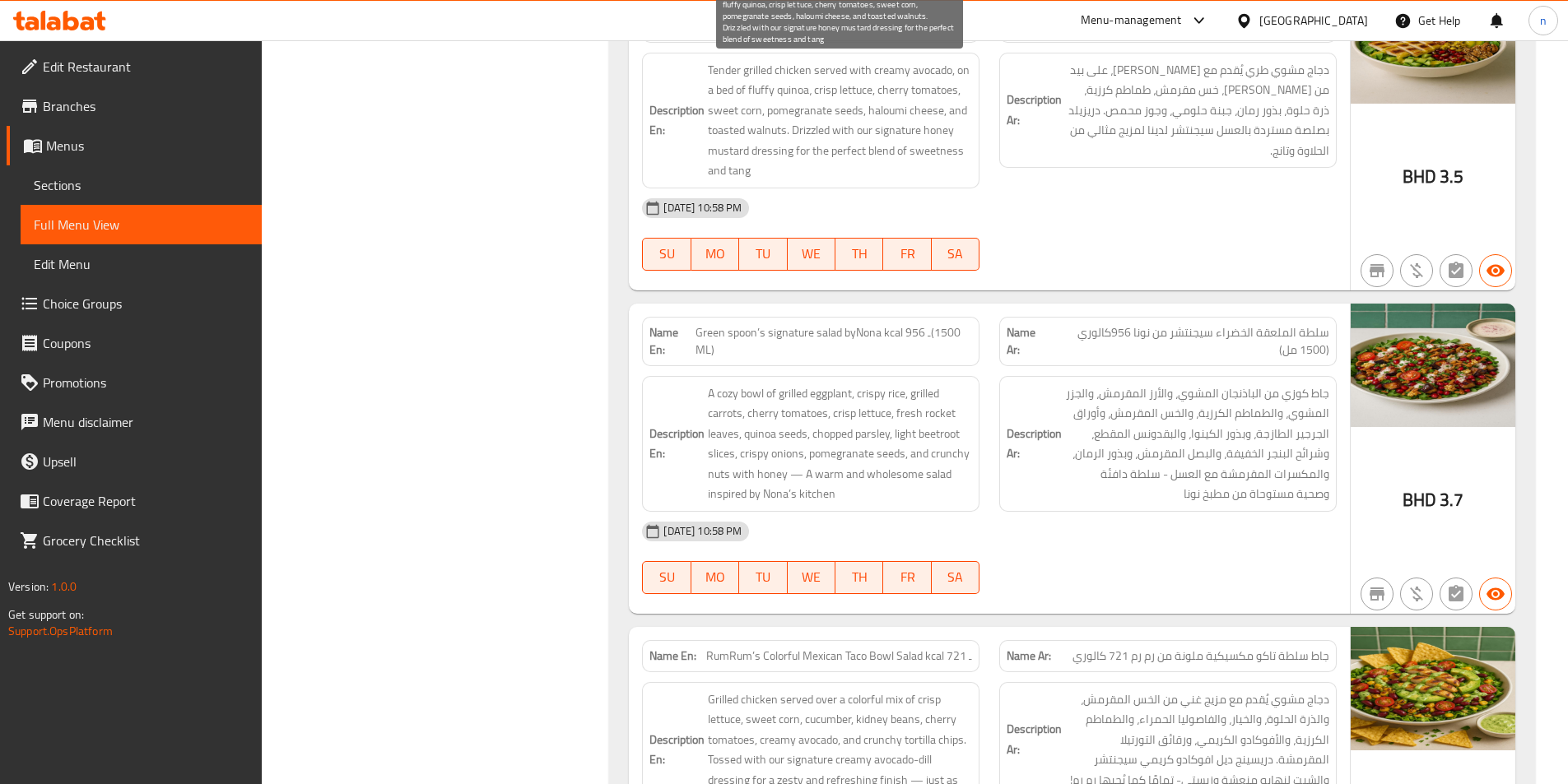
scroll to position [330, 0]
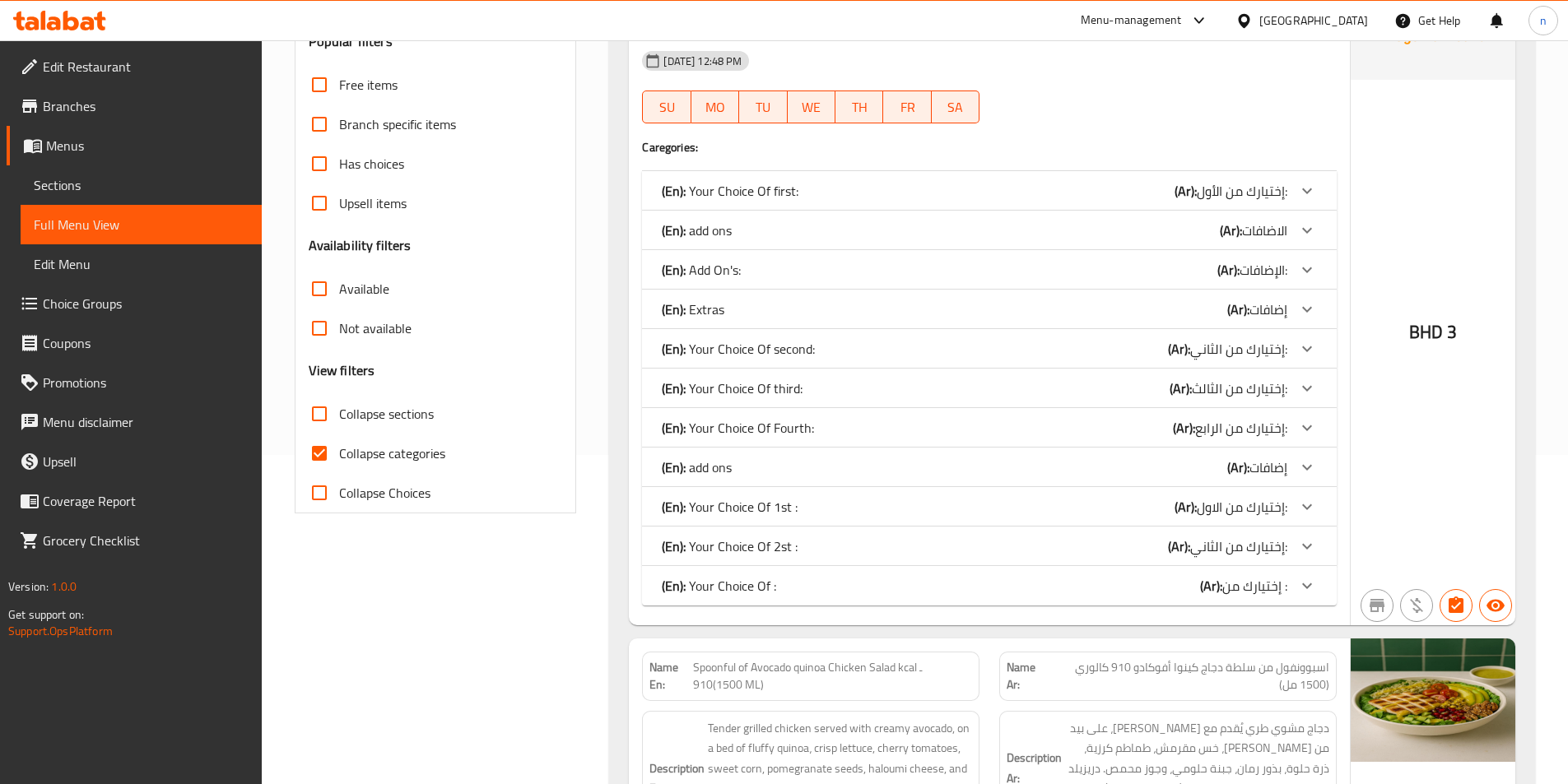
click at [414, 450] on span "Collapse categories" at bounding box center [392, 454] width 106 height 20
click at [339, 450] on input "Collapse categories" at bounding box center [319, 453] width 39 height 39
checkbox input "false"
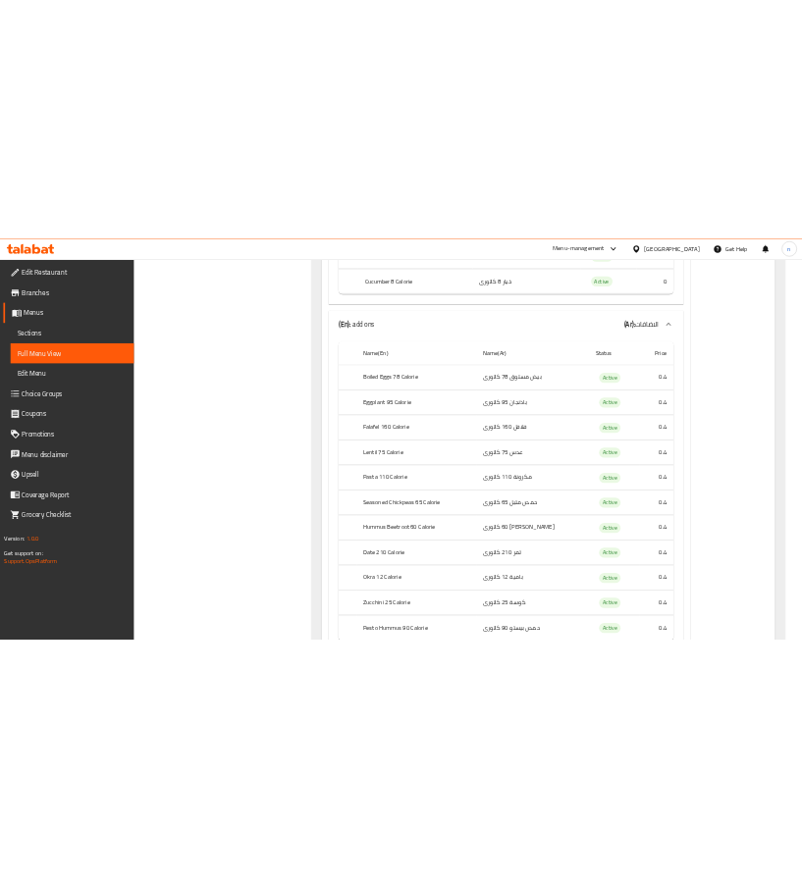
scroll to position [1865, 0]
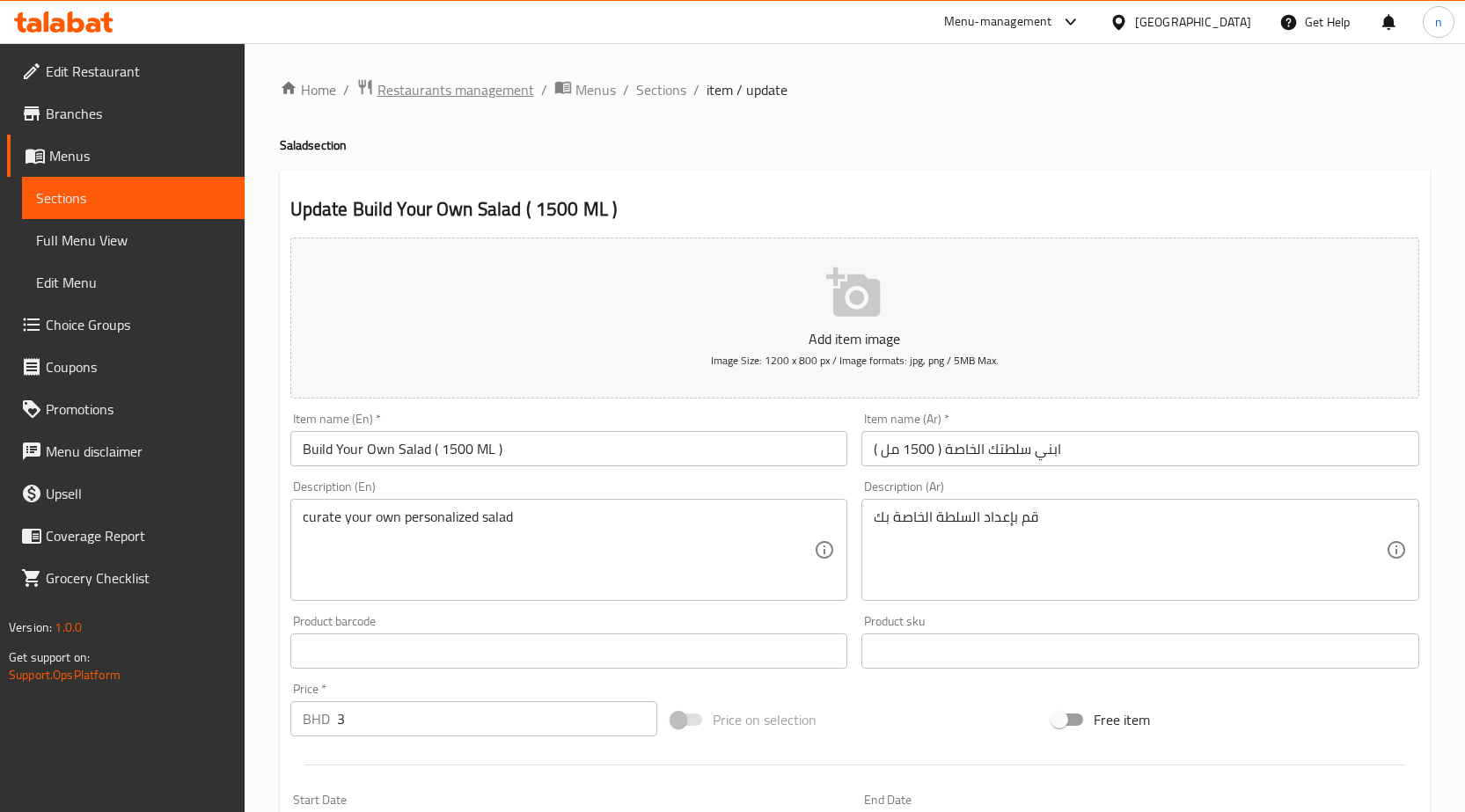
click at [466, 82] on span "Restaurants management" at bounding box center [455, 90] width 157 height 22
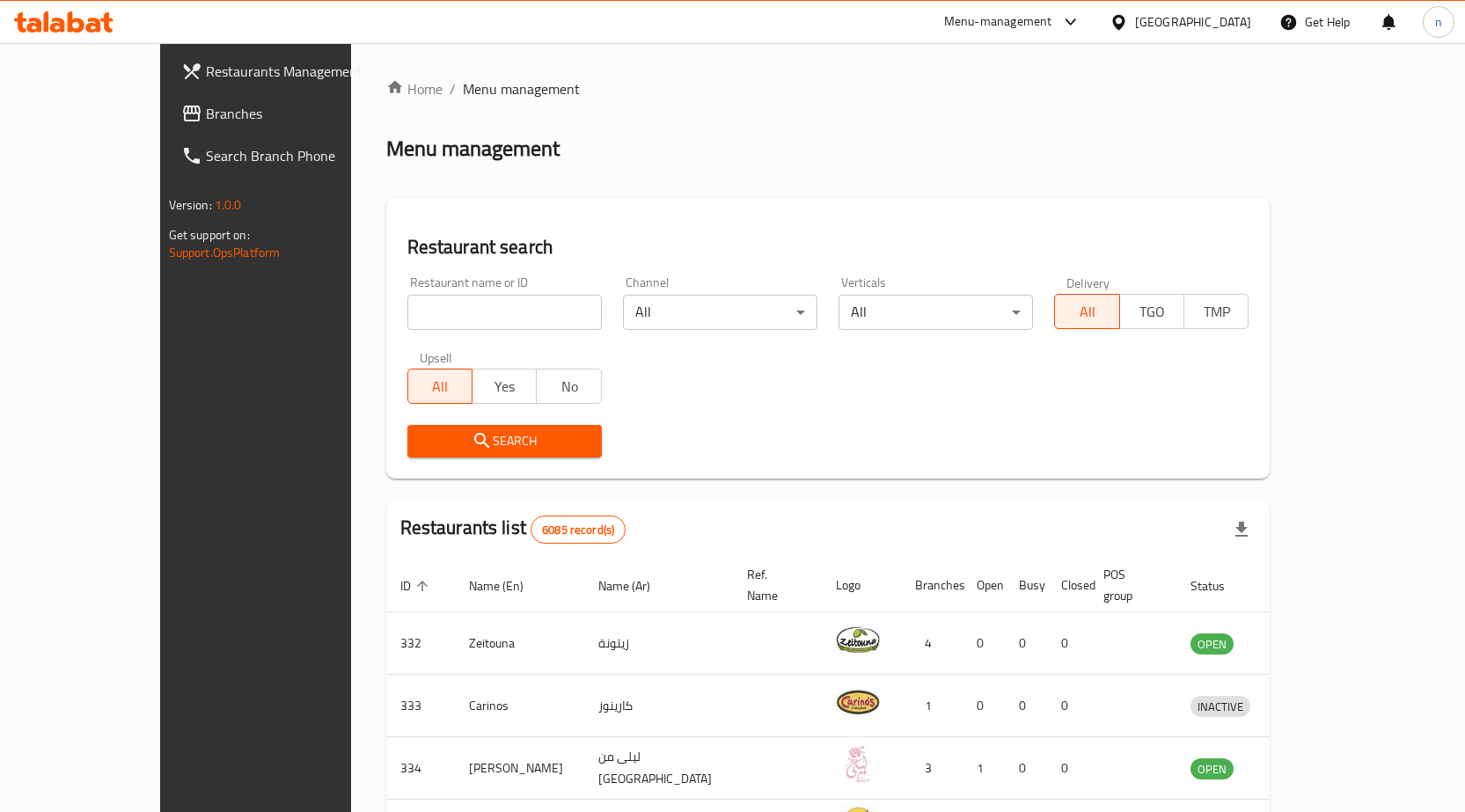
click at [1224, 29] on div "Bahrain" at bounding box center [1193, 22] width 117 height 20
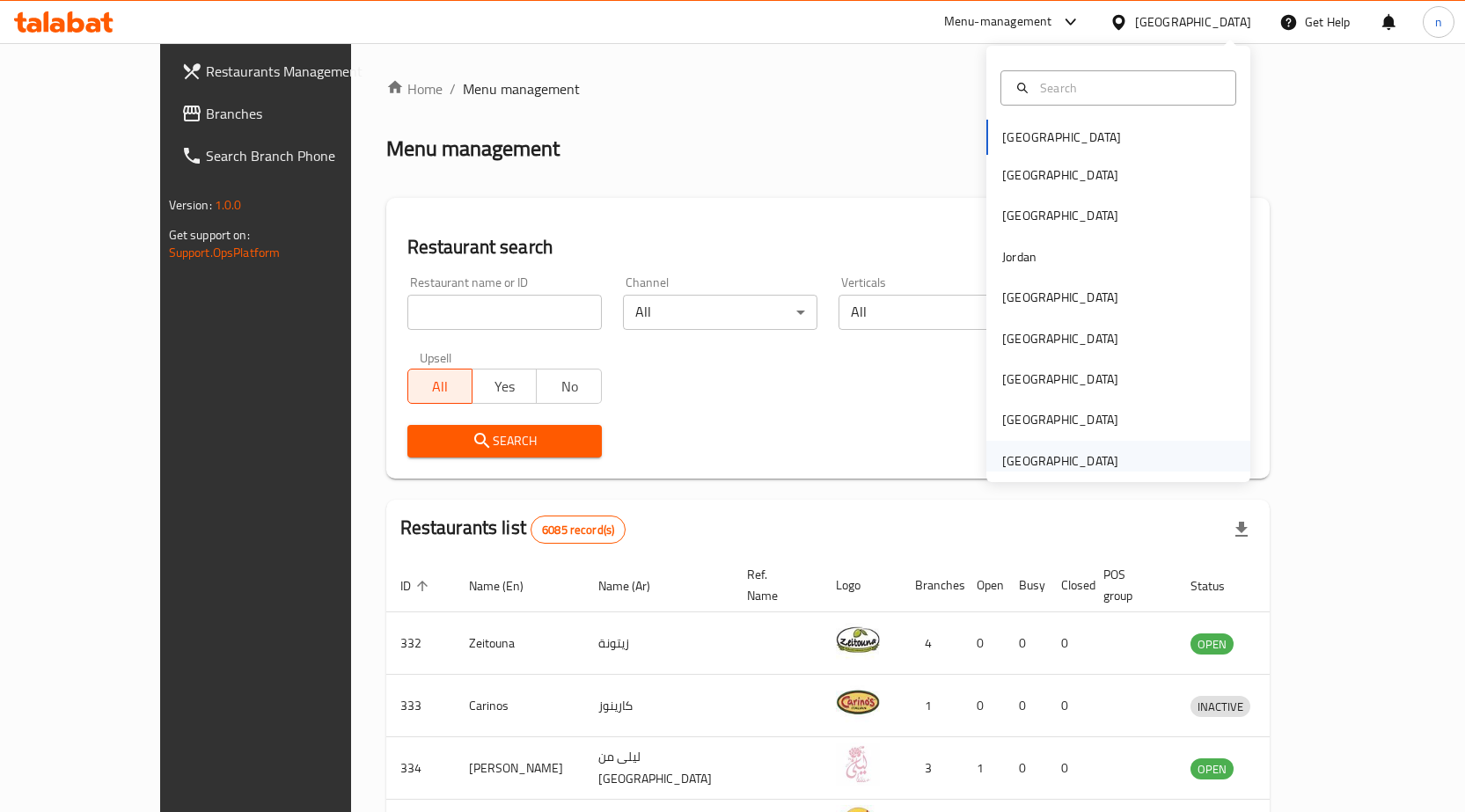
click at [1066, 459] on div "[GEOGRAPHIC_DATA]" at bounding box center [1061, 462] width 117 height 20
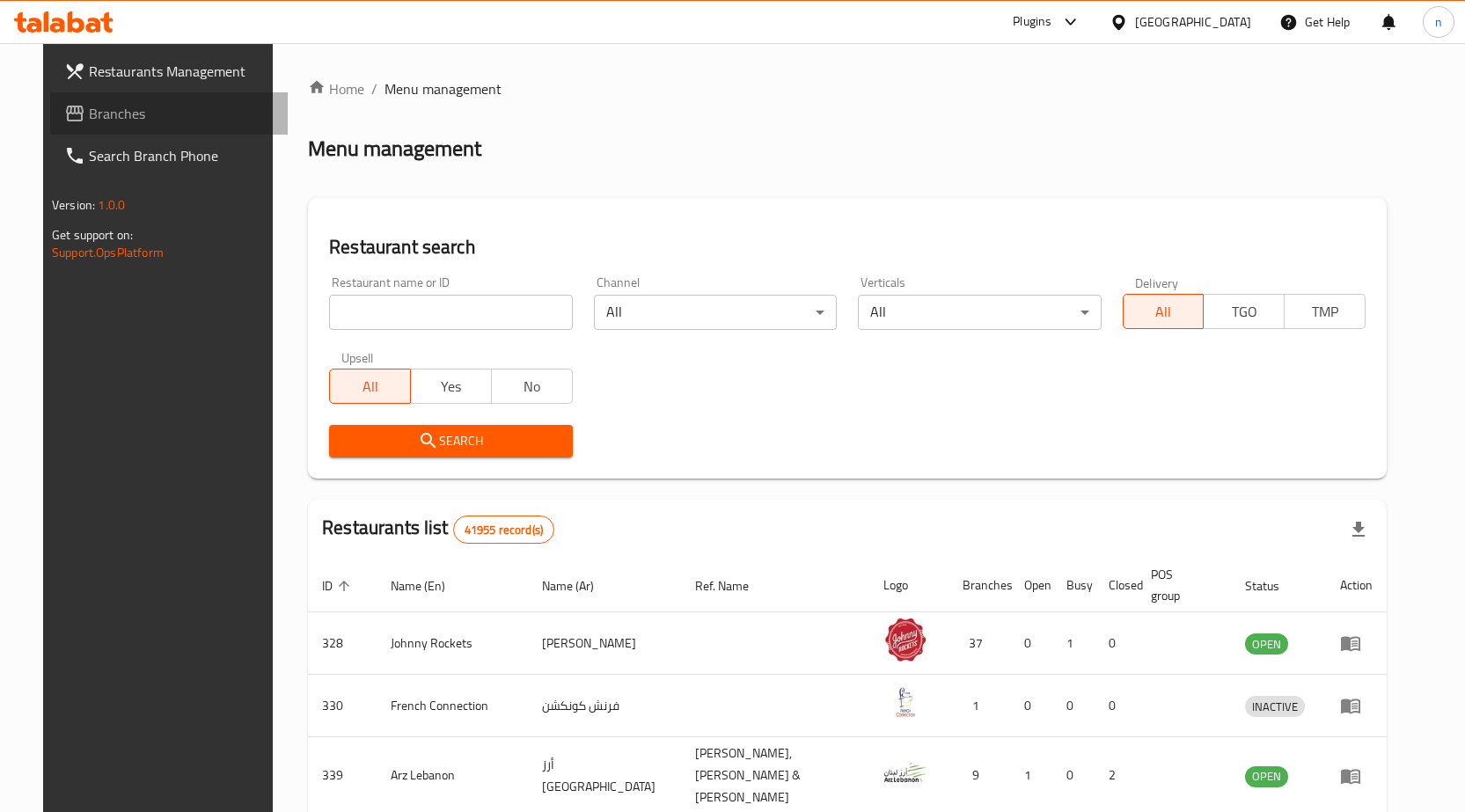
click at [111, 115] on span "Branches" at bounding box center [181, 114] width 185 height 22
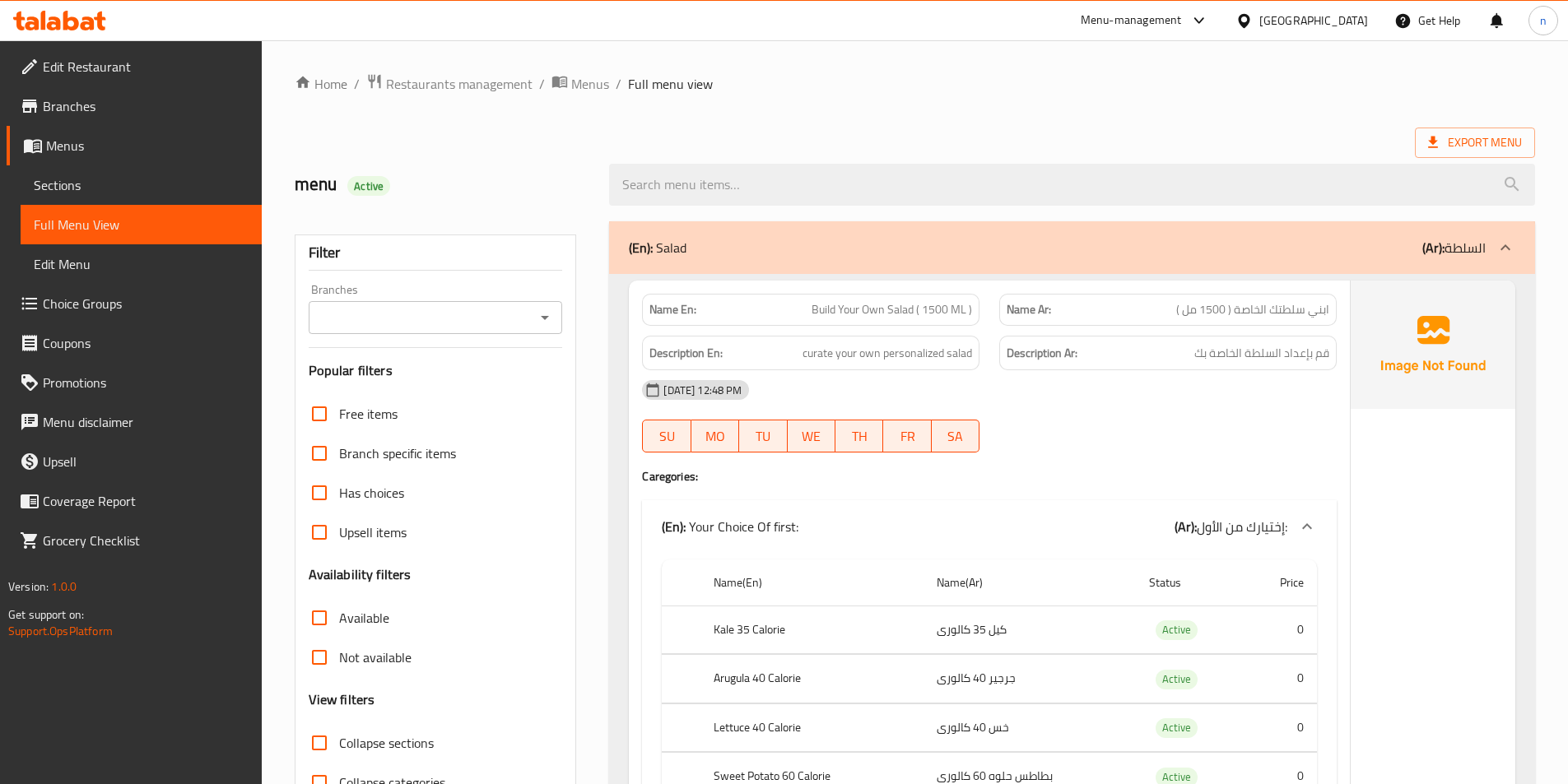
click at [1361, 21] on div "[GEOGRAPHIC_DATA]" at bounding box center [1314, 21] width 109 height 18
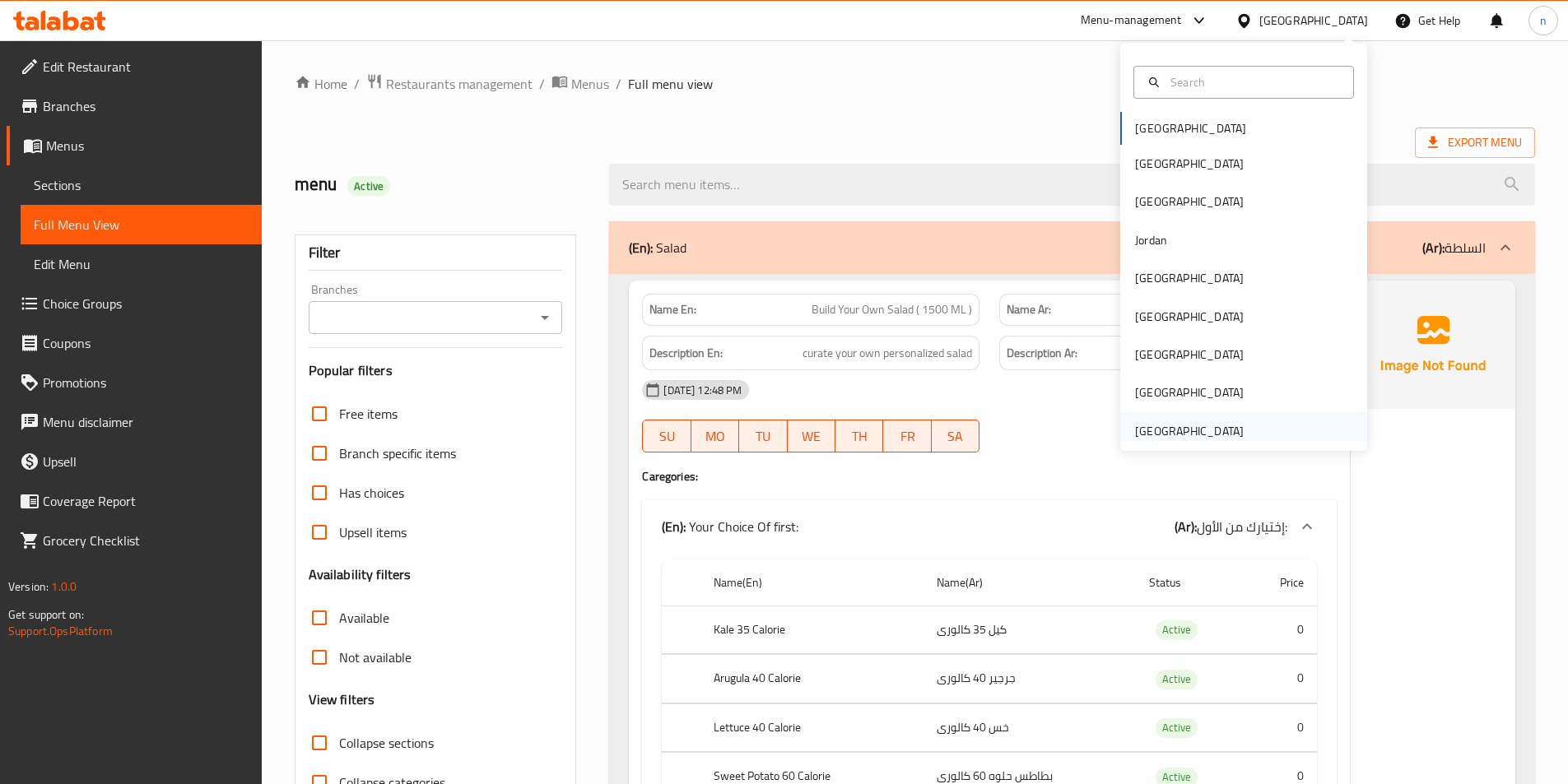
click at [1218, 434] on div "[GEOGRAPHIC_DATA]" at bounding box center [1190, 432] width 109 height 18
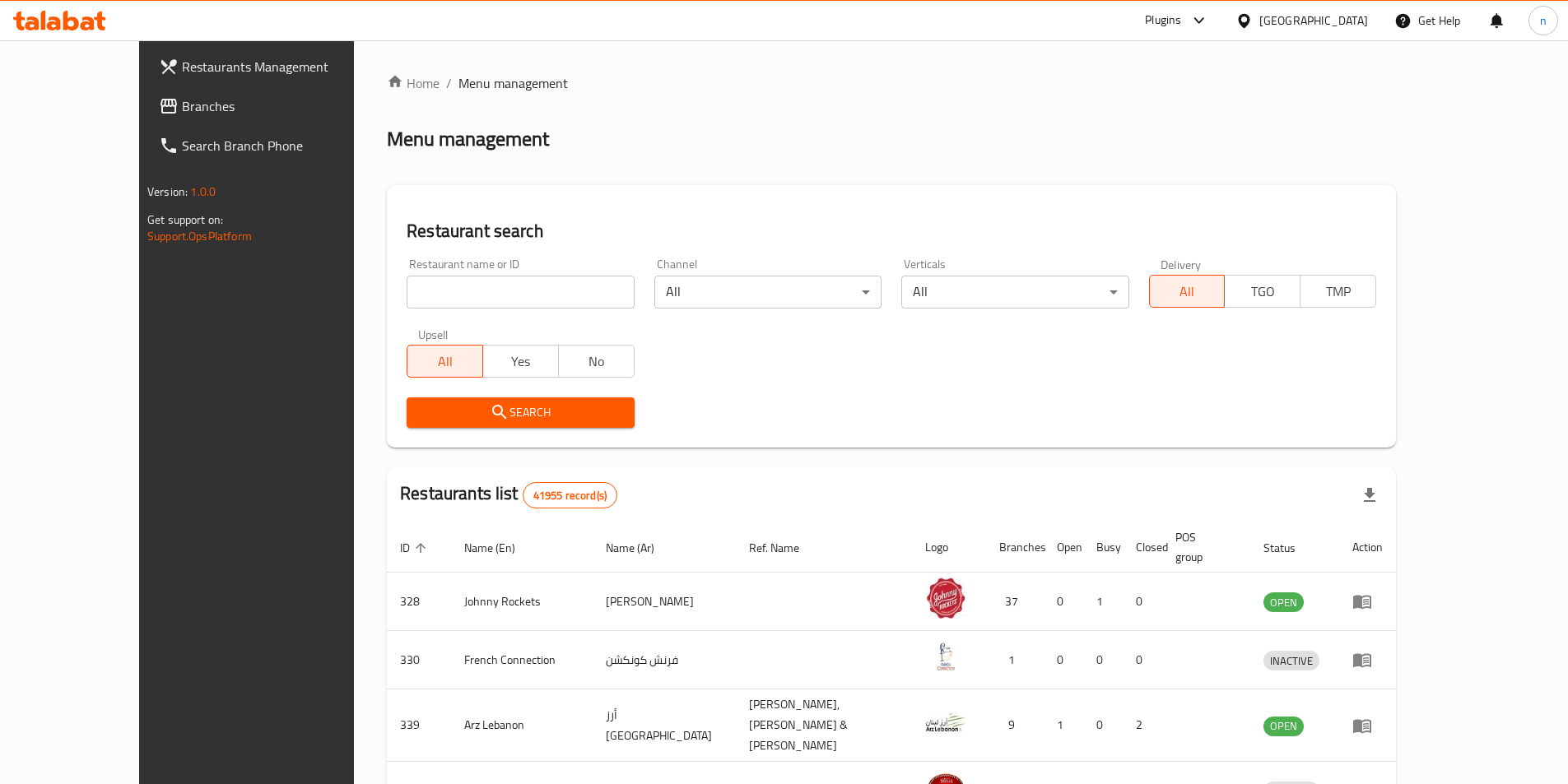
click at [182, 100] on span "Branches" at bounding box center [284, 106] width 205 height 20
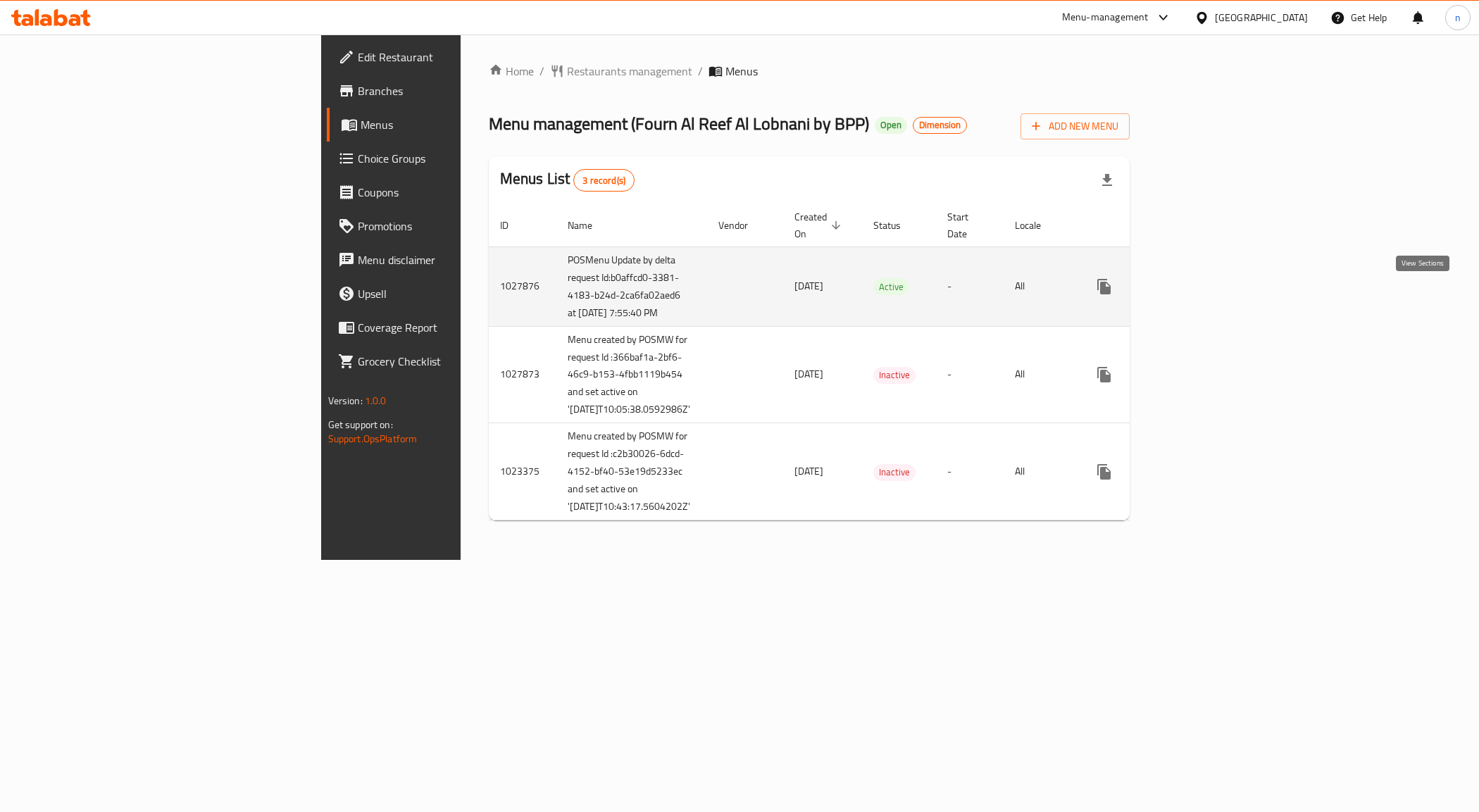
click at [1214, 295] on icon "enhanced table" at bounding box center [1206, 287] width 17 height 17
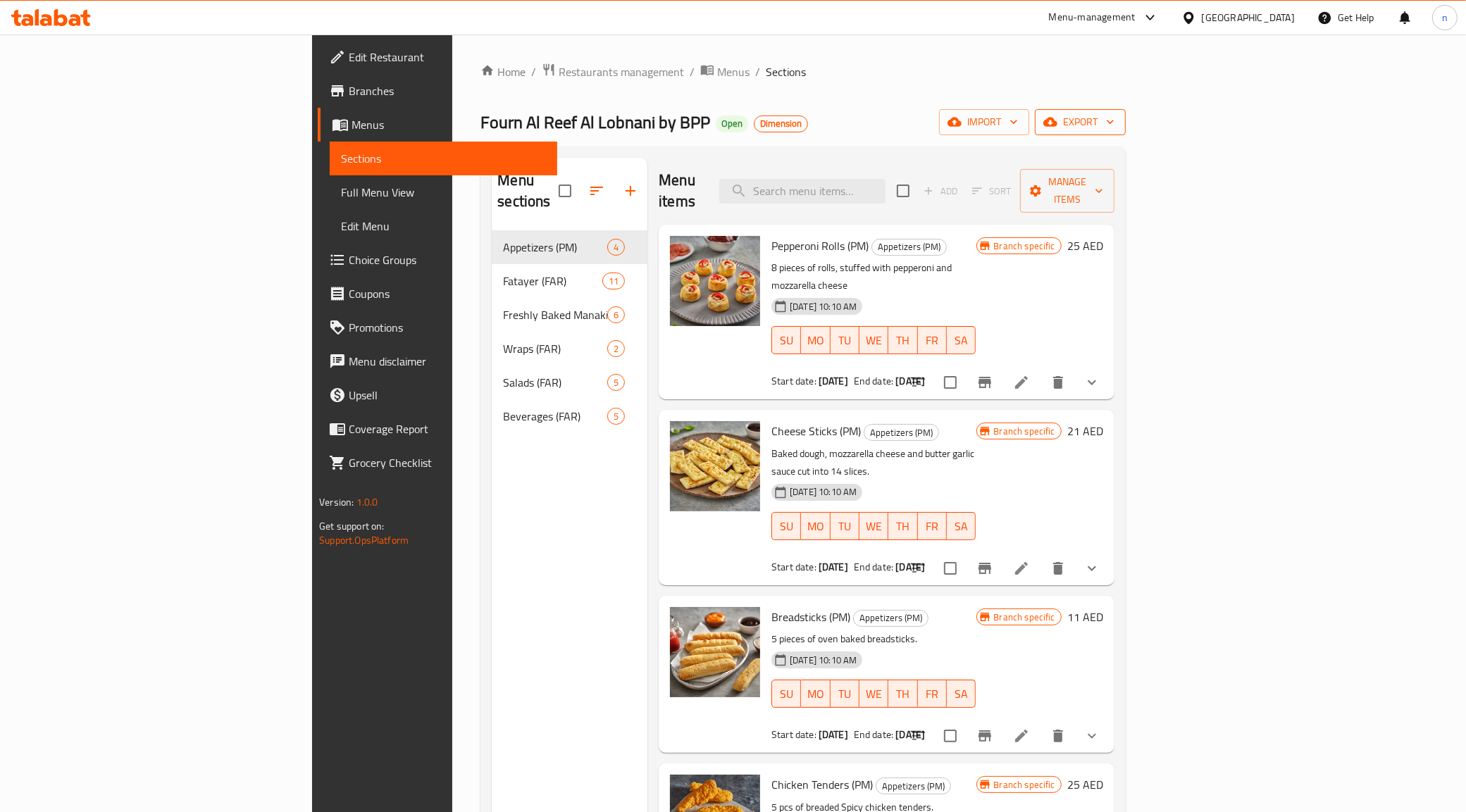
click at [1114, 126] on span "export" at bounding box center [1080, 122] width 68 height 18
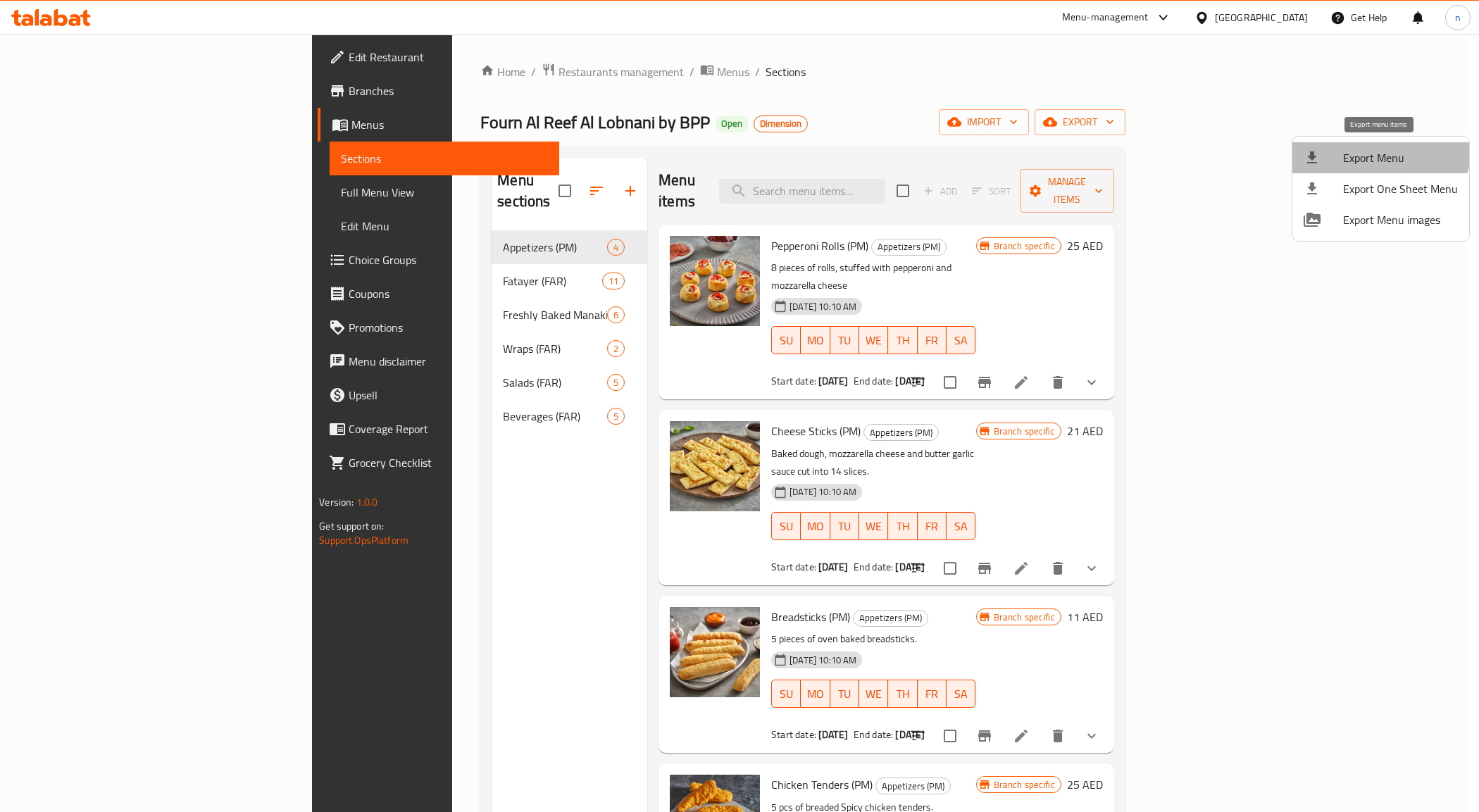
click at [1371, 149] on span "Export Menu" at bounding box center [1401, 158] width 115 height 17
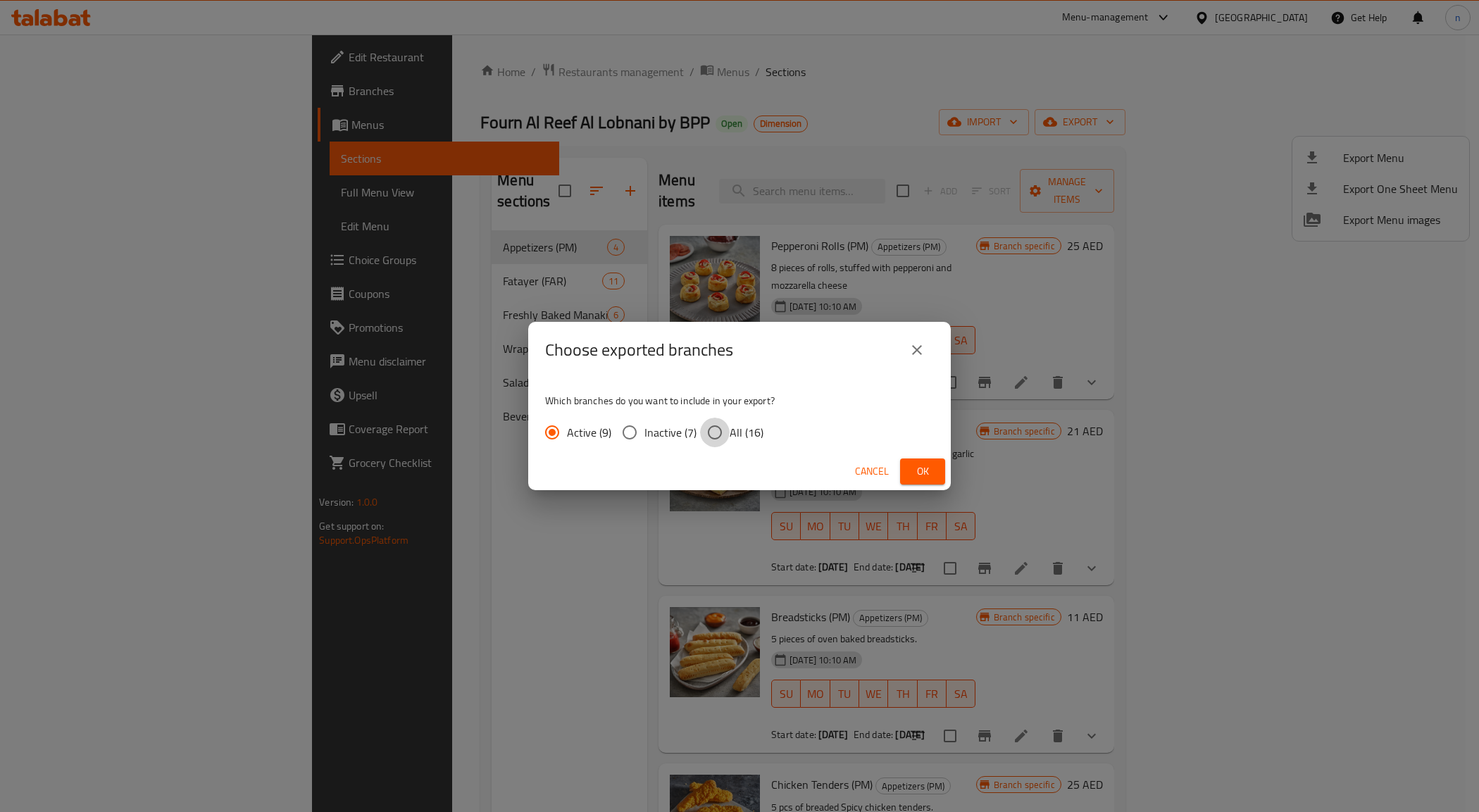
click at [706, 431] on input "All (16)" at bounding box center [715, 432] width 29 height 29
radio input "true"
click at [934, 473] on span "Ok" at bounding box center [922, 471] width 22 height 18
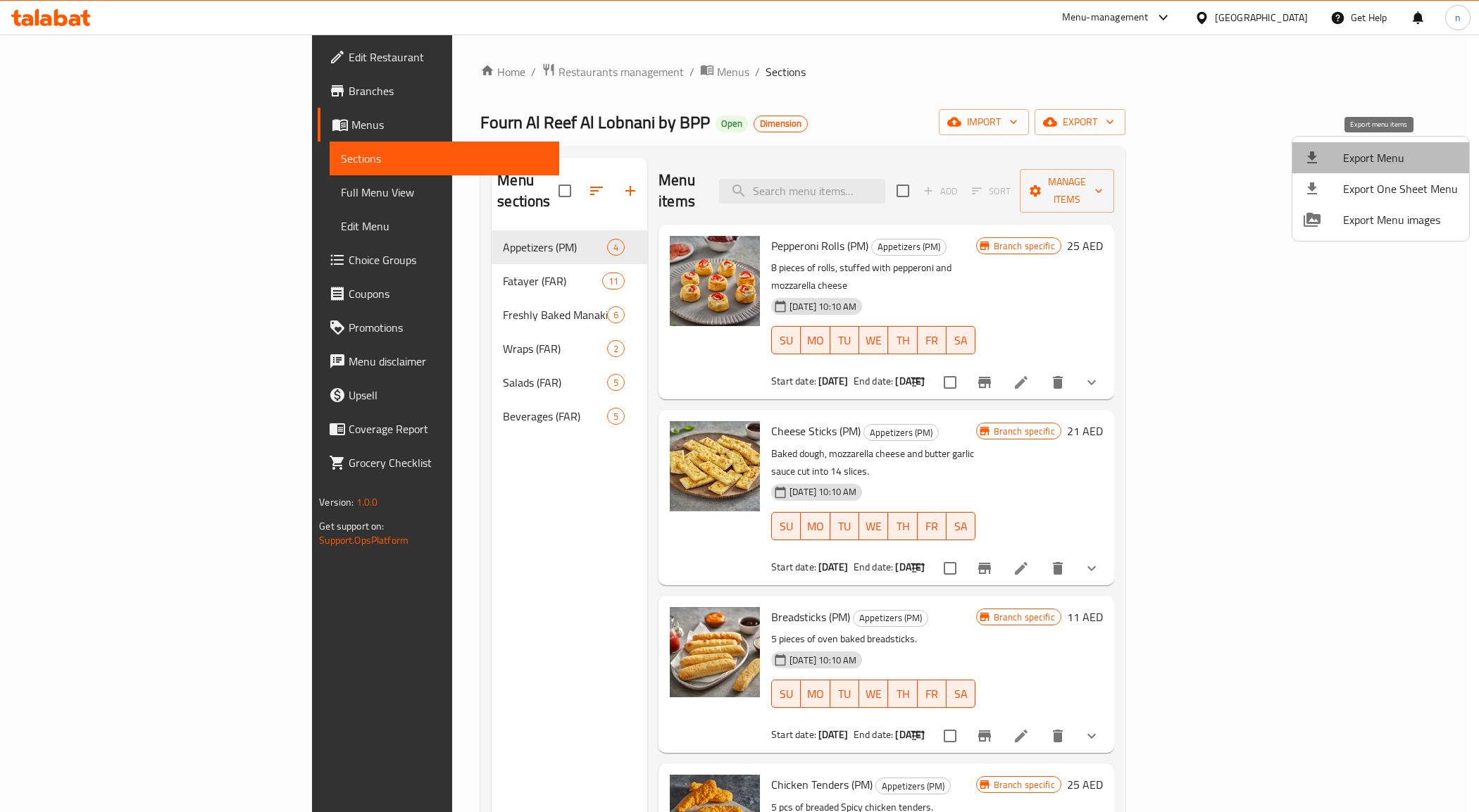
click at [1389, 164] on span "Export Menu" at bounding box center [1401, 158] width 115 height 17
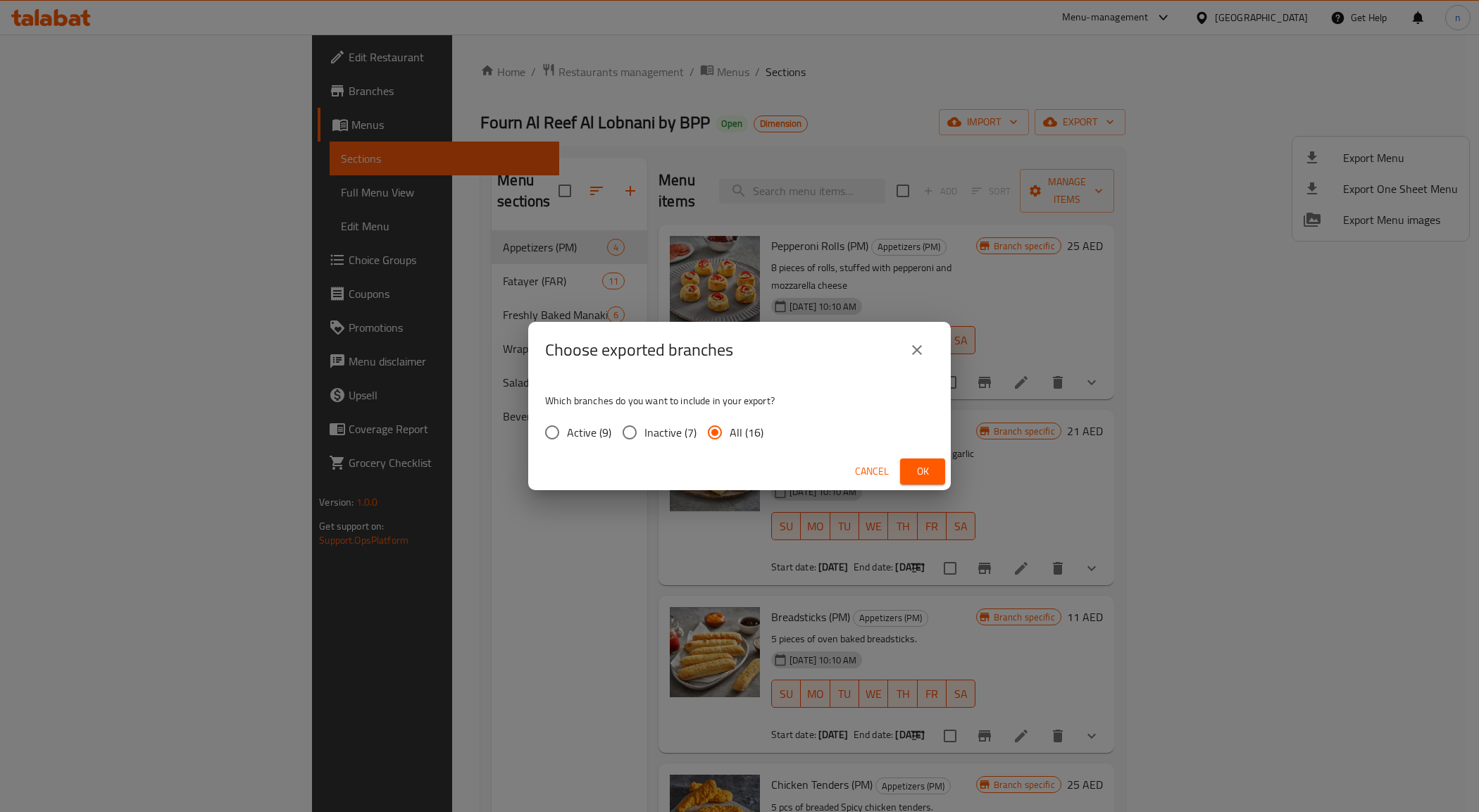
click at [914, 460] on button "Ok" at bounding box center [922, 471] width 45 height 26
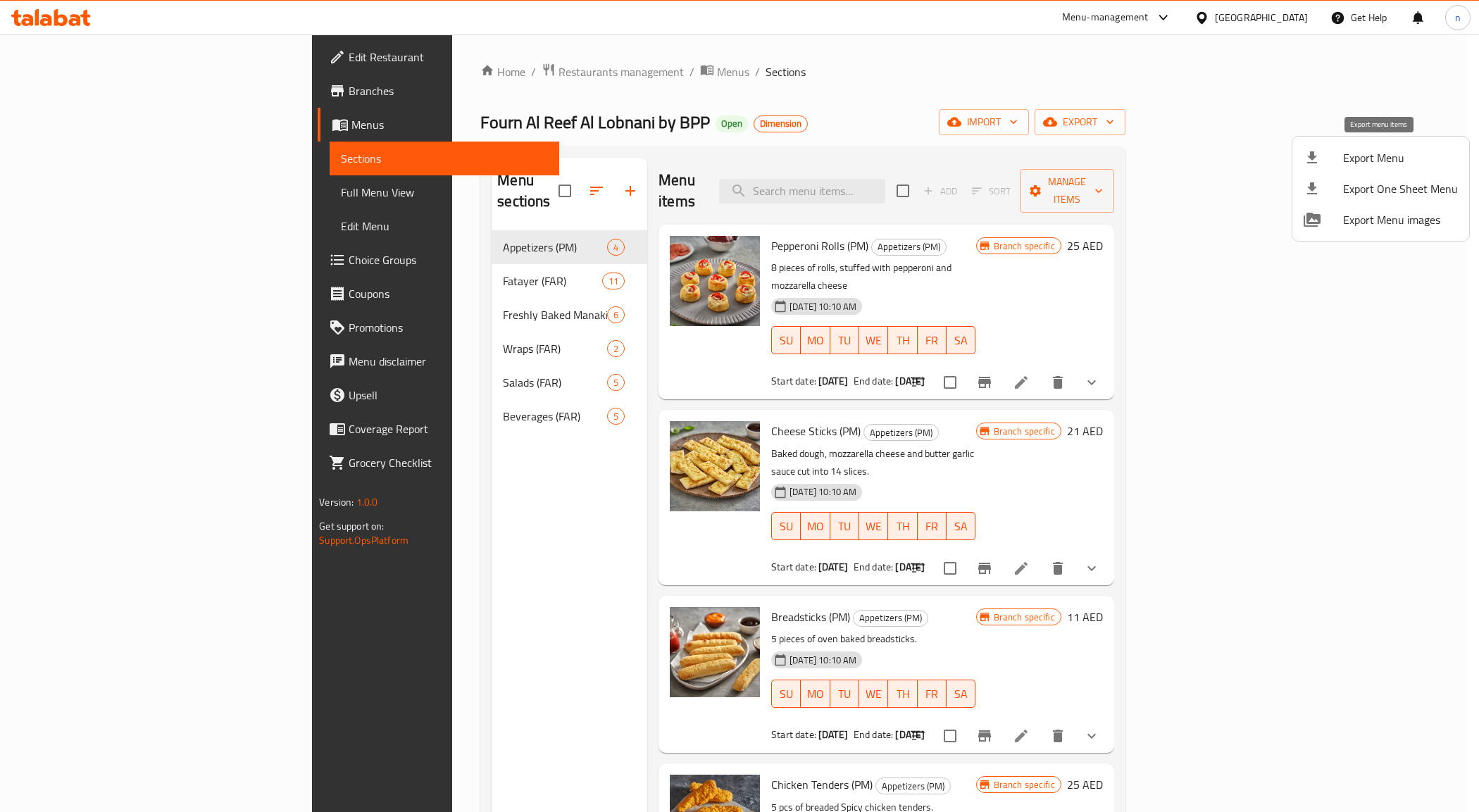
click at [1374, 149] on span "Export Menu" at bounding box center [1401, 158] width 115 height 17
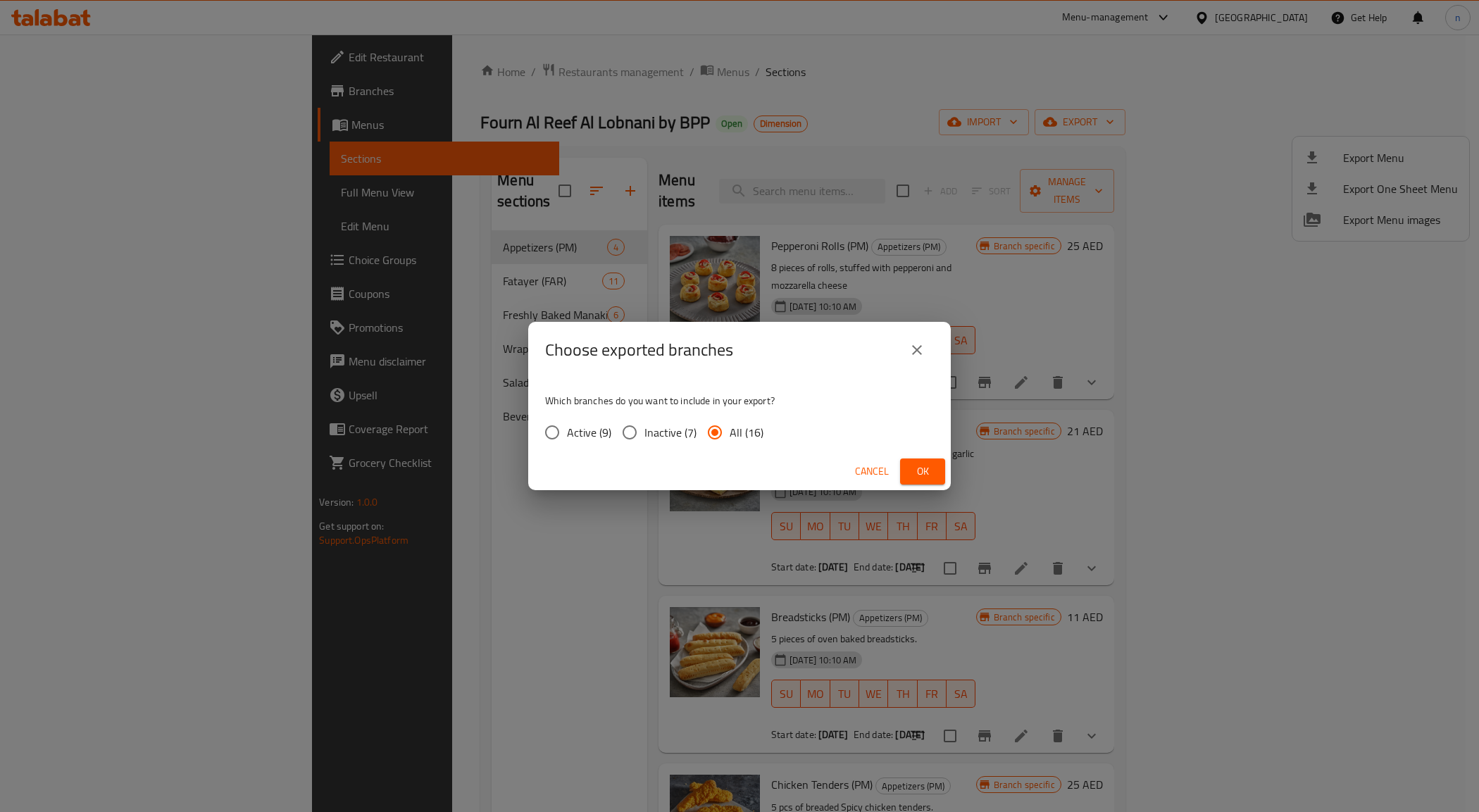
click at [709, 430] on input "All (16)" at bounding box center [715, 432] width 29 height 29
click at [916, 461] on button "Ok" at bounding box center [922, 471] width 45 height 26
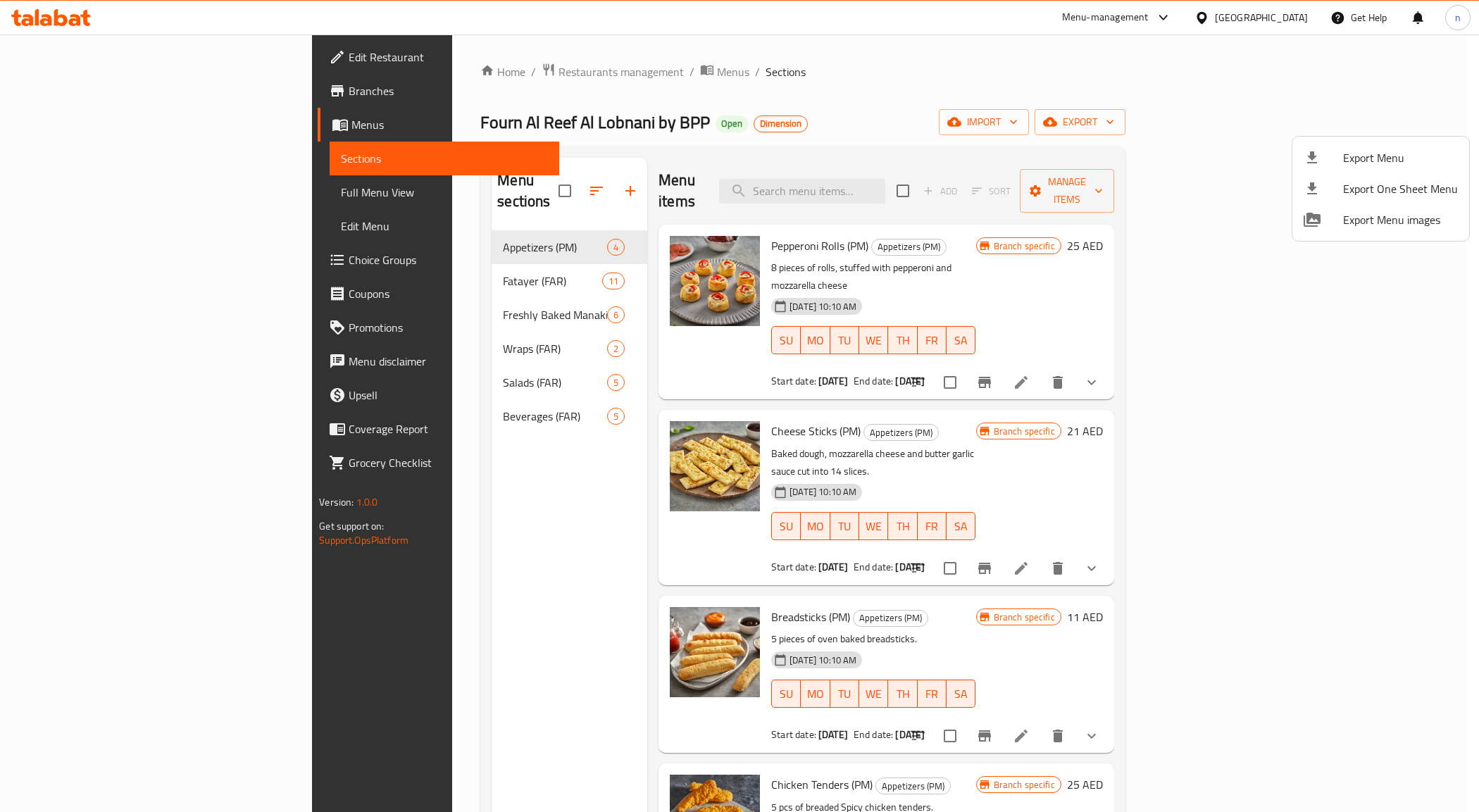
click at [97, 57] on div at bounding box center [739, 406] width 1479 height 812
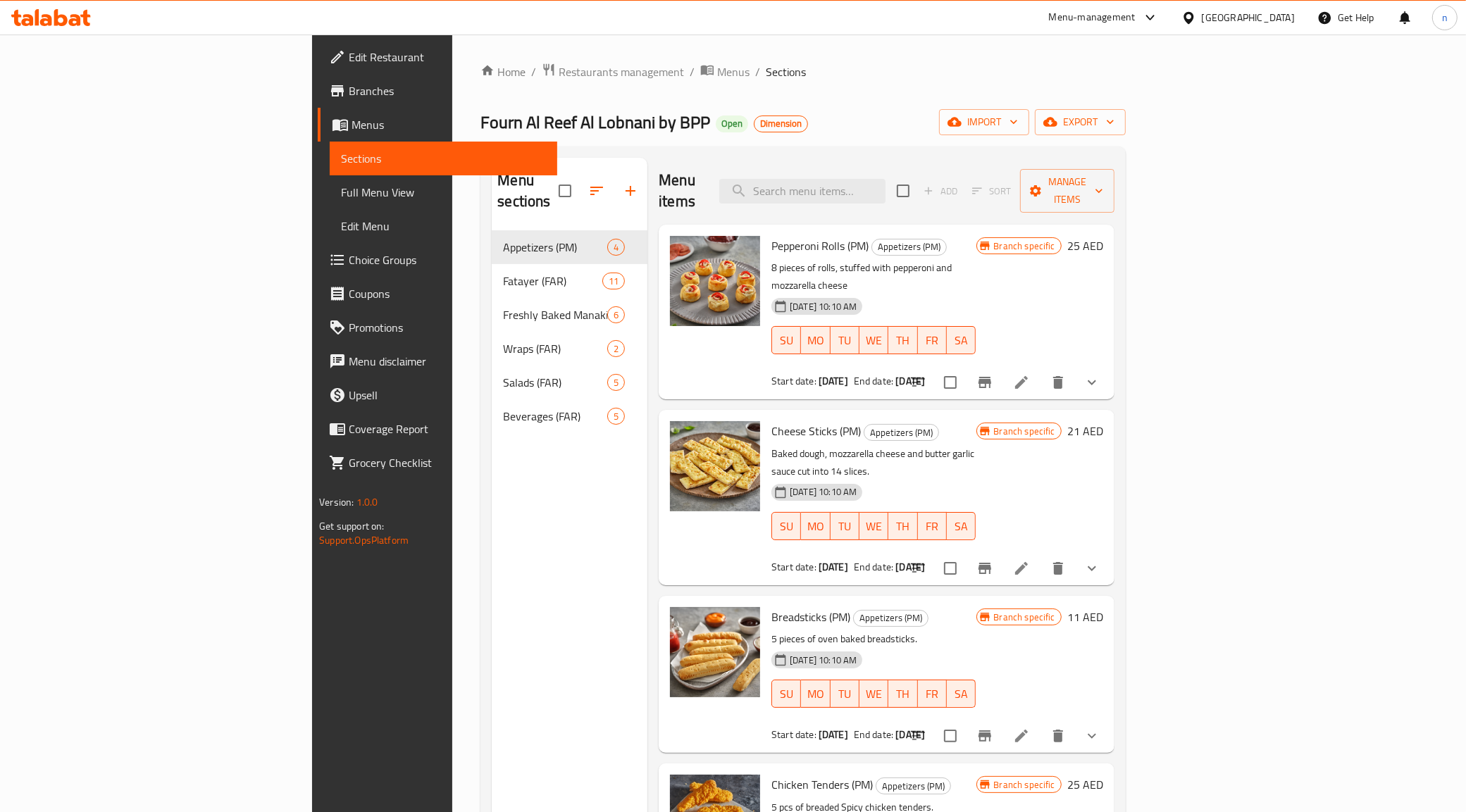
click at [349, 57] on span "Edit Restaurant" at bounding box center [447, 57] width 197 height 17
